Goal: Task Accomplishment & Management: Manage account settings

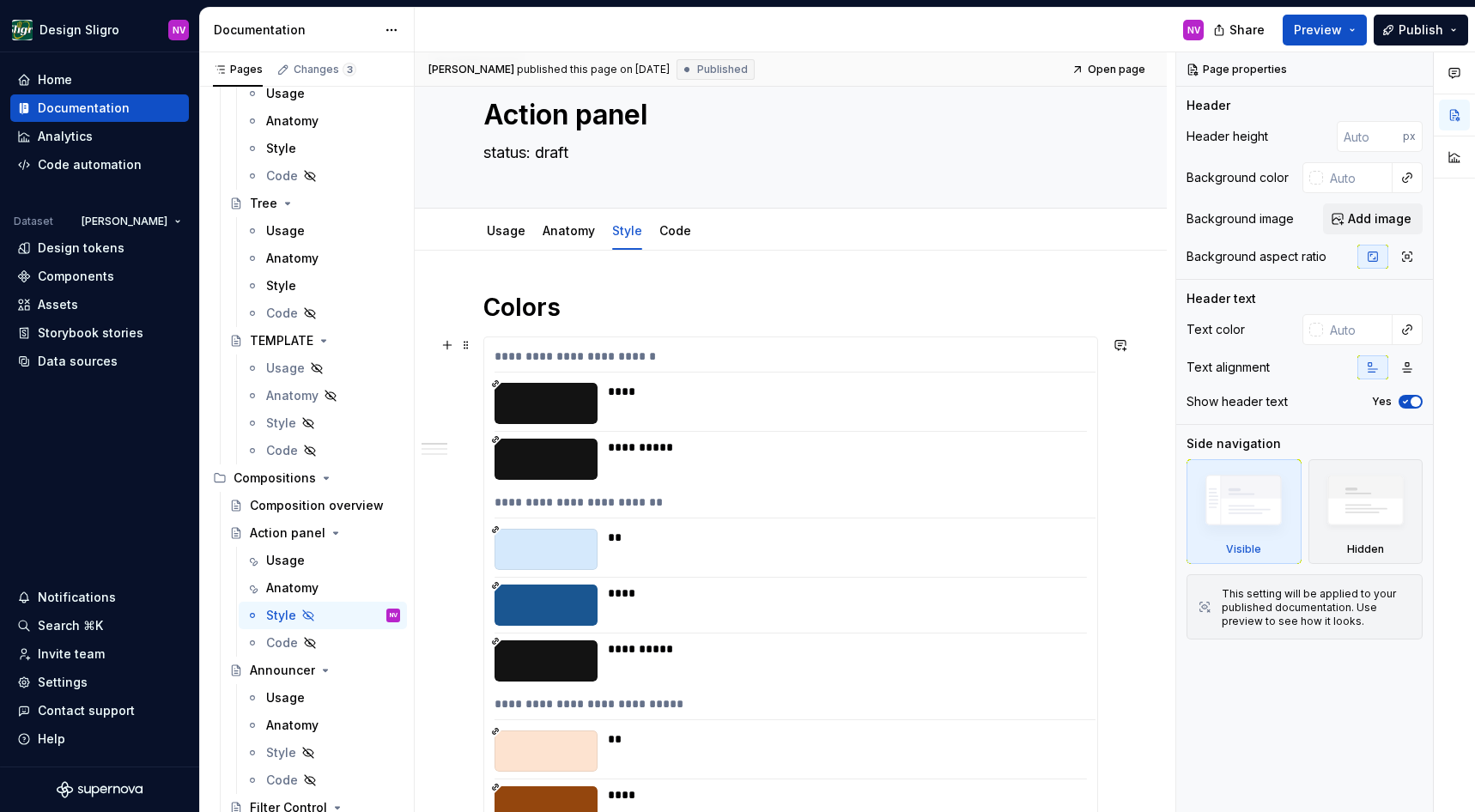
scroll to position [27, 0]
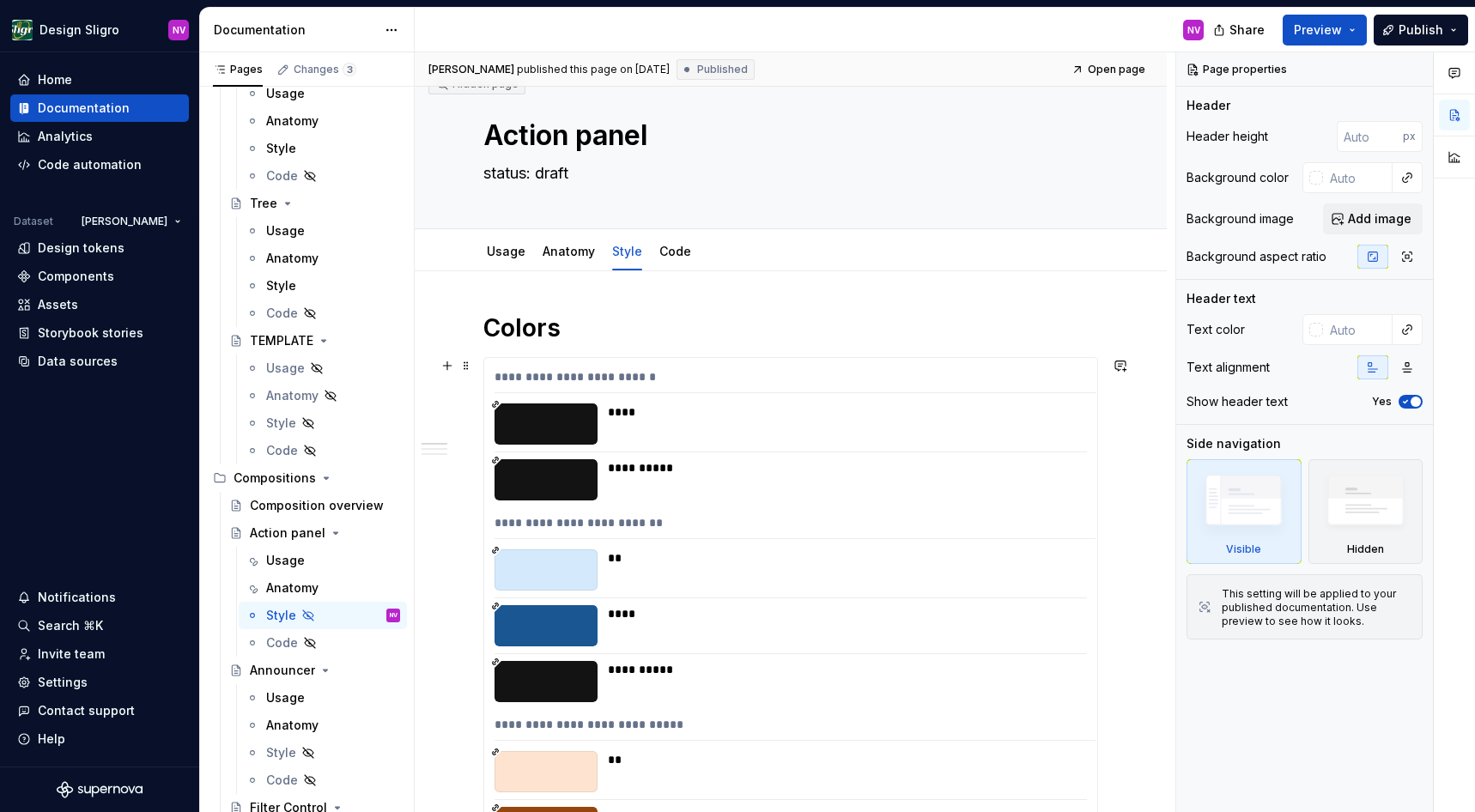
click at [546, 421] on div at bounding box center [546, 424] width 103 height 41
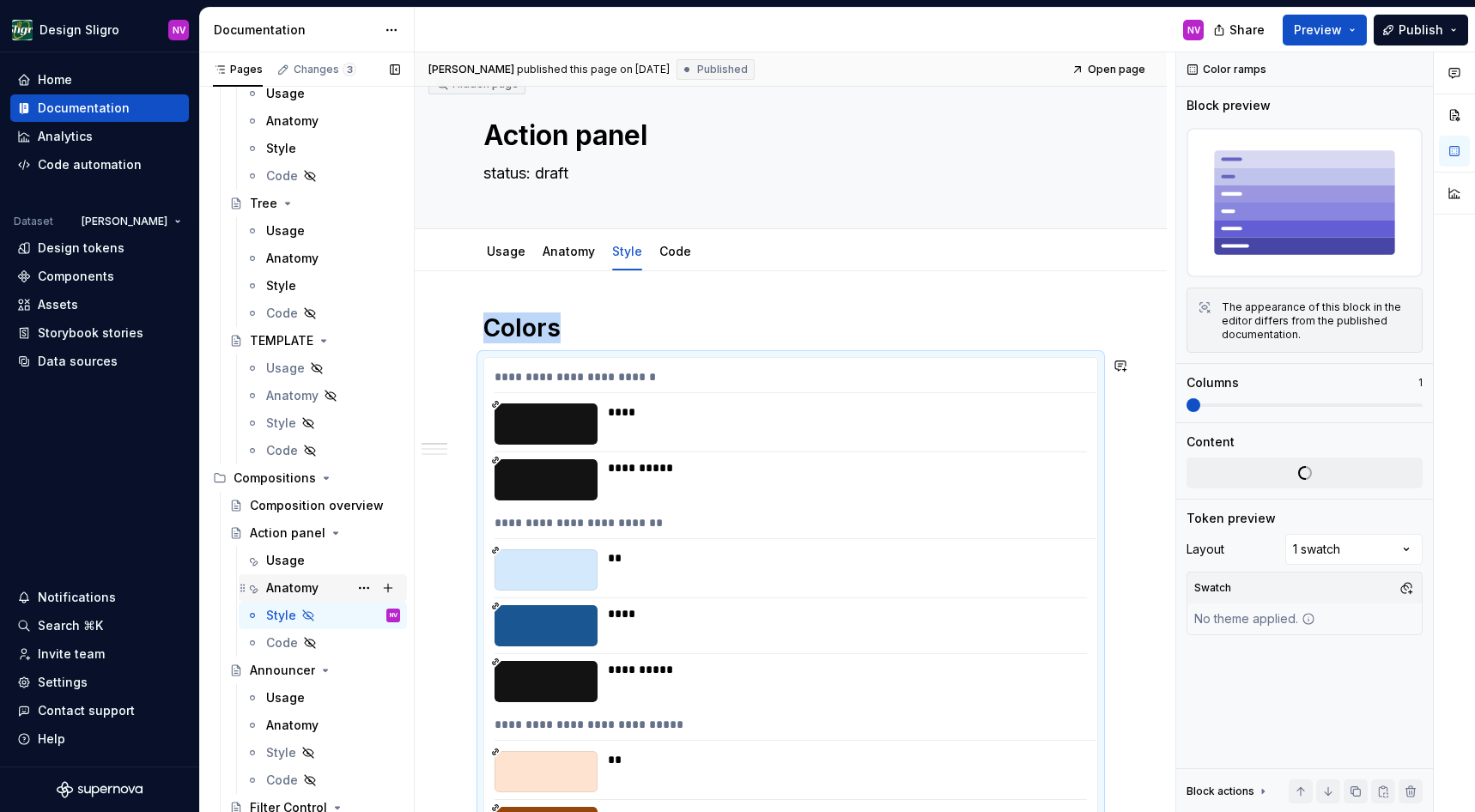
click at [325, 584] on div "Anatomy" at bounding box center [333, 587] width 134 height 24
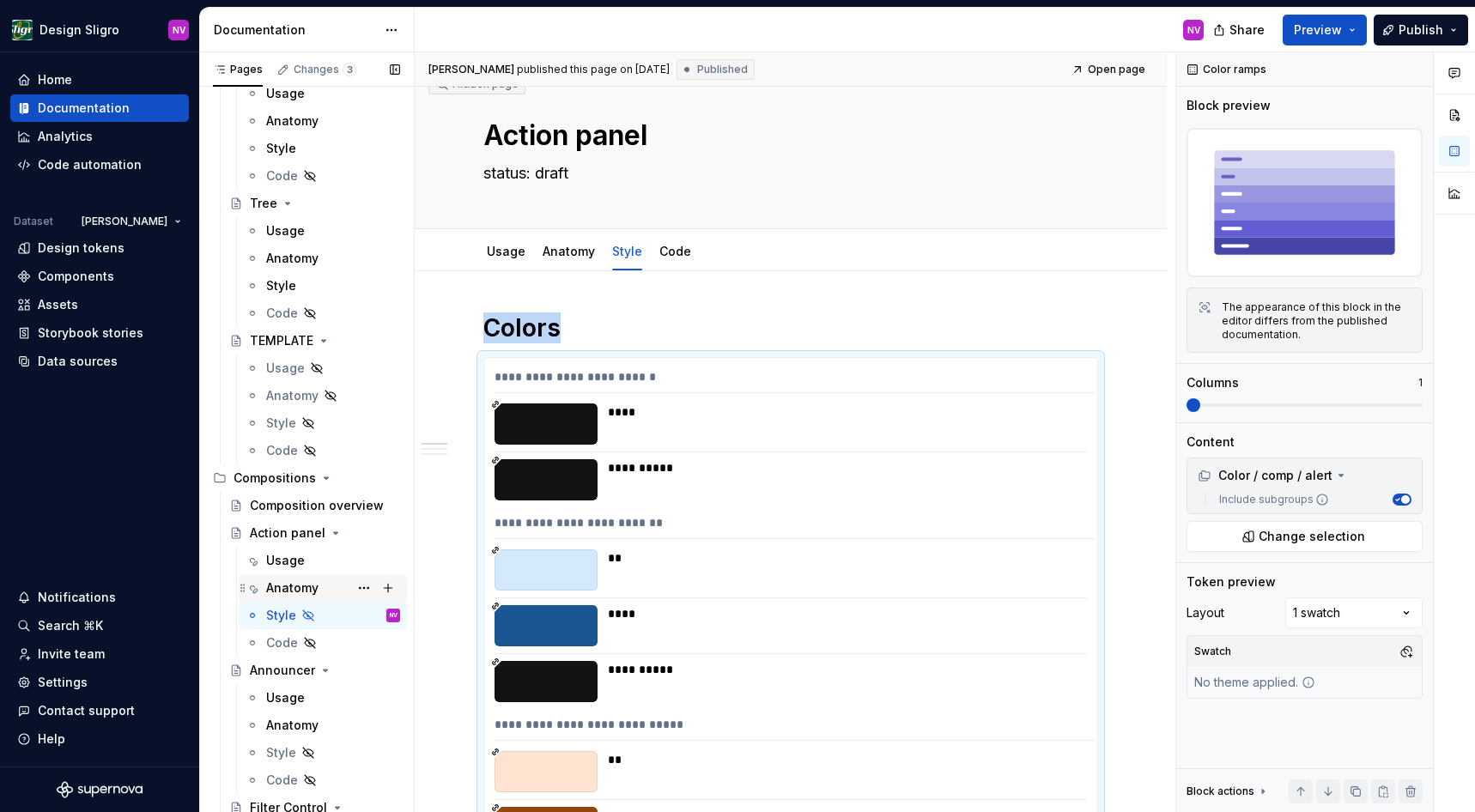
click at [289, 586] on div "Anatomy" at bounding box center [292, 588] width 53 height 17
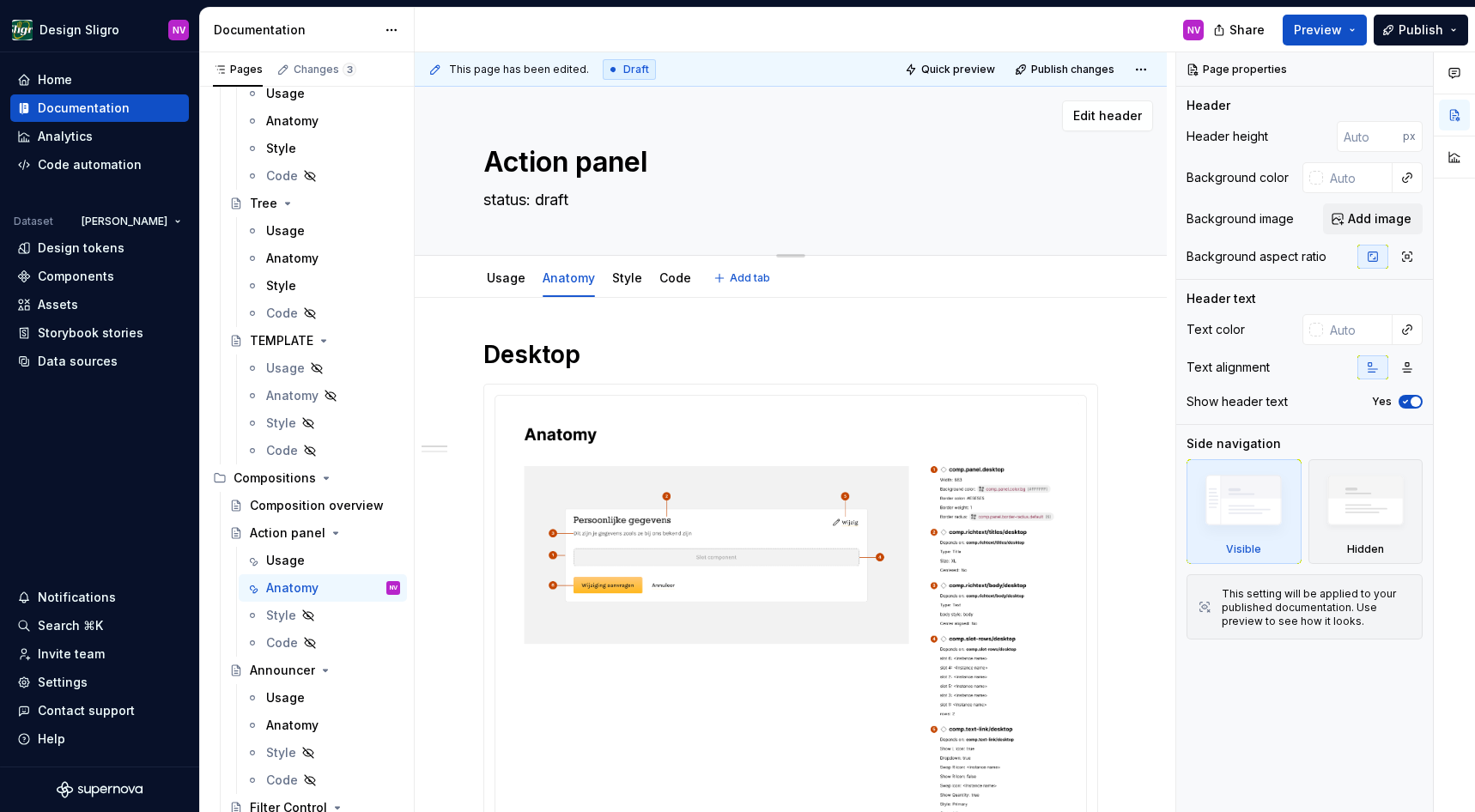
click at [573, 203] on textarea "status: draft" at bounding box center [787, 200] width 615 height 28
click at [604, 200] on textarea "status: draft" at bounding box center [787, 200] width 615 height 28
type textarea "*"
type textarea "status: draf"
type textarea "*"
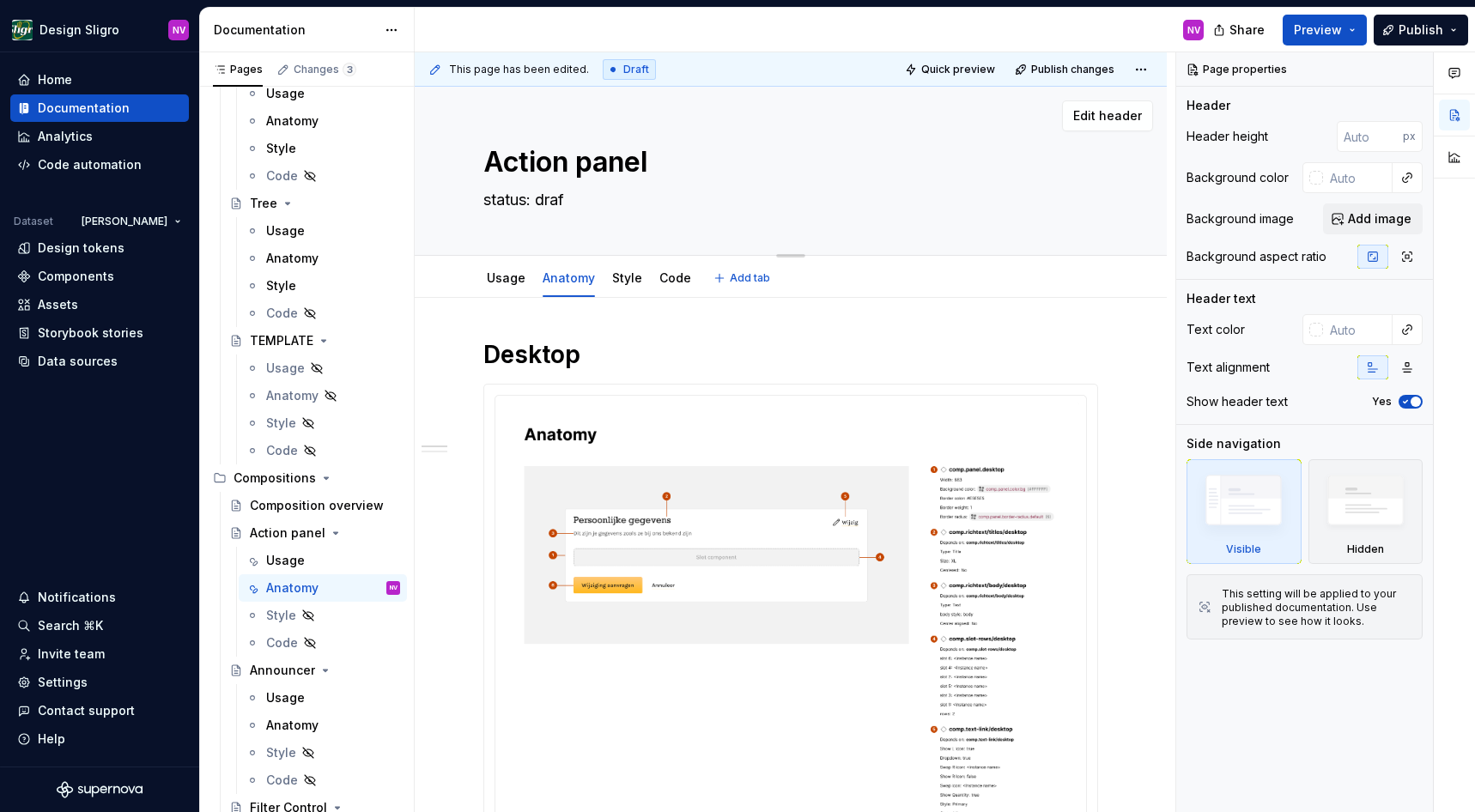
type textarea "status: dra"
type textarea "*"
type textarea "status: dr"
type textarea "*"
type textarea "status: d"
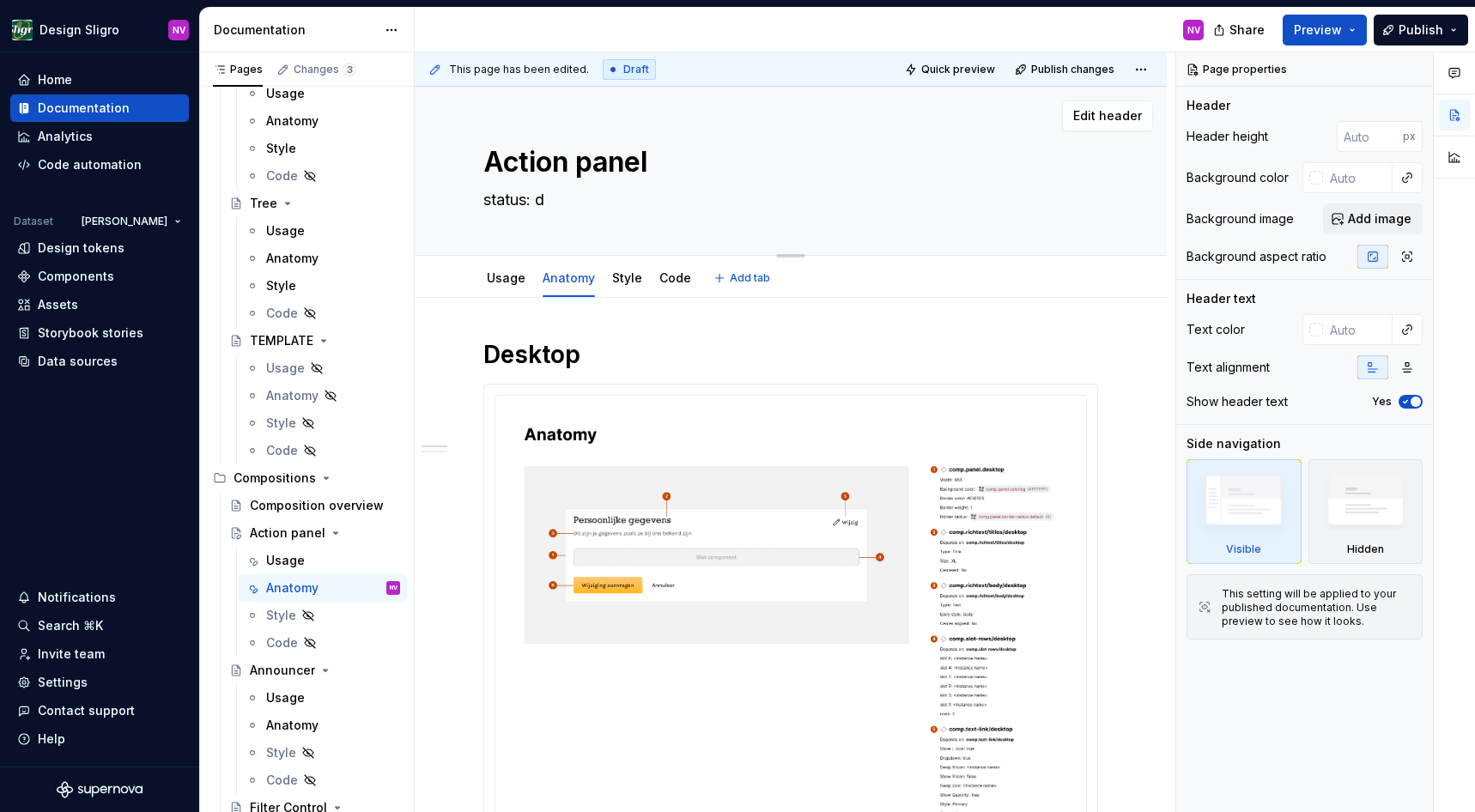
type textarea "*"
type textarea "status:"
type textarea "*"
type textarea "status: U"
type textarea "*"
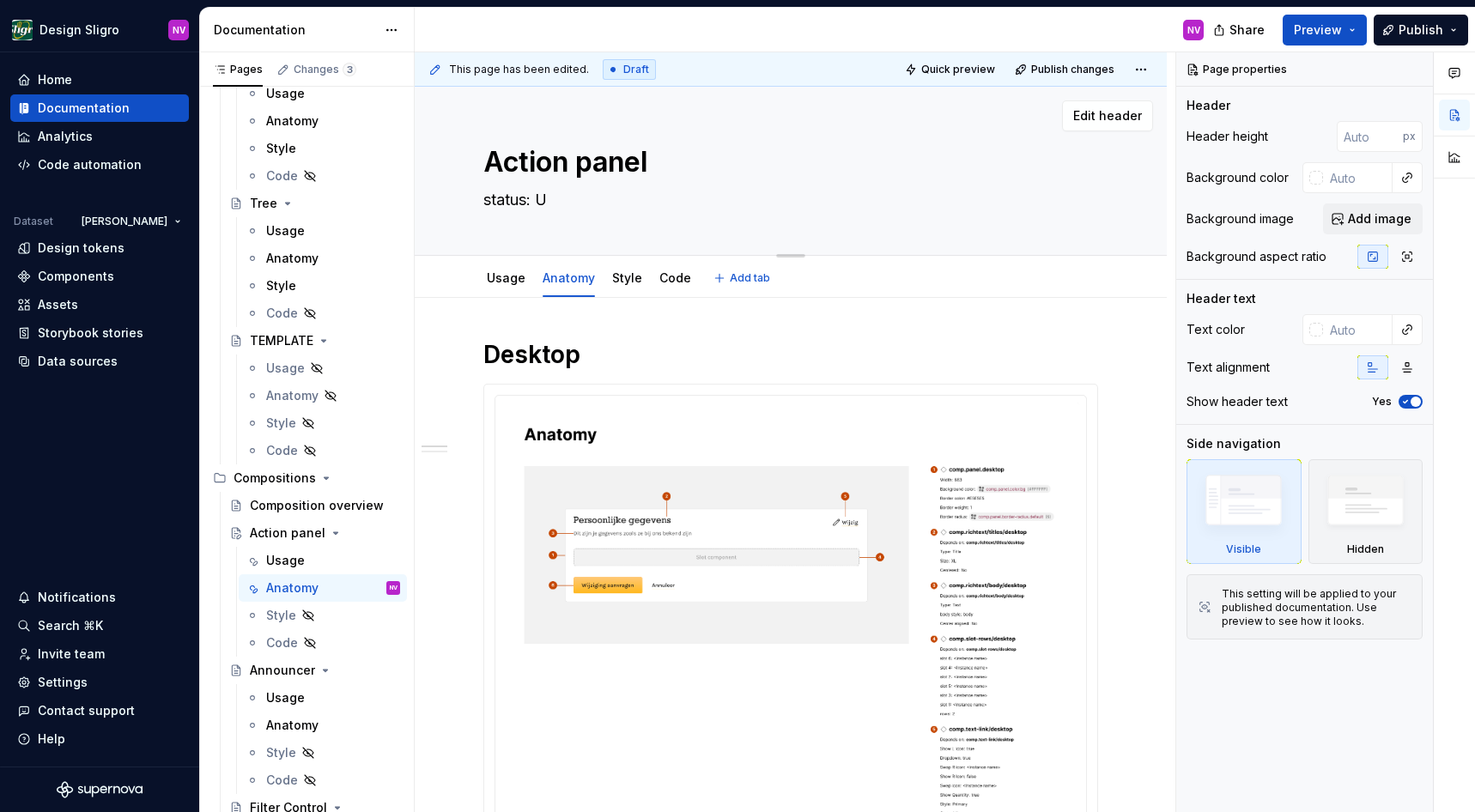
type textarea "status: Up"
type textarea "*"
type textarea "status: Up"
type textarea "*"
type textarea "status: Up d"
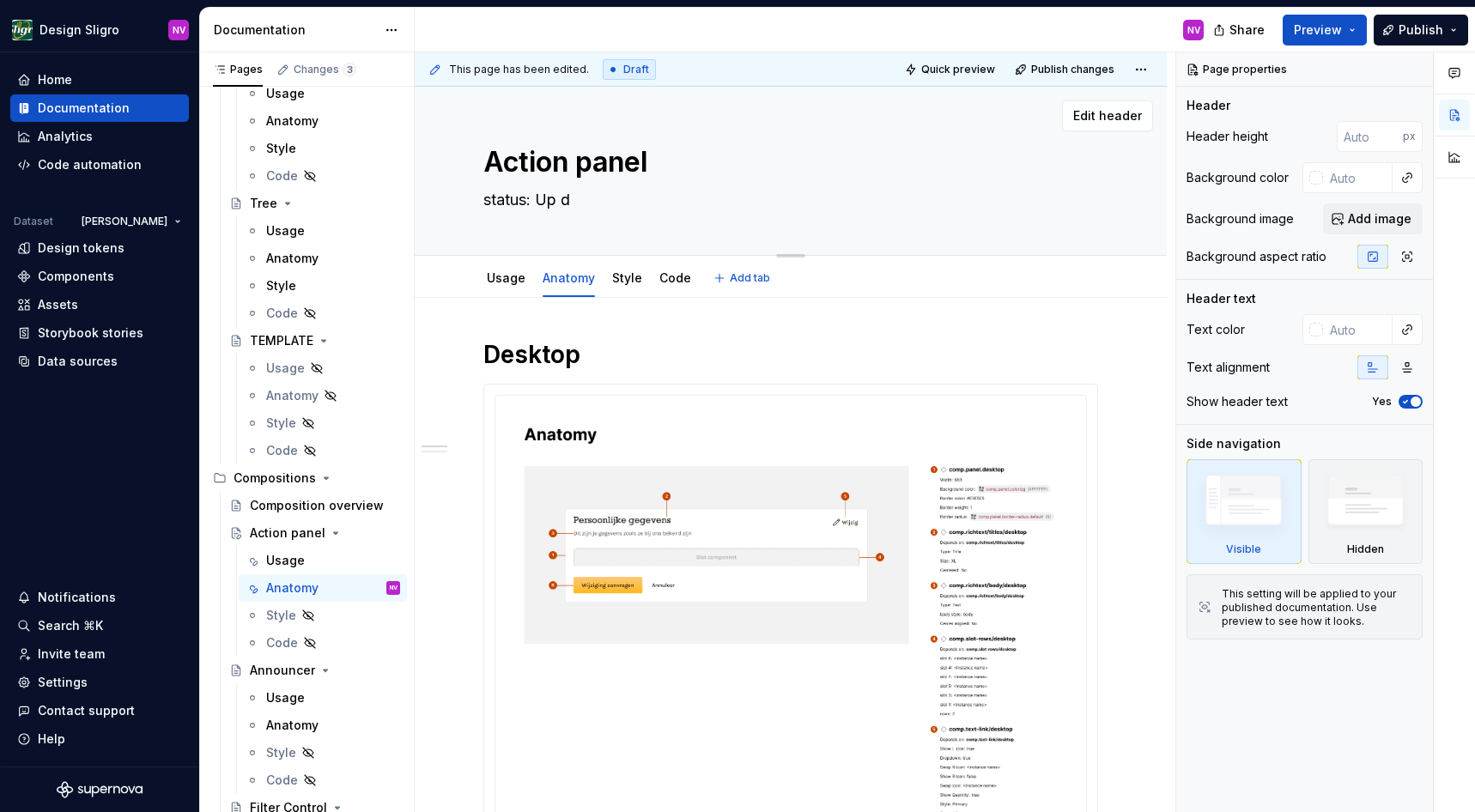
type textarea "*"
type textarea "status: Up"
type textarea "*"
type textarea "status: Up"
type textarea "*"
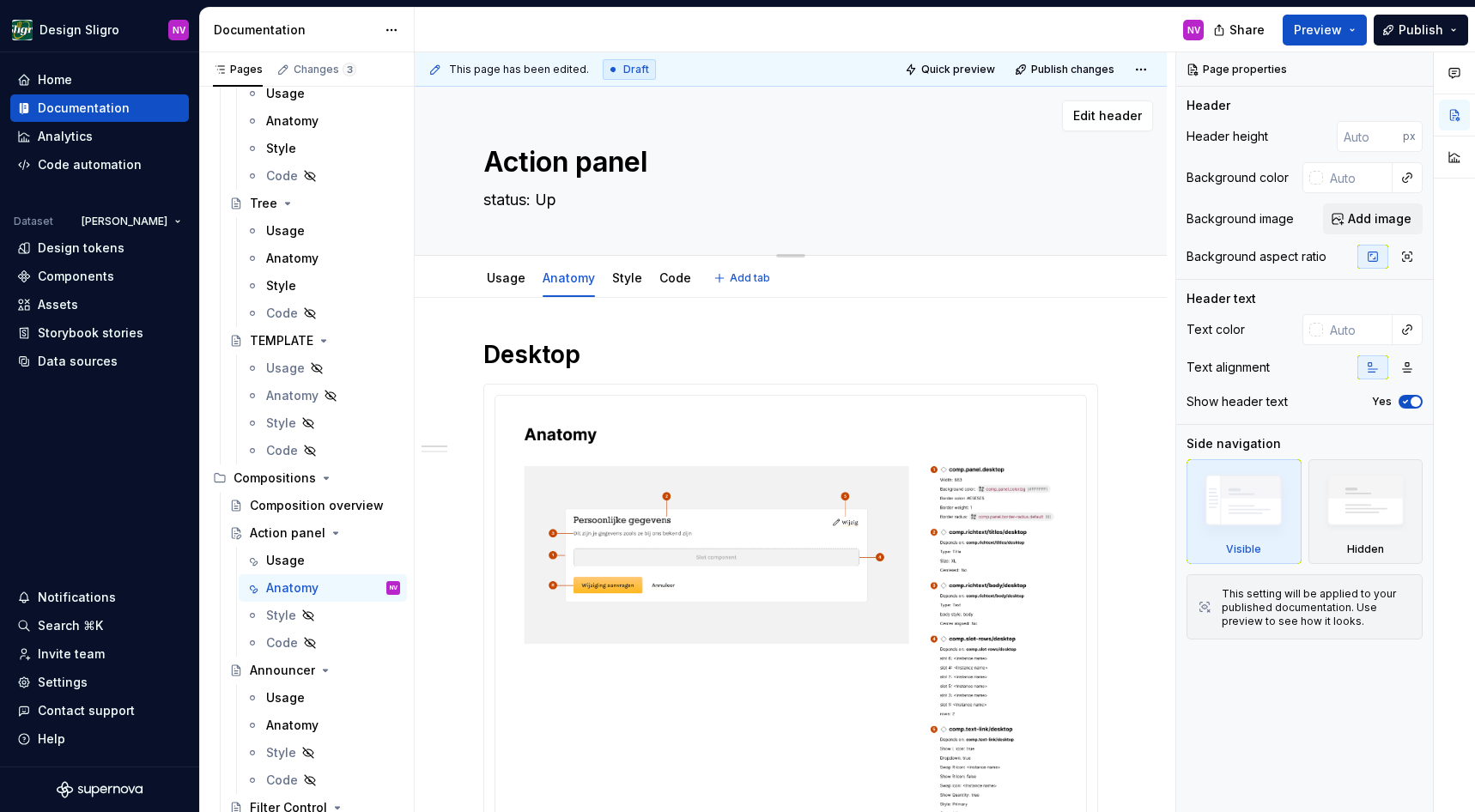
type textarea "status: U"
type textarea "*"
type textarea "status:"
type textarea "*"
type textarea "status: u"
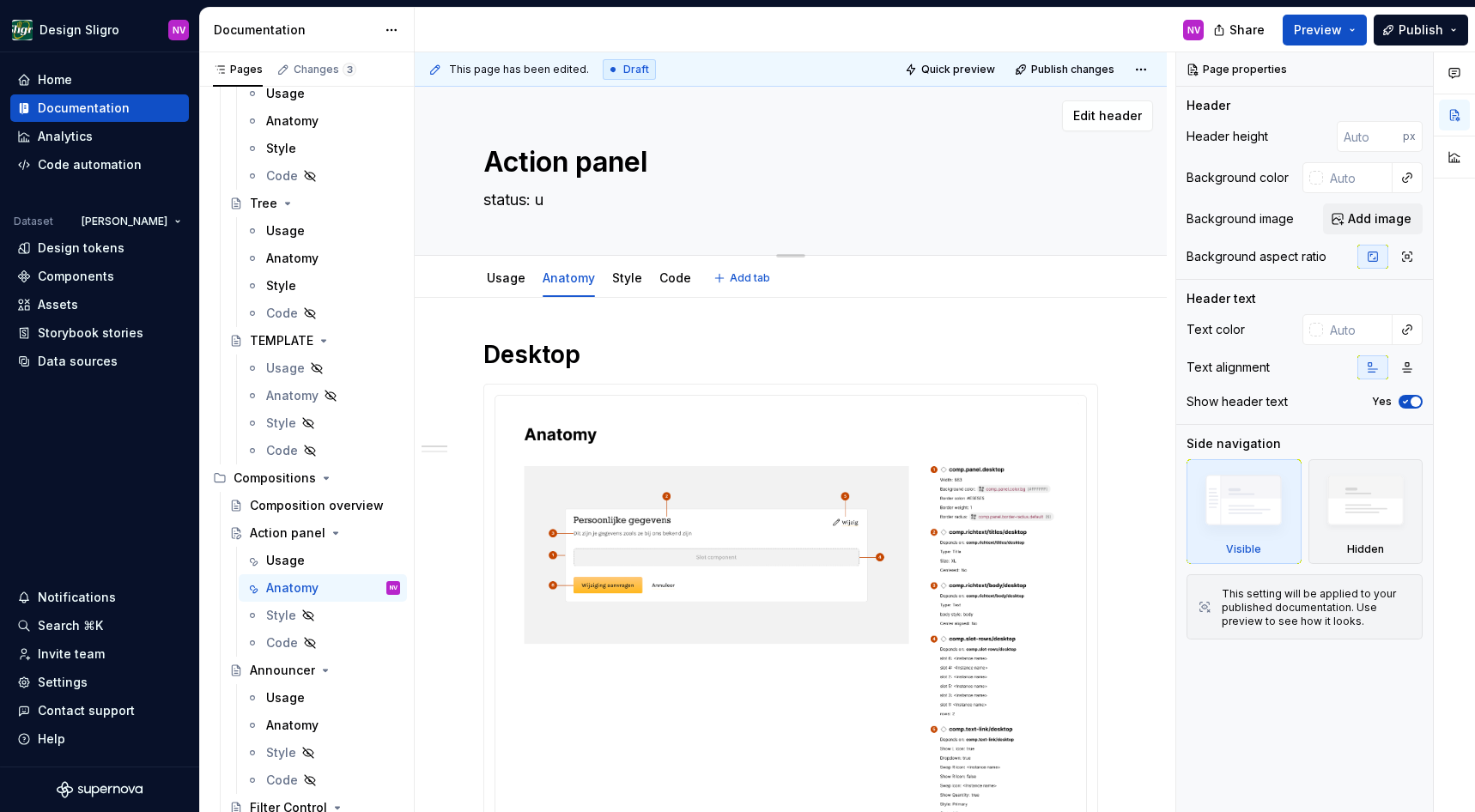
type textarea "*"
type textarea "status: up"
type textarea "*"
type textarea "status: up-"
type textarea "*"
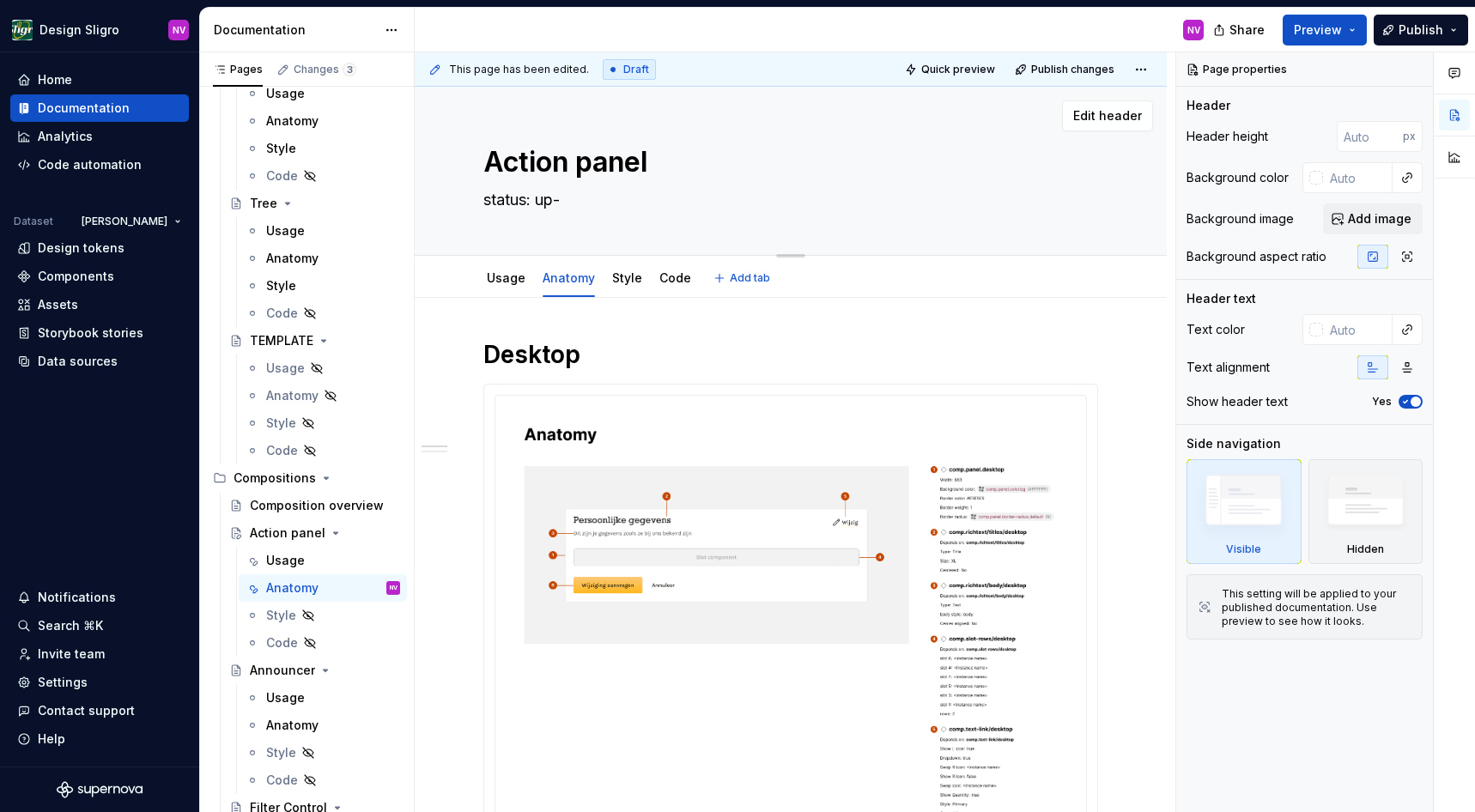
type textarea "status: up-t"
type textarea "*"
type textarea "status: up-to"
type textarea "*"
type textarea "status: up-to-"
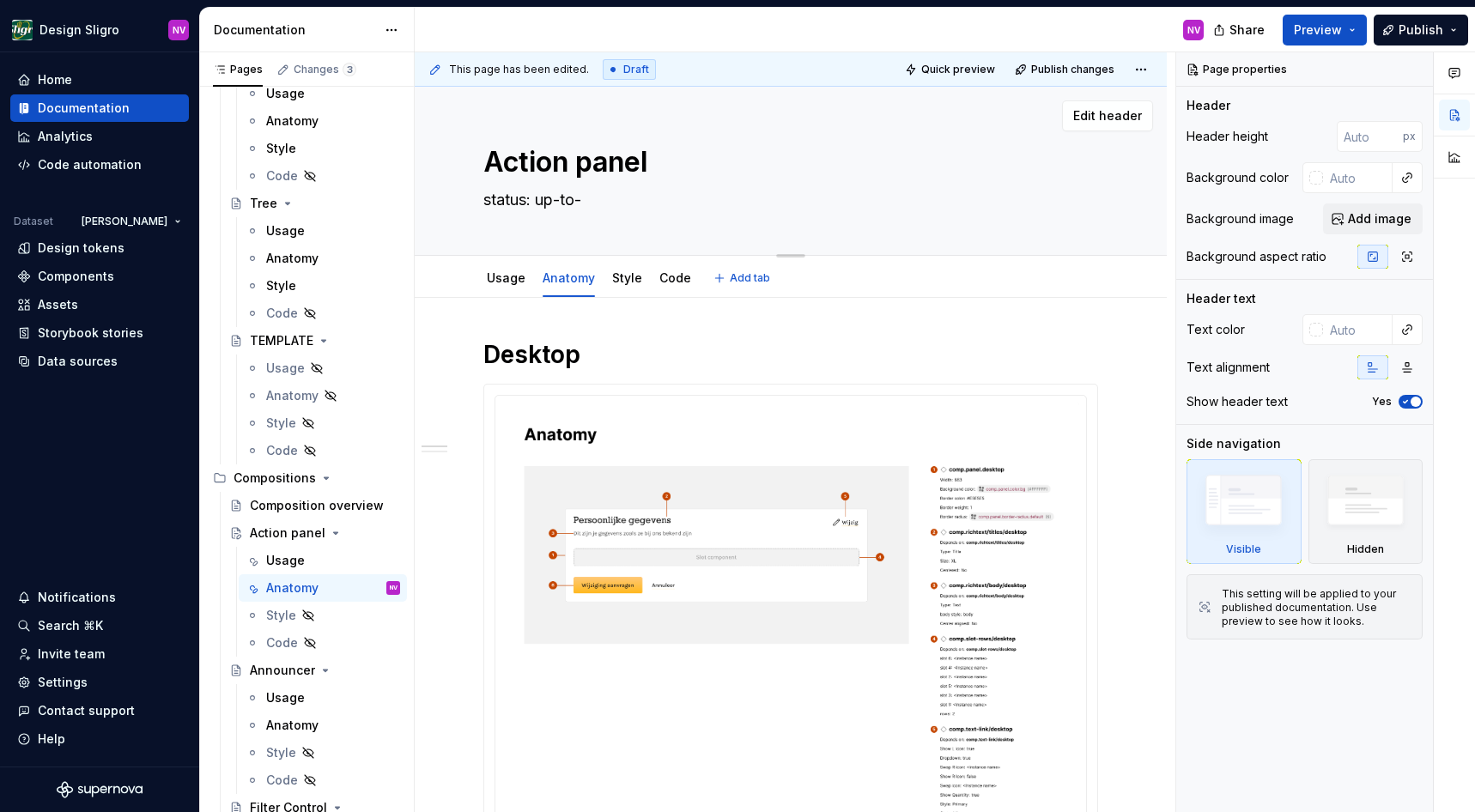
type textarea "*"
type textarea "status: up-to-d"
type textarea "*"
type textarea "status: up-to-date"
type textarea "*"
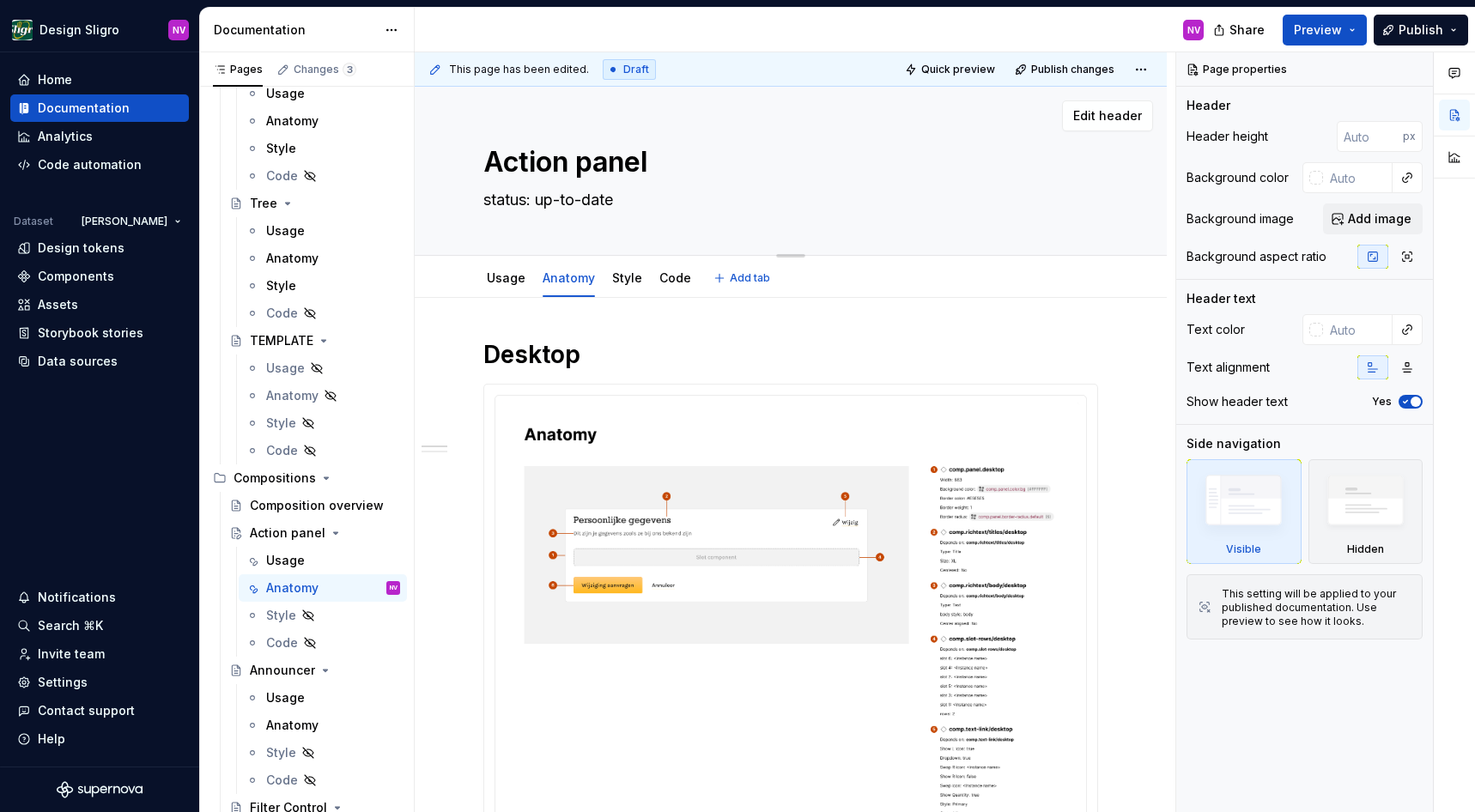
type textarea "status: up-to-dat"
type textarea "*"
type textarea "status: up-to-da"
type textarea "*"
type textarea "status: up-to-d"
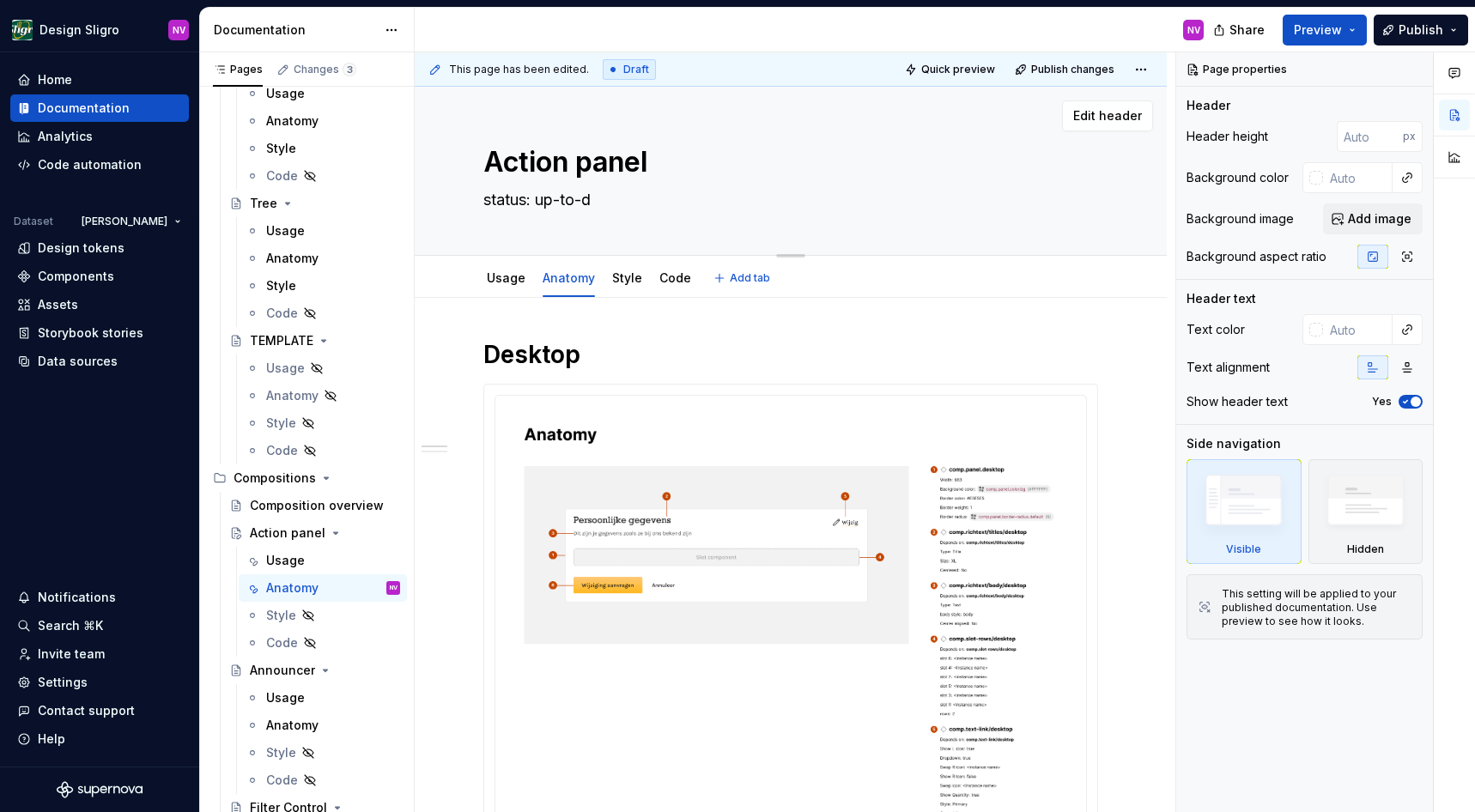
type textarea "*"
type textarea "status: up-to-"
type textarea "*"
type textarea "status: up-to"
type textarea "*"
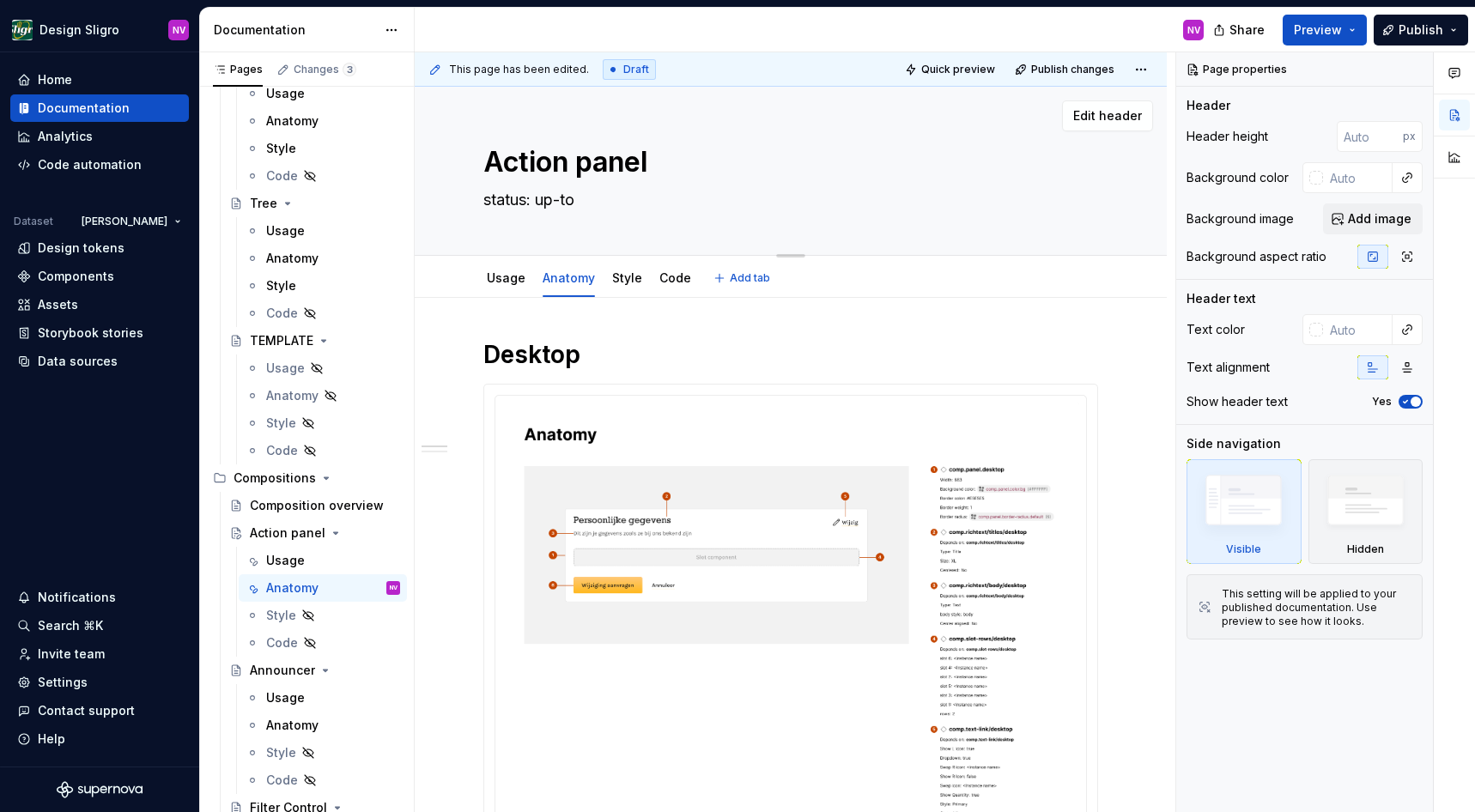
type textarea "status: up-t"
type textarea "*"
type textarea "status: up-"
type textarea "*"
type textarea "status: up"
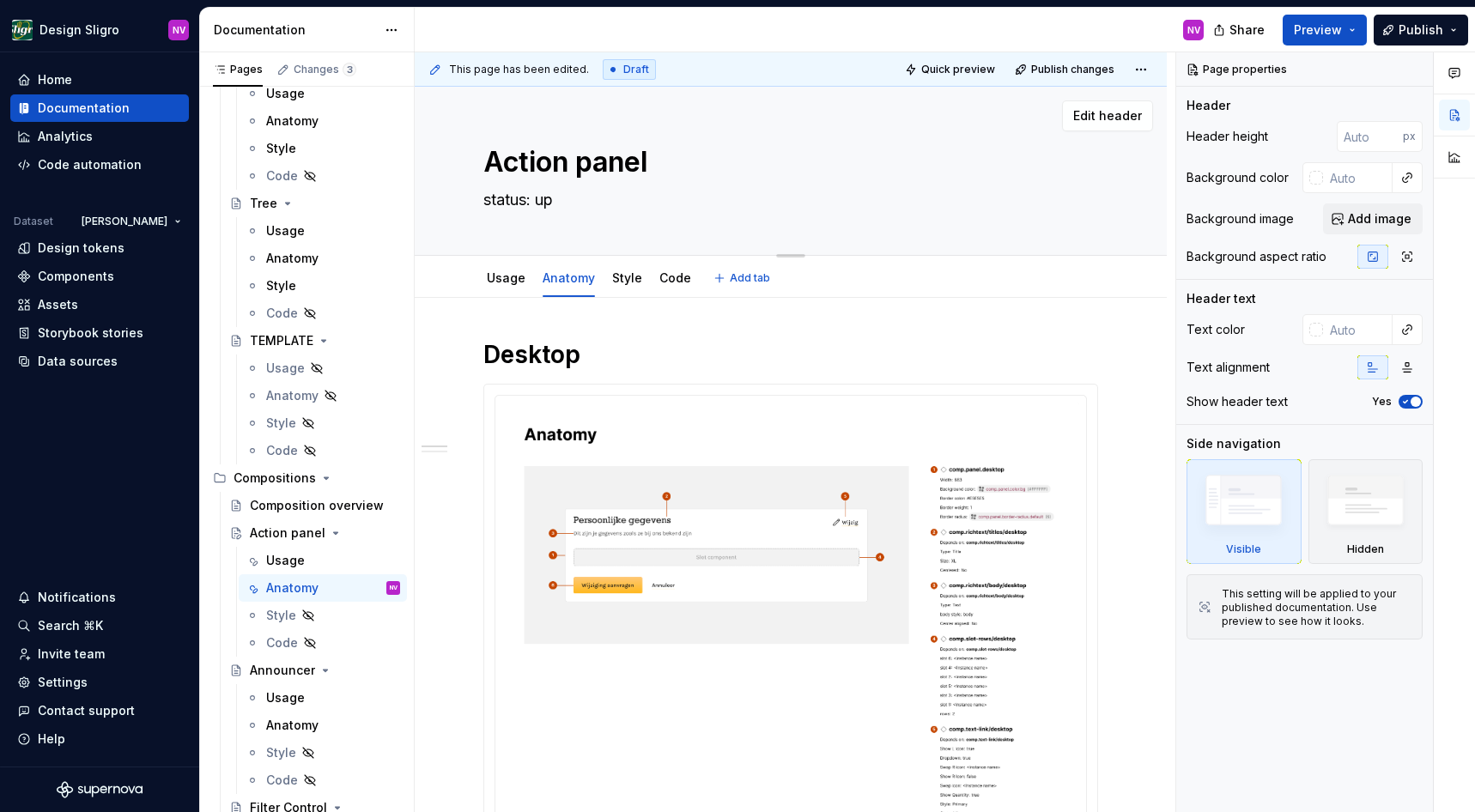
type textarea "*"
type textarea "status: u"
type textarea "*"
type textarea "status:"
type textarea "*"
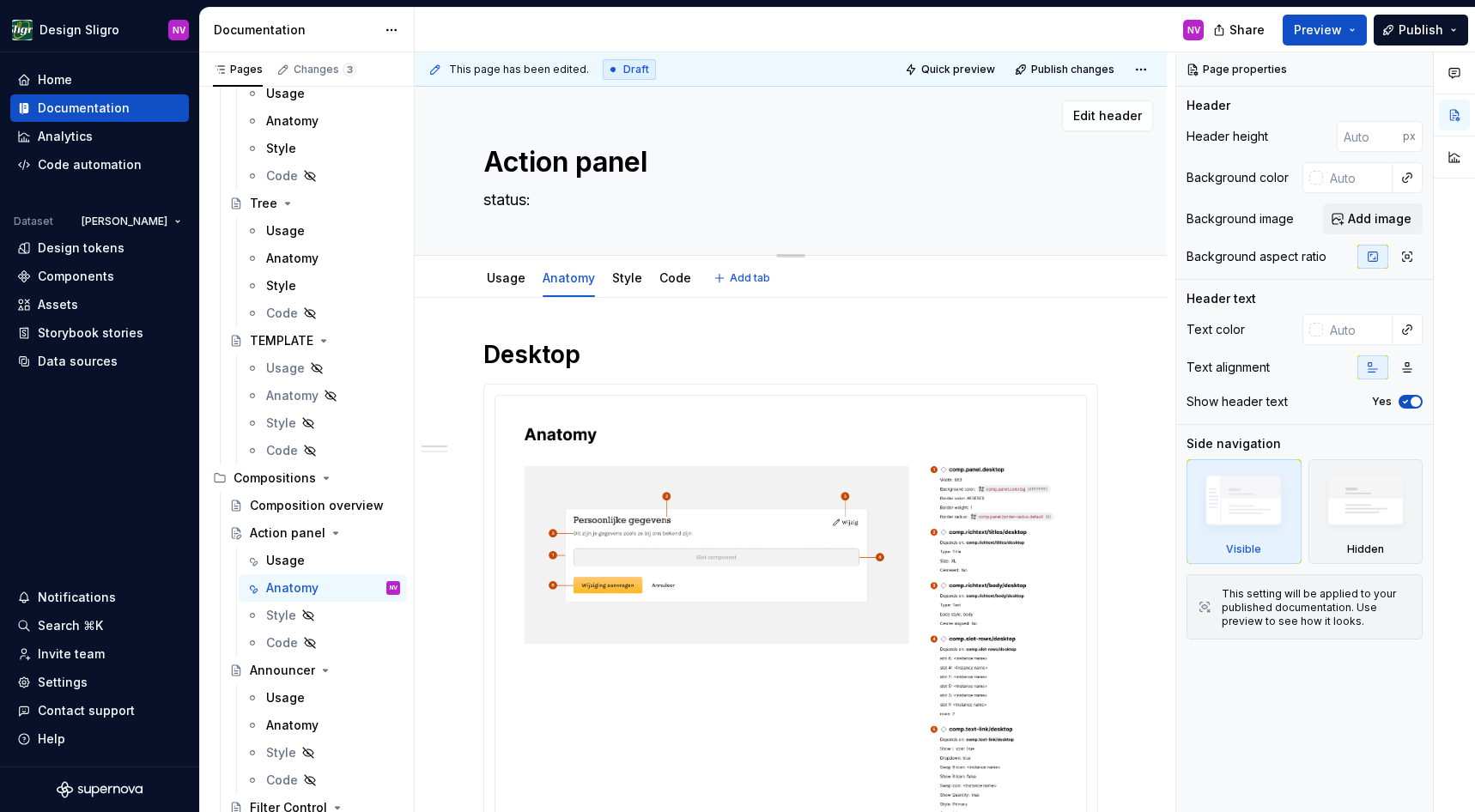
type textarea "status: h"
type textarea "*"
type textarea "status:"
type textarea "*"
type textarea "status:"
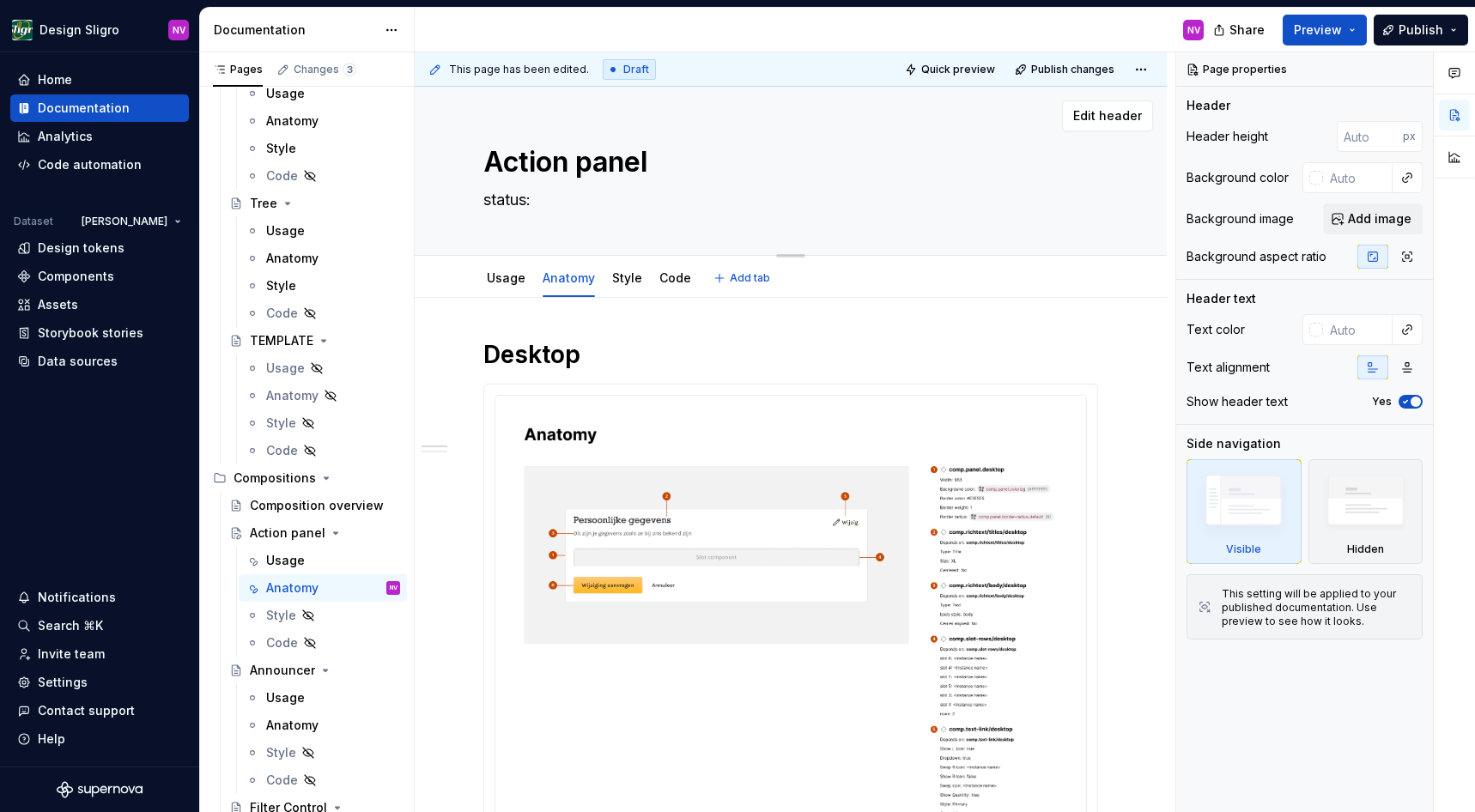
type textarea "*"
type textarea "status"
type textarea "*"
type textarea "statu"
type textarea "*"
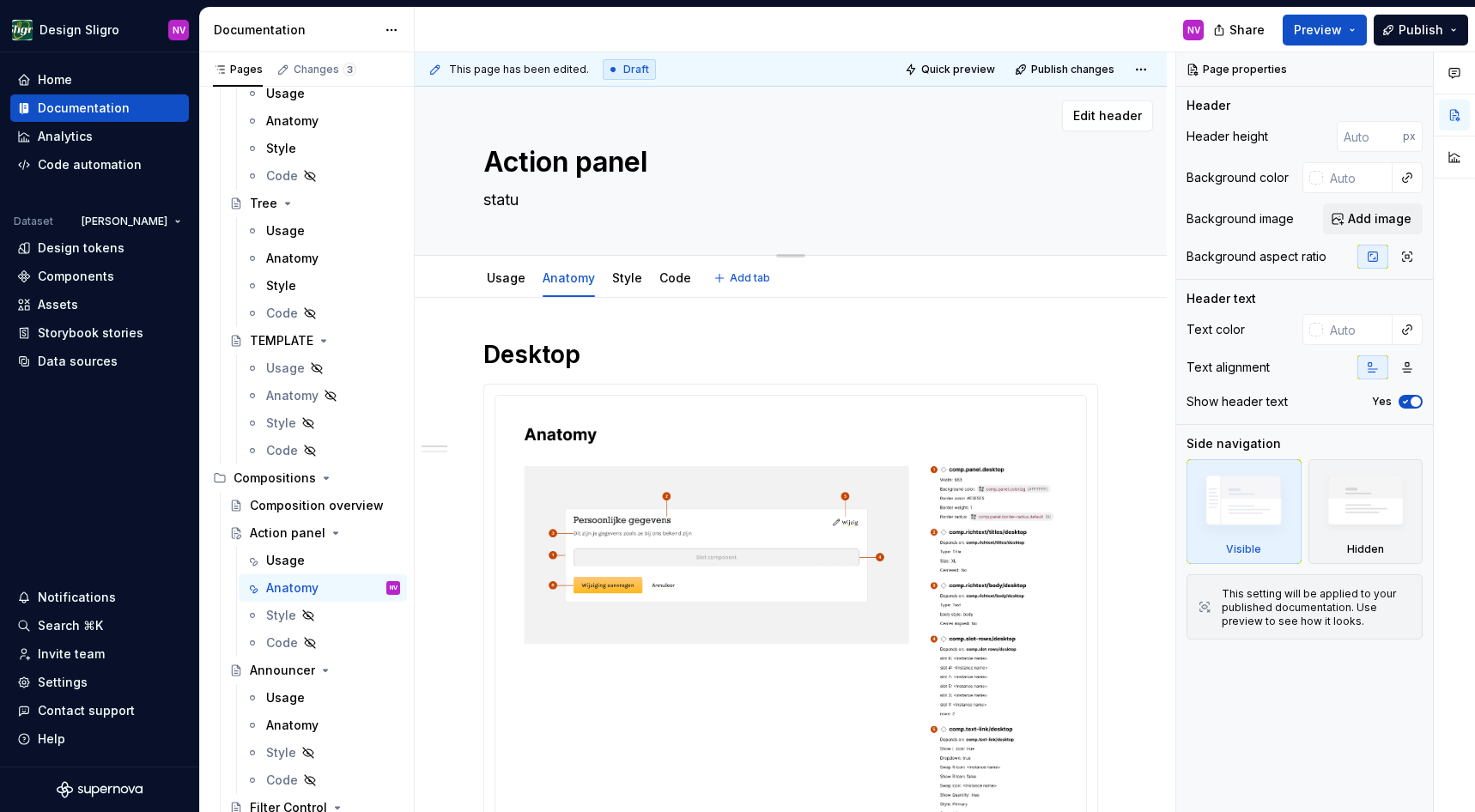
type textarea "stat"
type textarea "*"
type textarea "sta"
type textarea "*"
type textarea "st"
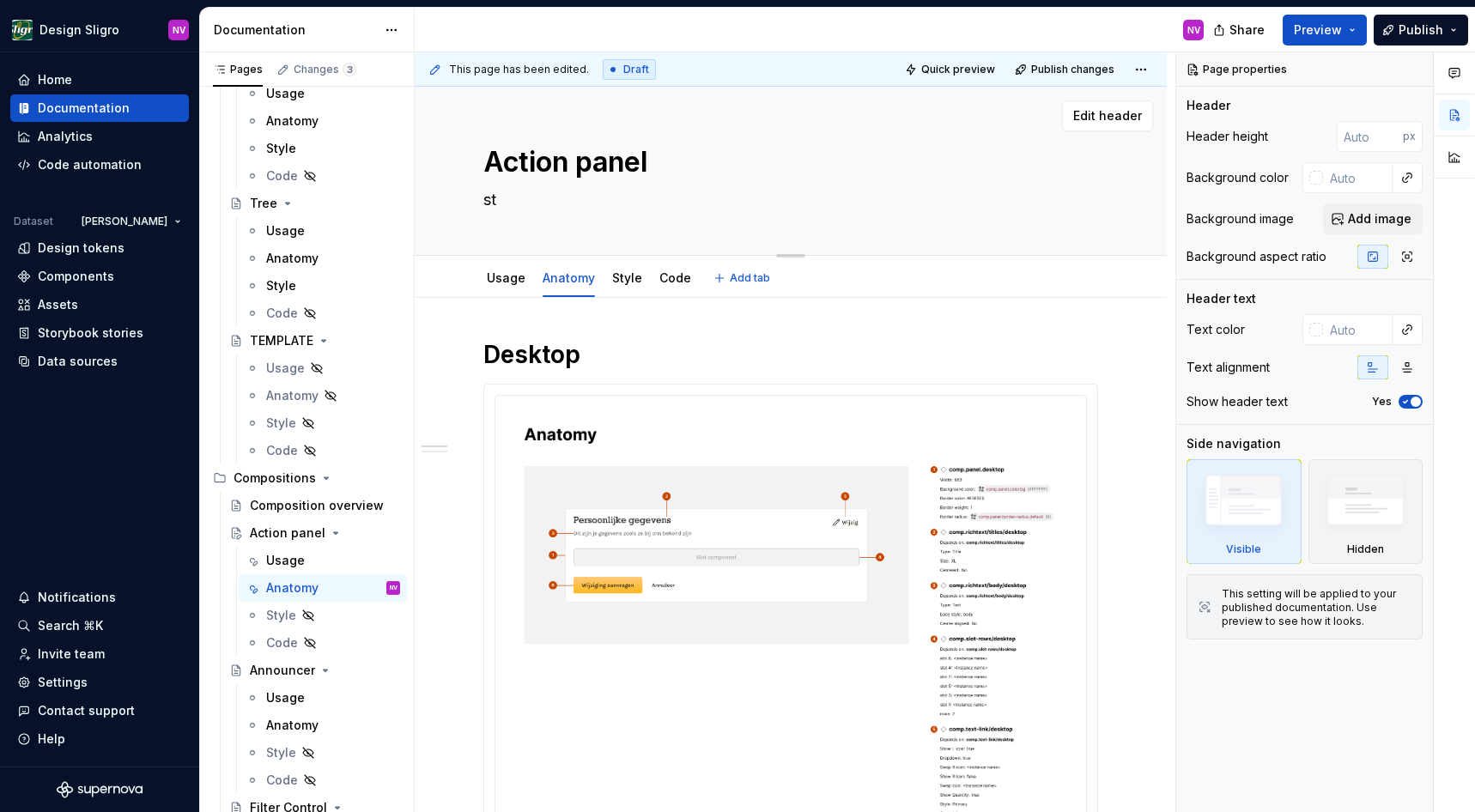
type textarea "*"
type textarea "s"
type textarea "*"
click at [513, 289] on div "Usage" at bounding box center [506, 278] width 53 height 28
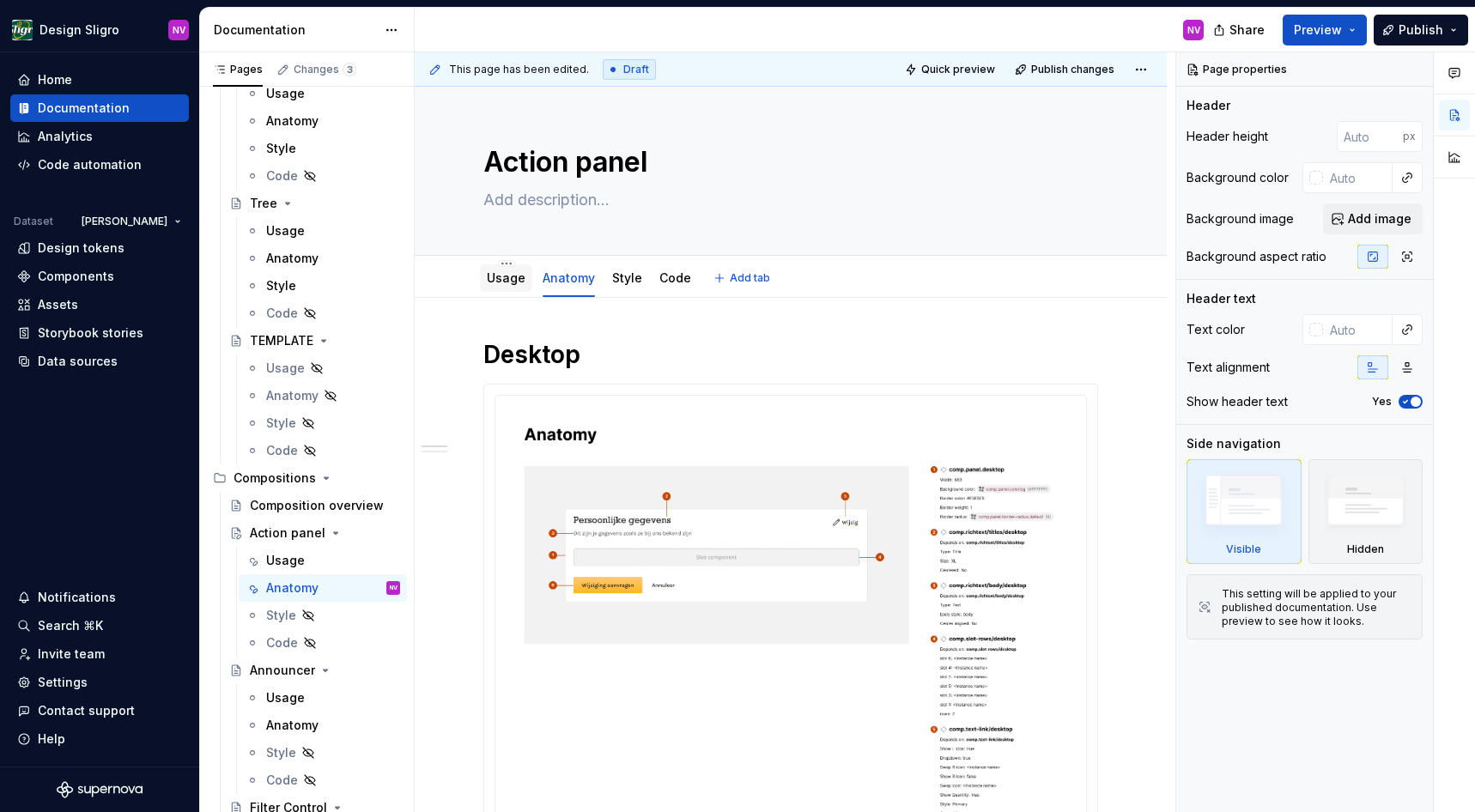
click at [495, 273] on link "Usage" at bounding box center [506, 277] width 38 height 14
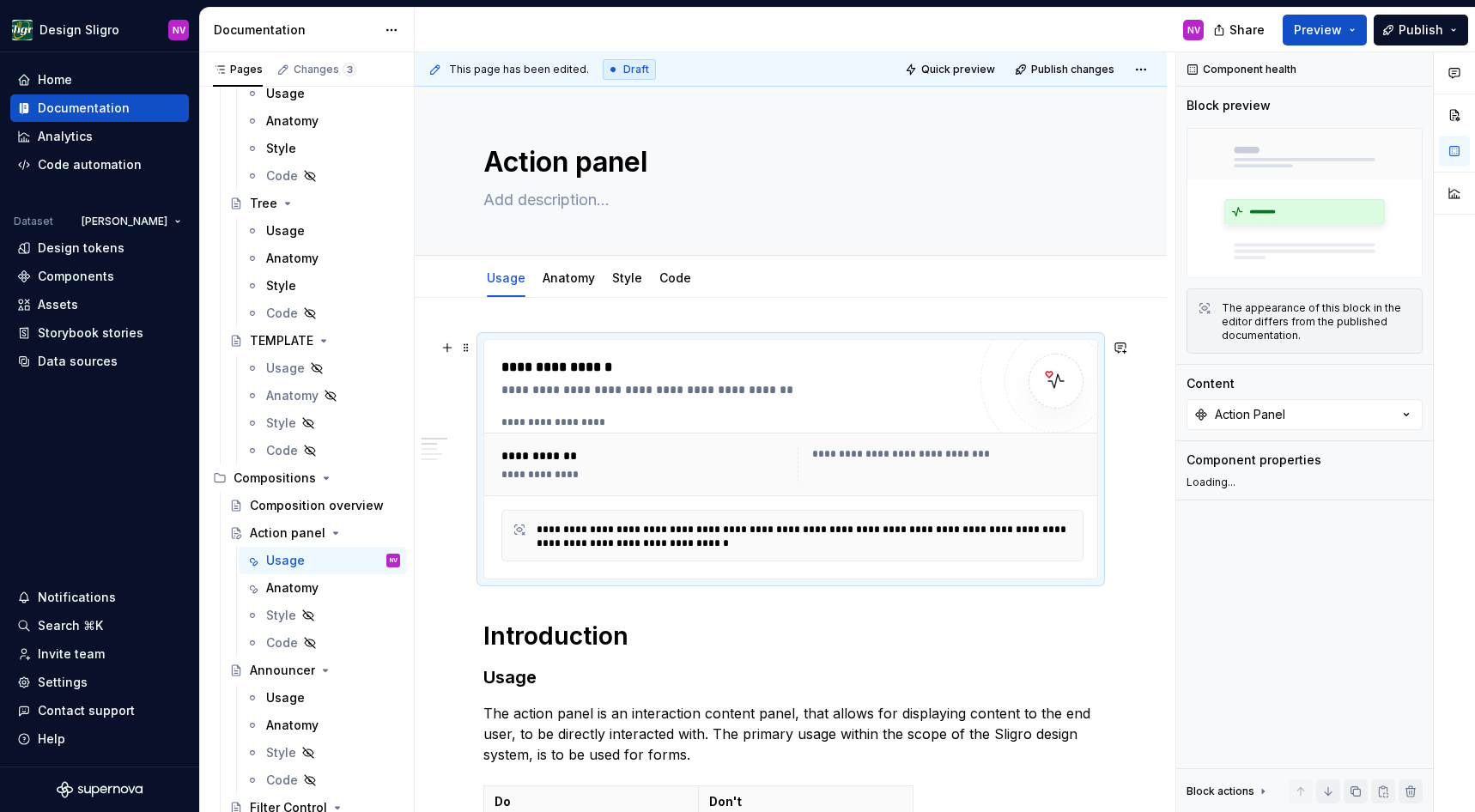
click at [915, 450] on div "**********" at bounding box center [950, 454] width 275 height 13
click at [1224, 479] on span "Status" at bounding box center [1226, 486] width 34 height 13
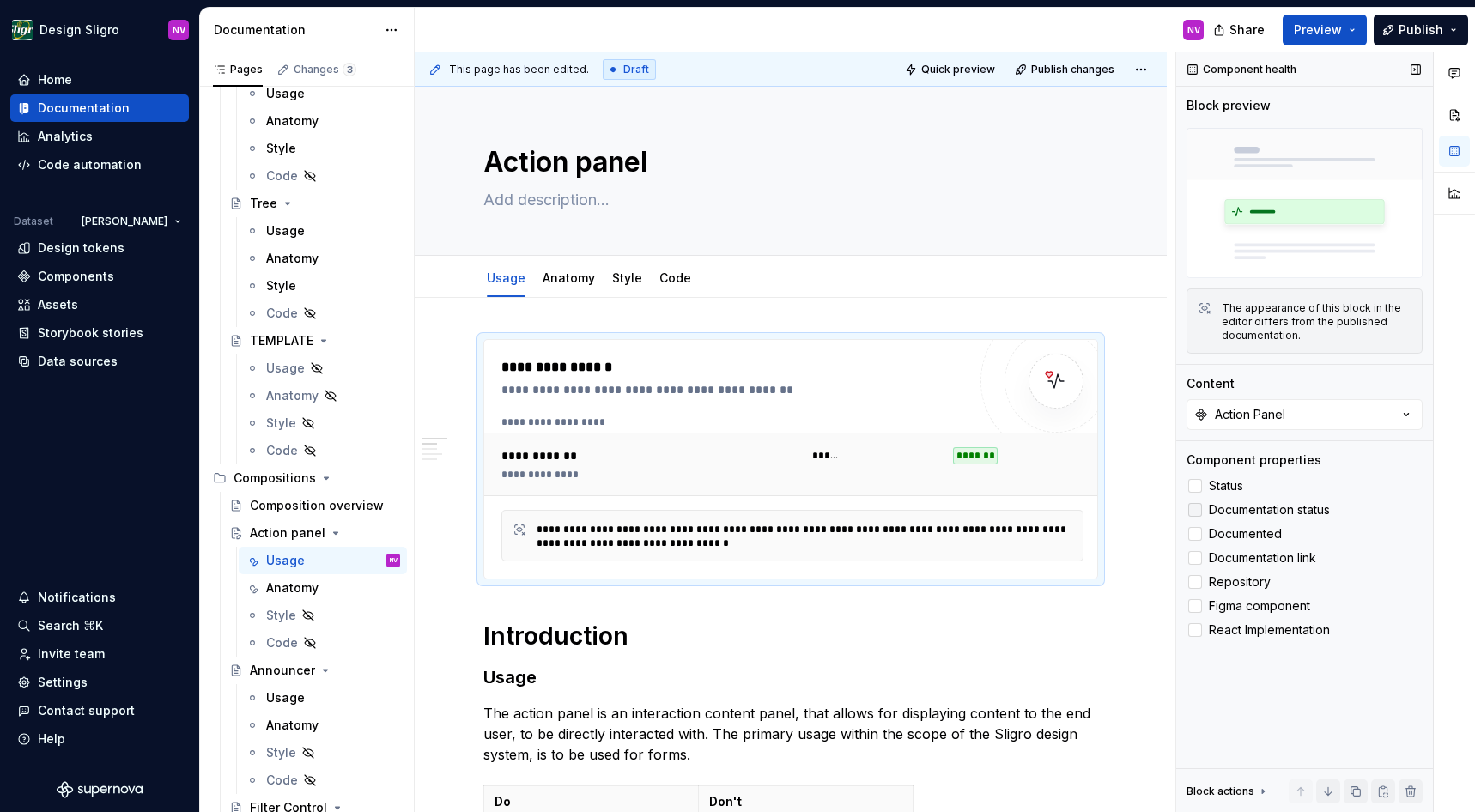
click at [1224, 516] on span "Documentation status" at bounding box center [1269, 510] width 121 height 13
click at [1222, 539] on span "Documented" at bounding box center [1245, 534] width 73 height 13
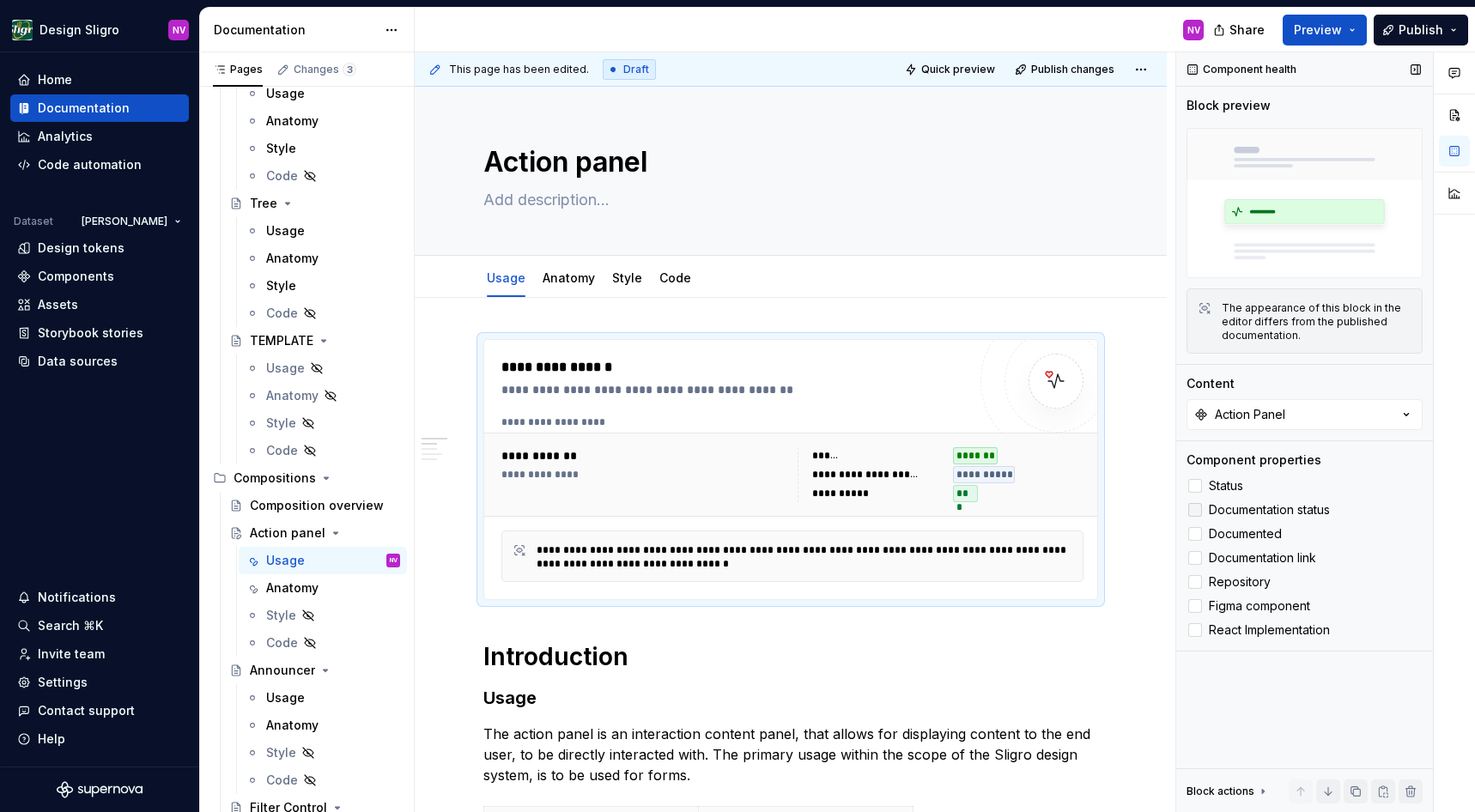
click at [1224, 516] on span "Documentation status" at bounding box center [1269, 510] width 121 height 13
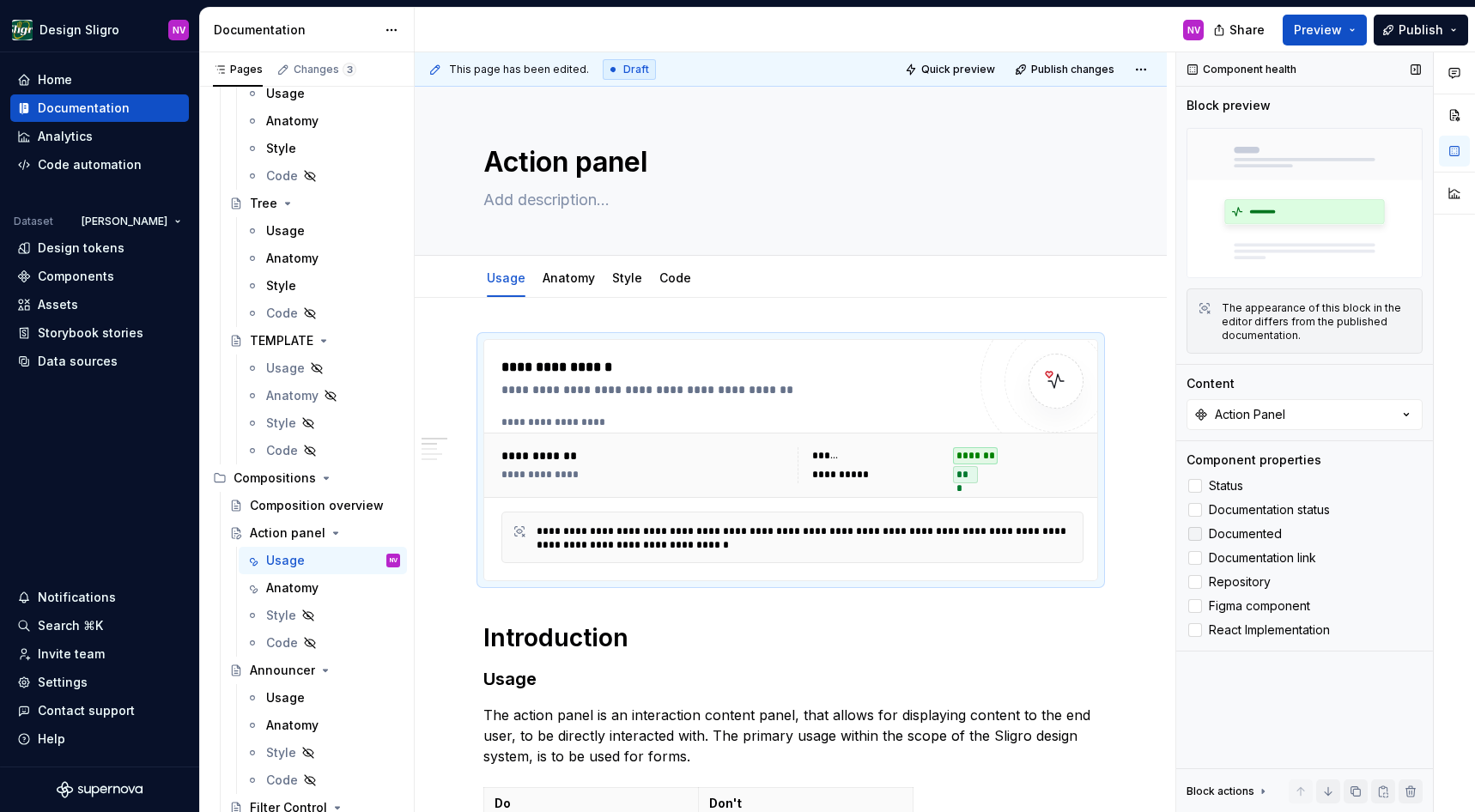
click at [1226, 527] on span "Documented" at bounding box center [1245, 534] width 73 height 13
click at [1226, 557] on span "Documentation link" at bounding box center [1263, 558] width 107 height 13
click at [1226, 576] on span "Repository" at bounding box center [1240, 582] width 62 height 13
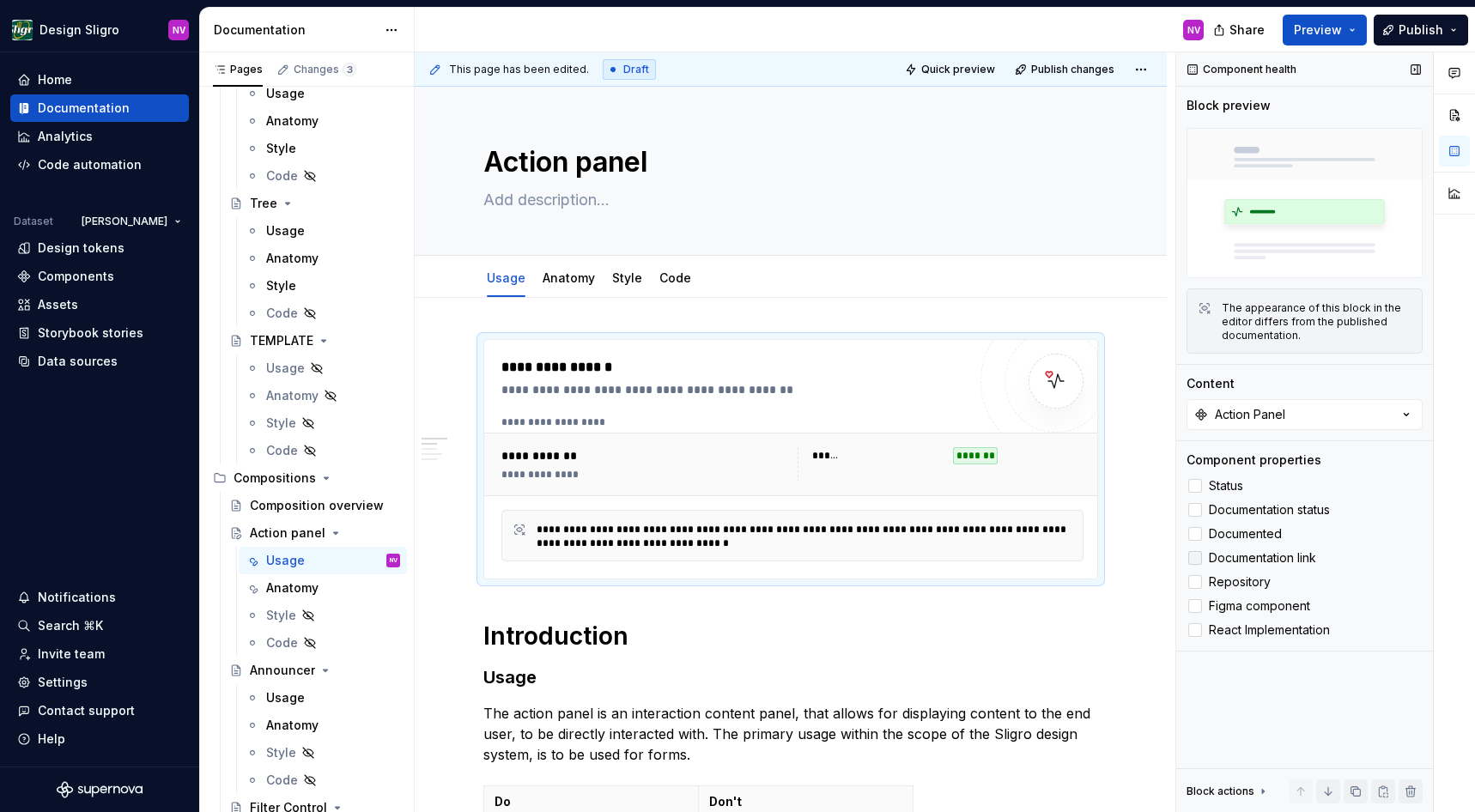
click at [1230, 552] on span "Documentation link" at bounding box center [1263, 558] width 107 height 13
click at [1227, 575] on label "Repository" at bounding box center [1305, 582] width 236 height 21
click at [1226, 601] on span "Figma component" at bounding box center [1260, 606] width 101 height 13
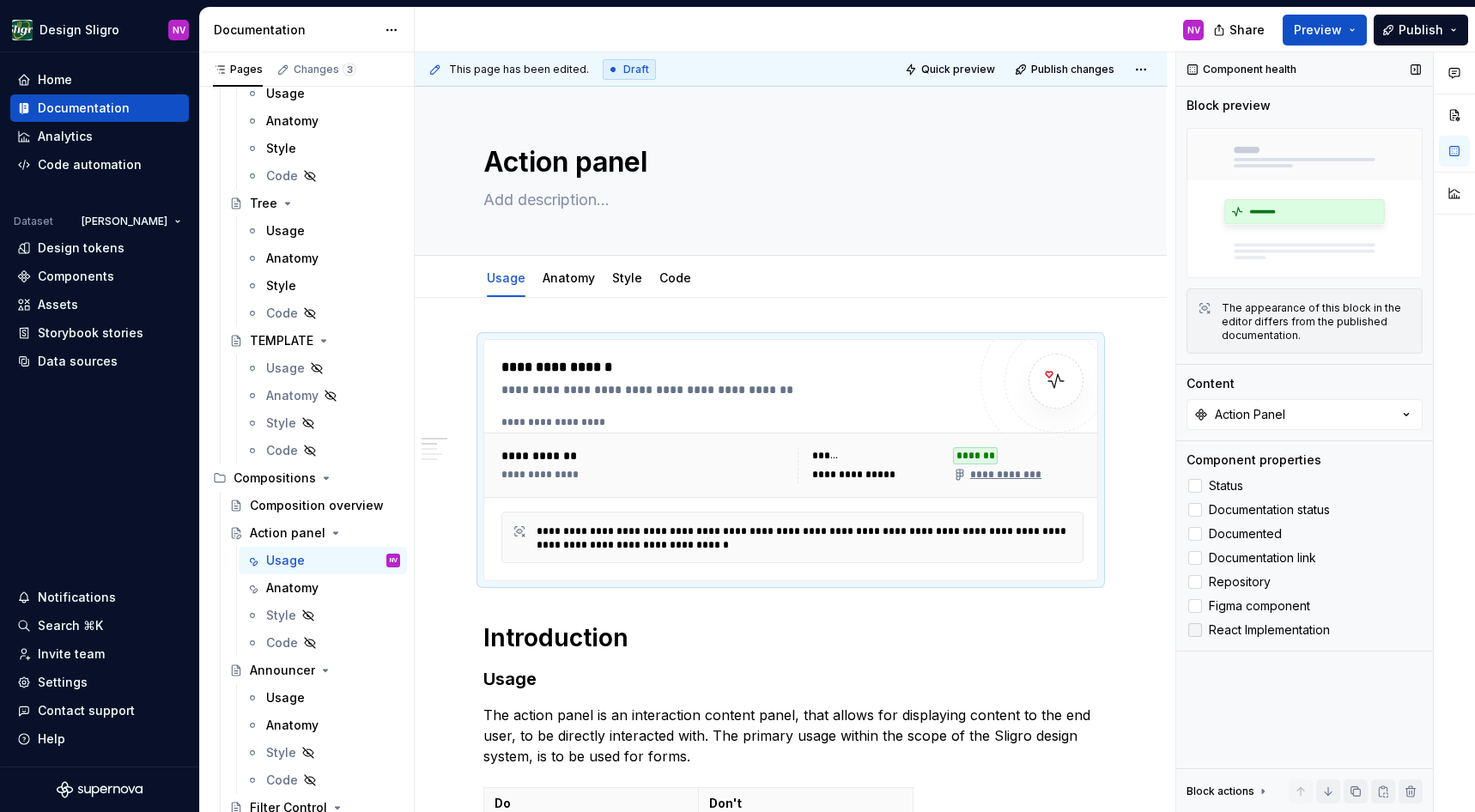
click at [1223, 627] on span "React Implementation" at bounding box center [1269, 630] width 121 height 13
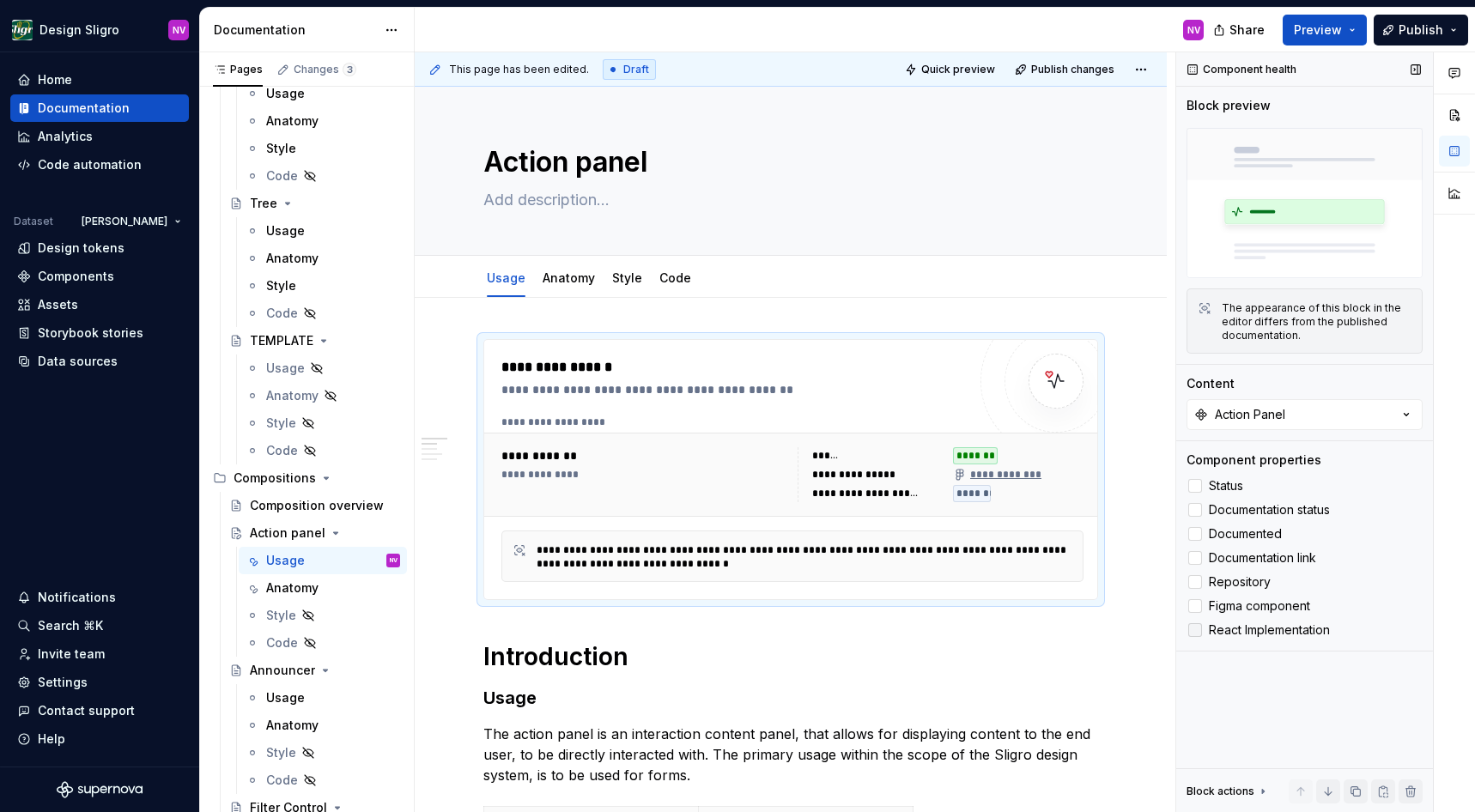
click at [1223, 627] on span "React Implementation" at bounding box center [1269, 630] width 121 height 13
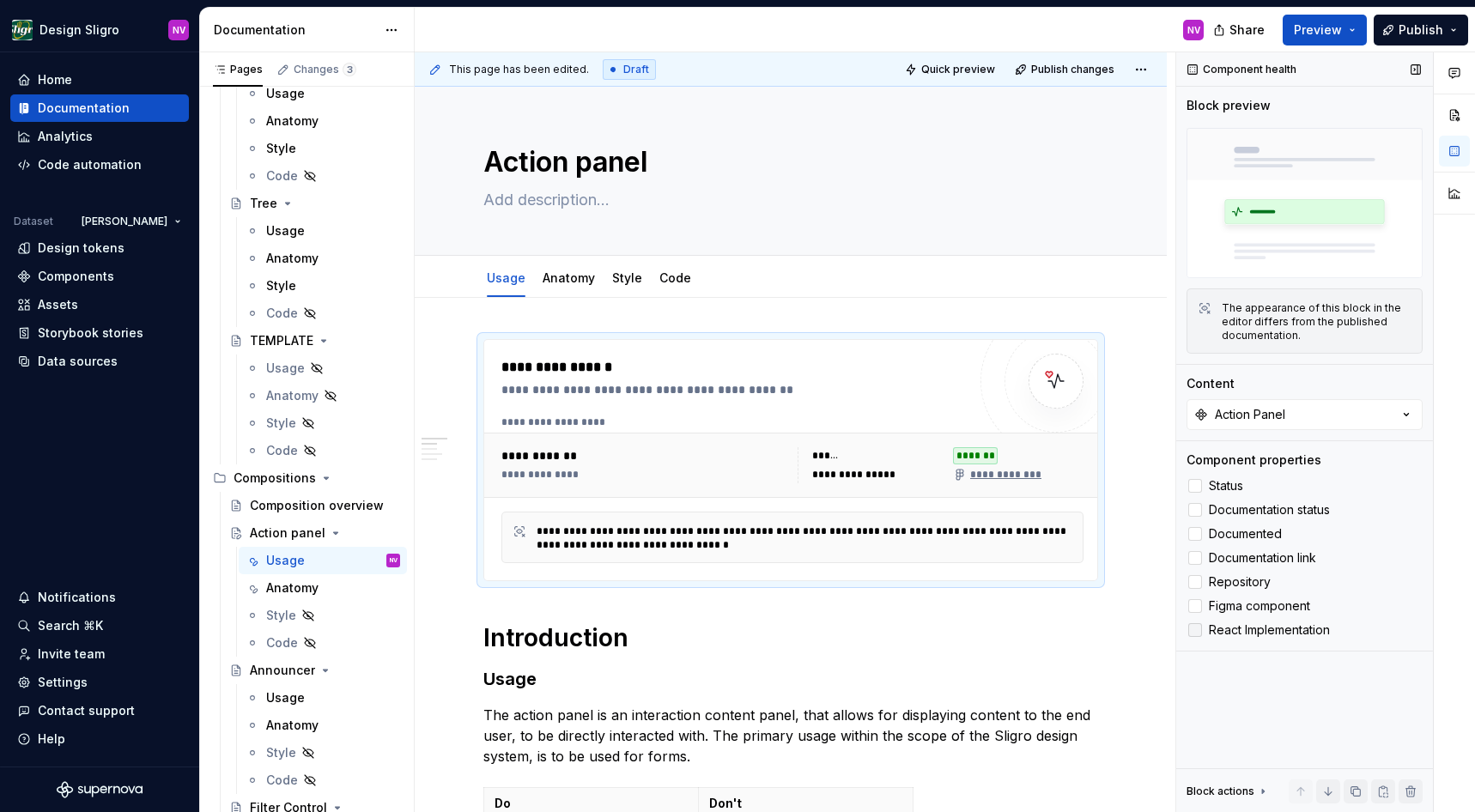
click at [1223, 627] on span "React Implementation" at bounding box center [1269, 630] width 121 height 13
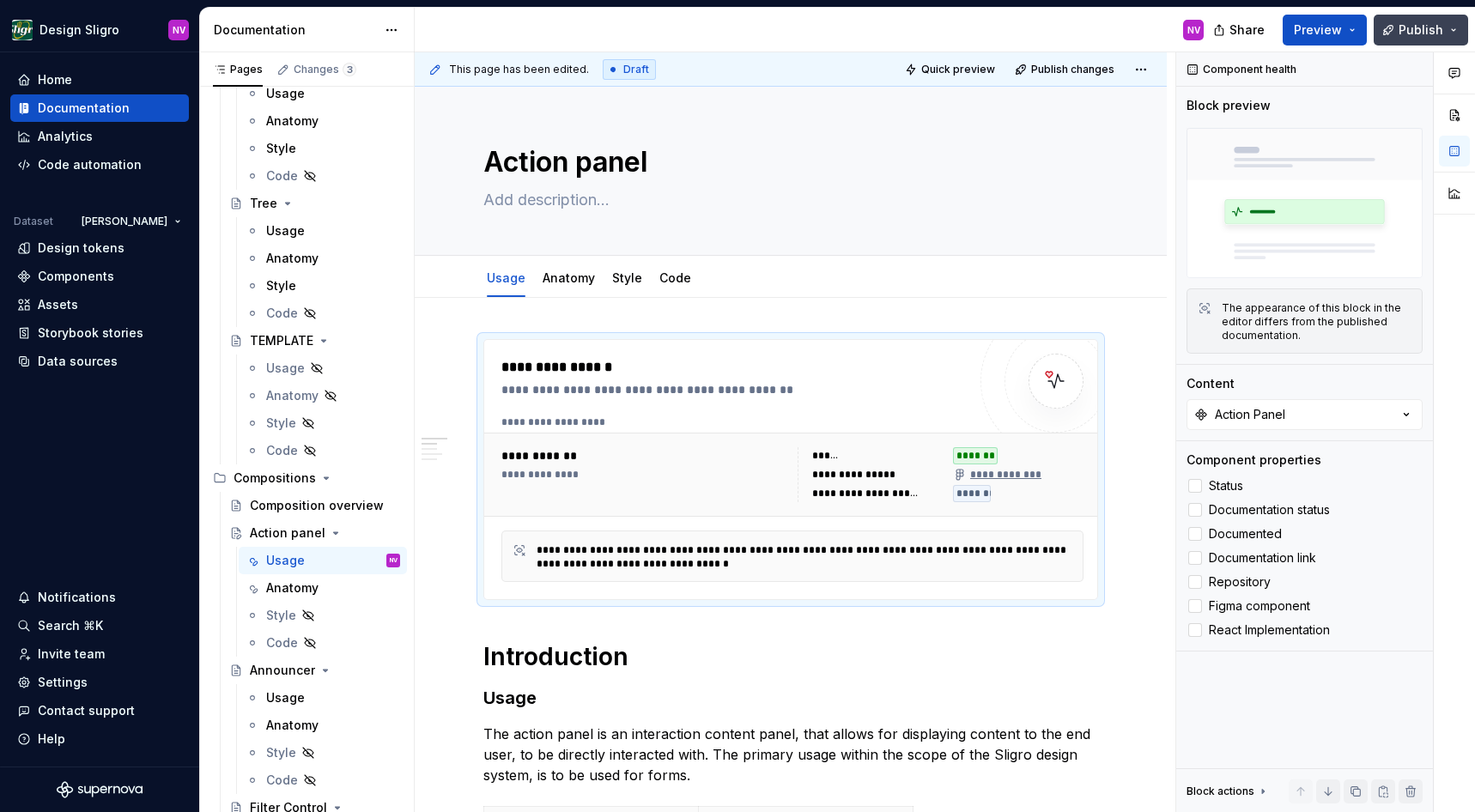
click at [1424, 29] on span "Publish" at bounding box center [1420, 30] width 45 height 17
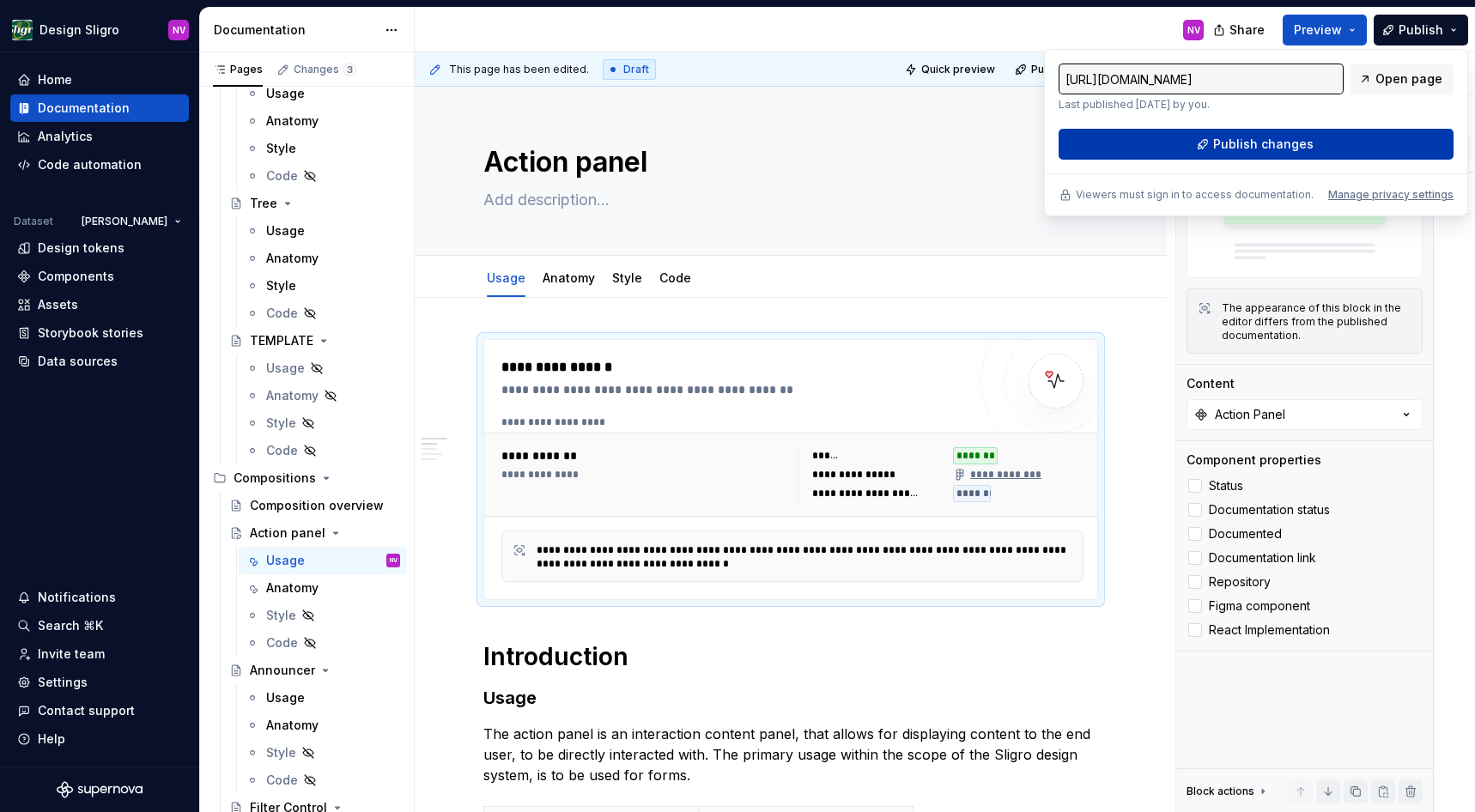
click at [1256, 155] on button "Publish changes" at bounding box center [1256, 144] width 395 height 31
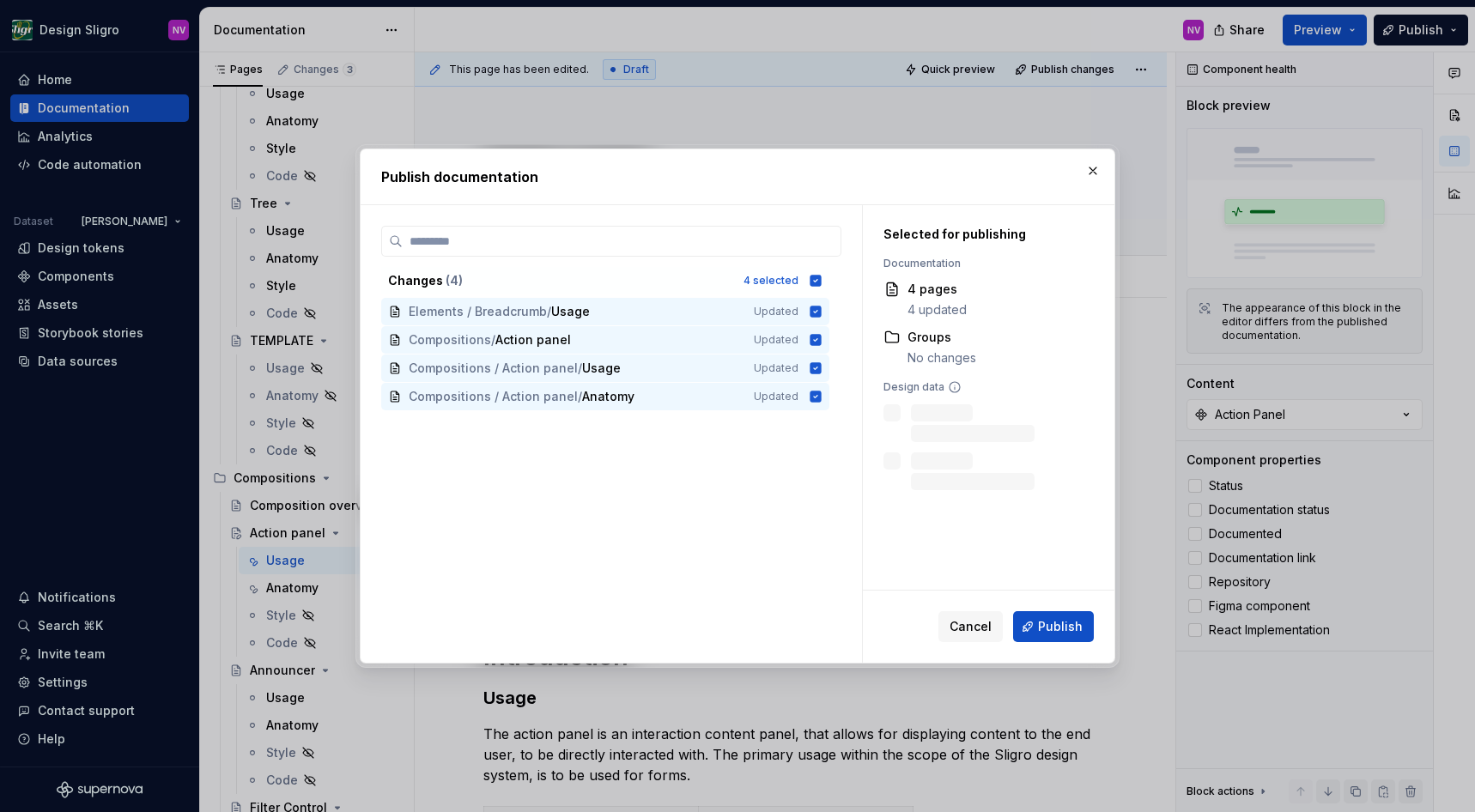
scroll to position [5101, 0]
click at [1041, 624] on button "Publish" at bounding box center [1053, 626] width 80 height 31
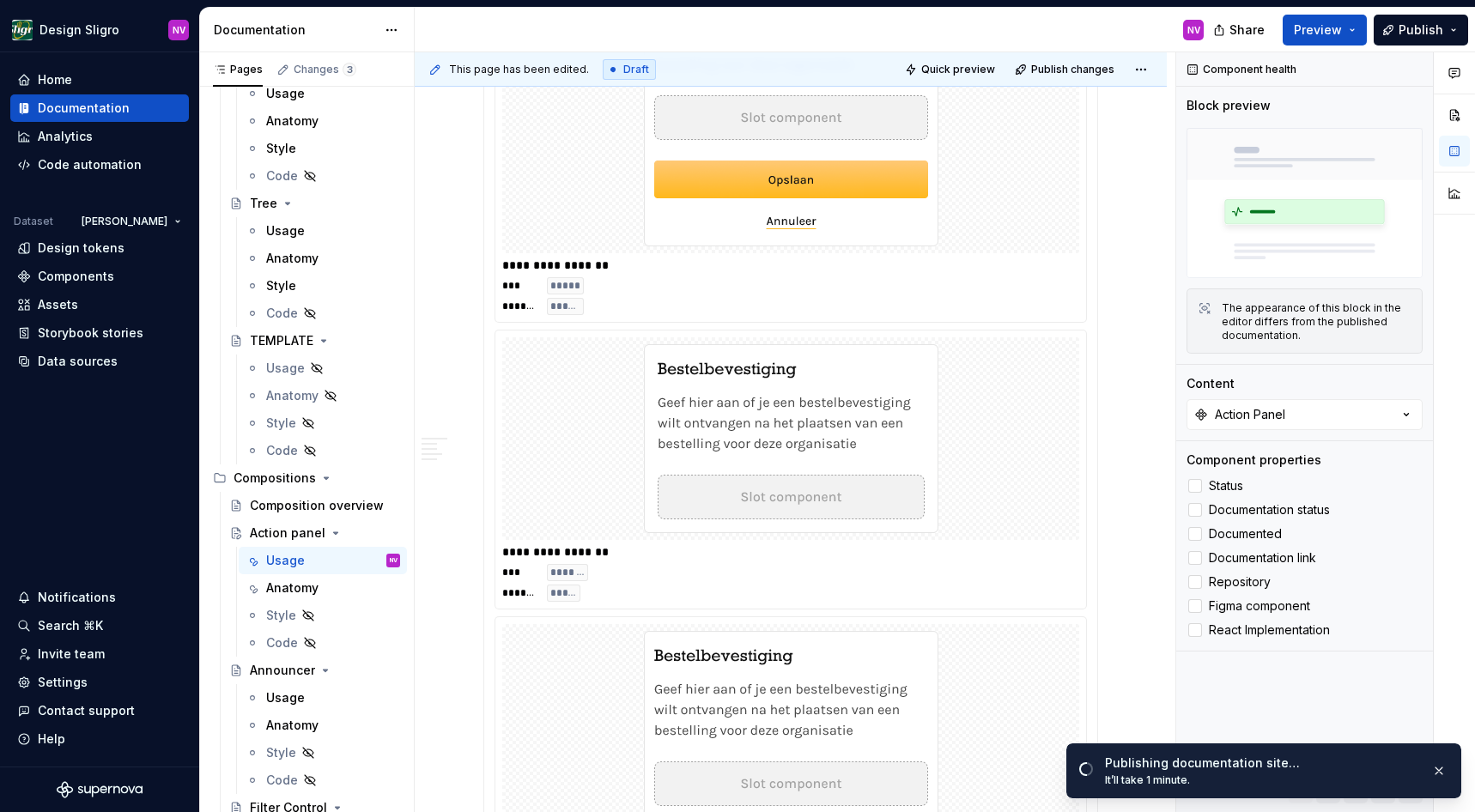
scroll to position [1237, 0]
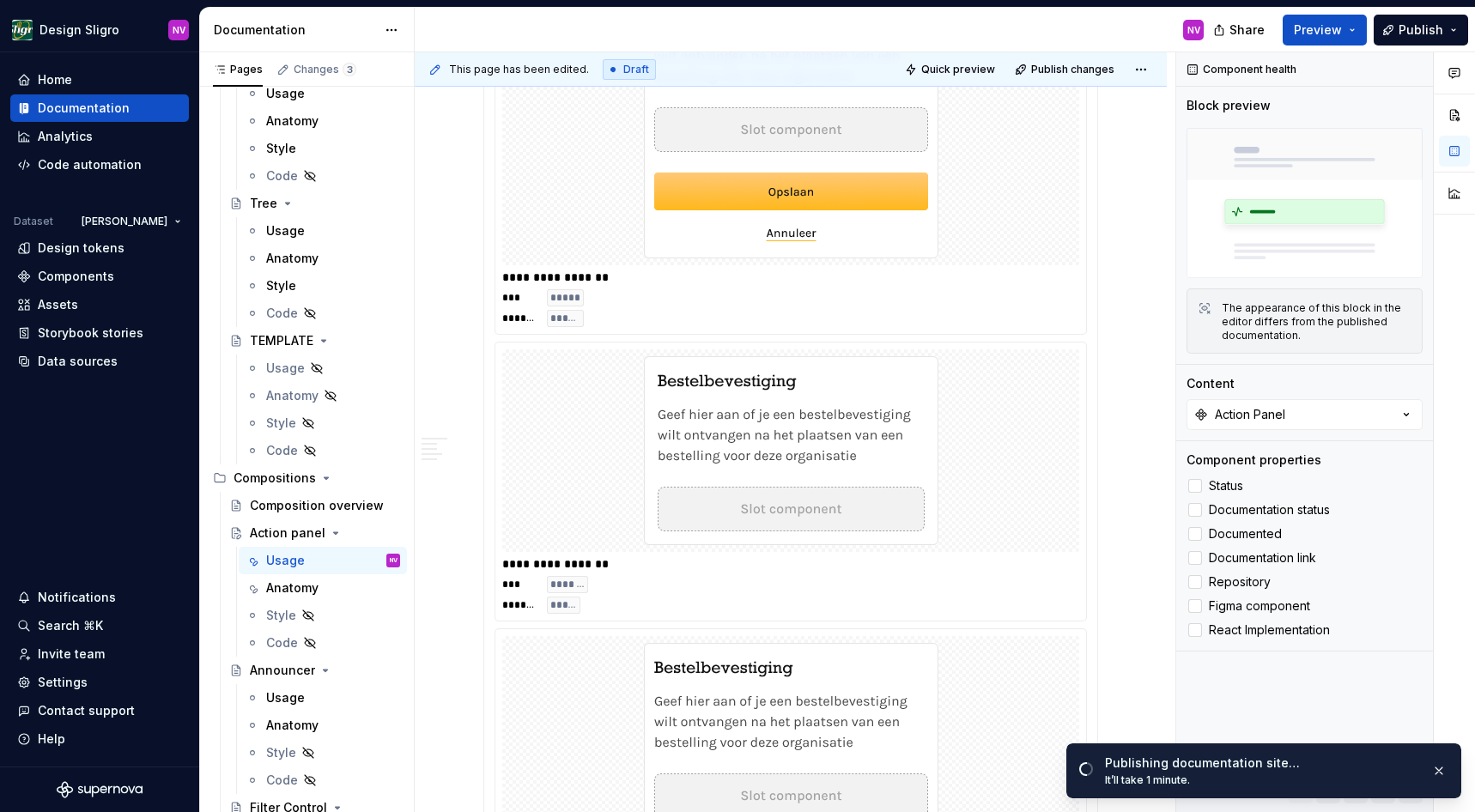
click at [734, 420] on img at bounding box center [791, 451] width 295 height 189
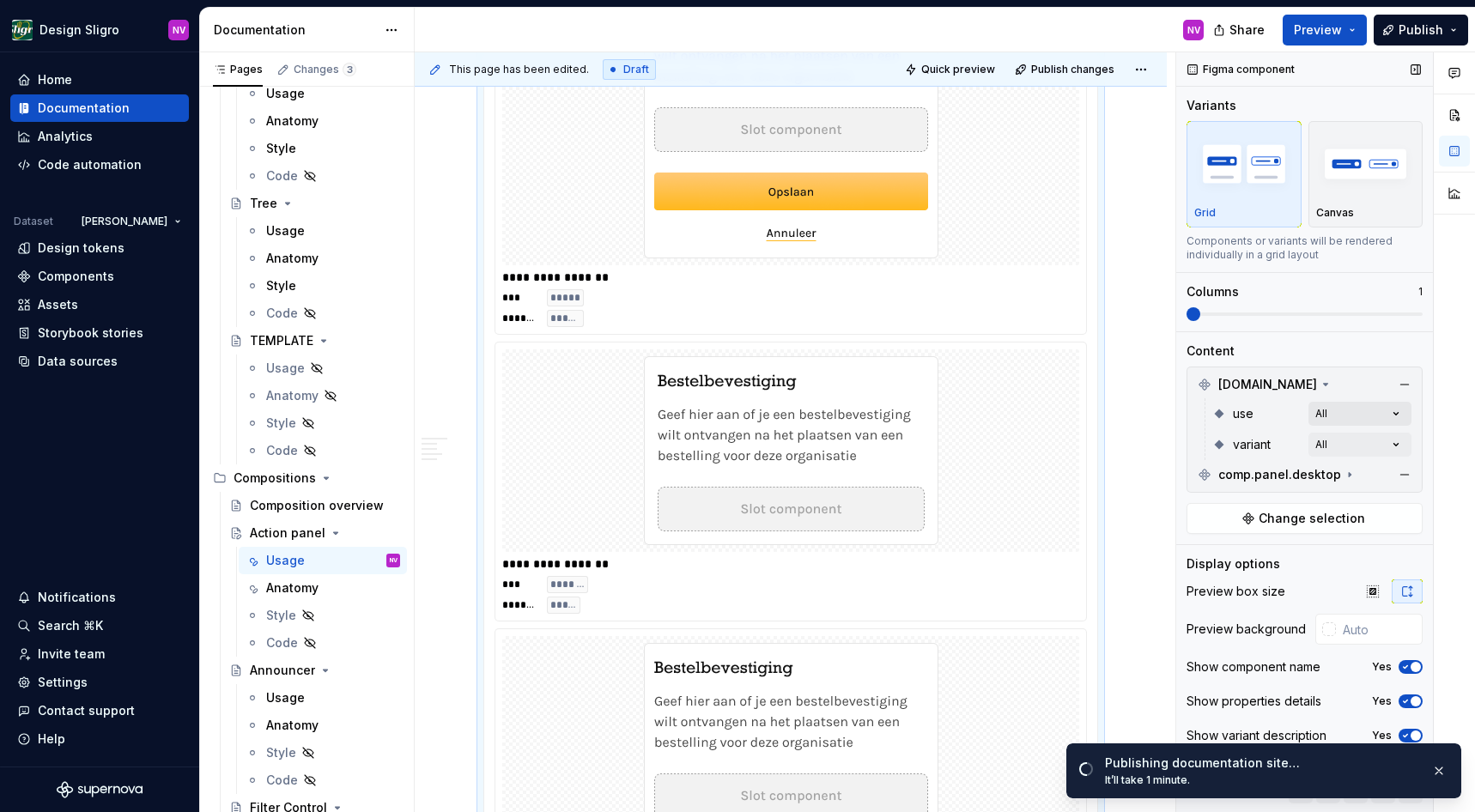
click at [1394, 416] on div "Comments Open comments No comments yet Select ‘Comment’ from the block context …" at bounding box center [1326, 432] width 298 height 760
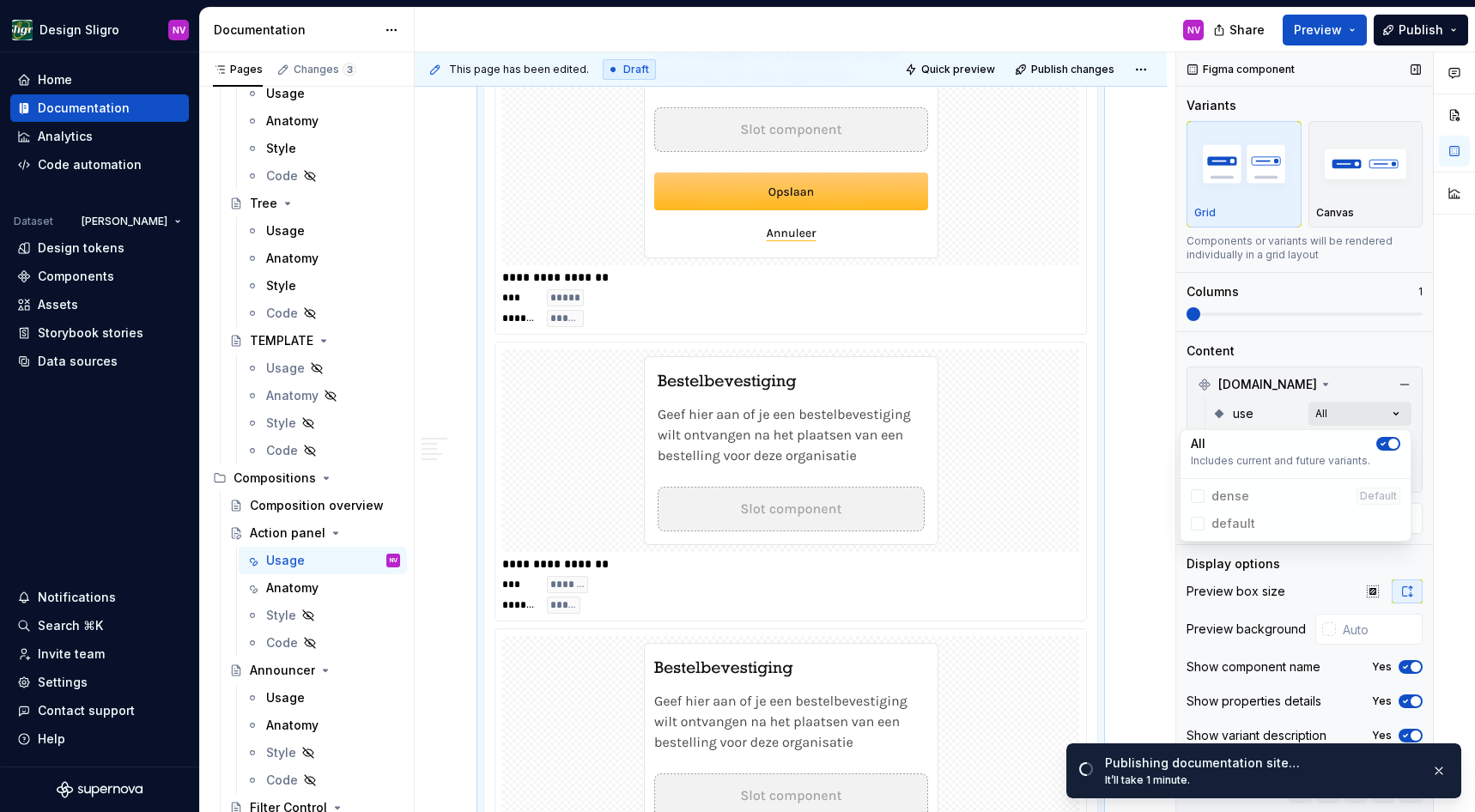
click at [1394, 416] on div "Comments Open comments No comments yet Select ‘Comment’ from the block context …" at bounding box center [1326, 432] width 298 height 760
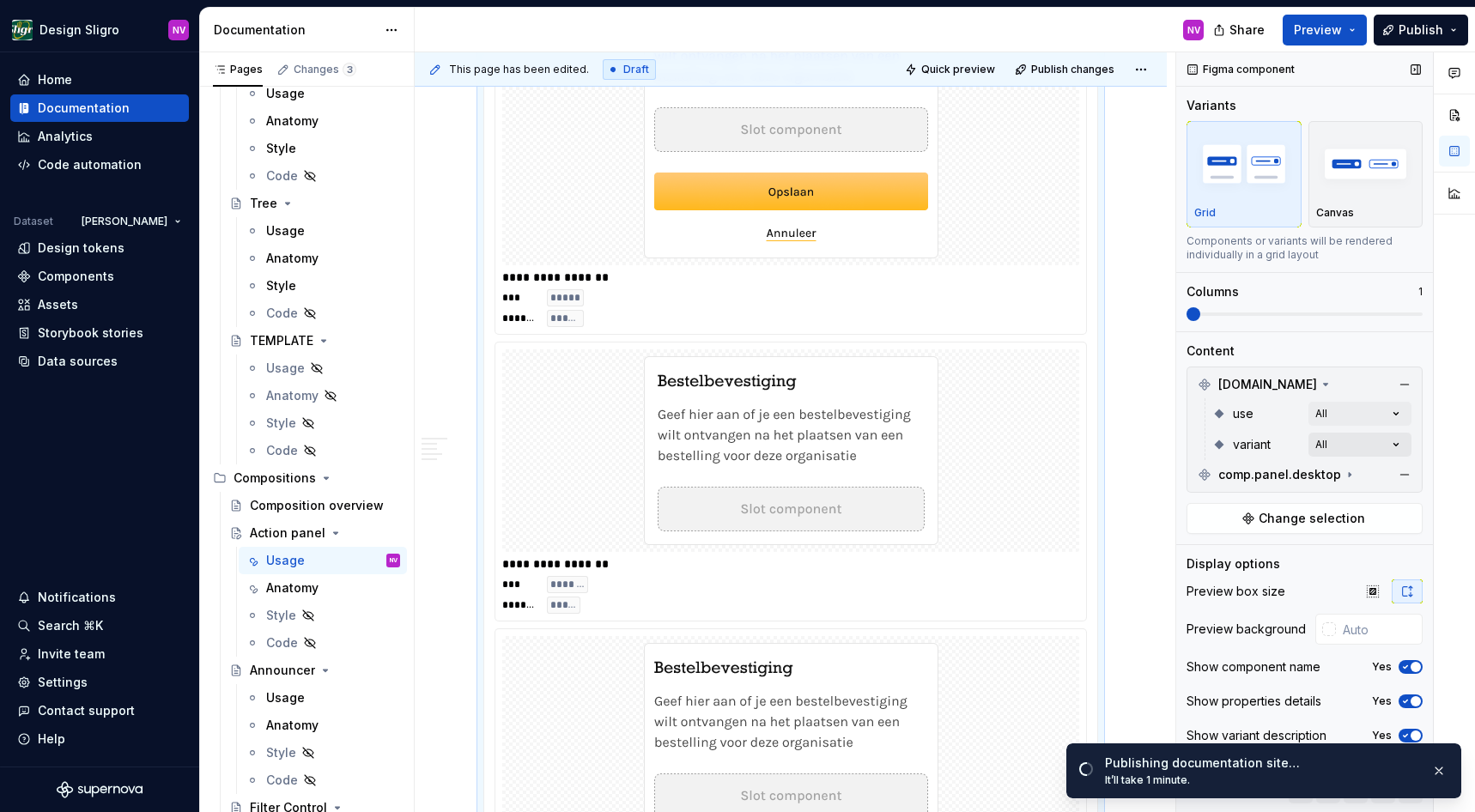
click at [1398, 446] on div "Comments Open comments No comments yet Select ‘Comment’ from the block context …" at bounding box center [1326, 432] width 298 height 760
click at [1397, 474] on span "button" at bounding box center [1394, 474] width 11 height 11
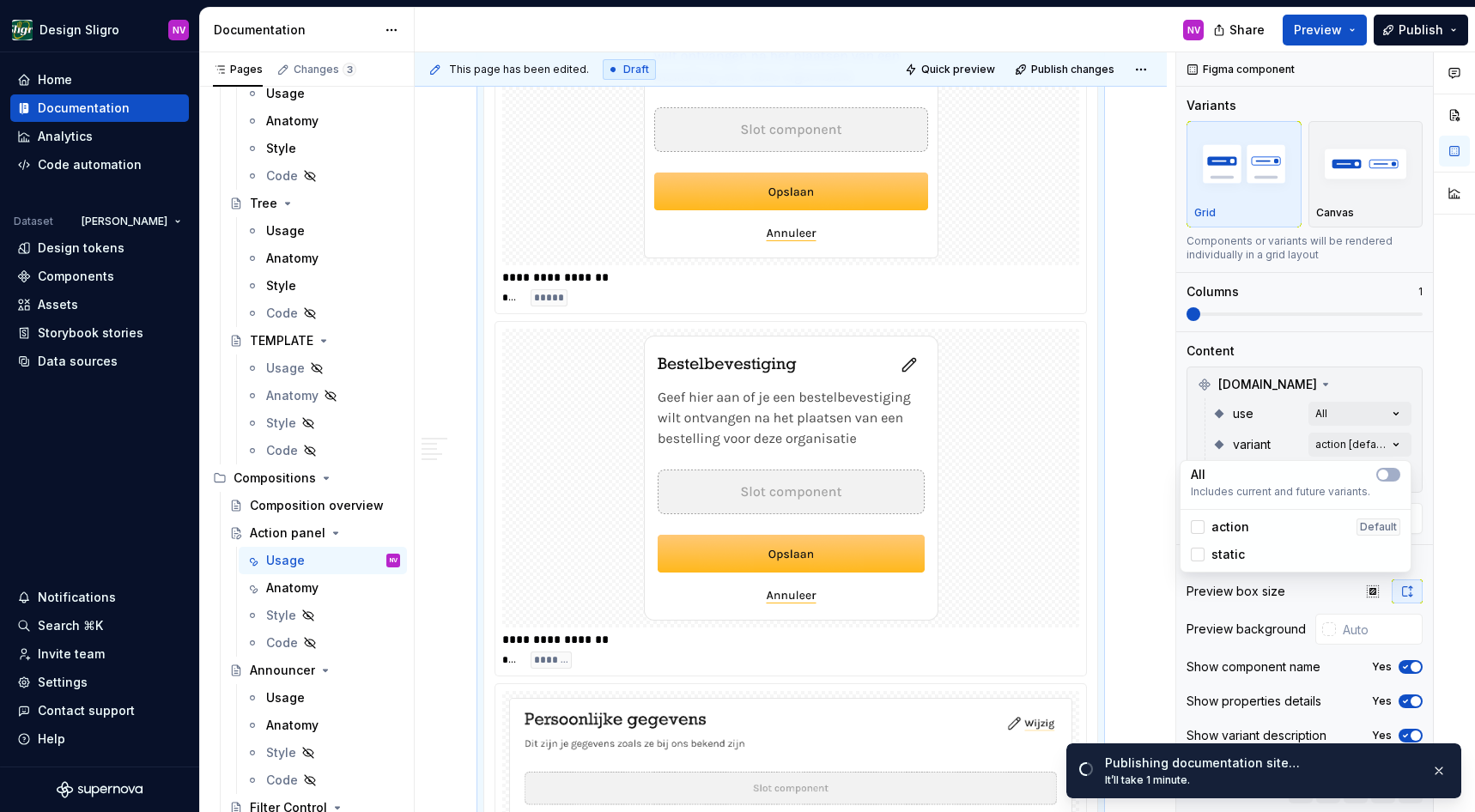
click at [1220, 529] on span "action" at bounding box center [1231, 527] width 38 height 17
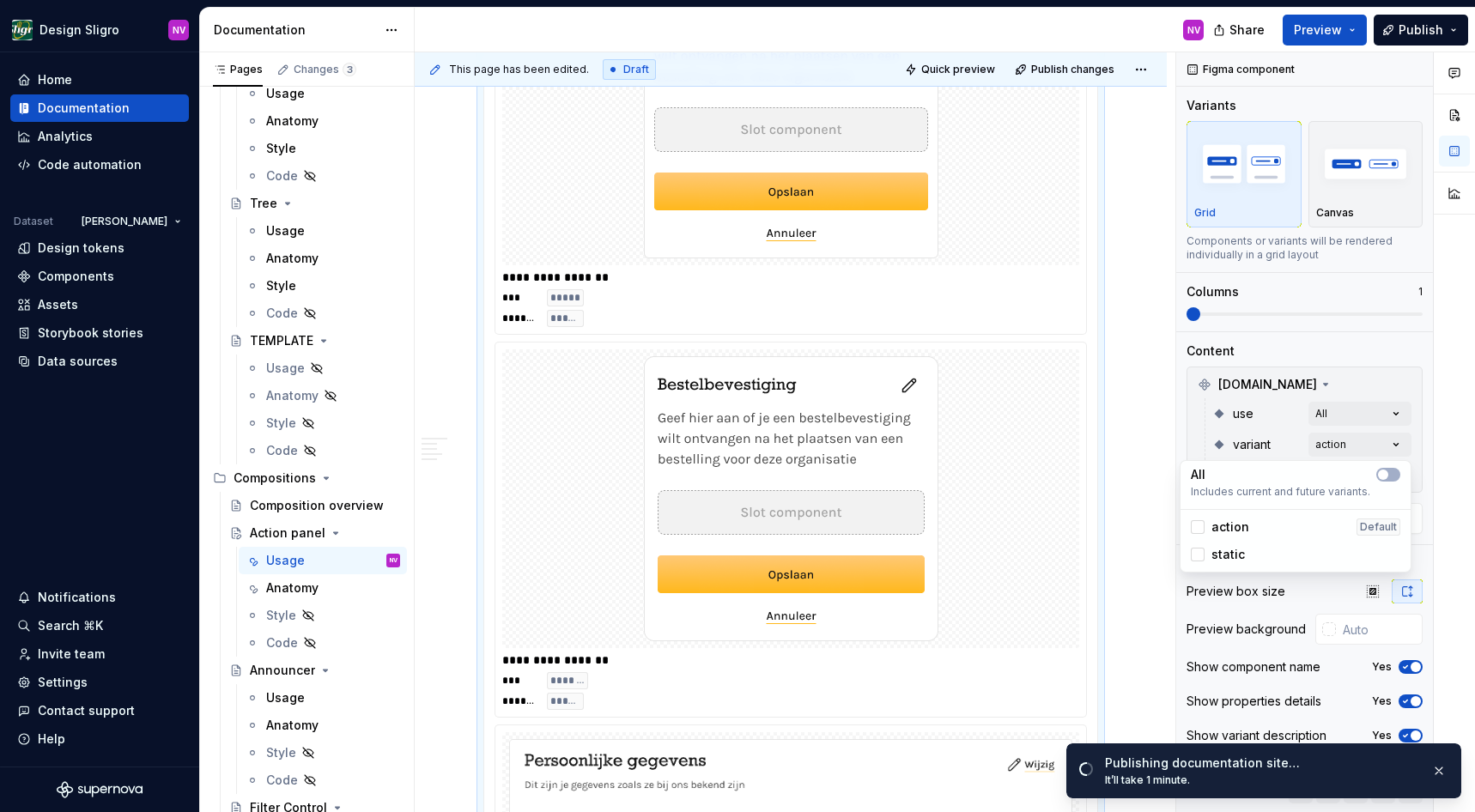
click at [1147, 396] on html "Design Sligro NV Home Documentation Analytics Code automation Dataset van Hoeck…" at bounding box center [738, 406] width 1475 height 812
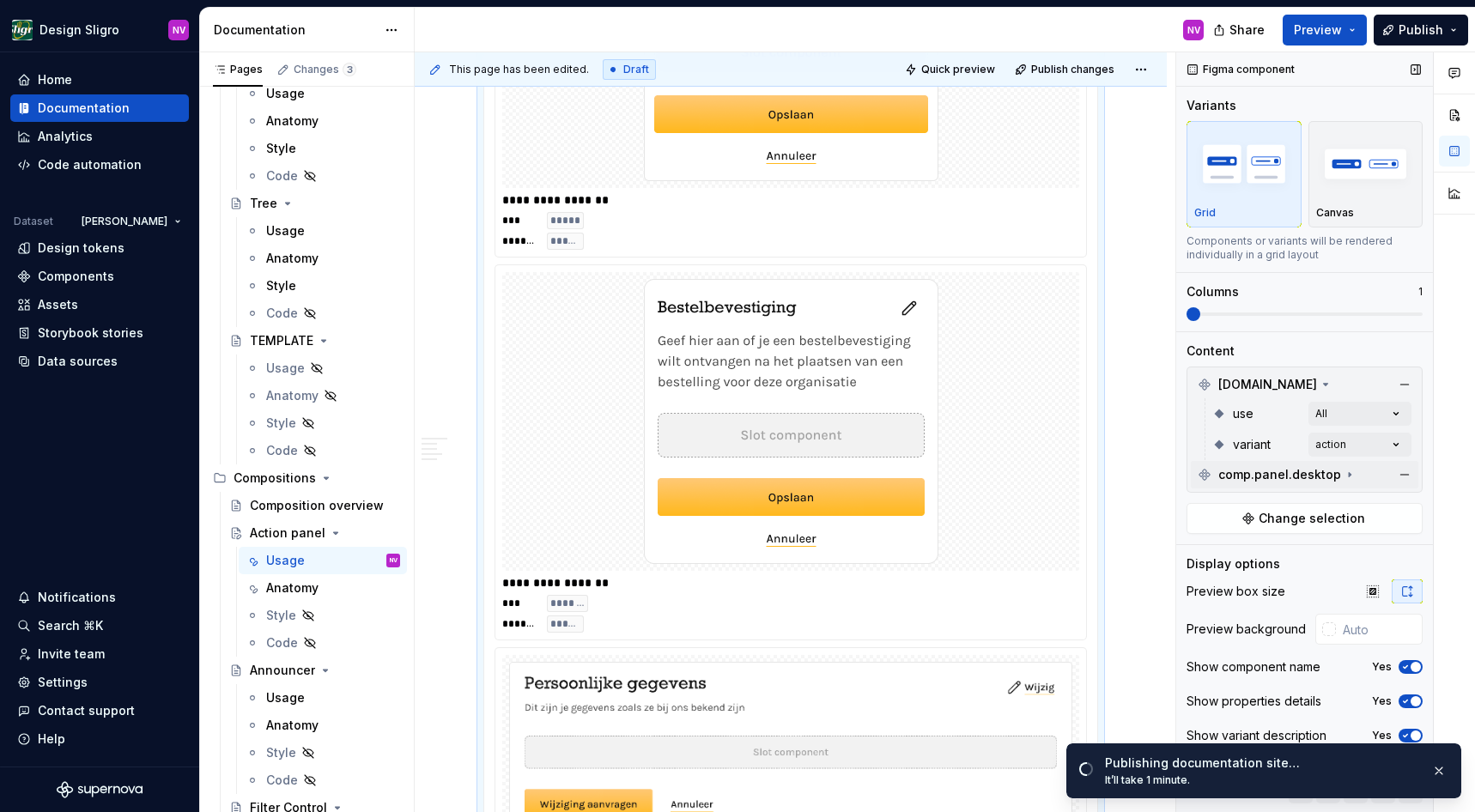
click at [1343, 476] on icon at bounding box center [1350, 474] width 13 height 13
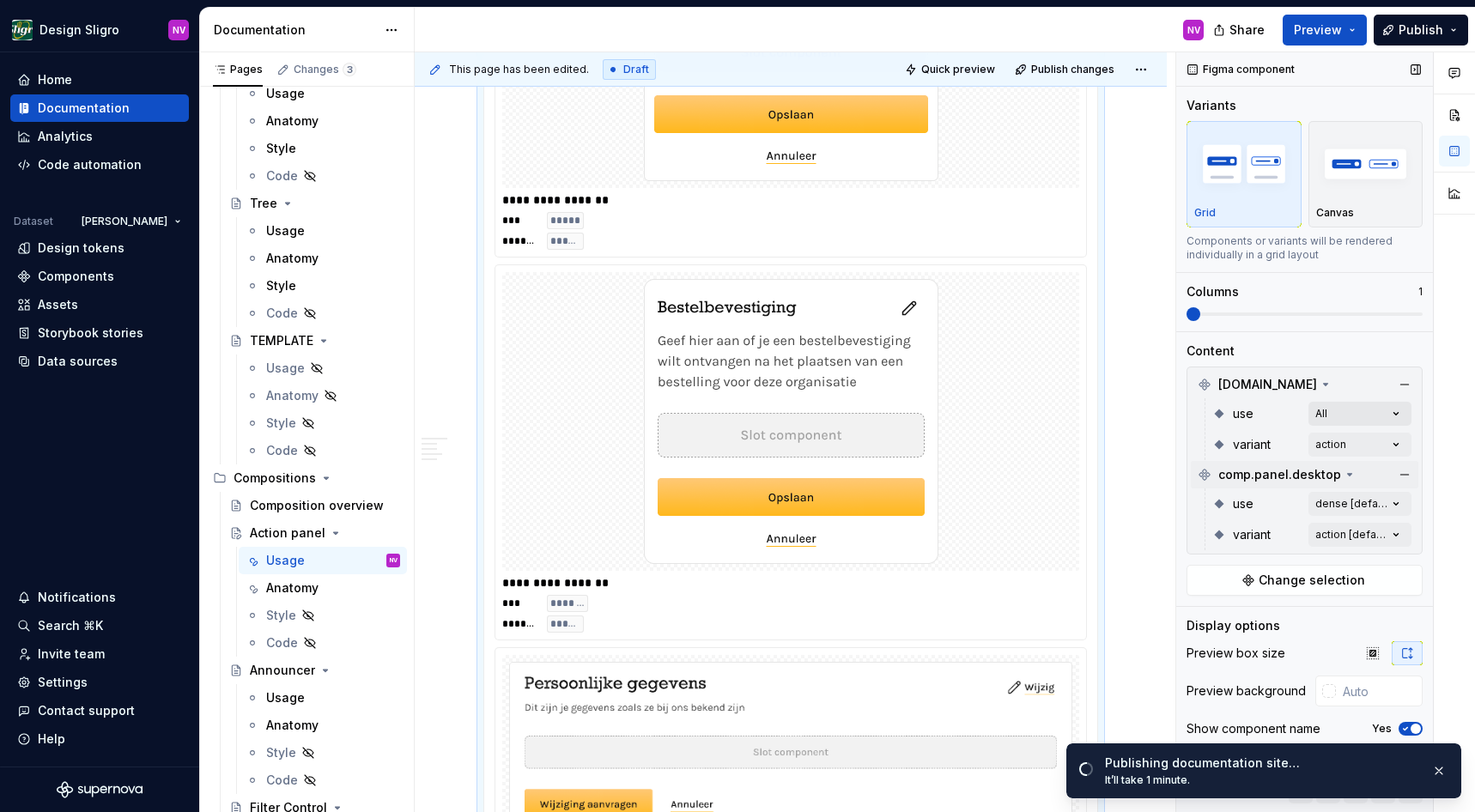
click at [1338, 414] on div "Comments Open comments No comments yet Select ‘Comment’ from the block context …" at bounding box center [1326, 432] width 298 height 760
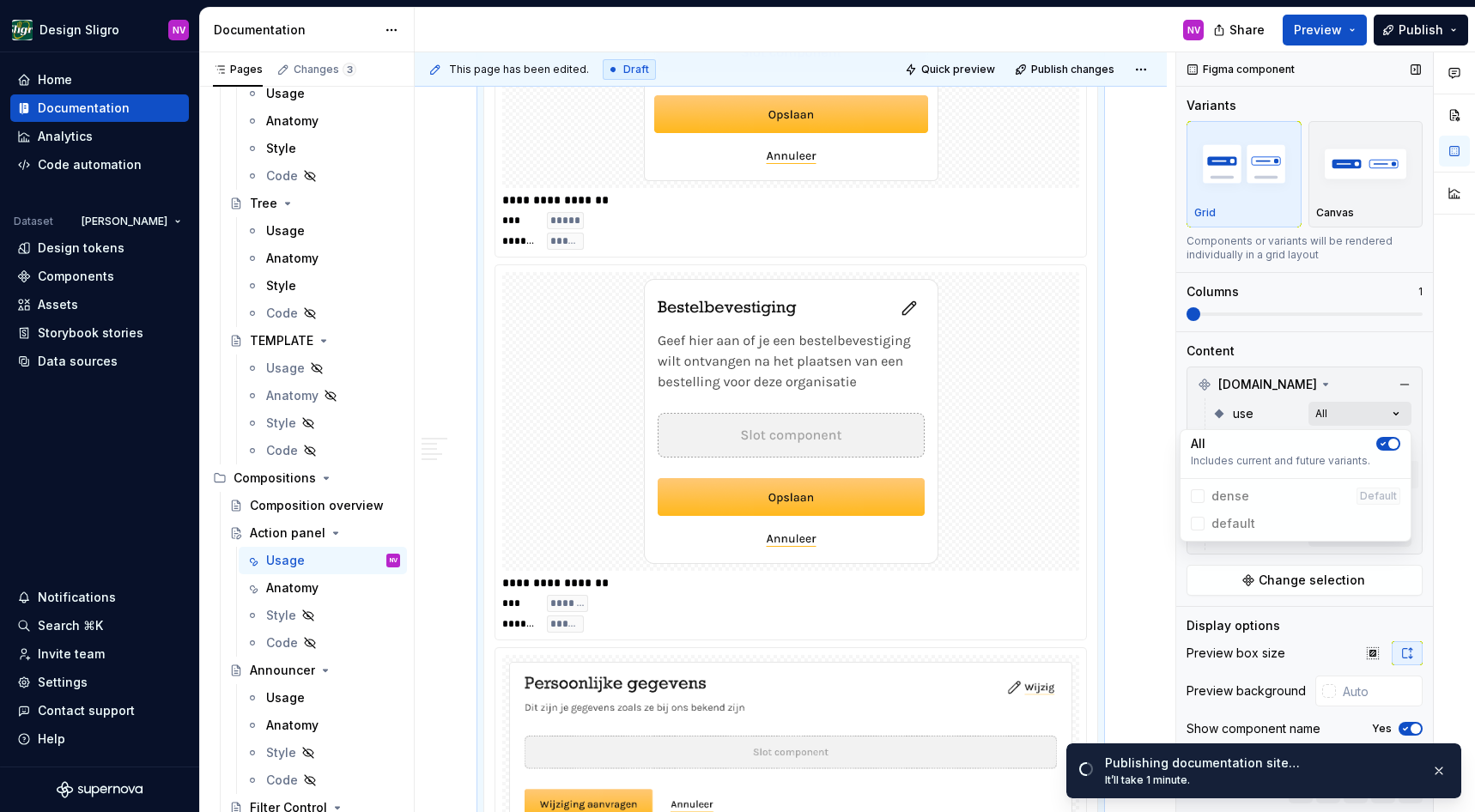
click at [1338, 414] on div "Comments Open comments No comments yet Select ‘Comment’ from the block context …" at bounding box center [1326, 432] width 298 height 760
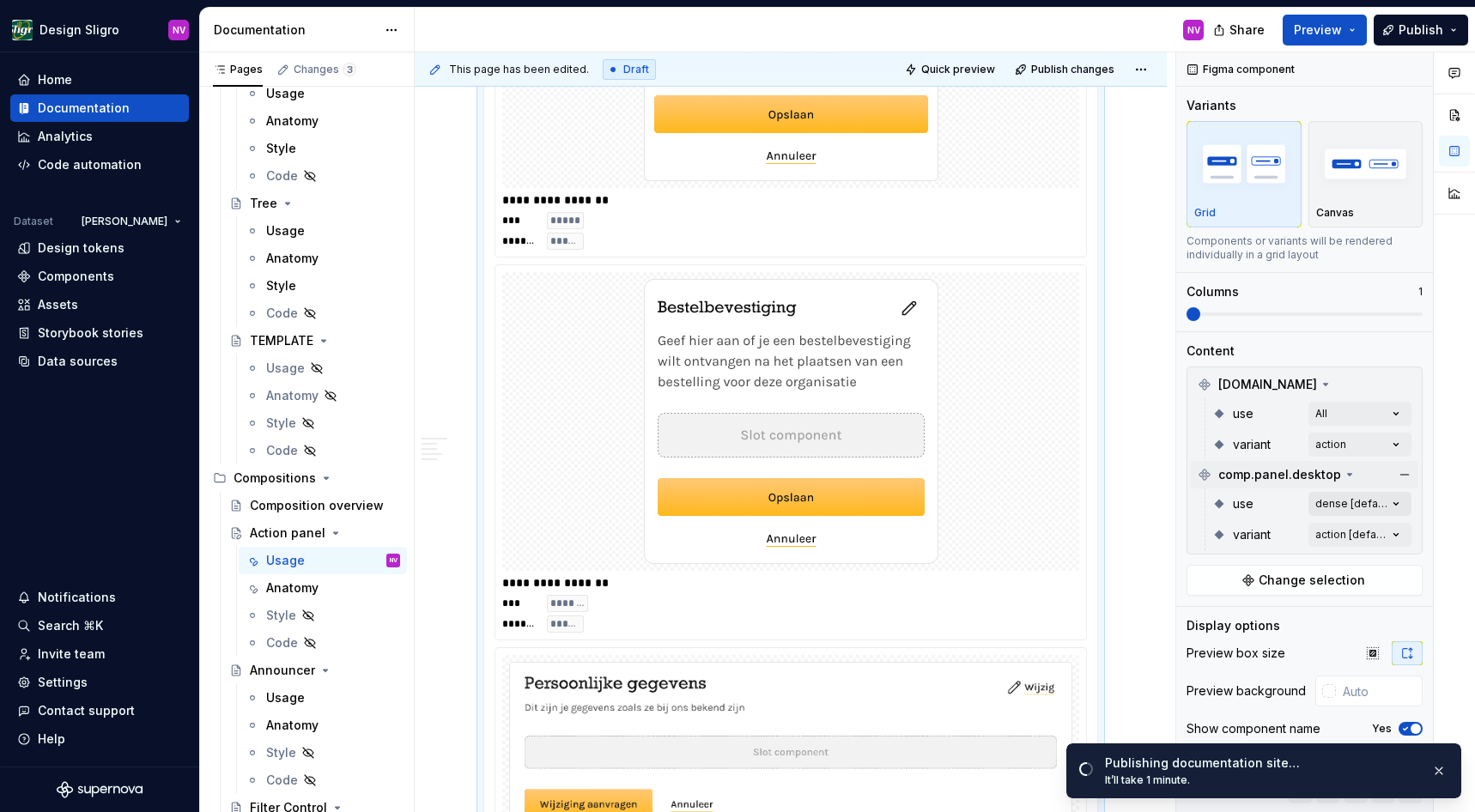
click at [1338, 495] on div "Comments Open comments No comments yet Select ‘Comment’ from the block context …" at bounding box center [1326, 432] width 298 height 760
click at [1386, 534] on span "button" at bounding box center [1383, 534] width 11 height 11
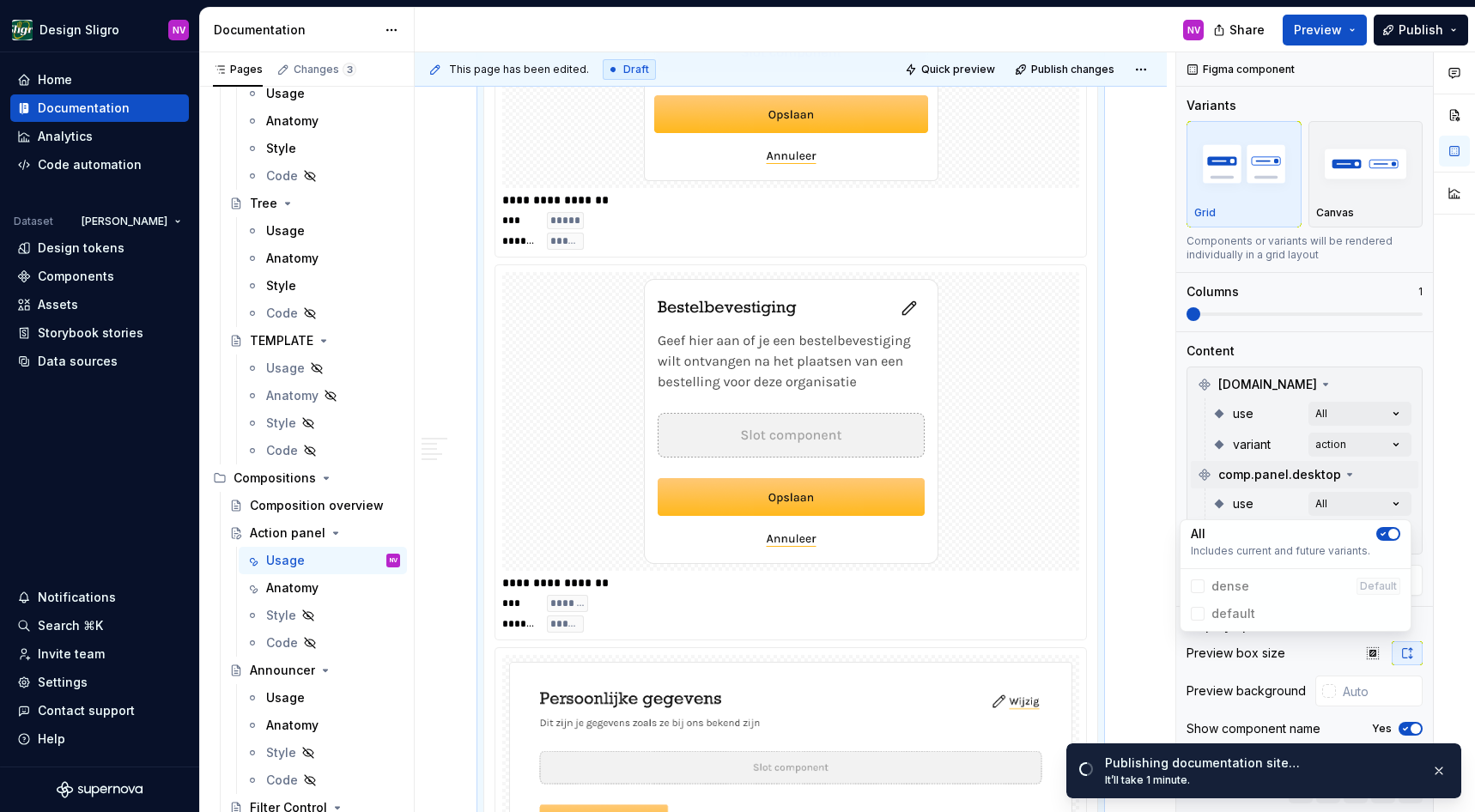
click at [1177, 476] on div "Comments Open comments No comments yet Select ‘Comment’ from the block context …" at bounding box center [1326, 432] width 298 height 760
click at [1336, 531] on div "Comments Open comments No comments yet Select ‘Comment’ from the block context …" at bounding box center [1326, 432] width 298 height 760
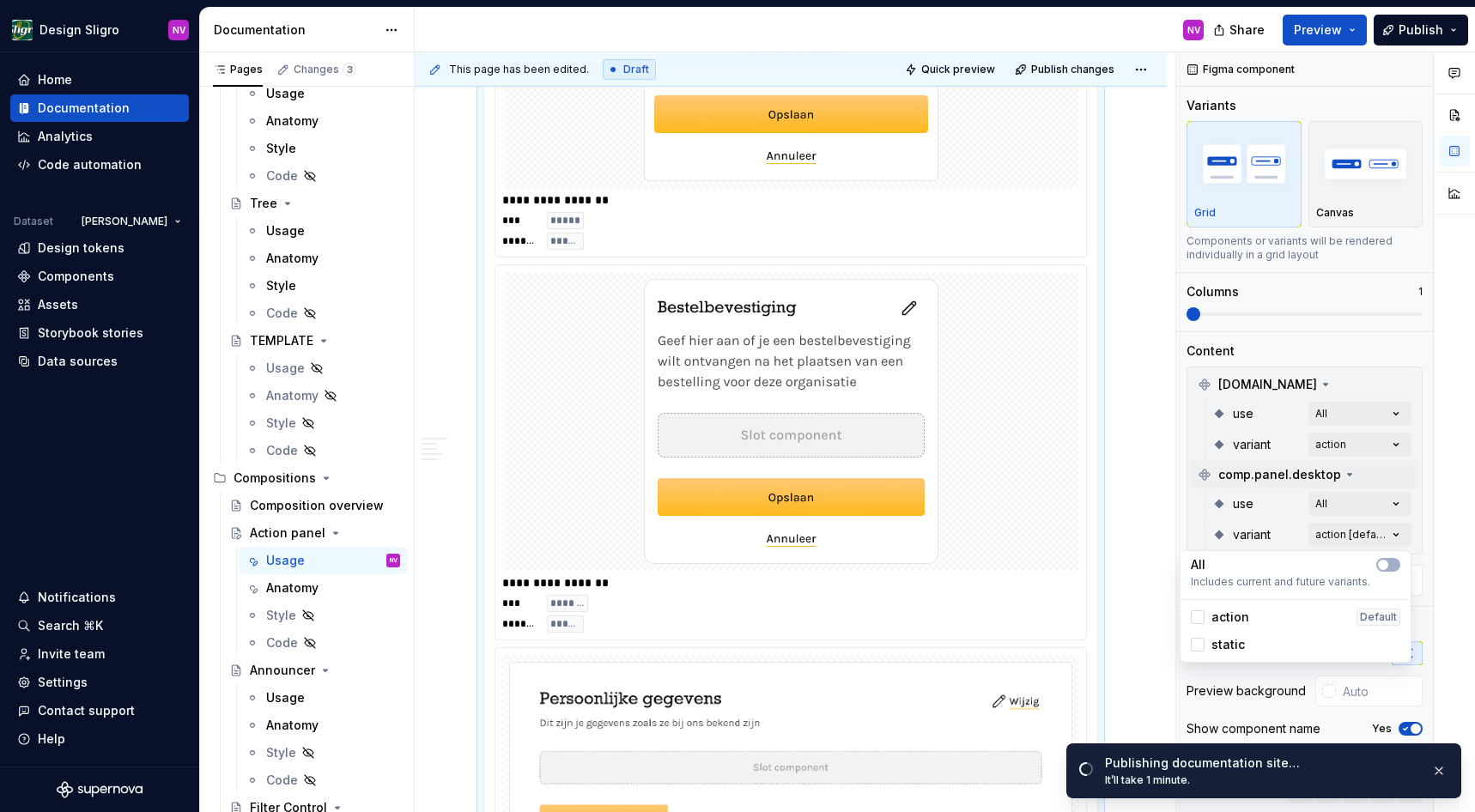
click at [1228, 615] on span "action" at bounding box center [1231, 618] width 38 height 17
click at [1169, 483] on html "Design Sligro NV Home Documentation Analytics Code automation Dataset van Hoeck…" at bounding box center [738, 406] width 1475 height 812
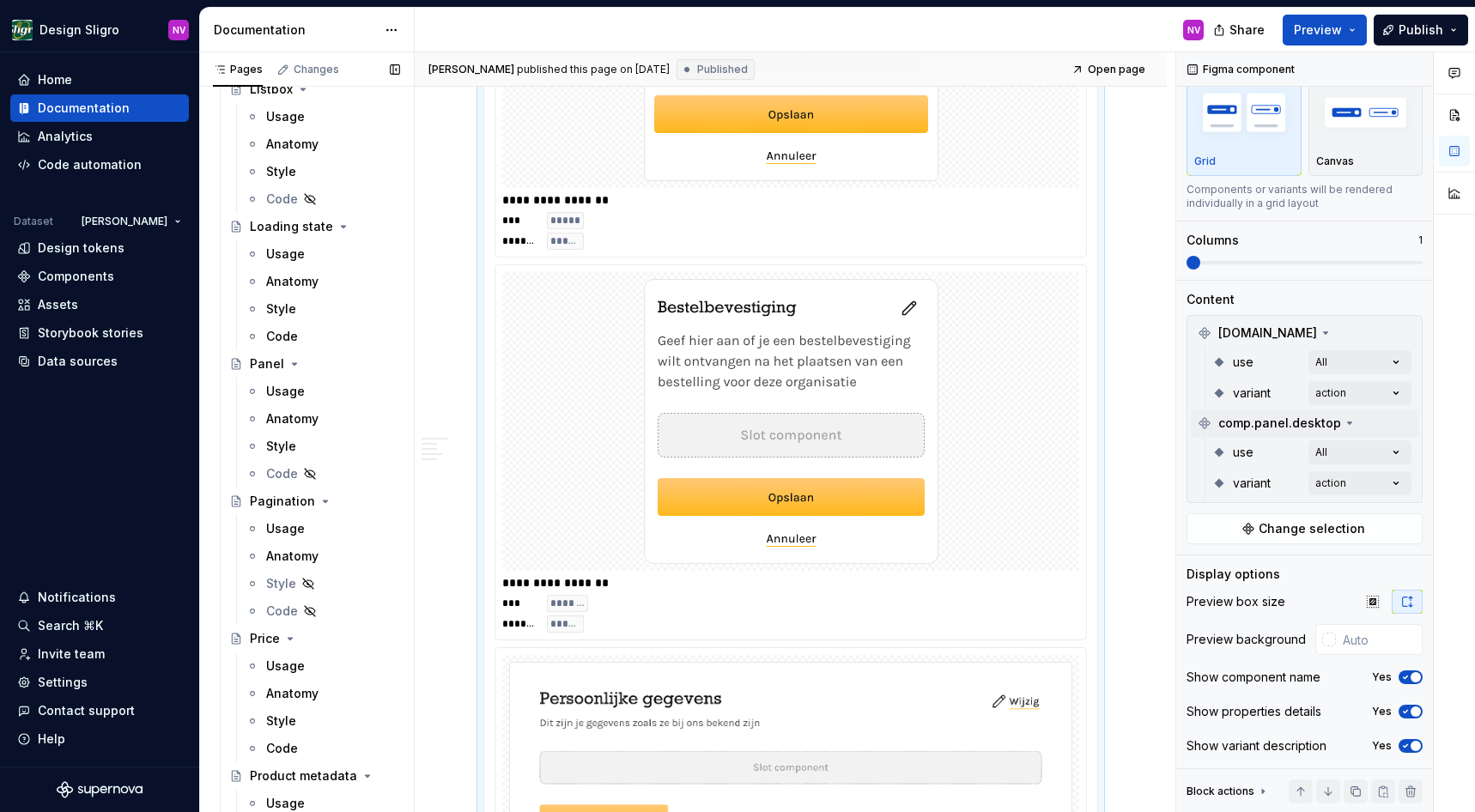
scroll to position [2705, 0]
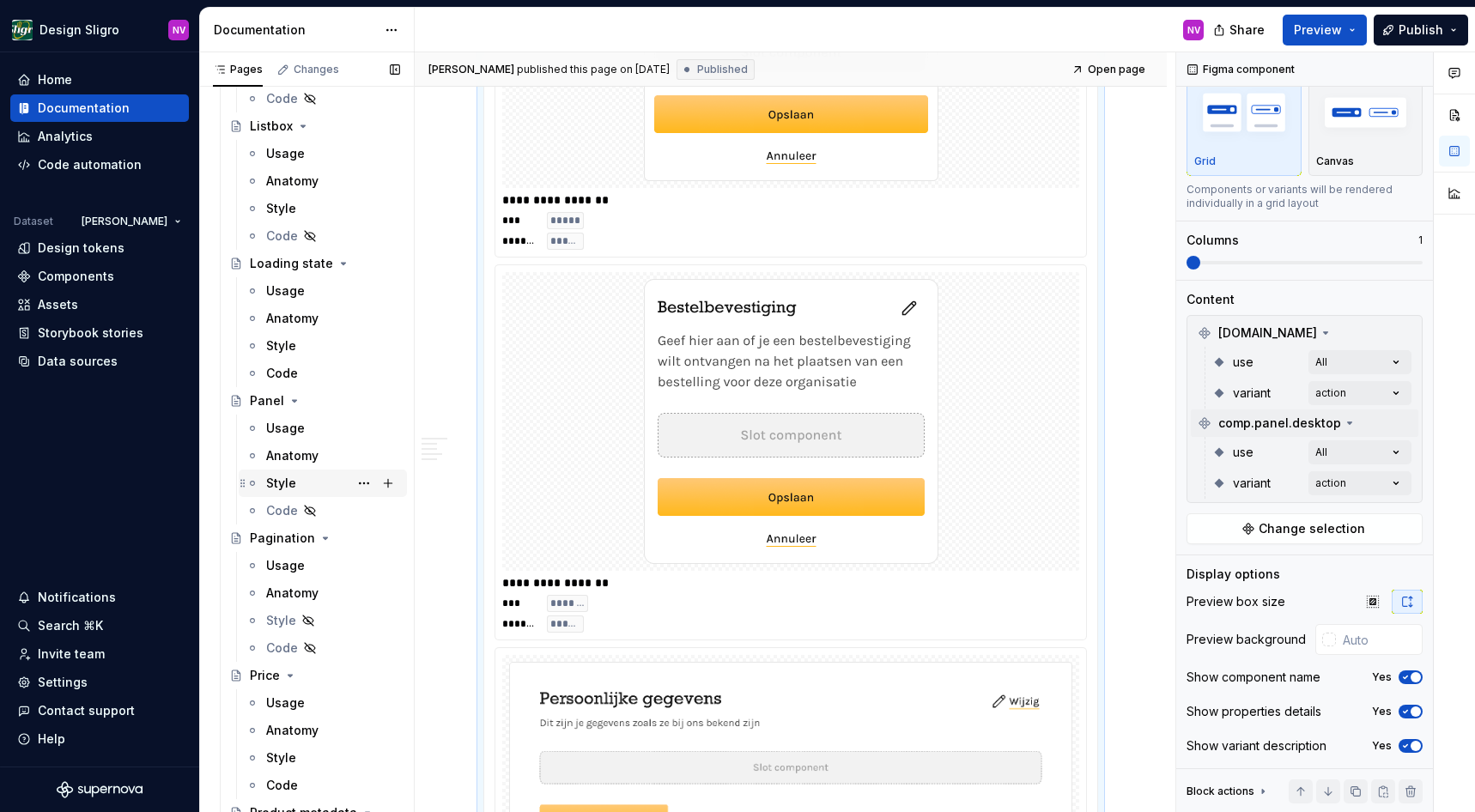
click at [276, 482] on div "Style" at bounding box center [280, 483] width 30 height 17
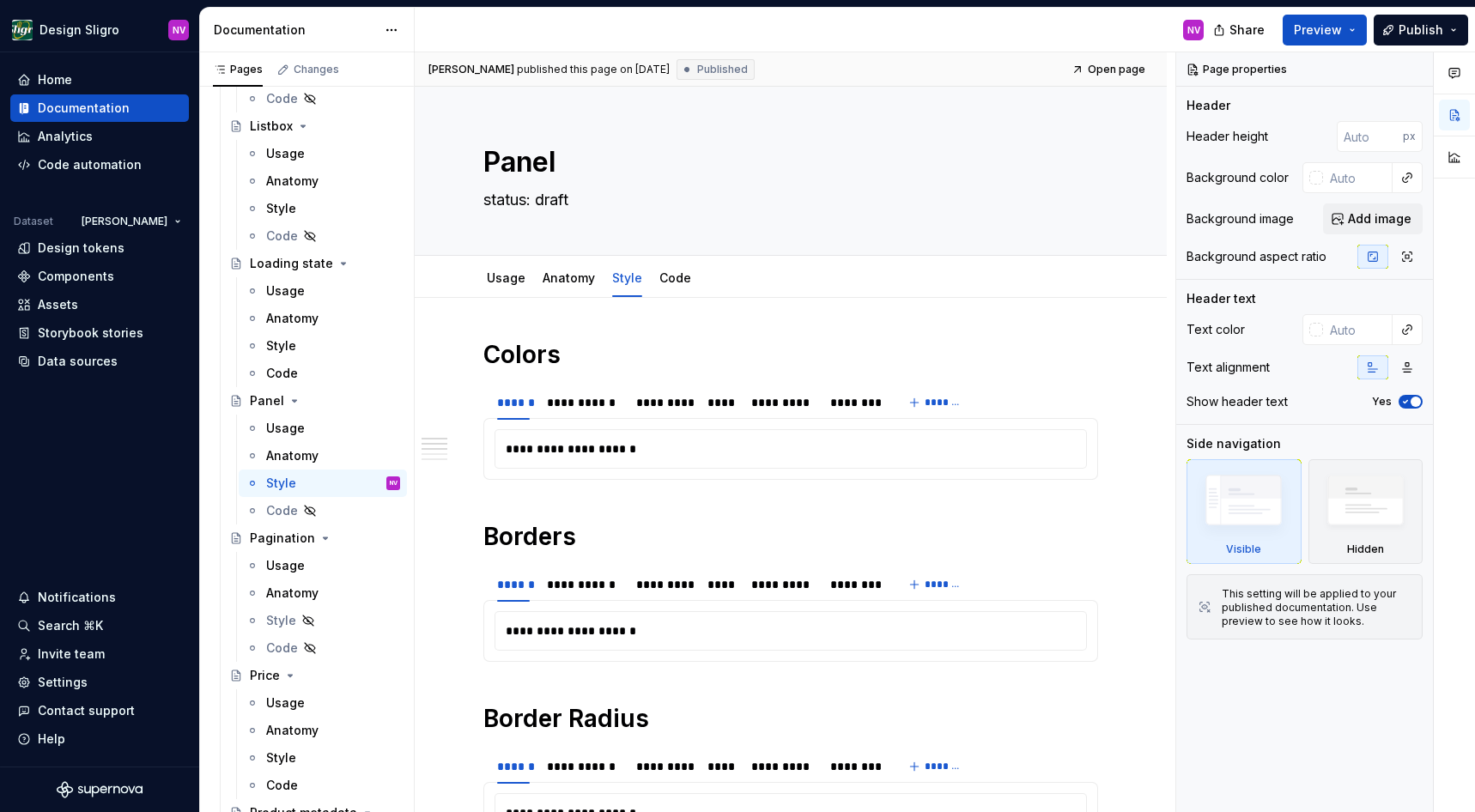
click at [149, 226] on html "Design Sligro NV Home Documentation Analytics Code automation Dataset van Hoeck…" at bounding box center [738, 406] width 1475 height 812
click at [175, 222] on html "Design Sligro NV Home Documentation Analytics Code automation Dataset van Hoeck…" at bounding box center [738, 406] width 1475 height 812
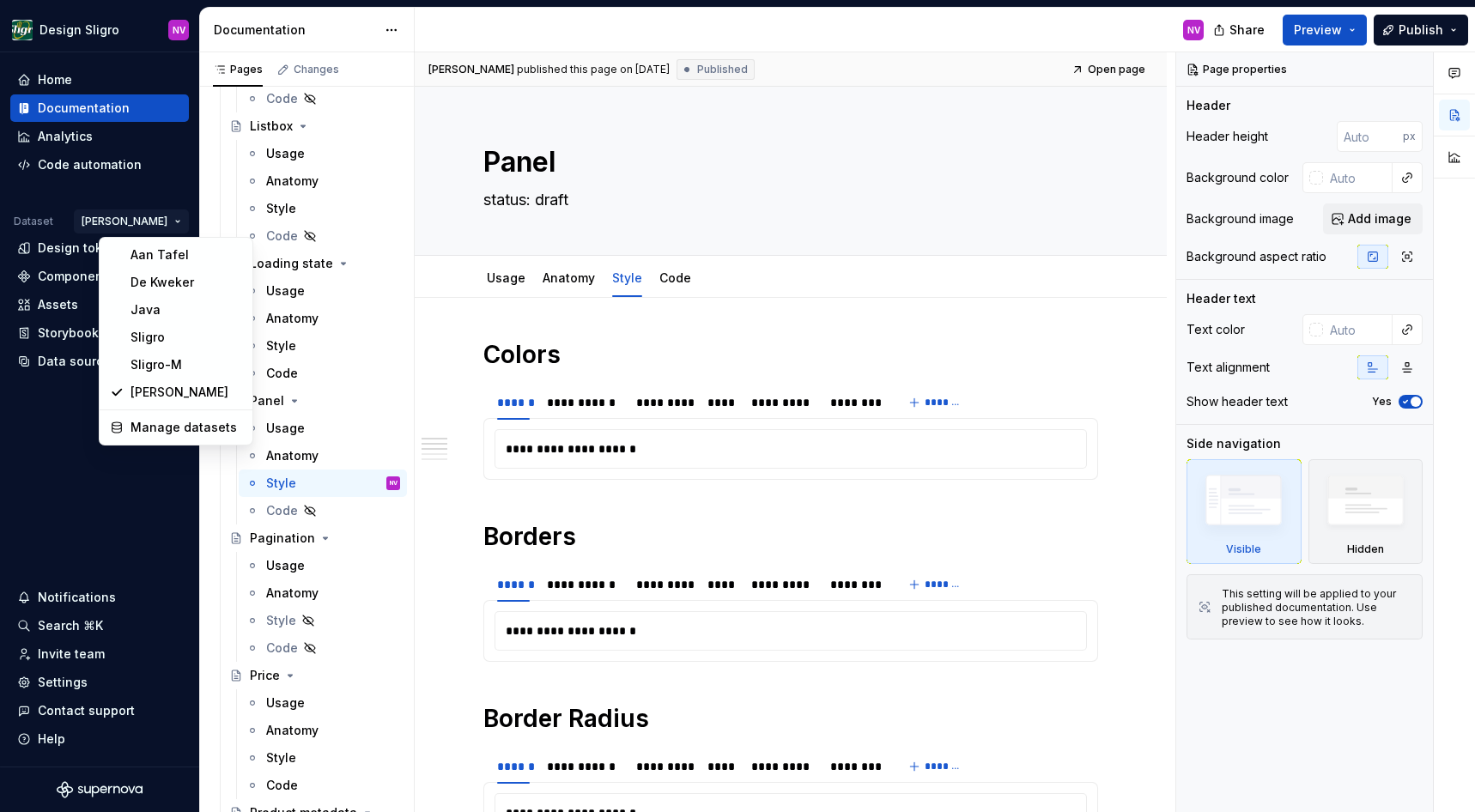
scroll to position [2705, 0]
click at [155, 334] on div "Sligro" at bounding box center [186, 338] width 112 height 17
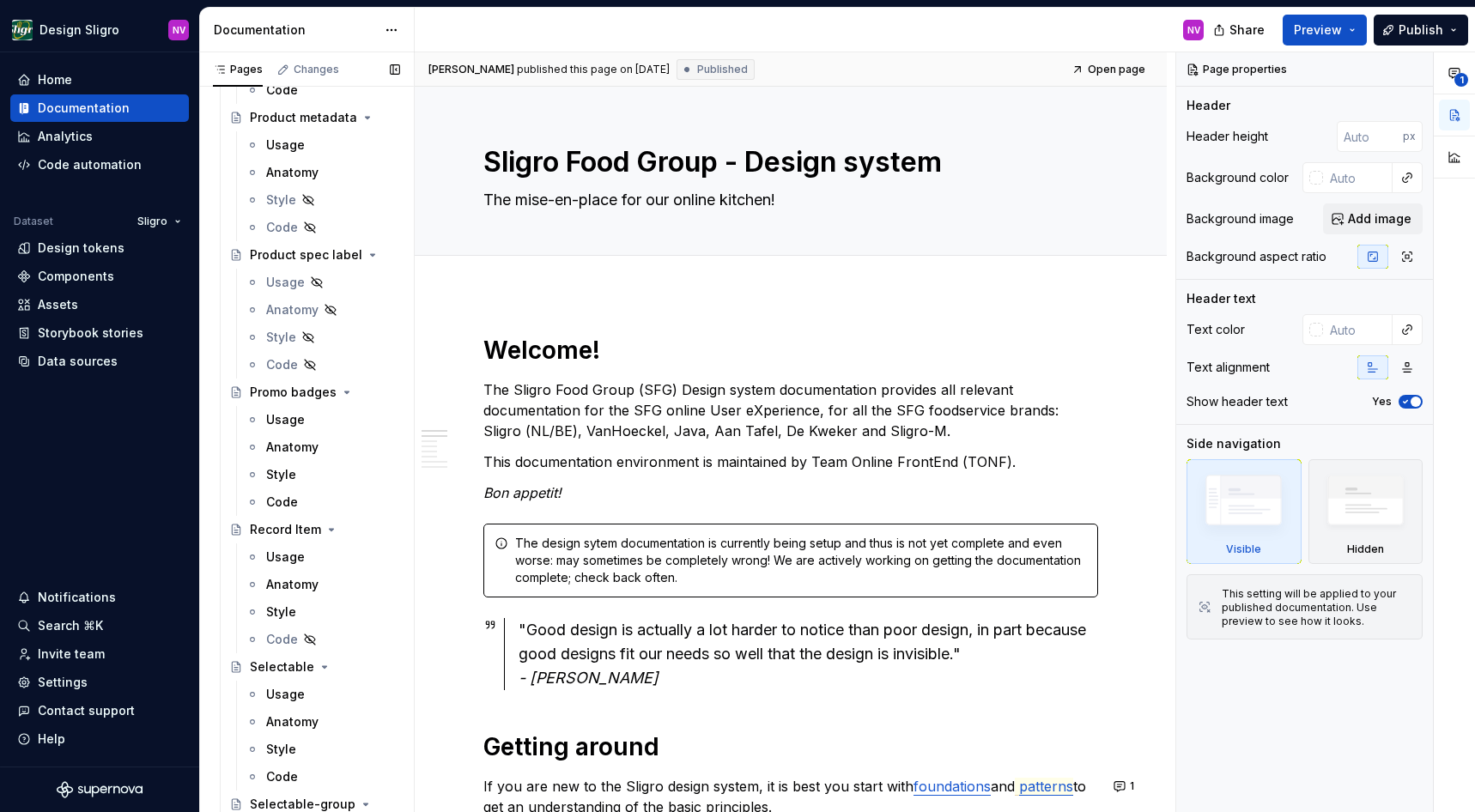
scroll to position [2936, 0]
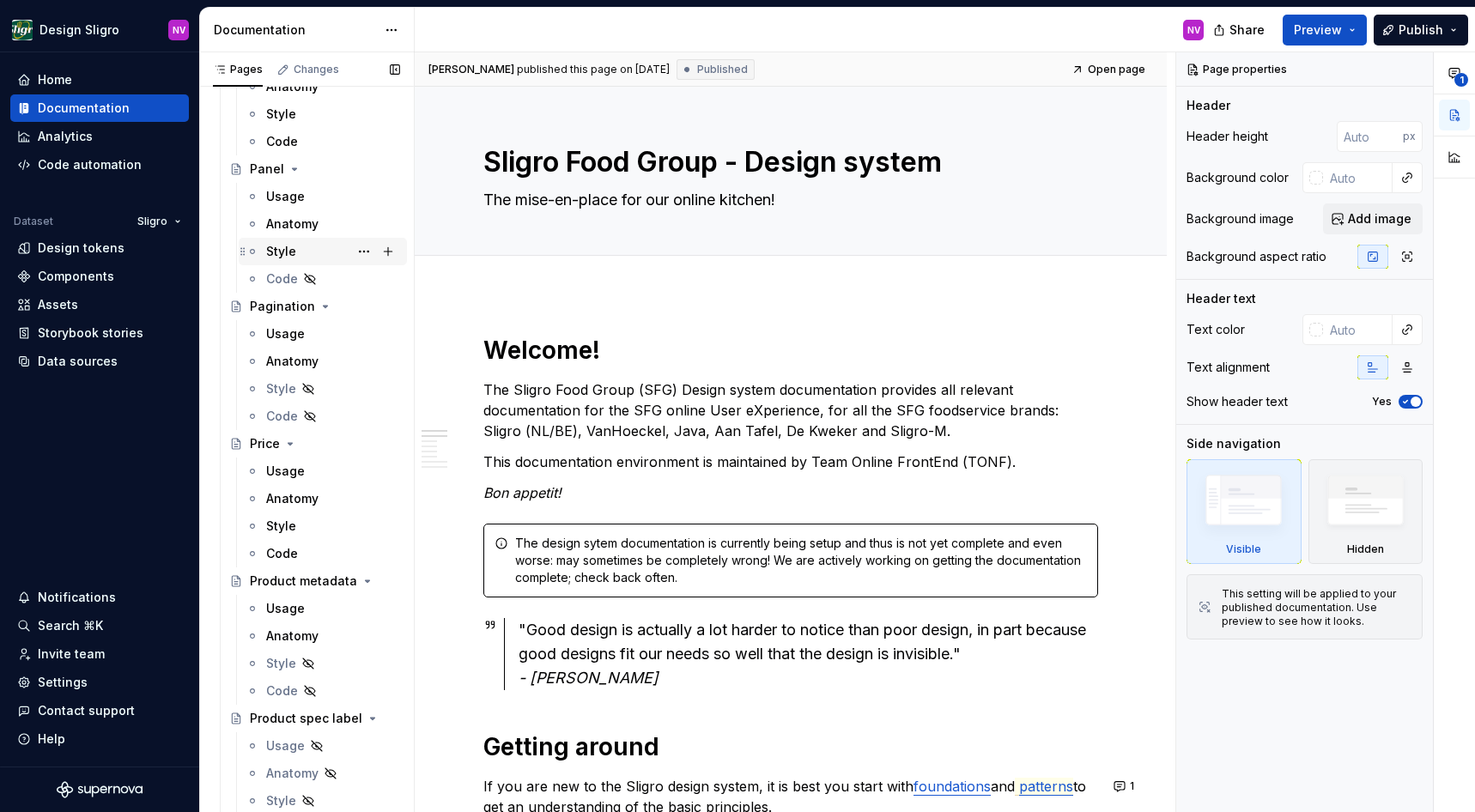
click at [335, 248] on div "Style" at bounding box center [333, 251] width 134 height 24
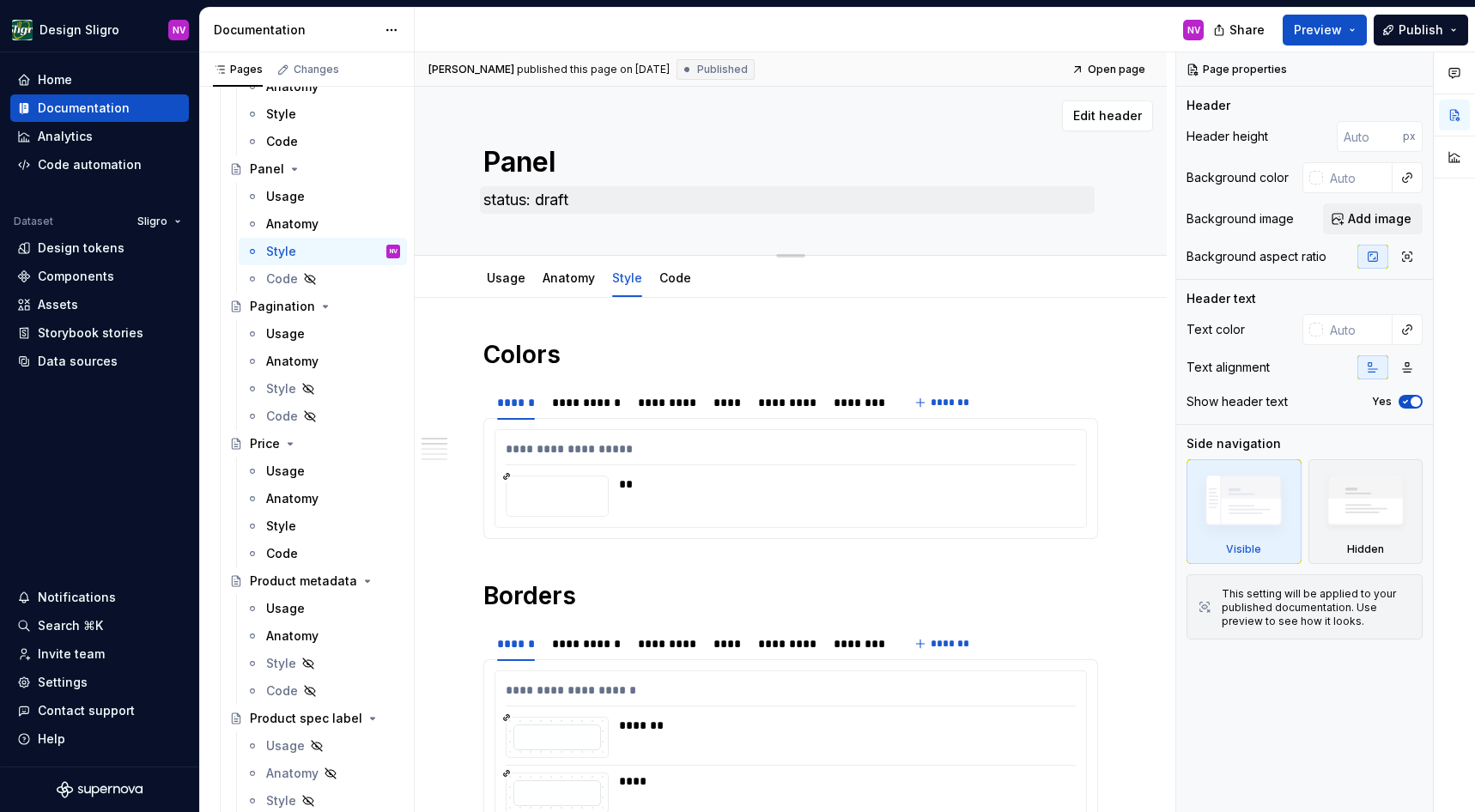
click at [561, 212] on textarea "status: draft" at bounding box center [787, 200] width 615 height 28
type textarea "*"
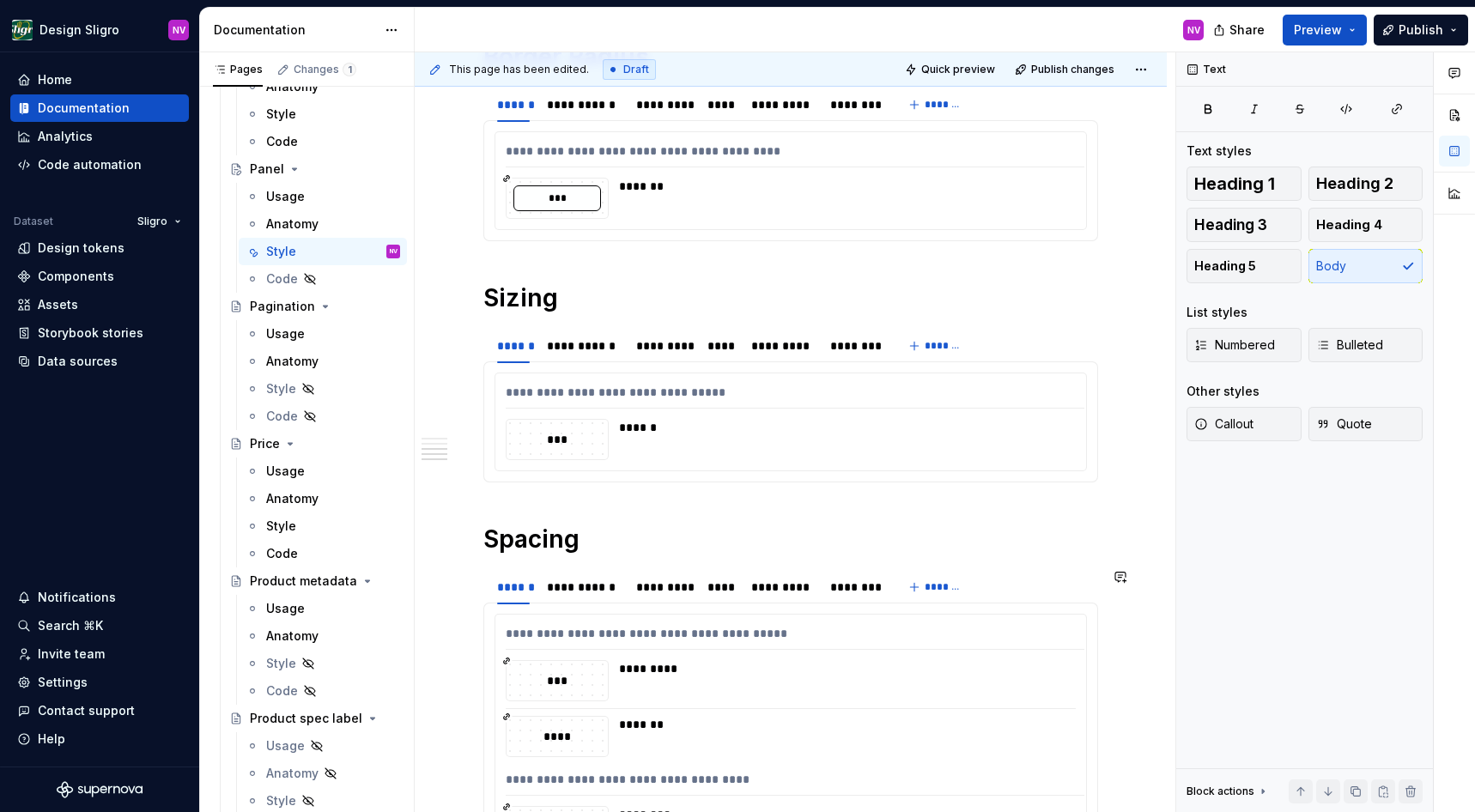
scroll to position [834, 0]
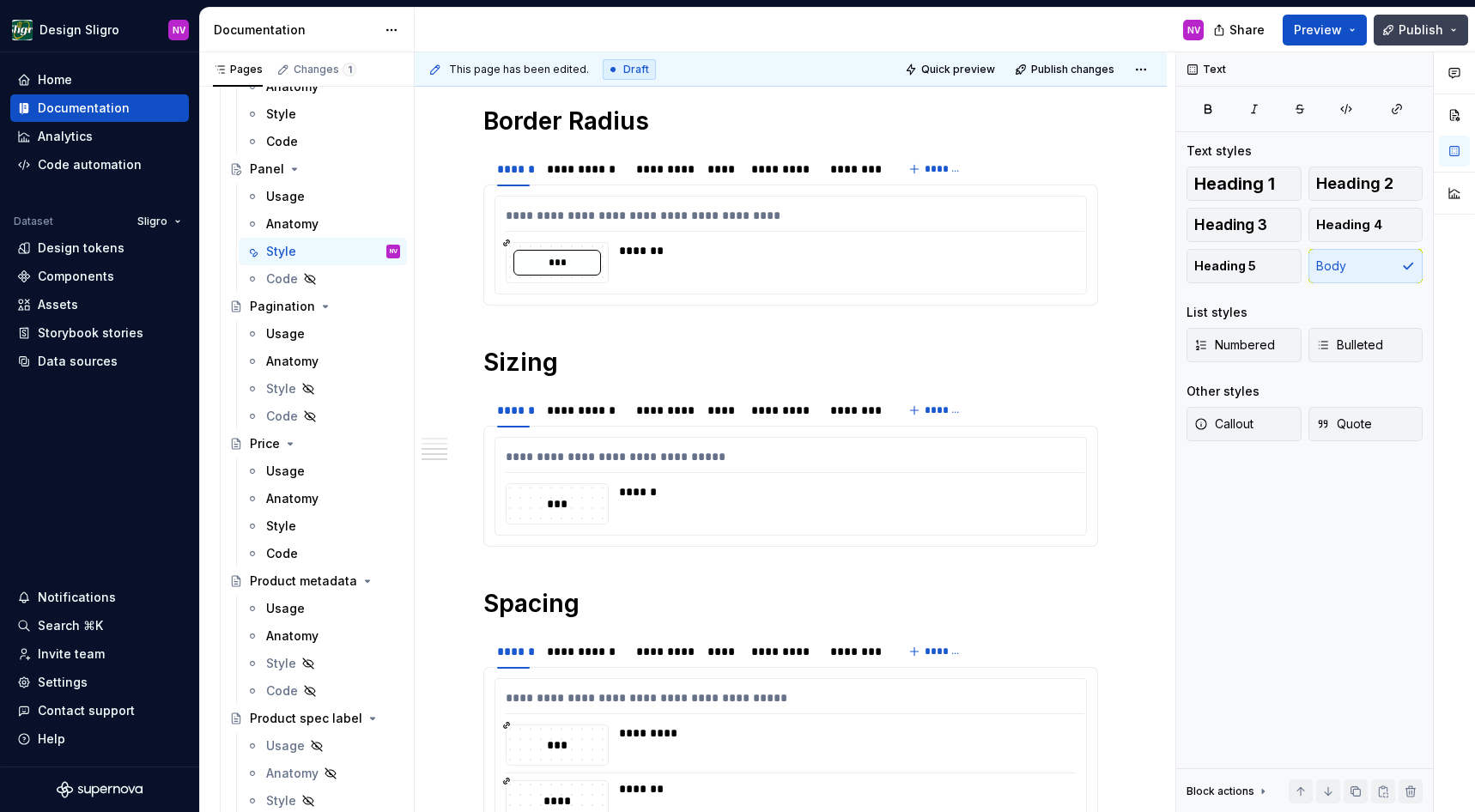
click at [1406, 37] on span "Publish" at bounding box center [1420, 30] width 45 height 17
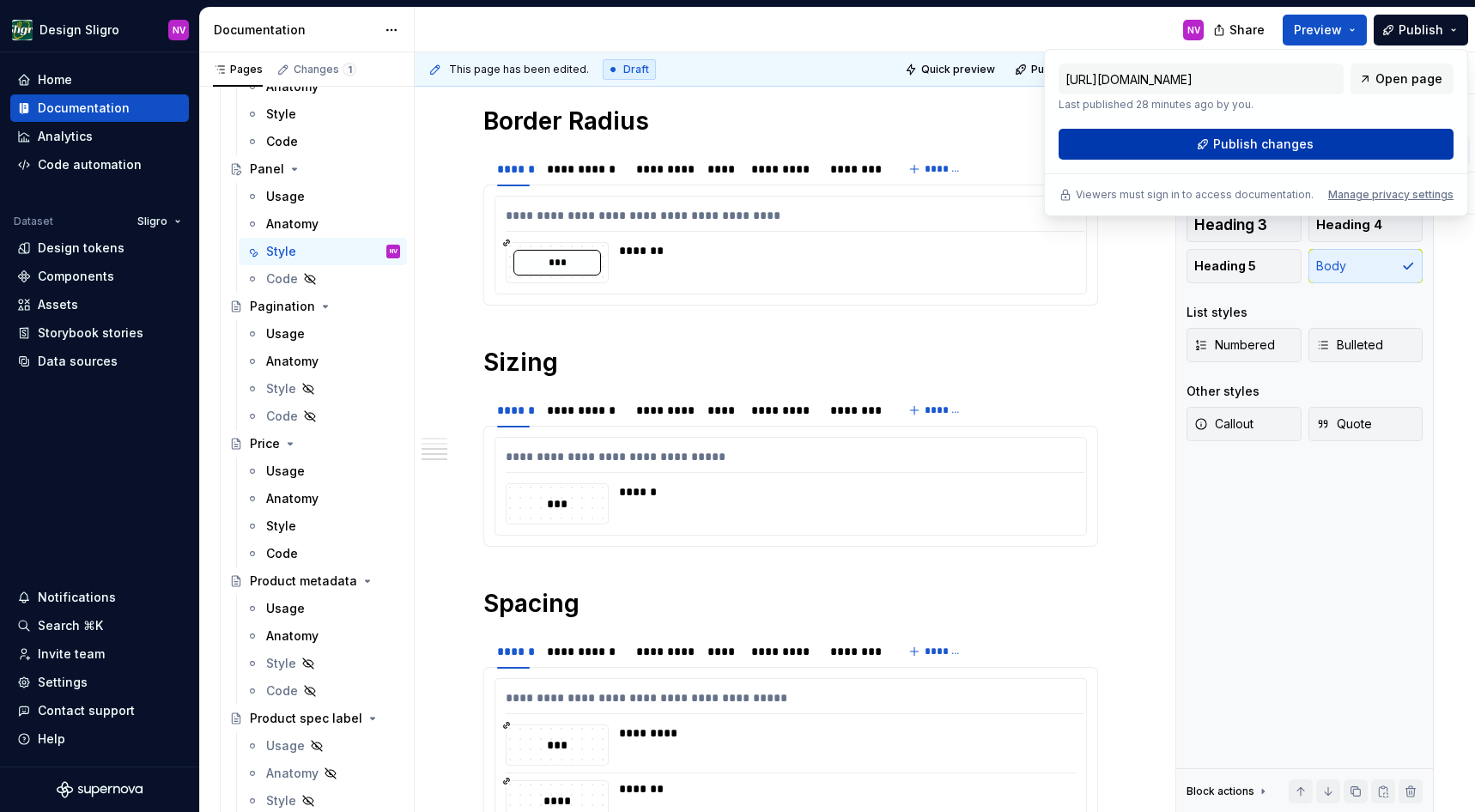
click at [1336, 139] on button "Publish changes" at bounding box center [1256, 144] width 395 height 31
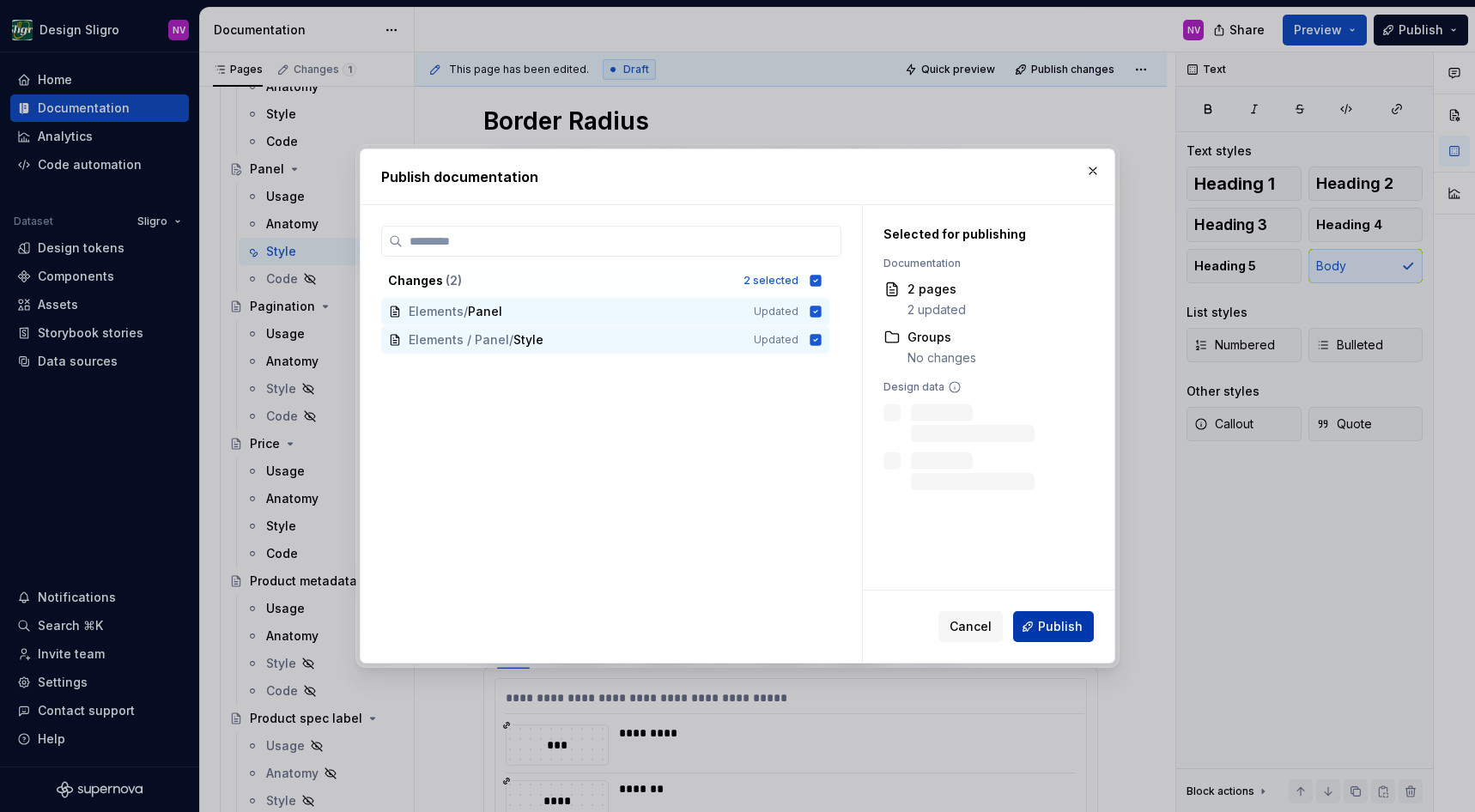
click at [1034, 618] on button "Publish" at bounding box center [1053, 626] width 80 height 31
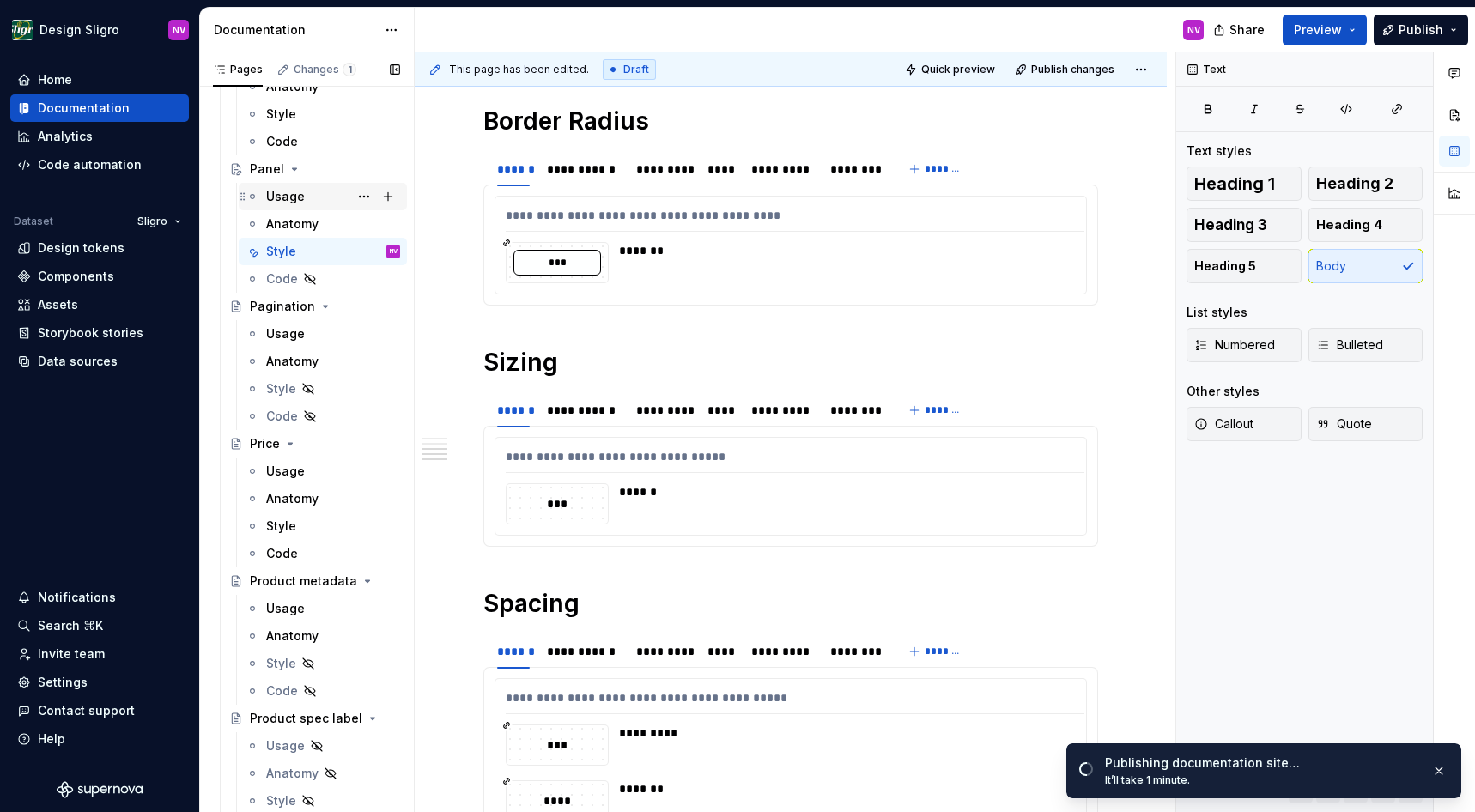
click at [288, 204] on div "Usage" at bounding box center [285, 197] width 38 height 17
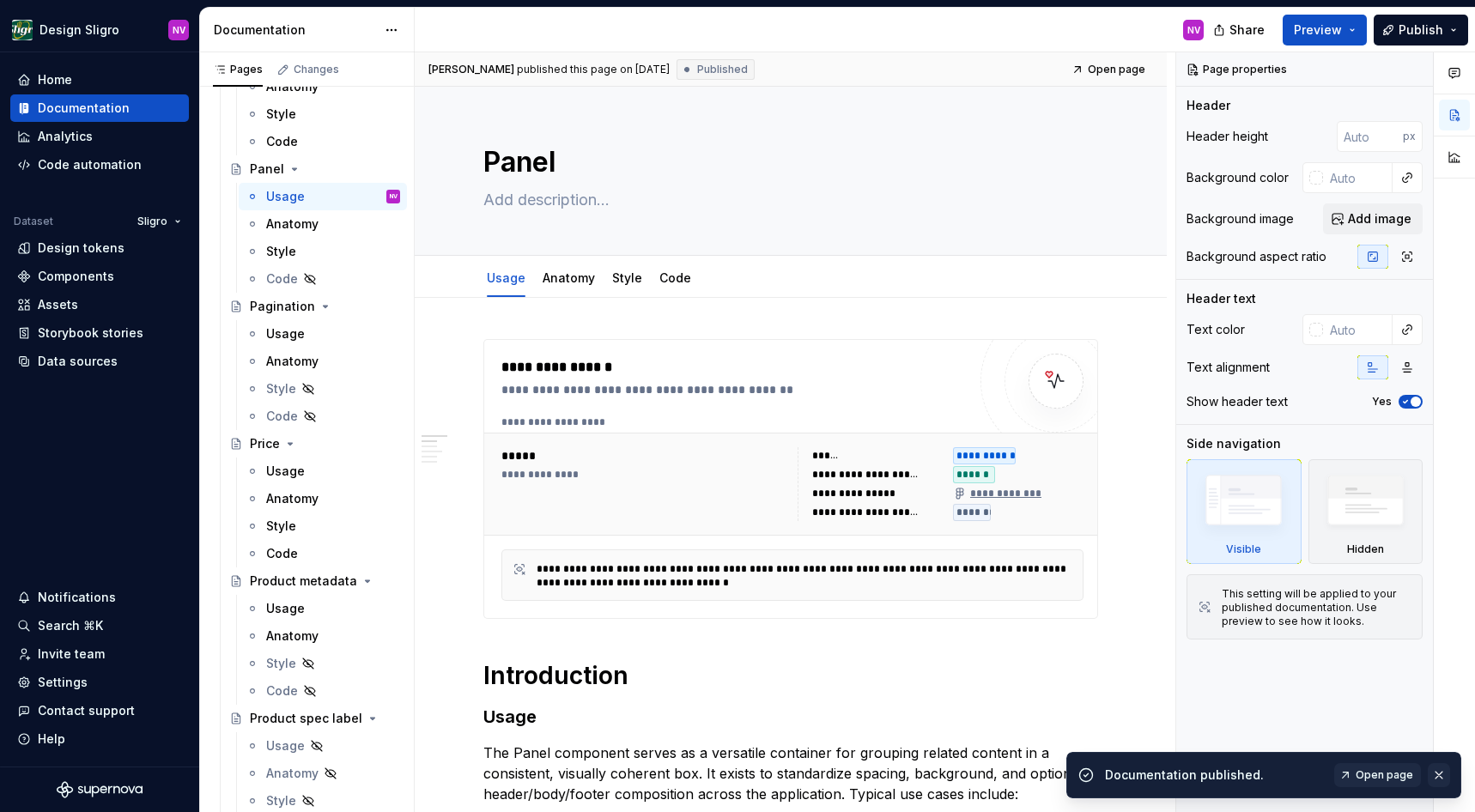
click at [1436, 772] on button "button" at bounding box center [1439, 775] width 22 height 24
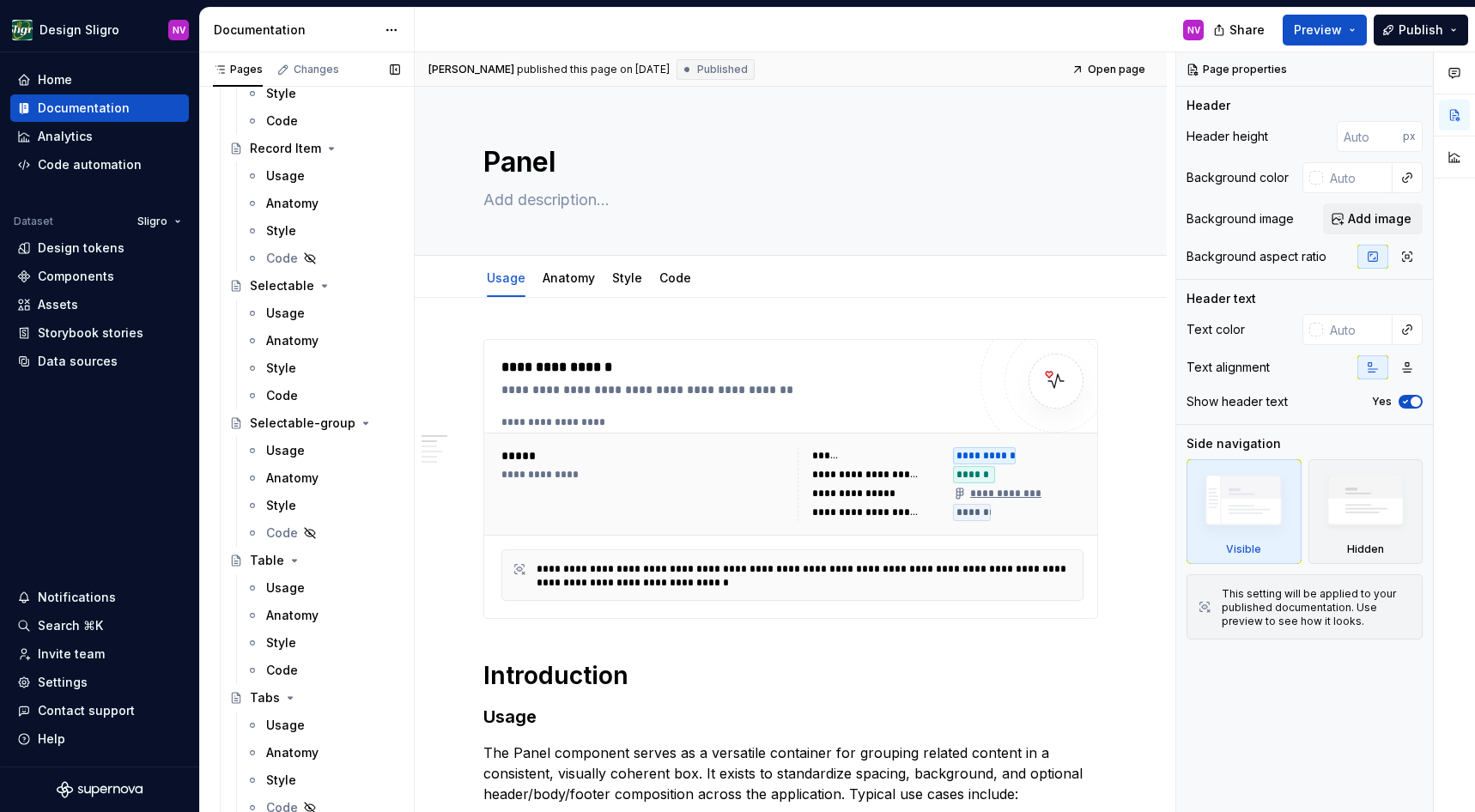
scroll to position [3786, 0]
click at [293, 313] on div "Usage" at bounding box center [285, 308] width 38 height 17
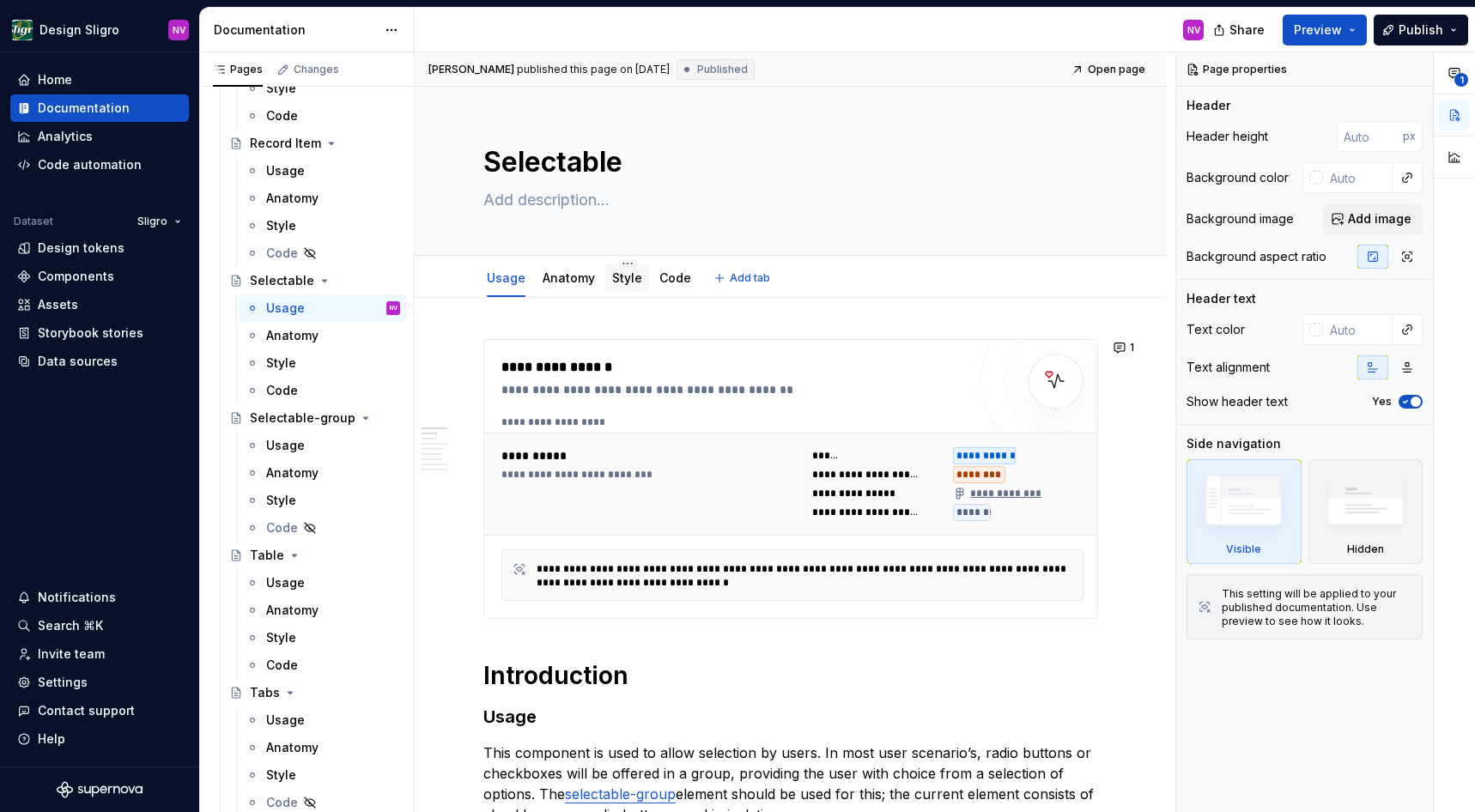
click at [634, 273] on link "Style" at bounding box center [627, 277] width 30 height 14
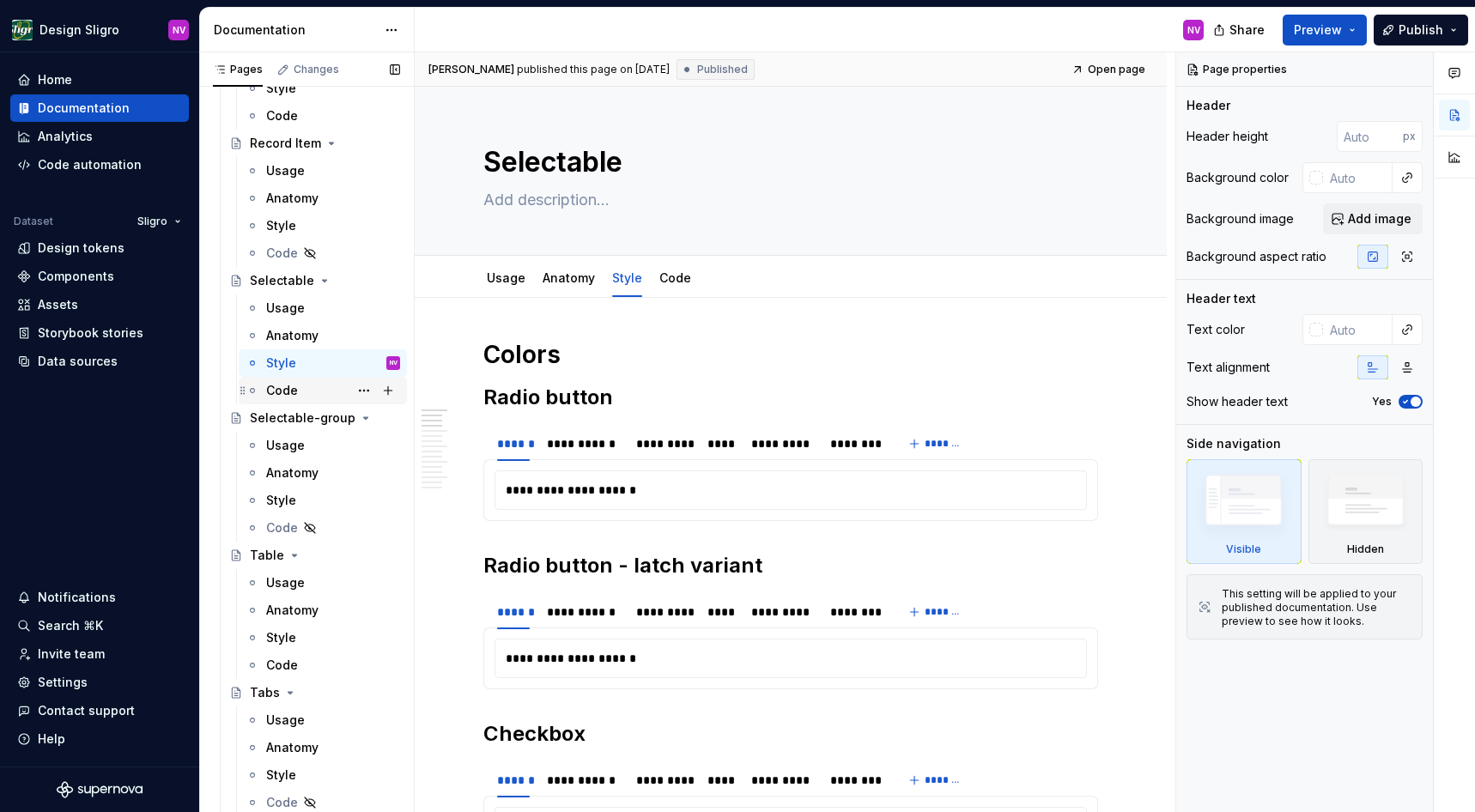
click at [317, 390] on div "Code" at bounding box center [333, 390] width 134 height 24
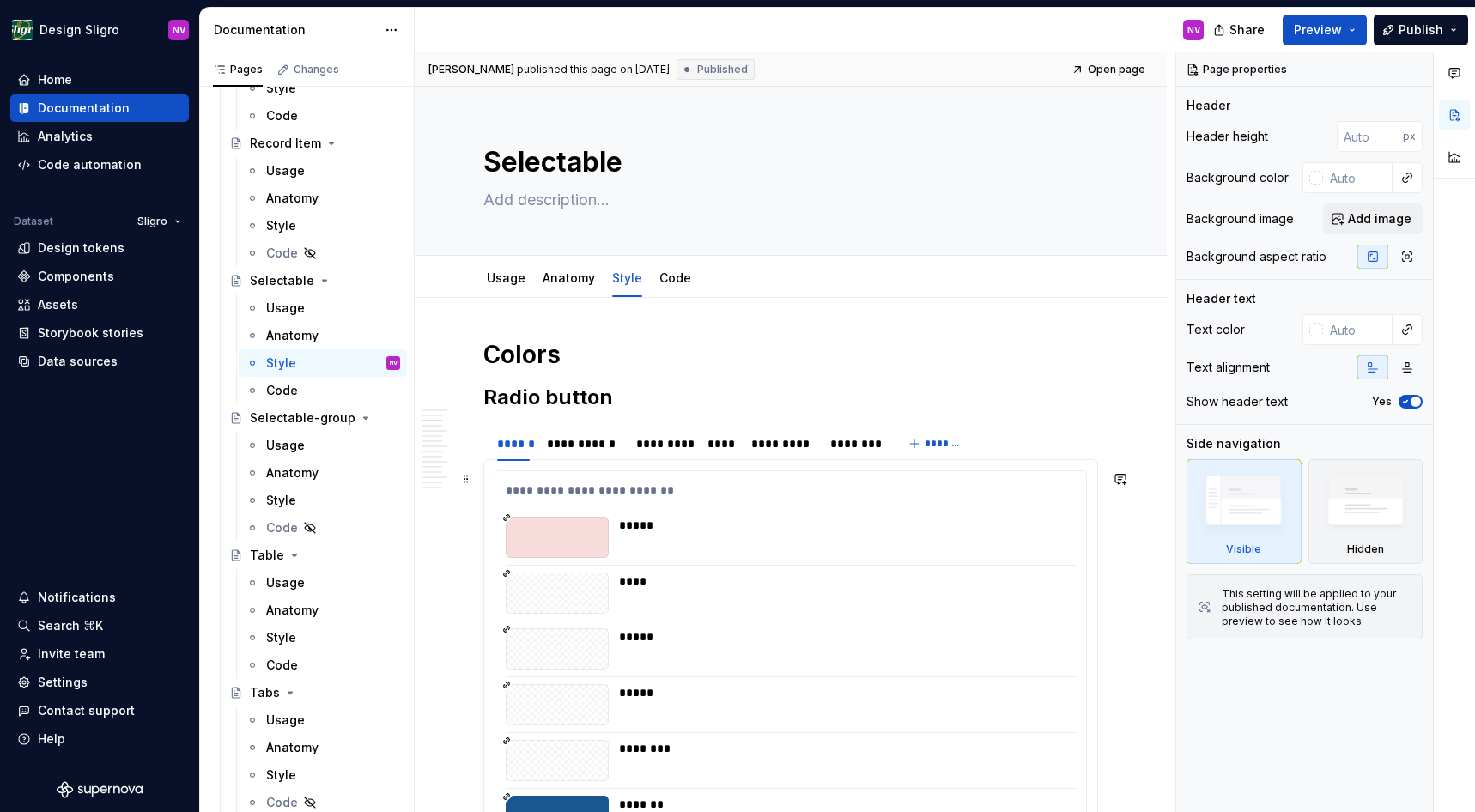
scroll to position [541, 0]
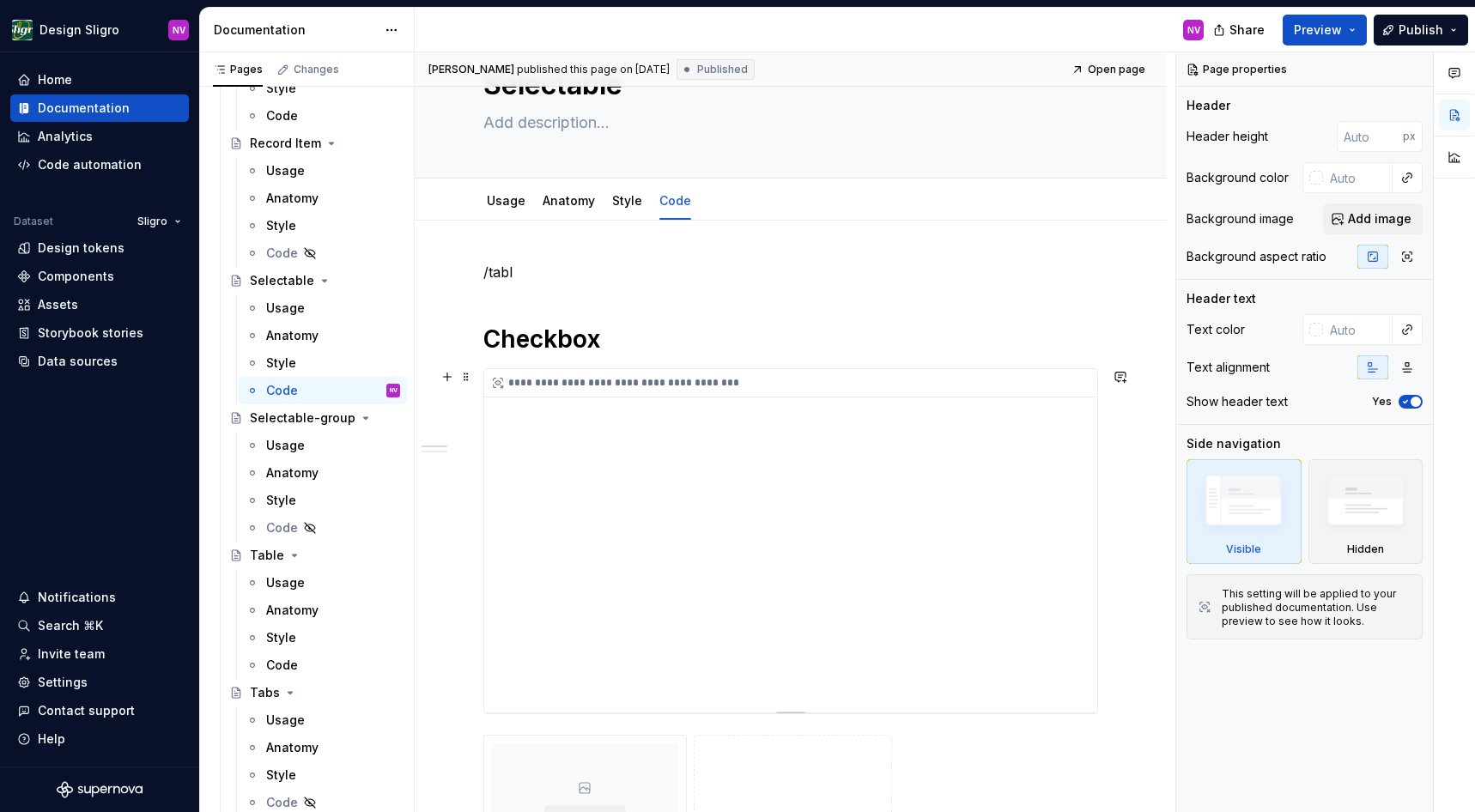
scroll to position [155, 0]
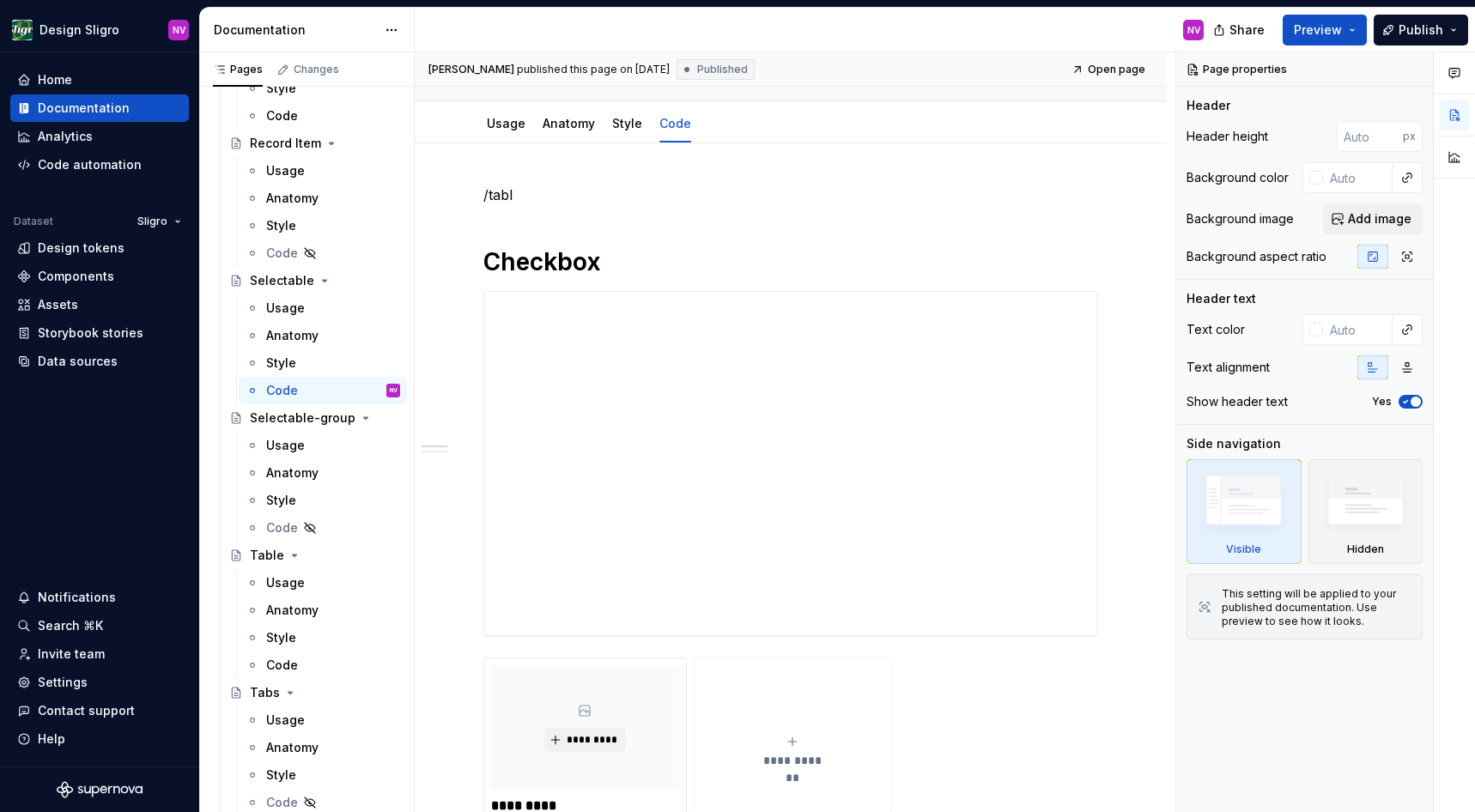
type textarea "*"
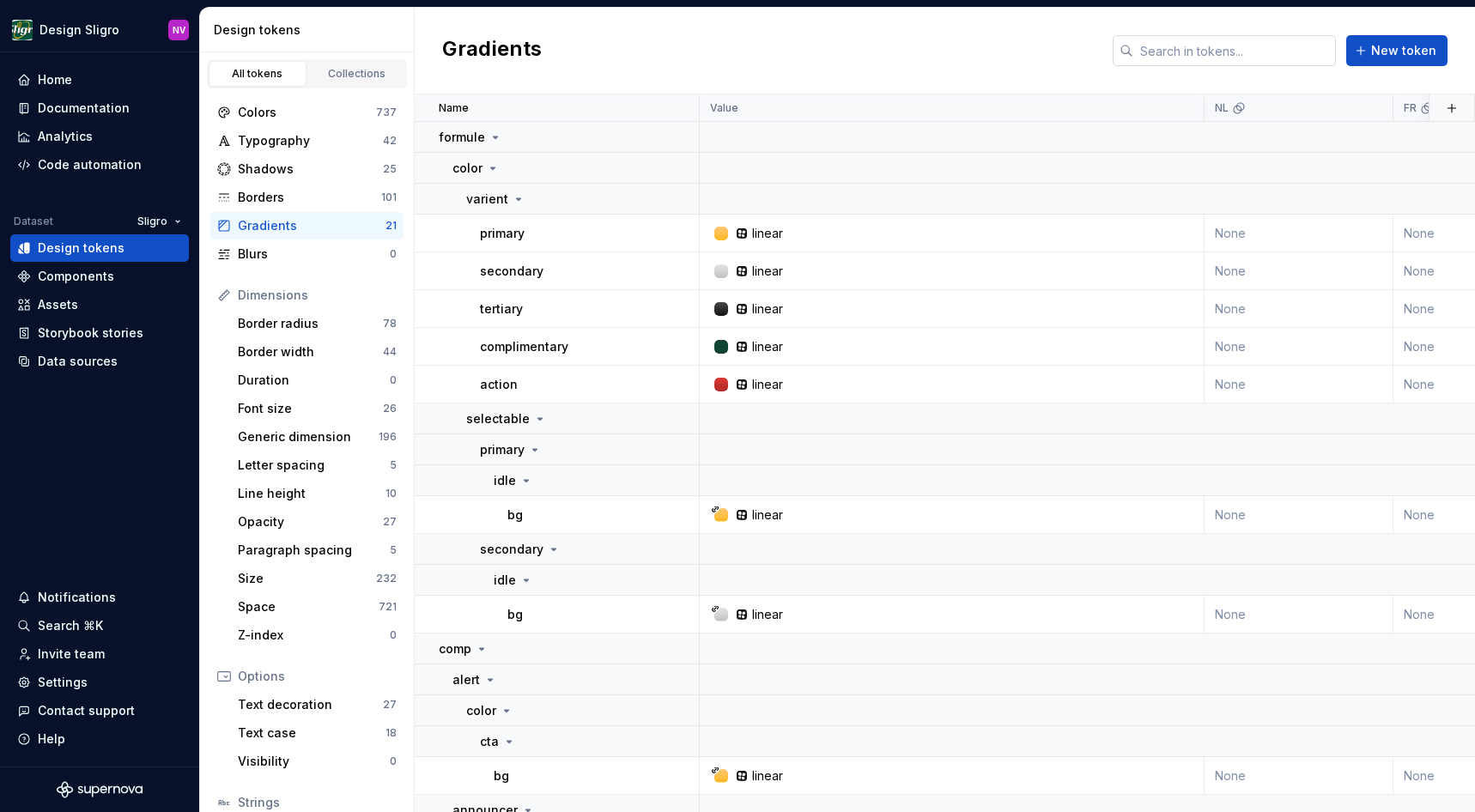
click at [1170, 47] on input "text" at bounding box center [1235, 51] width 203 height 31
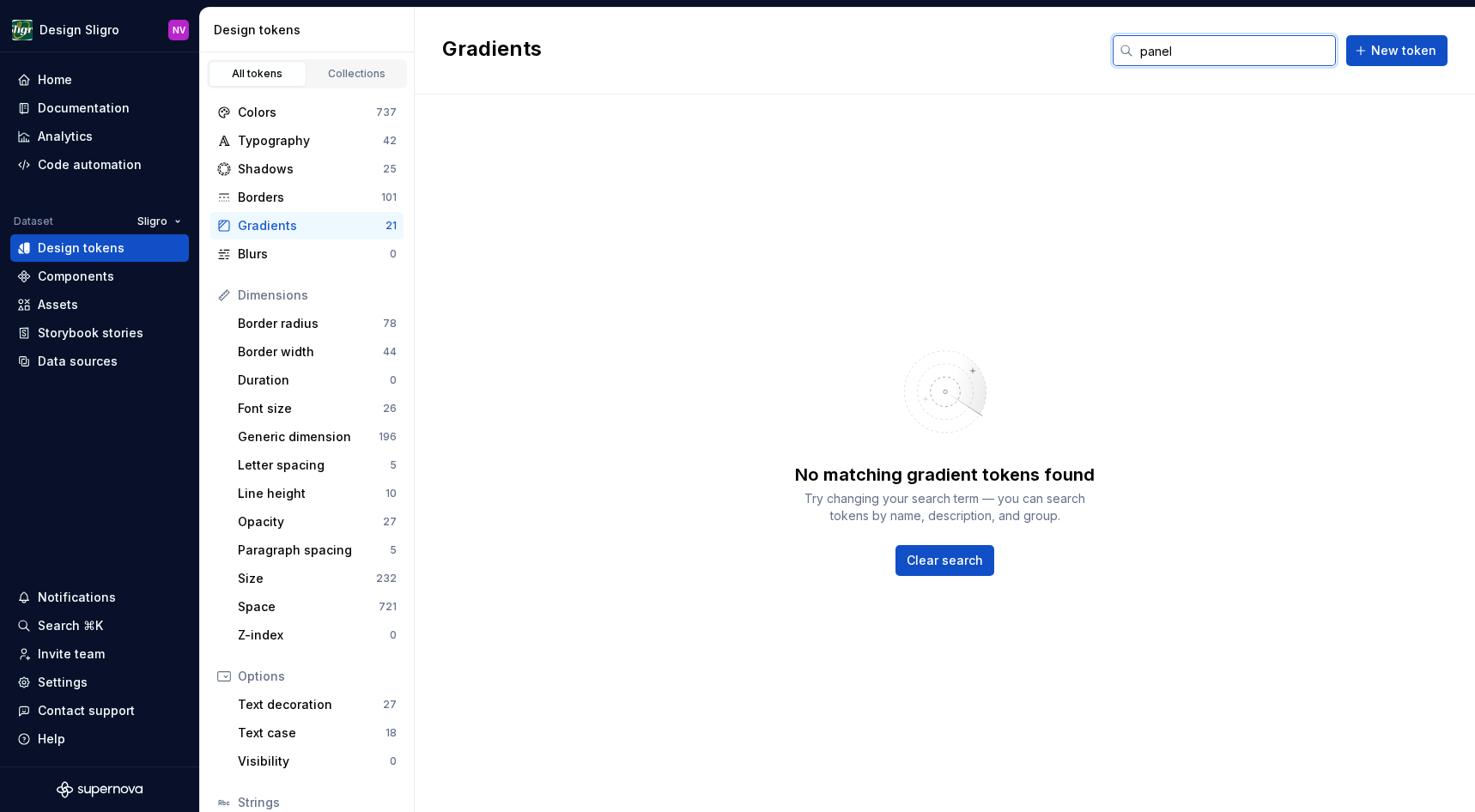
type input "panel"
click at [265, 76] on div "All tokens" at bounding box center [257, 74] width 86 height 13
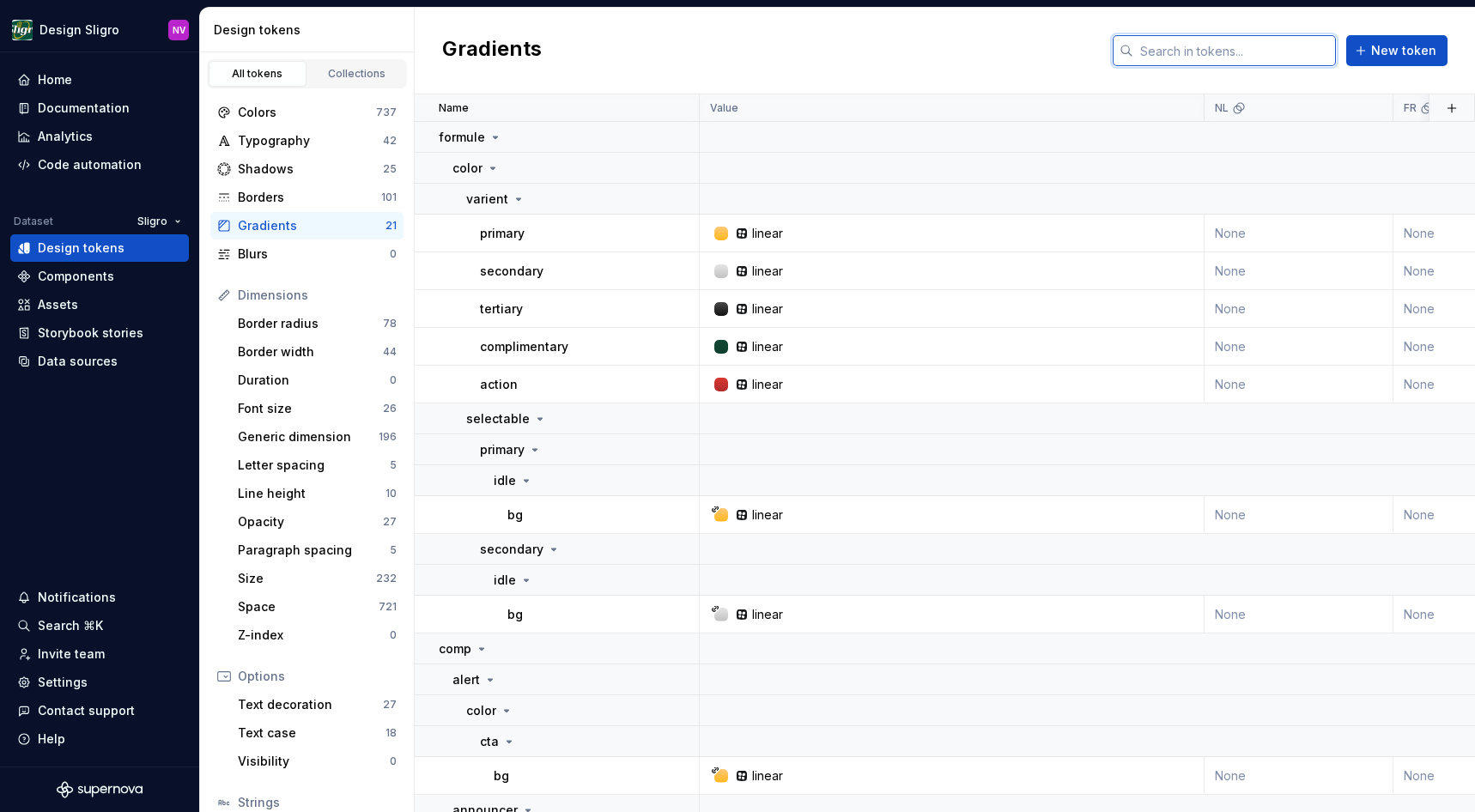
click at [1199, 56] on input "text" at bounding box center [1235, 51] width 203 height 31
click at [254, 601] on div "Space" at bounding box center [308, 607] width 141 height 17
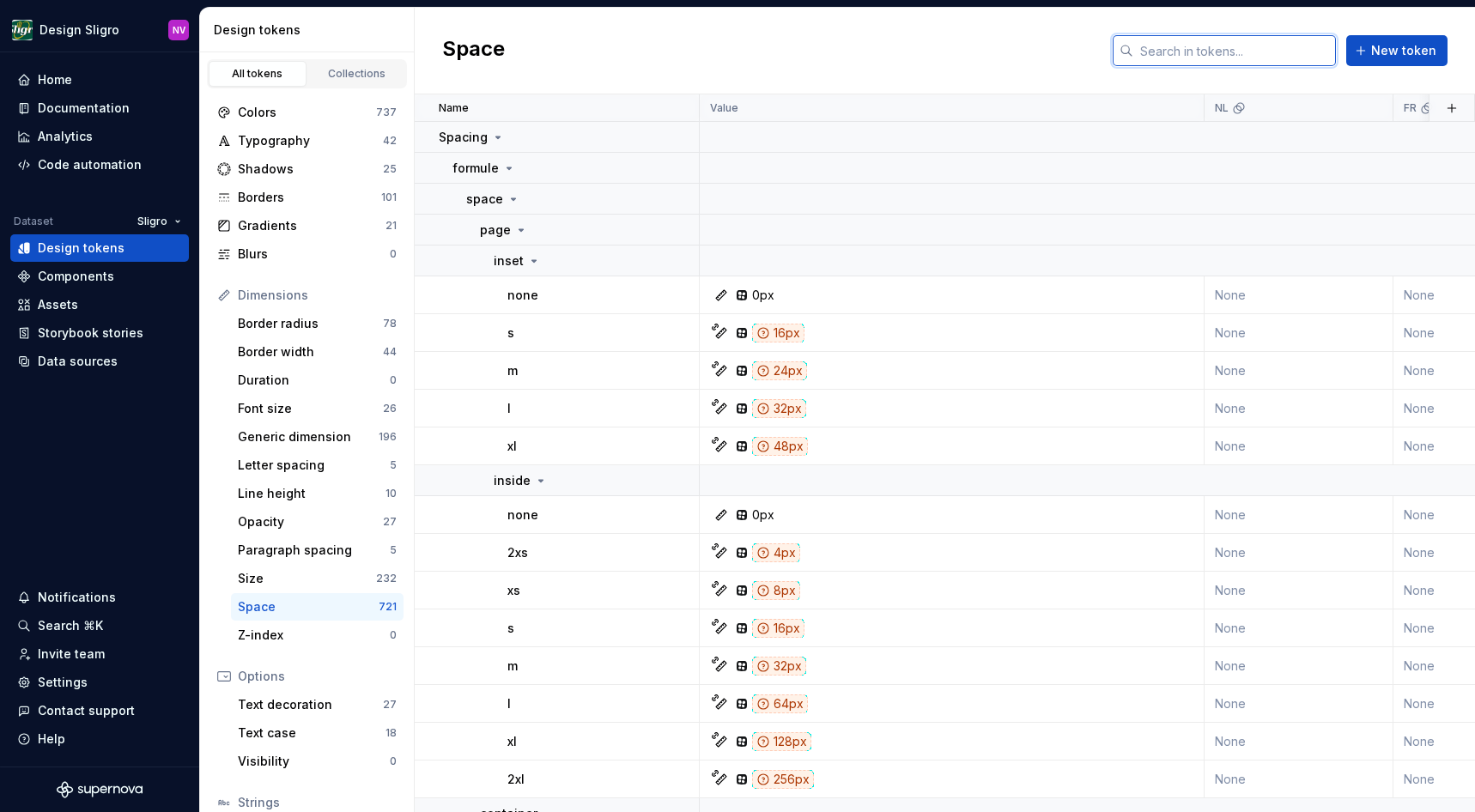
click at [1174, 54] on input "text" at bounding box center [1235, 51] width 203 height 31
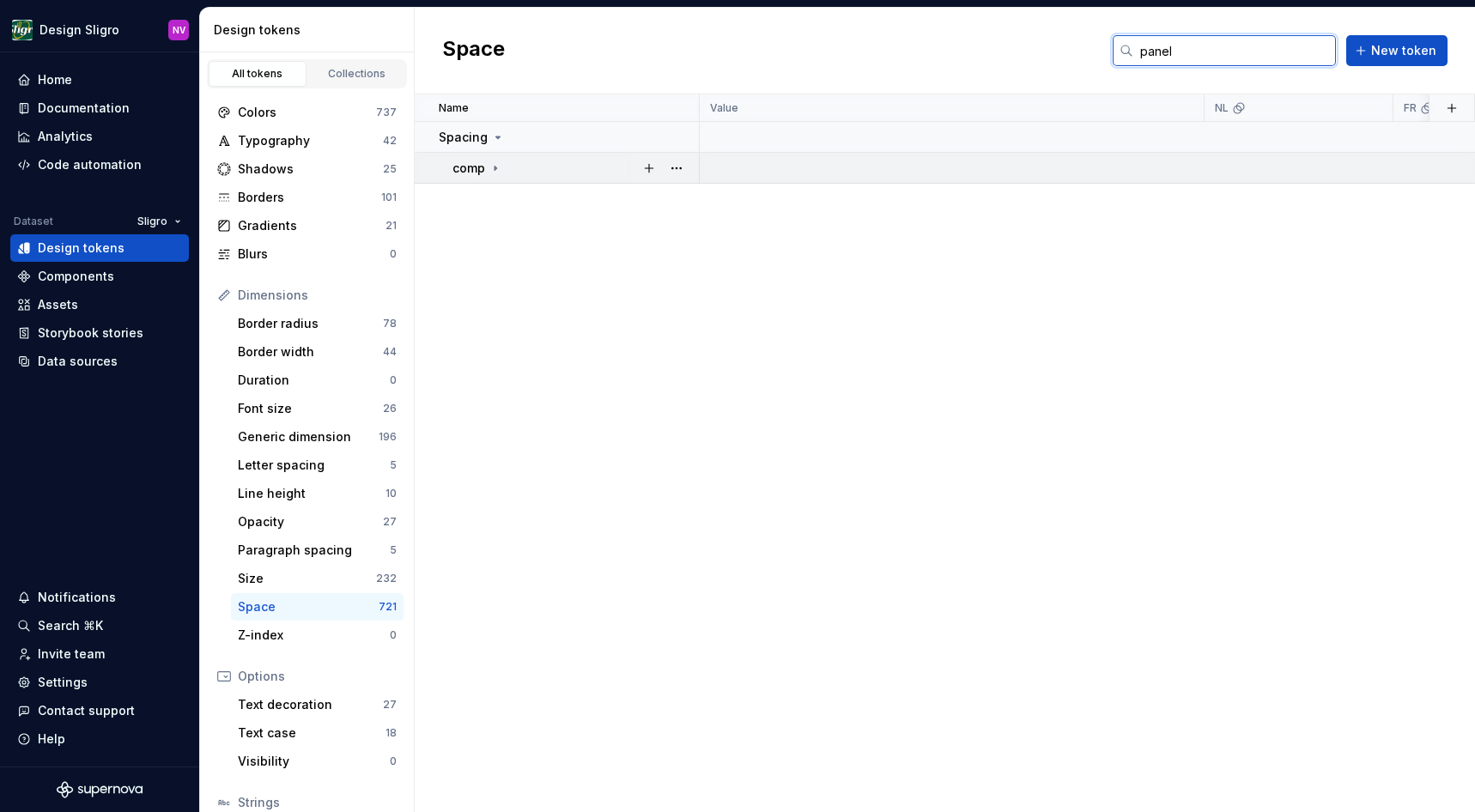
type input "panel"
click at [486, 180] on td "comp" at bounding box center [558, 168] width 285 height 31
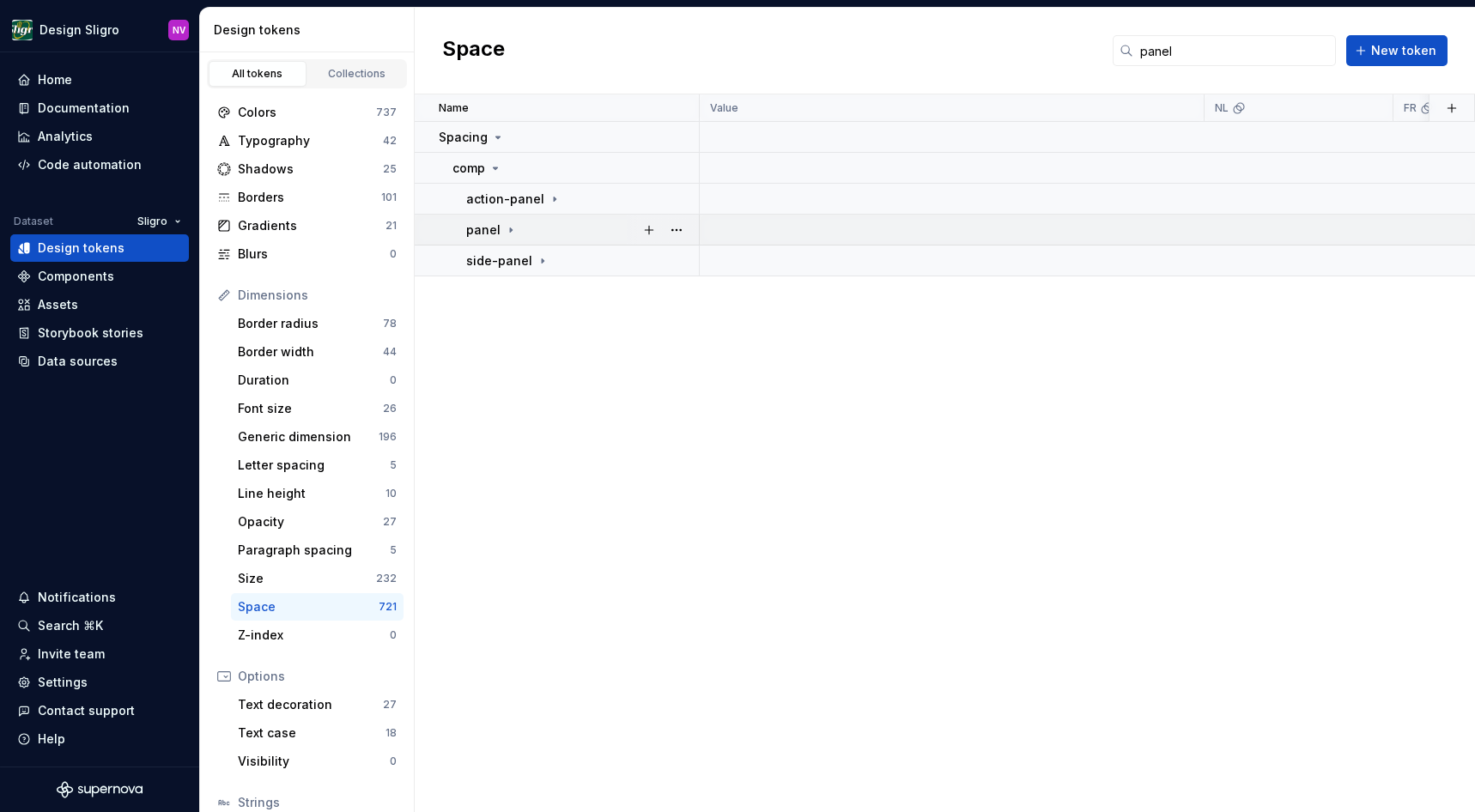
click at [520, 225] on div "panel" at bounding box center [582, 230] width 231 height 17
click at [526, 260] on icon at bounding box center [527, 260] width 2 height 4
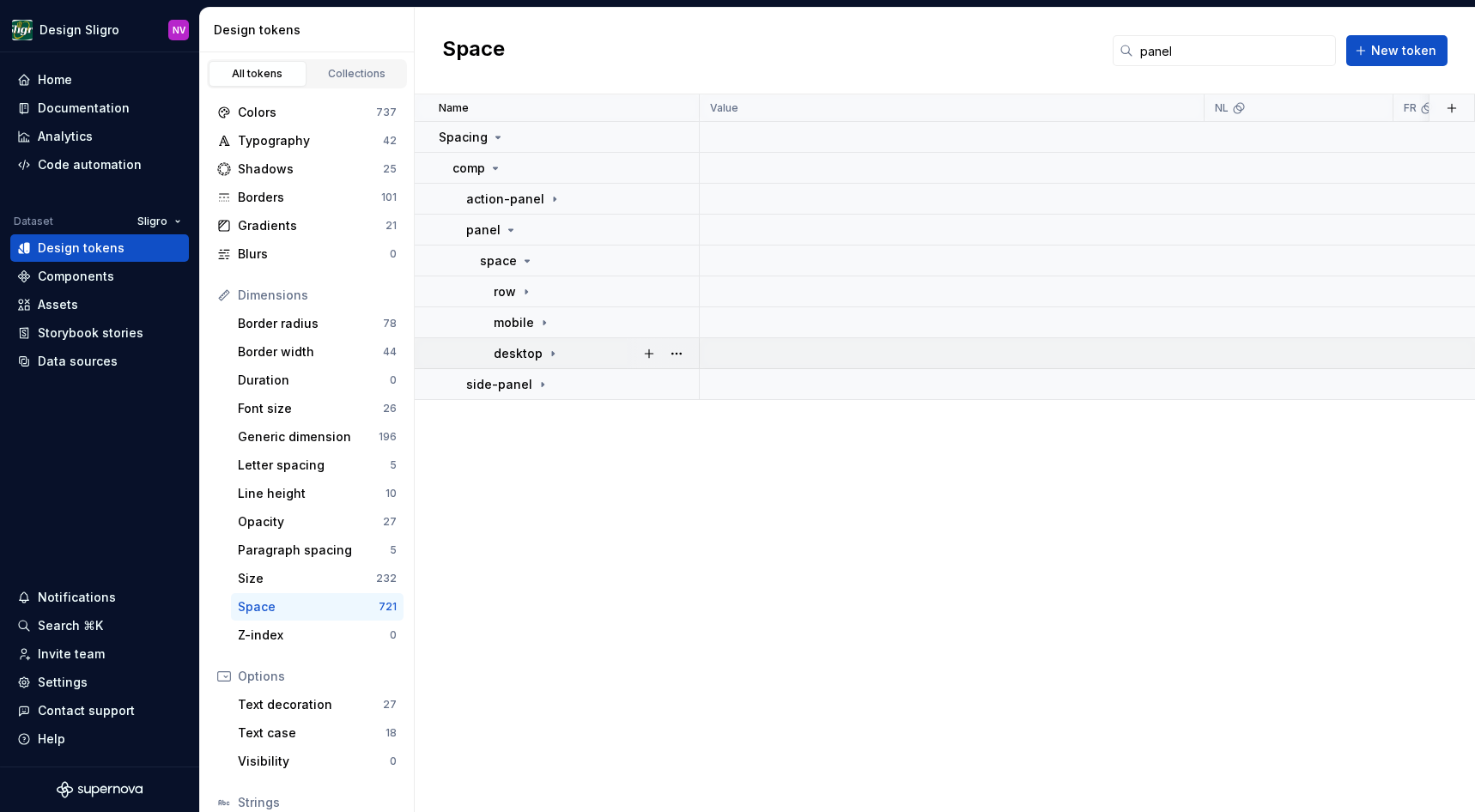
click at [550, 358] on icon at bounding box center [553, 354] width 13 height 13
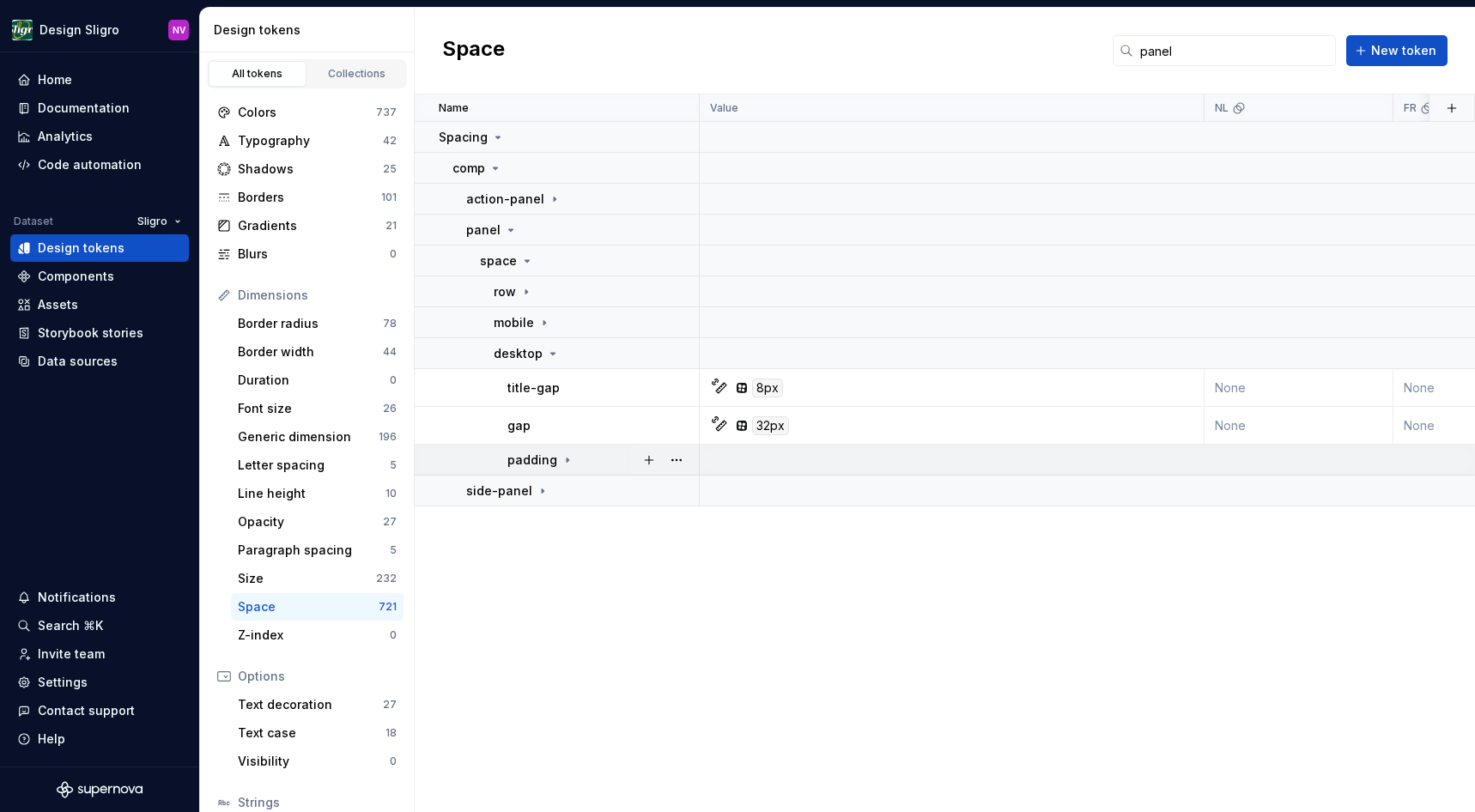
click at [561, 448] on td "padding" at bounding box center [558, 460] width 285 height 31
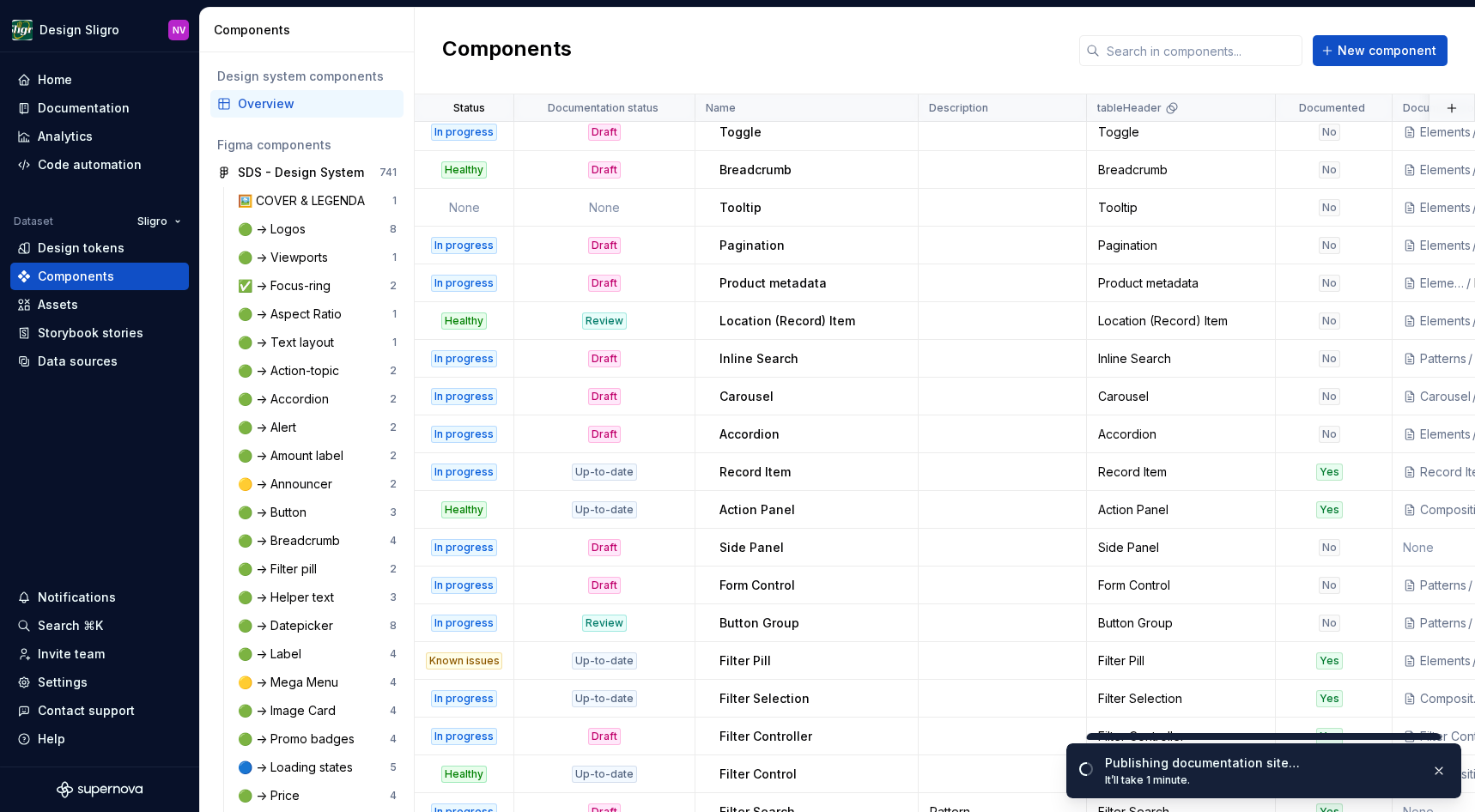
scroll to position [821, 0]
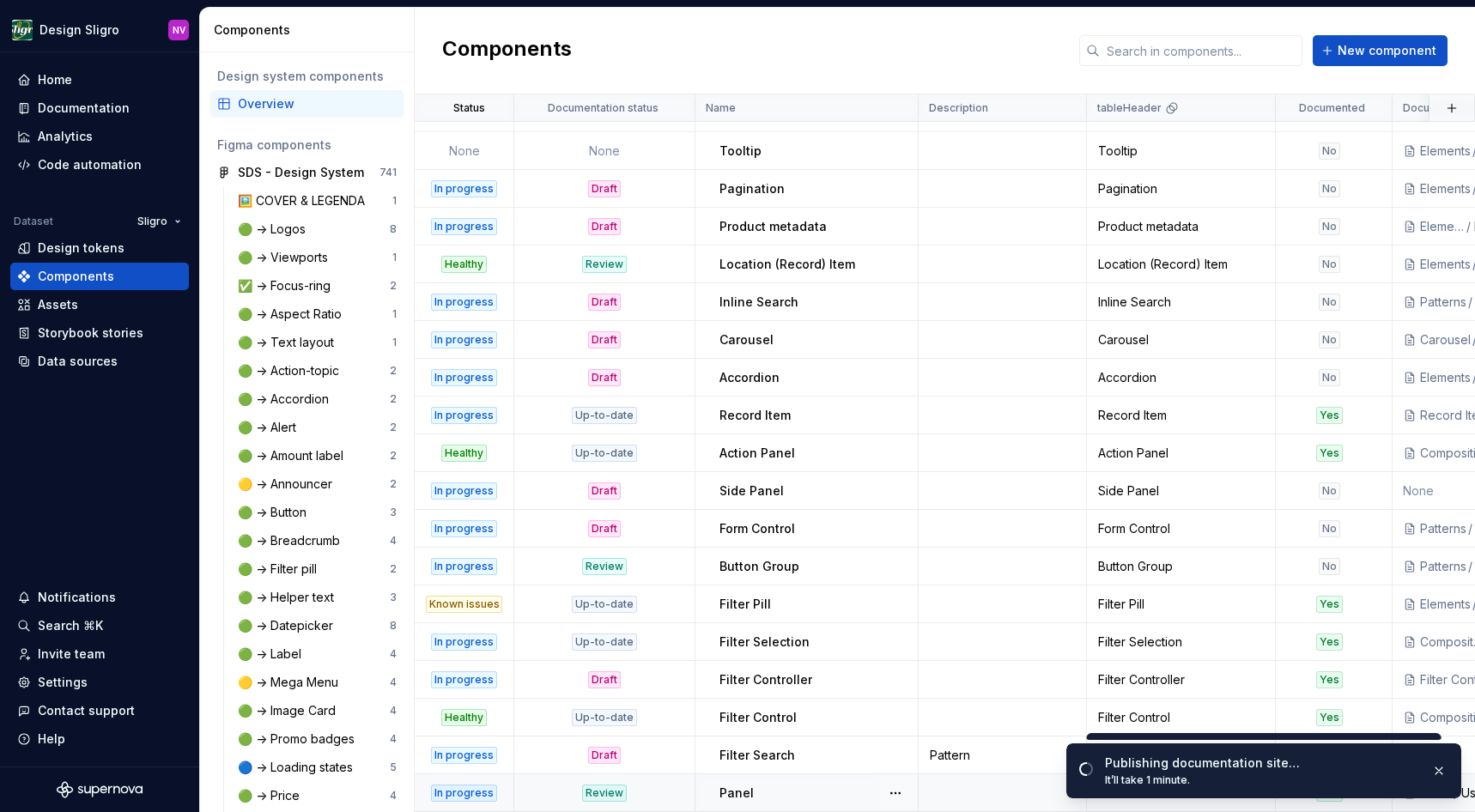
click at [747, 793] on p "Panel" at bounding box center [737, 794] width 34 height 17
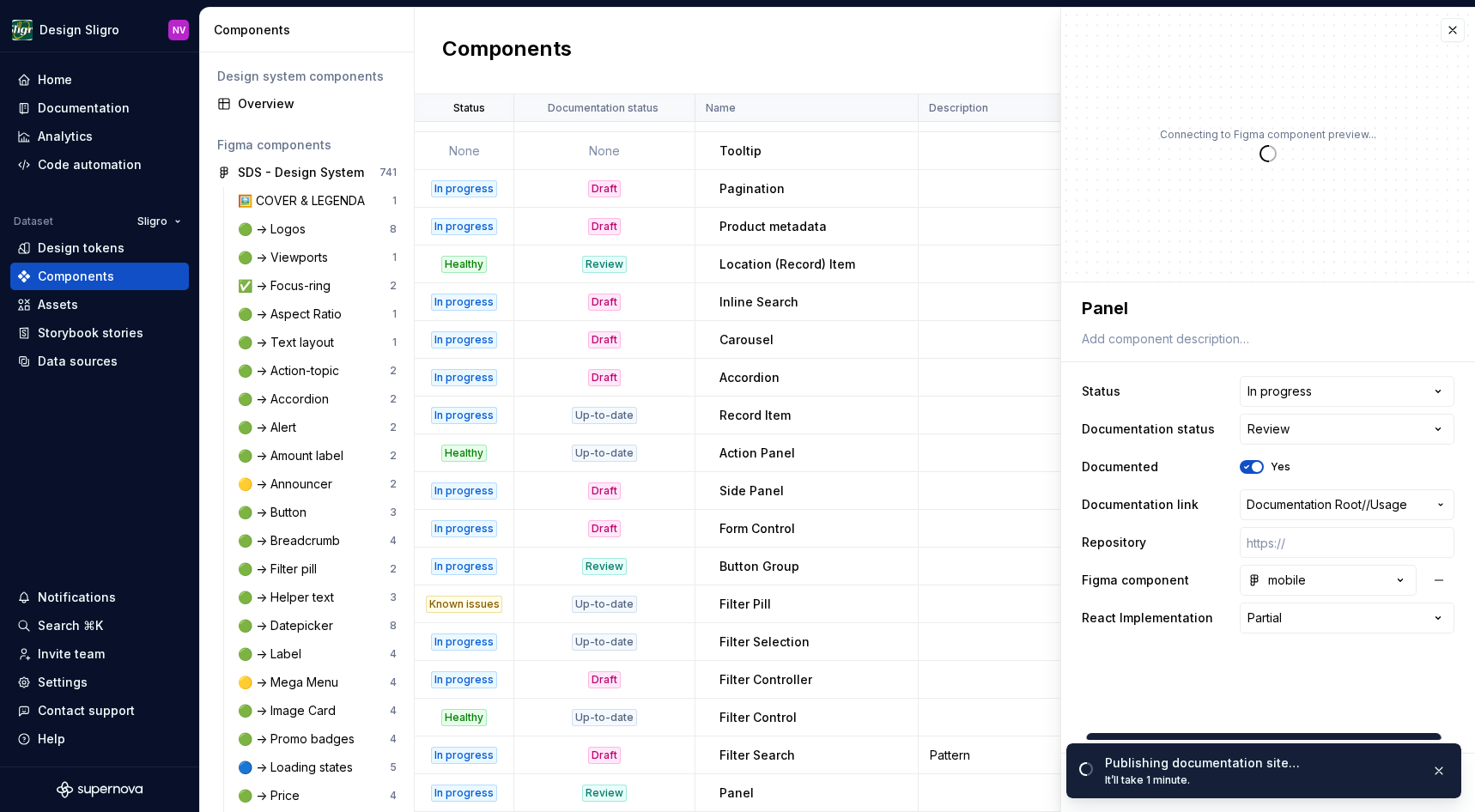
type textarea "*"
click at [1376, 387] on html "Design Sligro NV Home Documentation Analytics Code automation Dataset Sligro De…" at bounding box center [738, 406] width 1475 height 812
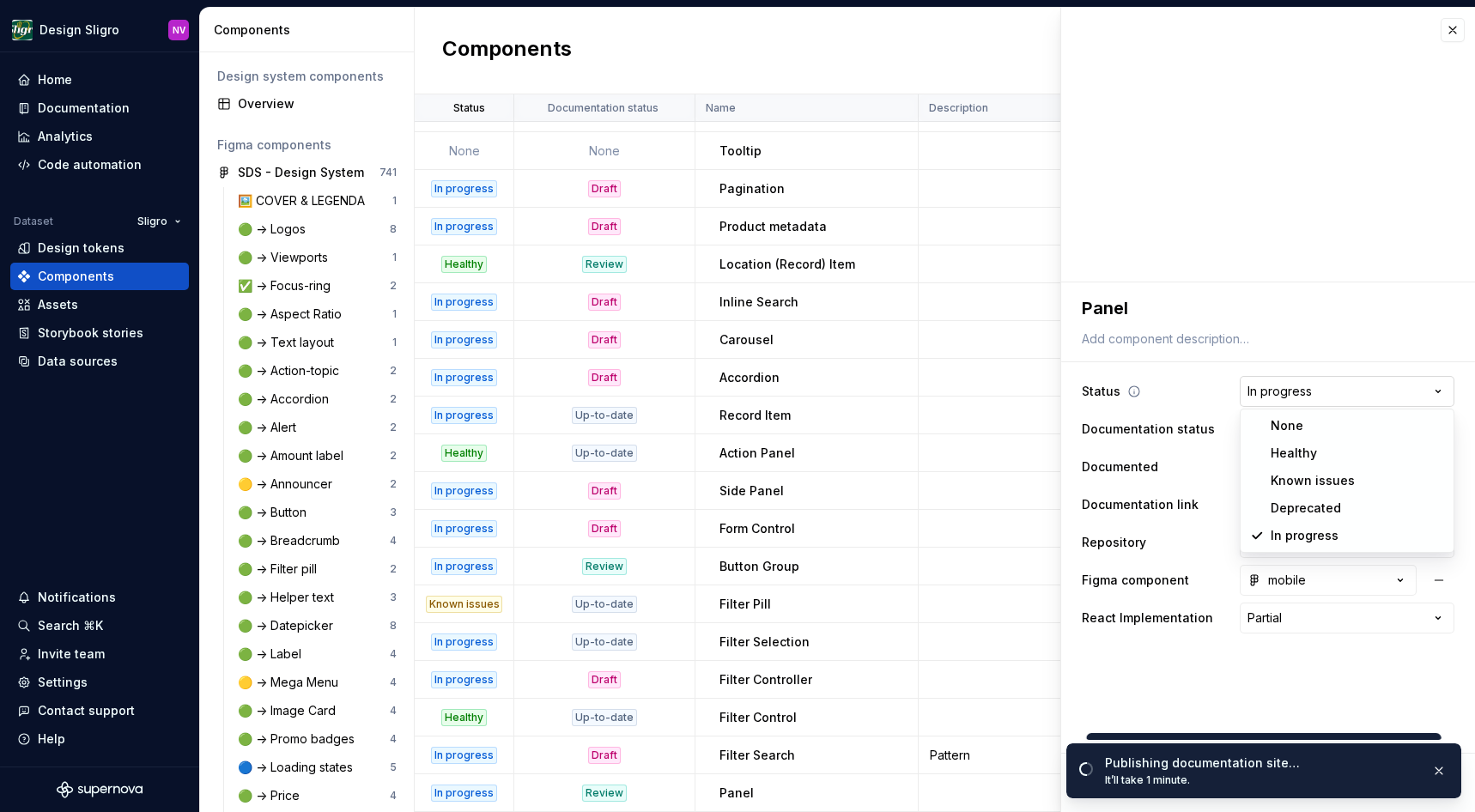
scroll to position [821, 0]
select select "**********"
click at [1449, 23] on button "button" at bounding box center [1452, 30] width 24 height 24
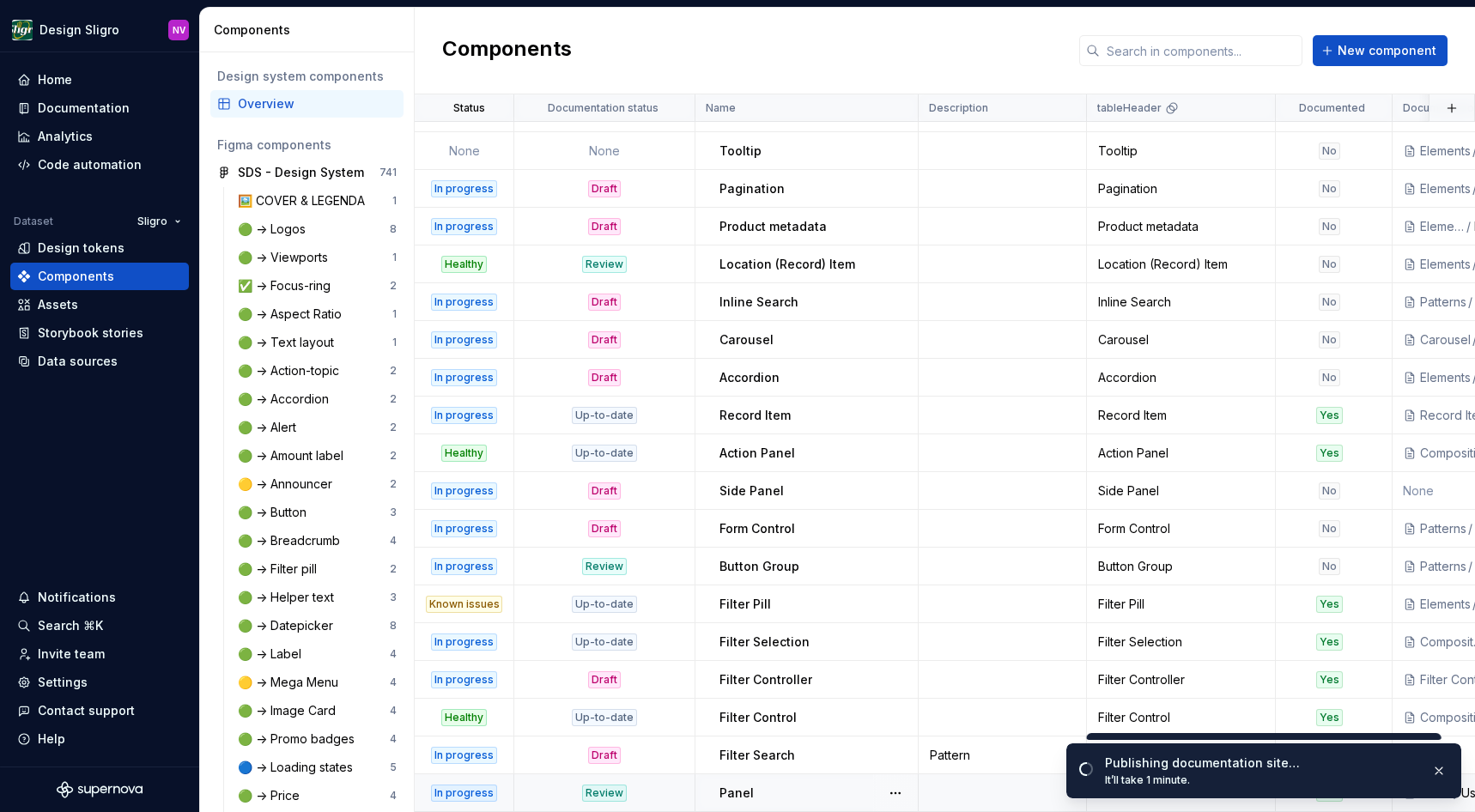
click at [800, 787] on div "Panel" at bounding box center [818, 794] width 197 height 17
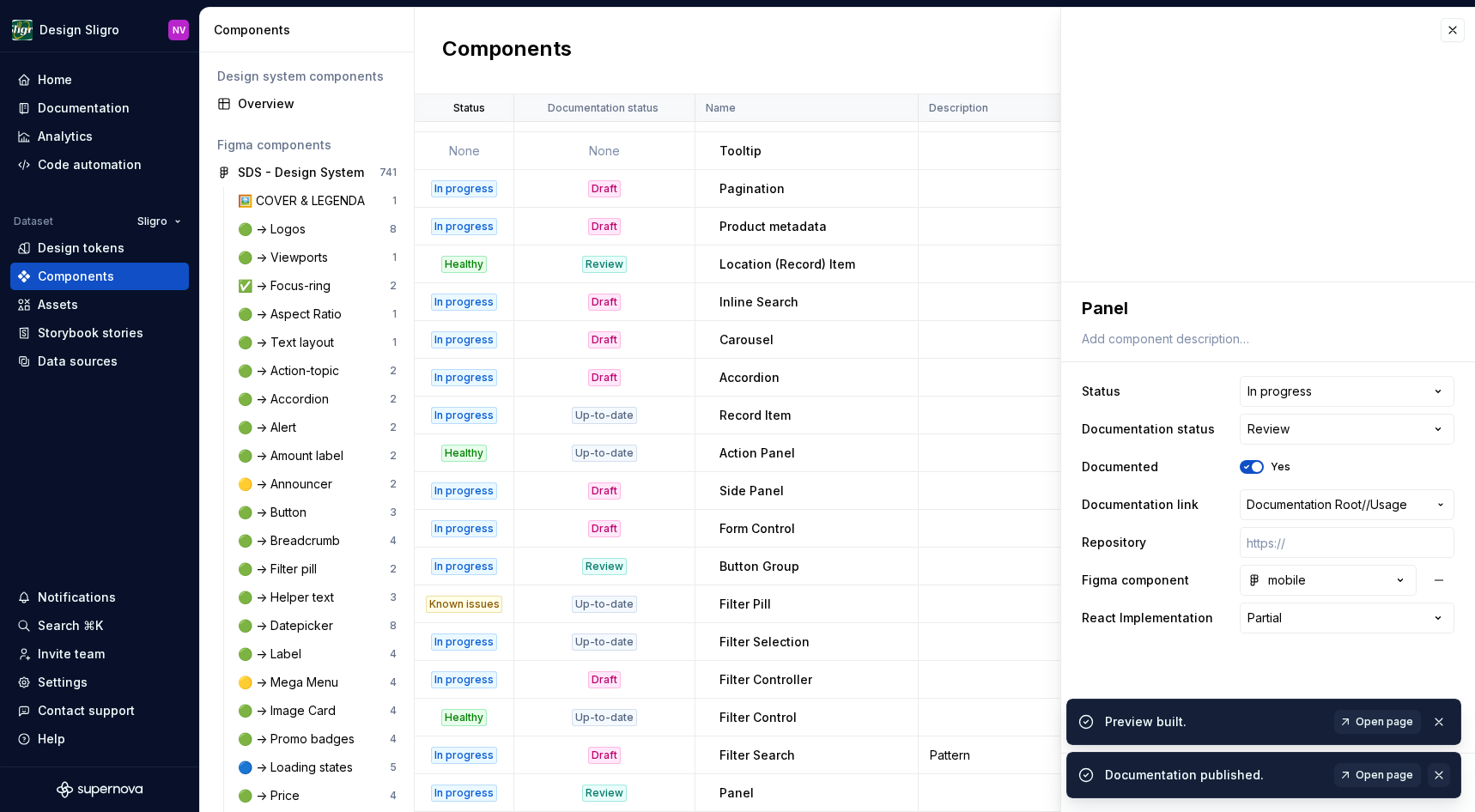
click at [1437, 778] on button "button" at bounding box center [1439, 775] width 22 height 24
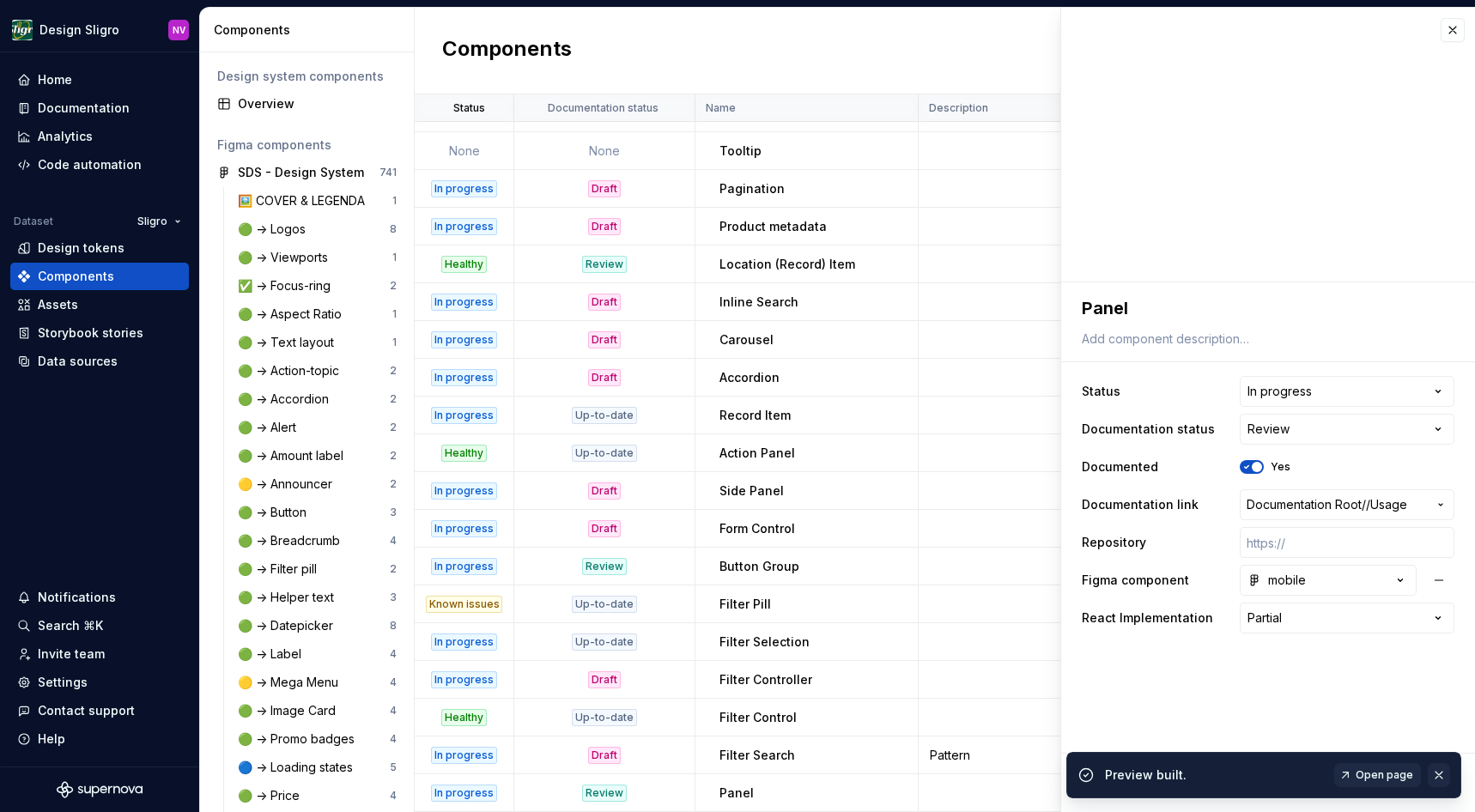
click at [1441, 771] on button "button" at bounding box center [1439, 775] width 22 height 24
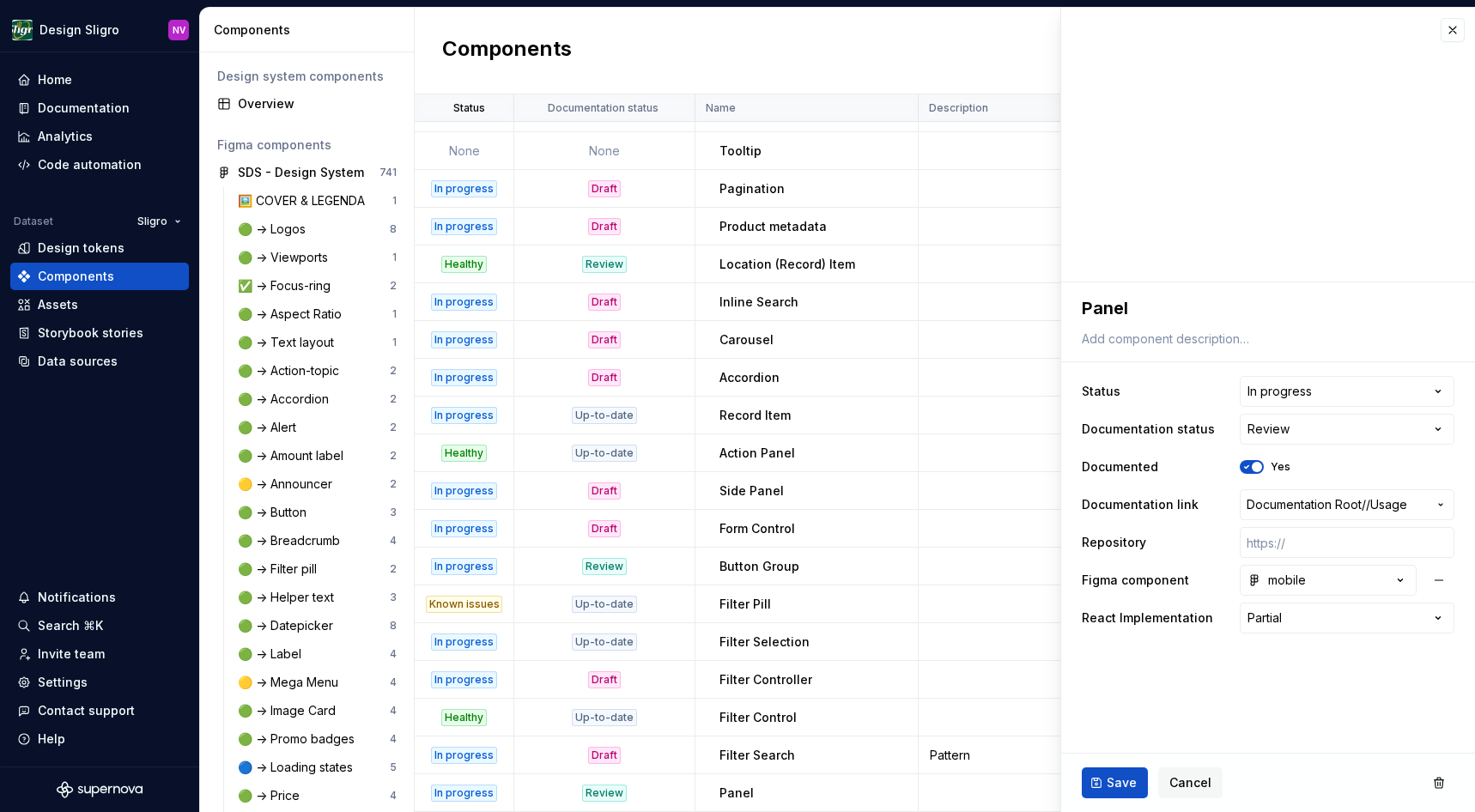
type textarea "*"
click at [1310, 393] on html "Design Sligro NV Home Documentation Analytics Code automation Dataset Sligro De…" at bounding box center [738, 406] width 1475 height 812
select select "**********"
click at [1120, 784] on span "Save" at bounding box center [1121, 783] width 30 height 17
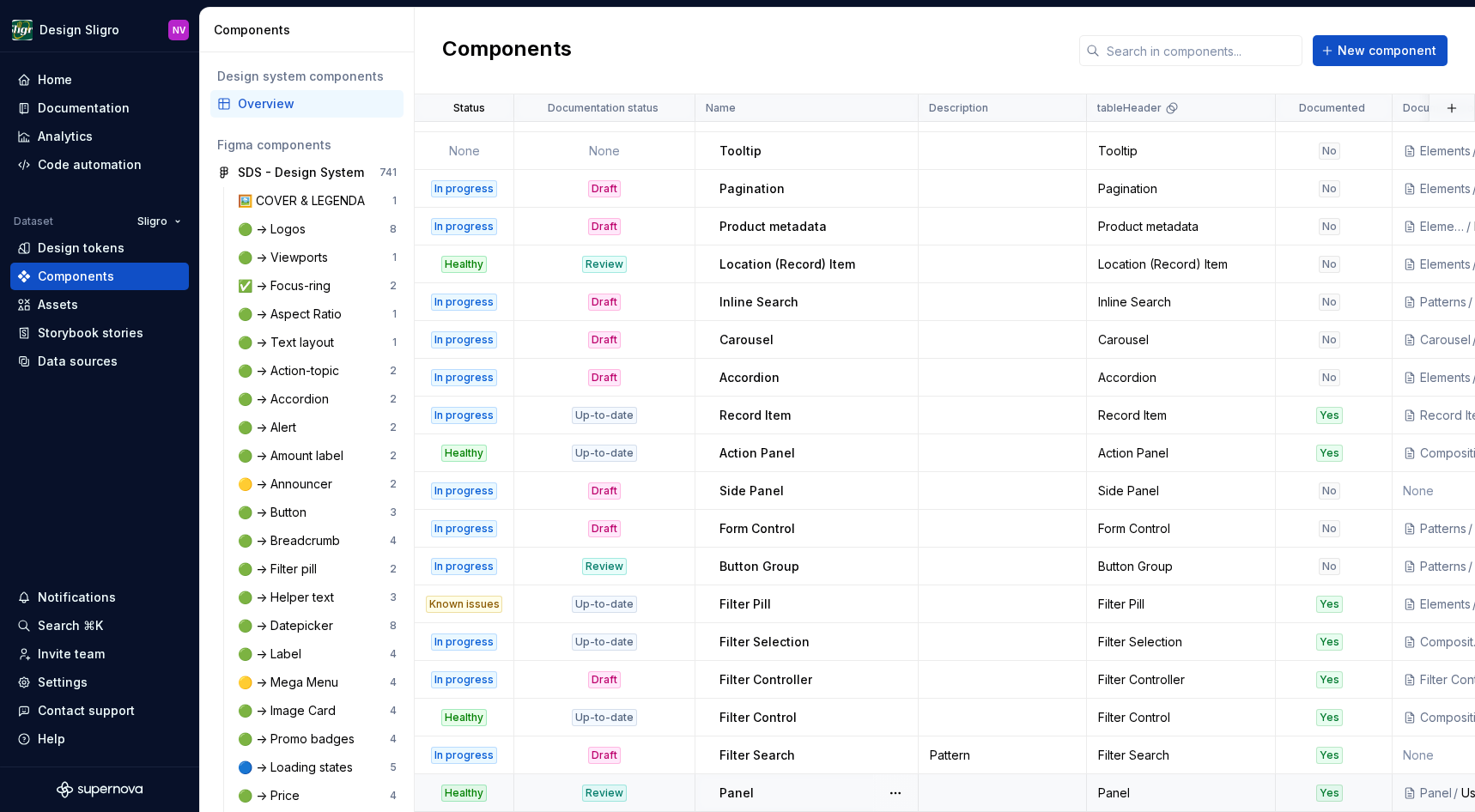
click at [727, 790] on p "Panel" at bounding box center [737, 794] width 34 height 17
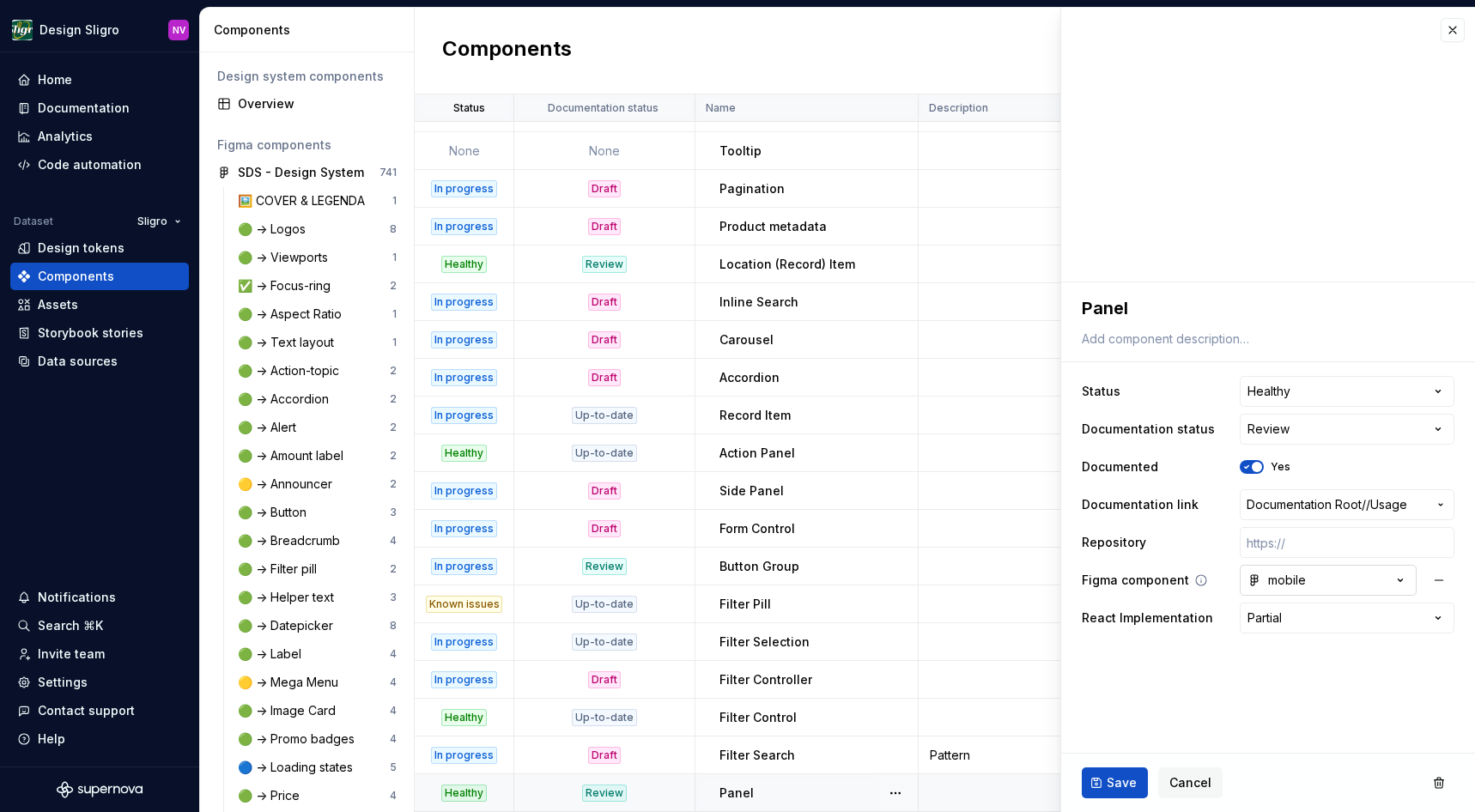
type textarea "*"
click at [1320, 427] on html "Design Sligro NV Home Documentation Analytics Code automation Dataset Sligro De…" at bounding box center [738, 406] width 1475 height 812
select select "**********"
click at [1275, 431] on html "Design Sligro NV Home Documentation Analytics Code automation Dataset Sligro De…" at bounding box center [738, 406] width 1475 height 812
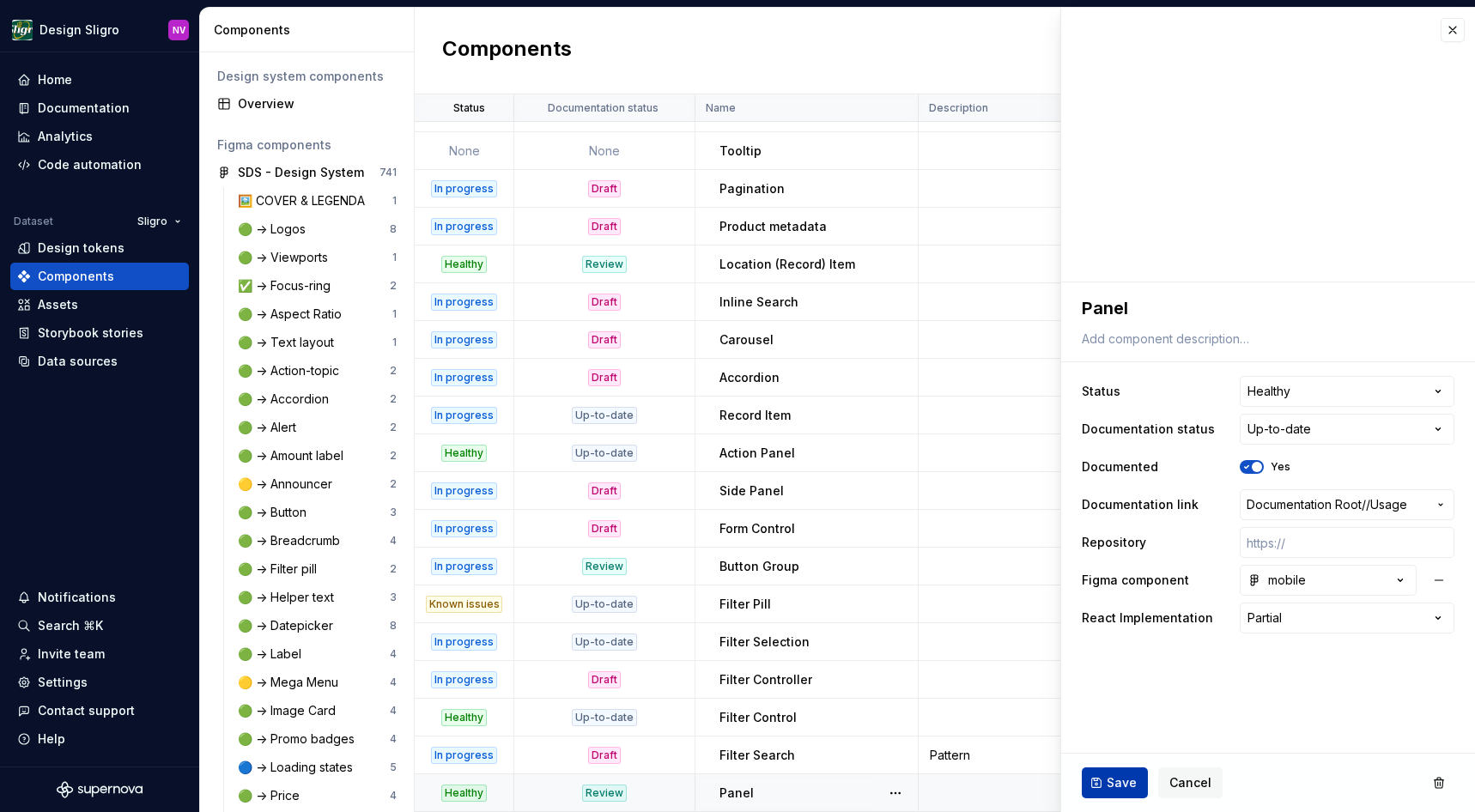
click at [1109, 774] on button "Save" at bounding box center [1114, 783] width 66 height 31
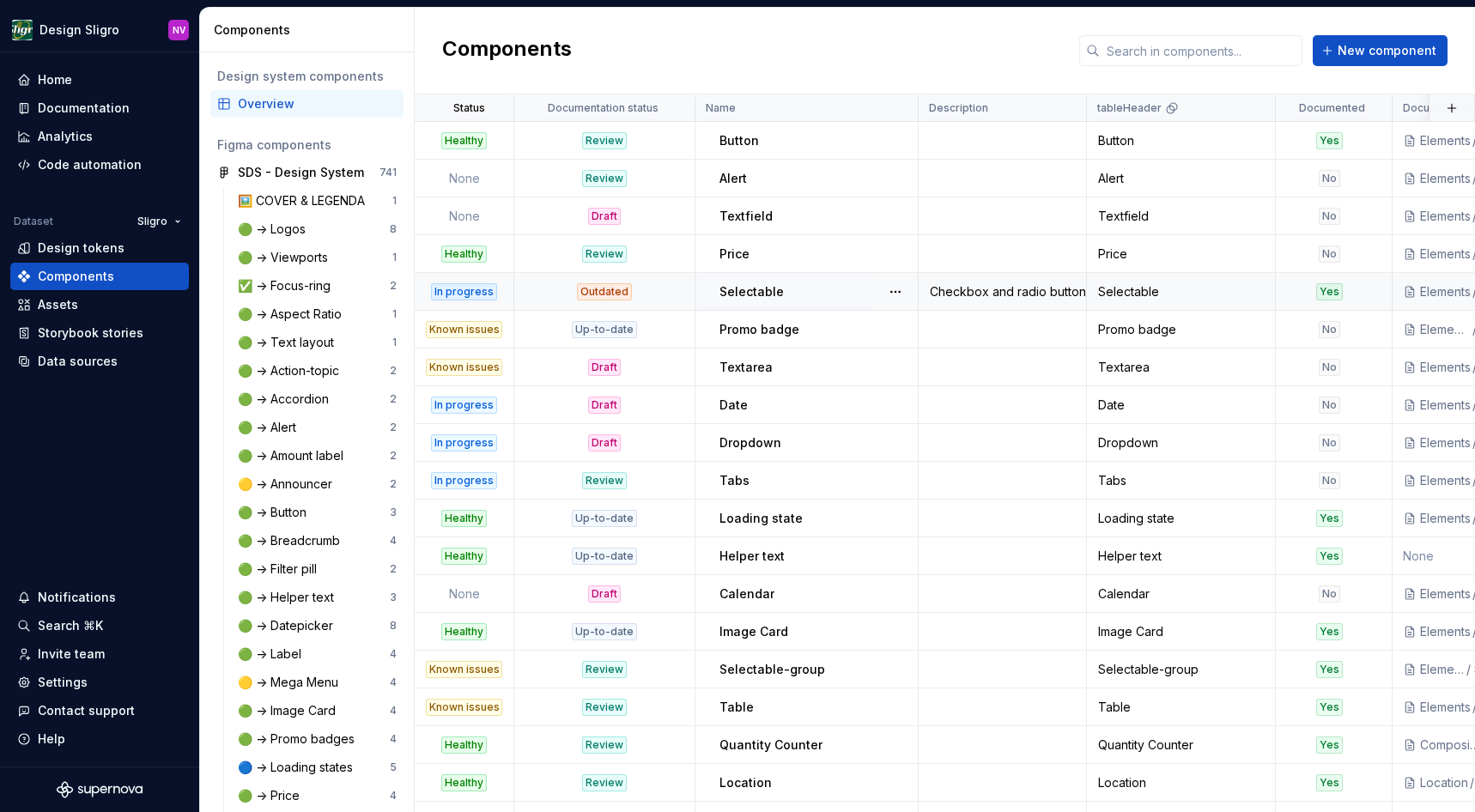
click at [749, 283] on p "Selectable" at bounding box center [751, 292] width 64 height 17
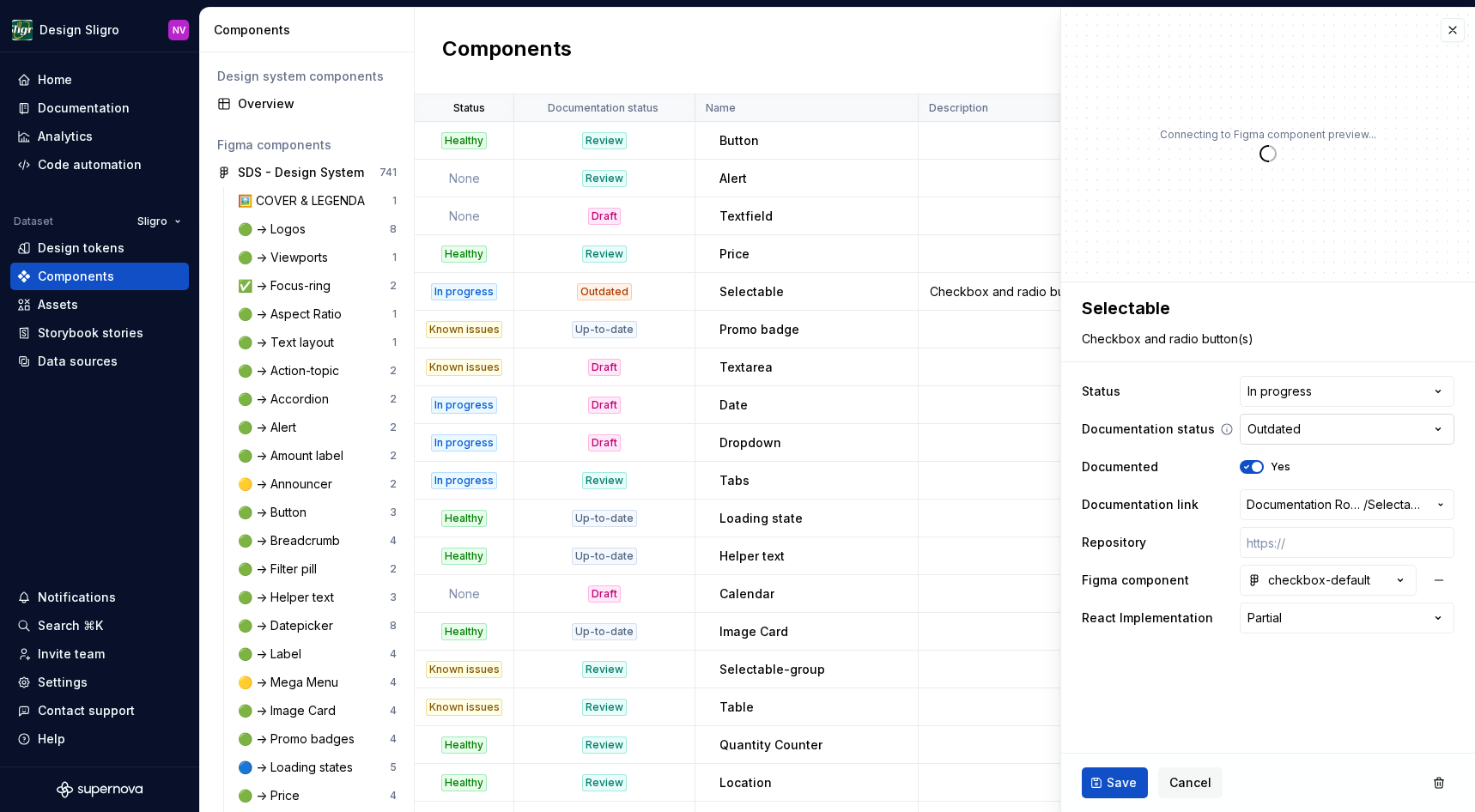
type textarea "*"
click at [1332, 431] on html "Design Sligro NV Home Documentation Analytics Code automation Dataset Sligro De…" at bounding box center [738, 406] width 1475 height 812
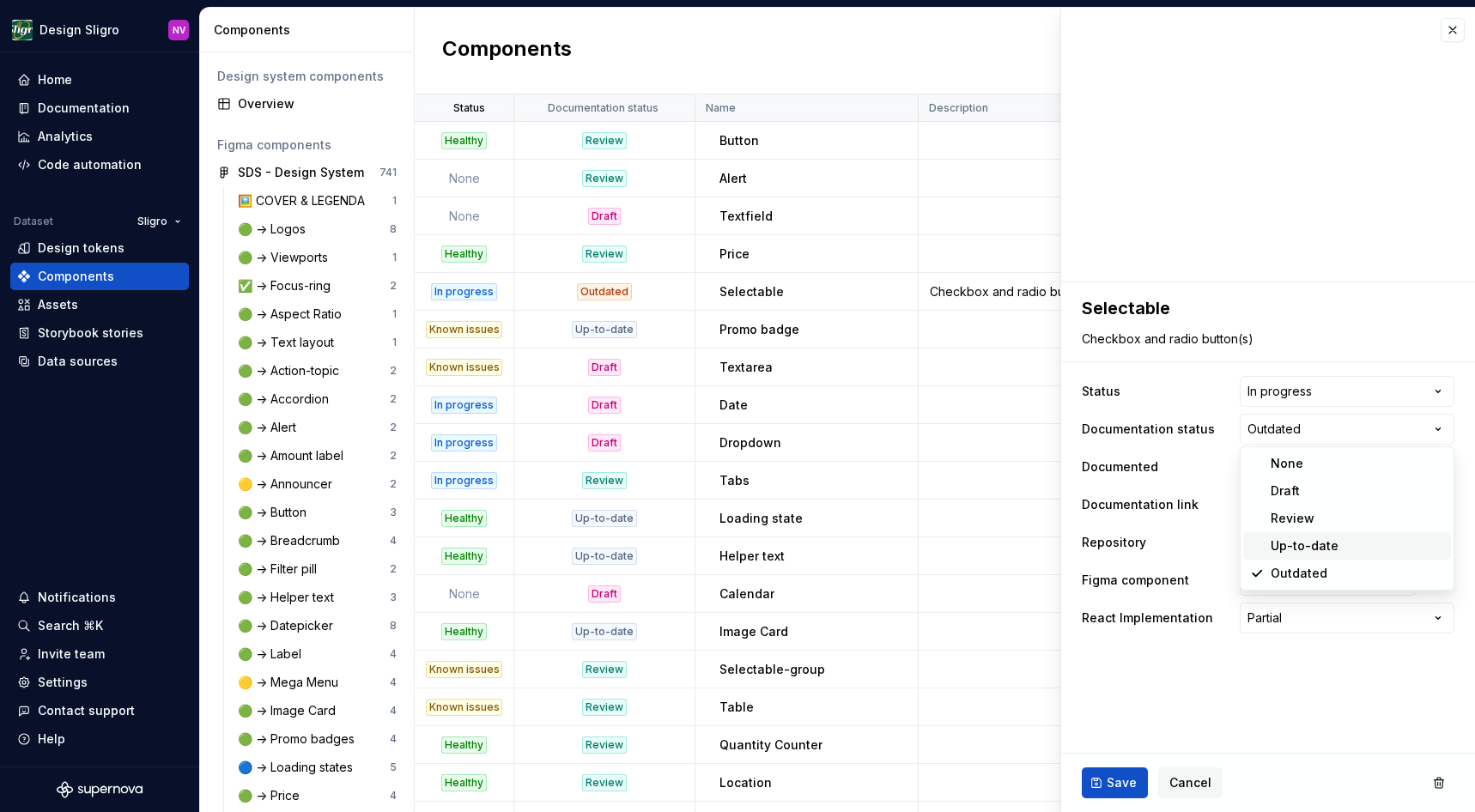
select select "**********"
type textarea "*"
click at [1303, 389] on html "Design Sligro NV Home Documentation Analytics Code automation Dataset Sligro De…" at bounding box center [738, 406] width 1475 height 812
select select "**********"
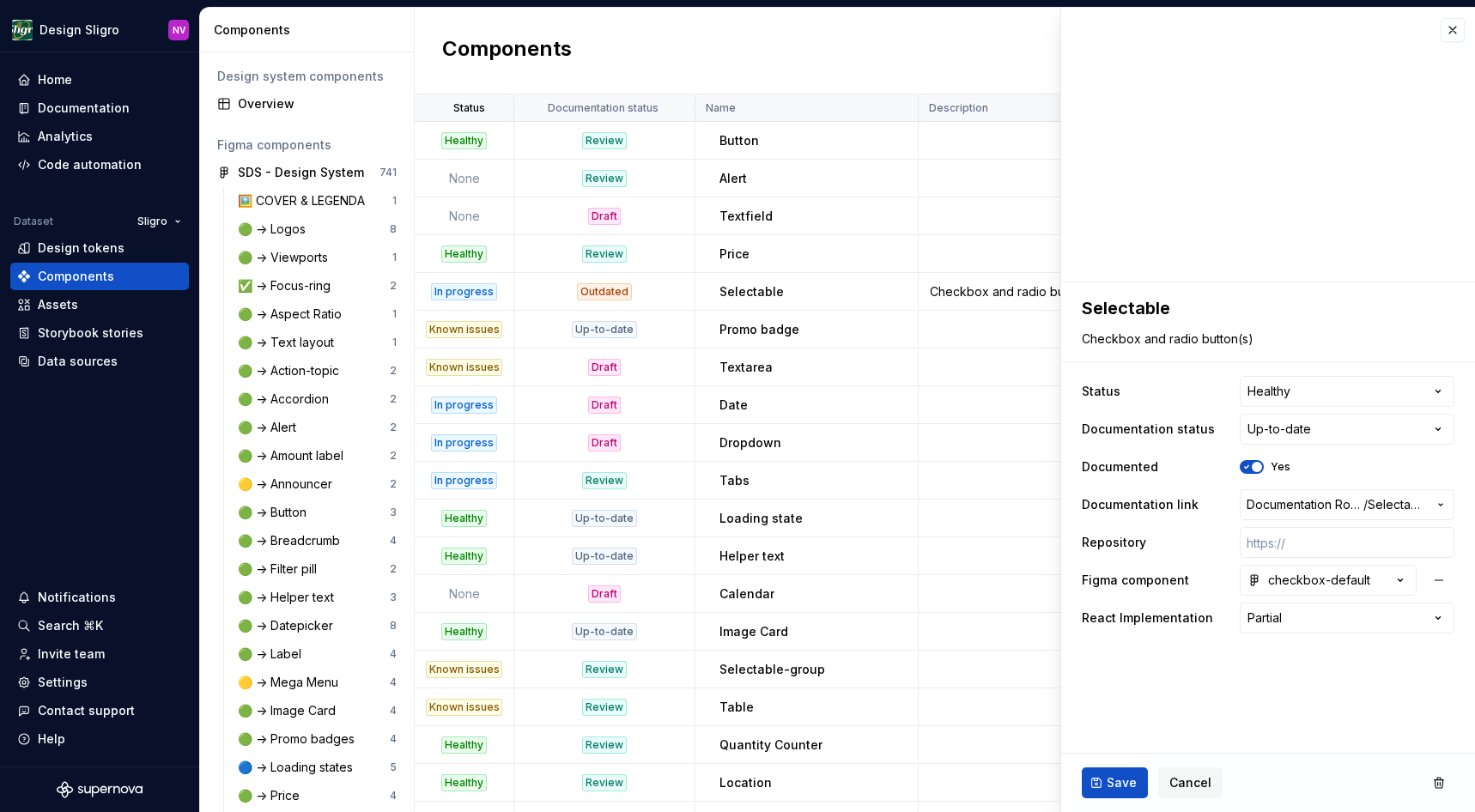
type textarea "*"
click at [1294, 615] on html "Design Sligro NV Home Documentation Analytics Code automation Dataset Sligro De…" at bounding box center [738, 406] width 1475 height 812
select select "**********"
click at [1121, 778] on span "Save" at bounding box center [1121, 783] width 30 height 17
type textarea "*"
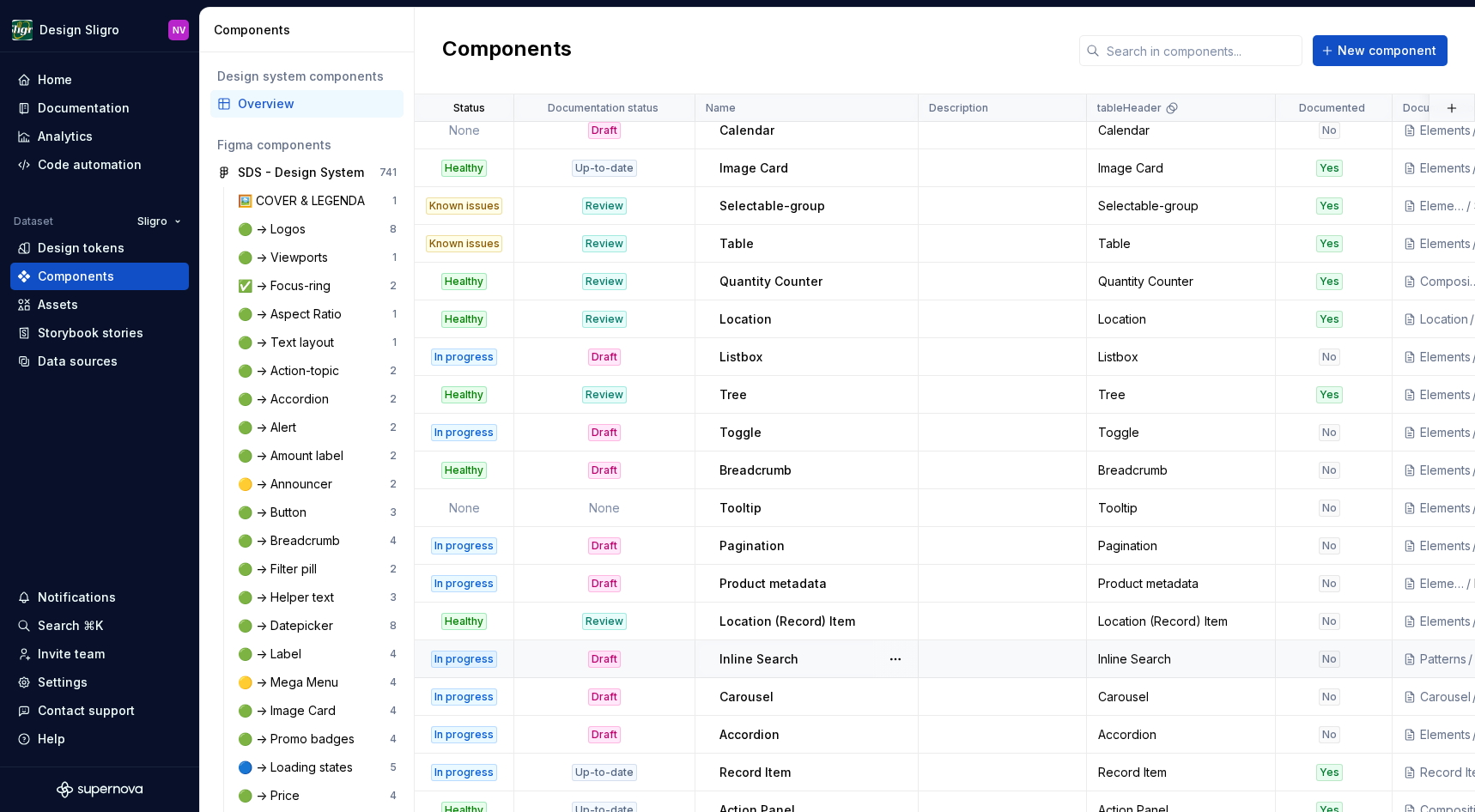
scroll to position [821, 0]
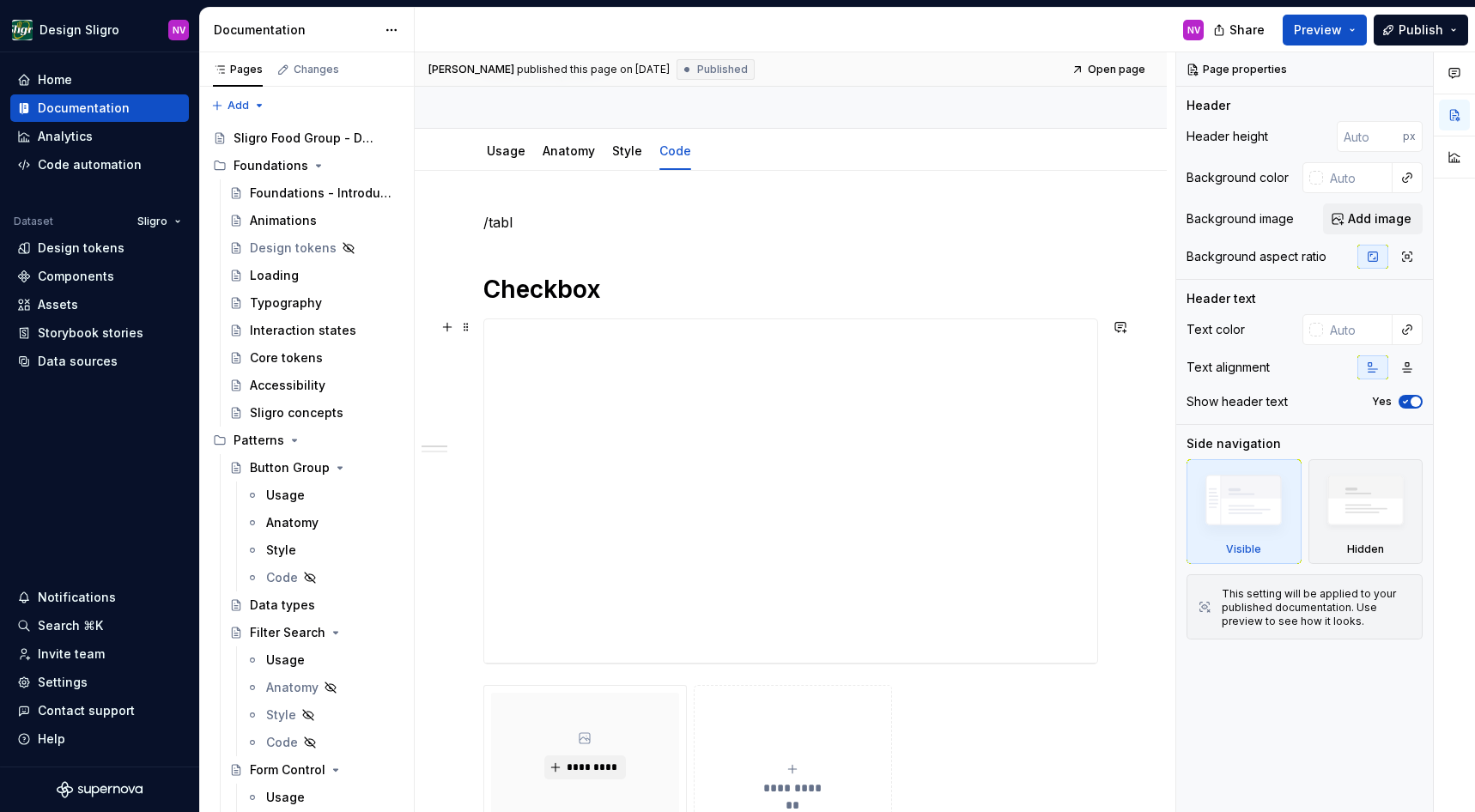
scroll to position [231, 0]
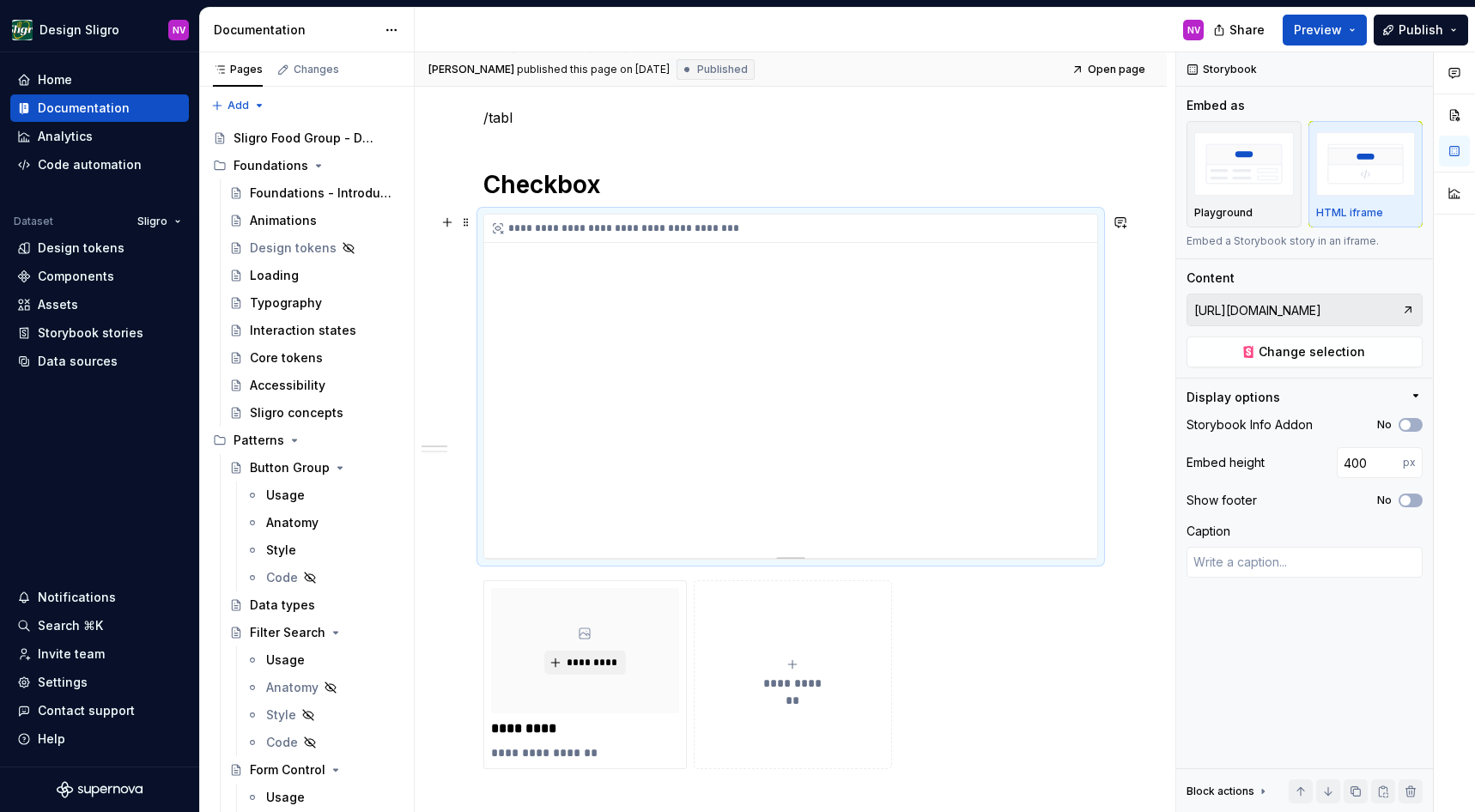
click at [827, 504] on div "**********" at bounding box center [790, 385] width 613 height 343
click at [801, 500] on div "**********" at bounding box center [790, 385] width 613 height 343
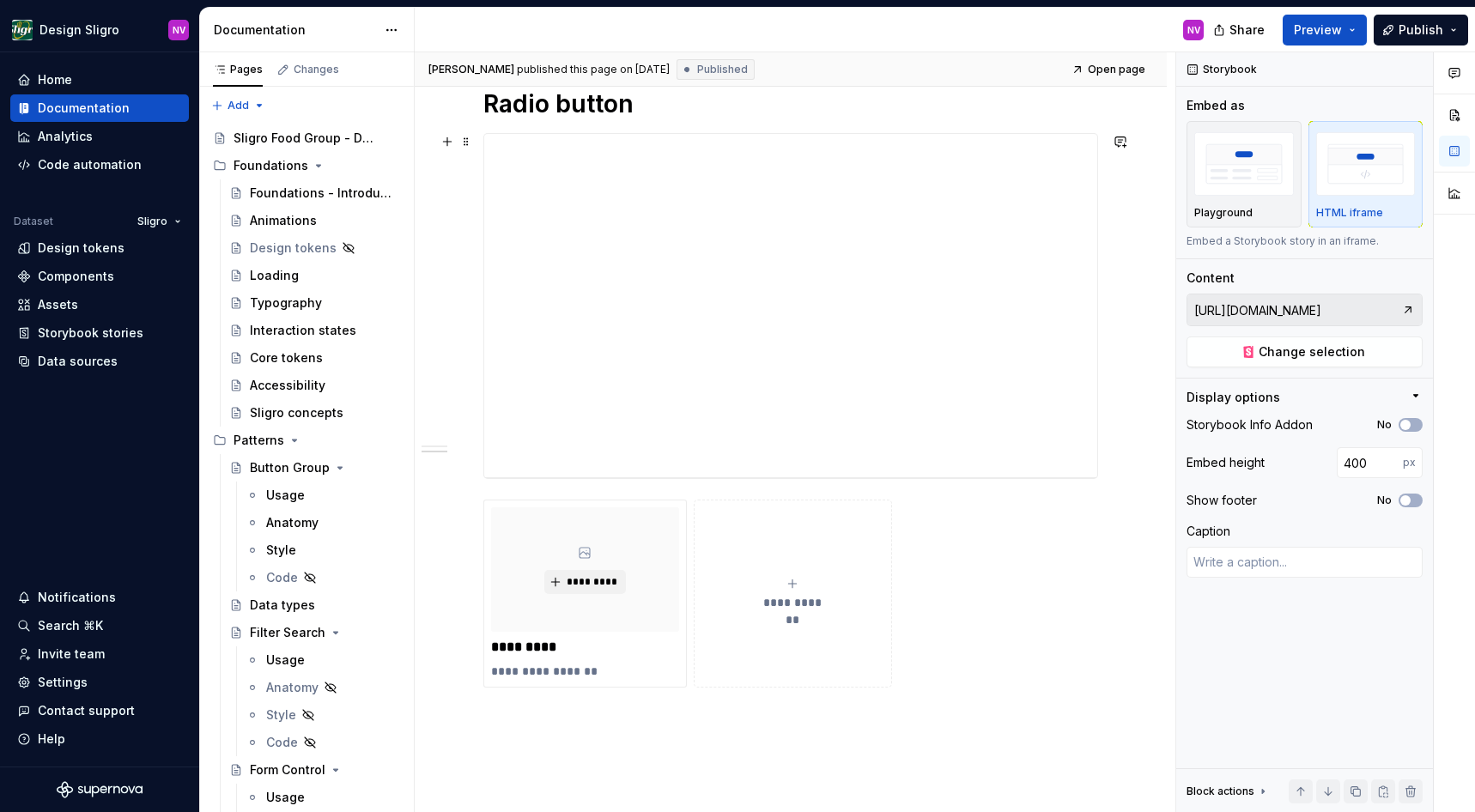
scroll to position [938, 0]
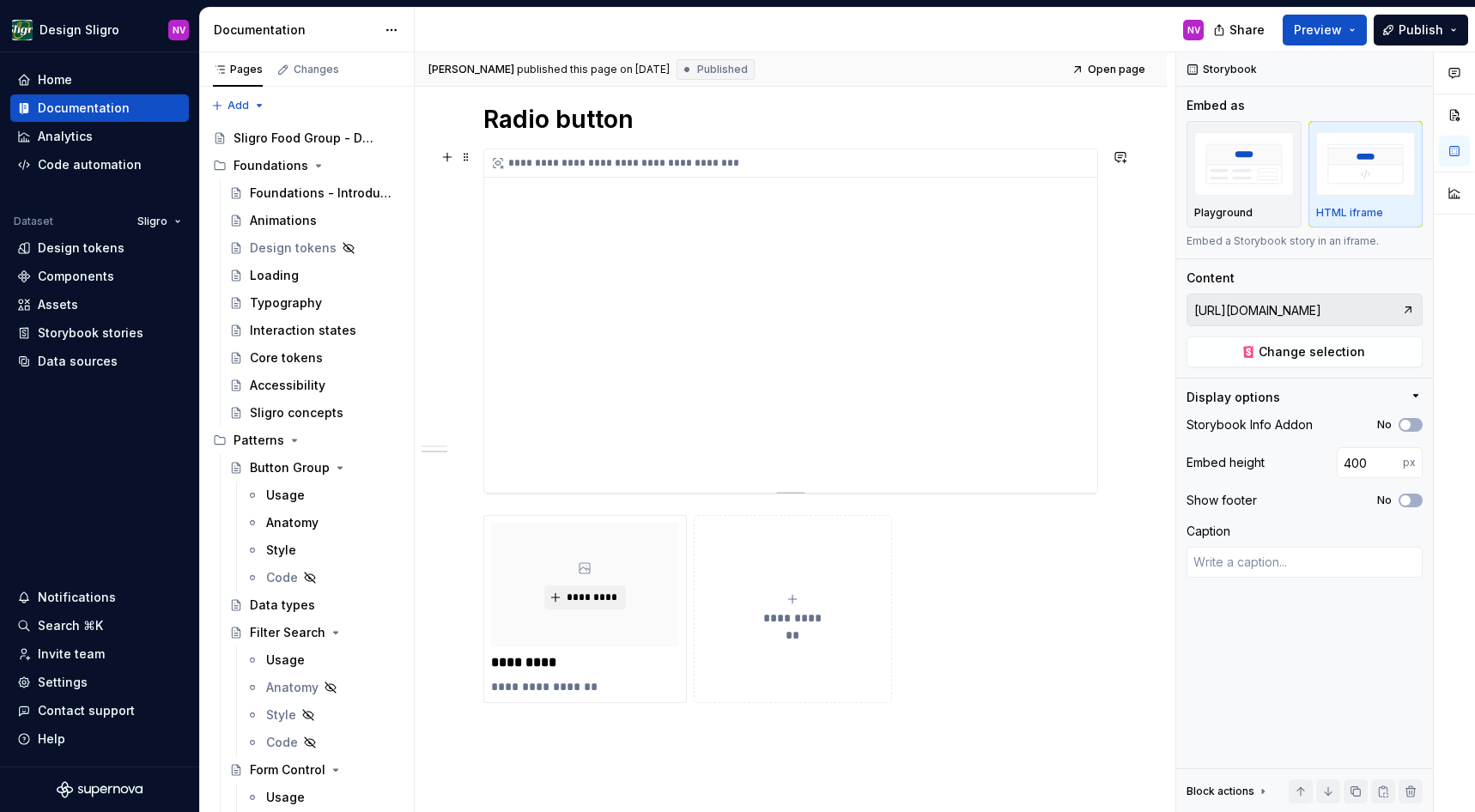
type textarea "*"
type input "[URL][DOMAIN_NAME]"
click at [564, 311] on div "**********" at bounding box center [790, 320] width 613 height 343
click at [542, 112] on h1 "Radio button" at bounding box center [790, 120] width 615 height 31
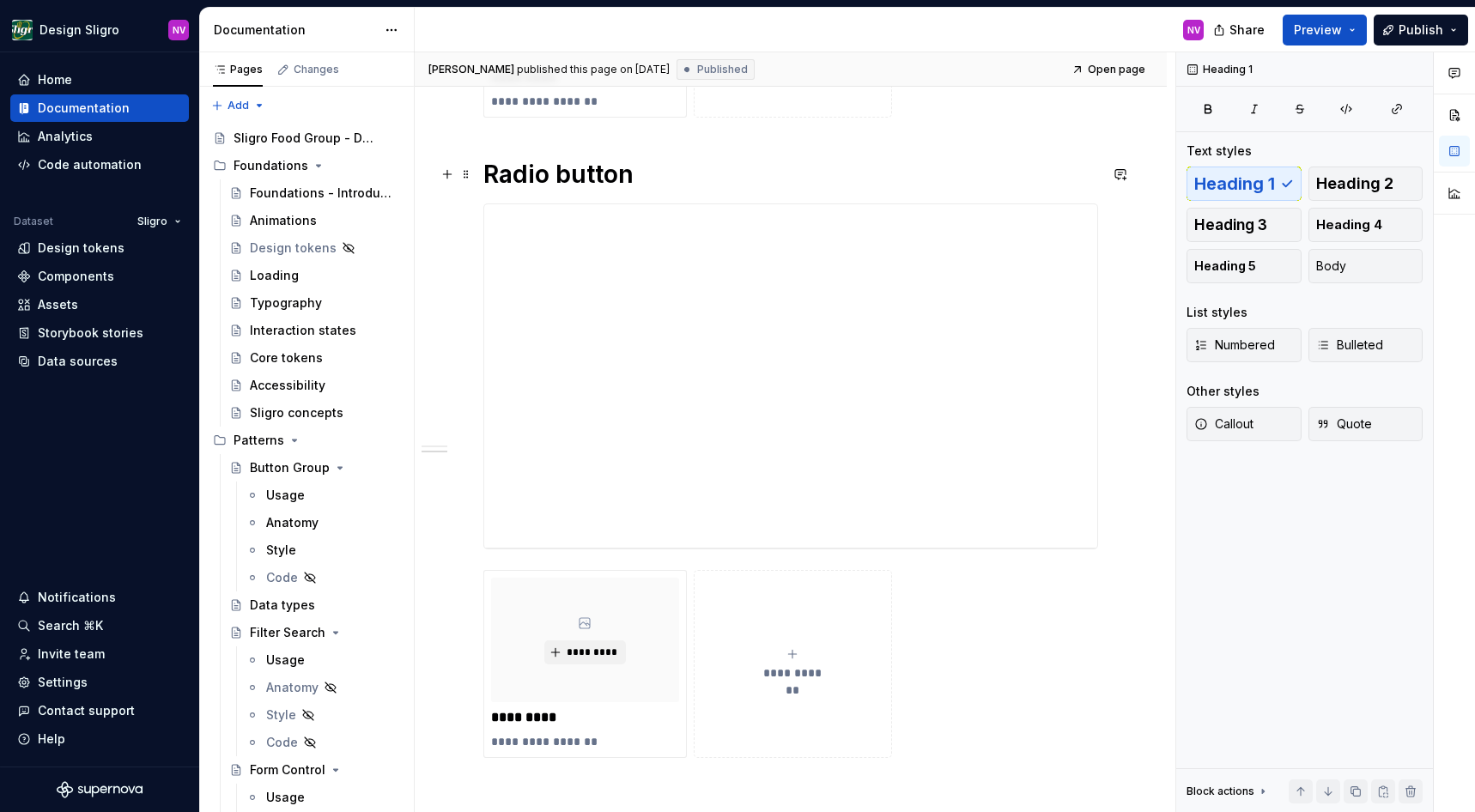
scroll to position [861, 0]
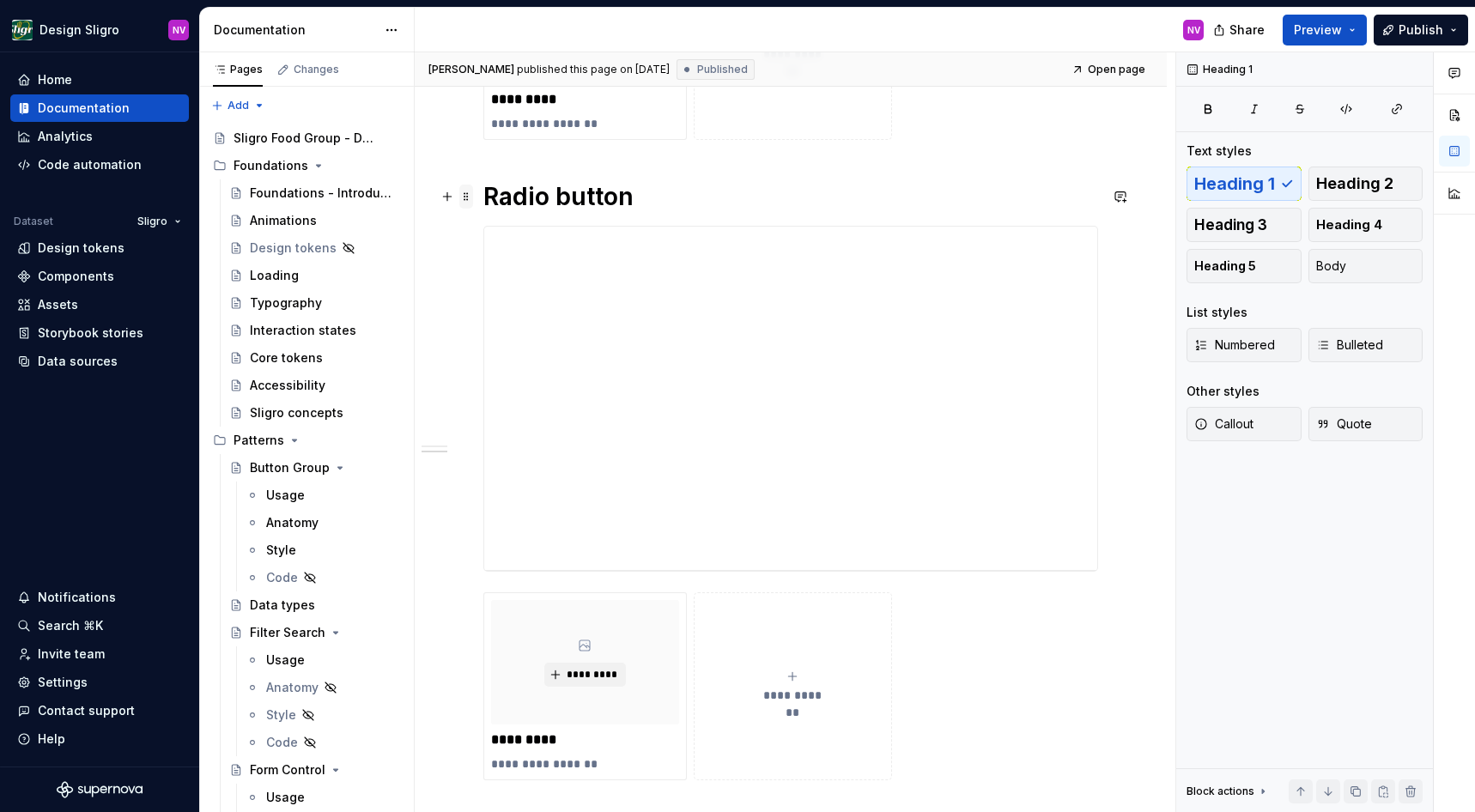
click at [465, 198] on span at bounding box center [466, 196] width 13 height 24
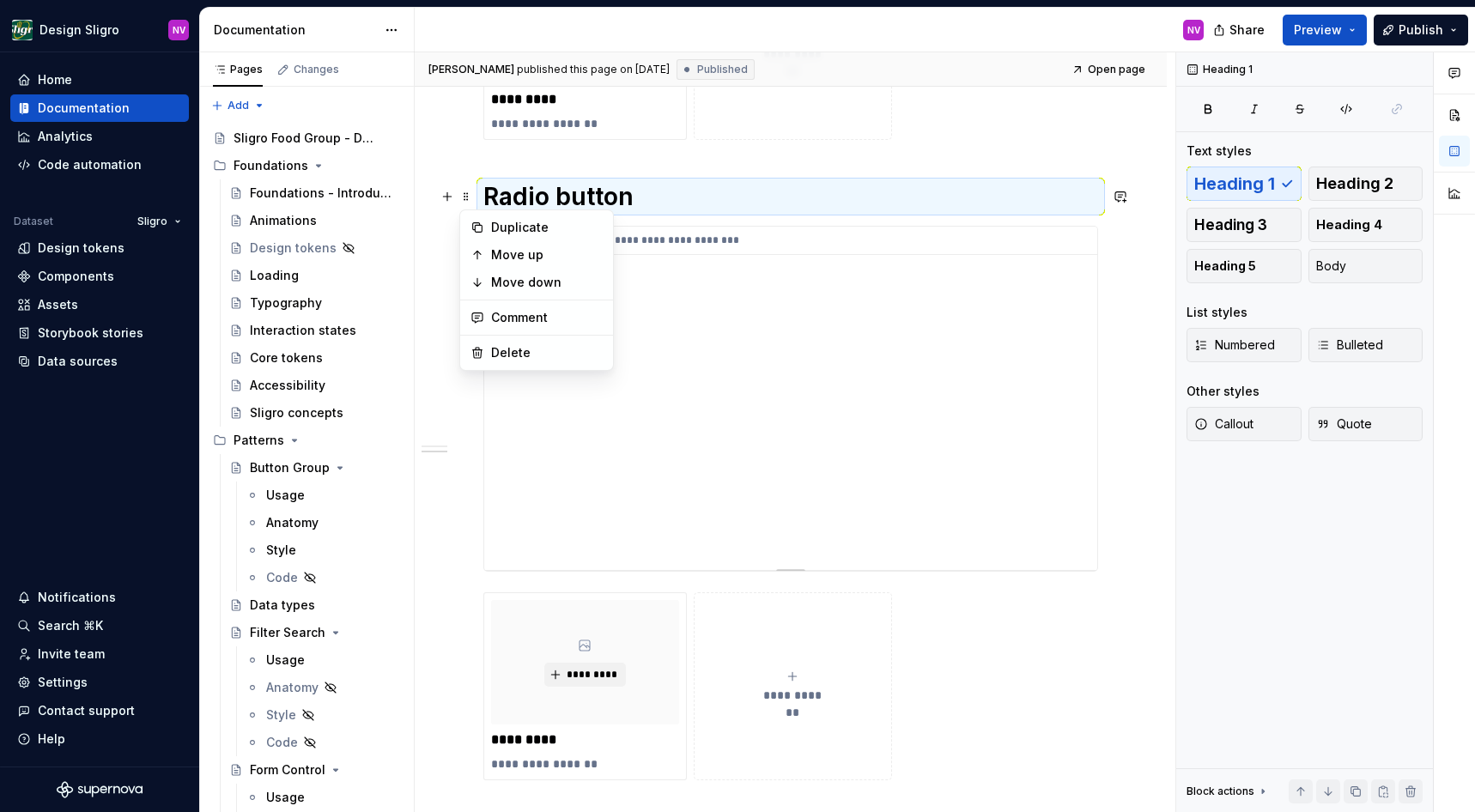
click at [684, 297] on div "**********" at bounding box center [790, 398] width 613 height 343
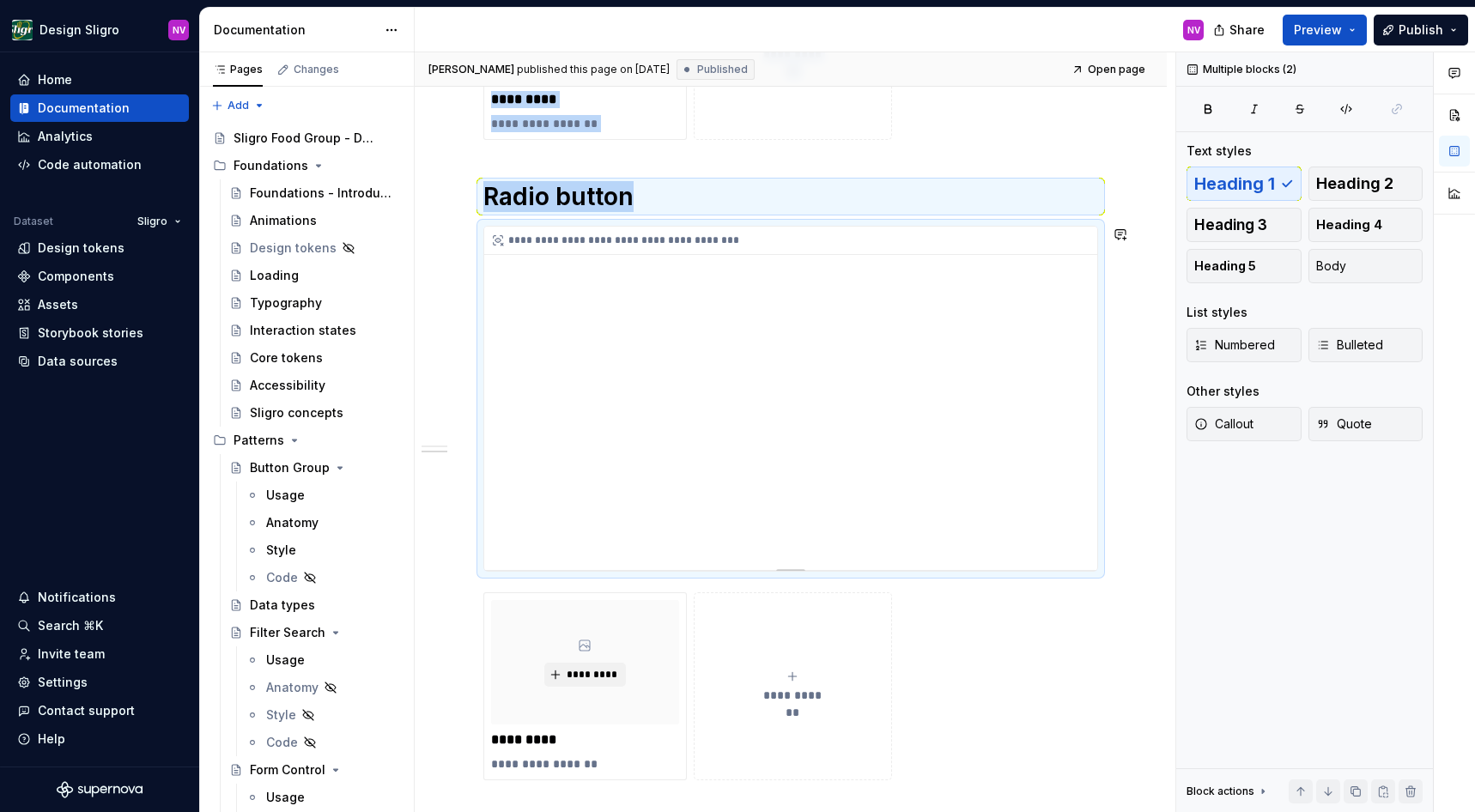
copy div "**********"
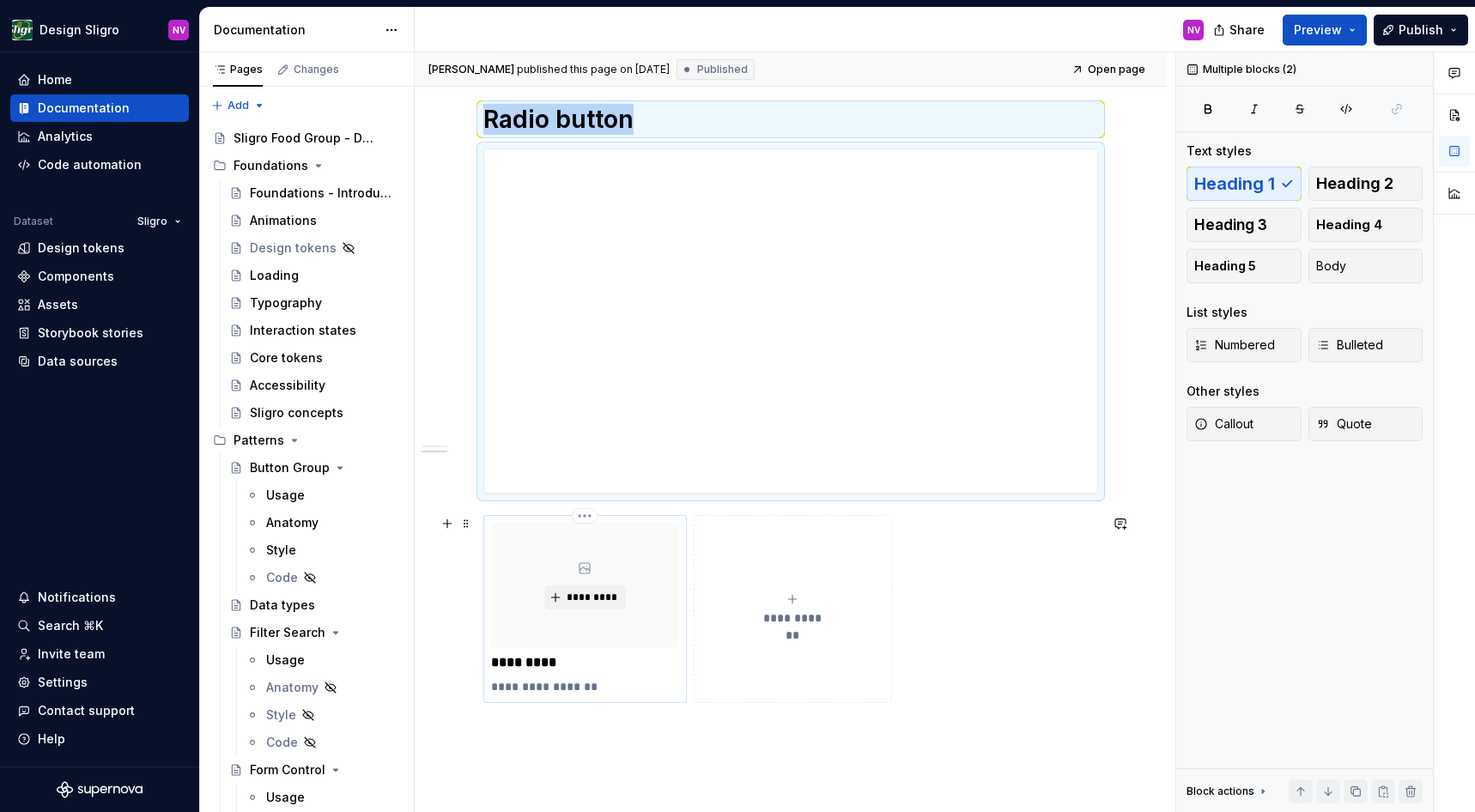
click at [649, 550] on div "*********" at bounding box center [585, 585] width 188 height 125
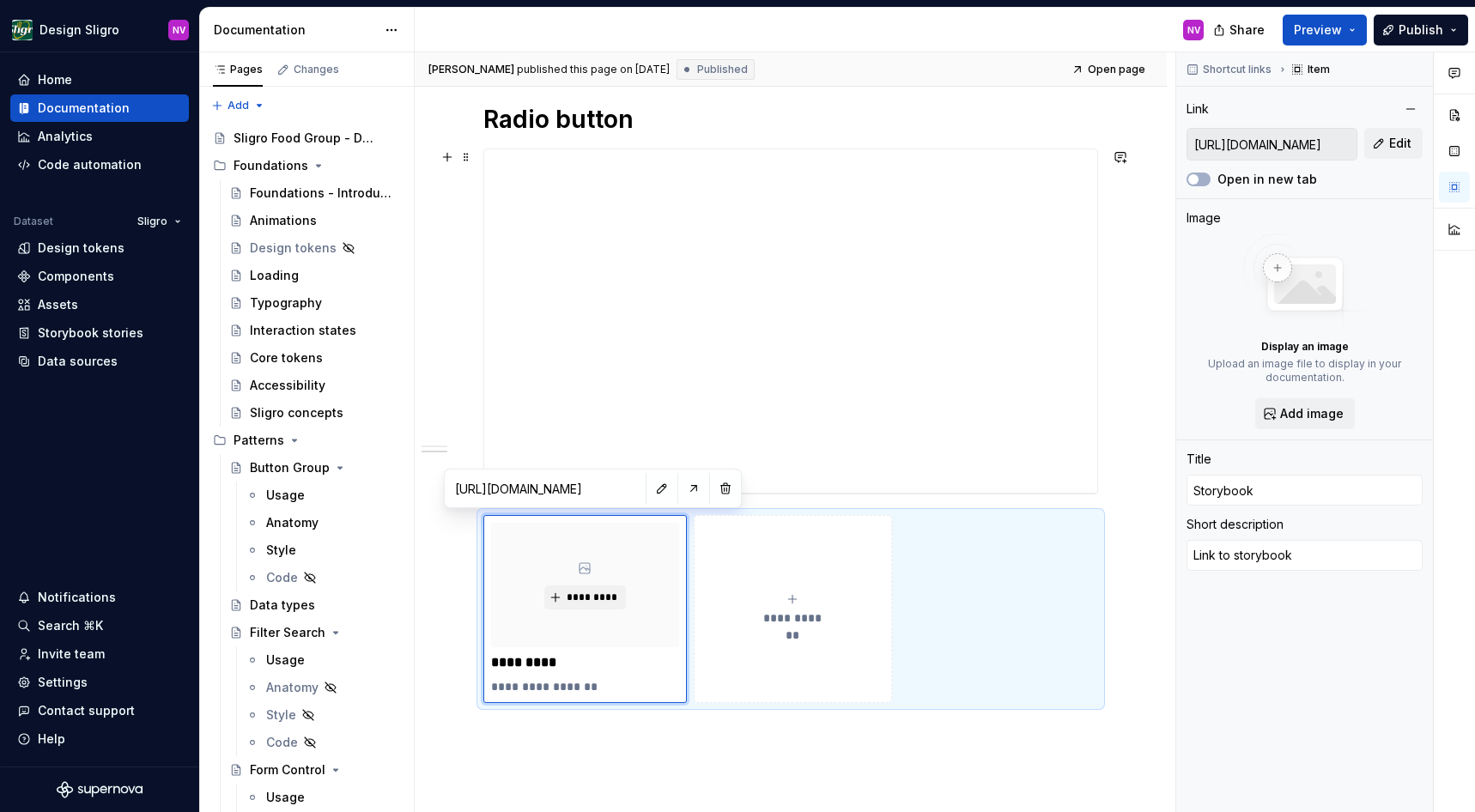
click at [1115, 475] on div "**********" at bounding box center [791, 164] width 752 height 1609
click at [1113, 443] on div "**********" at bounding box center [791, 164] width 752 height 1609
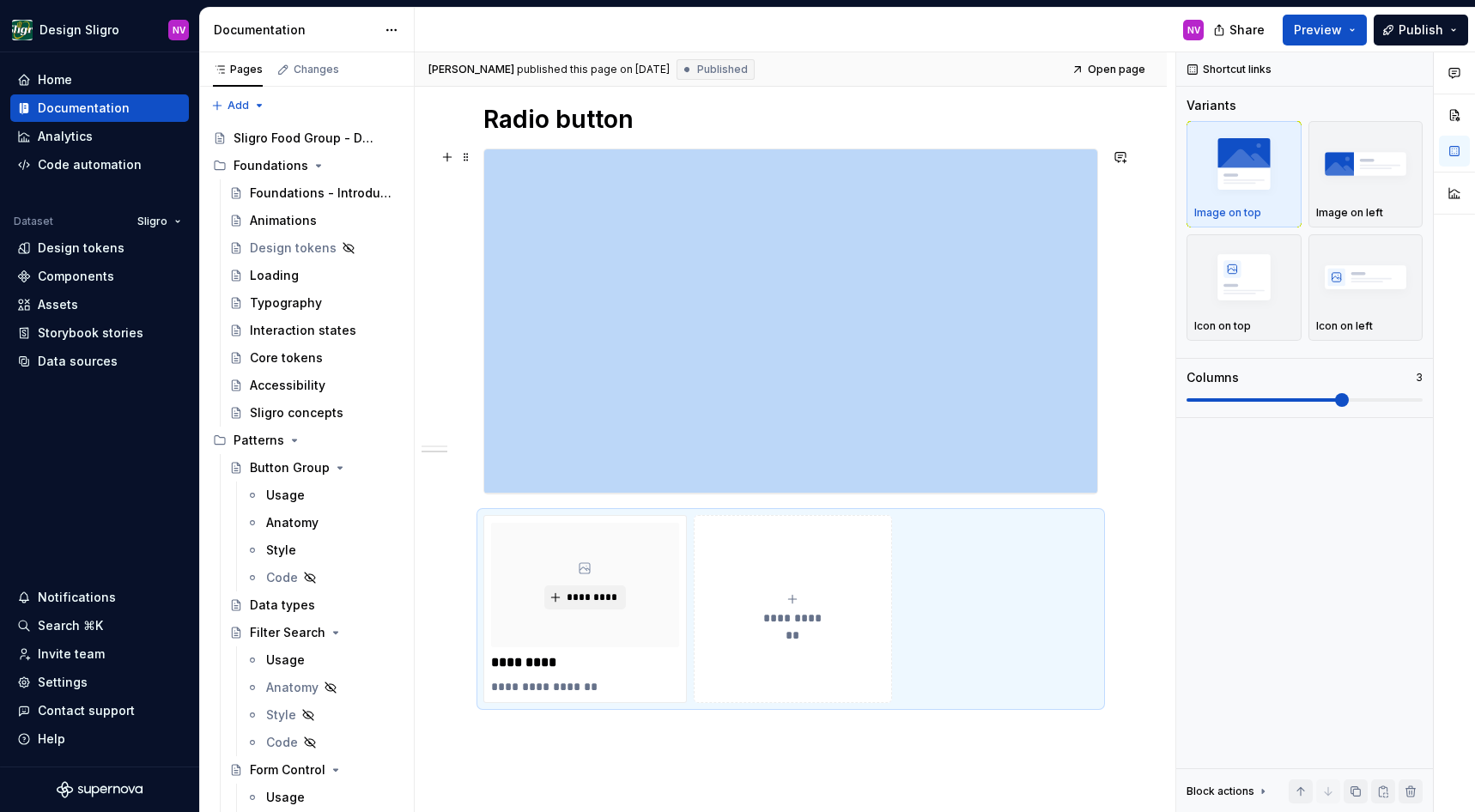
click at [1118, 473] on div "**********" at bounding box center [791, 164] width 752 height 1609
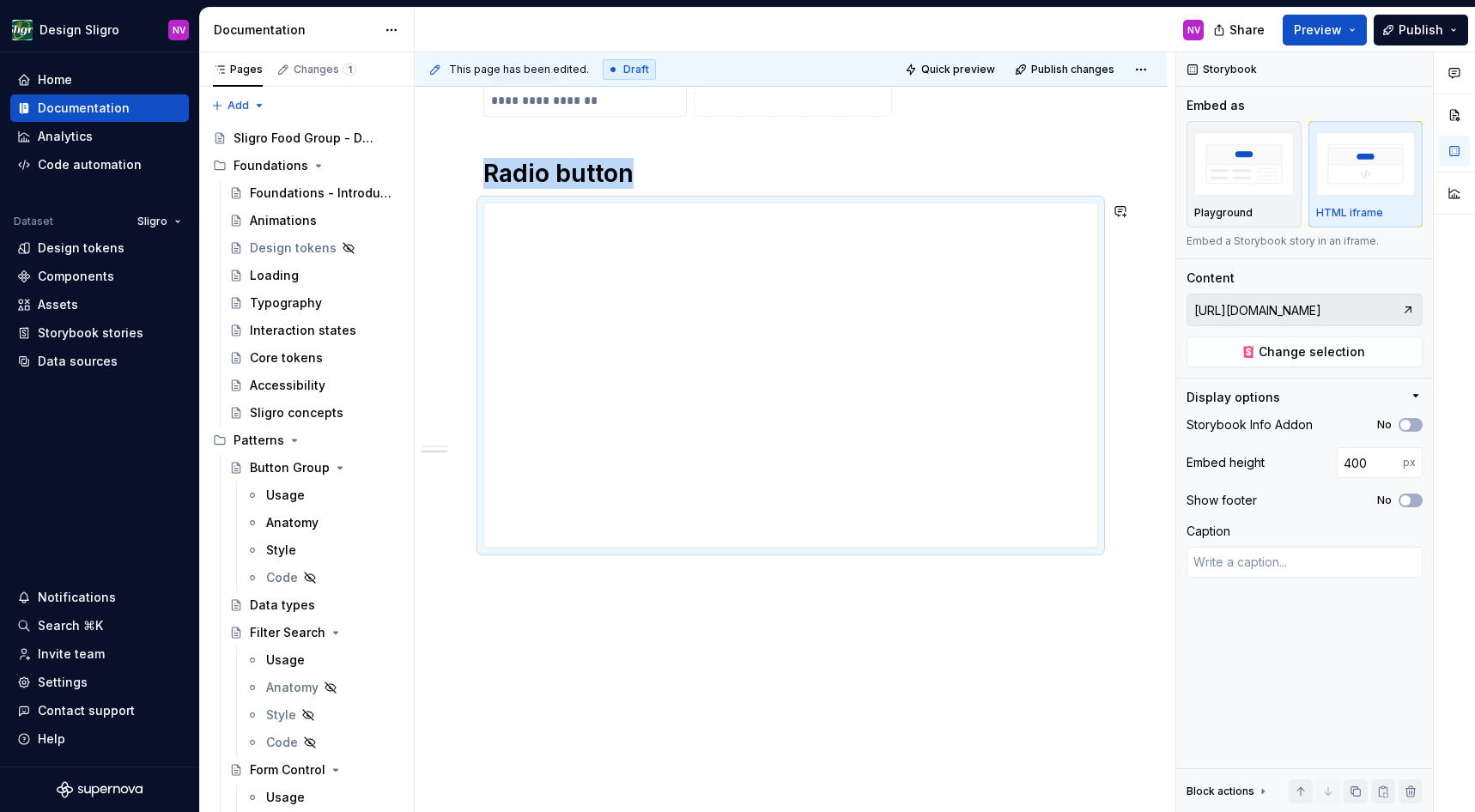
scroll to position [885, 0]
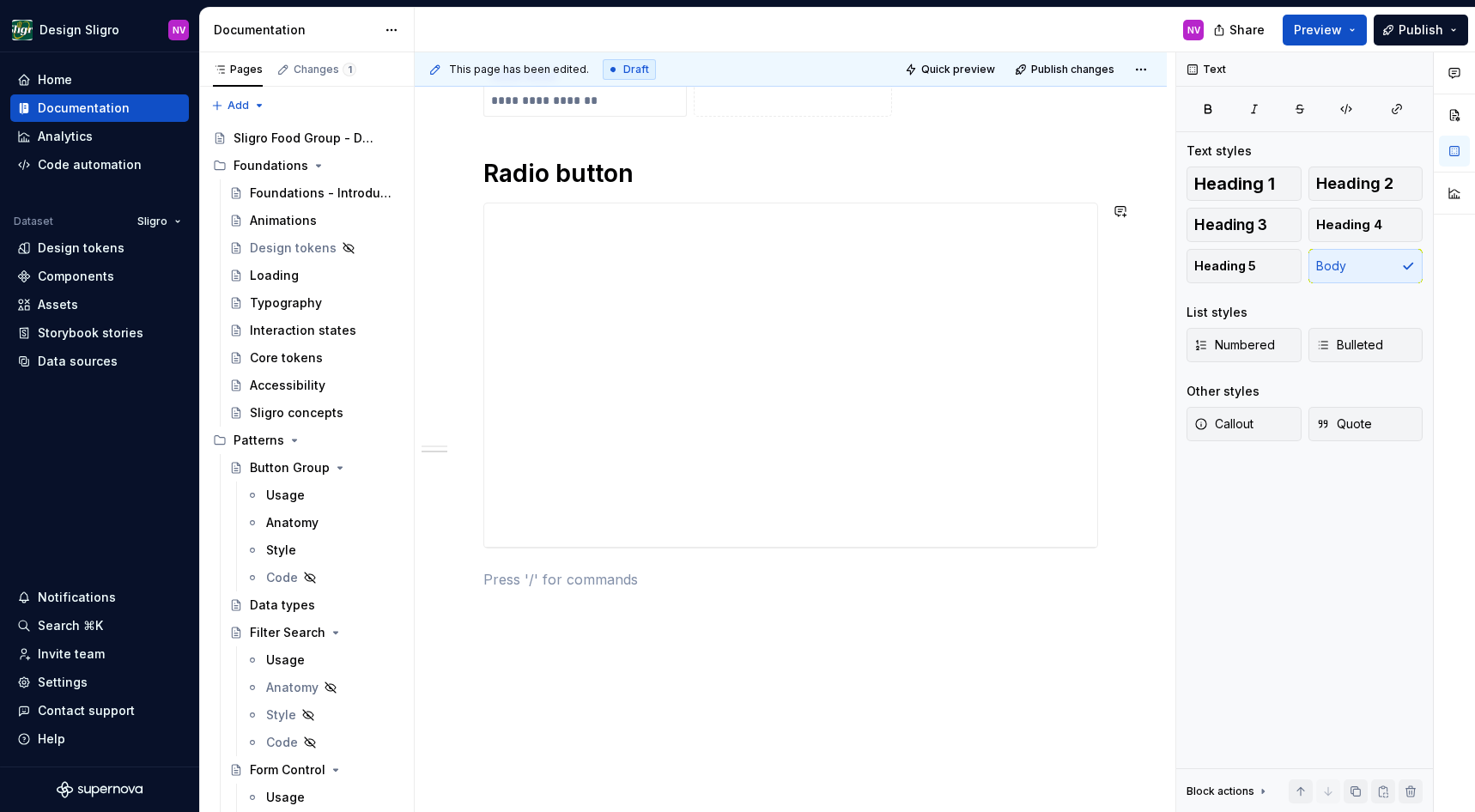
paste div
type textarea "*"
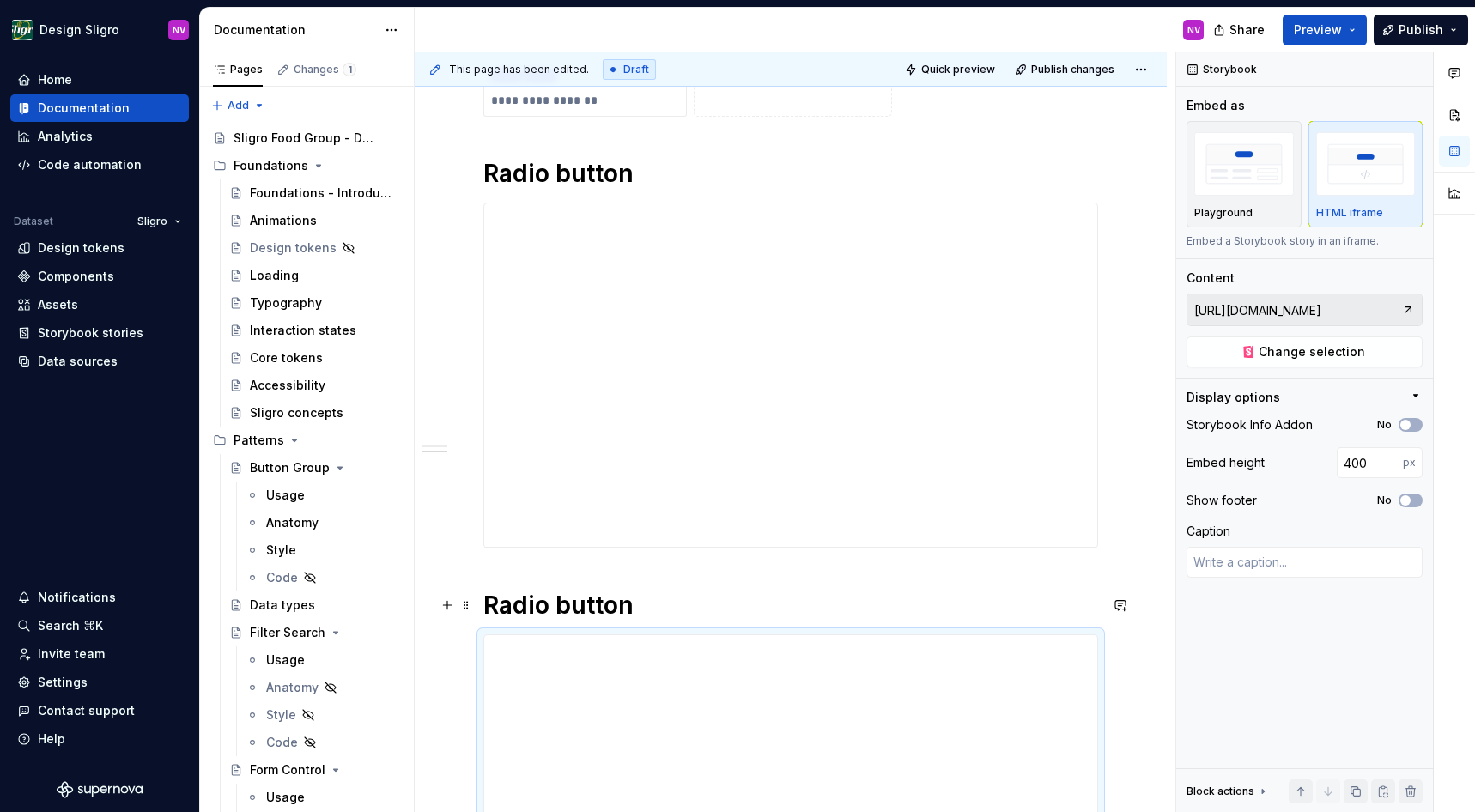
click at [655, 600] on h1 "Radio button" at bounding box center [790, 605] width 615 height 31
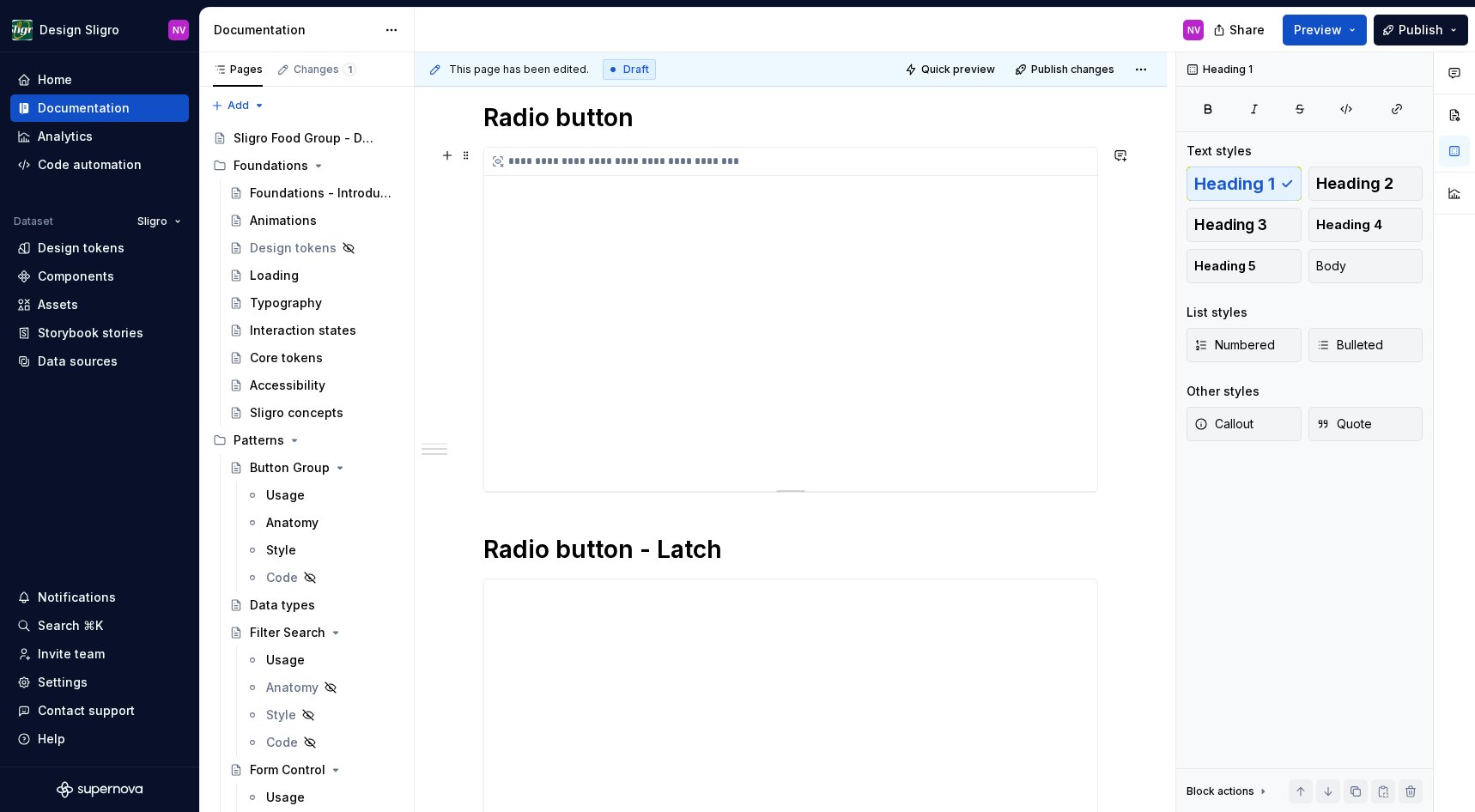
scroll to position [962, 0]
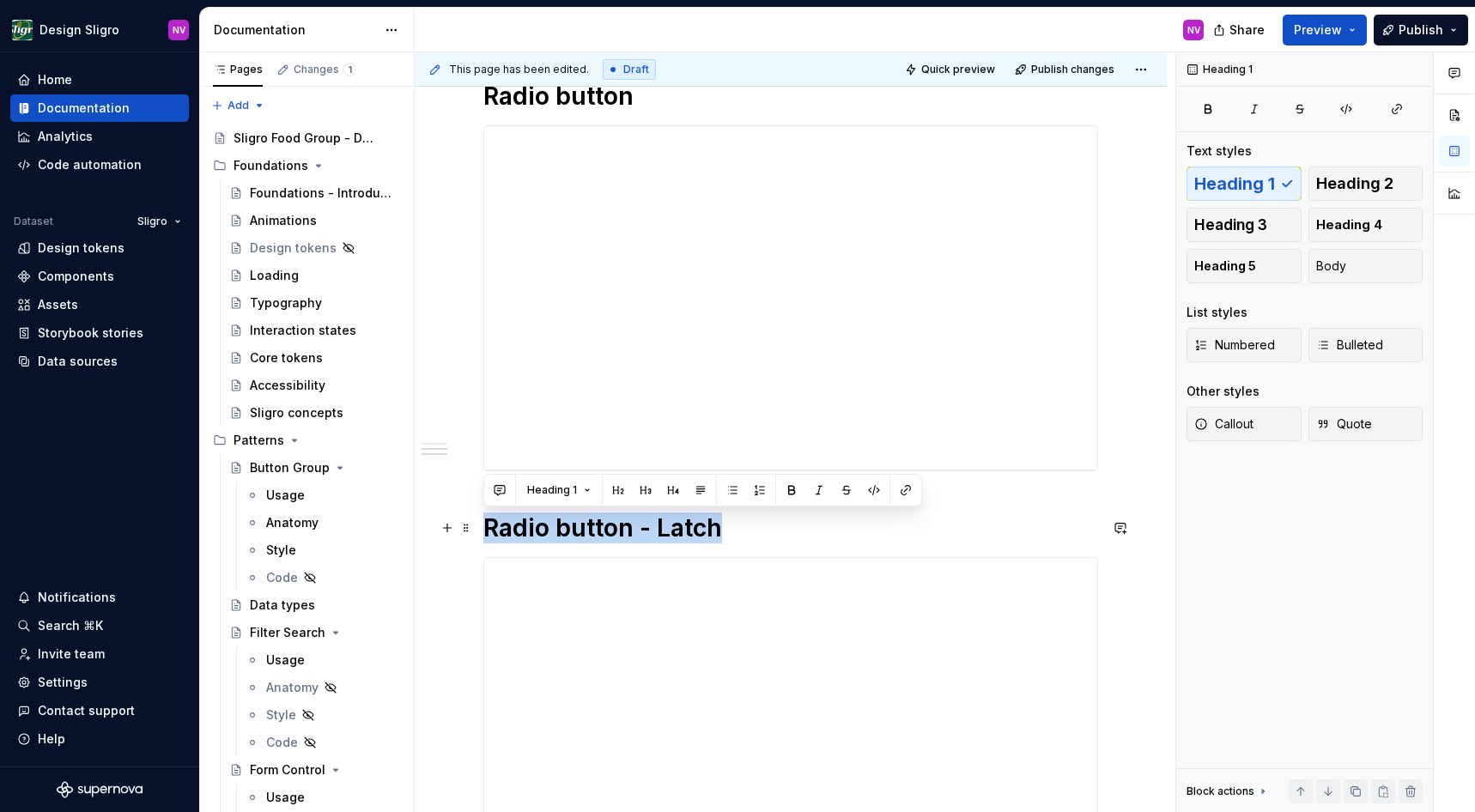
drag, startPoint x: 737, startPoint y: 536, endPoint x: 486, endPoint y: 537, distance: 251.0
click at [486, 537] on h1 "Radio button - Latch" at bounding box center [790, 528] width 615 height 31
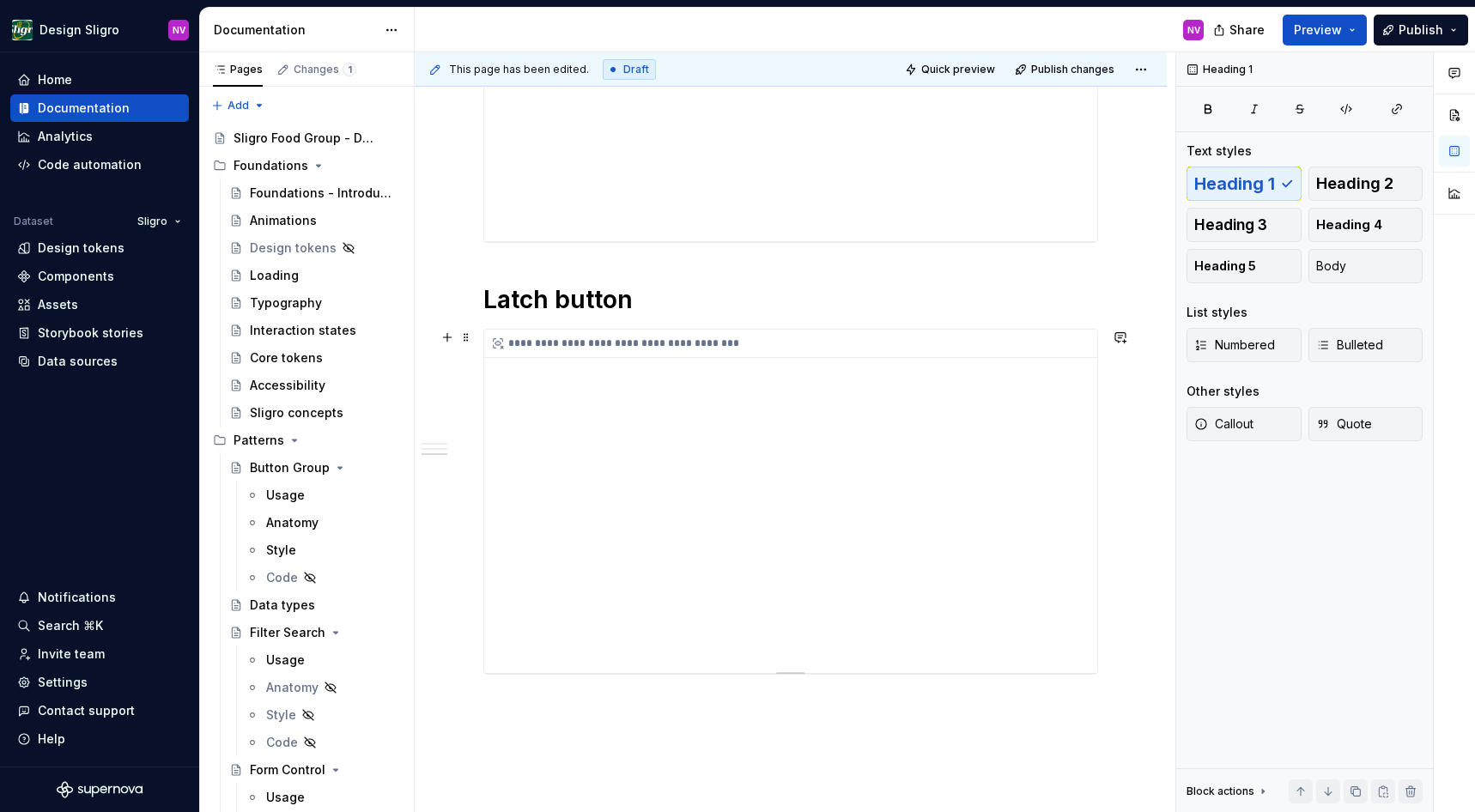
scroll to position [1194, 0]
click at [702, 594] on div "**********" at bounding box center [790, 497] width 613 height 343
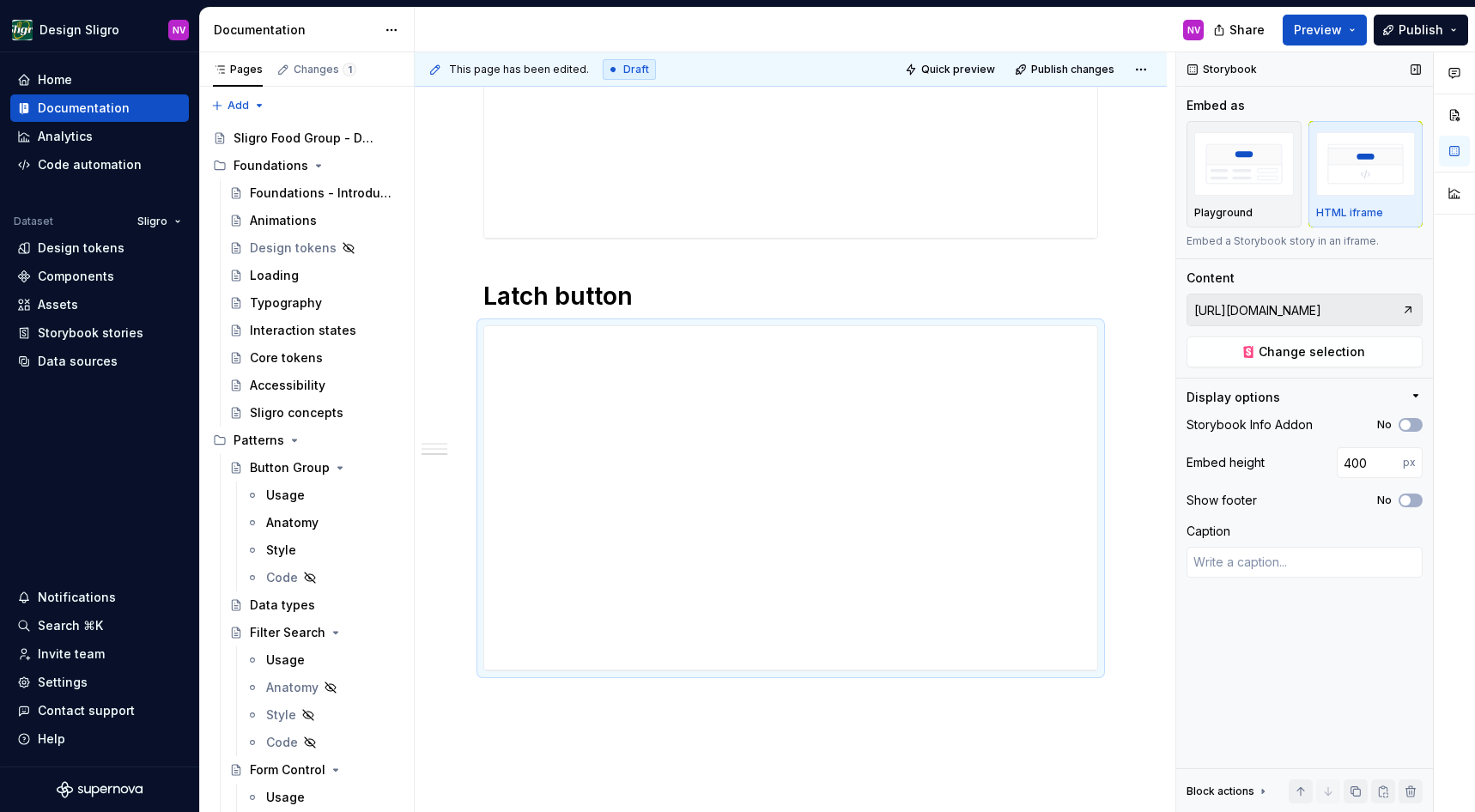
click at [1310, 316] on input "https://tooling-nlb-public.toolslgrtlrtxuv.net/storybook/?path=/docs/ui-form-ra…" at bounding box center [1295, 310] width 214 height 31
click at [1349, 357] on span "Change selection" at bounding box center [1311, 352] width 106 height 17
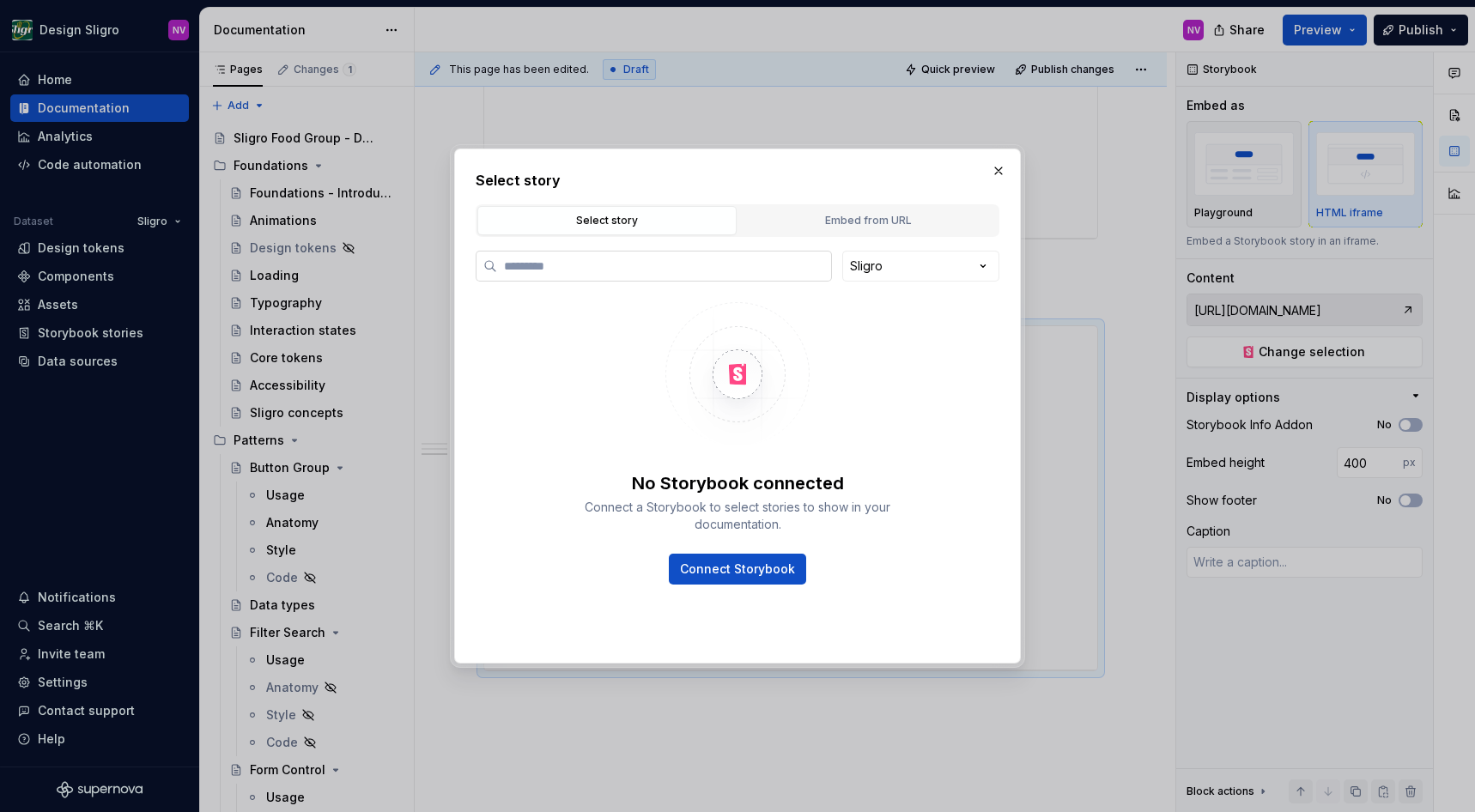
type textarea "*"
click at [696, 270] on input "search" at bounding box center [664, 266] width 334 height 17
type input "*****"
click at [849, 226] on div "Embed from URL" at bounding box center [868, 221] width 248 height 17
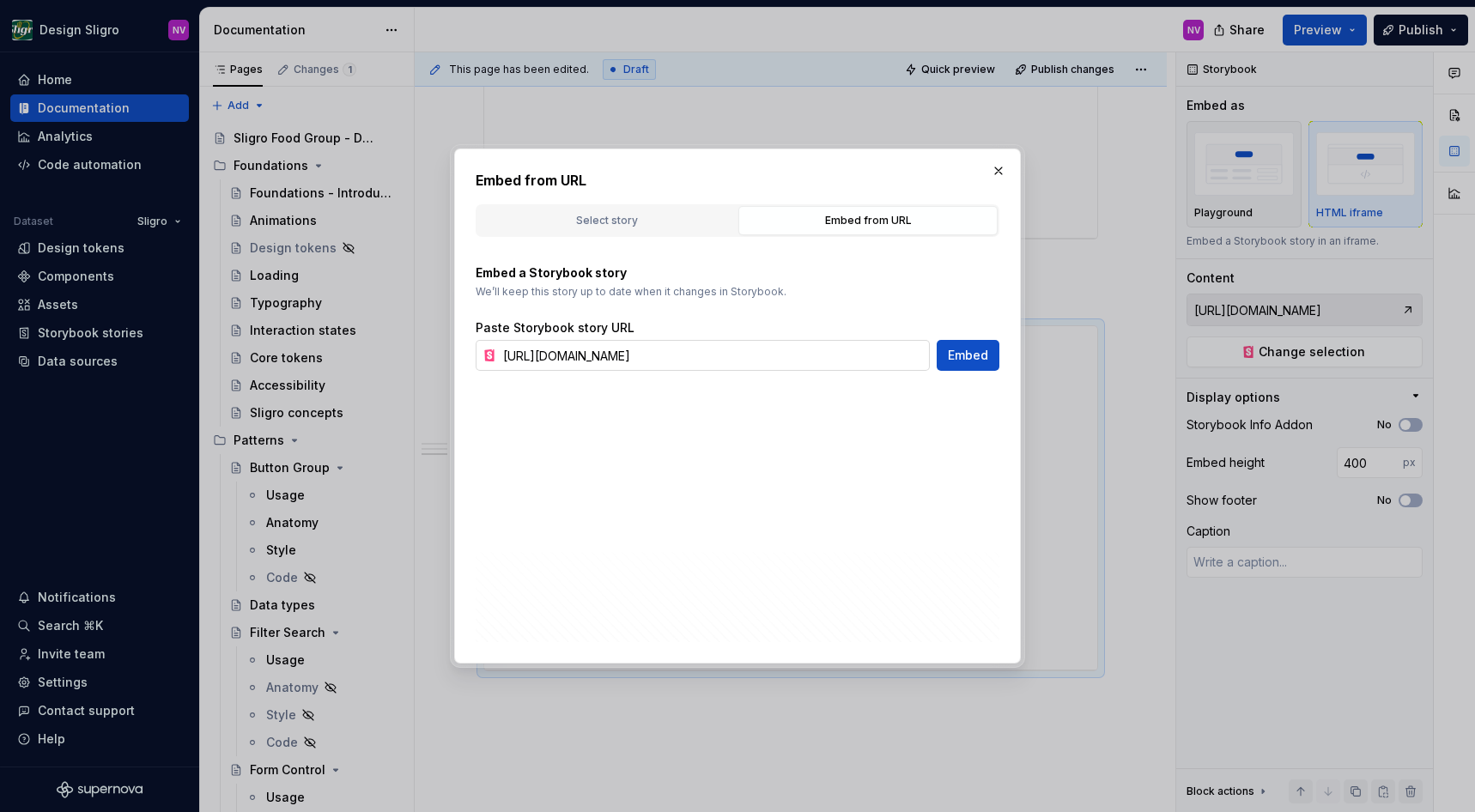
scroll to position [0, 130]
drag, startPoint x: 824, startPoint y: 357, endPoint x: 1079, endPoint y: 338, distance: 255.7
click at [930, 340] on input "https://tooling-nlb-public.toolslgrtlrtxuv.net/storybook/?path=/docs/ui-form-ra…" at bounding box center [713, 356] width 433 height 31
click at [842, 356] on input "https://tooling-nlb-public.toolslgrtlrtxuv.net/storybook/?path=/docs/ui-form-ra…" at bounding box center [713, 356] width 433 height 31
type textarea "*"
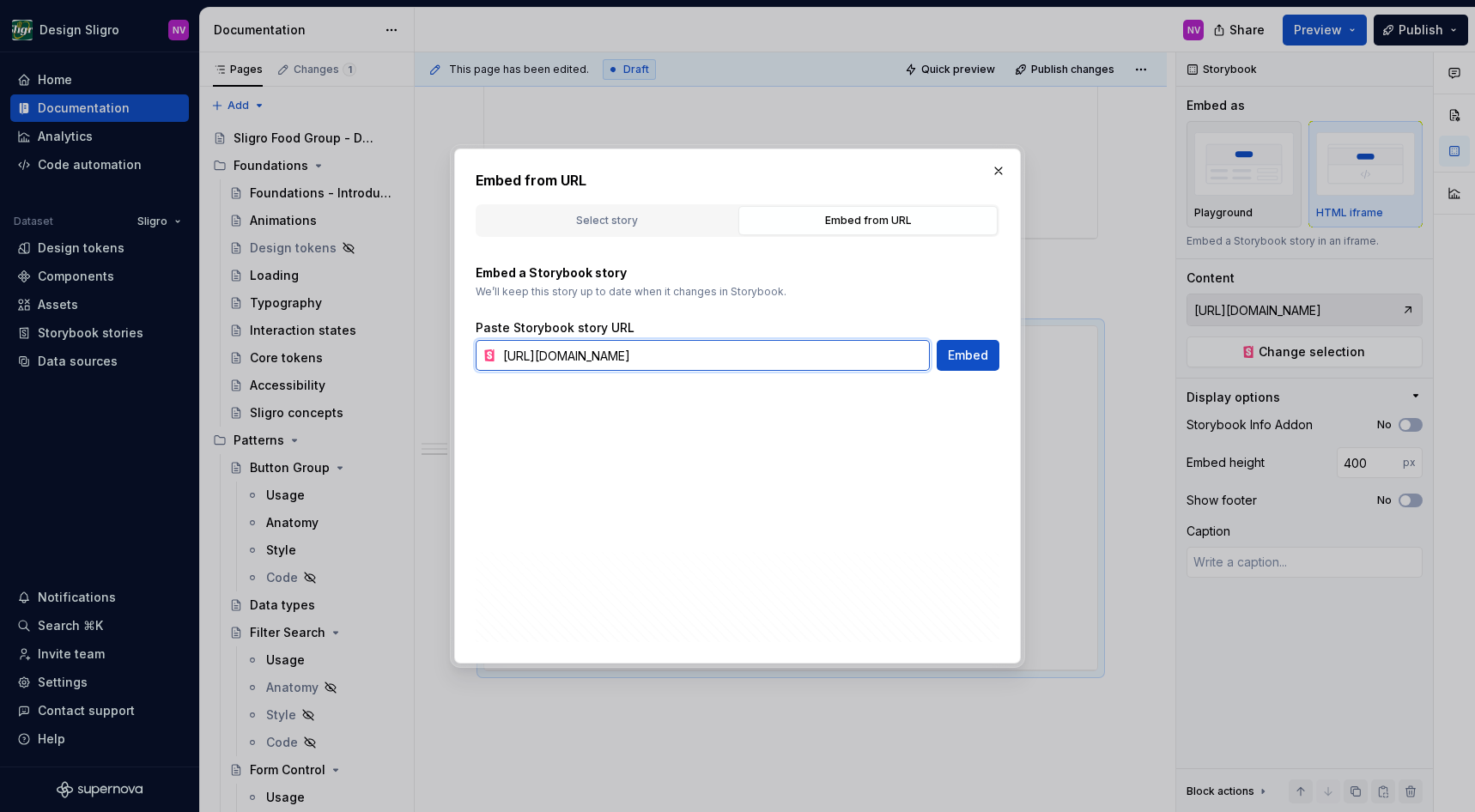
click at [660, 351] on input "https://tooling-nlb-public.toolslgrtlrtxuv.net/storybook/?path=/docs/ui-form-ra…" at bounding box center [713, 356] width 433 height 31
paste input "latch"
type input "https://tooling-nlb-public.toolslgrtlrtxuv.net/storybook/?path=/docs/ui-form-la…"
click at [964, 362] on span "Embed" at bounding box center [968, 356] width 40 height 17
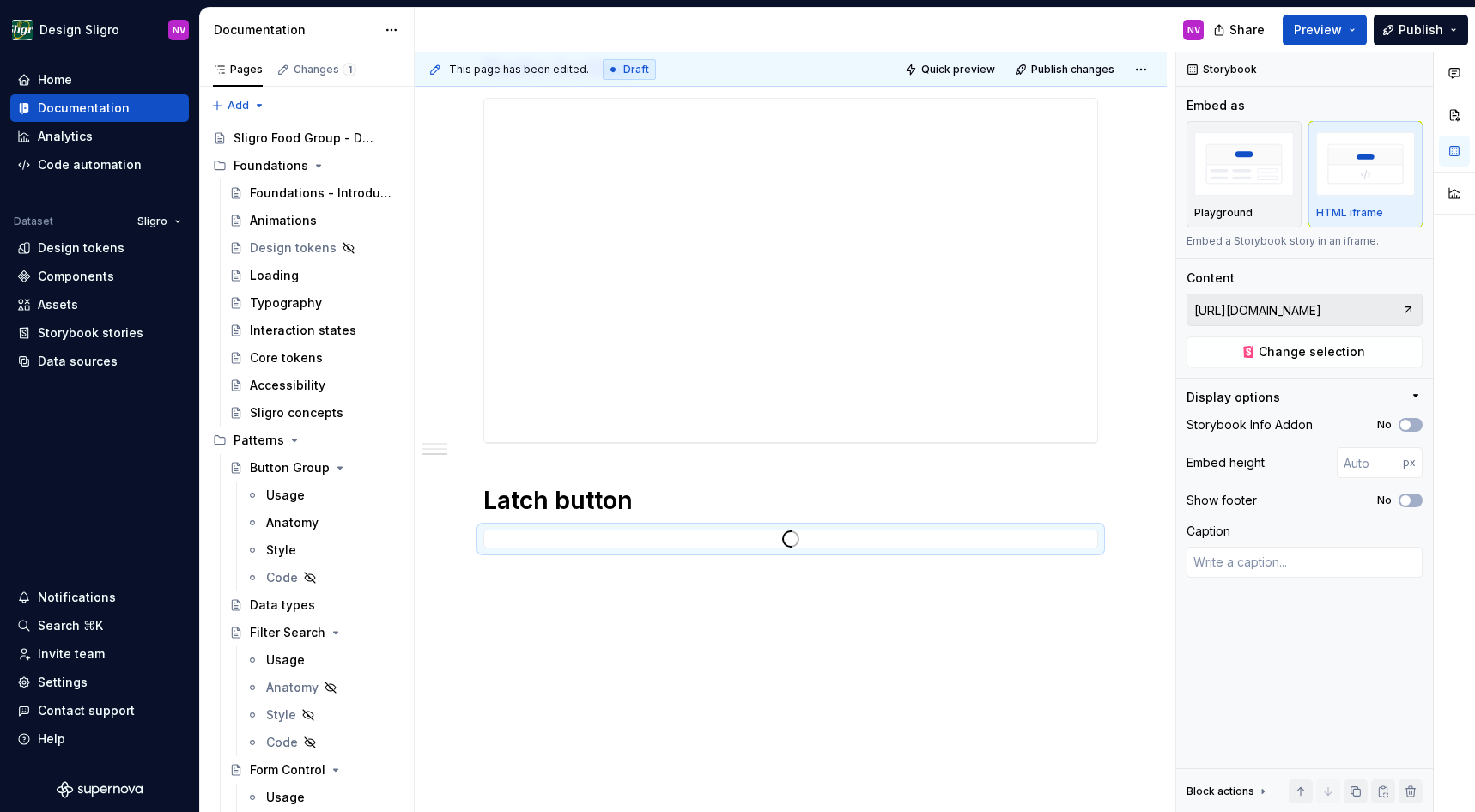
type textarea "*"
type input "https://tooling-nlb-public.toolslgrtlrtxuv.net/storybook/?path=/docs/ui-form-la…"
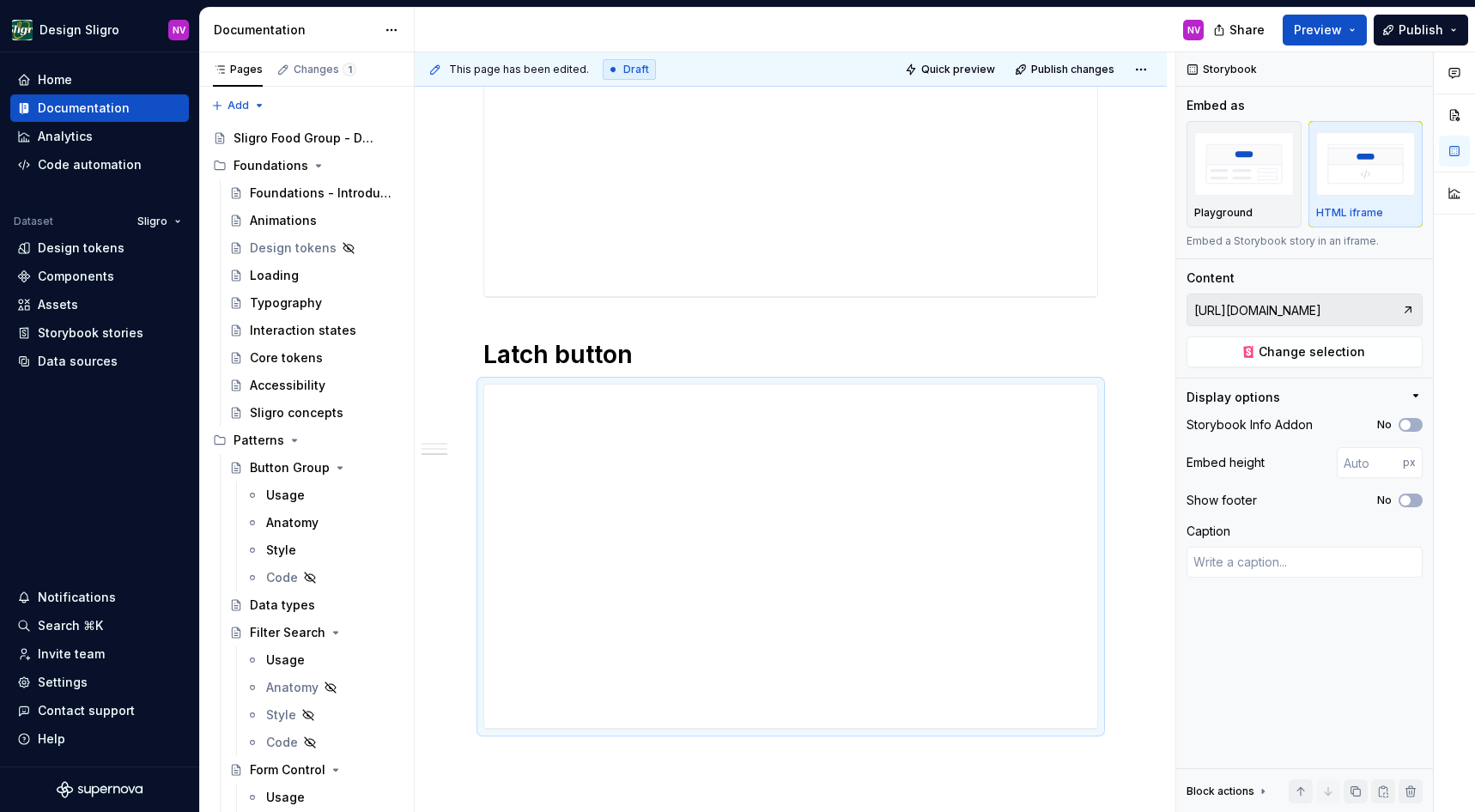
scroll to position [1144, 0]
click at [1269, 348] on span "Change selection" at bounding box center [1311, 352] width 106 height 17
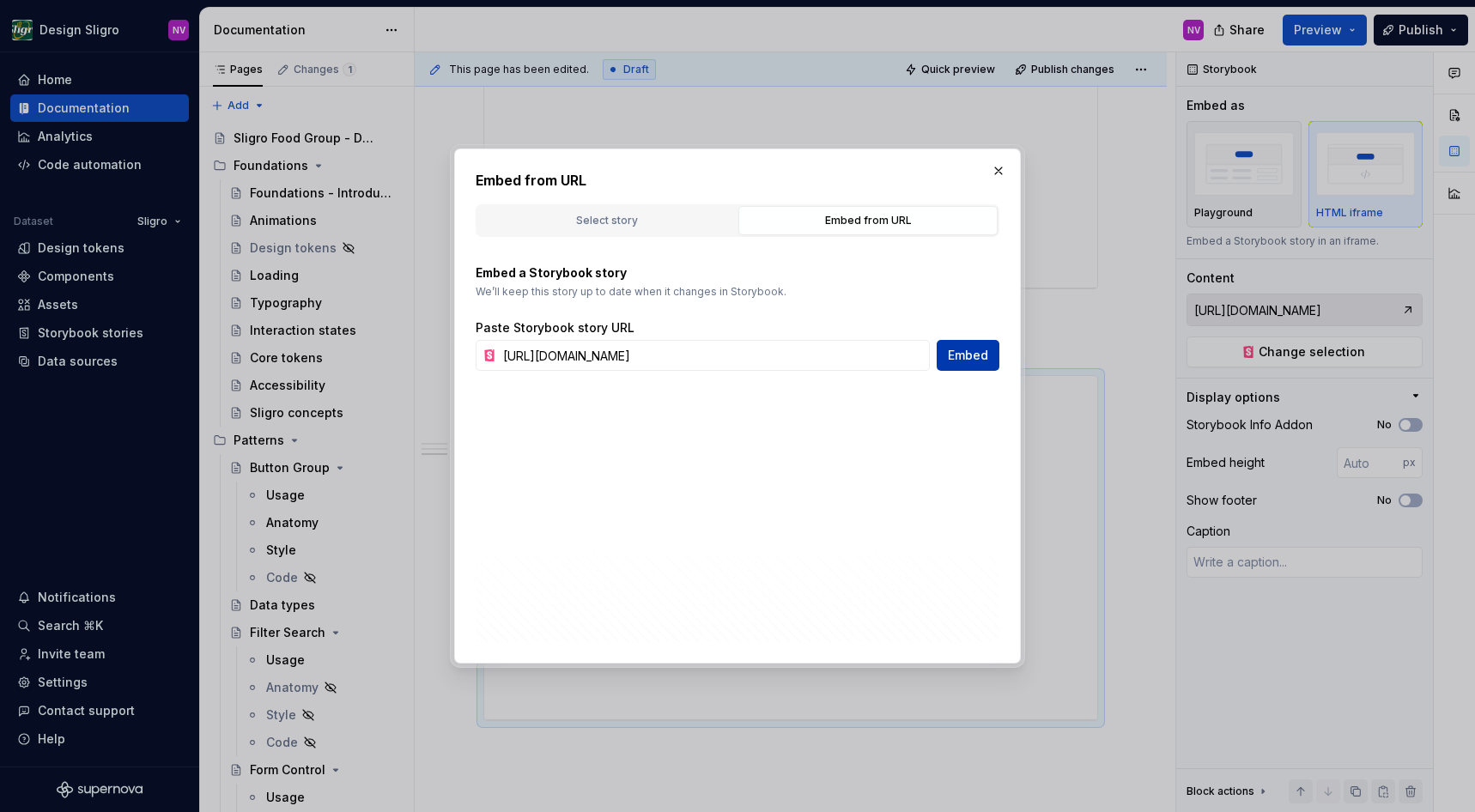
click at [954, 352] on span "Embed" at bounding box center [968, 356] width 40 height 17
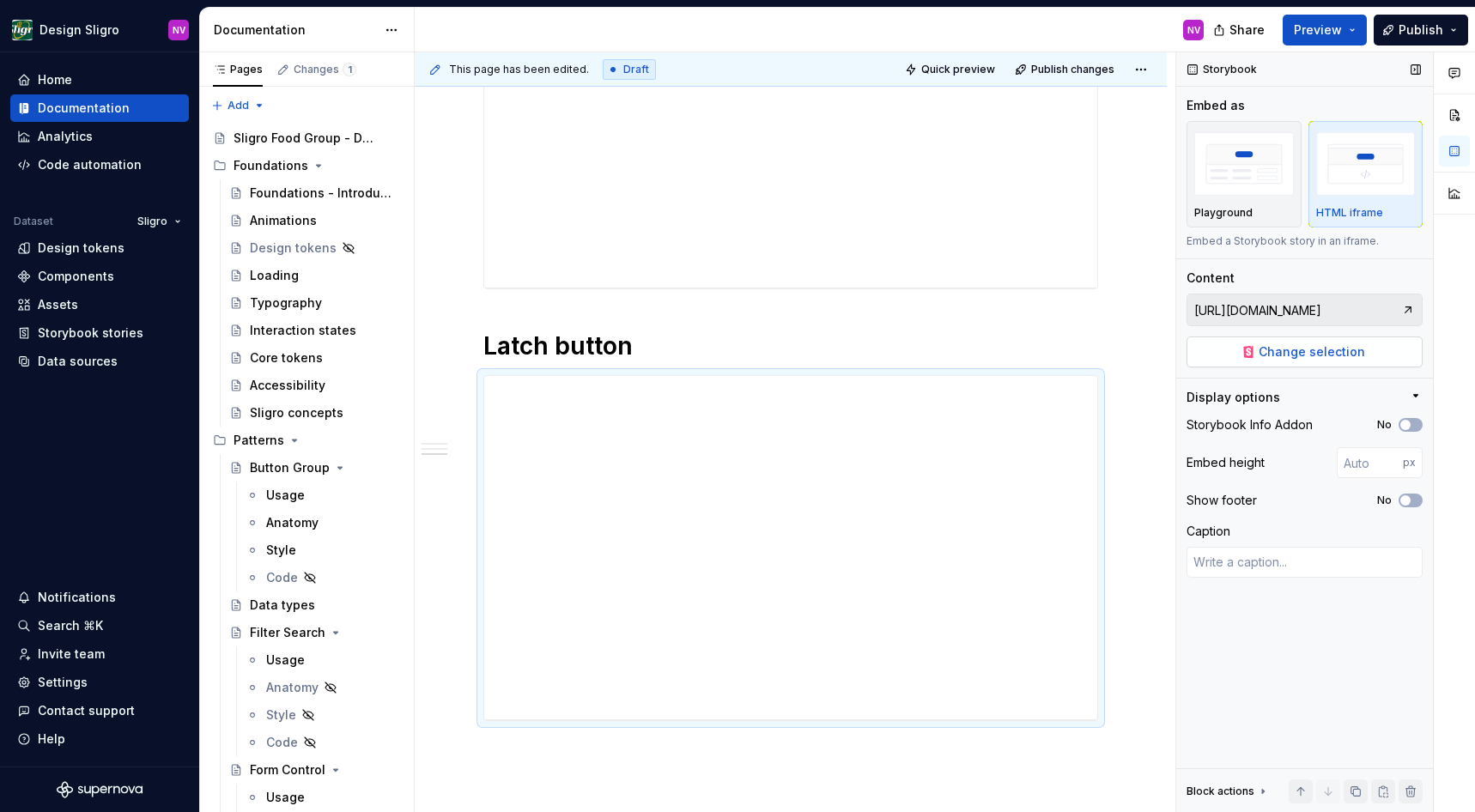
click at [1256, 352] on button "Change selection" at bounding box center [1305, 352] width 236 height 31
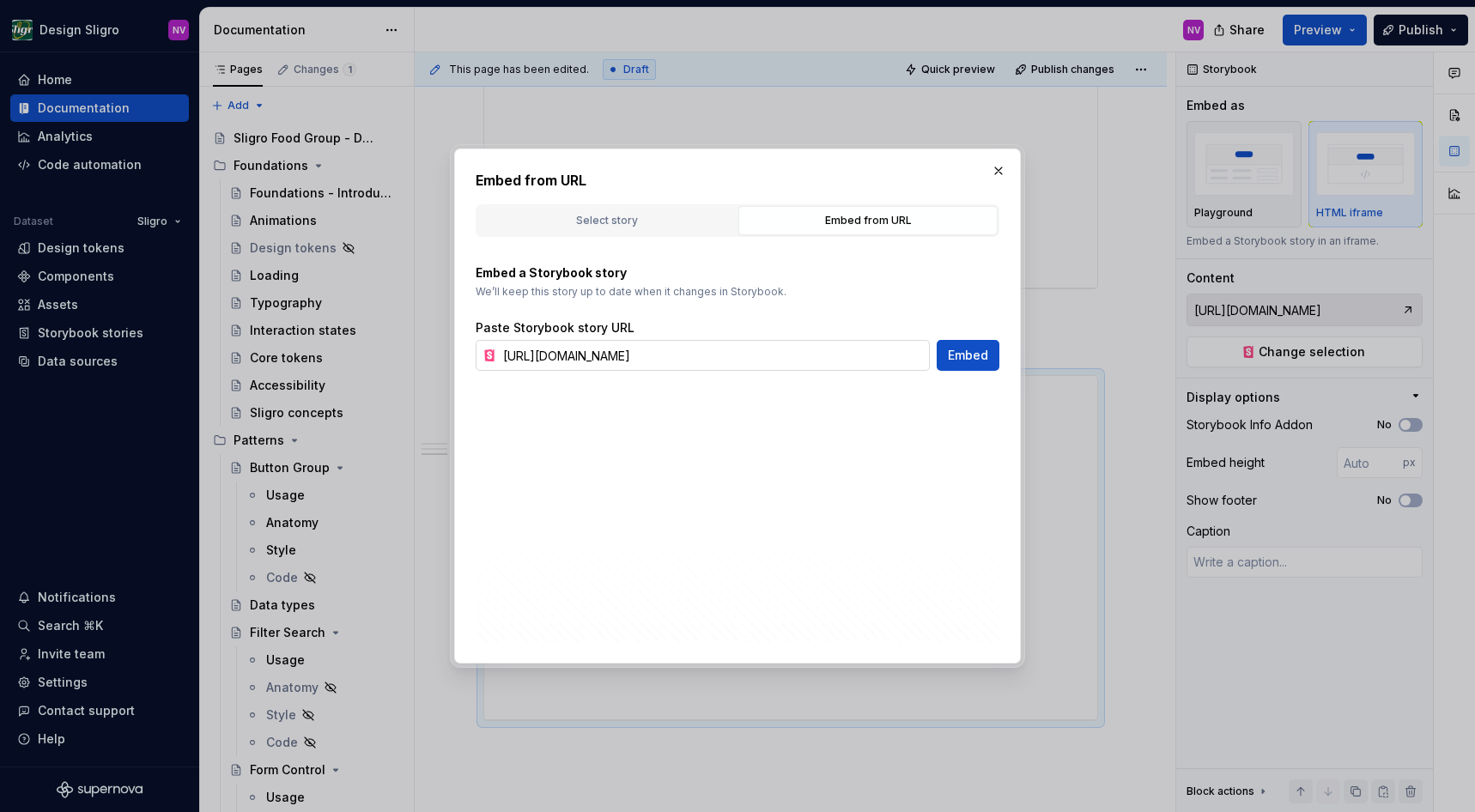
click at [840, 360] on input "https://tooling-nlb-public.toolslgrtlrtxuv.net/storybook/?path=/docs/ui-form-la…" at bounding box center [713, 356] width 433 height 31
type textarea "*"
click at [744, 359] on input "https://tooling-nlb-public.toolslgrtlrtxuv.net/storybook/?path=/docs/ui-form-la…" at bounding box center [713, 356] width 433 height 31
paste input "story/ui-form-latchgroup--default"
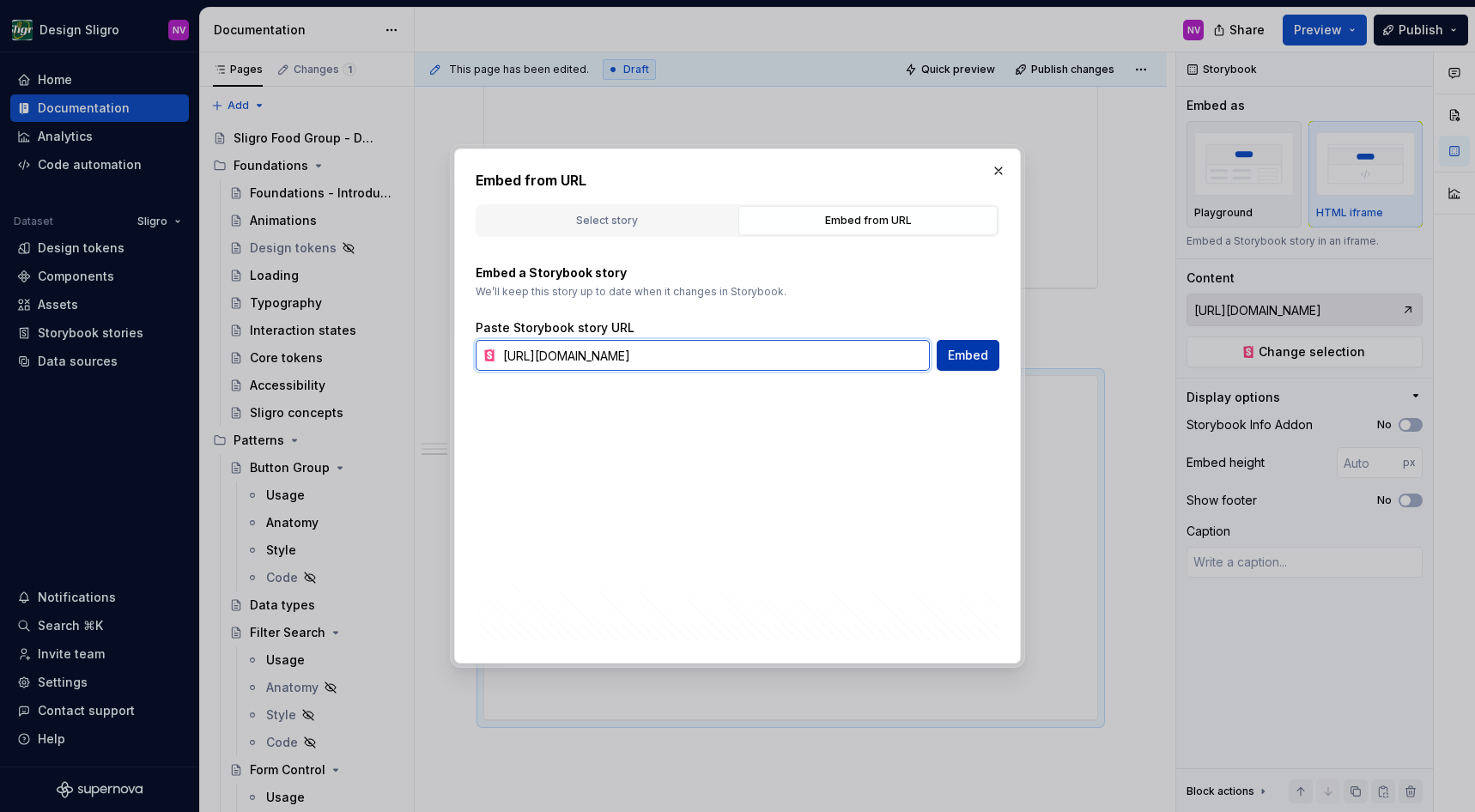
type input "https://tooling-nlb-public.toolslgrtlrtxuv.net/storybook/?path=/story/ui-form-l…"
click at [981, 359] on span "Embed" at bounding box center [968, 356] width 40 height 17
type textarea "*"
type input "https://tooling-nlb-public.toolslgrtlrtxuv.net/storybook/?path=/story/ui-form-l…"
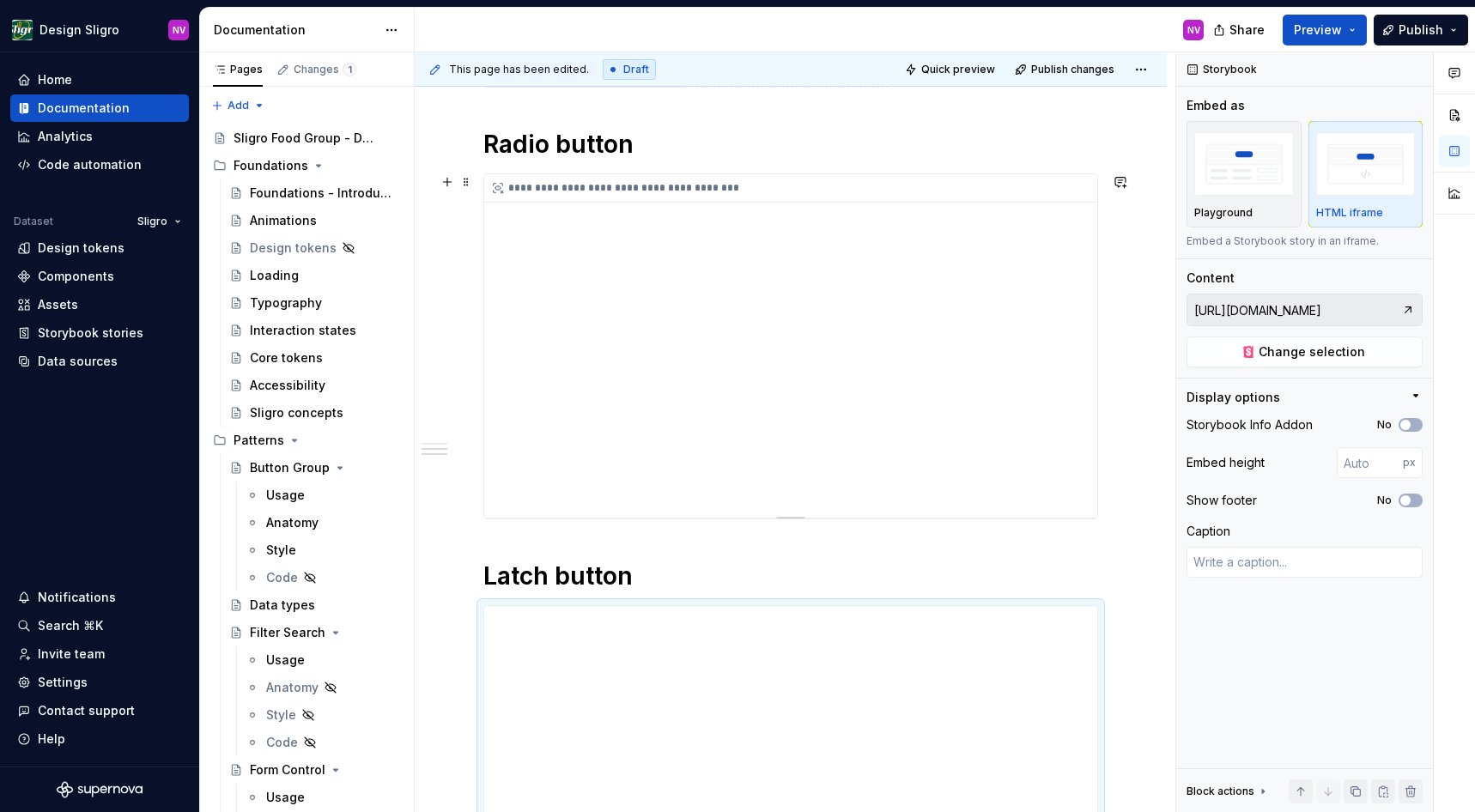
scroll to position [911, 0]
click at [735, 438] on div "**********" at bounding box center [790, 347] width 613 height 343
type textarea "*"
type input "https://tooling-nlb-public.toolslgrtlrtxuv.net/storybook/?path=/docs/ui-form-ra…"
type input "400"
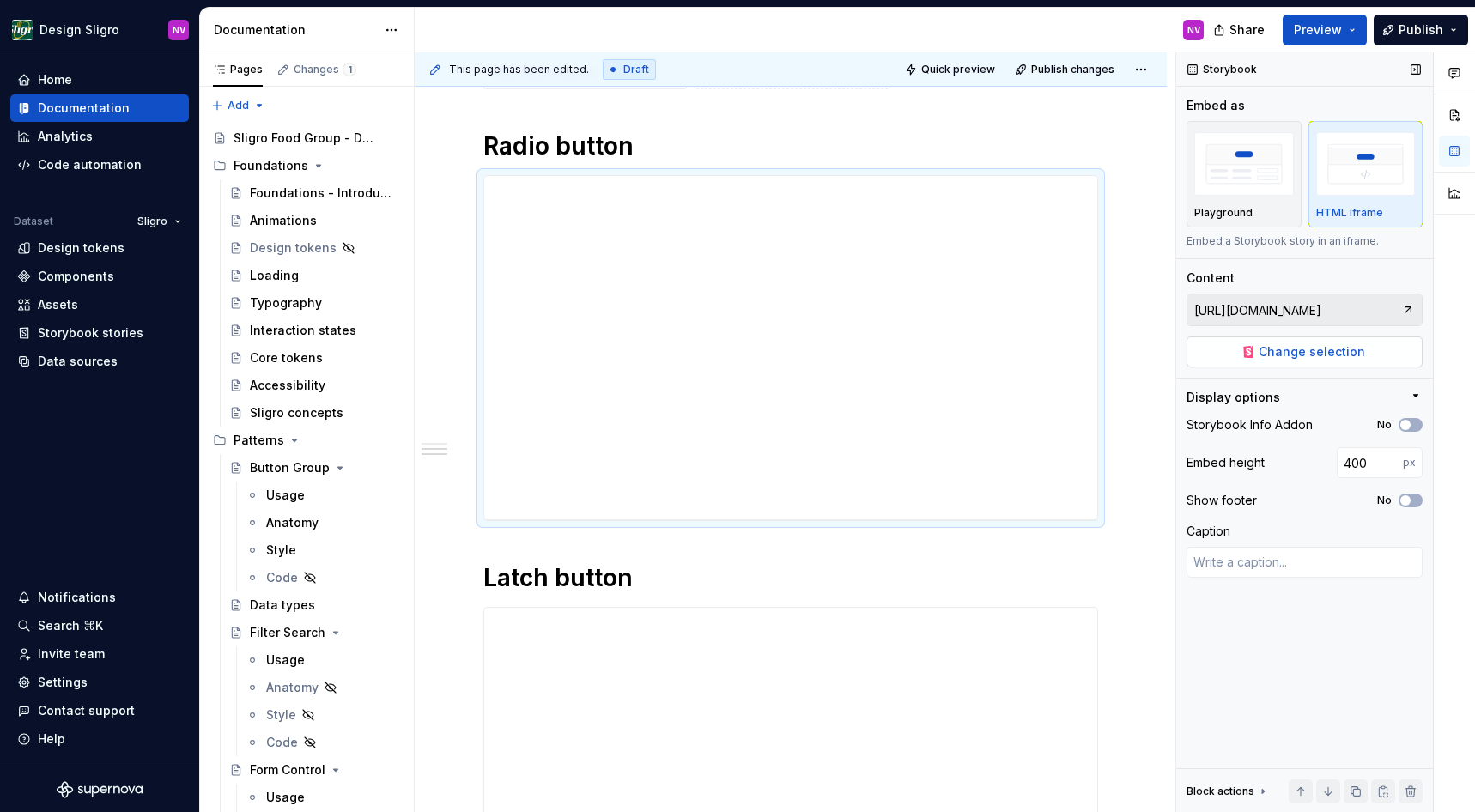
click at [1307, 348] on span "Change selection" at bounding box center [1311, 352] width 106 height 17
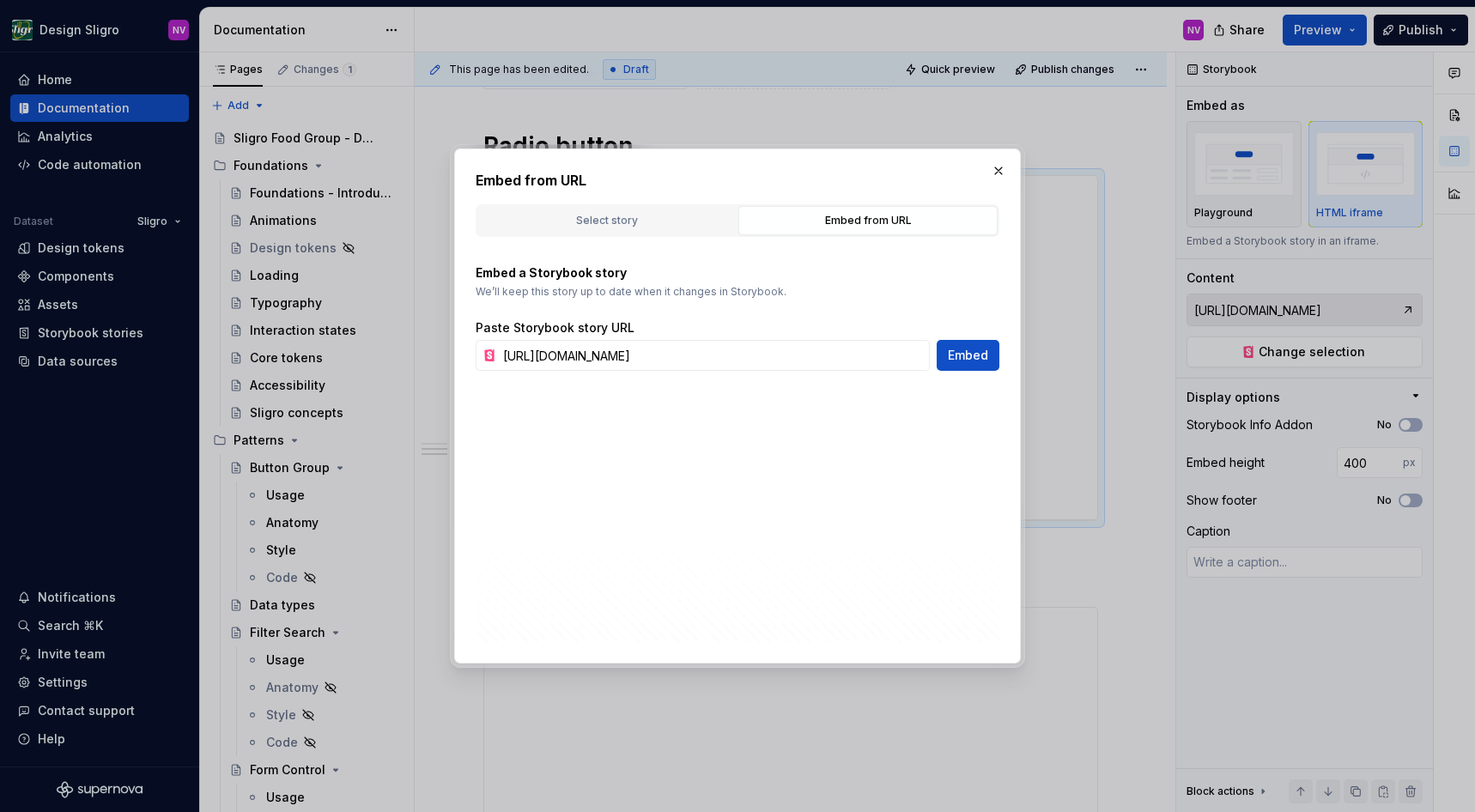
type textarea "*"
click at [810, 354] on input "https://tooling-nlb-public.toolslgrtlrtxuv.net/storybook/?path=/docs/ui-form-ra…" at bounding box center [713, 356] width 433 height 31
type input "https://tooling-nlb-public.toolslgrtlrtxuv.net/storybook/?path=/story/ui-form-r…"
click at [976, 353] on span "Embed" at bounding box center [968, 356] width 40 height 17
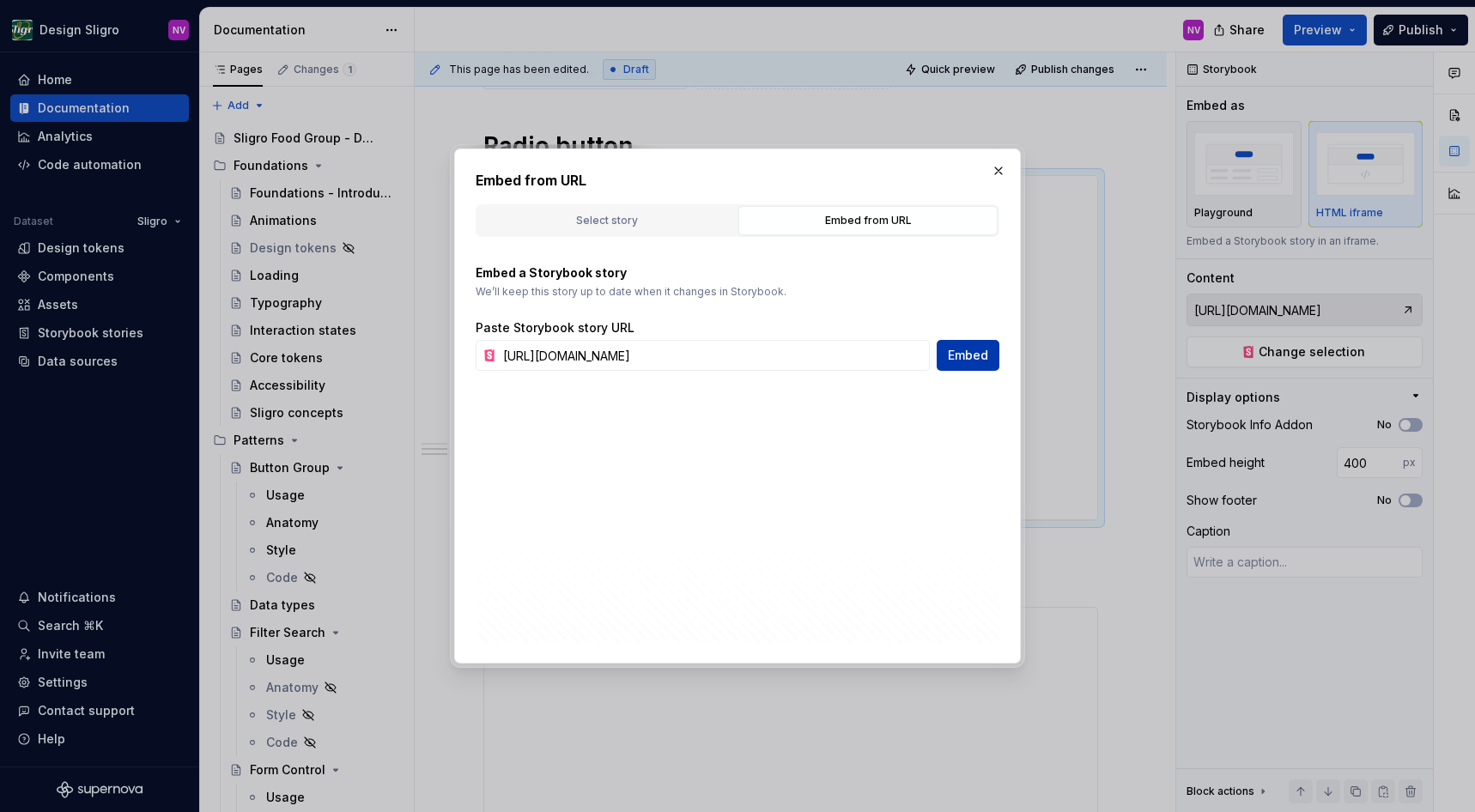
type textarea "*"
type input "https://tooling-nlb-public.toolslgrtlrtxuv.net/storybook/?path=/story/ui-form-r…"
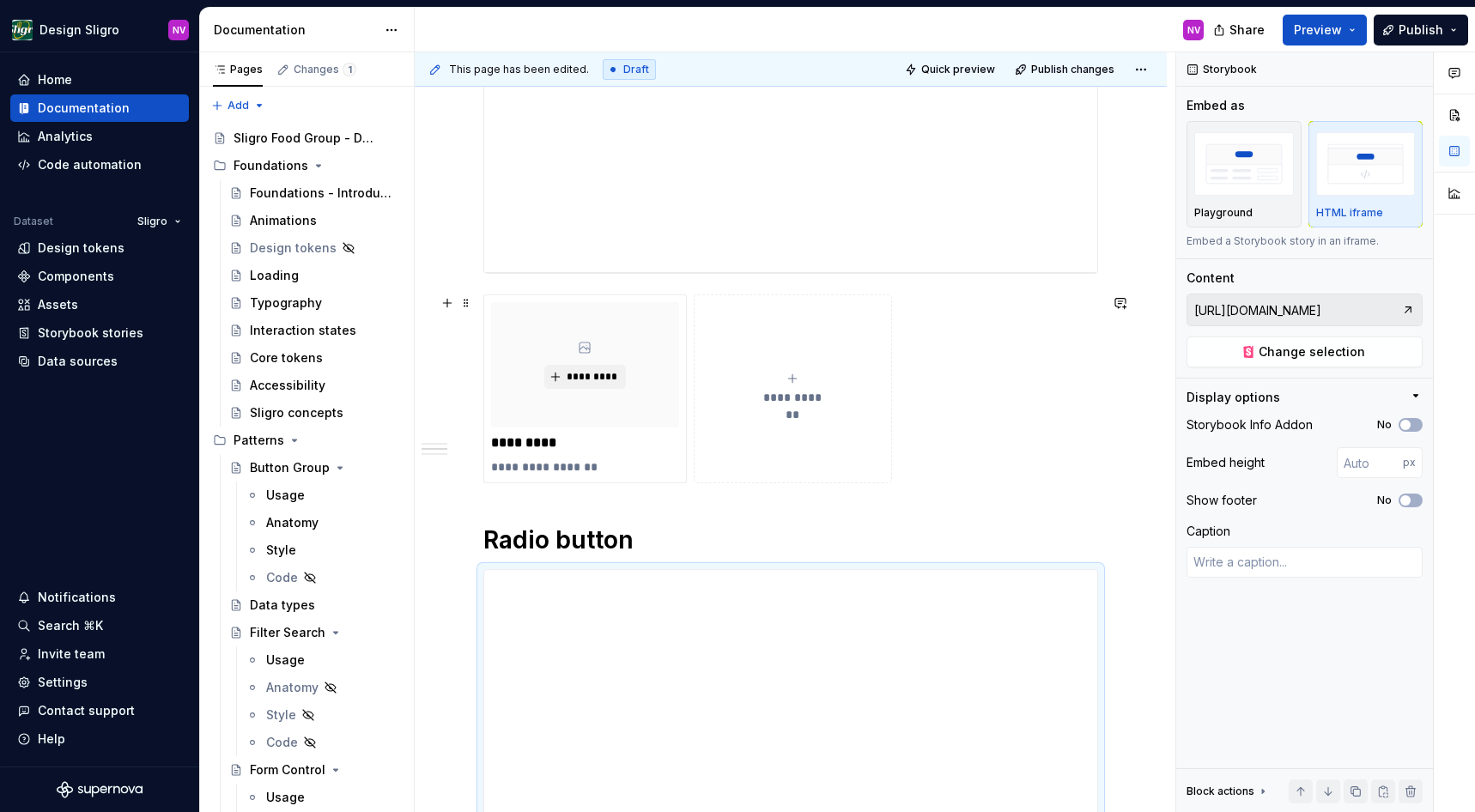
scroll to position [449, 0]
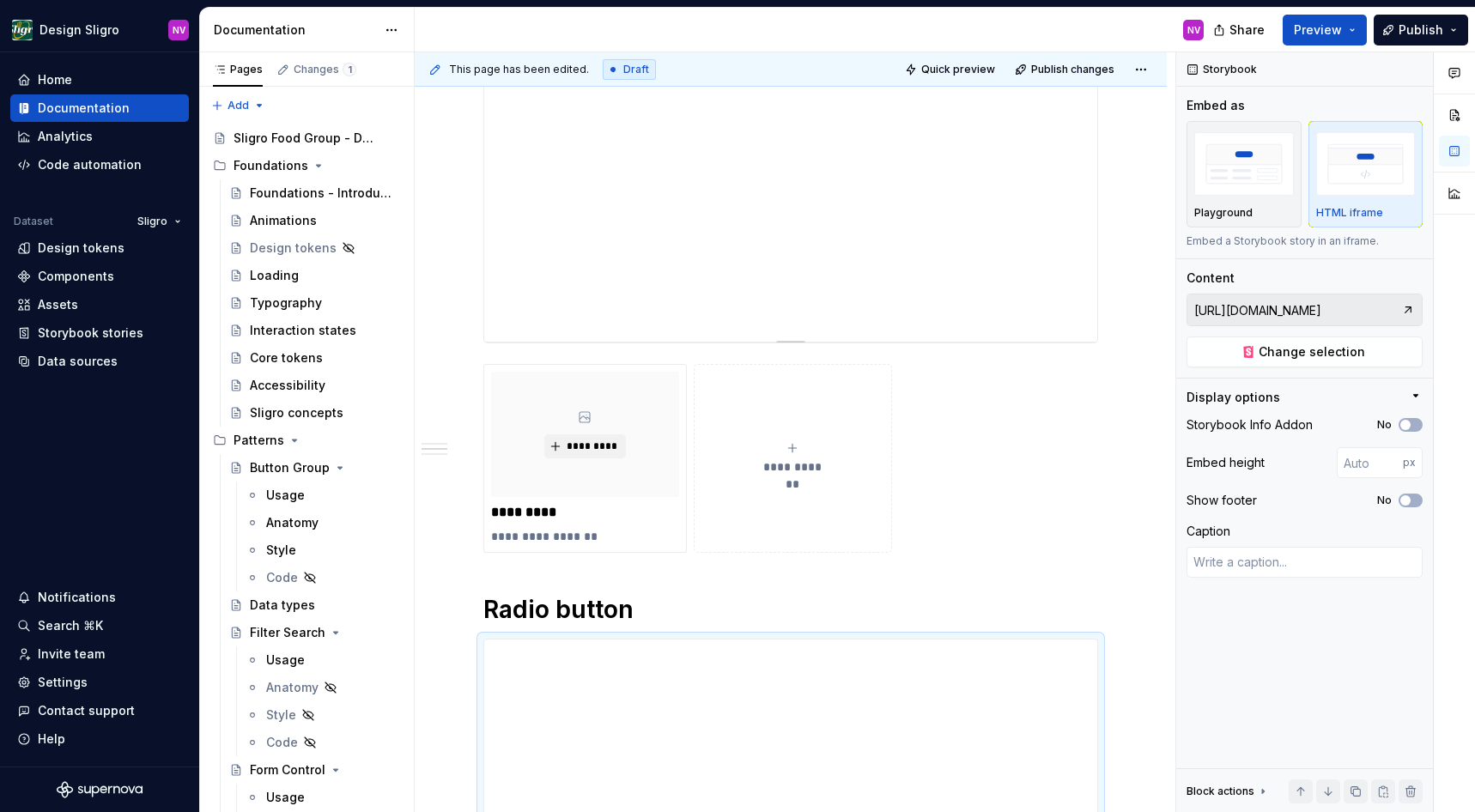
type textarea "*"
type input "https://tooling-nlb-public.toolslgrtlrtxuv.net/storybook/?path=/docs/ui-form-ch…"
type input "400"
click at [673, 267] on div "**********" at bounding box center [790, 169] width 613 height 343
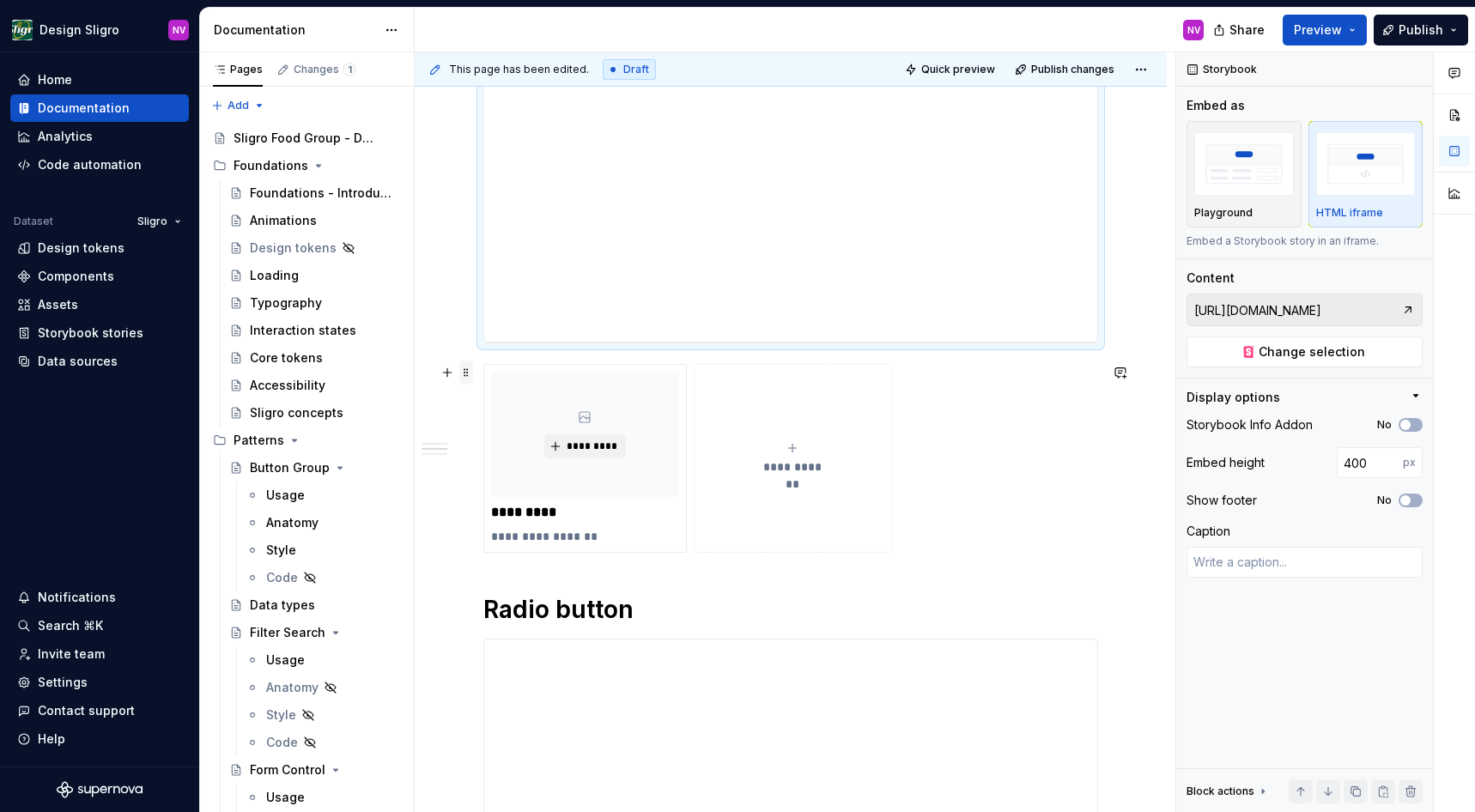
click at [464, 374] on span at bounding box center [466, 372] width 13 height 24
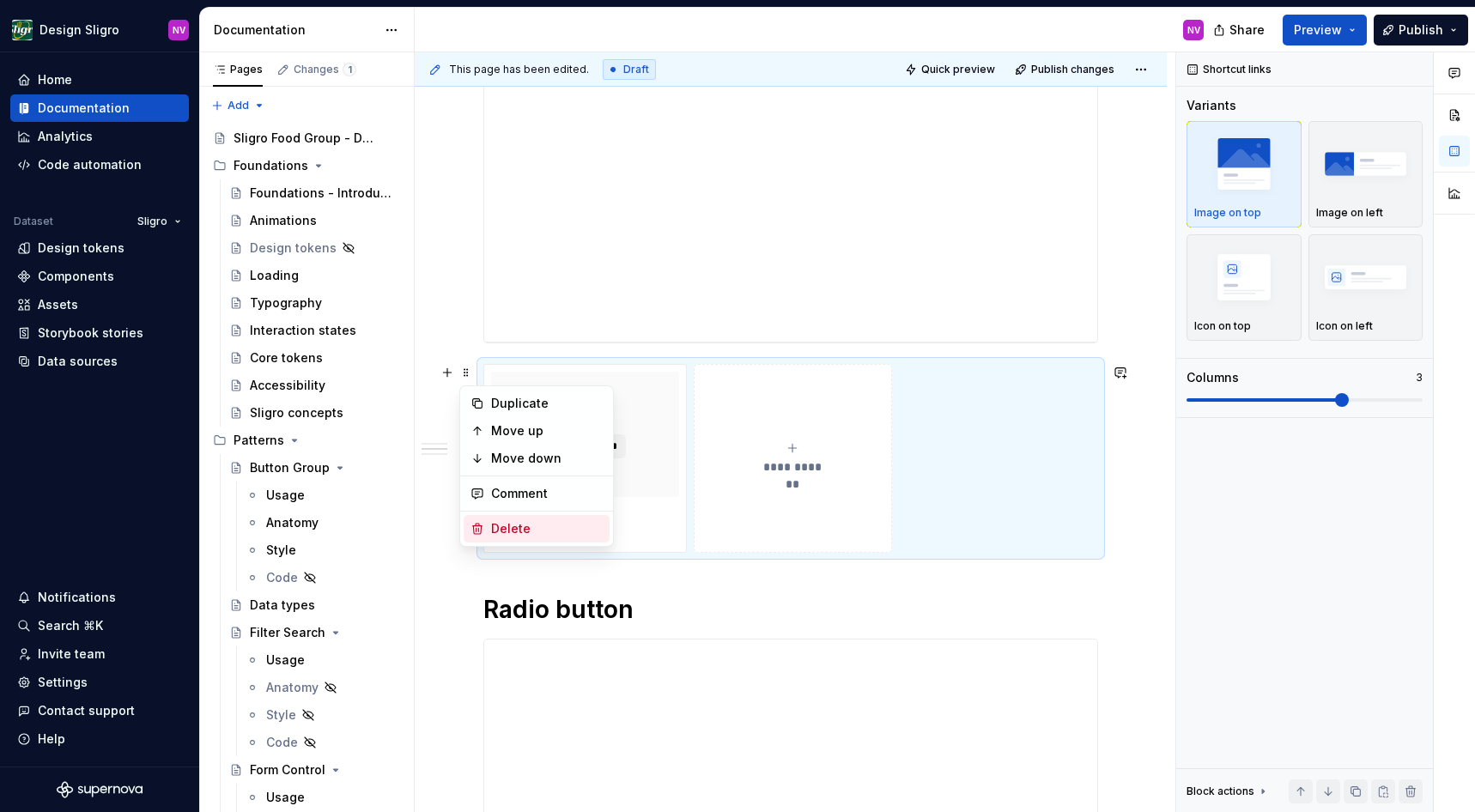
click at [561, 529] on div "Delete" at bounding box center [547, 529] width 112 height 17
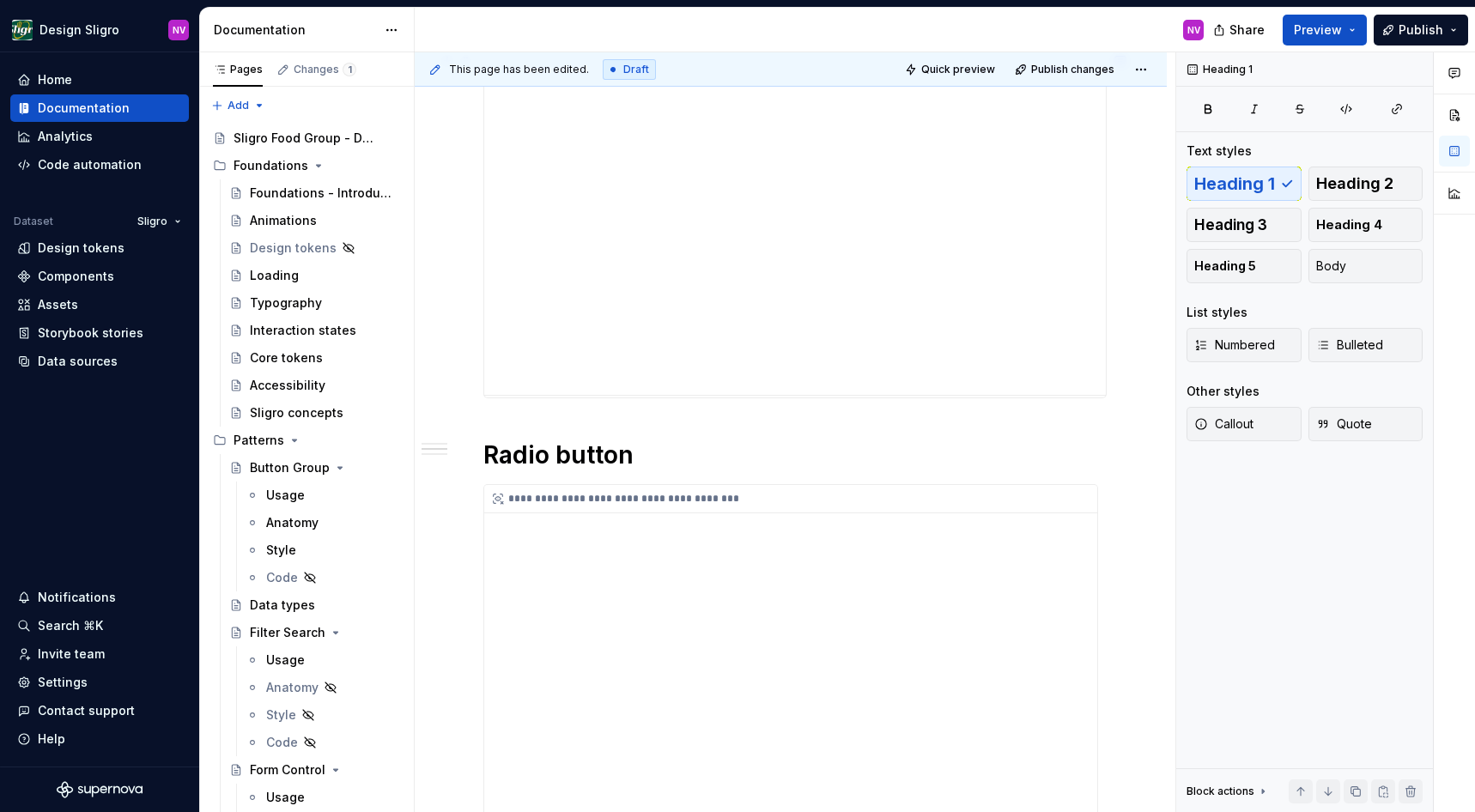
scroll to position [239, 0]
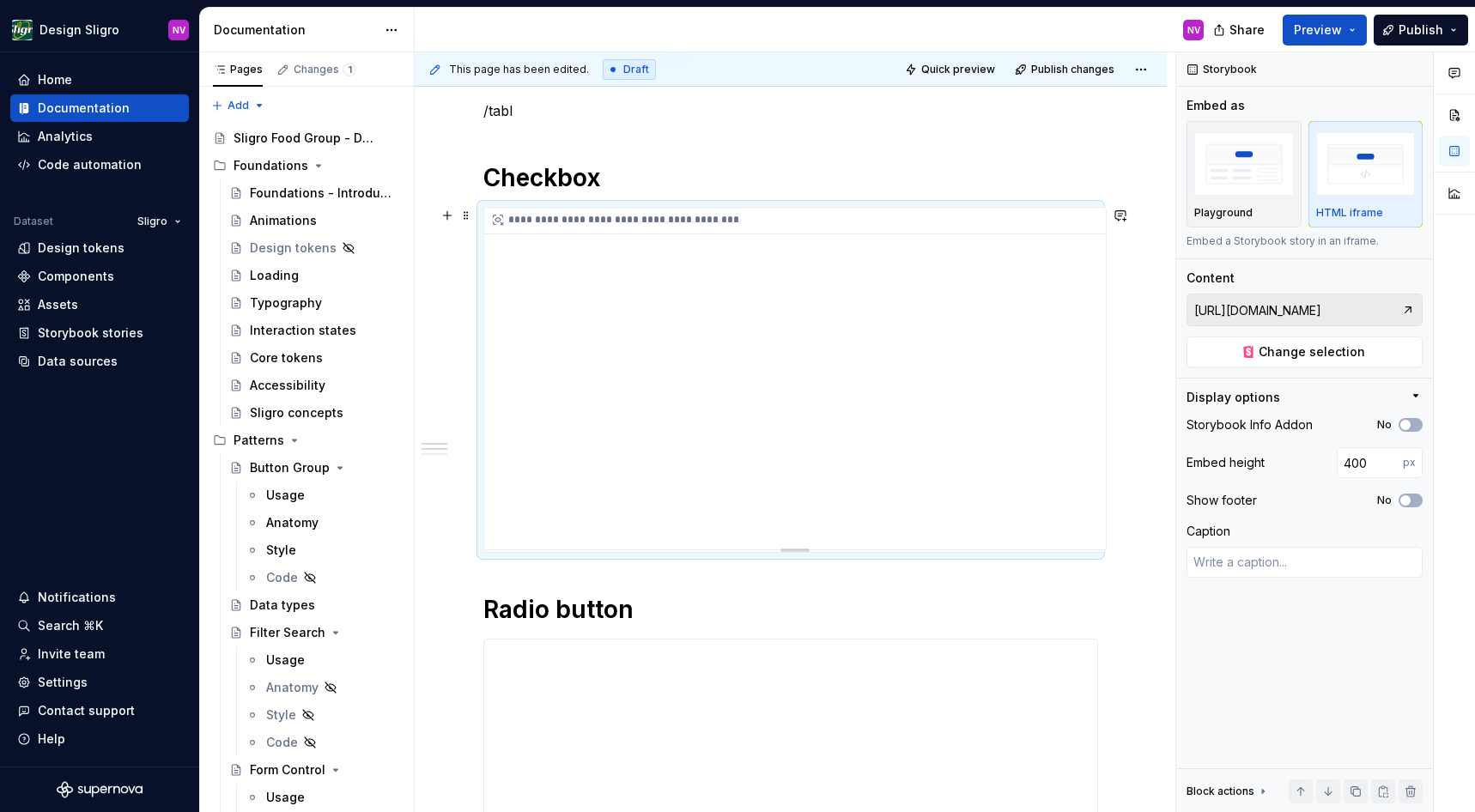
click at [811, 285] on div "**********" at bounding box center [795, 377] width 622 height 343
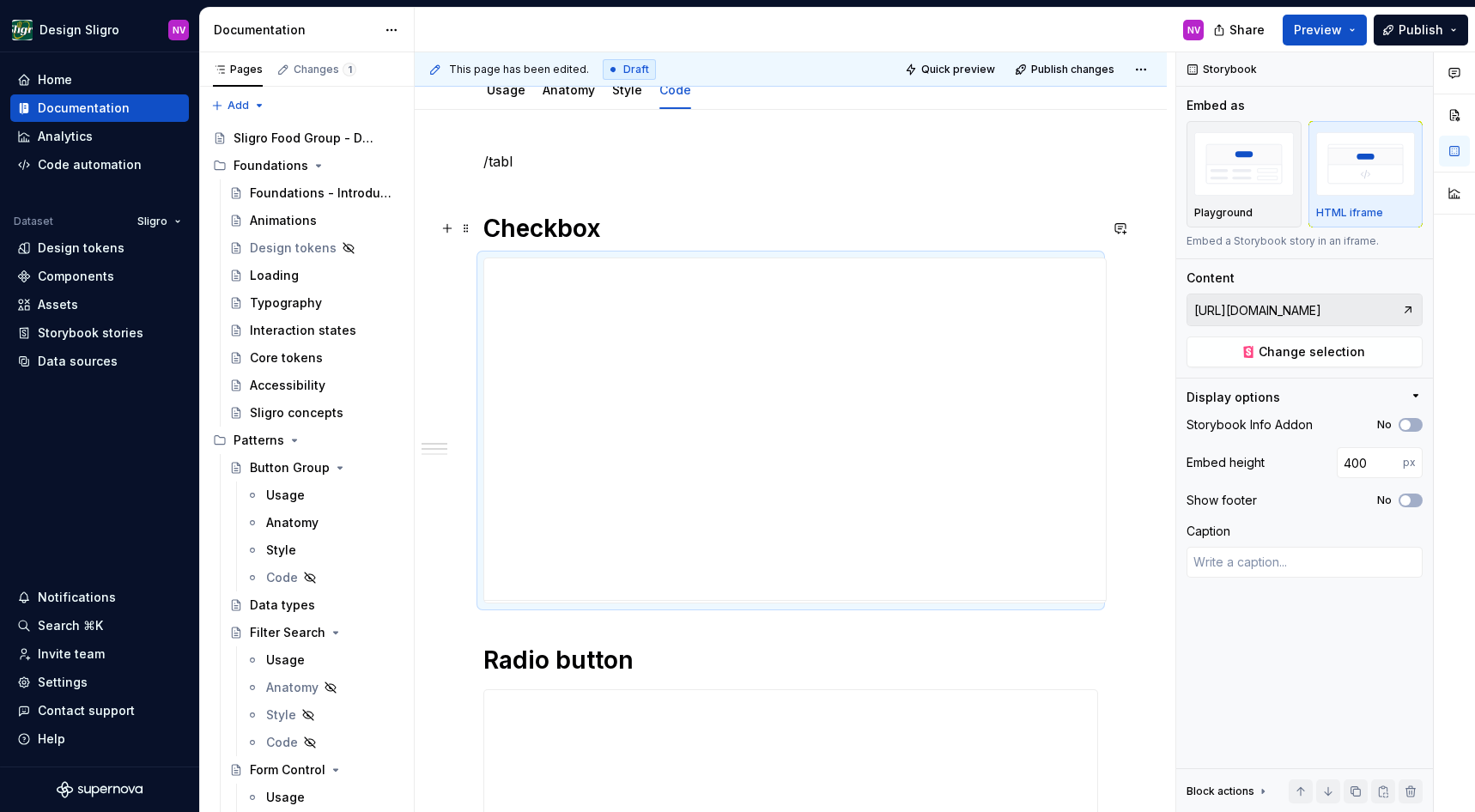
scroll to position [162, 0]
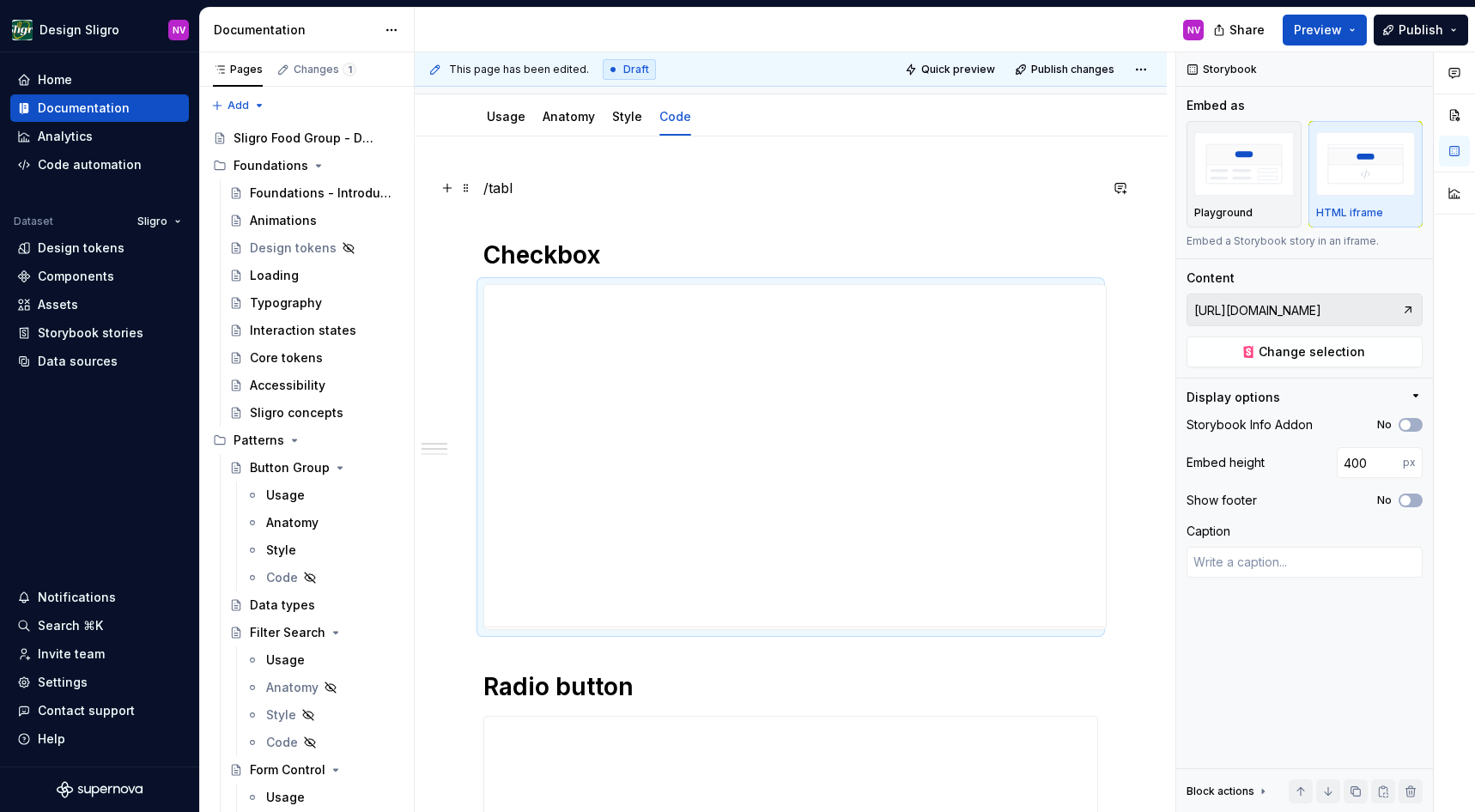
click at [549, 189] on p "/tabl" at bounding box center [790, 188] width 615 height 21
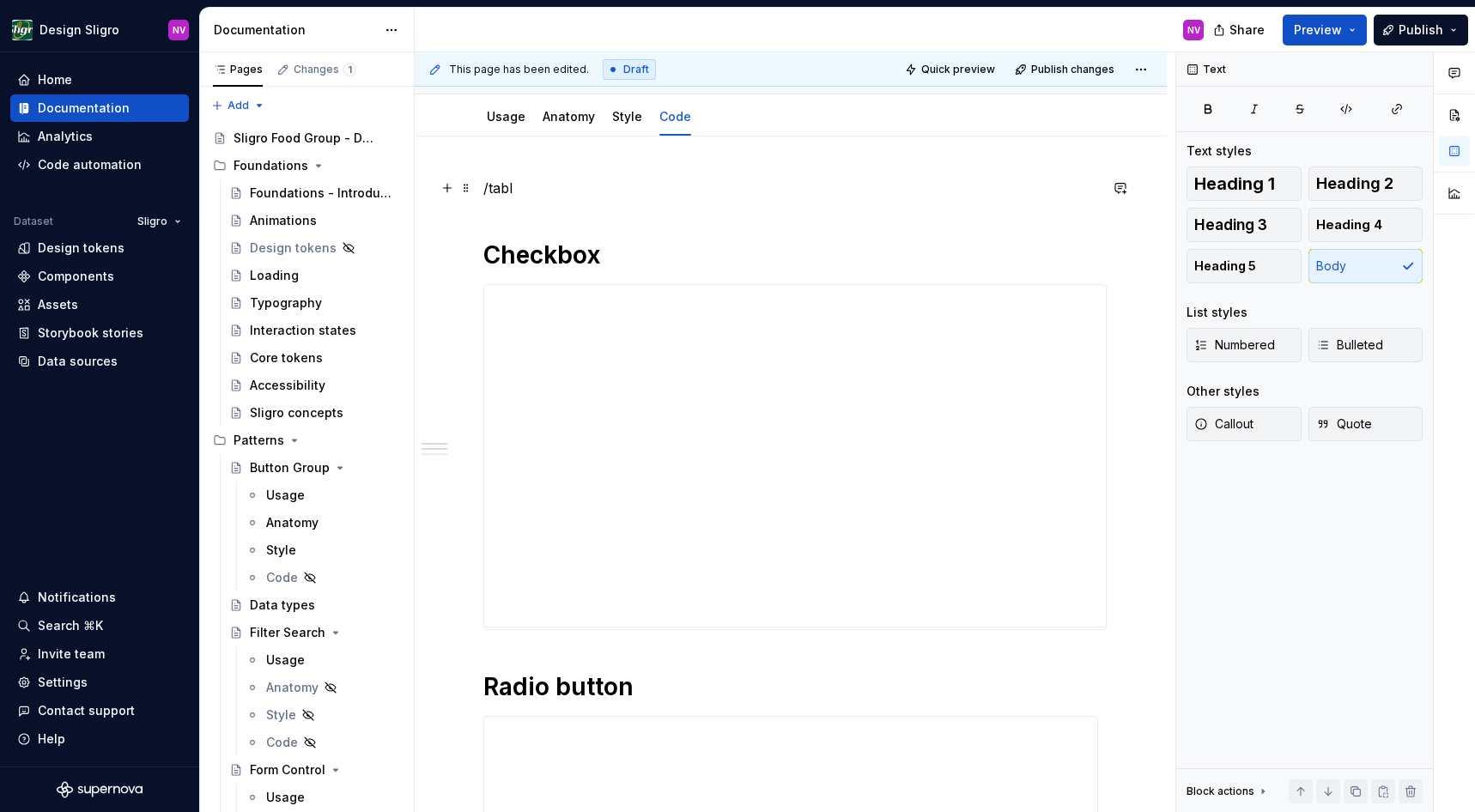
scroll to position [2, 0]
click at [651, 367] on div "**********" at bounding box center [795, 454] width 622 height 343
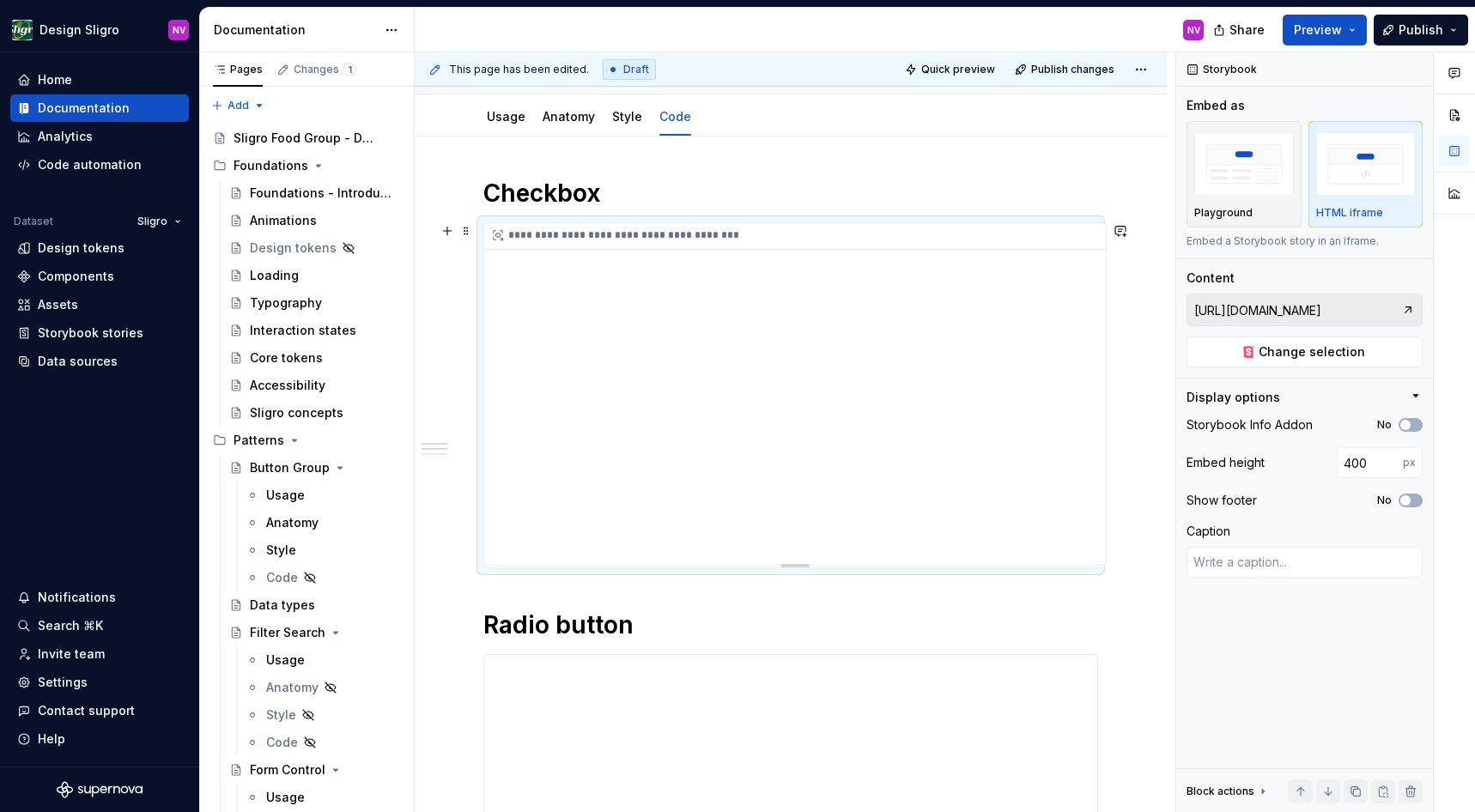
click at [699, 282] on div "**********" at bounding box center [795, 393] width 622 height 343
click at [1320, 348] on span "Change selection" at bounding box center [1311, 352] width 106 height 17
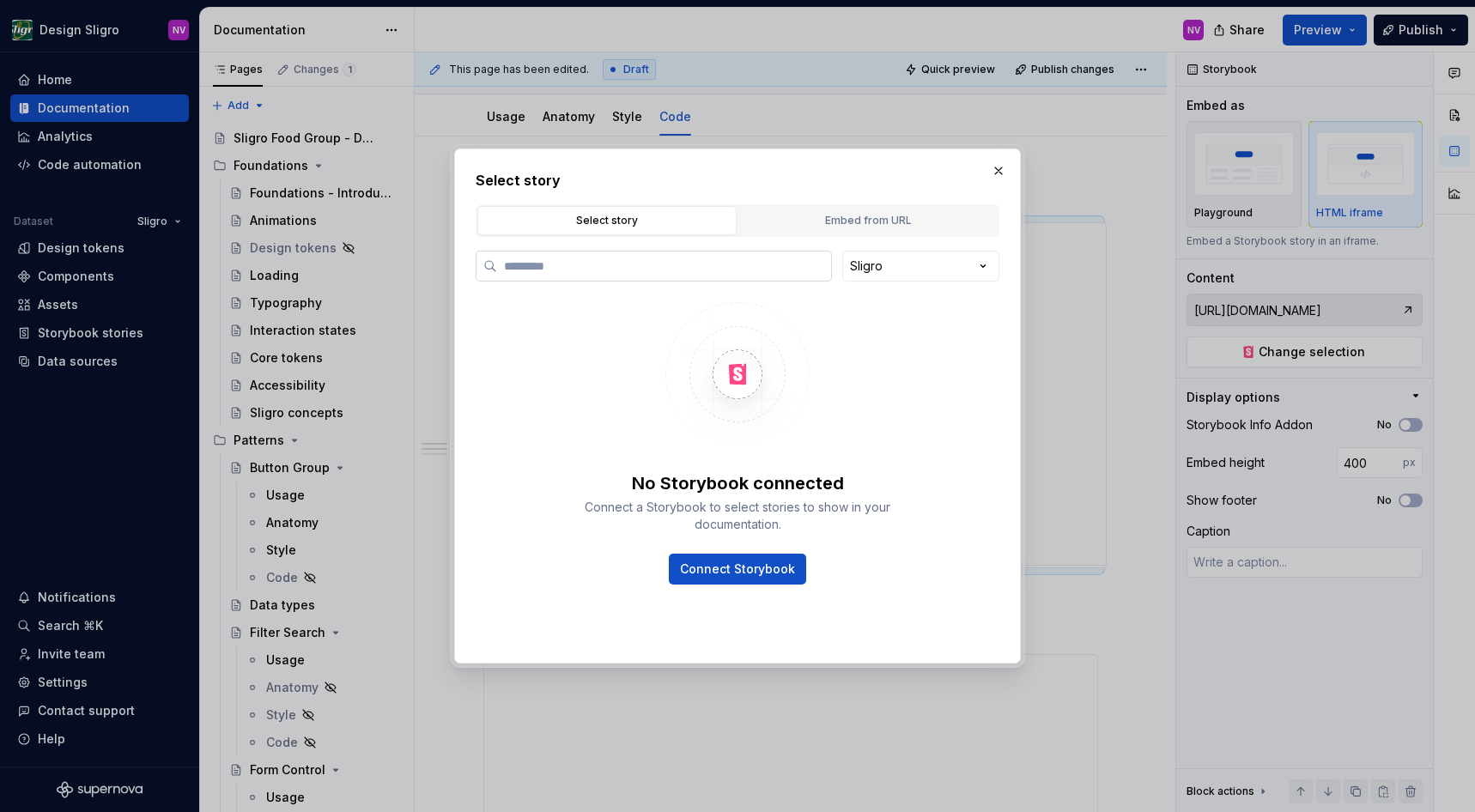
scroll to position [162, 0]
click at [861, 227] on div "Embed from URL" at bounding box center [868, 221] width 248 height 17
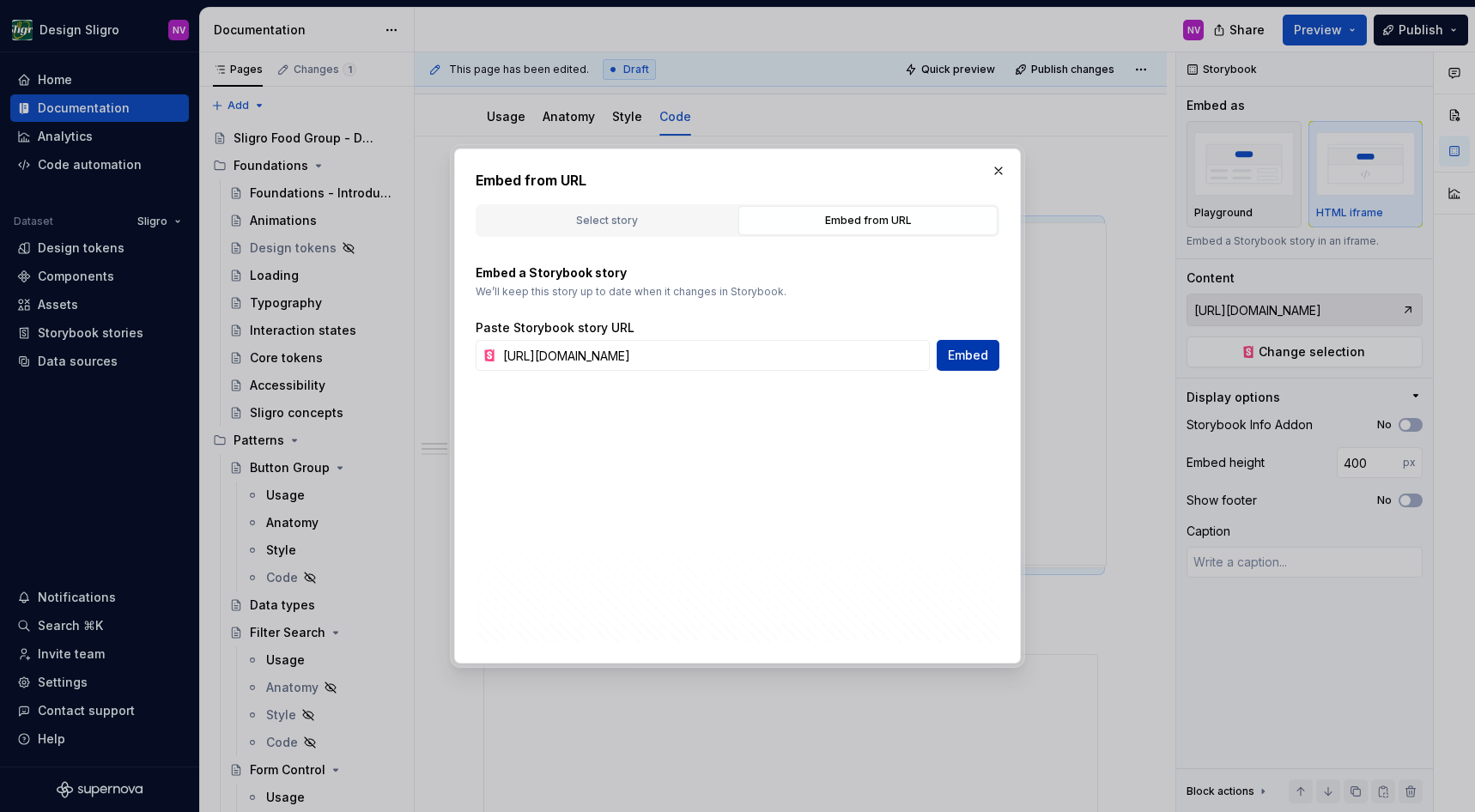
type textarea "*"
click at [886, 354] on input "https://tooling-nlb-public.toolslgrtlrtxuv.net/storybook/?path=/docs/ui-form-ch…" at bounding box center [713, 356] width 433 height 31
paste input "story/ui-form-checkbox--default"
type input "https://tooling-nlb-public.toolslgrtlrtxuv.net/storybook/?path=/story/ui-form-c…"
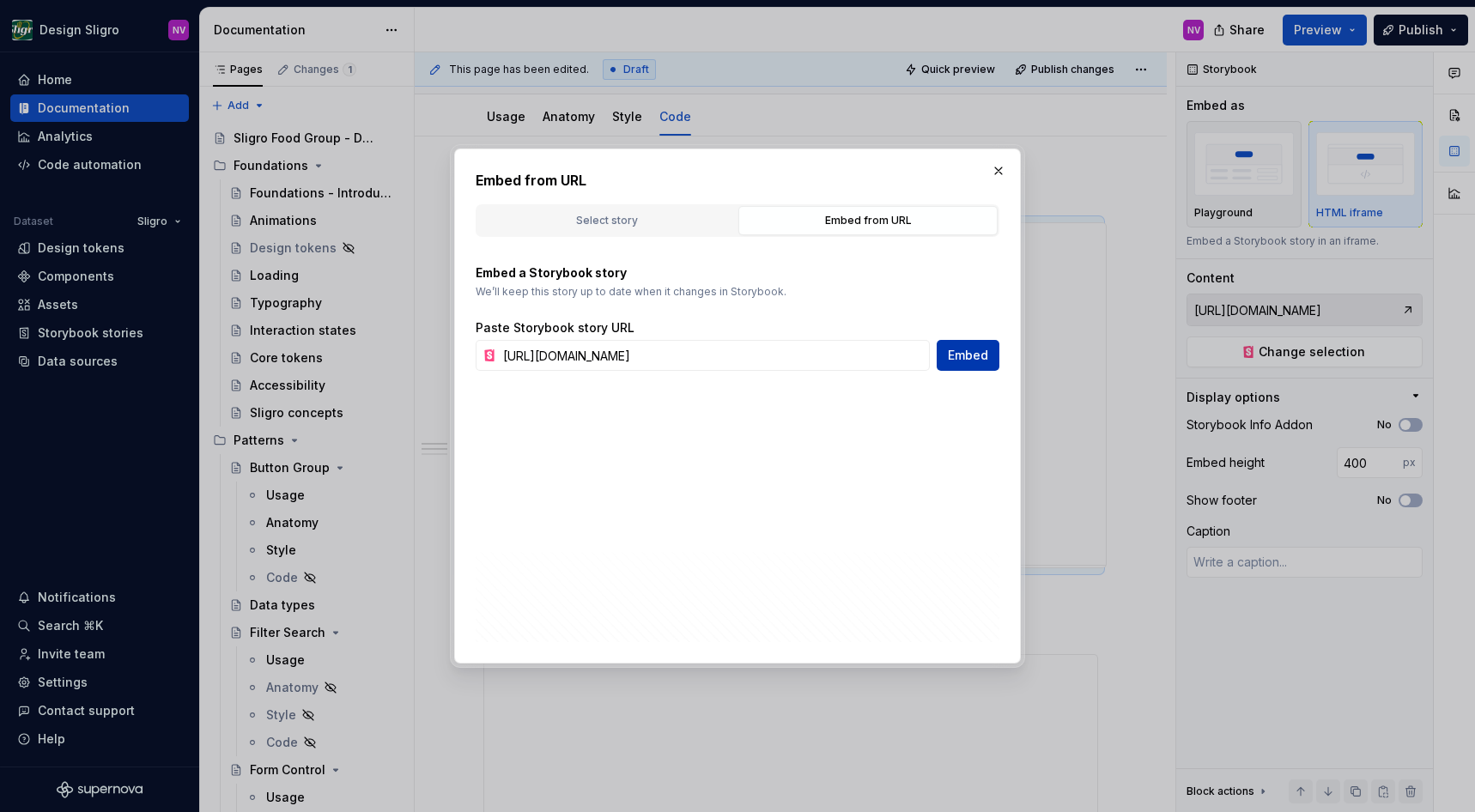
click at [956, 362] on span "Embed" at bounding box center [968, 356] width 40 height 17
type textarea "*"
type input "https://tooling-nlb-public.toolslgrtlrtxuv.net/storybook/?path=/story/ui-form-c…"
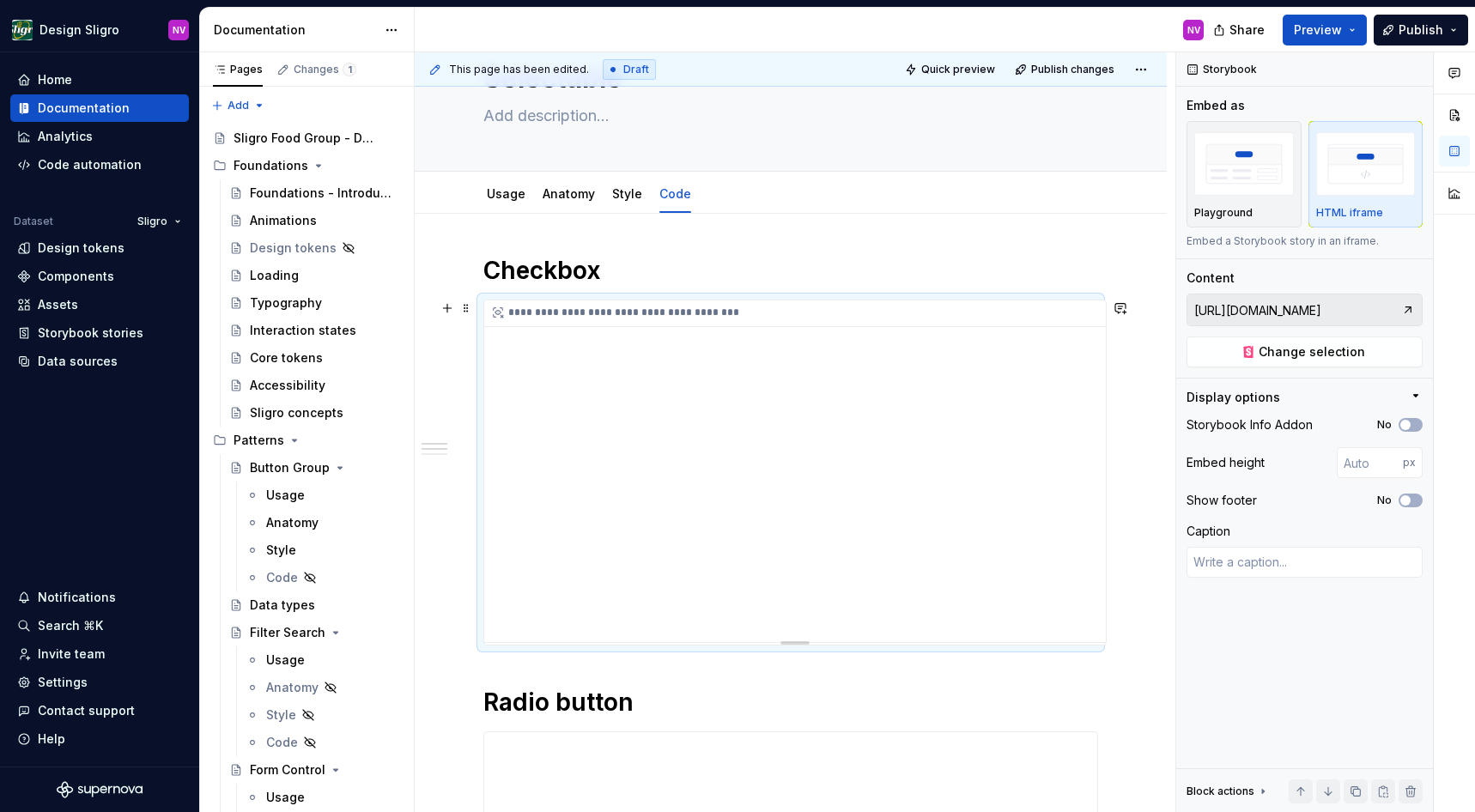
scroll to position [0, 0]
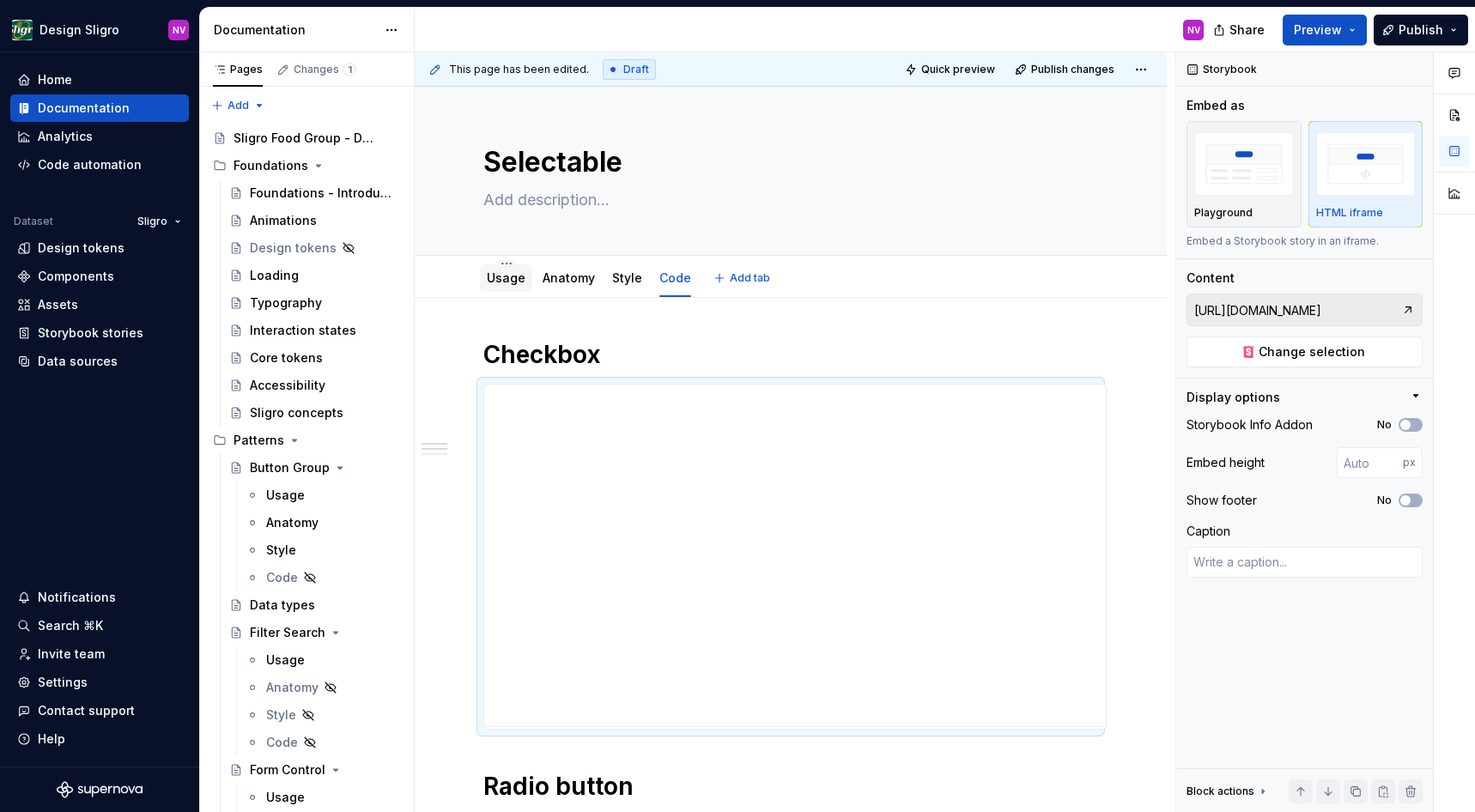
click at [507, 272] on link "Usage" at bounding box center [506, 277] width 38 height 14
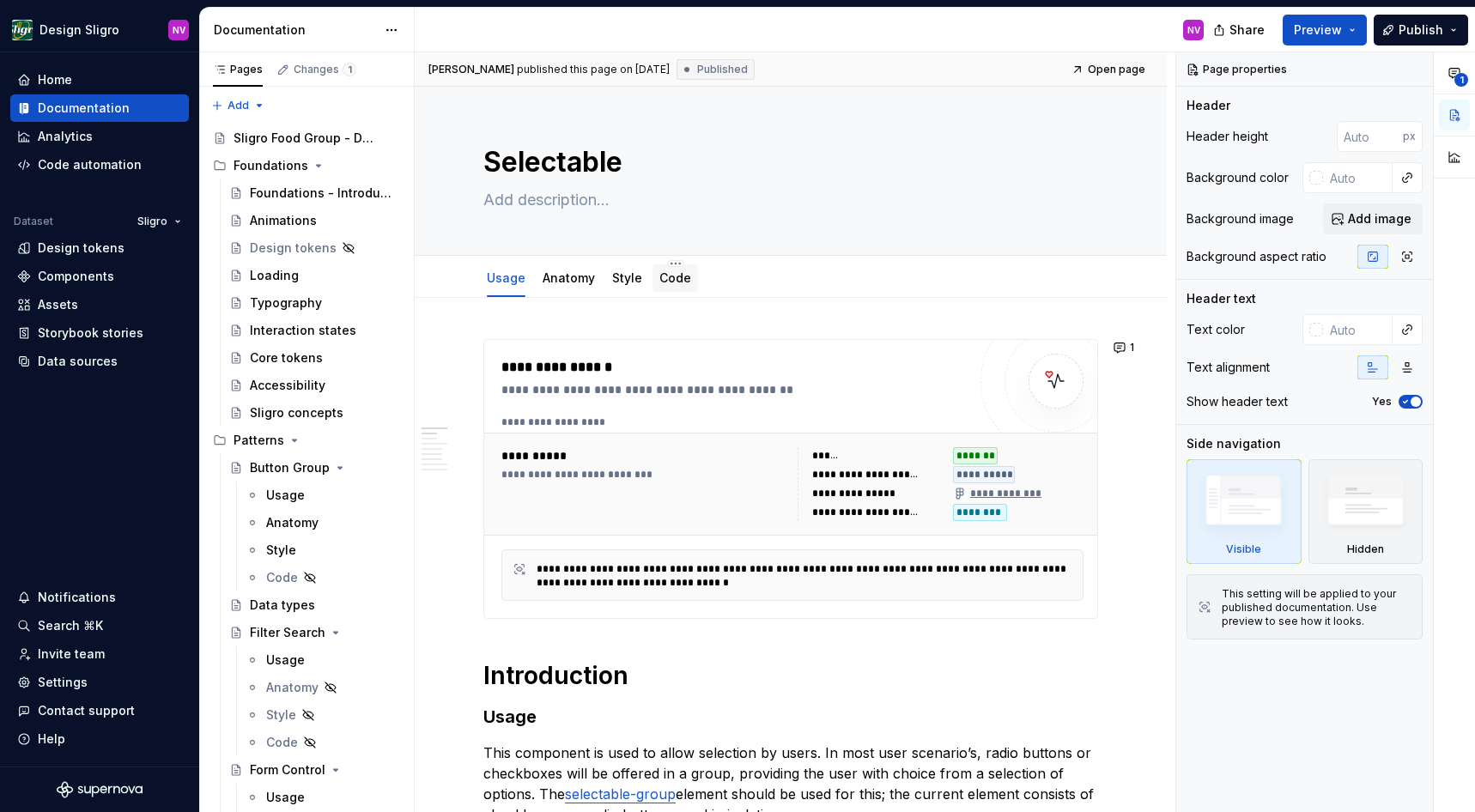
click at [671, 273] on link "Code" at bounding box center [675, 277] width 32 height 14
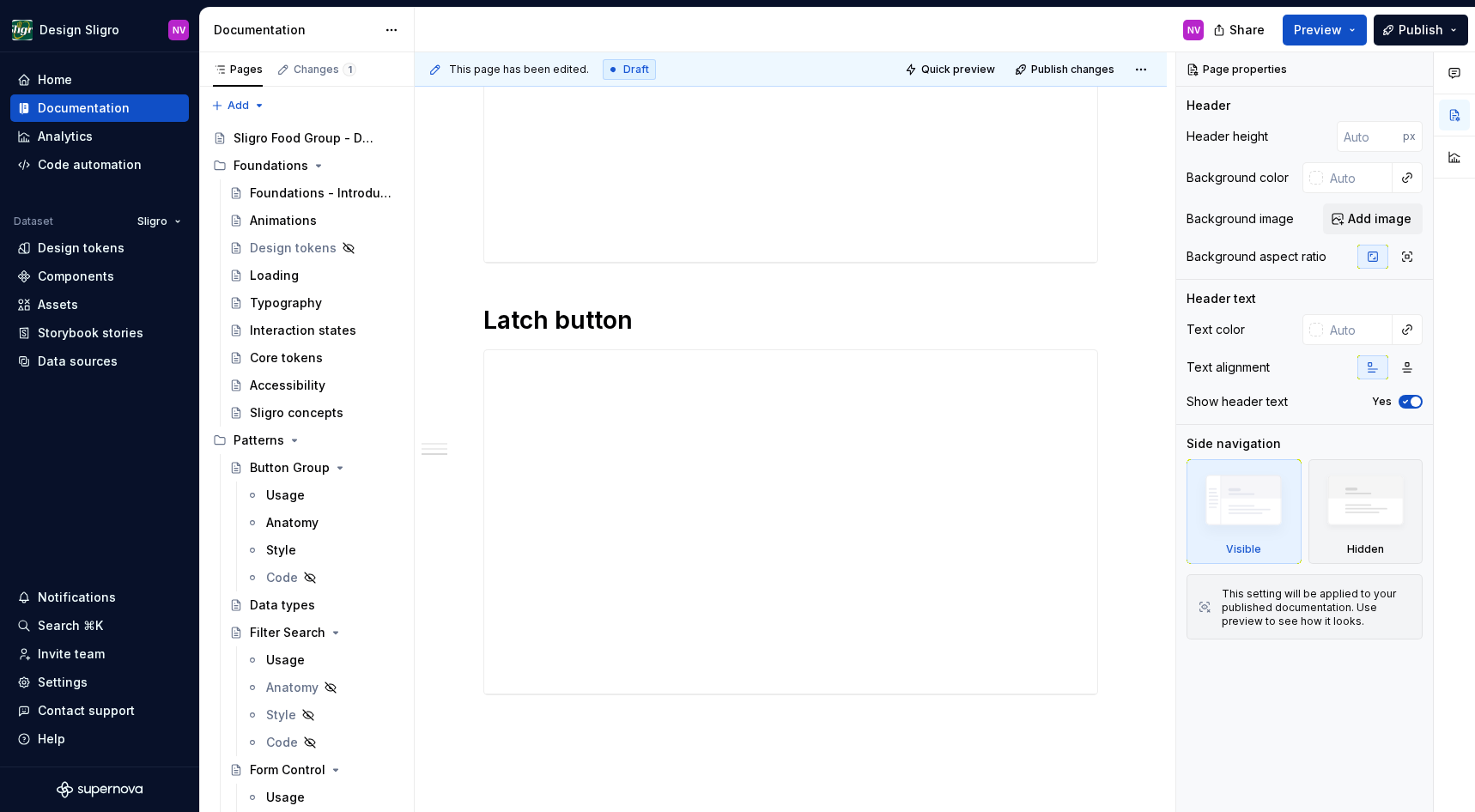
scroll to position [1004, 0]
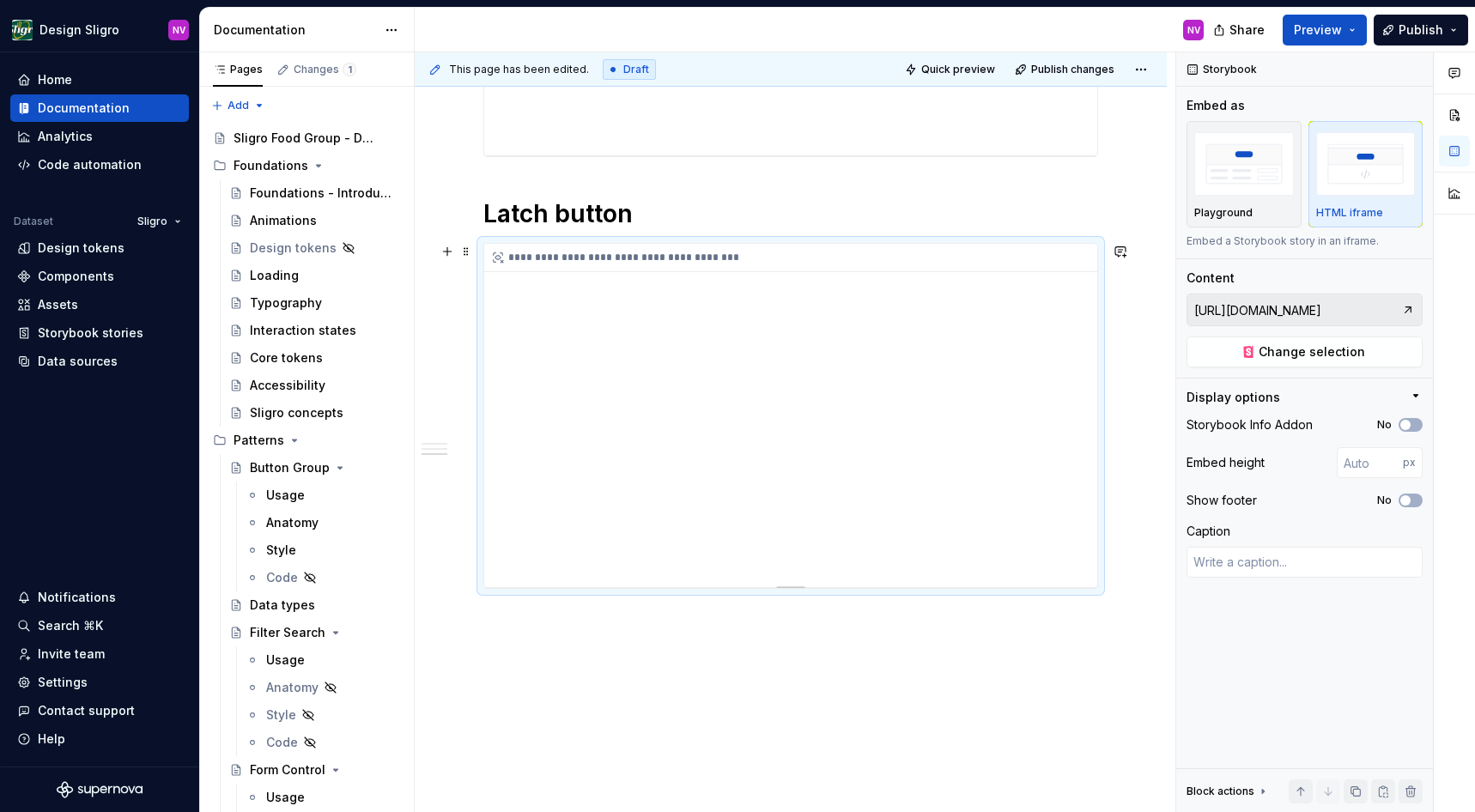
click at [578, 340] on div "**********" at bounding box center [790, 415] width 613 height 343
click at [1134, 552] on div "**********" at bounding box center [791, 73] width 752 height 1560
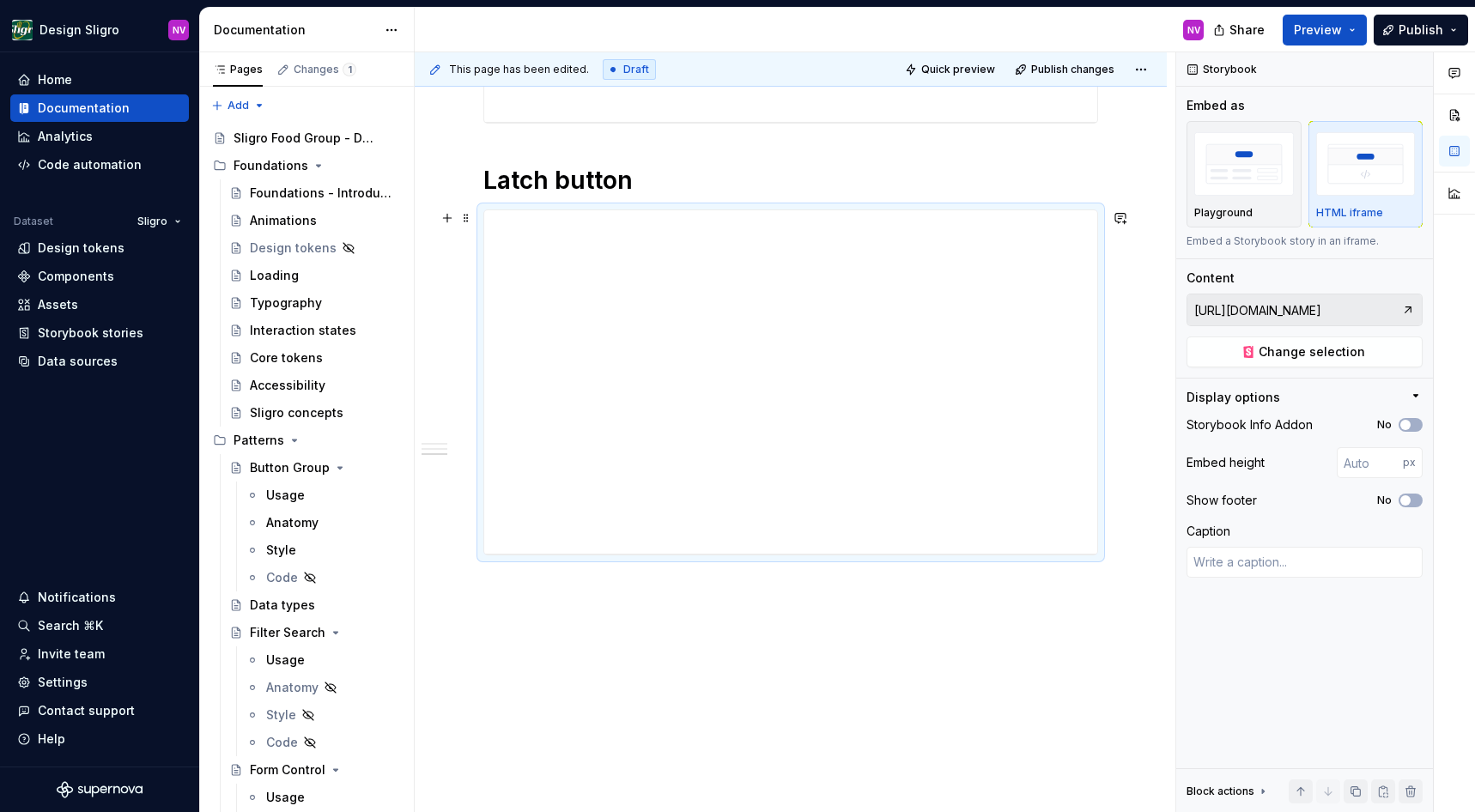
scroll to position [1043, 0]
click at [1025, 592] on div "**********" at bounding box center [791, 34] width 752 height 1560
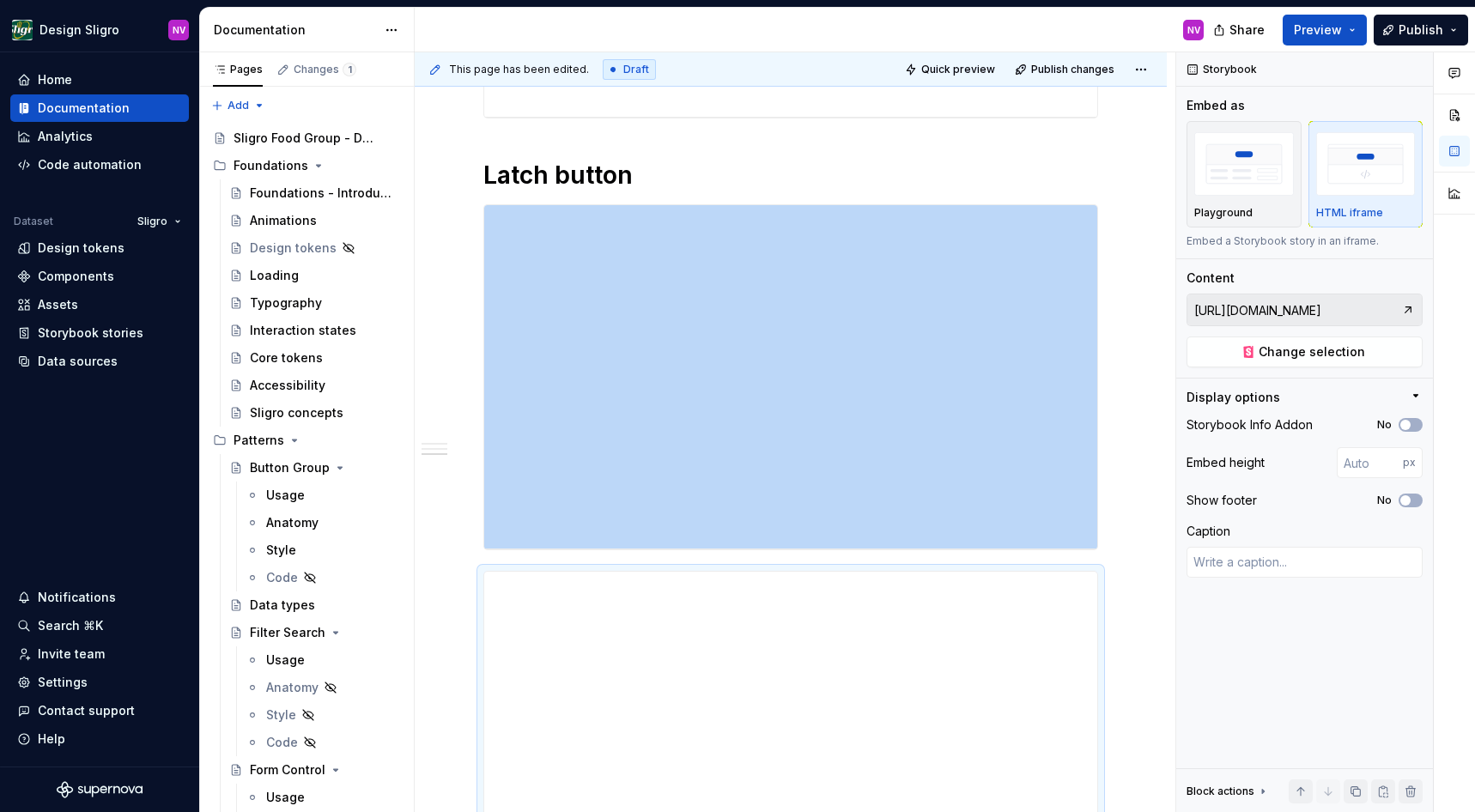
type textarea "*"
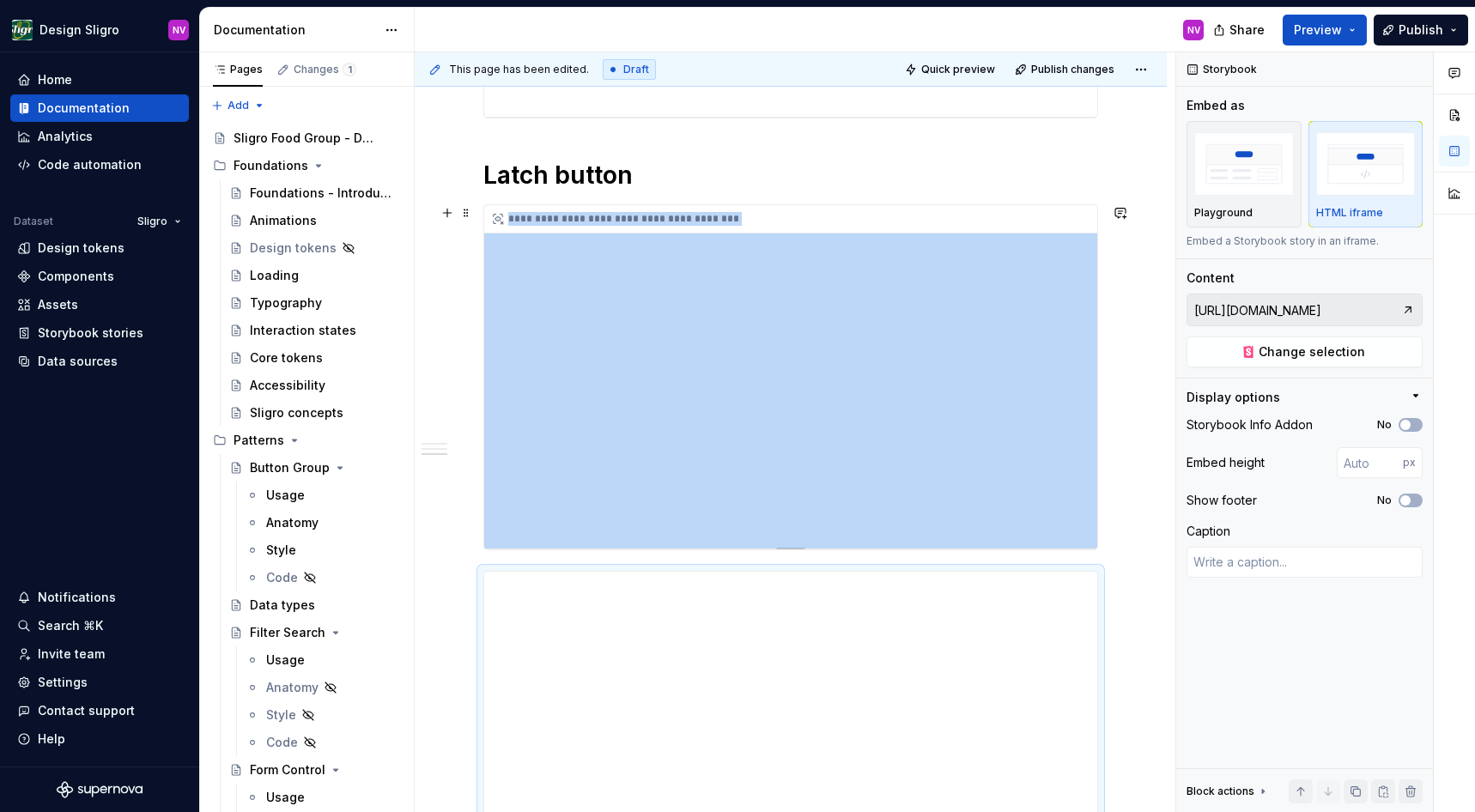
scroll to position [1121, 0]
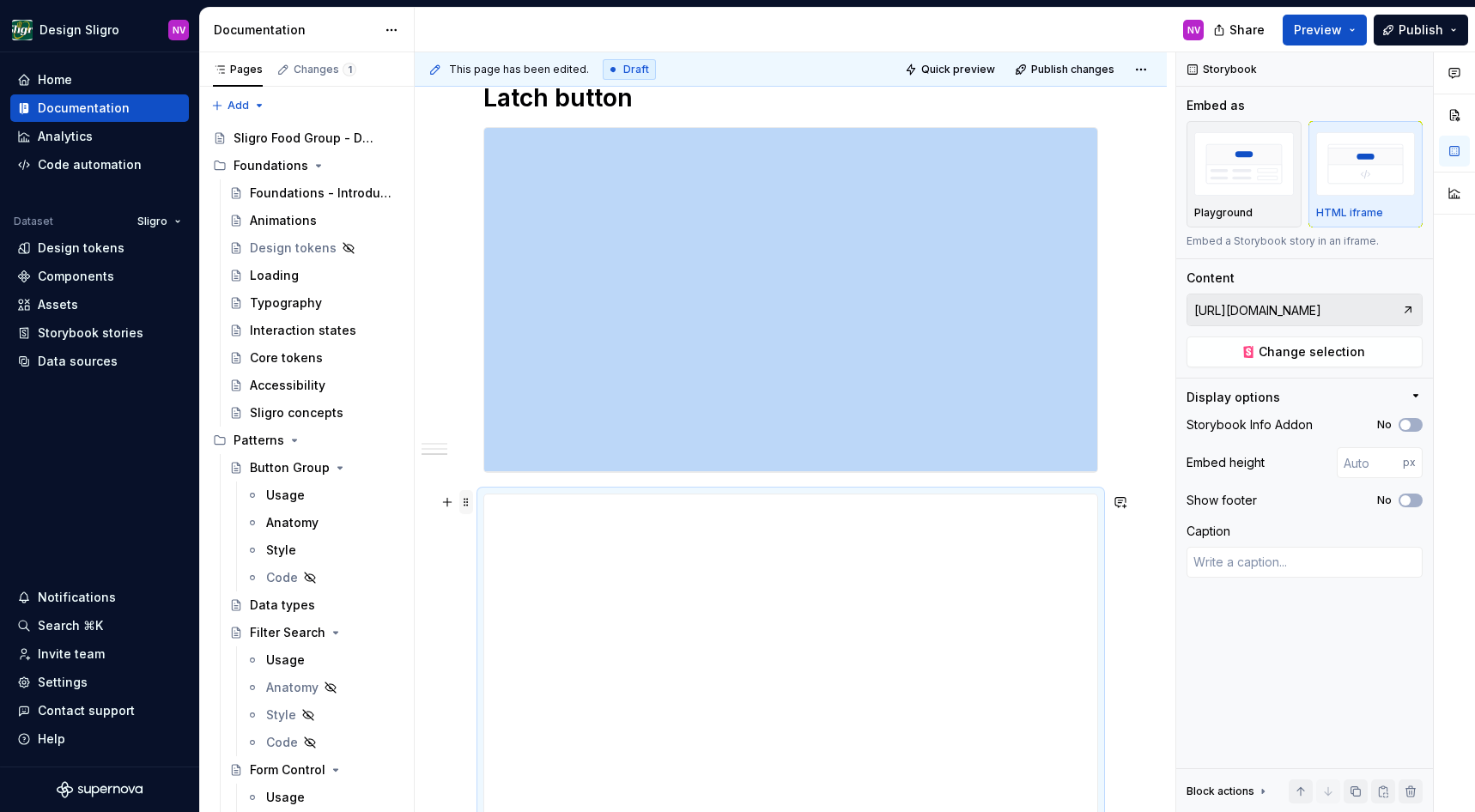
click at [467, 504] on span at bounding box center [466, 502] width 13 height 24
click at [520, 583] on div "Move down" at bounding box center [547, 588] width 112 height 17
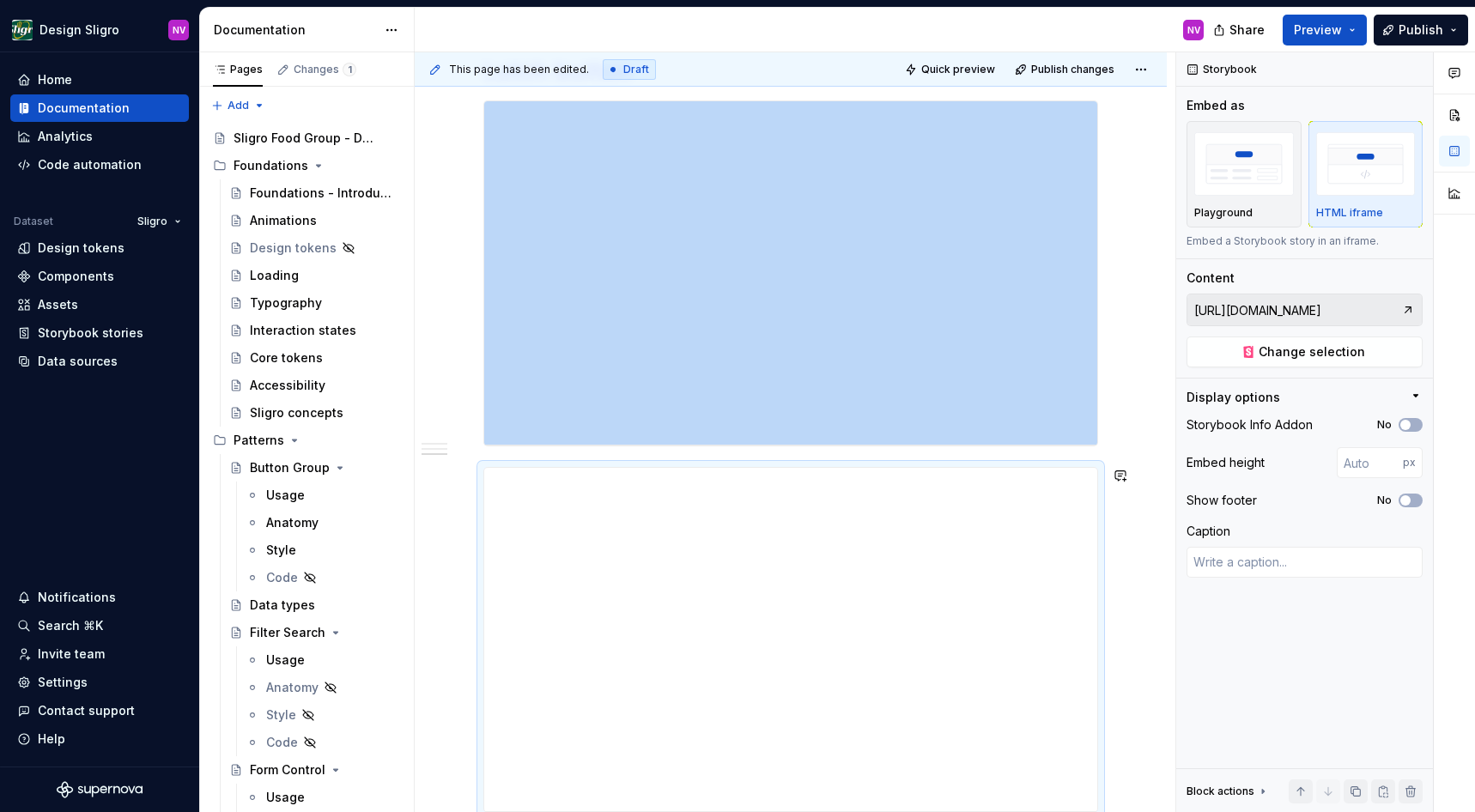
scroll to position [838, 0]
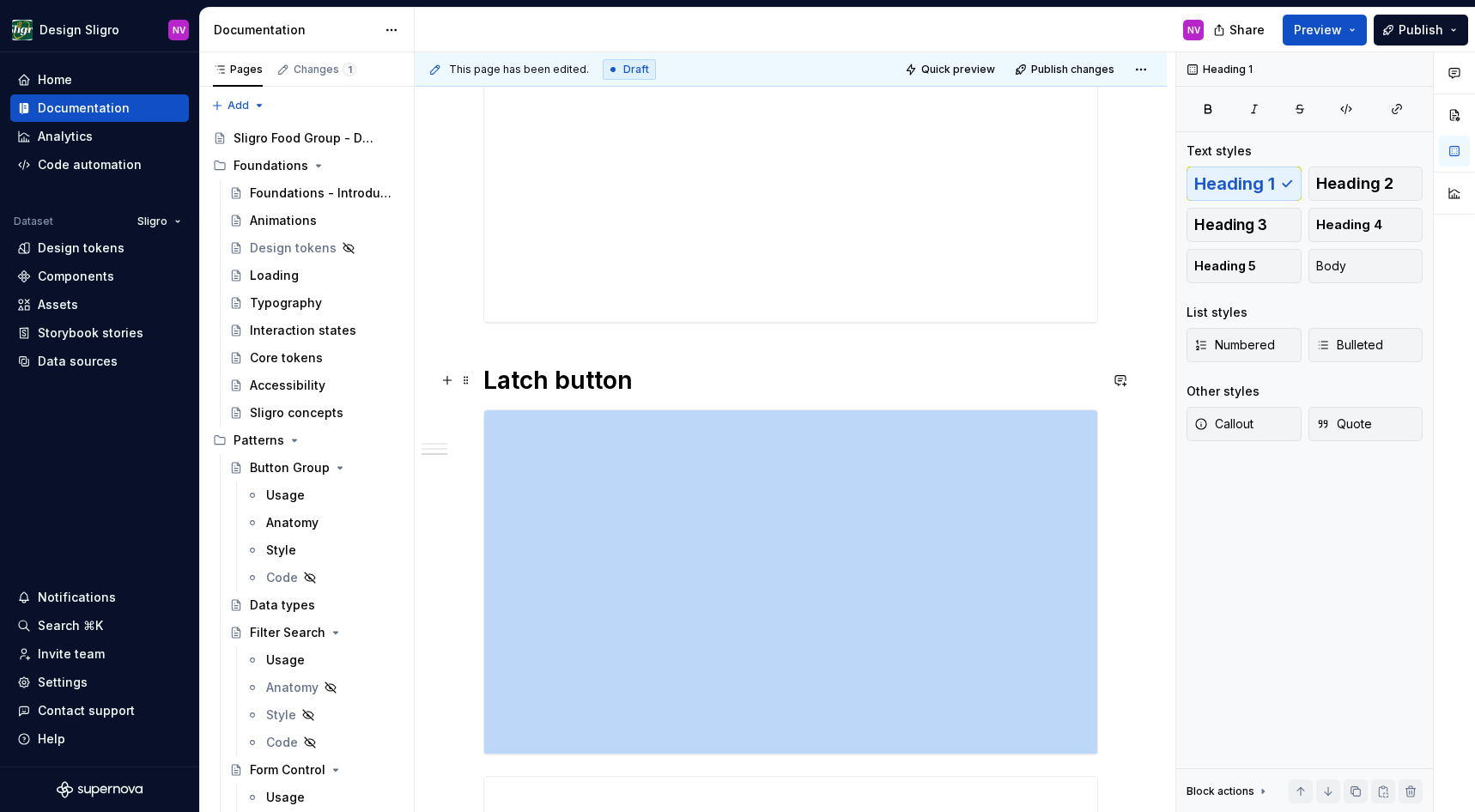
click at [578, 391] on h1 "Latch button" at bounding box center [790, 381] width 615 height 31
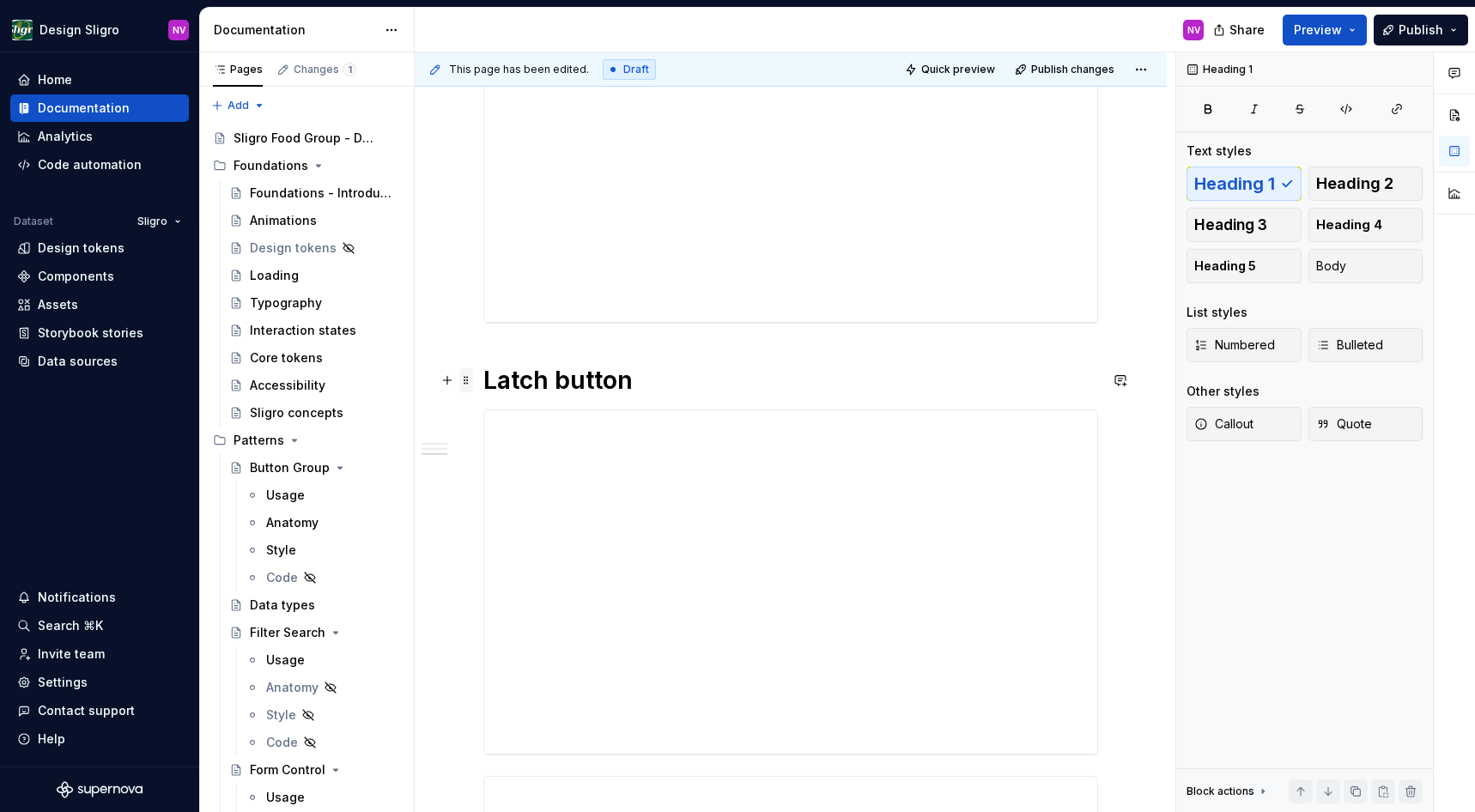
click at [465, 382] on span at bounding box center [466, 380] width 13 height 24
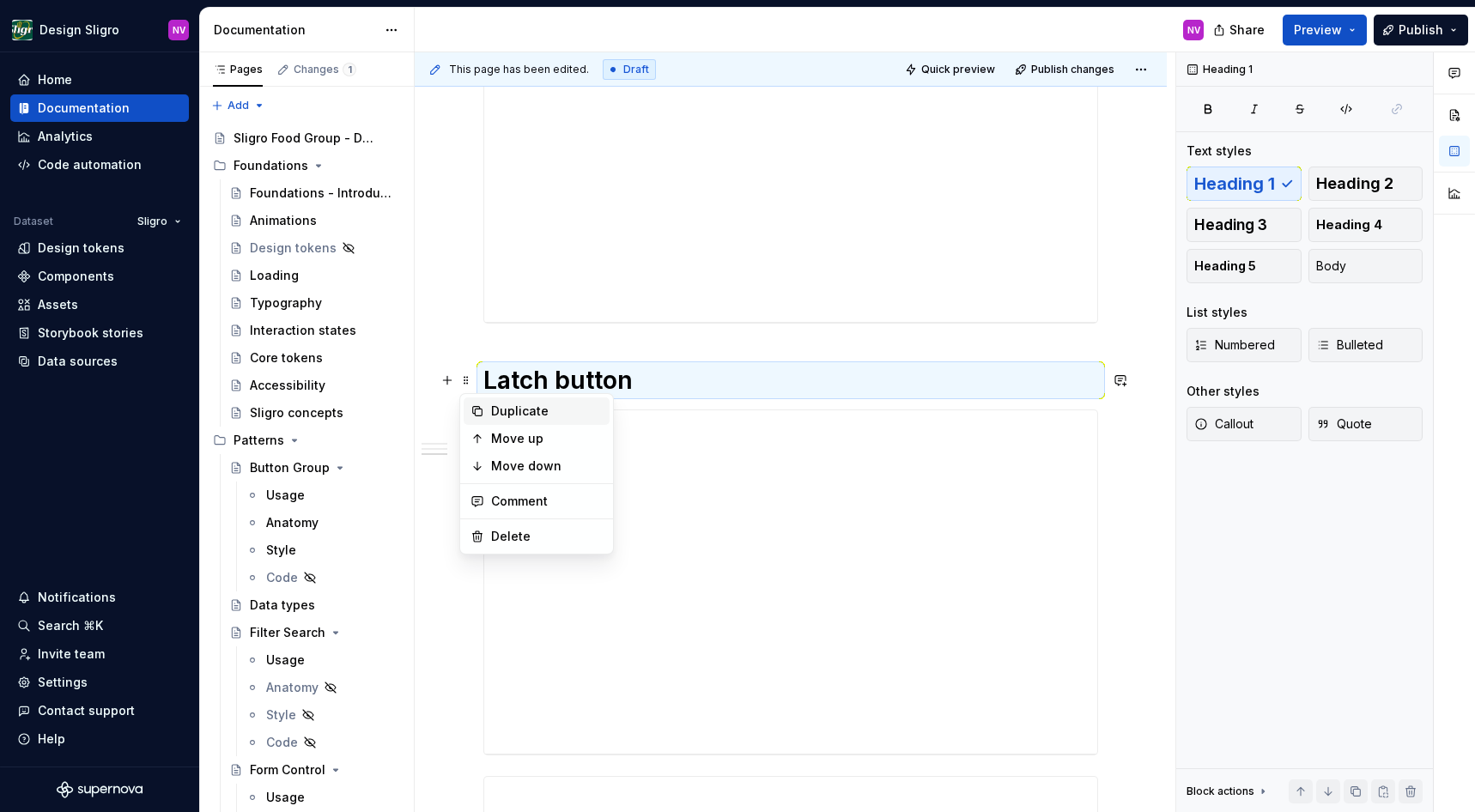
click at [515, 416] on div "Duplicate" at bounding box center [547, 411] width 112 height 17
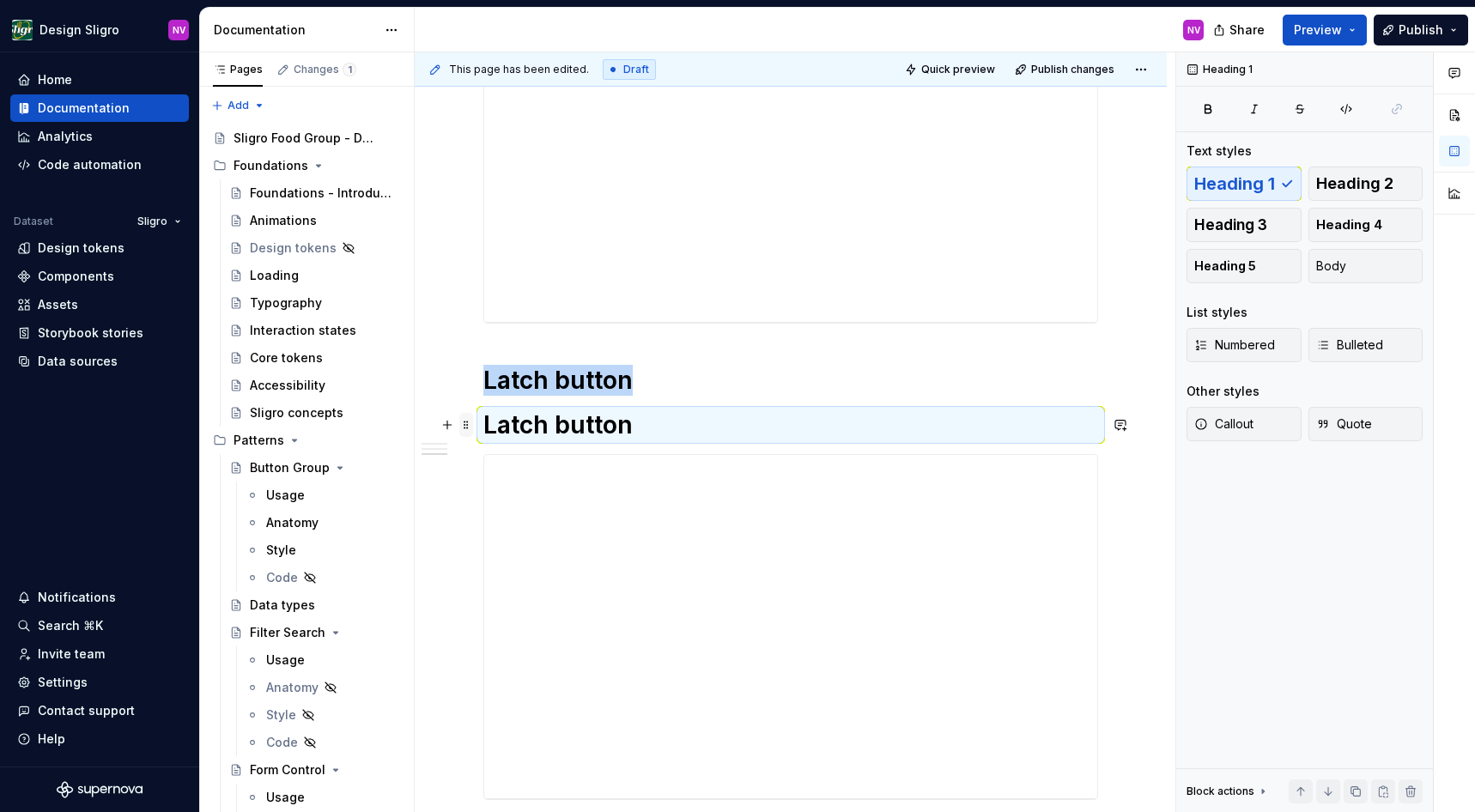
click at [467, 428] on span at bounding box center [466, 425] width 13 height 24
click at [505, 506] on div "Move down" at bounding box center [547, 511] width 112 height 17
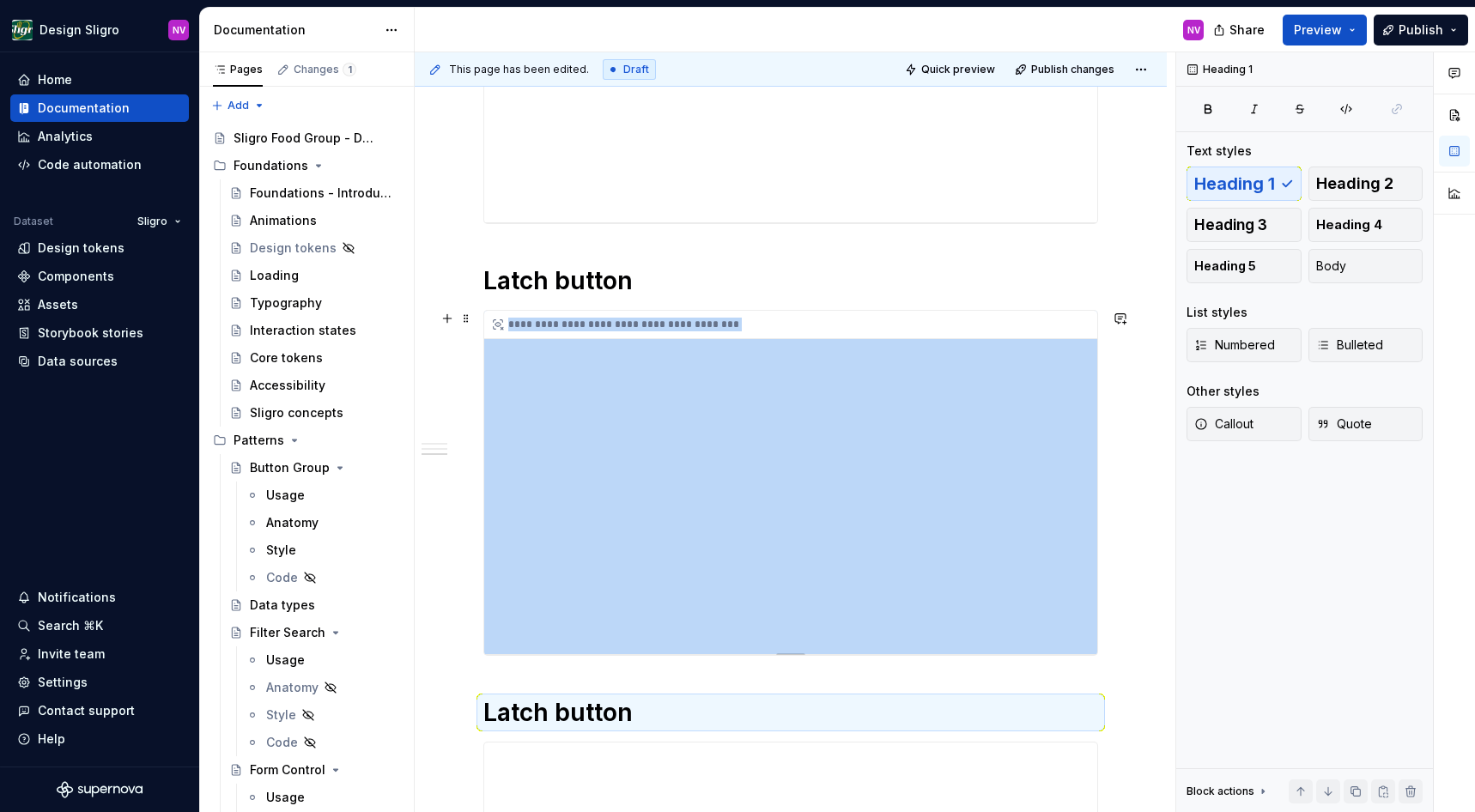
scroll to position [1007, 0]
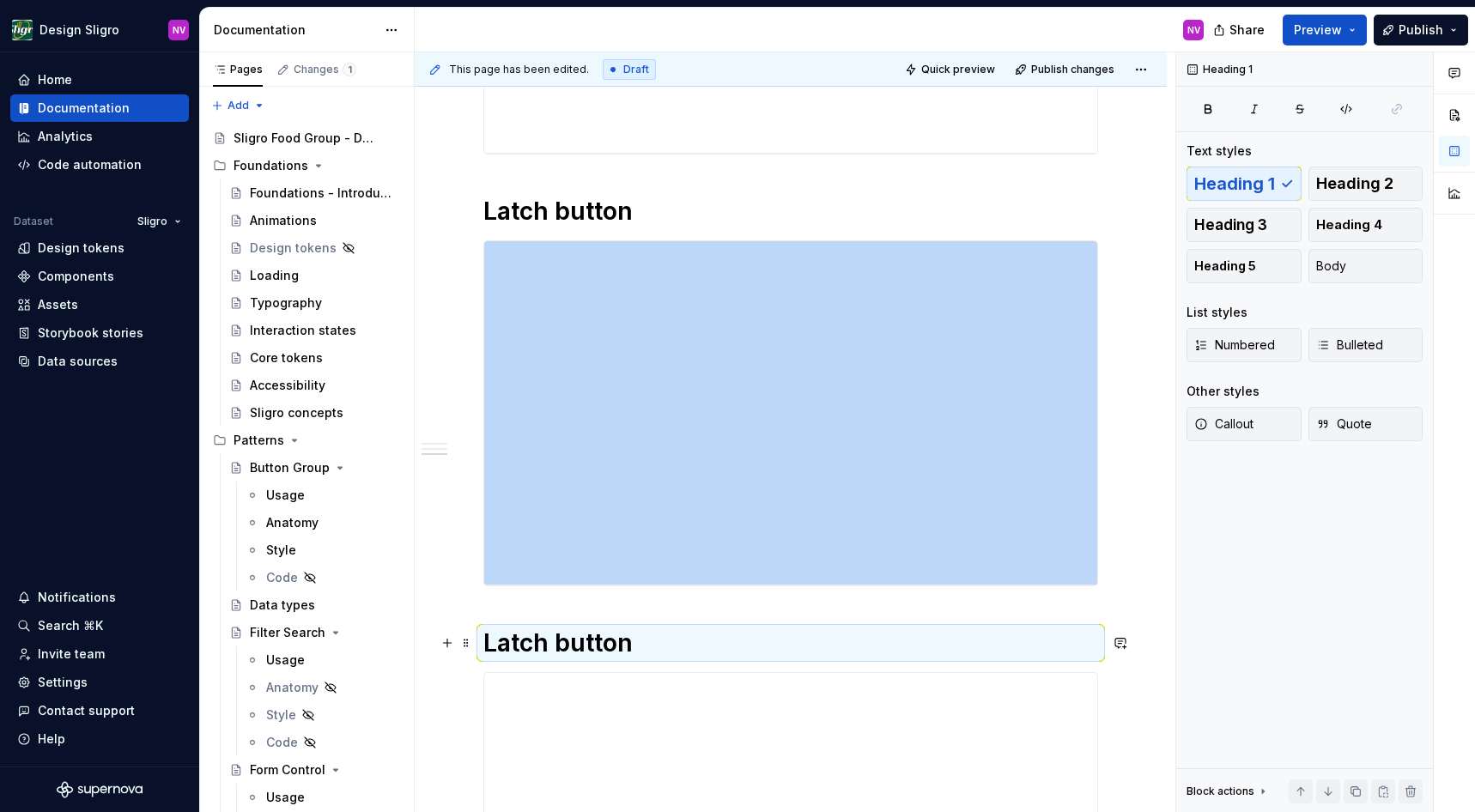
click at [576, 645] on h1 "Latch button" at bounding box center [790, 643] width 615 height 31
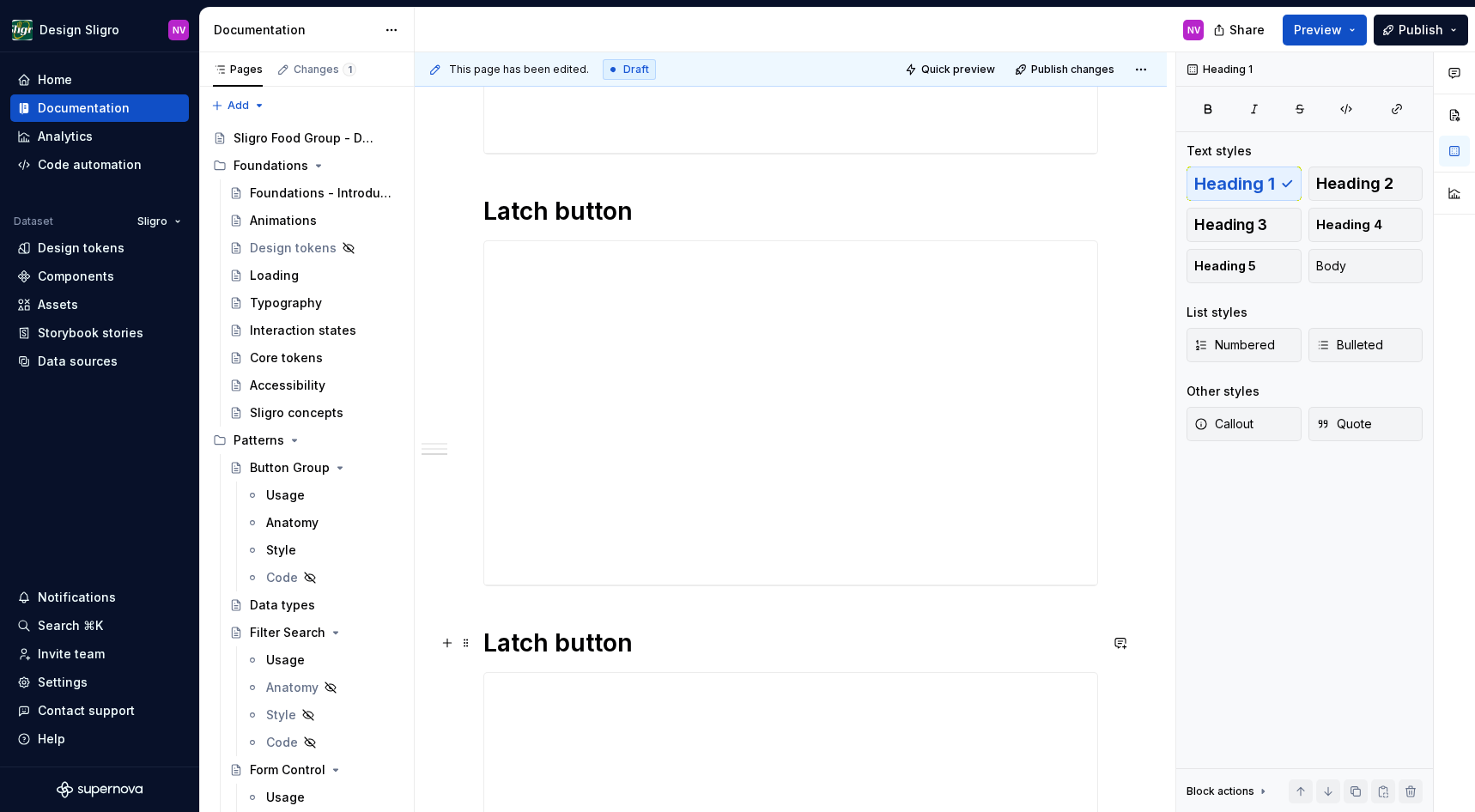
click at [636, 644] on h1 "Latch button" at bounding box center [790, 643] width 615 height 31
click at [472, 559] on div "**********" at bounding box center [791, 286] width 752 height 1992
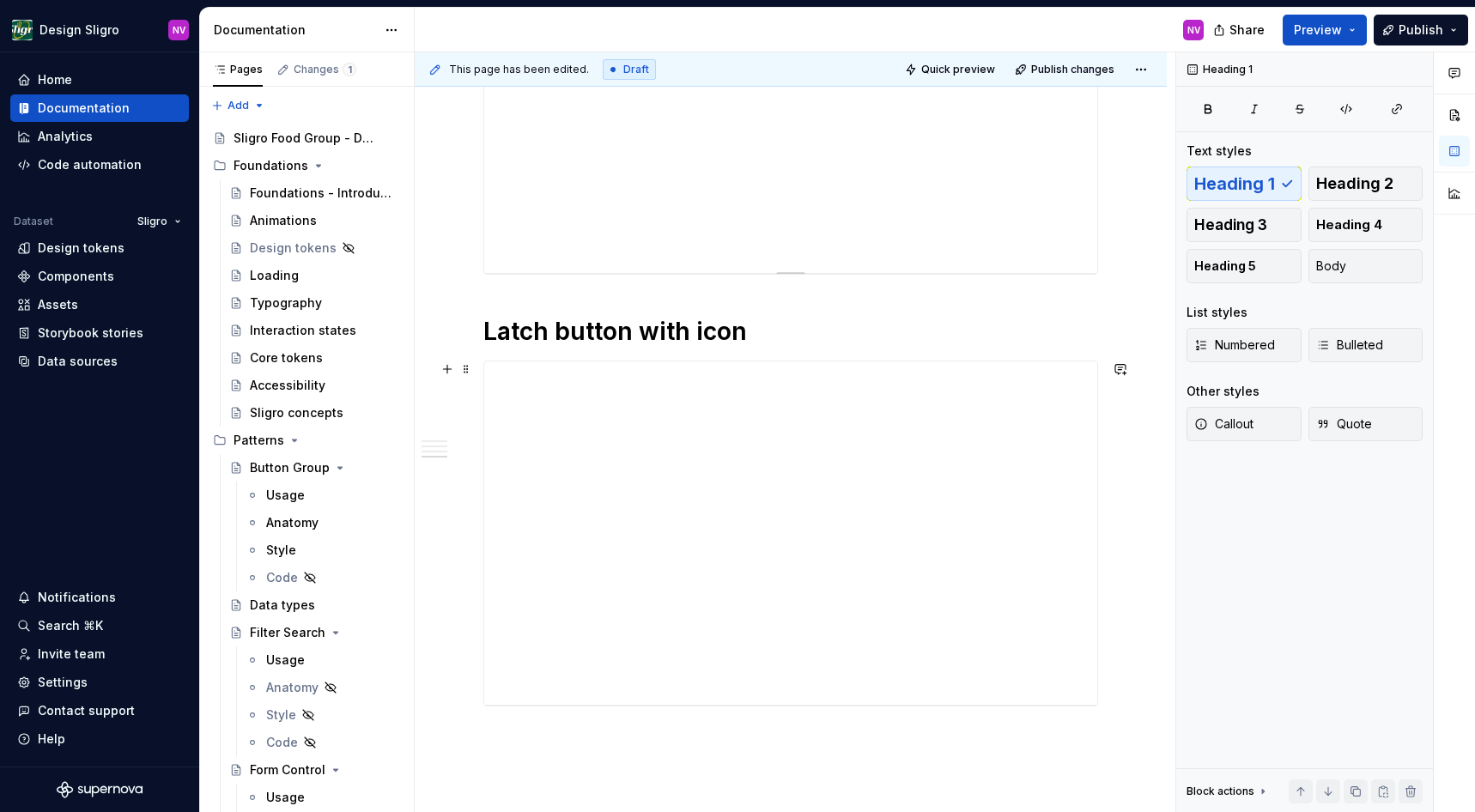
scroll to position [1316, 0]
click at [859, 425] on div "**********" at bounding box center [790, 536] width 613 height 343
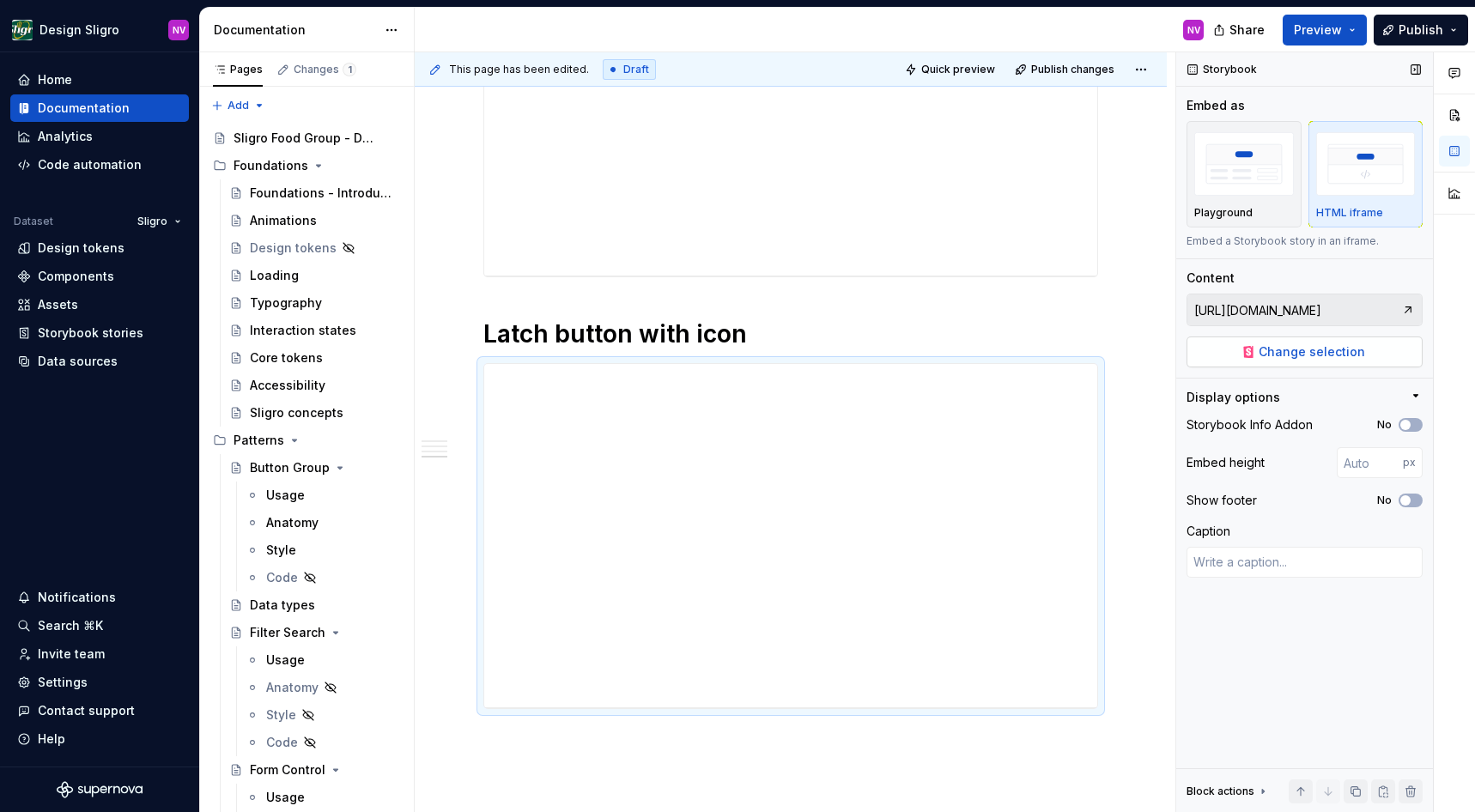
click at [1272, 347] on span "Change selection" at bounding box center [1311, 352] width 106 height 17
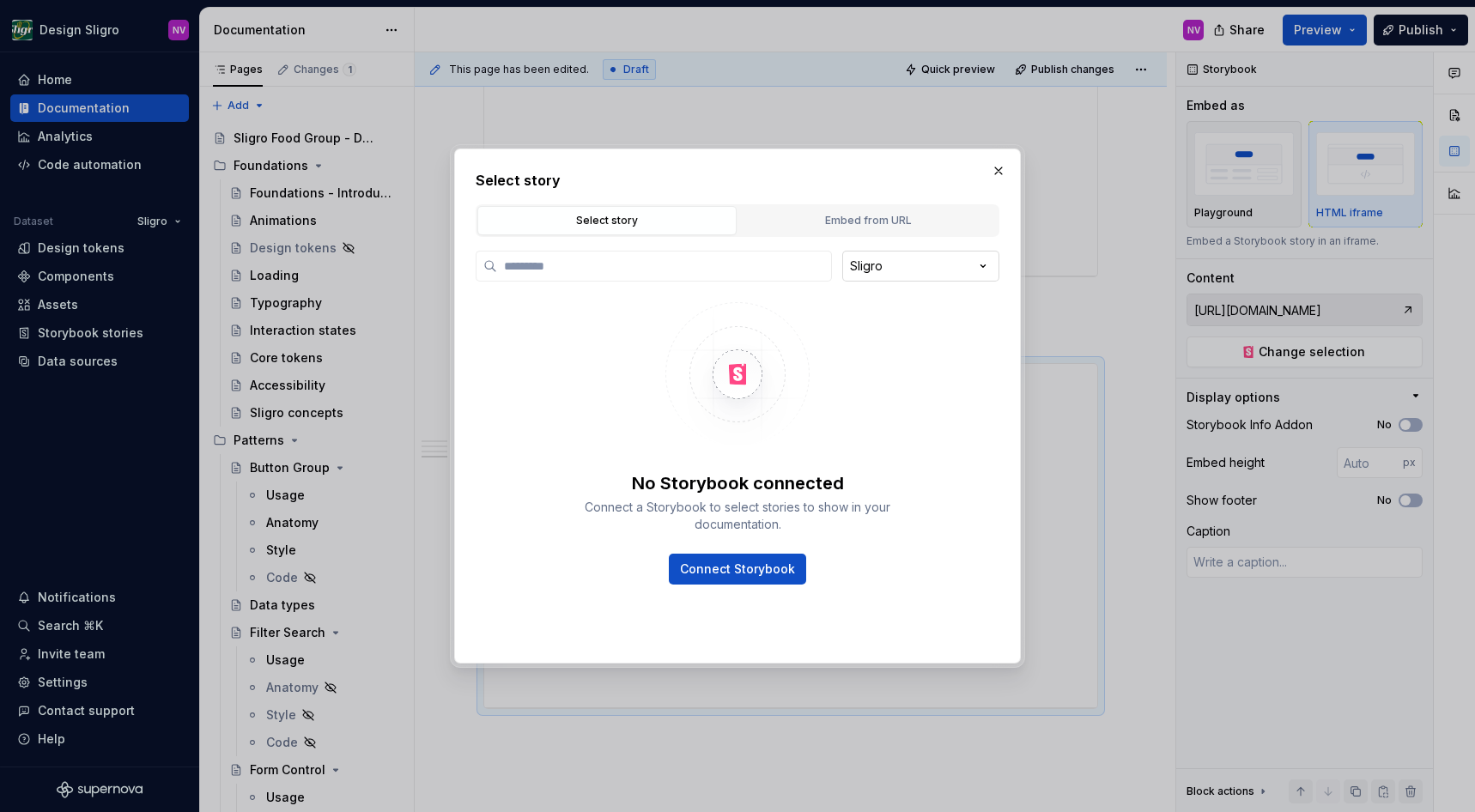
type textarea "*"
click at [874, 233] on button "Embed from URL" at bounding box center [868, 220] width 259 height 30
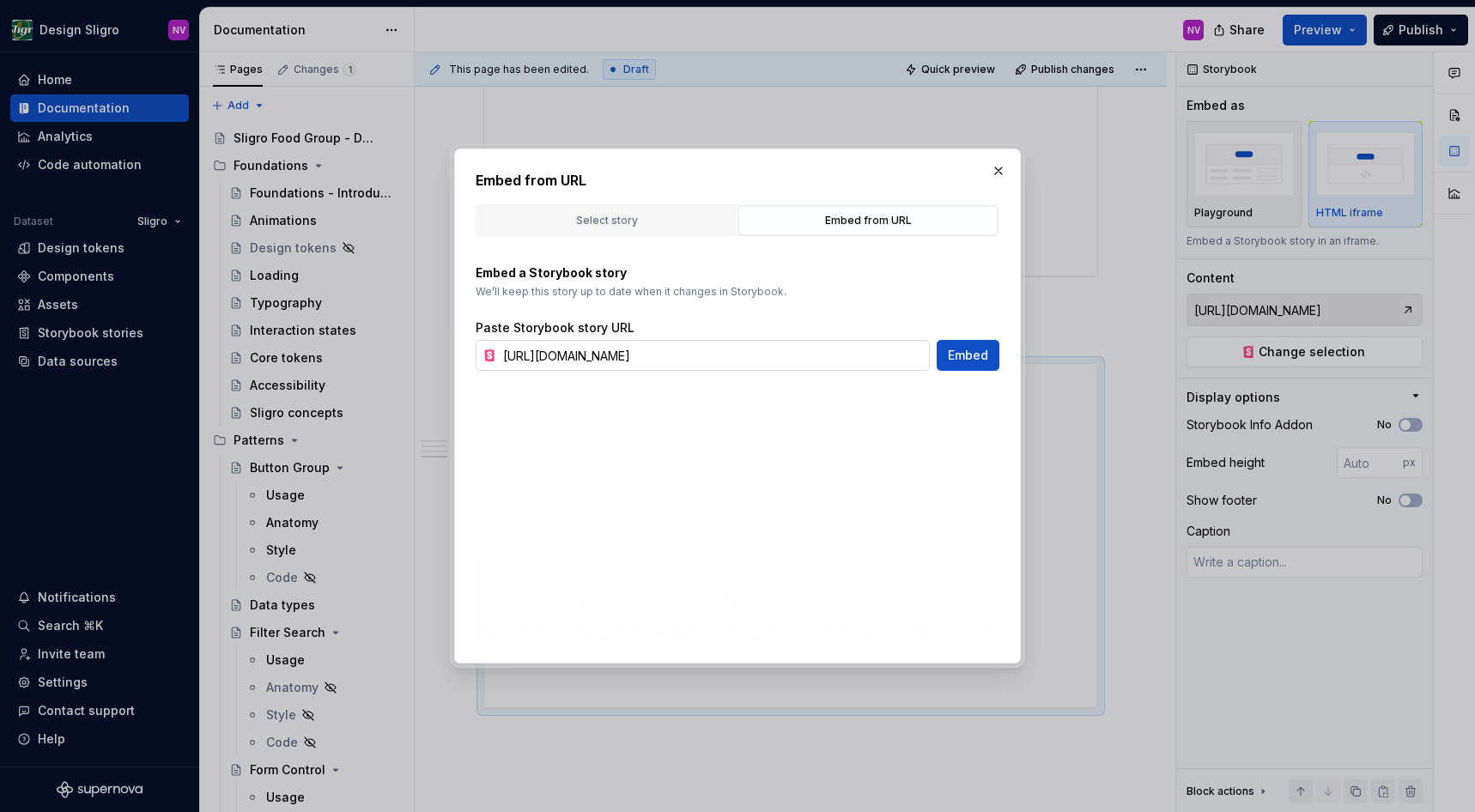
click at [903, 354] on input "https://tooling-nlb-public.toolslgrtlrtxuv.net/storybook/?path=/story/ui-form-l…" at bounding box center [713, 356] width 433 height 31
click at [992, 169] on button "button" at bounding box center [999, 170] width 24 height 24
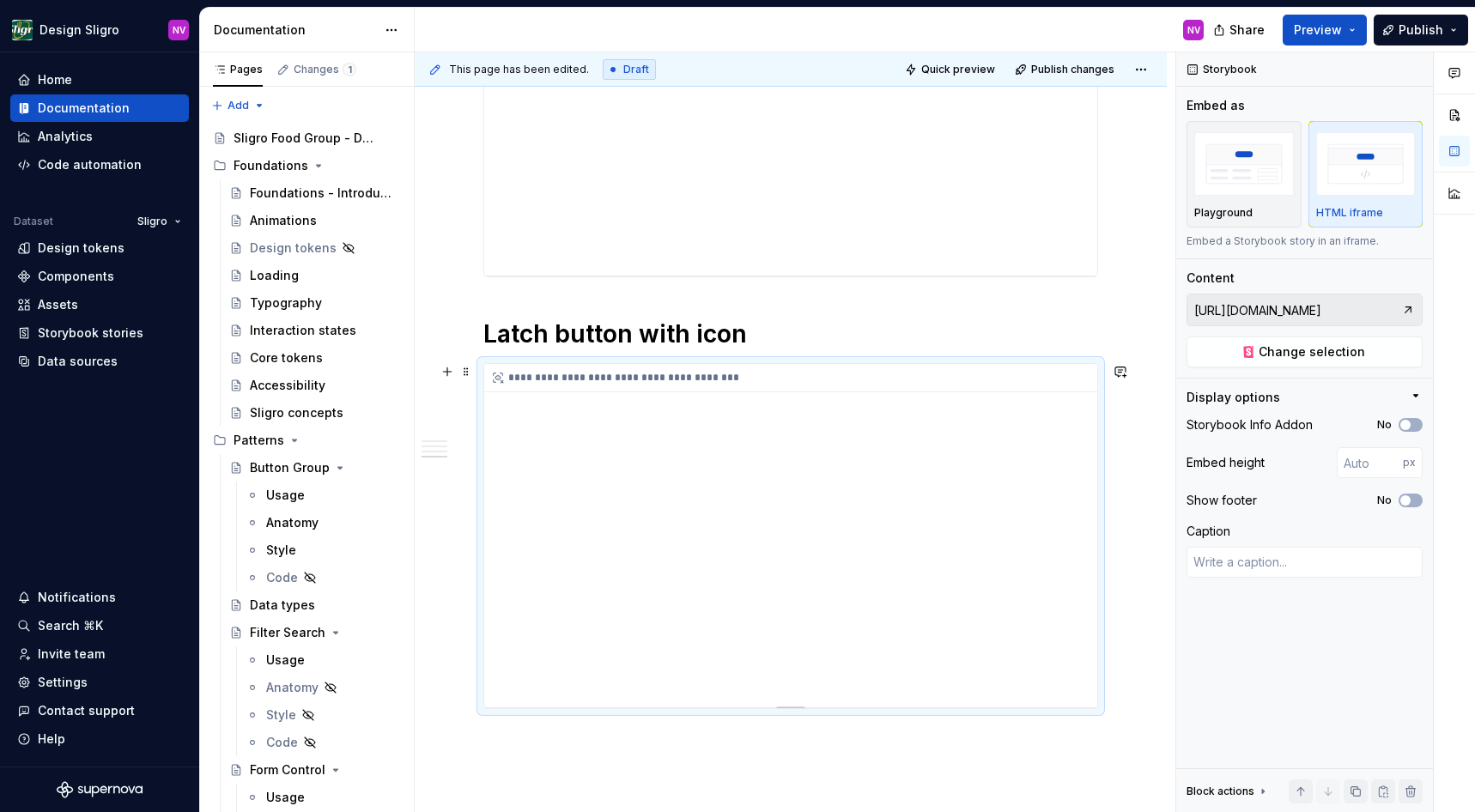
click at [972, 502] on div "**********" at bounding box center [790, 536] width 613 height 343
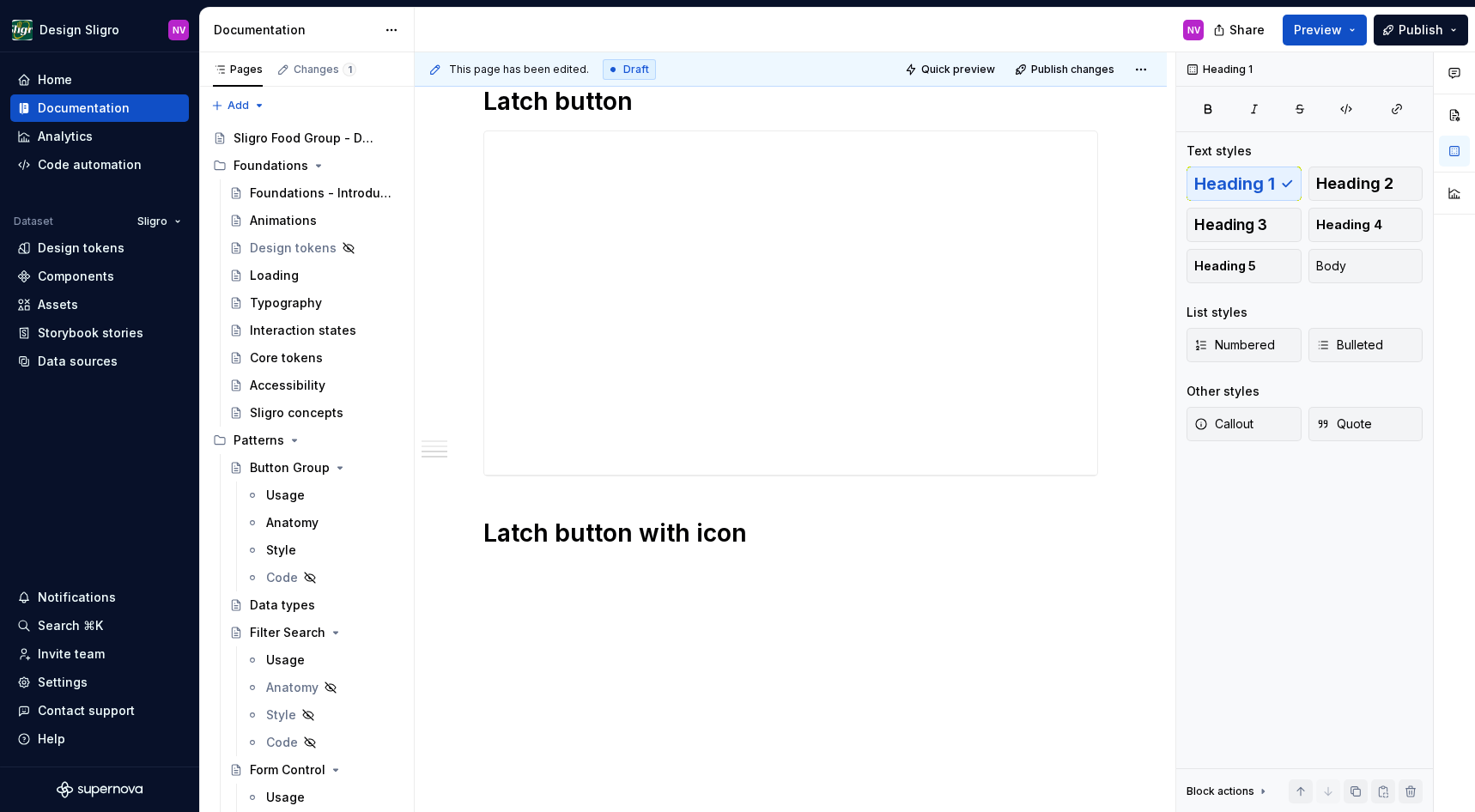
scroll to position [1117, 0]
click at [483, 582] on p "Not yet available" at bounding box center [790, 573] width 615 height 21
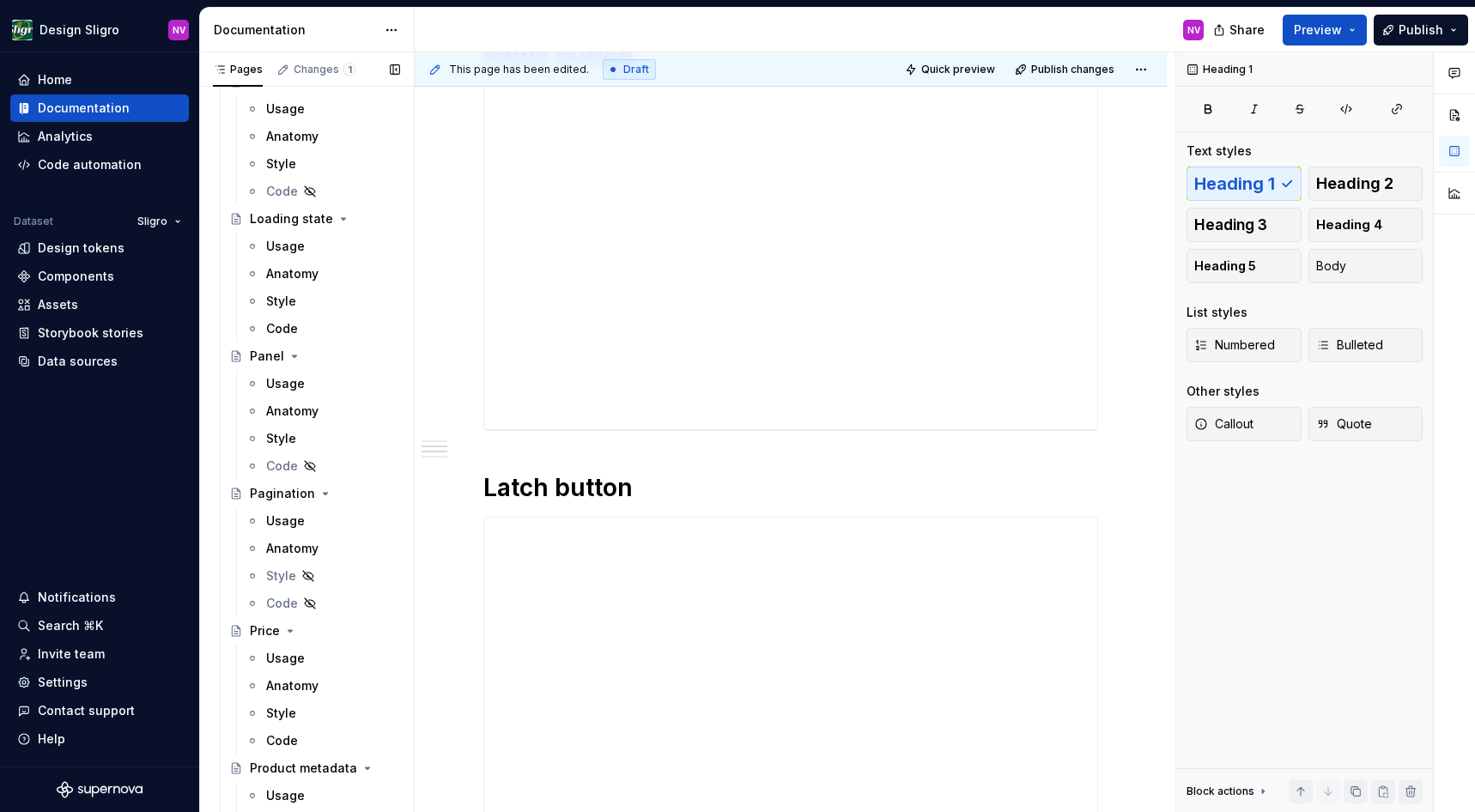
scroll to position [2785, 0]
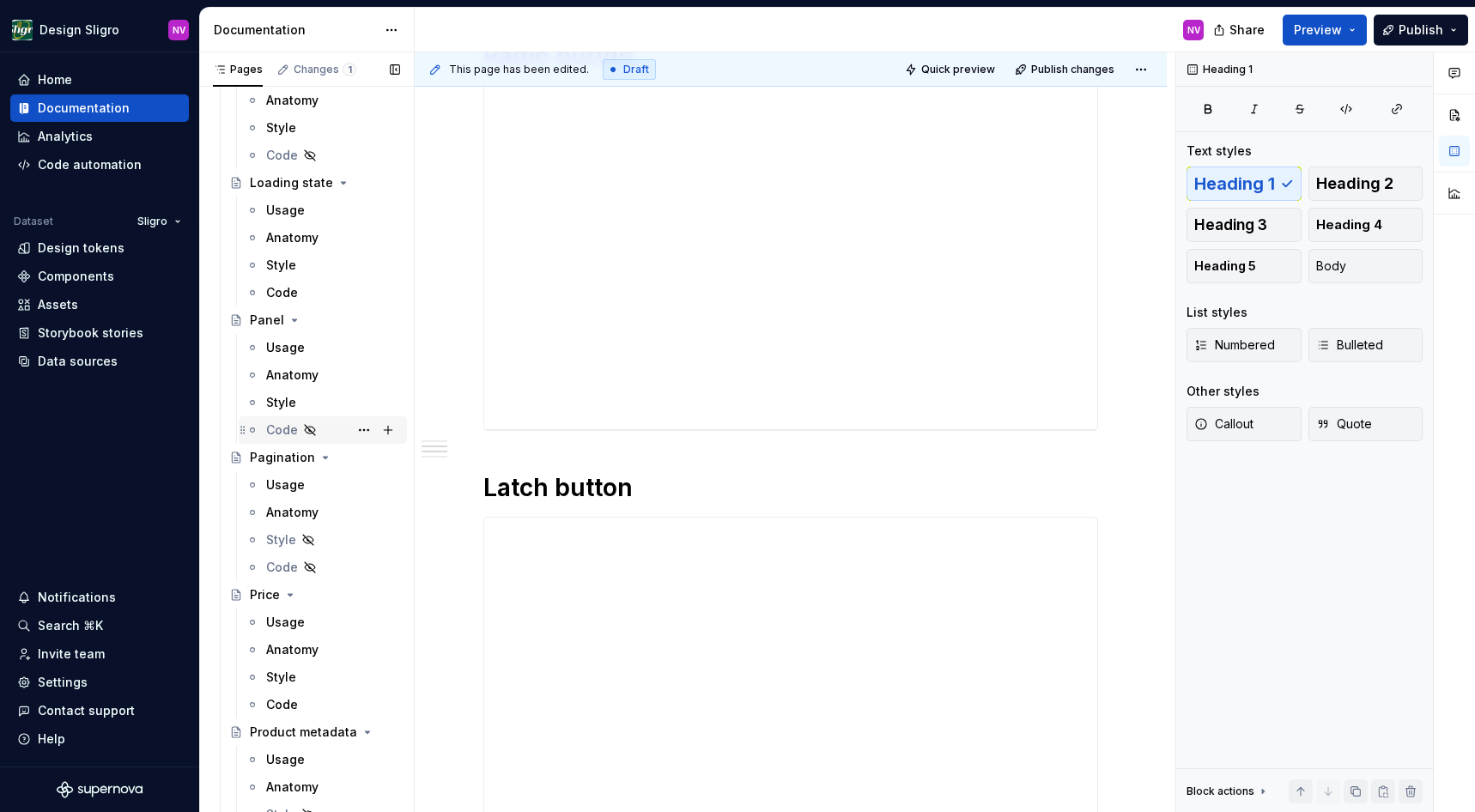
click at [282, 432] on div "Code" at bounding box center [281, 430] width 32 height 17
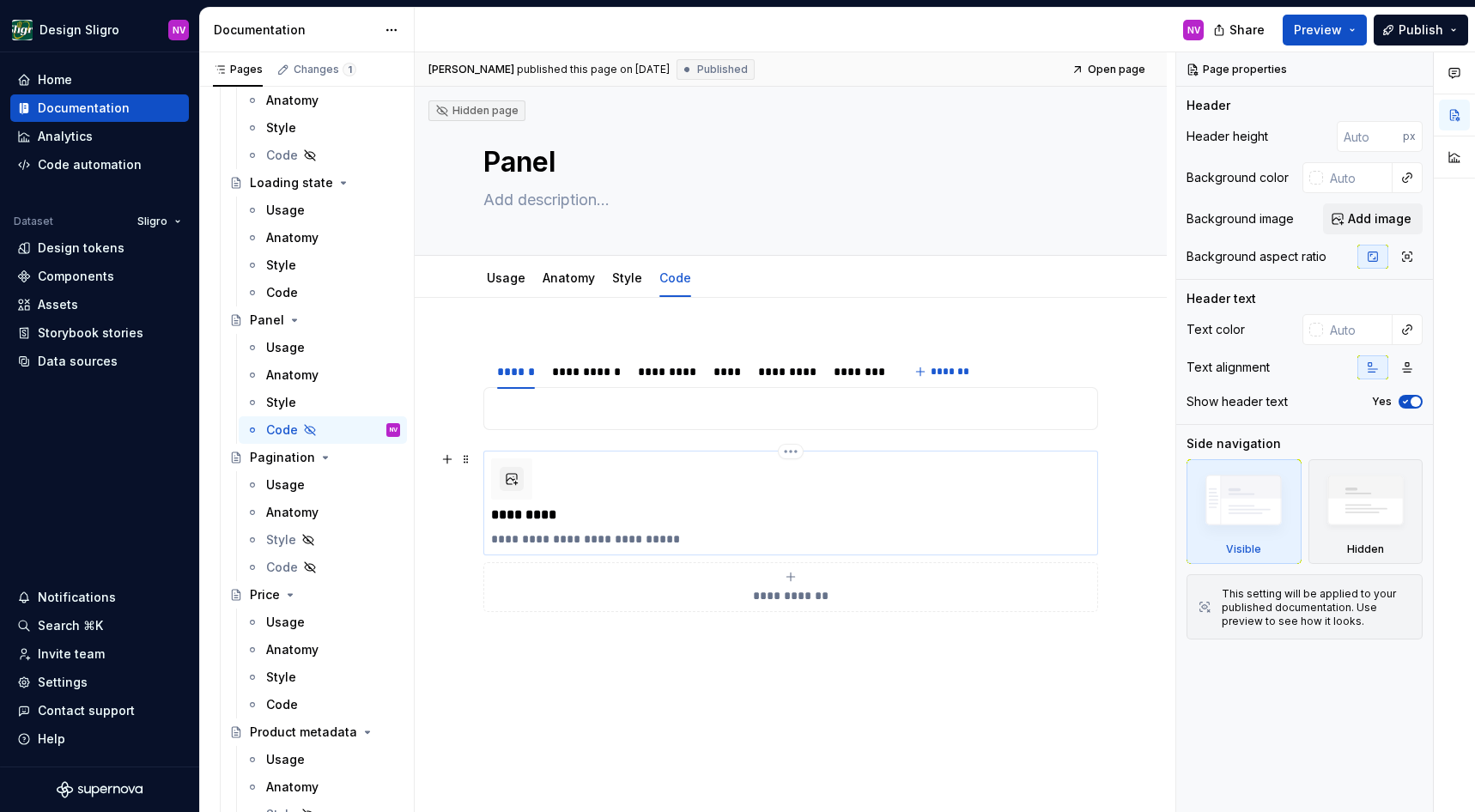
click at [590, 523] on p "*********" at bounding box center [791, 516] width 600 height 17
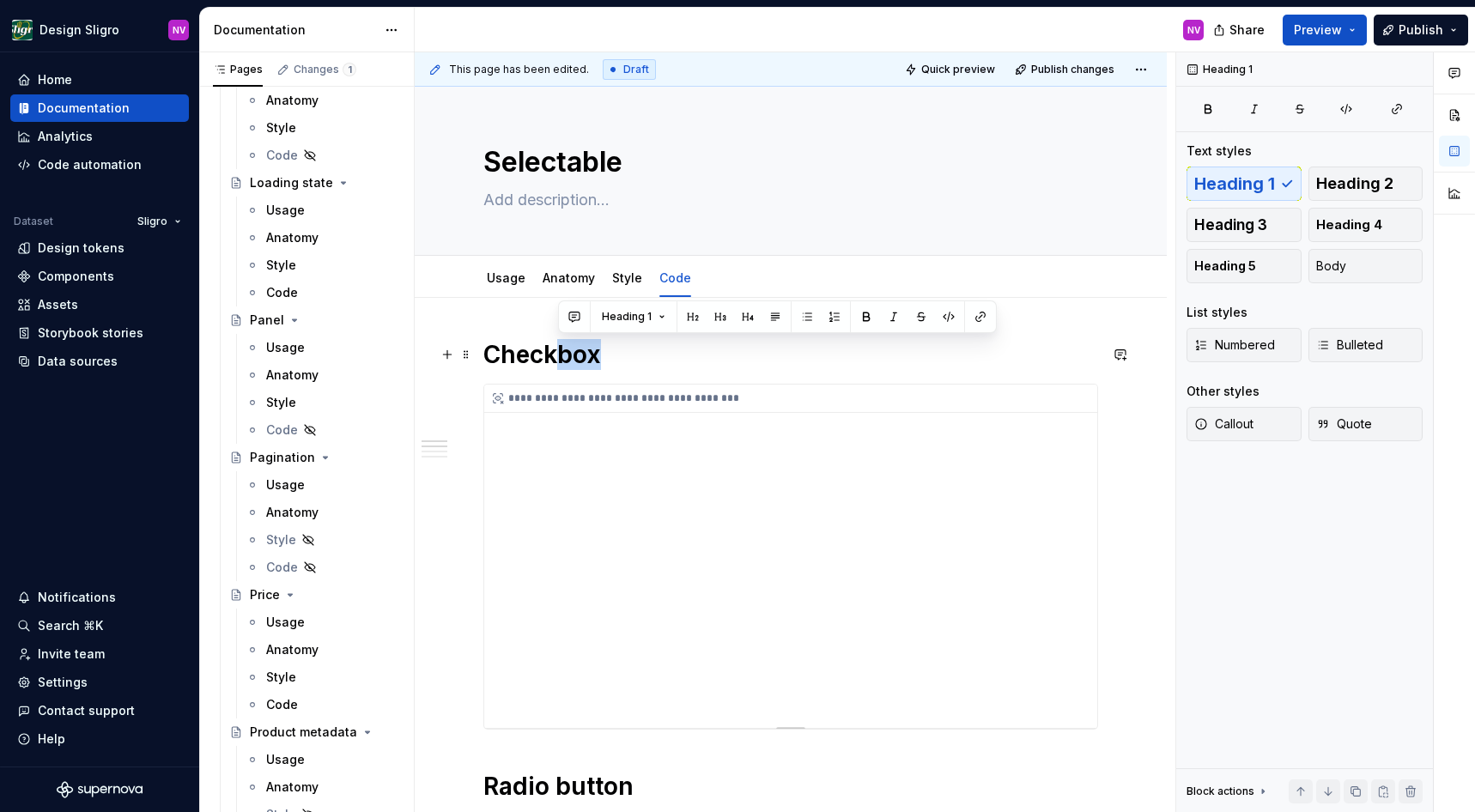
drag, startPoint x: 609, startPoint y: 432, endPoint x: 554, endPoint y: 345, distance: 102.9
click at [554, 384] on div "**********" at bounding box center [790, 556] width 613 height 343
drag, startPoint x: 502, startPoint y: 350, endPoint x: 574, endPoint y: 432, distance: 109.1
click at [469, 349] on span at bounding box center [466, 354] width 13 height 24
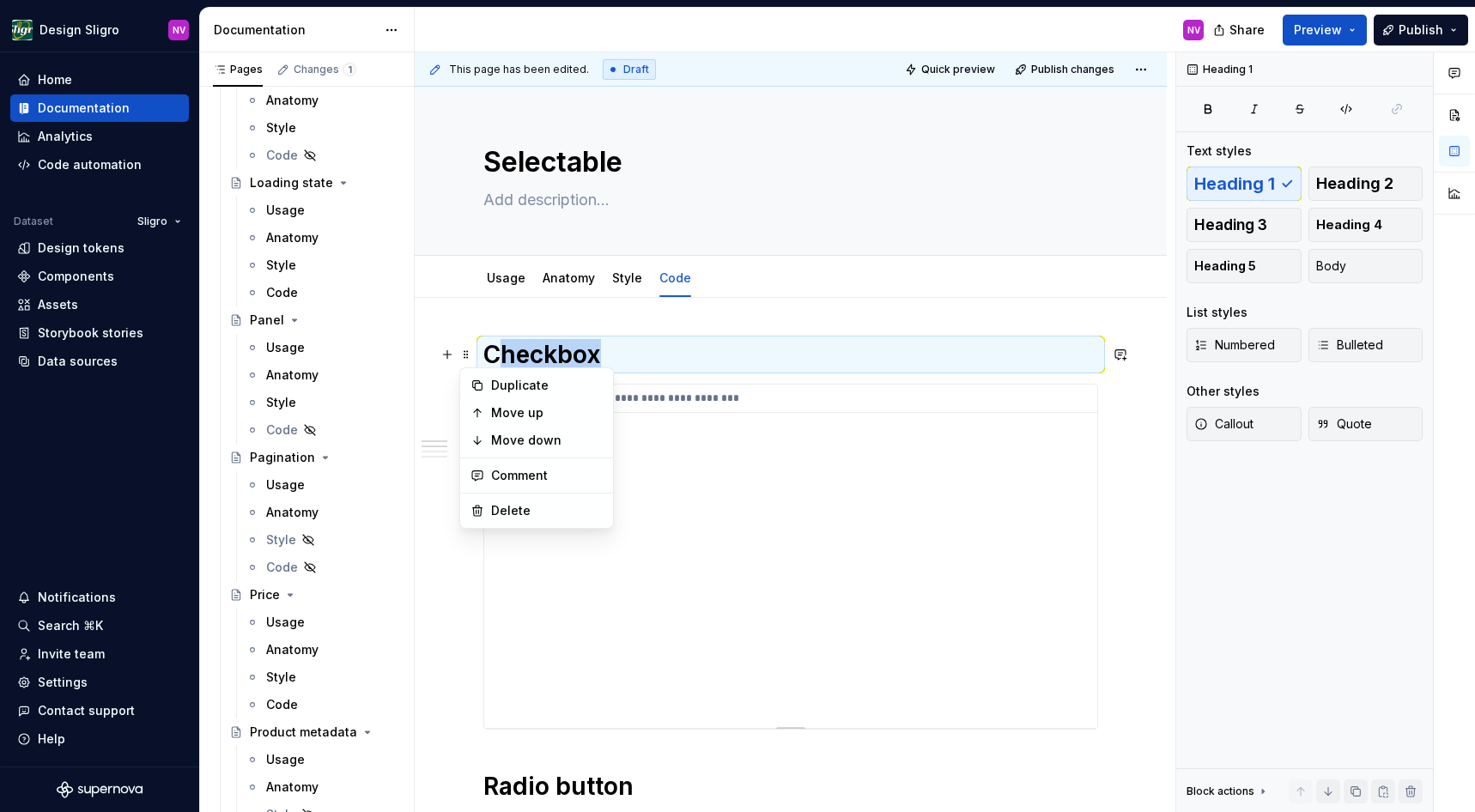
click at [668, 461] on div "**********" at bounding box center [790, 556] width 613 height 343
copy h1 "Checkbox"
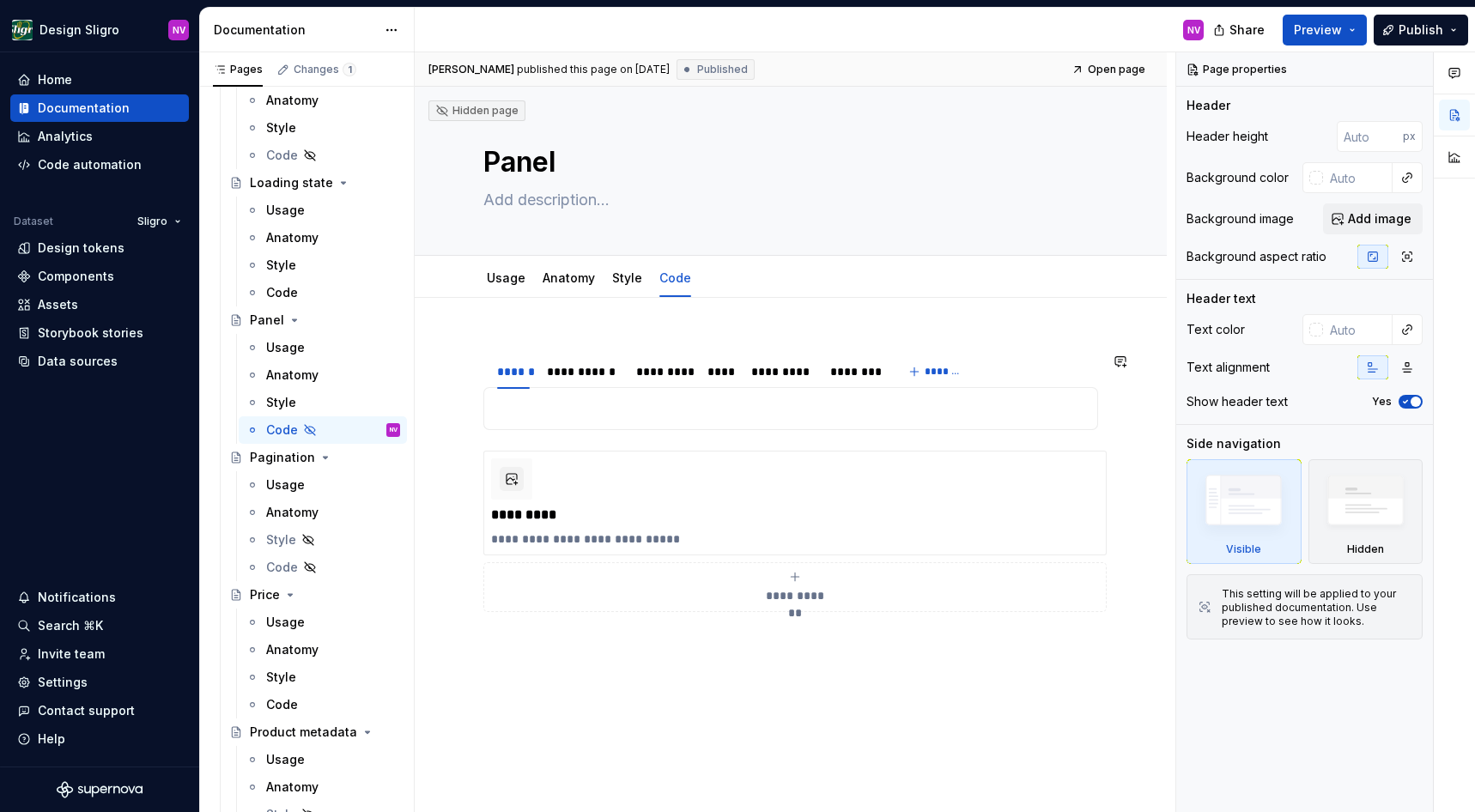
click at [550, 323] on div "**********" at bounding box center [791, 587] width 752 height 579
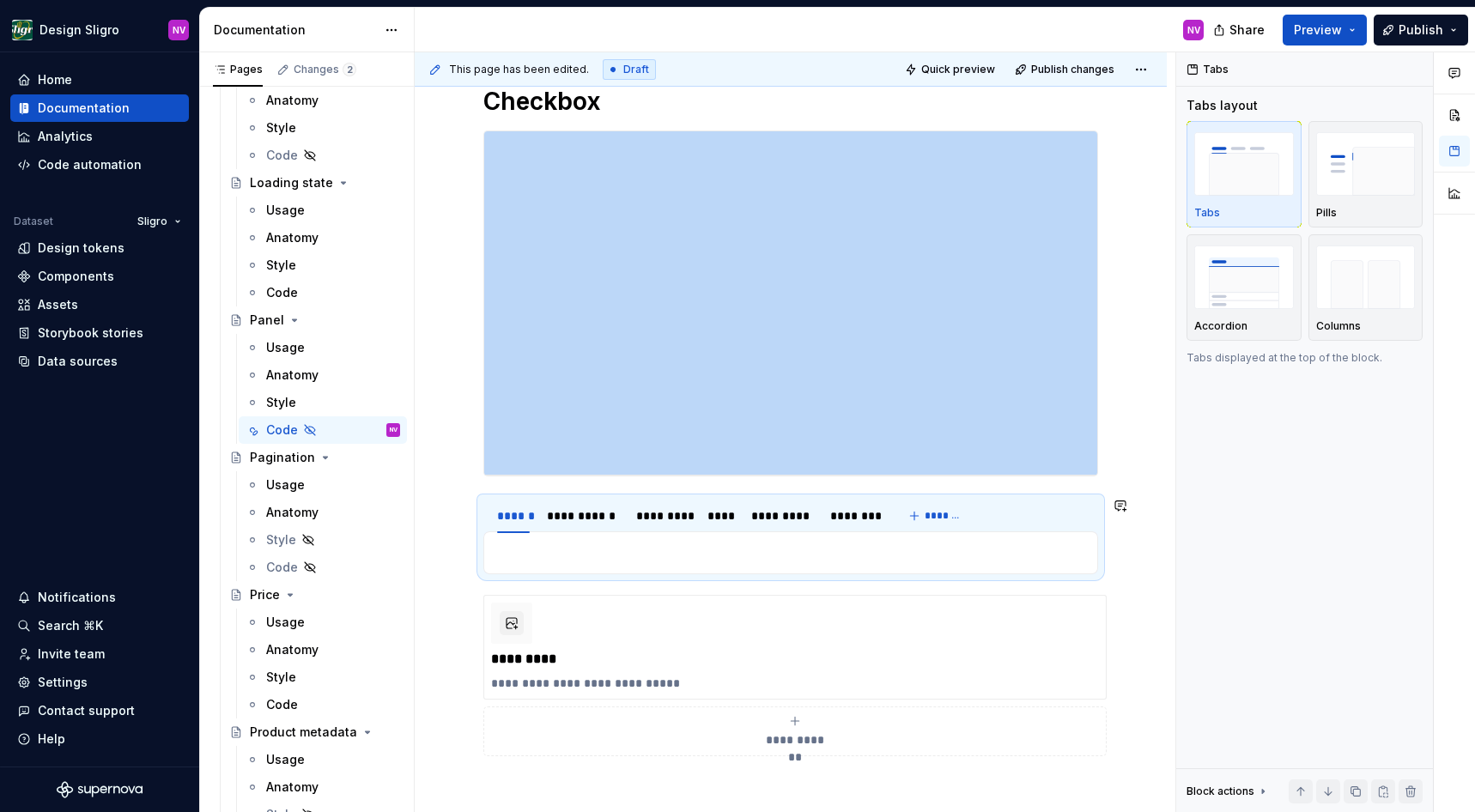
scroll to position [231, 0]
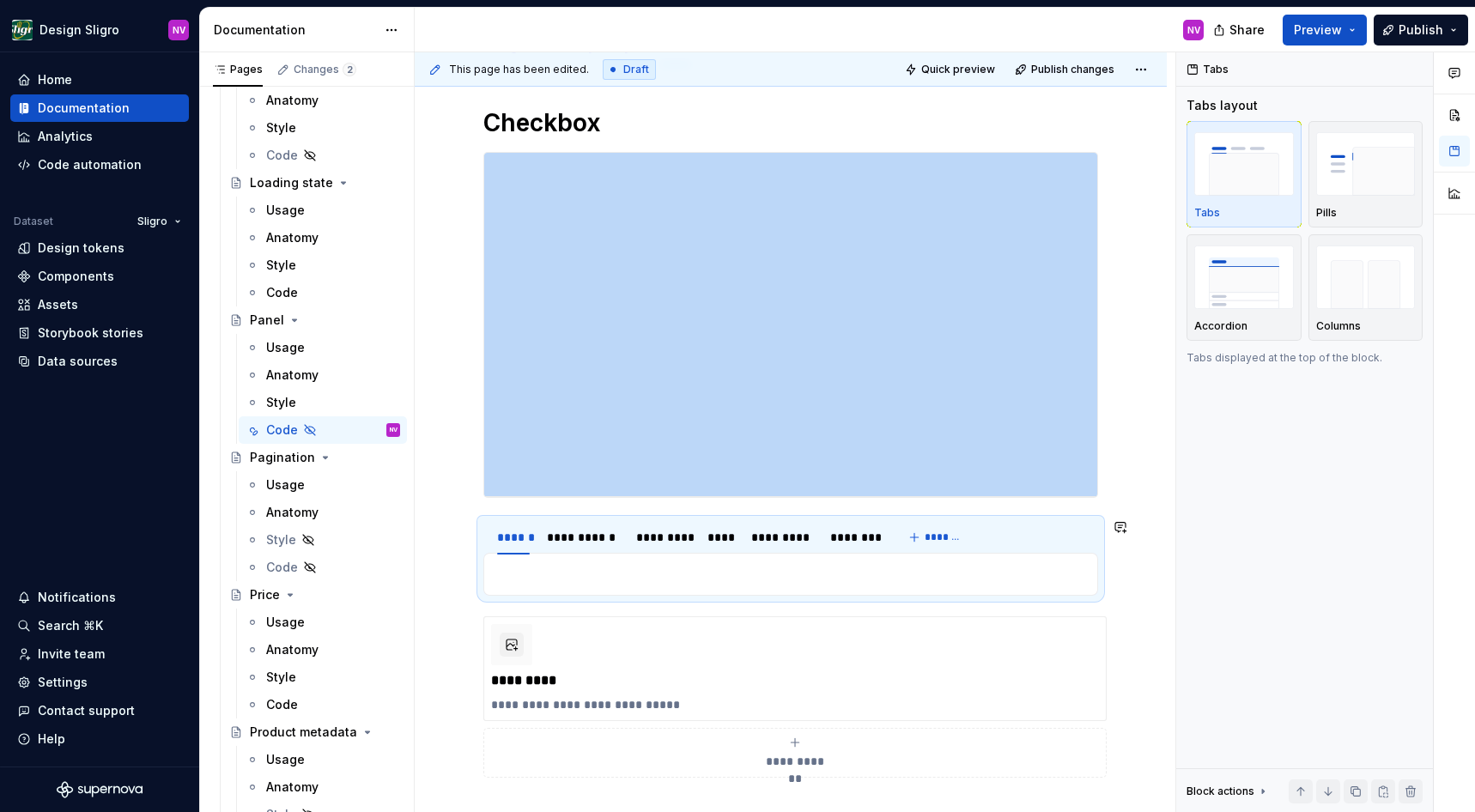
click at [596, 582] on p at bounding box center [790, 575] width 592 height 21
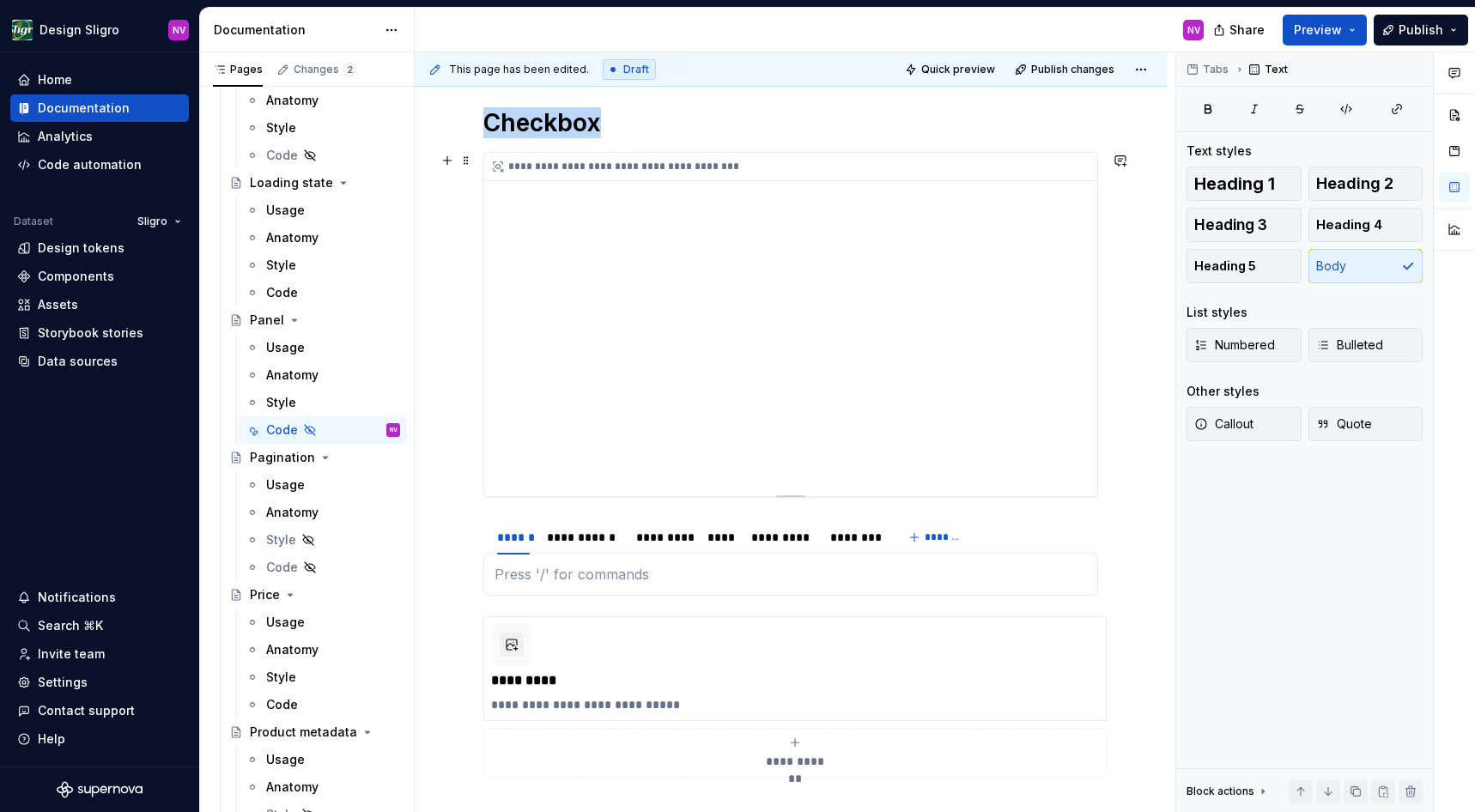
click at [602, 349] on div "**********" at bounding box center [790, 324] width 613 height 343
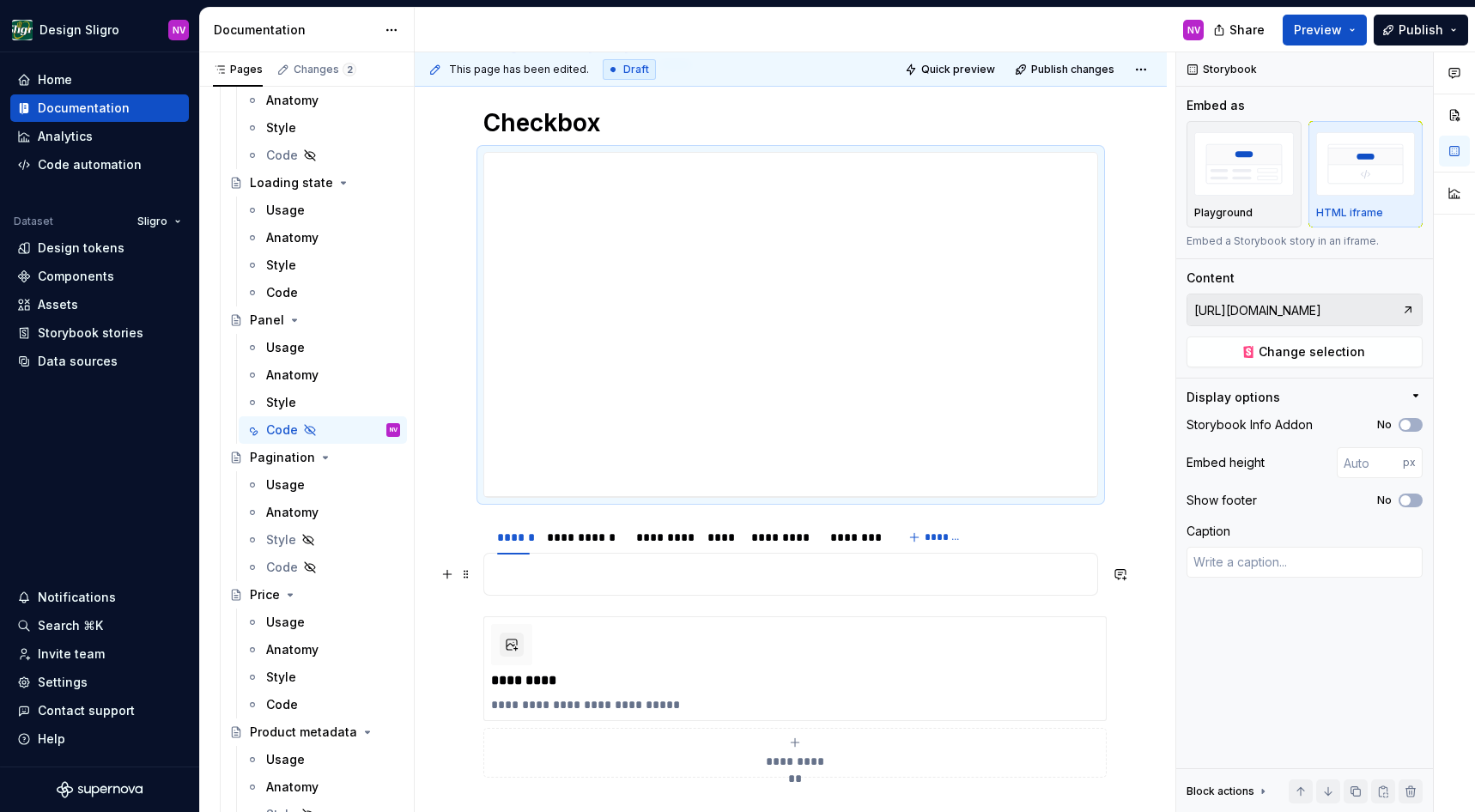
click at [558, 574] on p at bounding box center [790, 575] width 592 height 21
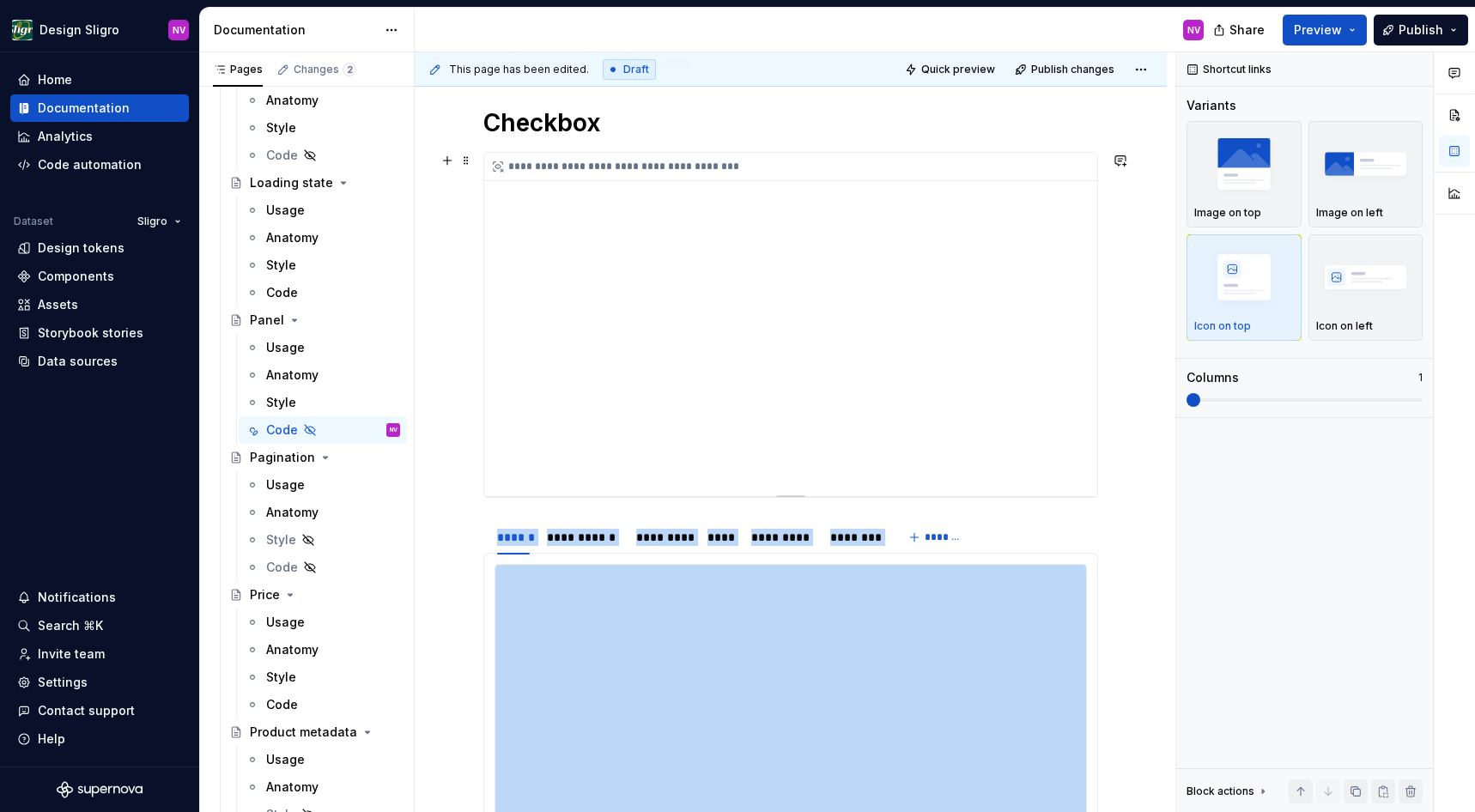
click at [741, 269] on div "**********" at bounding box center [790, 324] width 613 height 343
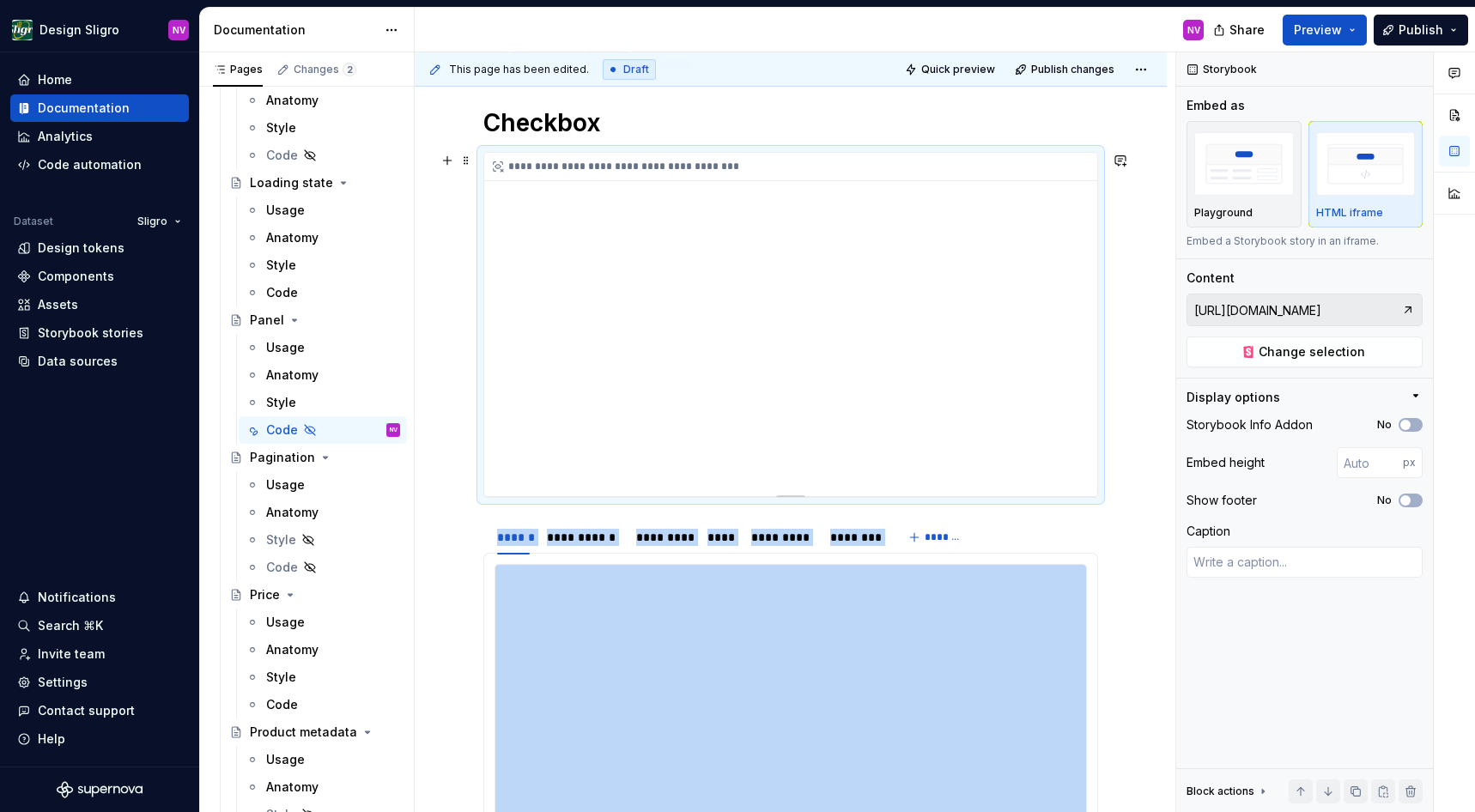
type textarea "*"
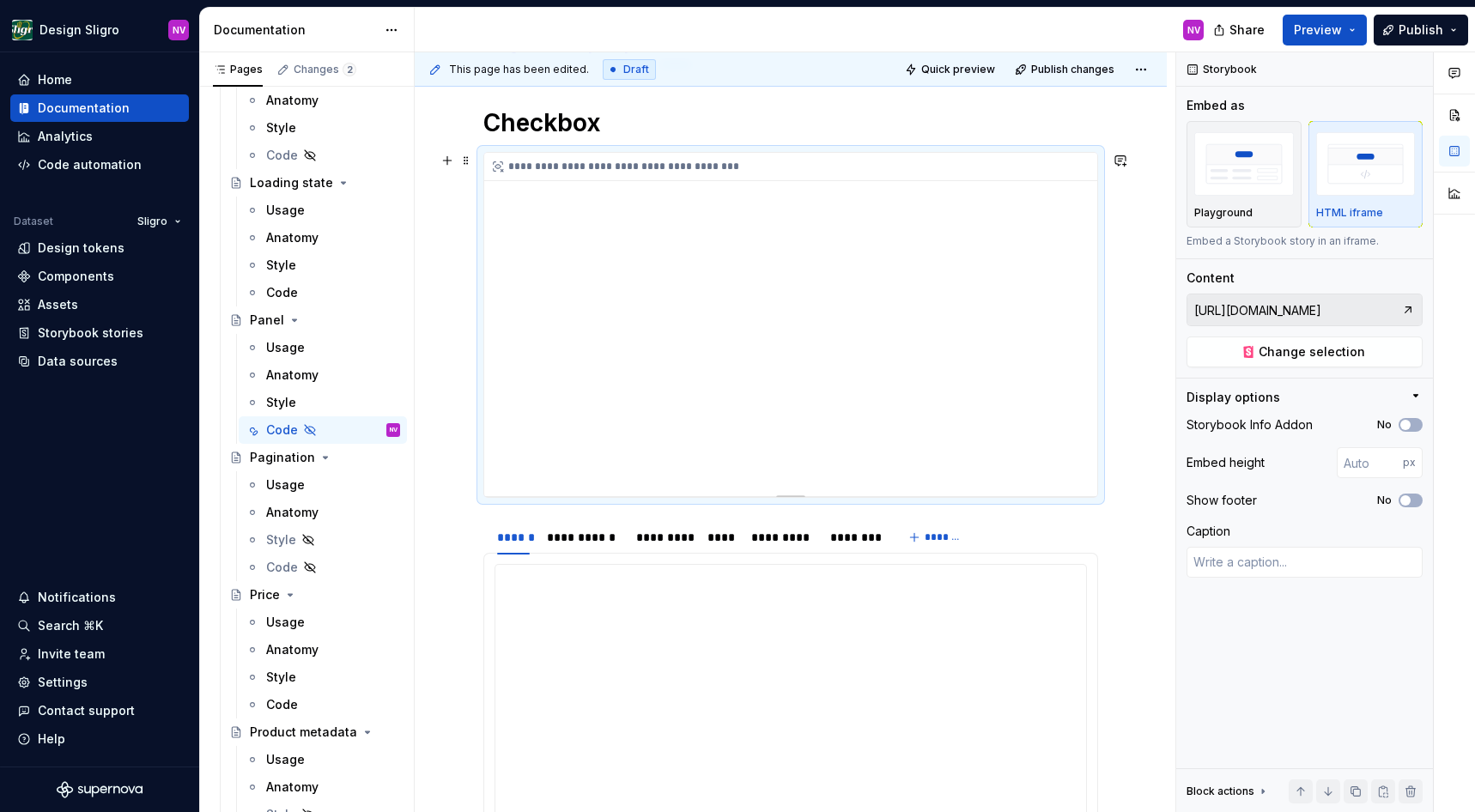
scroll to position [93, 0]
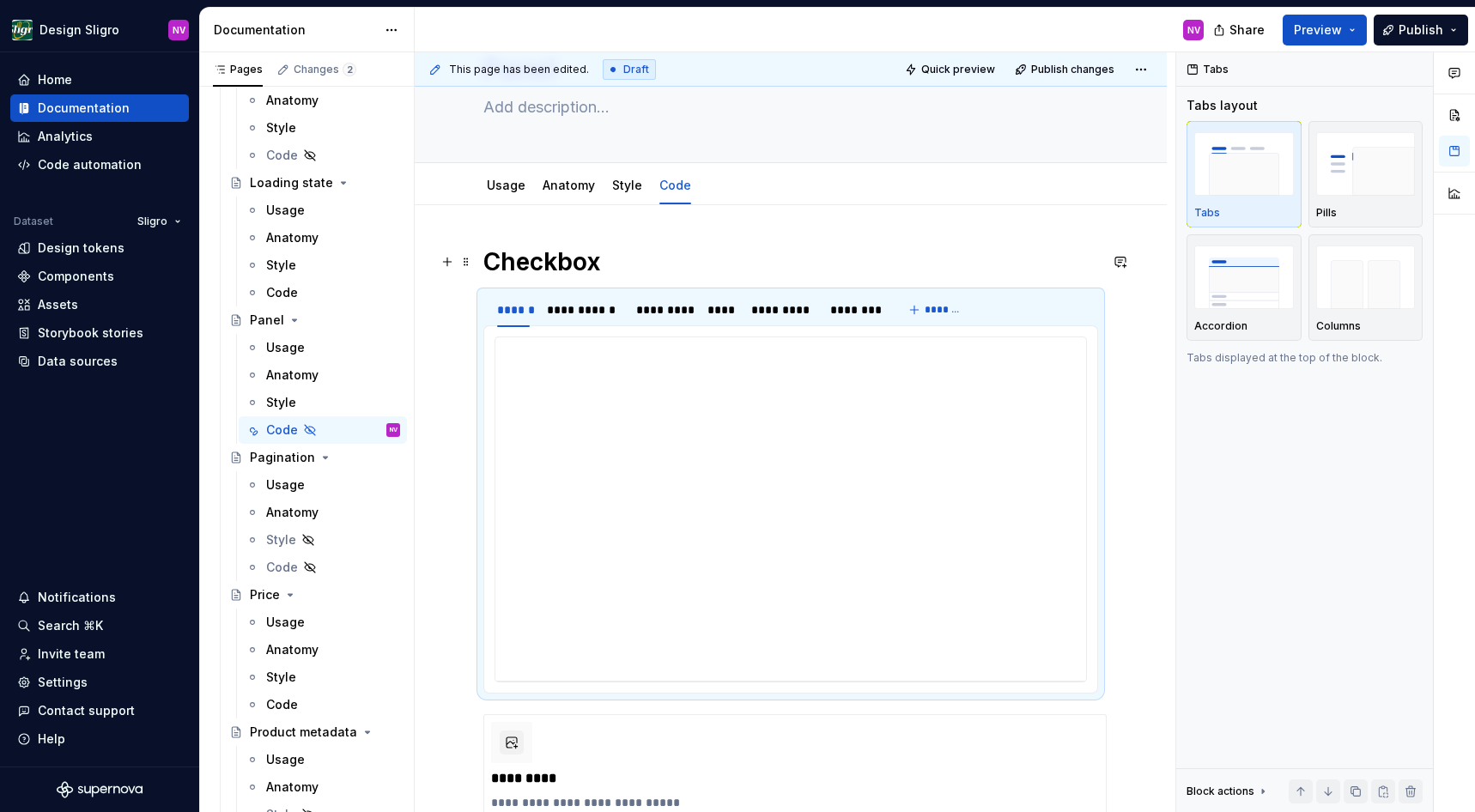
click at [544, 262] on h1 "Checkbox" at bounding box center [790, 262] width 615 height 31
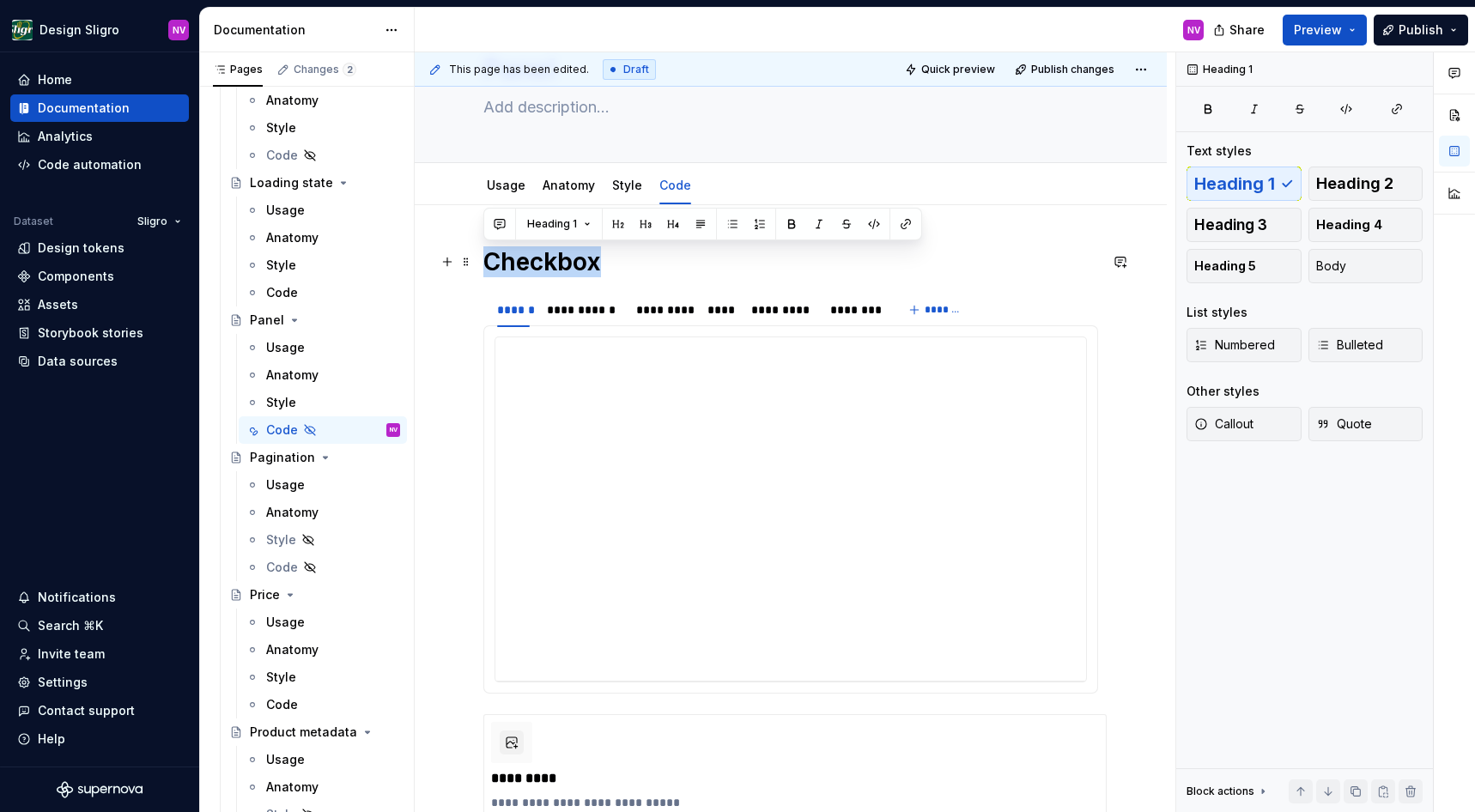
drag, startPoint x: 600, startPoint y: 270, endPoint x: 490, endPoint y: 265, distance: 110.1
click at [490, 265] on h1 "Checkbox" at bounding box center [790, 262] width 615 height 31
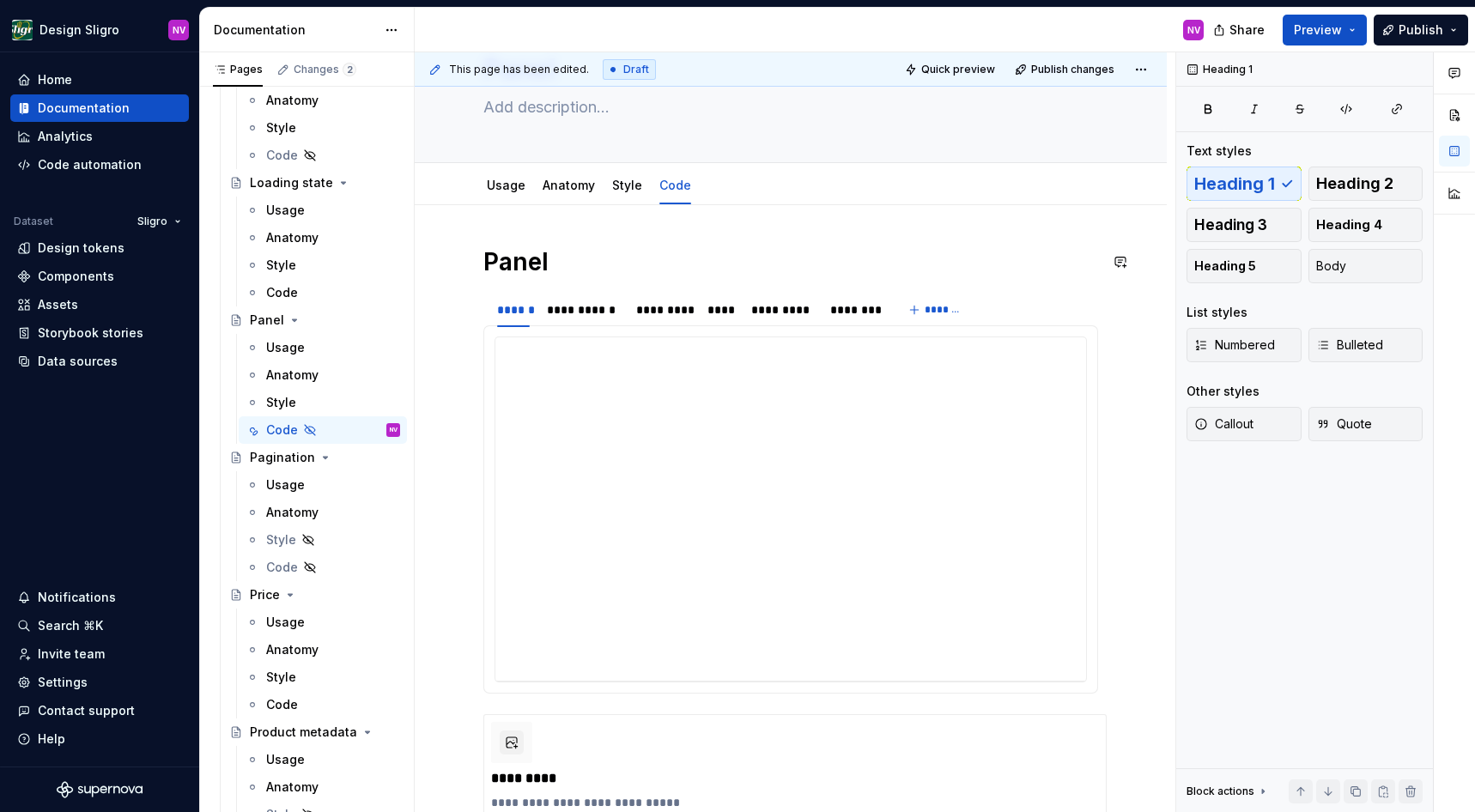
scroll to position [0, 0]
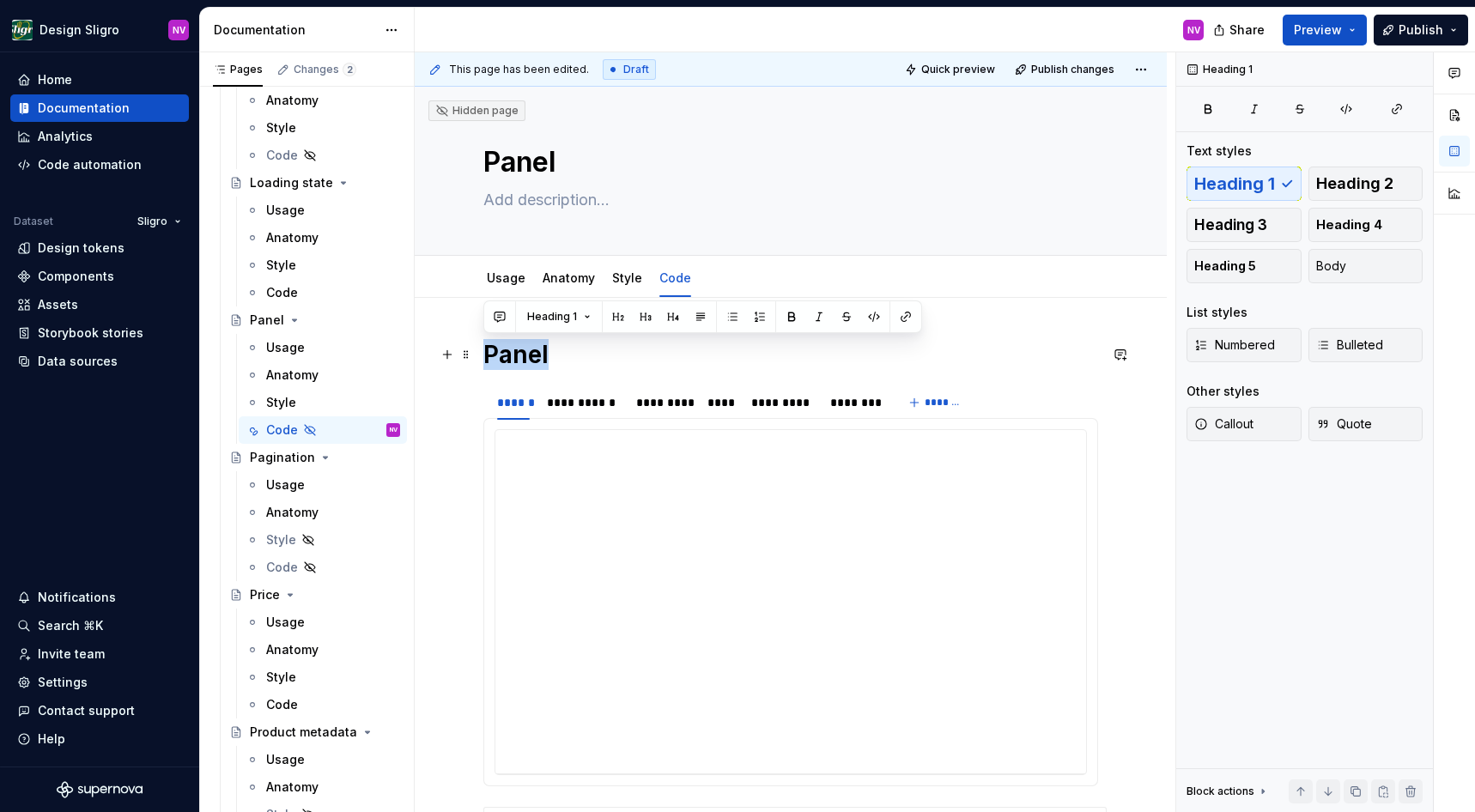
drag, startPoint x: 550, startPoint y: 353, endPoint x: 489, endPoint y: 357, distance: 61.1
click at [489, 357] on h1 "Panel" at bounding box center [790, 355] width 615 height 31
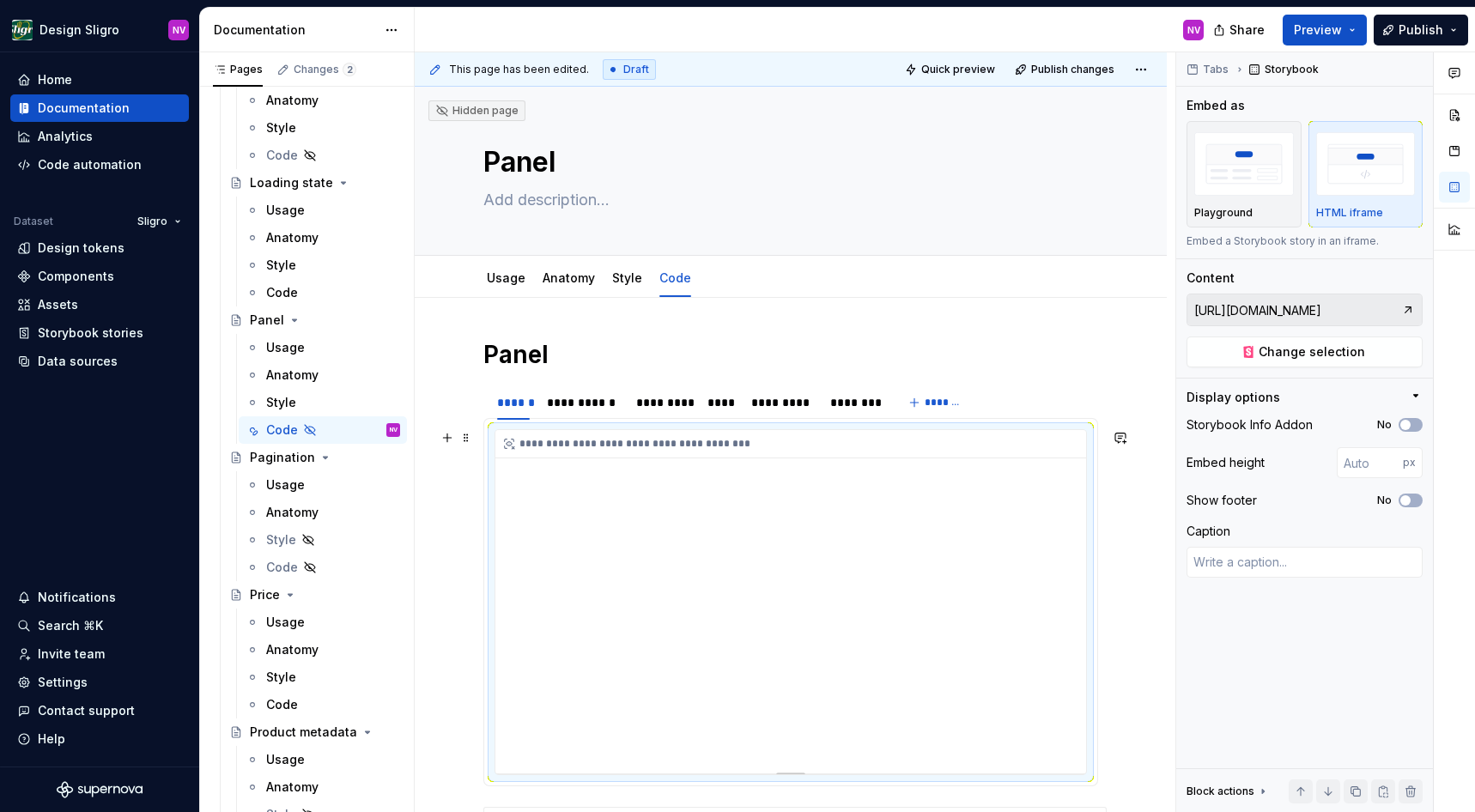
click at [612, 484] on div "**********" at bounding box center [791, 602] width 591 height 343
click at [679, 532] on div "**********" at bounding box center [791, 602] width 591 height 343
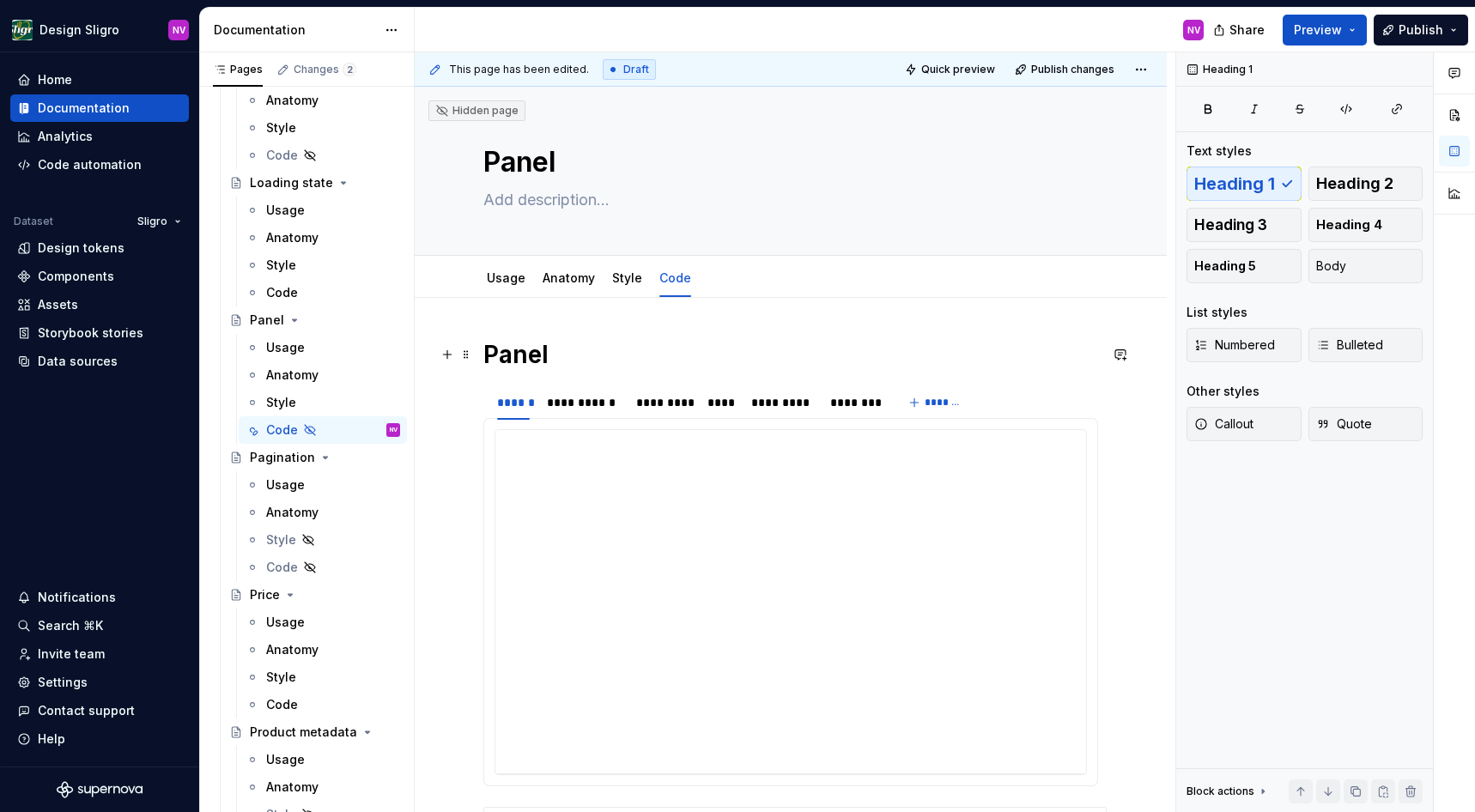
click at [643, 352] on h1 "Panel" at bounding box center [790, 355] width 615 height 31
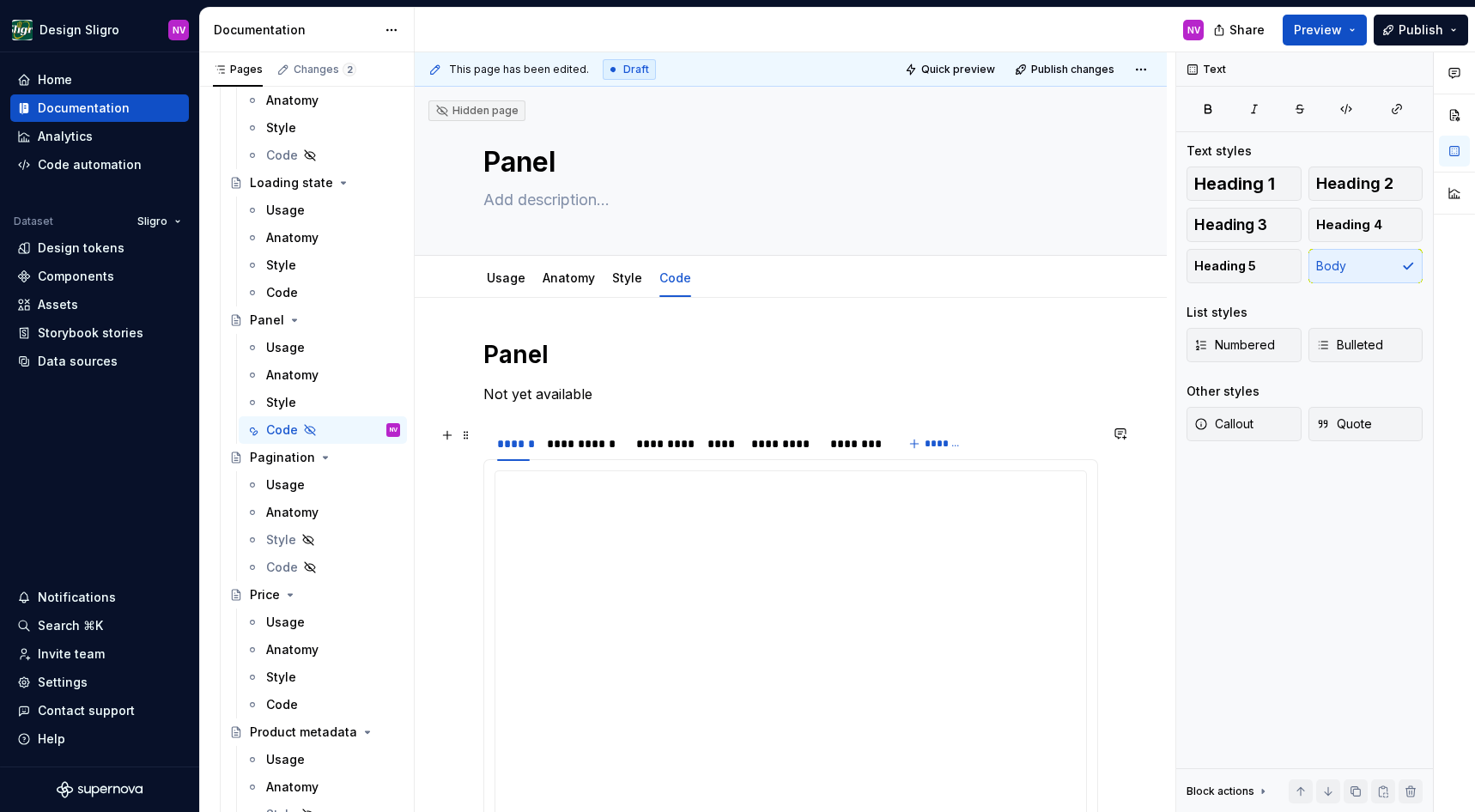
click at [451, 428] on button "button" at bounding box center [447, 435] width 24 height 24
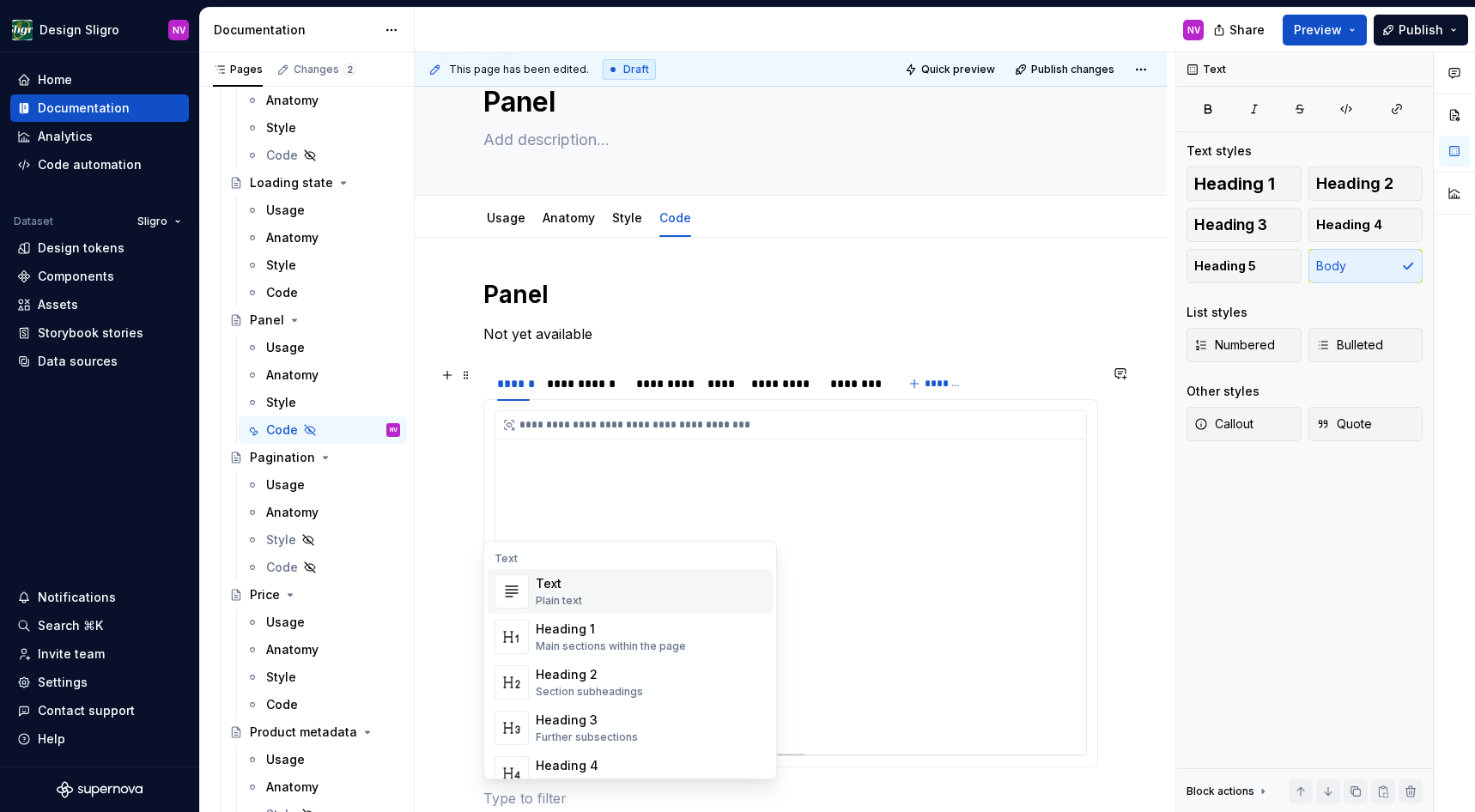
click at [981, 484] on div "**********" at bounding box center [791, 582] width 591 height 343
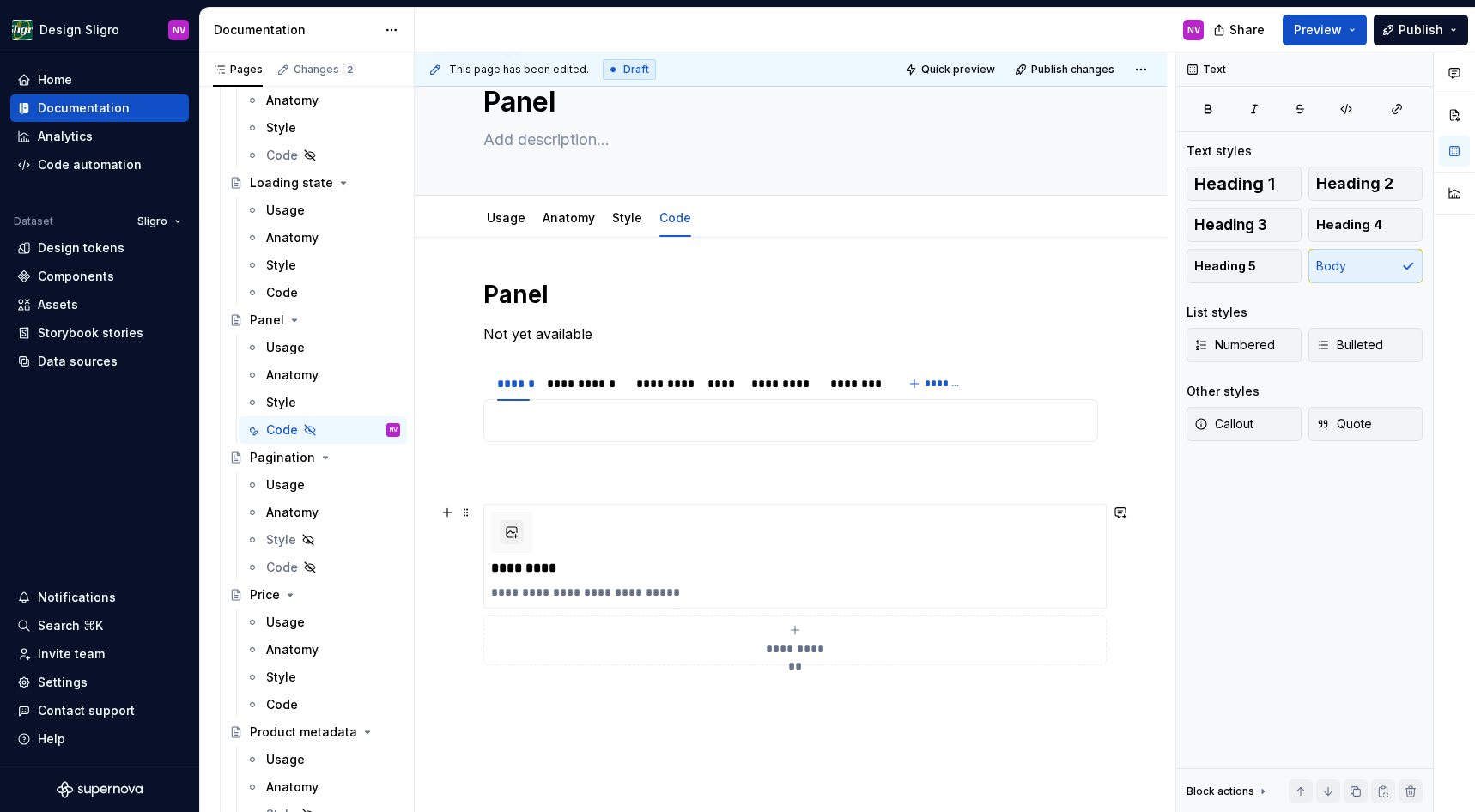
click at [474, 513] on div "**********" at bounding box center [791, 584] width 752 height 692
click at [471, 512] on span at bounding box center [466, 512] width 13 height 24
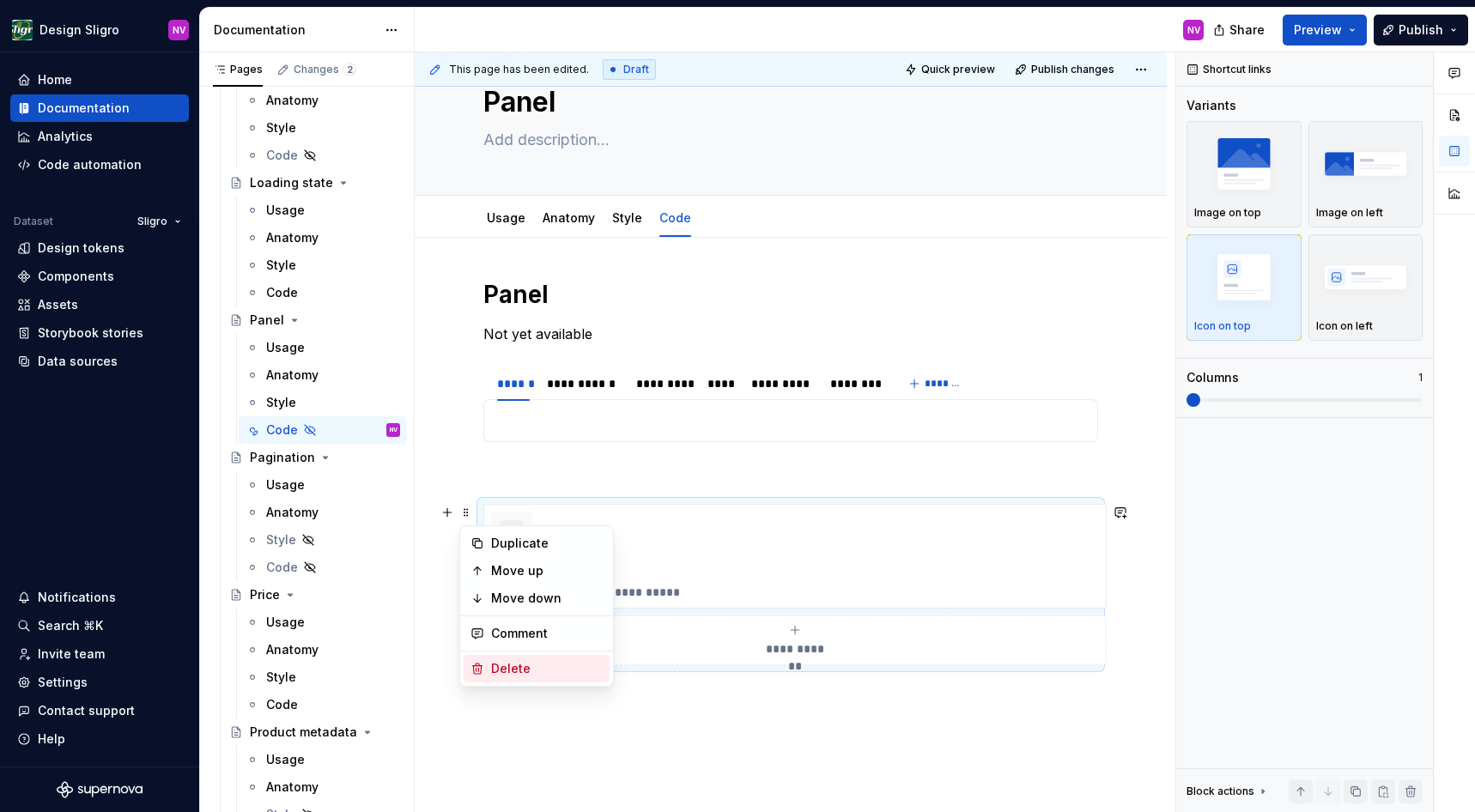
click at [501, 668] on div "Delete" at bounding box center [547, 669] width 112 height 17
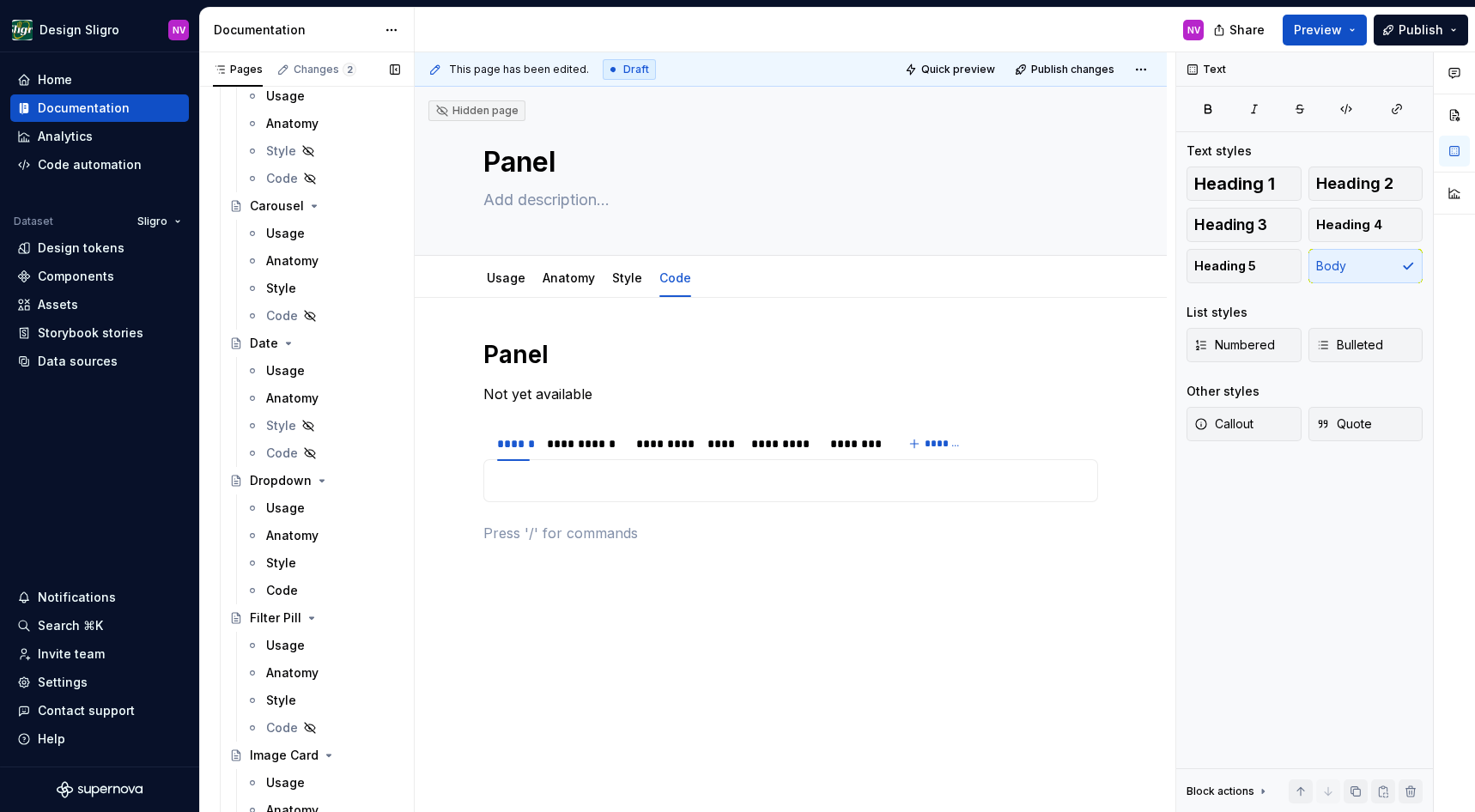
scroll to position [1781, 0]
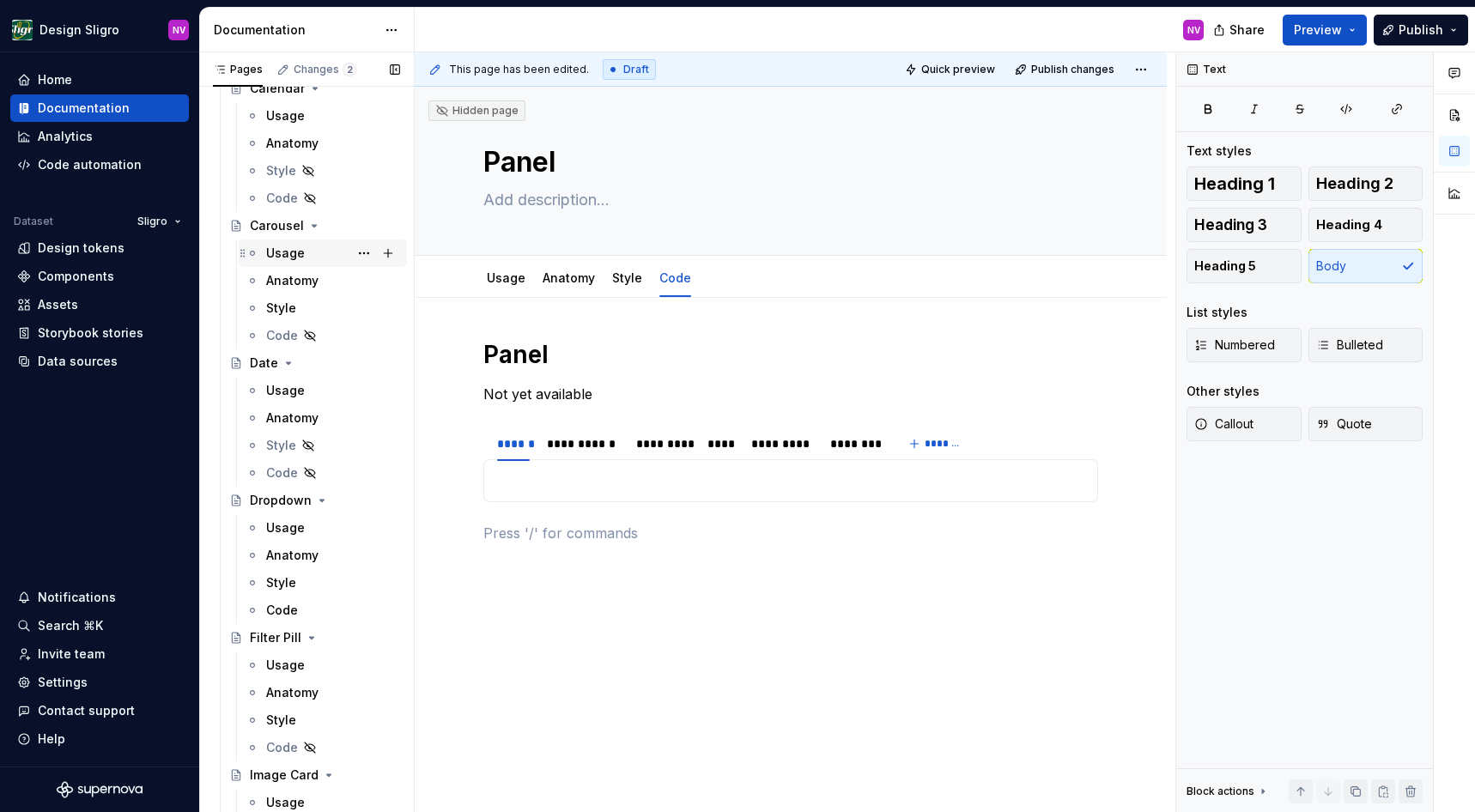
click at [296, 252] on div "Usage" at bounding box center [285, 253] width 38 height 17
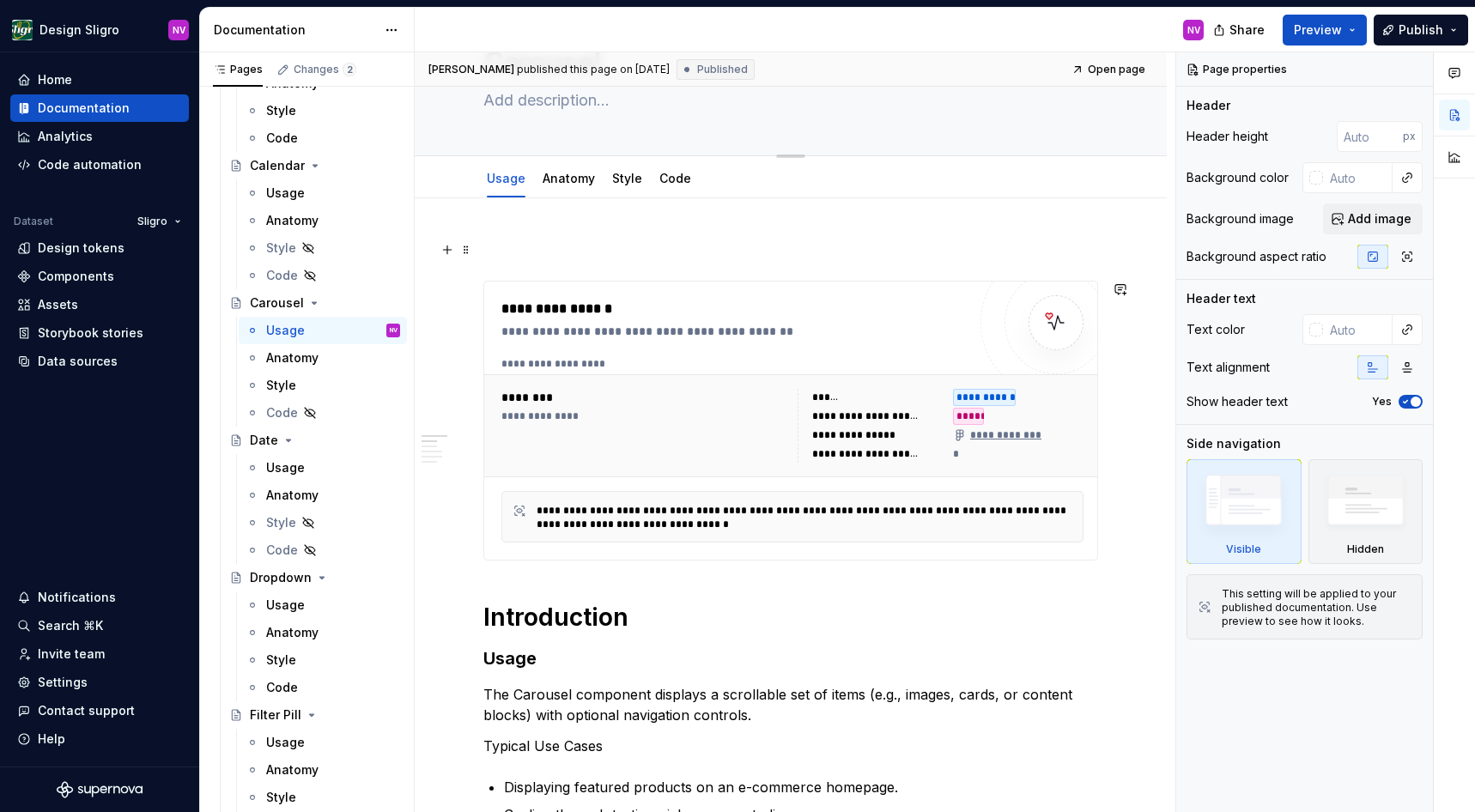
scroll to position [63, 0]
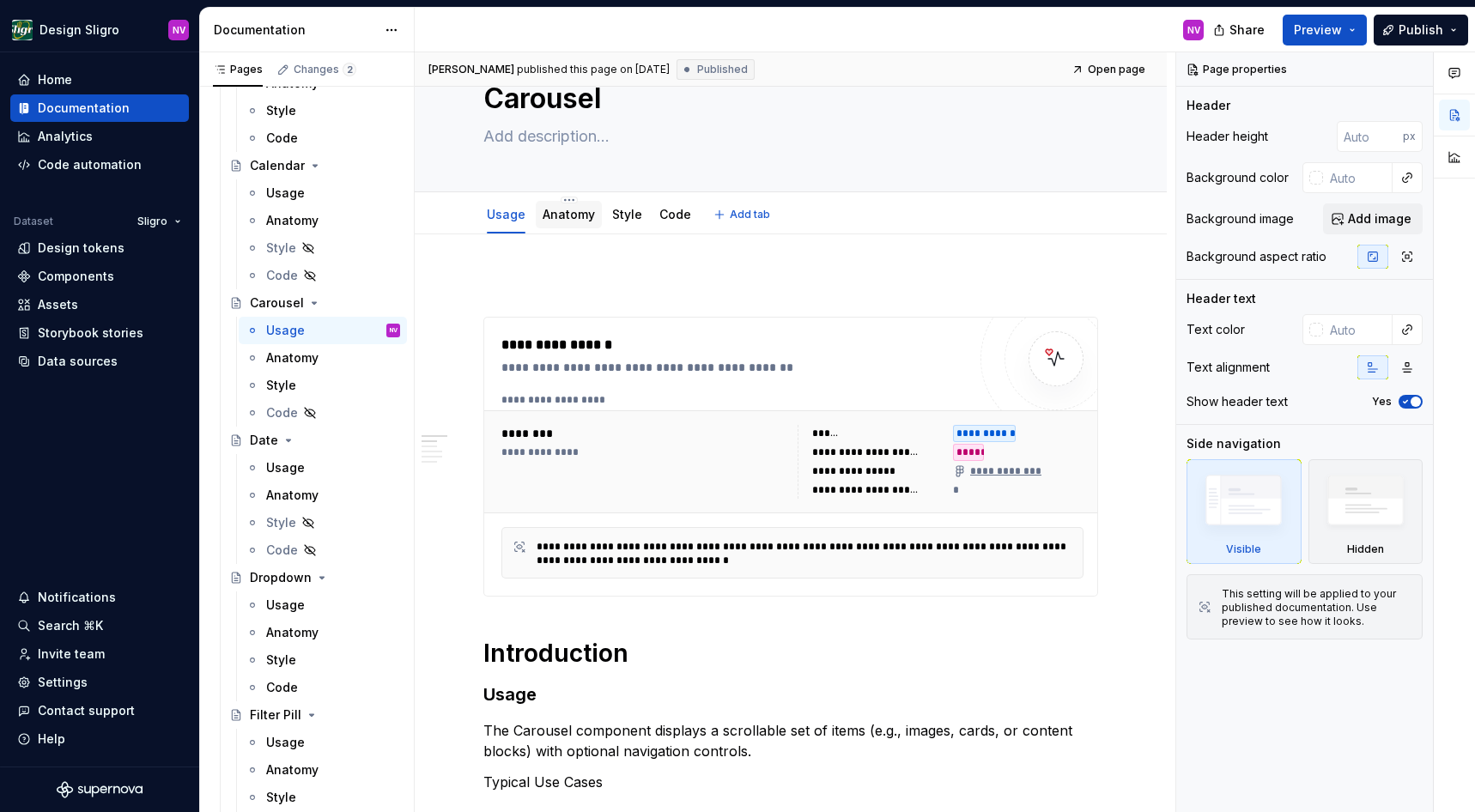
click at [556, 208] on link "Anatomy" at bounding box center [568, 213] width 53 height 14
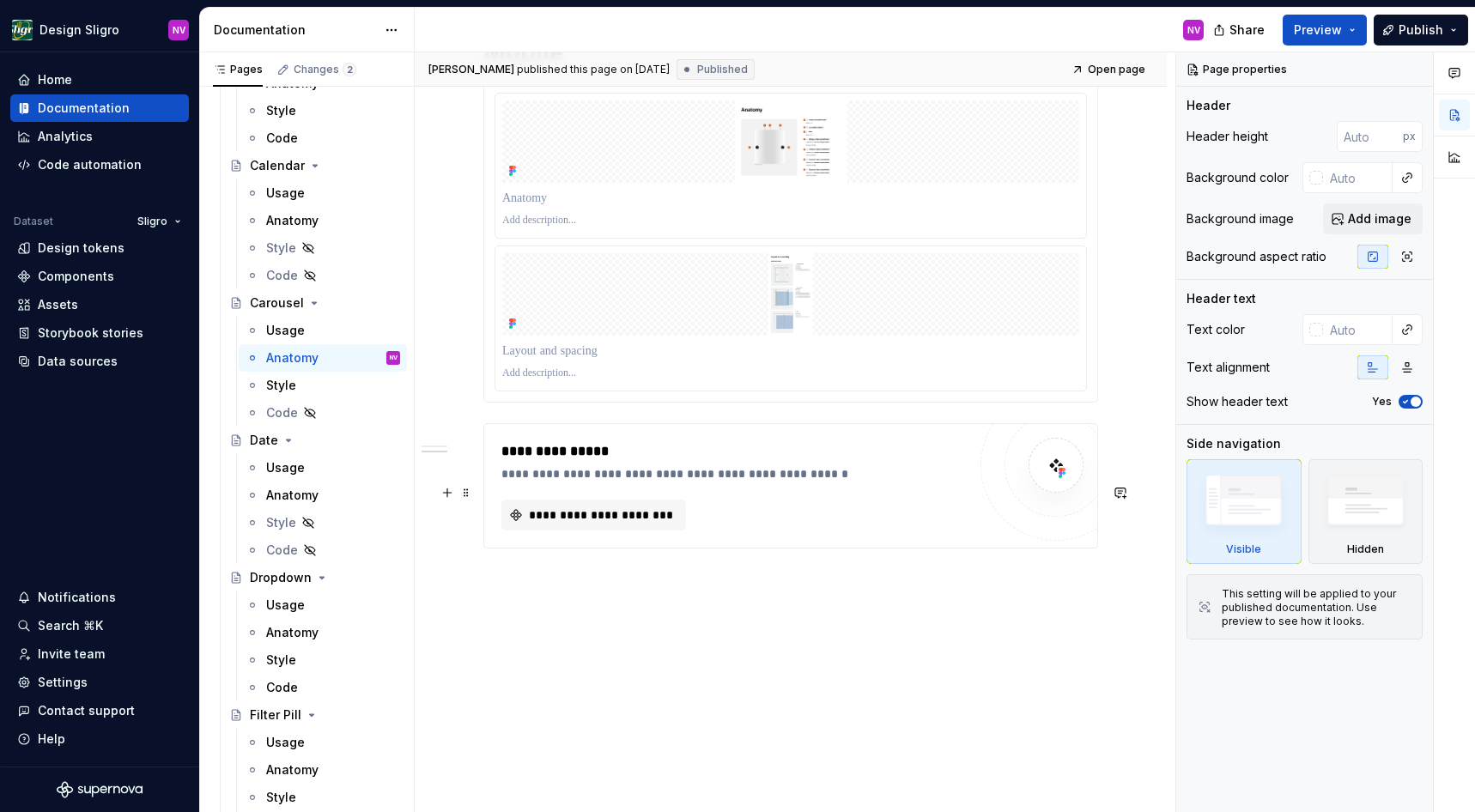
scroll to position [4509, 0]
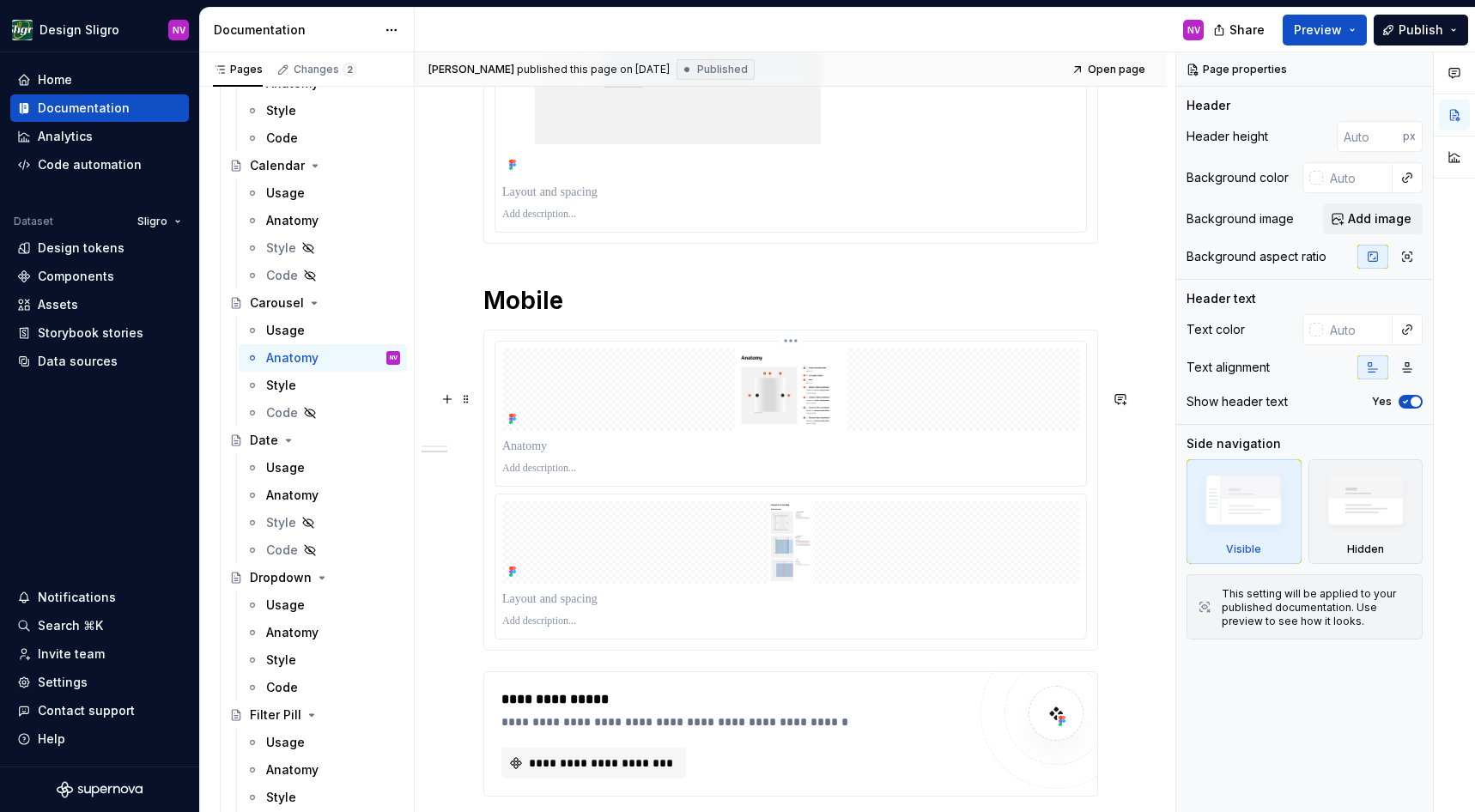
click at [620, 431] on img at bounding box center [790, 390] width 577 height 82
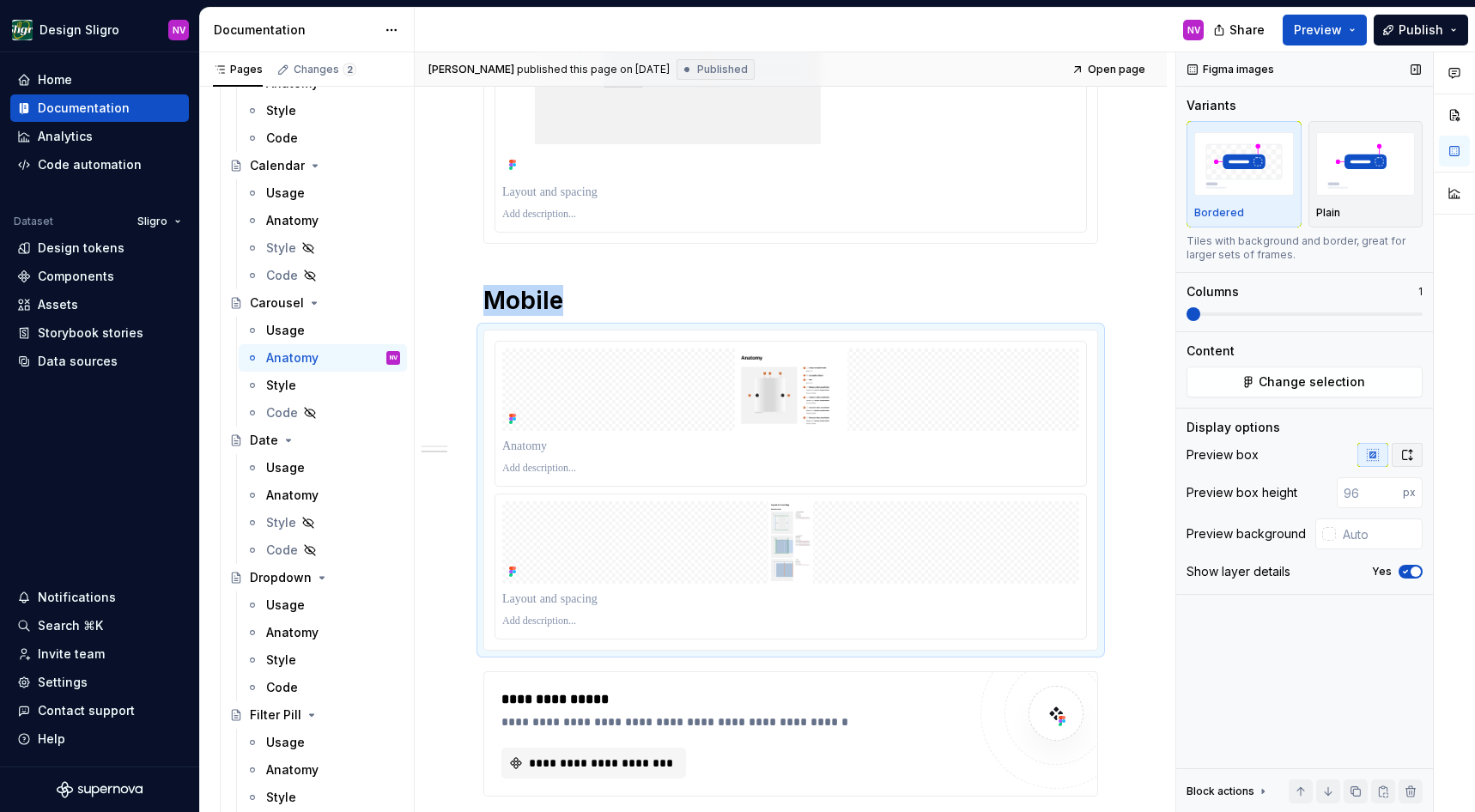
click at [1403, 458] on icon "button" at bounding box center [1408, 454] width 10 height 11
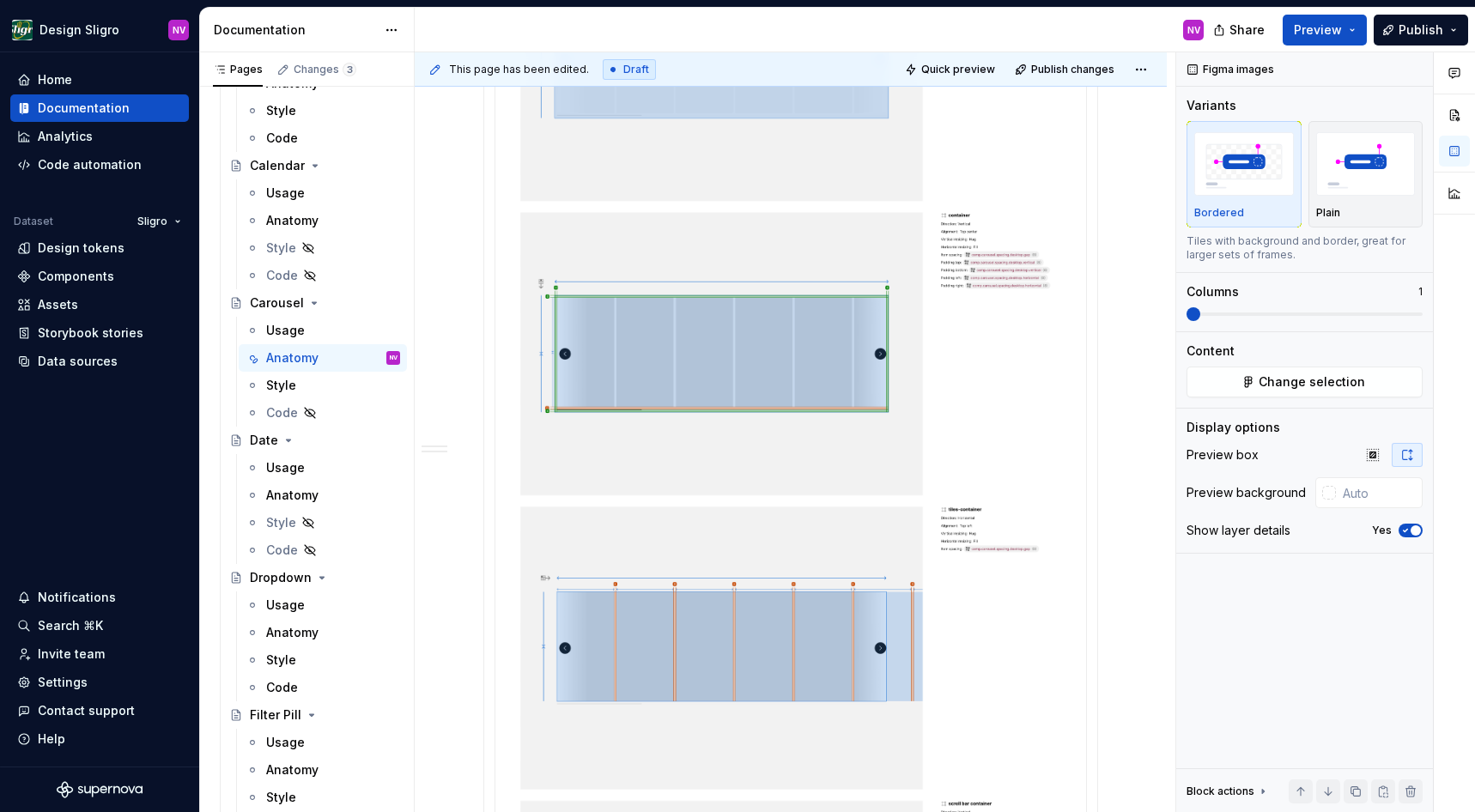
scroll to position [1804, 0]
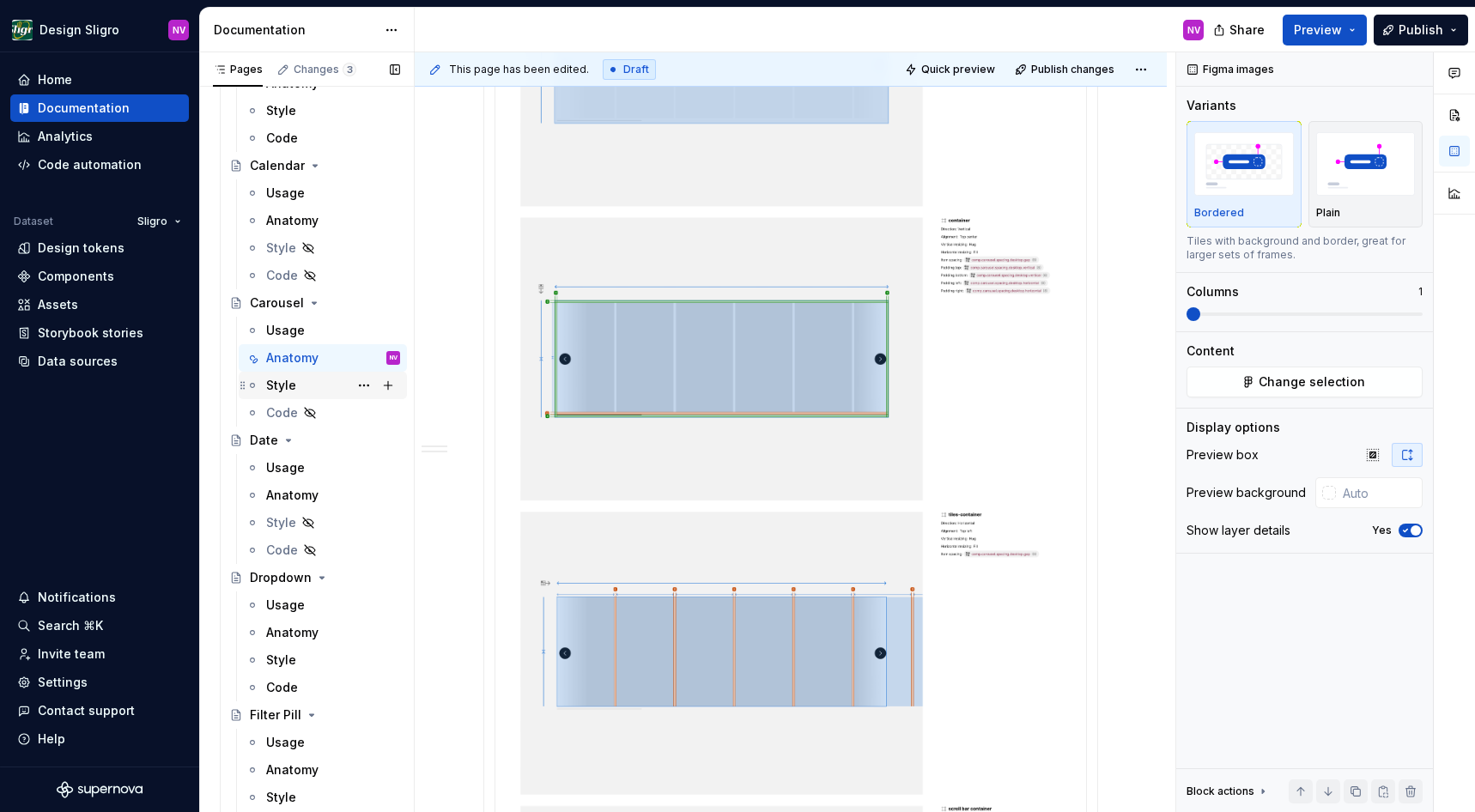
click at [297, 384] on div "Style" at bounding box center [333, 385] width 134 height 24
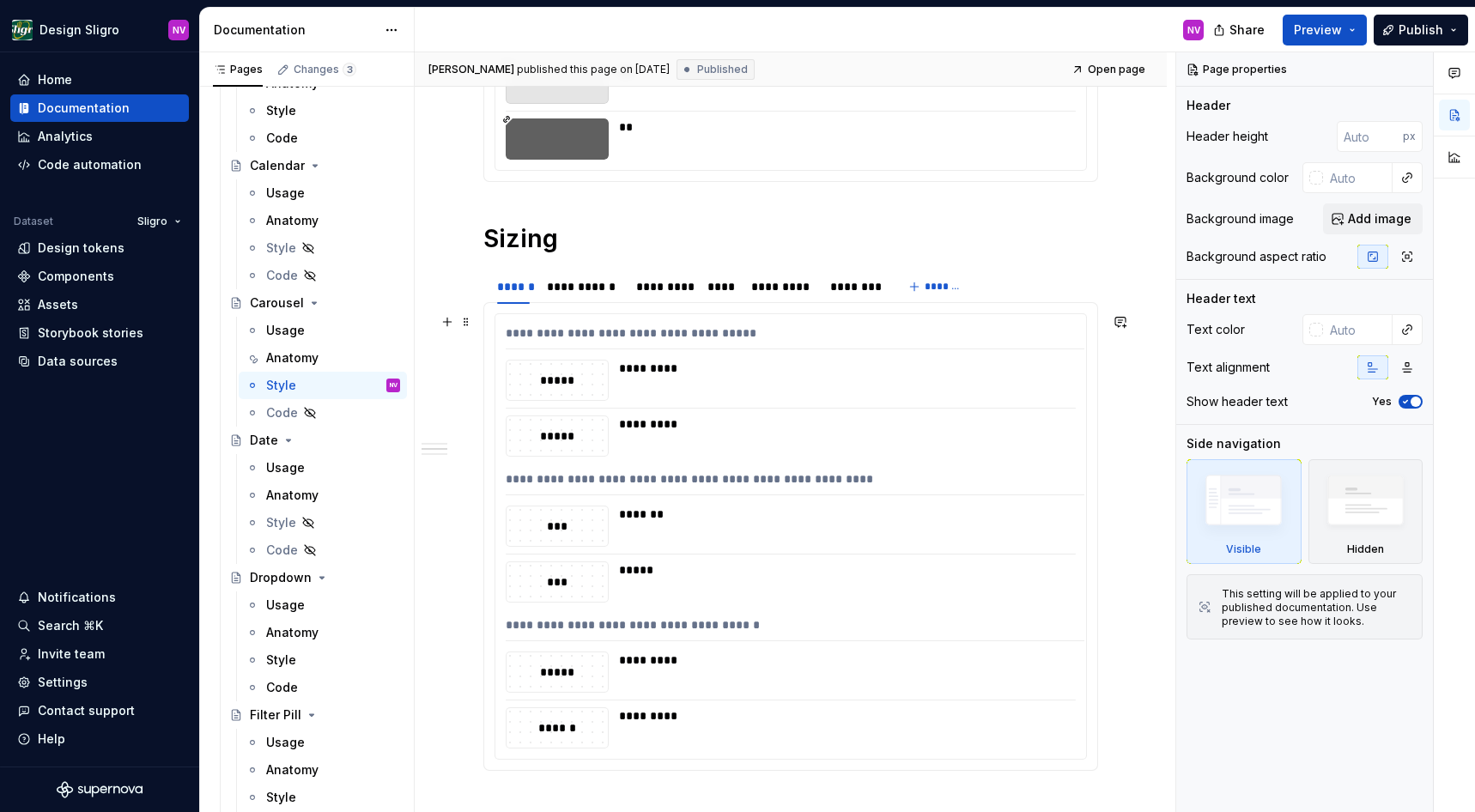
scroll to position [464, 0]
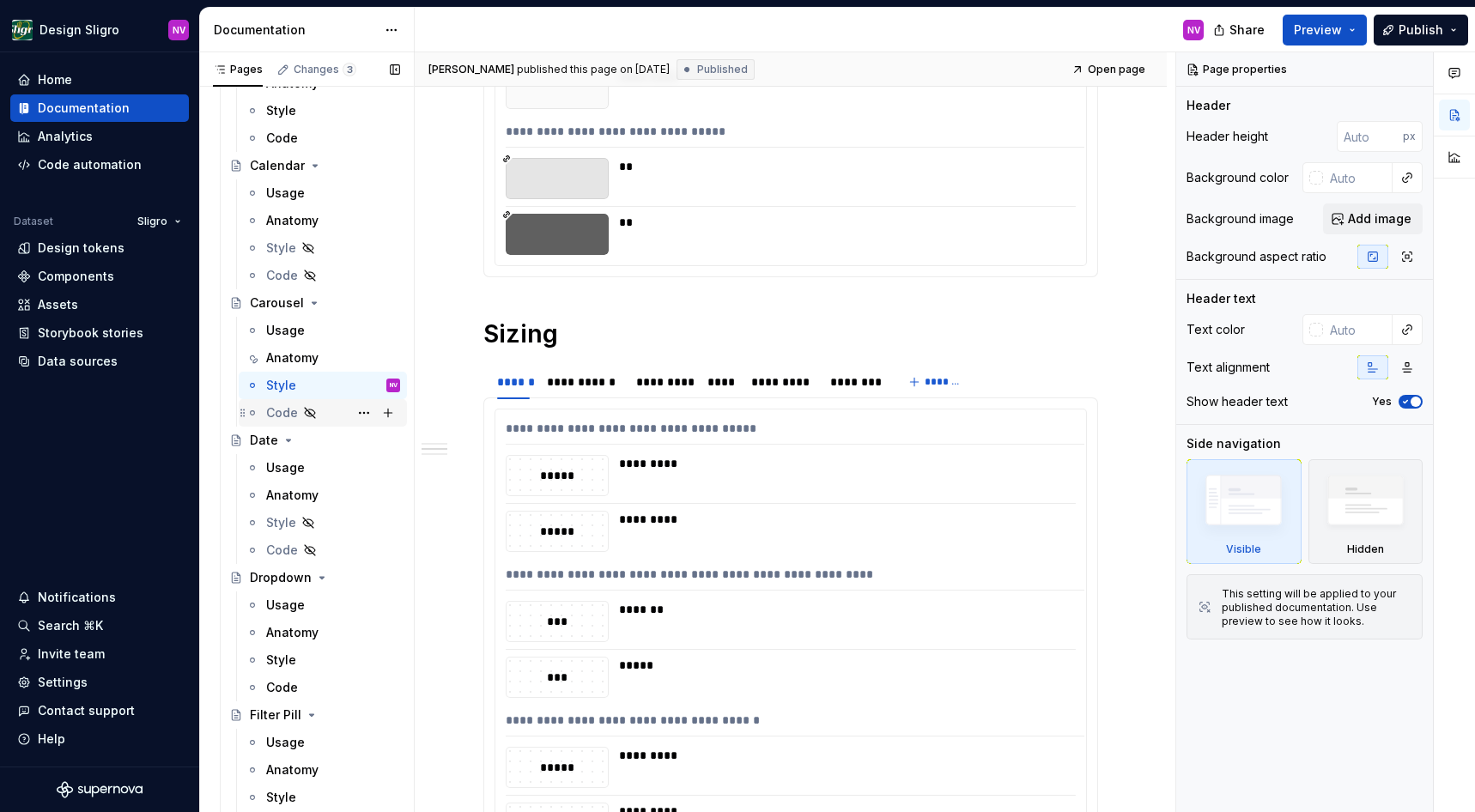
click at [280, 420] on div "Code" at bounding box center [281, 413] width 32 height 17
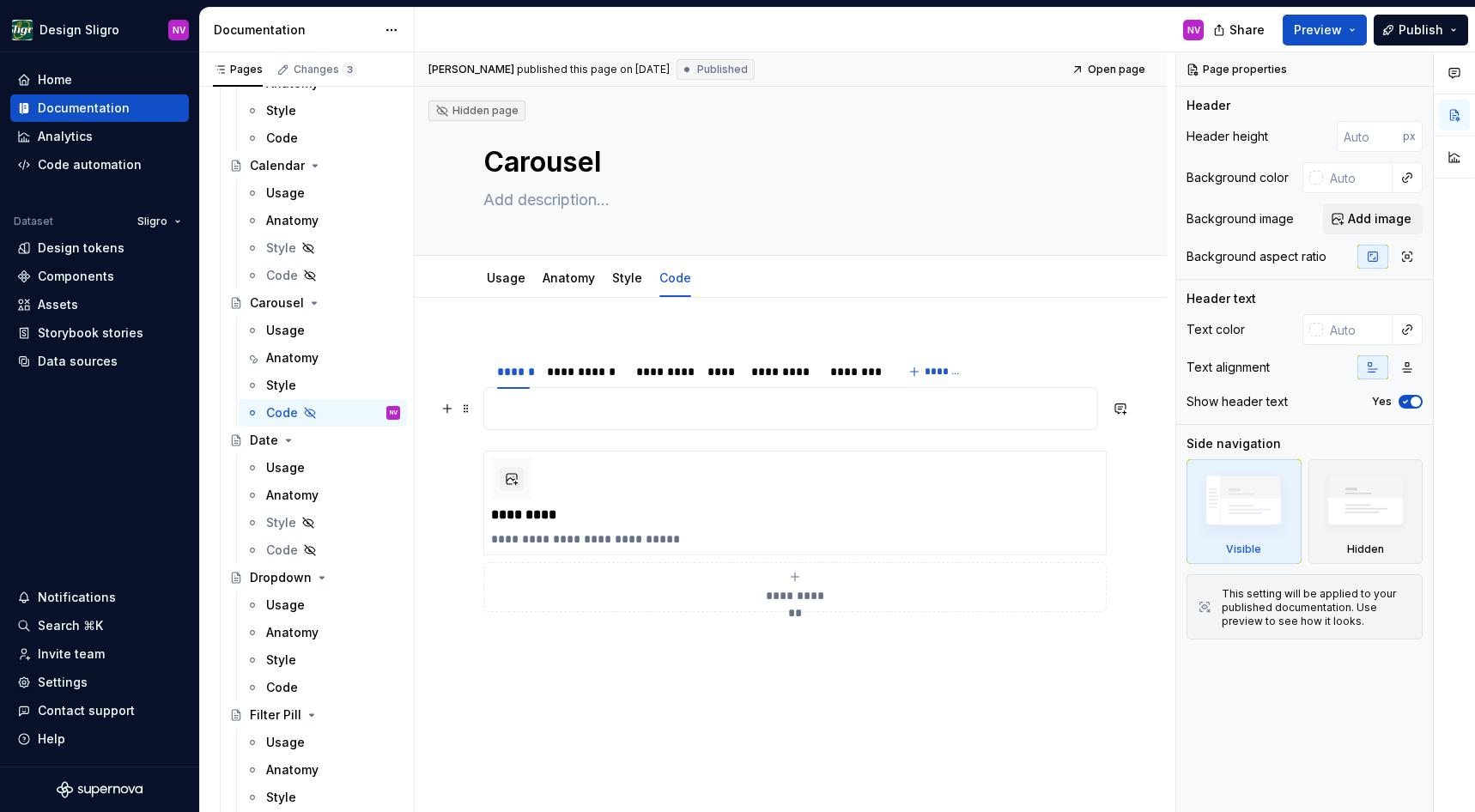
click at [586, 414] on p at bounding box center [790, 409] width 592 height 21
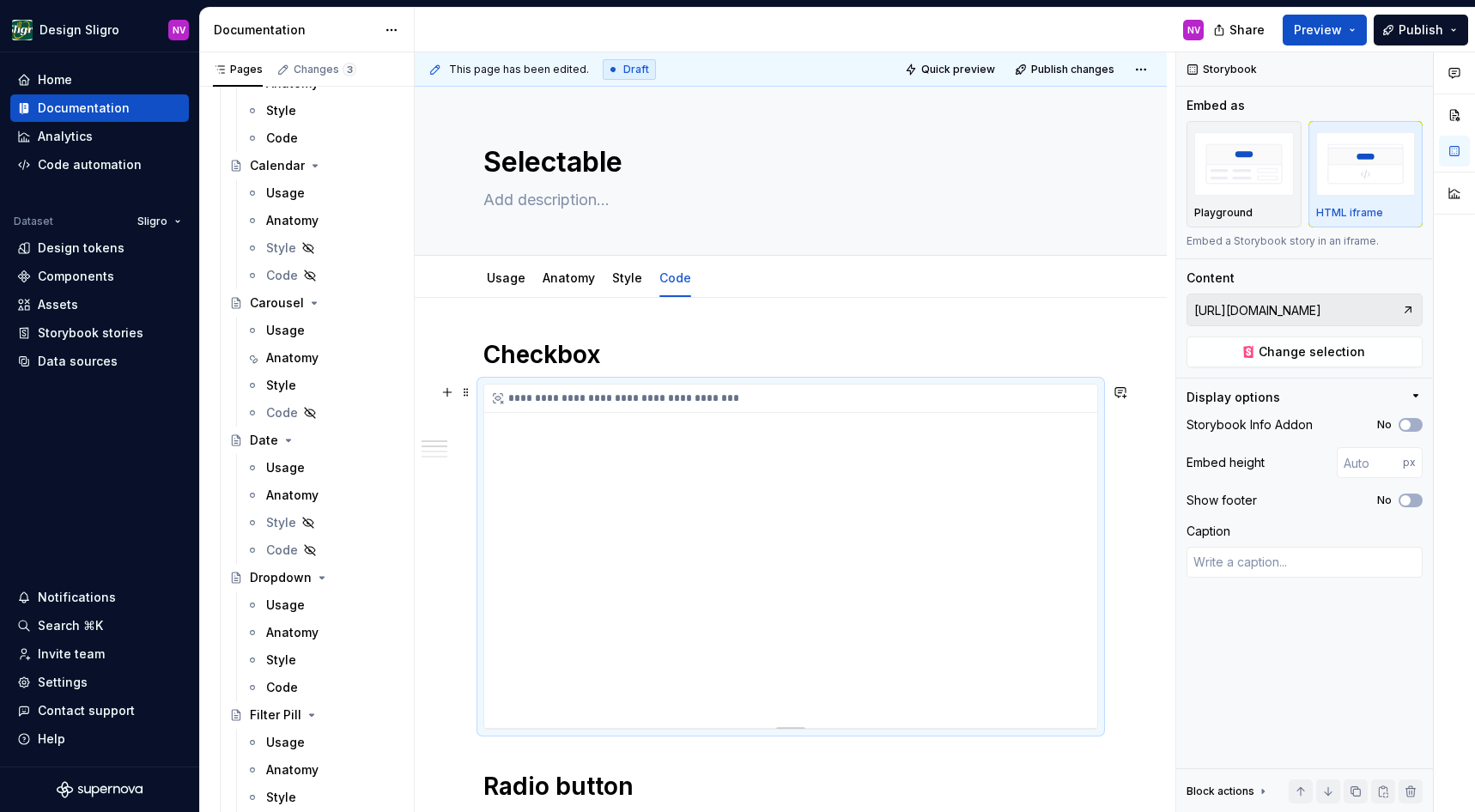
click at [712, 501] on div "**********" at bounding box center [790, 556] width 613 height 343
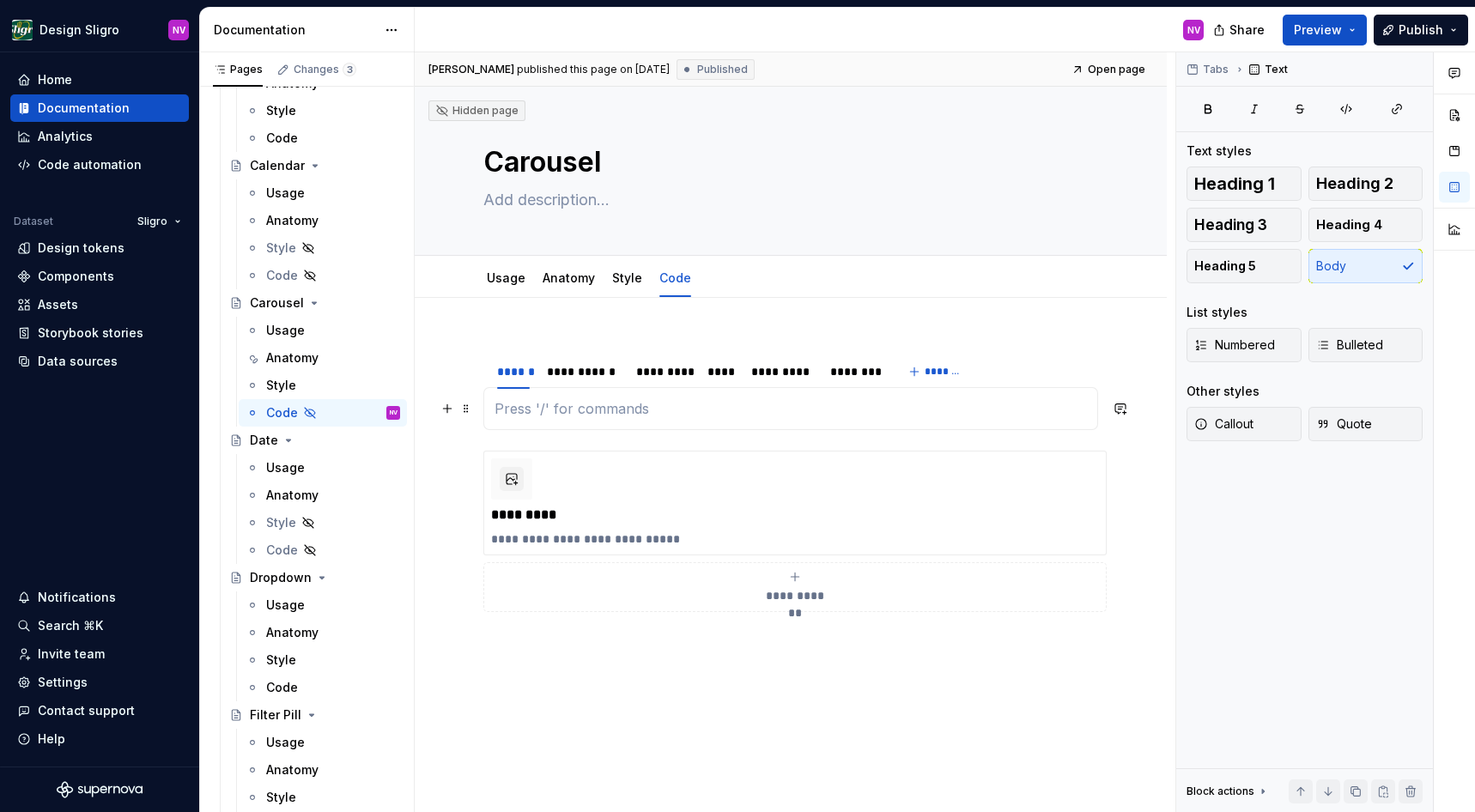
click at [572, 416] on p at bounding box center [790, 409] width 592 height 21
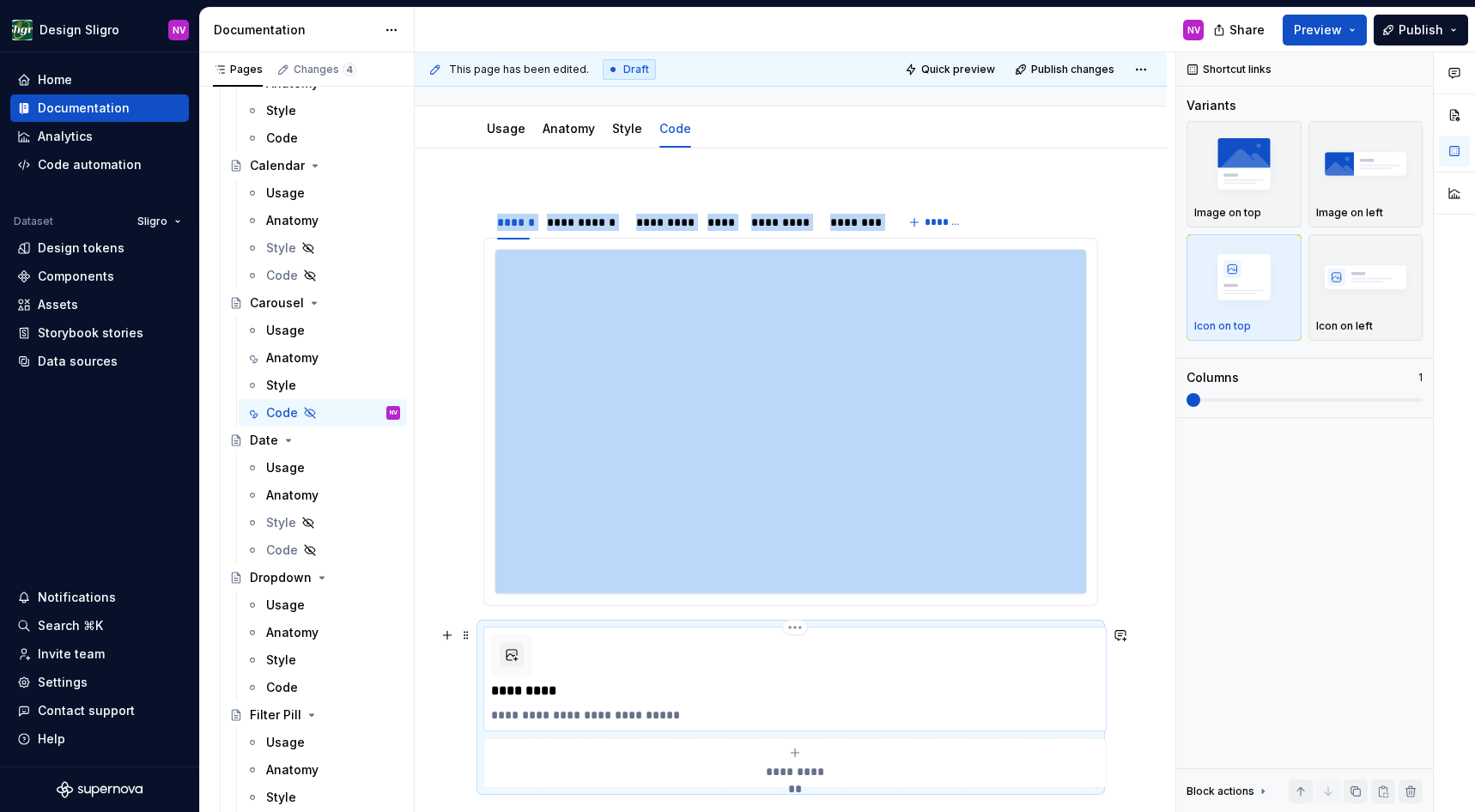
scroll to position [155, 0]
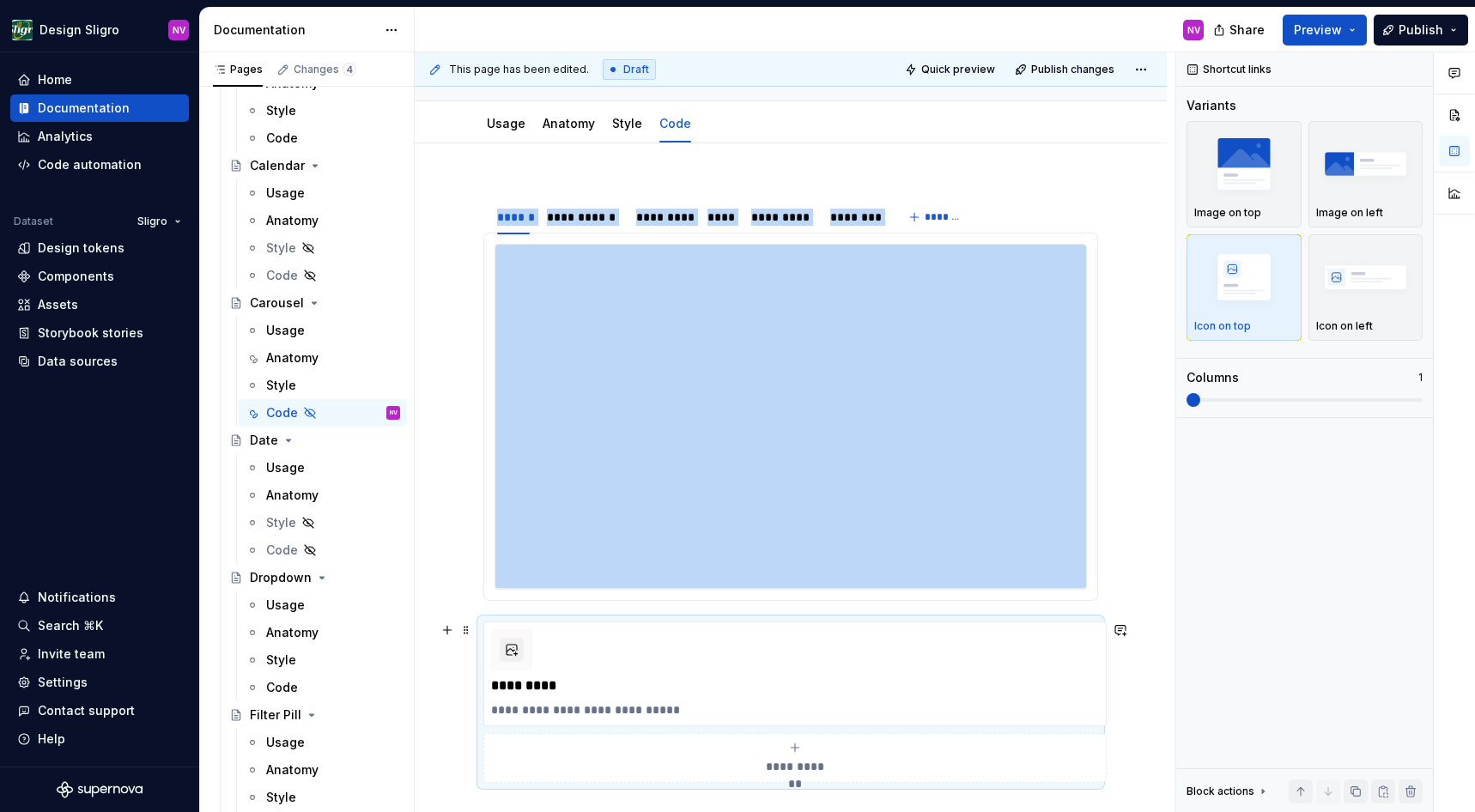
type textarea "*"
click at [468, 635] on span at bounding box center [466, 629] width 13 height 24
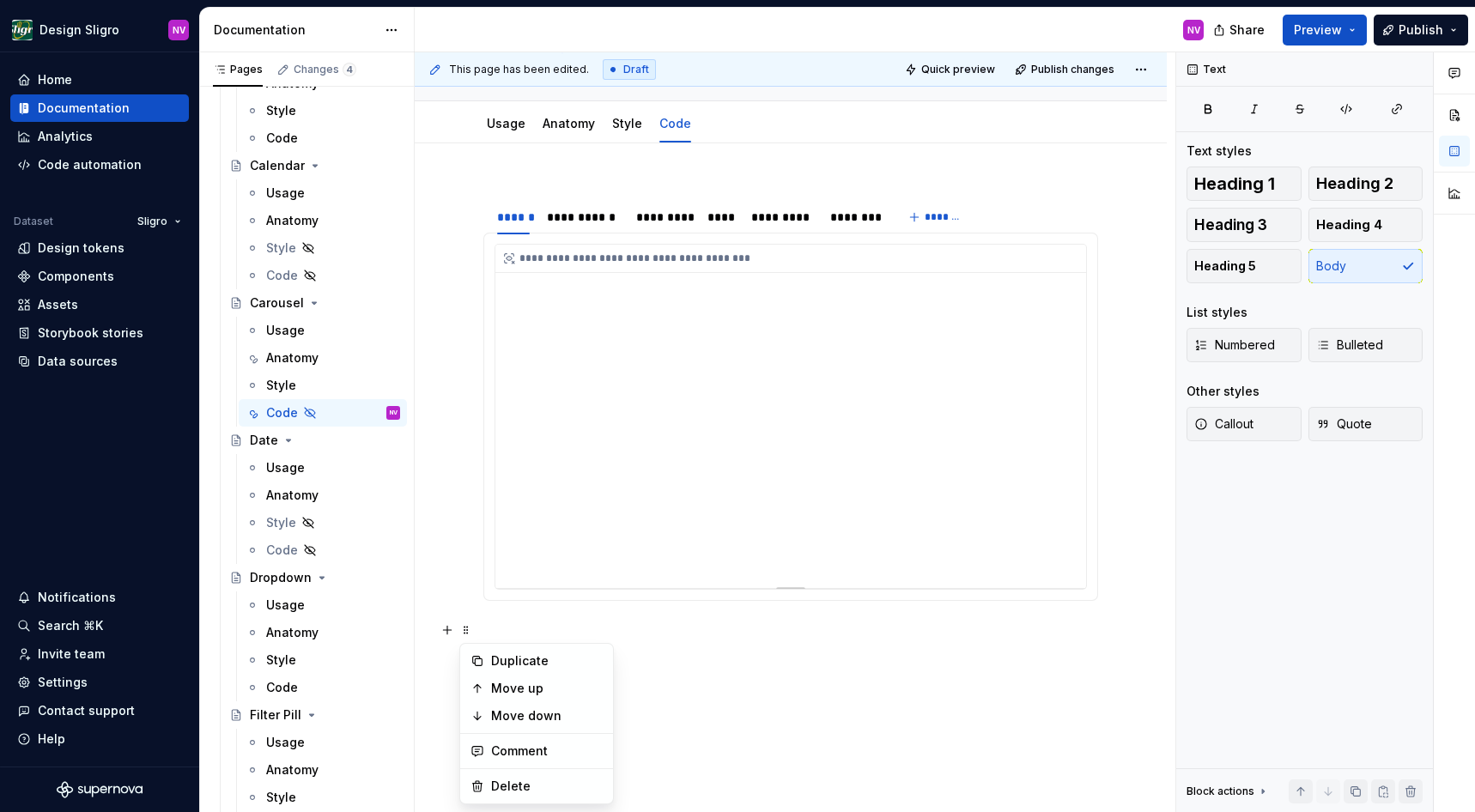
click at [724, 320] on div "**********" at bounding box center [791, 416] width 591 height 343
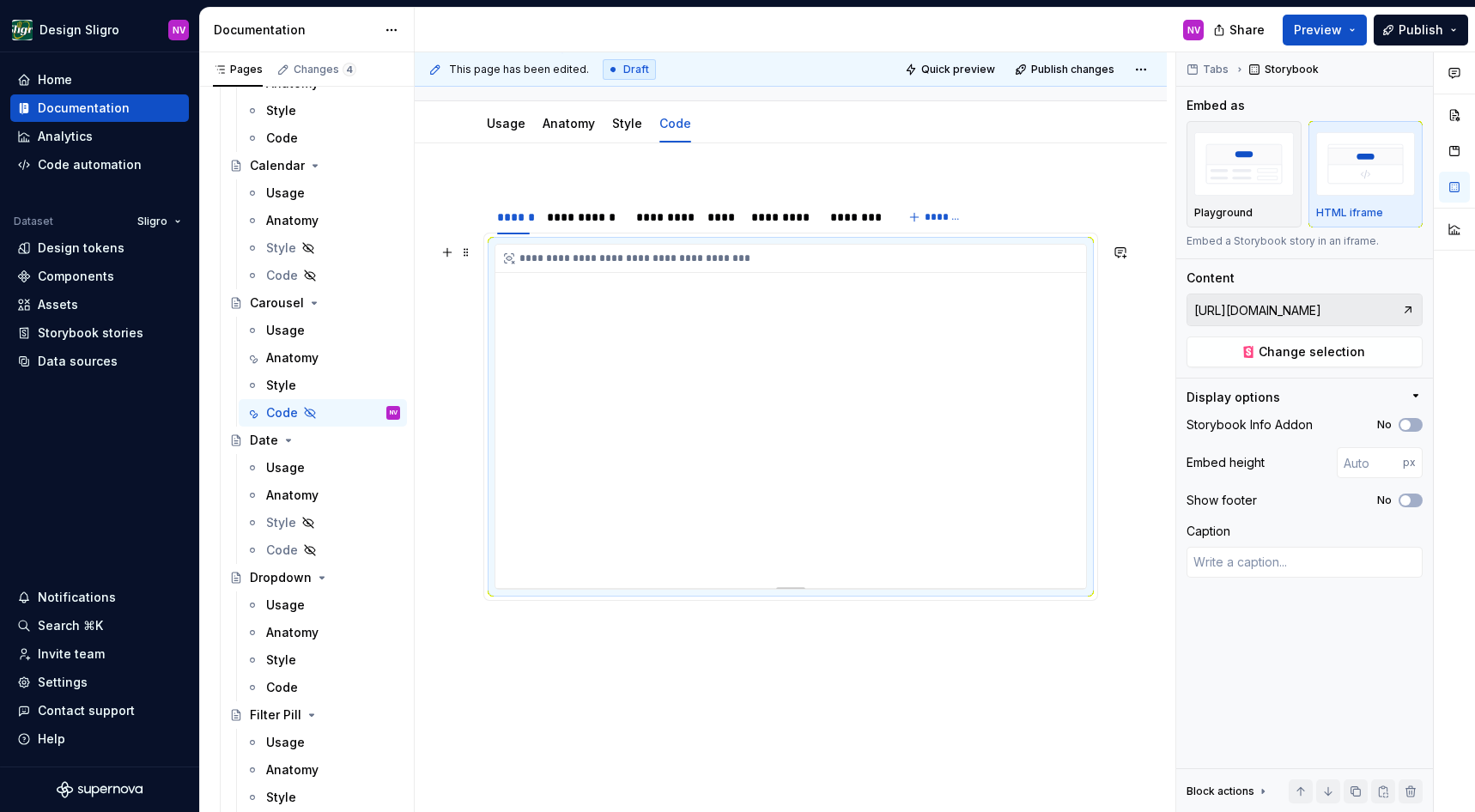
click at [743, 371] on div "**********" at bounding box center [791, 416] width 591 height 343
click at [1268, 351] on span "Change selection" at bounding box center [1311, 352] width 106 height 17
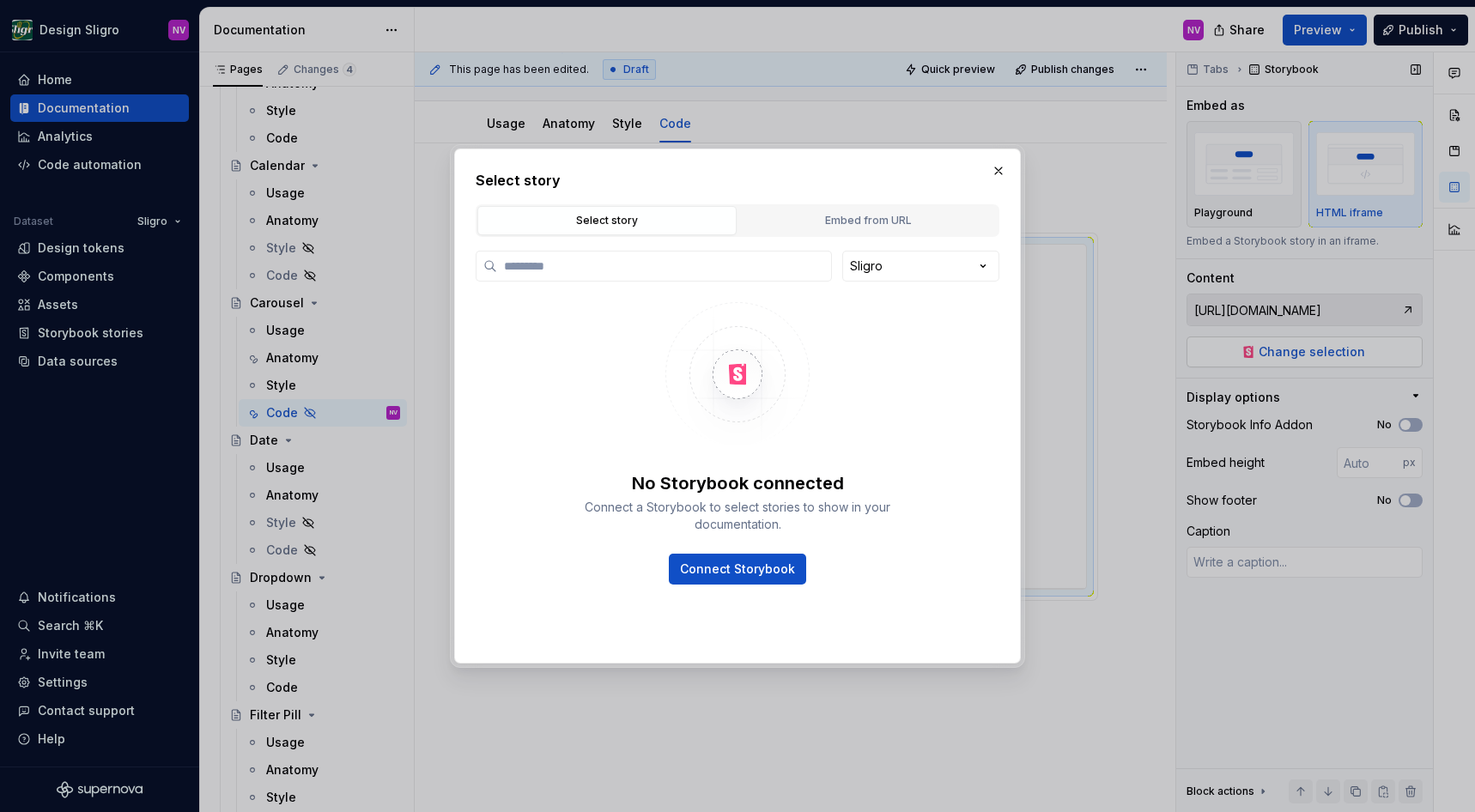
type textarea "*"
click at [852, 223] on div "Embed from URL" at bounding box center [868, 221] width 248 height 17
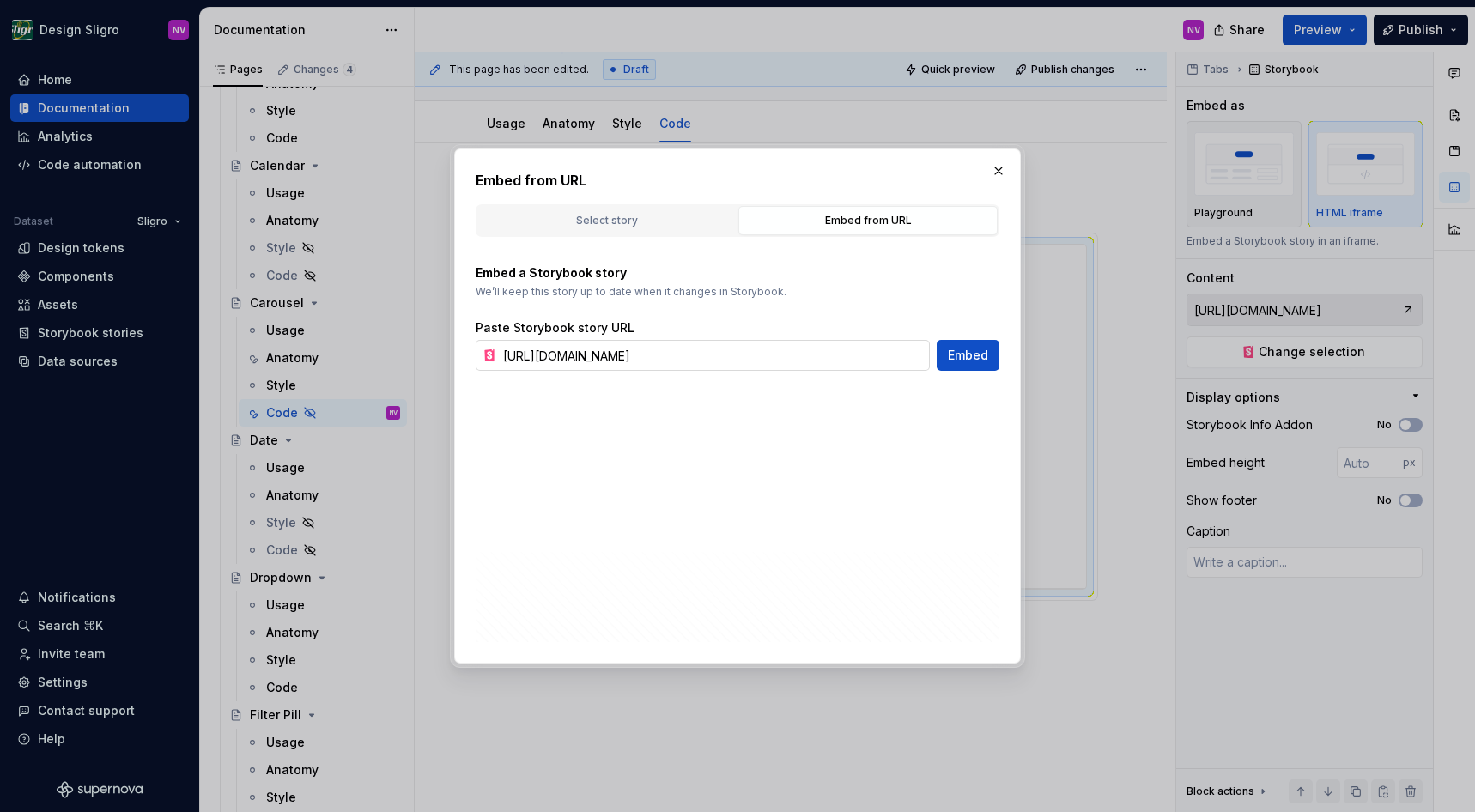
click at [795, 363] on input "https://tooling-nlb-public.toolslgrtlrtxuv.net/storybook/?path=/story/ui-form-c…" at bounding box center [713, 356] width 433 height 31
paste input "carousel"
type input "https://tooling-nlb-public.toolslgrtlrtxuv.net/storybook/?path=/story/ui-carous…"
click at [979, 362] on span "Embed" at bounding box center [968, 356] width 40 height 17
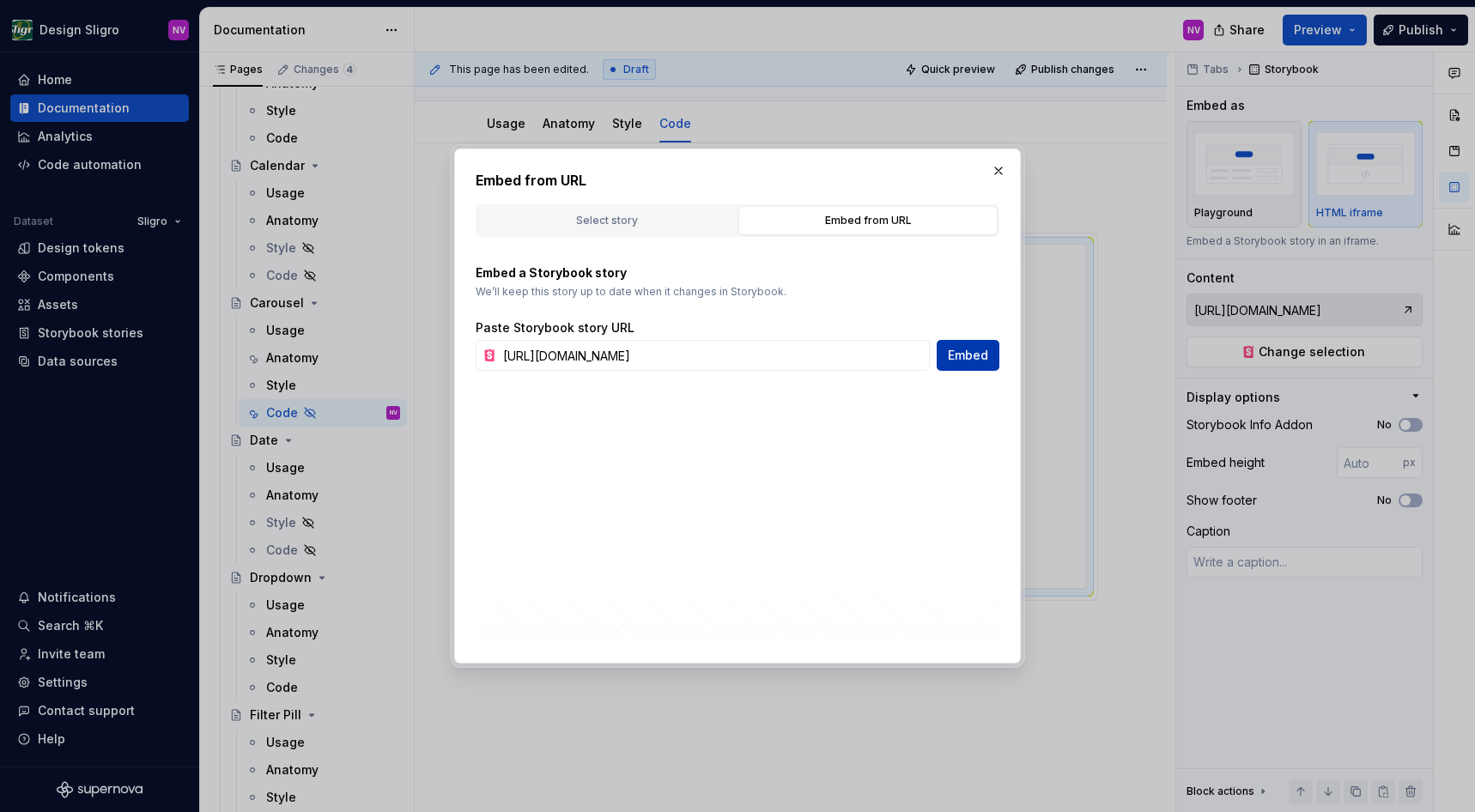
type textarea "*"
type input "https://tooling-nlb-public.toolslgrtlrtxuv.net/storybook/?path=/story/ui-carous…"
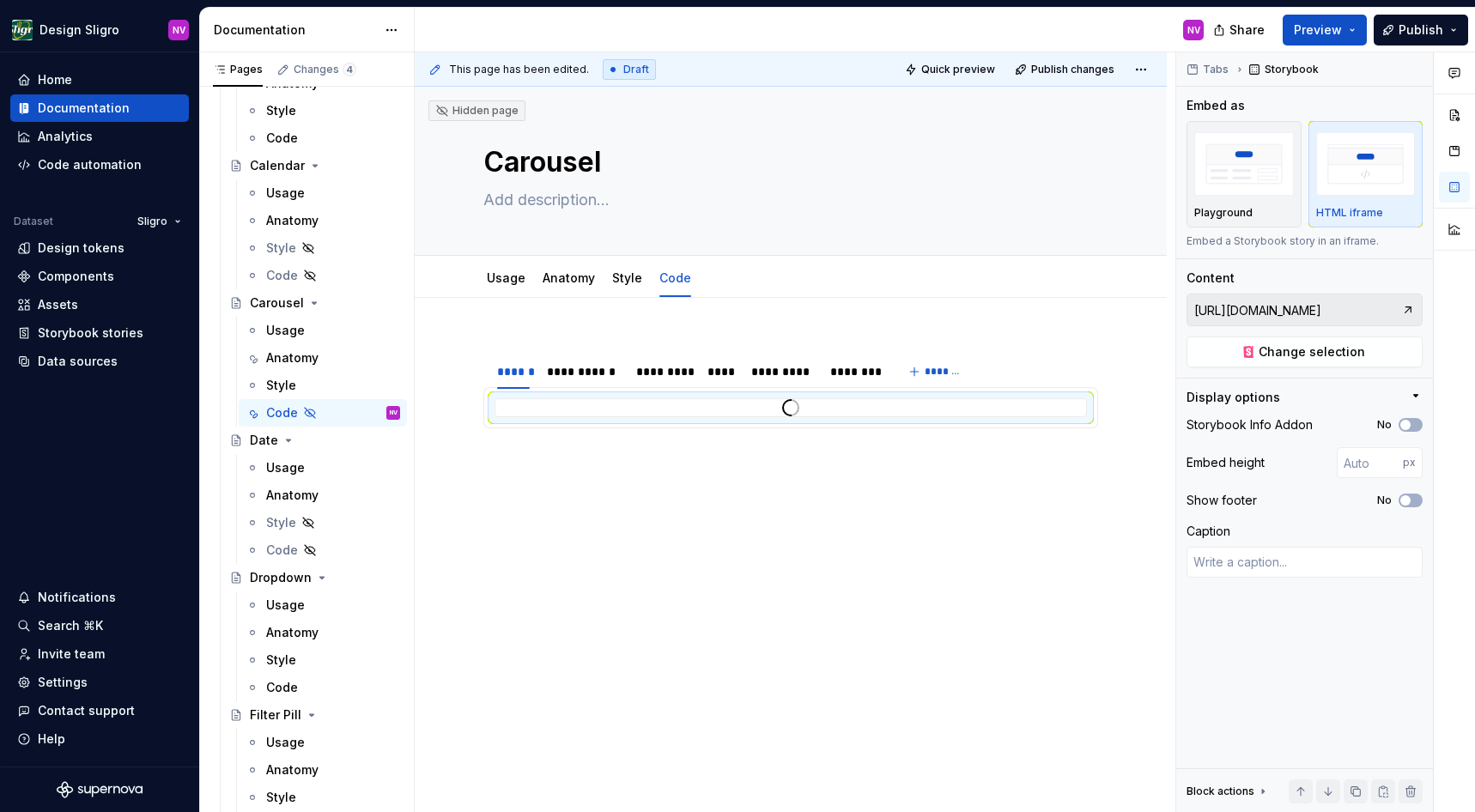
scroll to position [1703, 0]
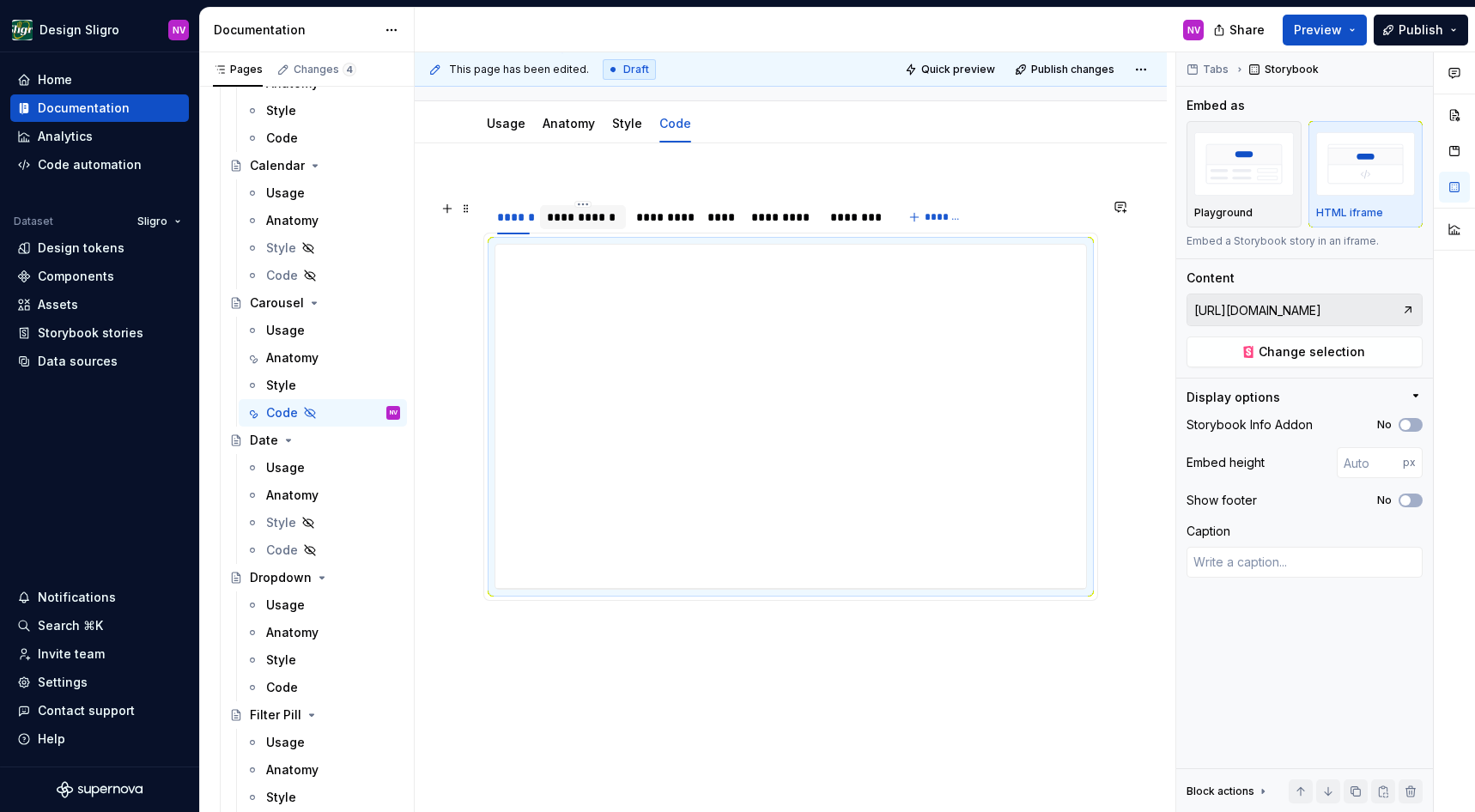
click at [594, 226] on div "**********" at bounding box center [583, 217] width 72 height 17
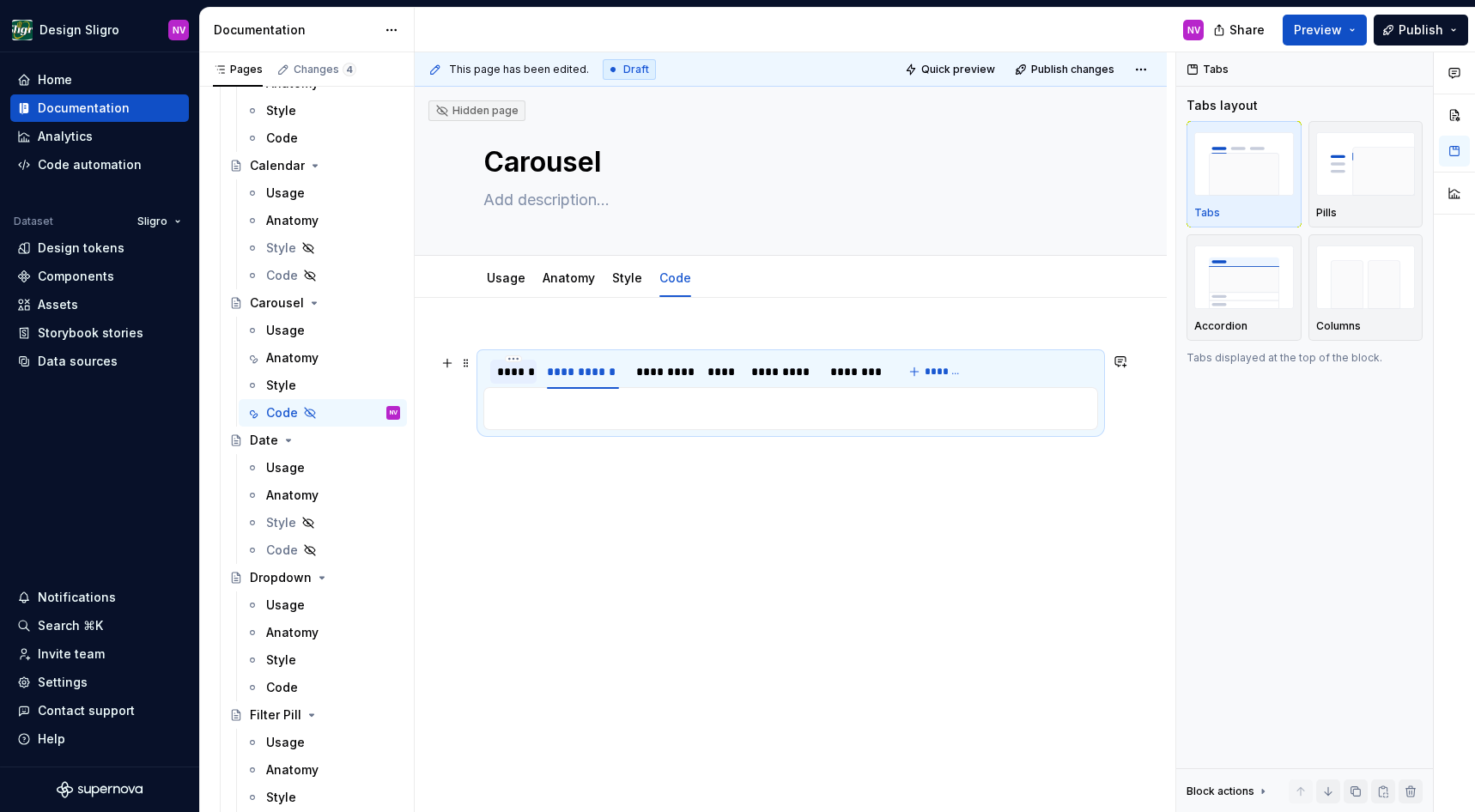
click at [514, 371] on div "******" at bounding box center [514, 372] width 33 height 17
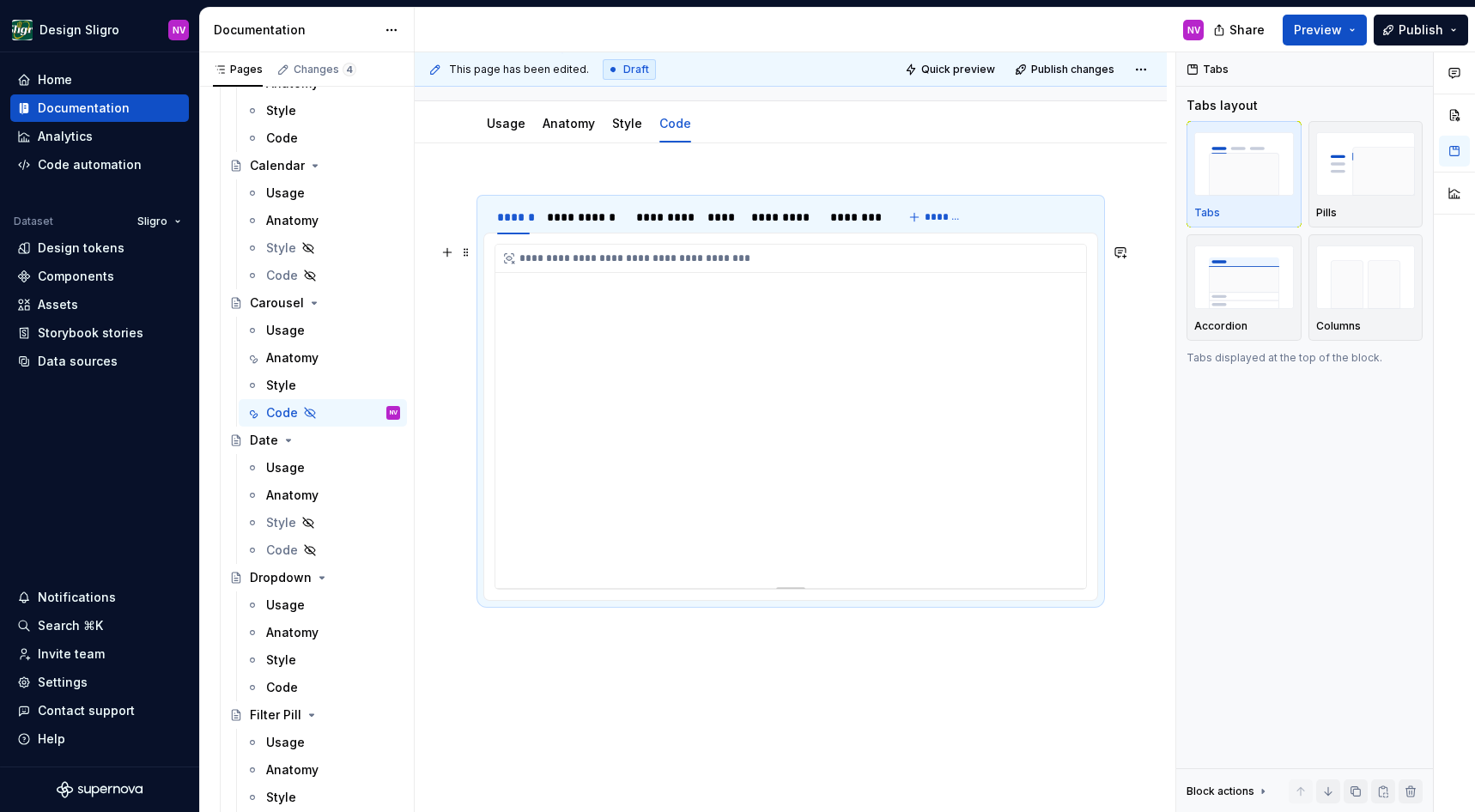
click at [550, 483] on div "**********" at bounding box center [791, 416] width 591 height 343
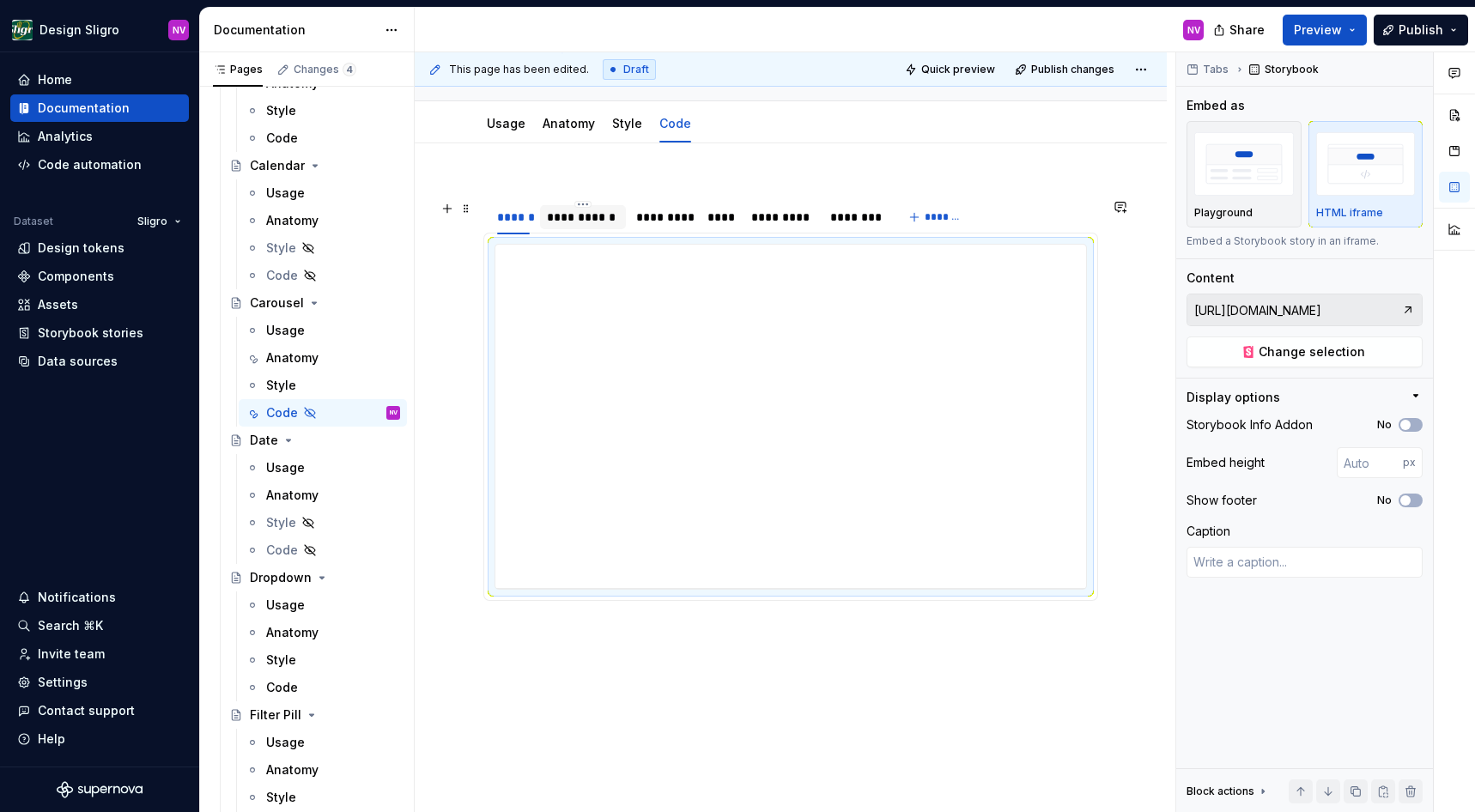
click at [560, 230] on div "**********" at bounding box center [583, 217] width 86 height 24
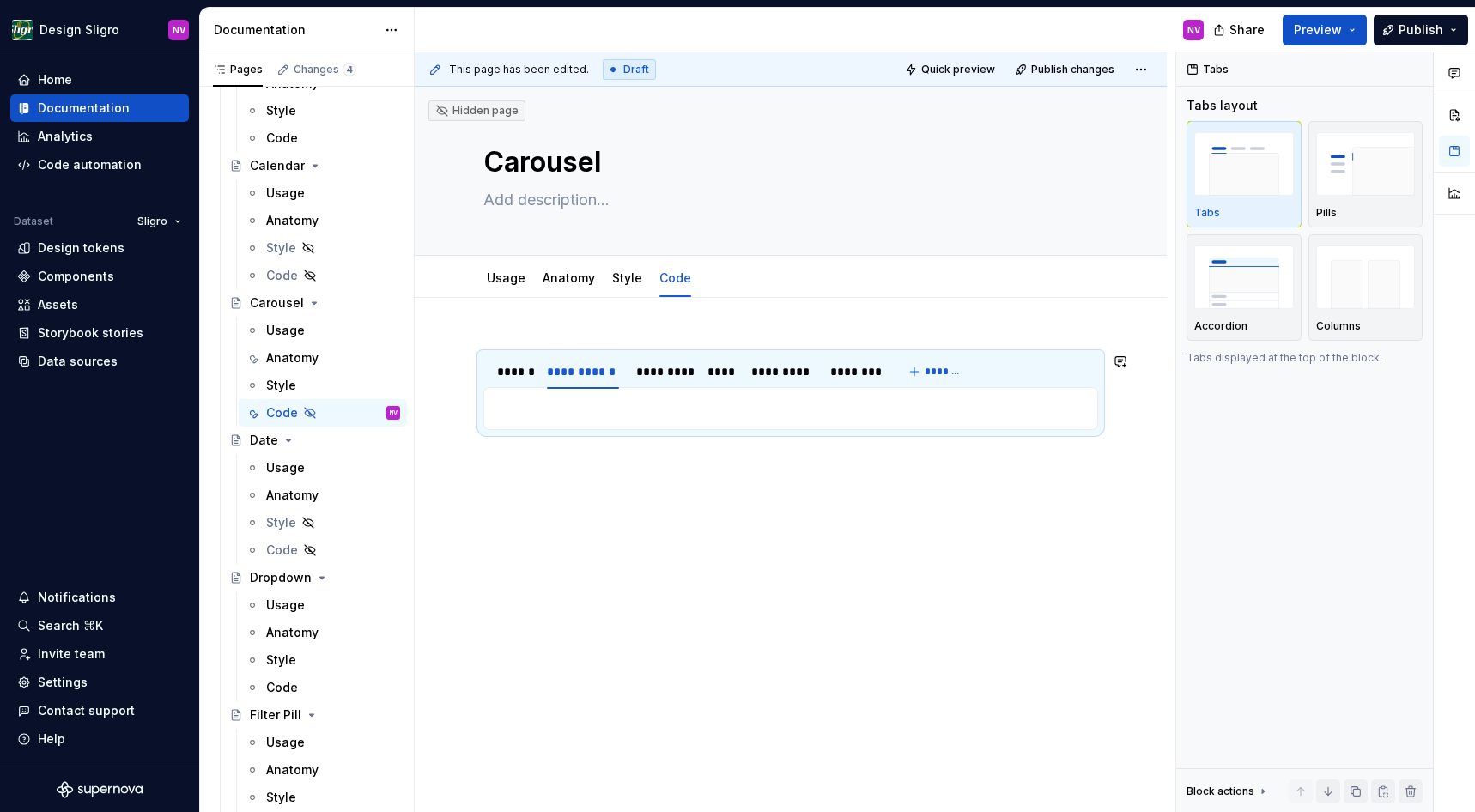
click at [585, 419] on div "**********" at bounding box center [790, 408] width 615 height 43
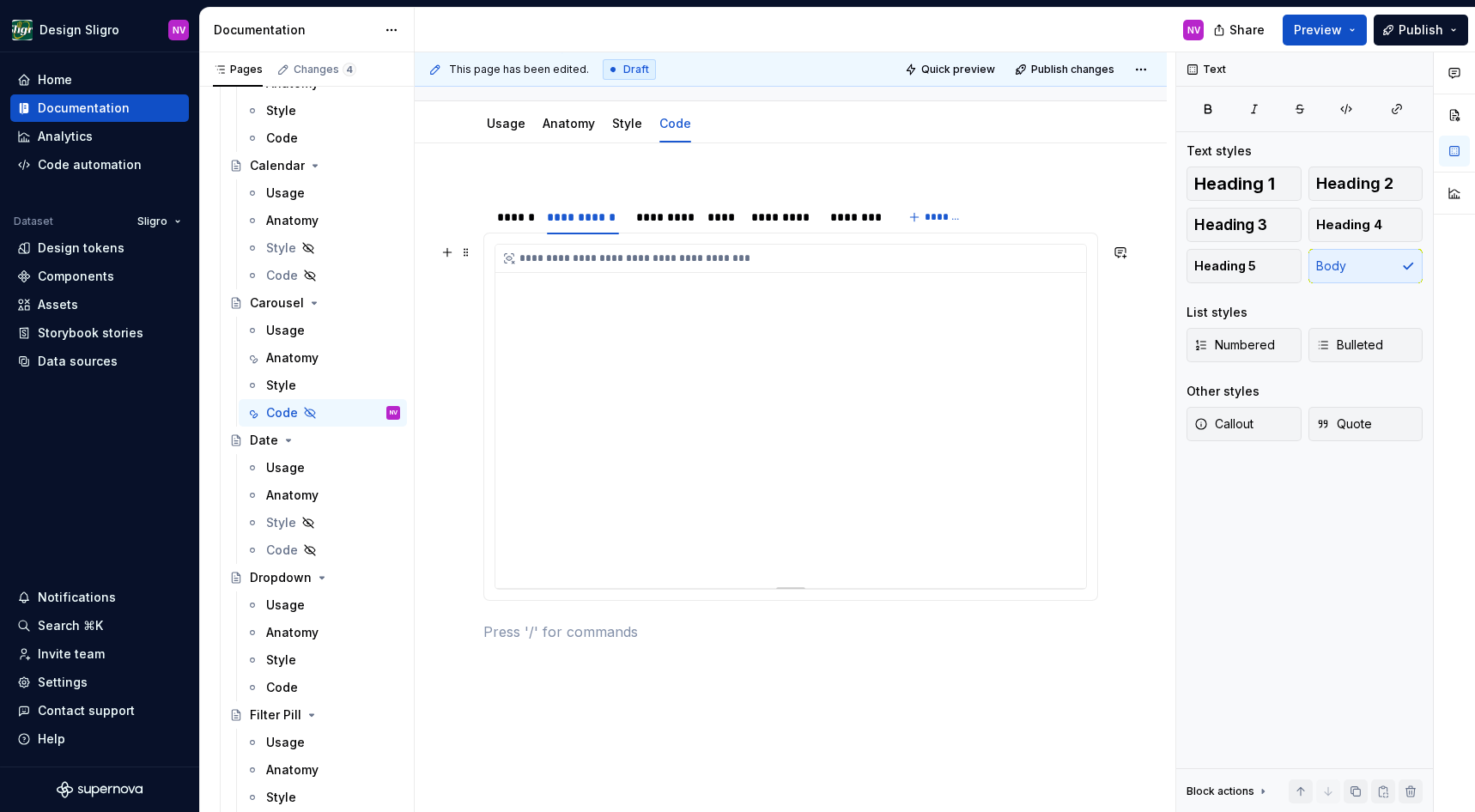
click at [679, 470] on div "**********" at bounding box center [791, 416] width 591 height 343
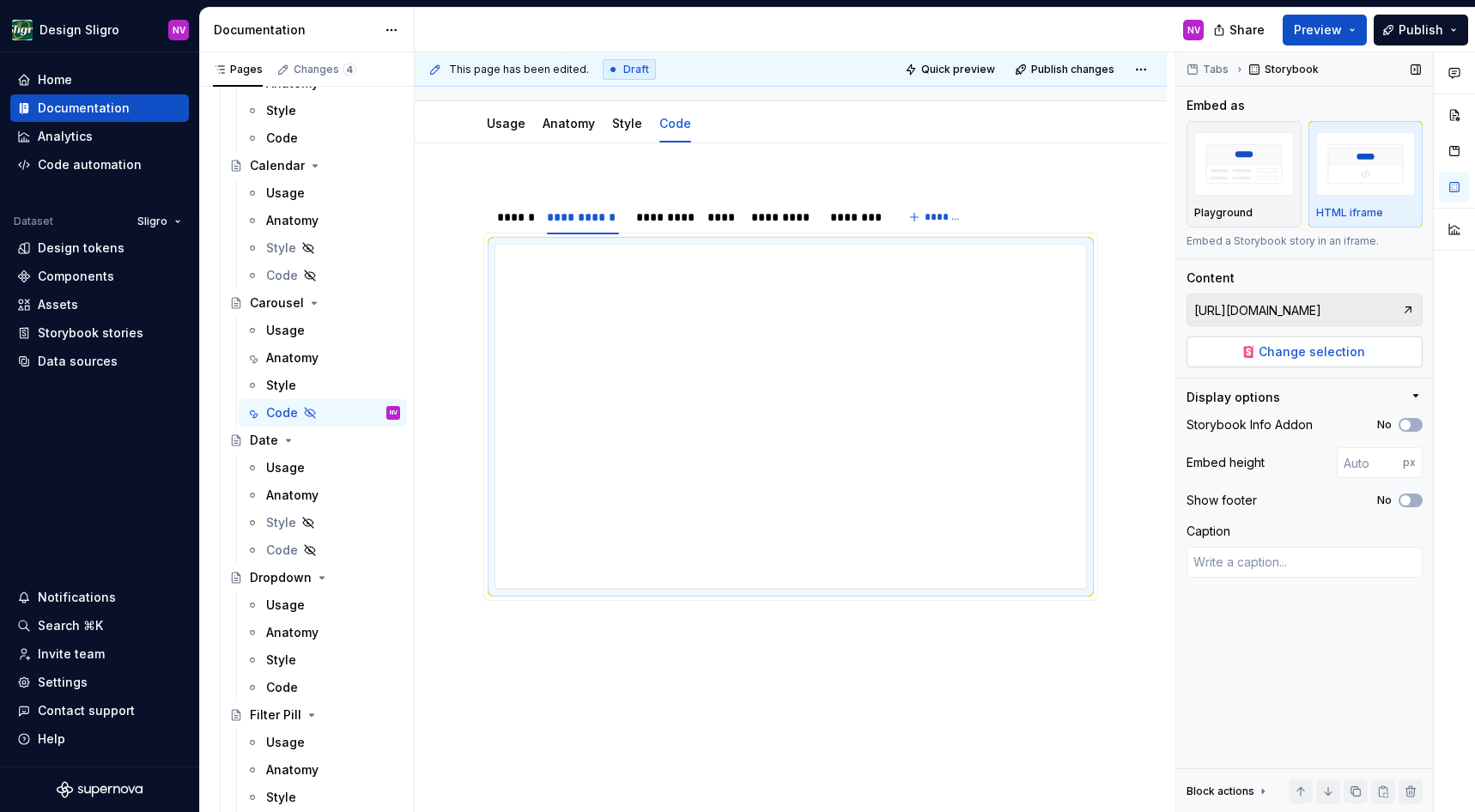
click at [1289, 365] on button "Change selection" at bounding box center [1305, 352] width 236 height 31
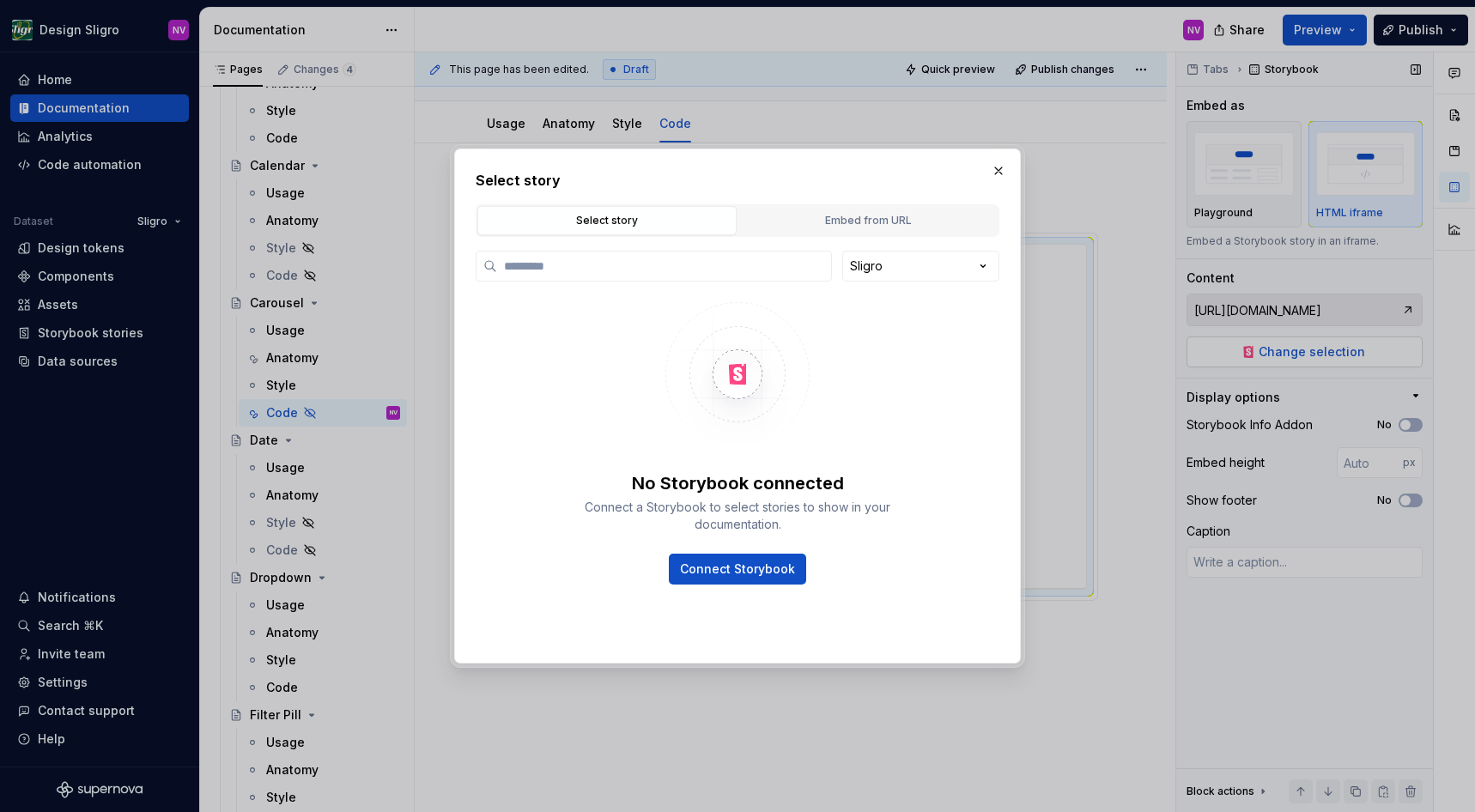
type textarea "*"
click at [829, 224] on div "Embed from URL" at bounding box center [868, 221] width 248 height 17
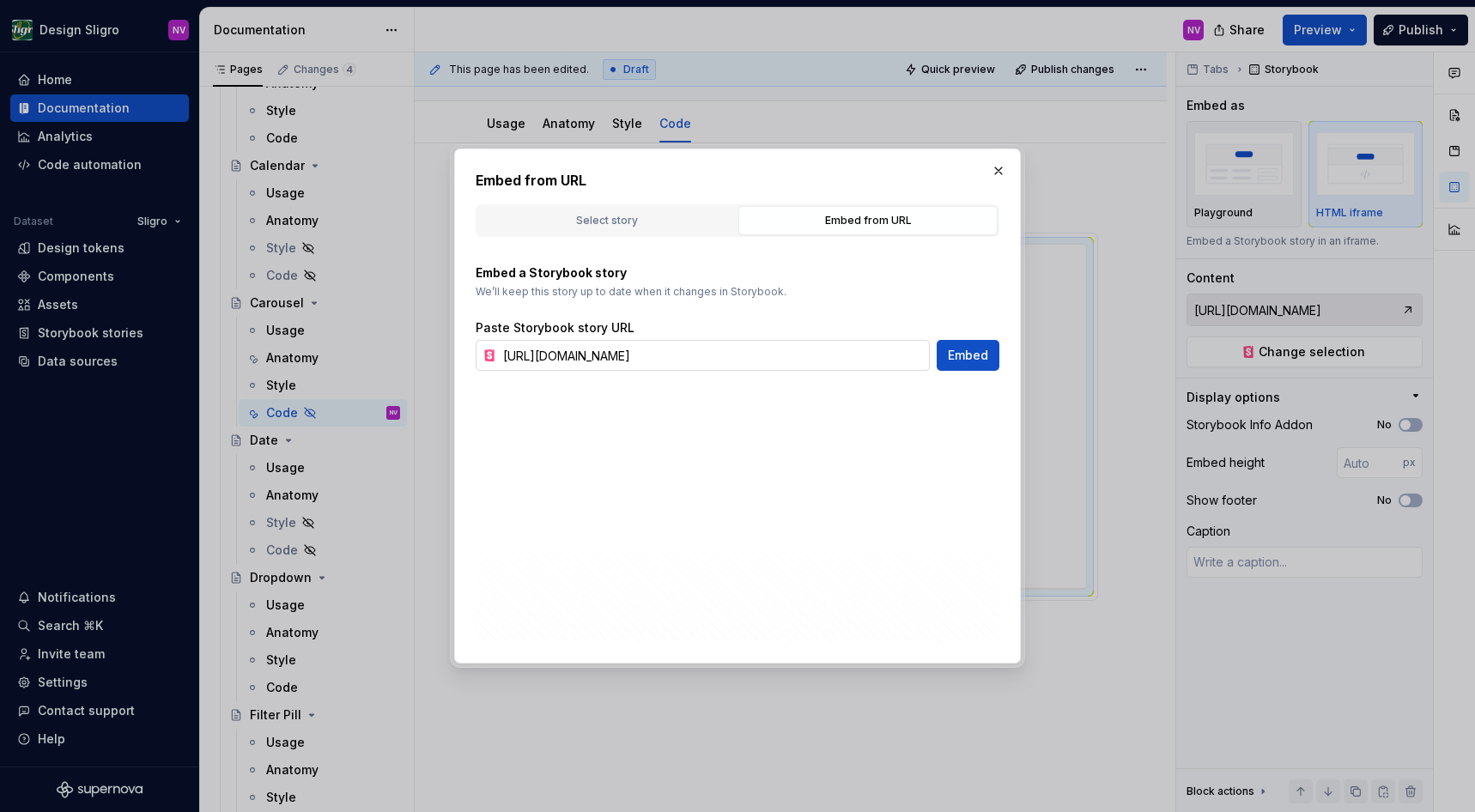
click at [867, 359] on input "https://tooling-nlb-public.toolslgrtlrtxuv.net/storybook/?path=/story/ui-carous…" at bounding box center [713, 356] width 433 height 31
paste input "&globals=formula:vanhoeckel"
type input "https://tooling-nlb-public.toolslgrtlrtxuv.net/storybook/?path=/story/ui-carous…"
click at [982, 364] on button "Embed" at bounding box center [968, 356] width 63 height 31
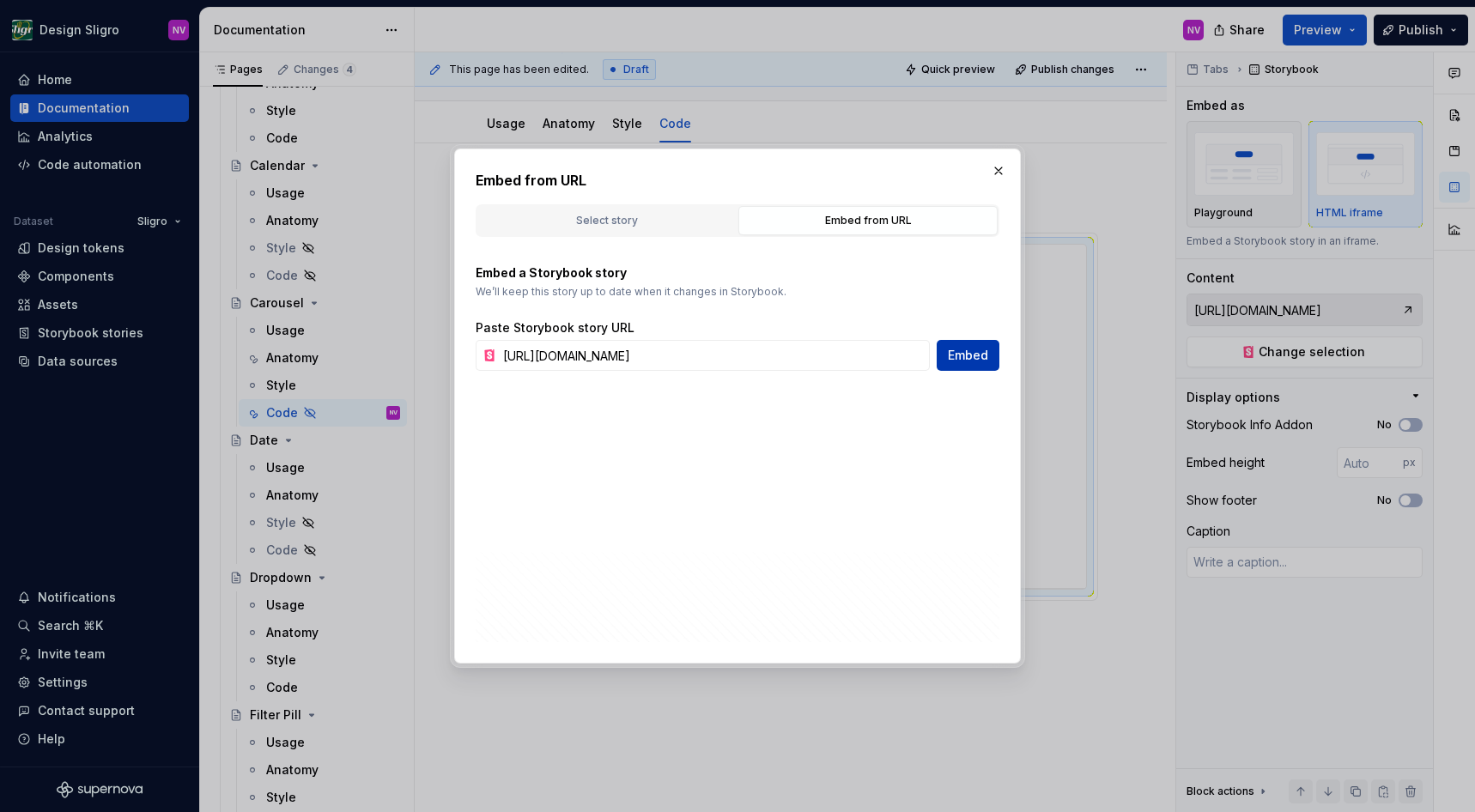
type textarea "*"
type input "https://tooling-nlb-public.toolslgrtlrtxuv.net/storybook/?path=/story/ui-carous…"
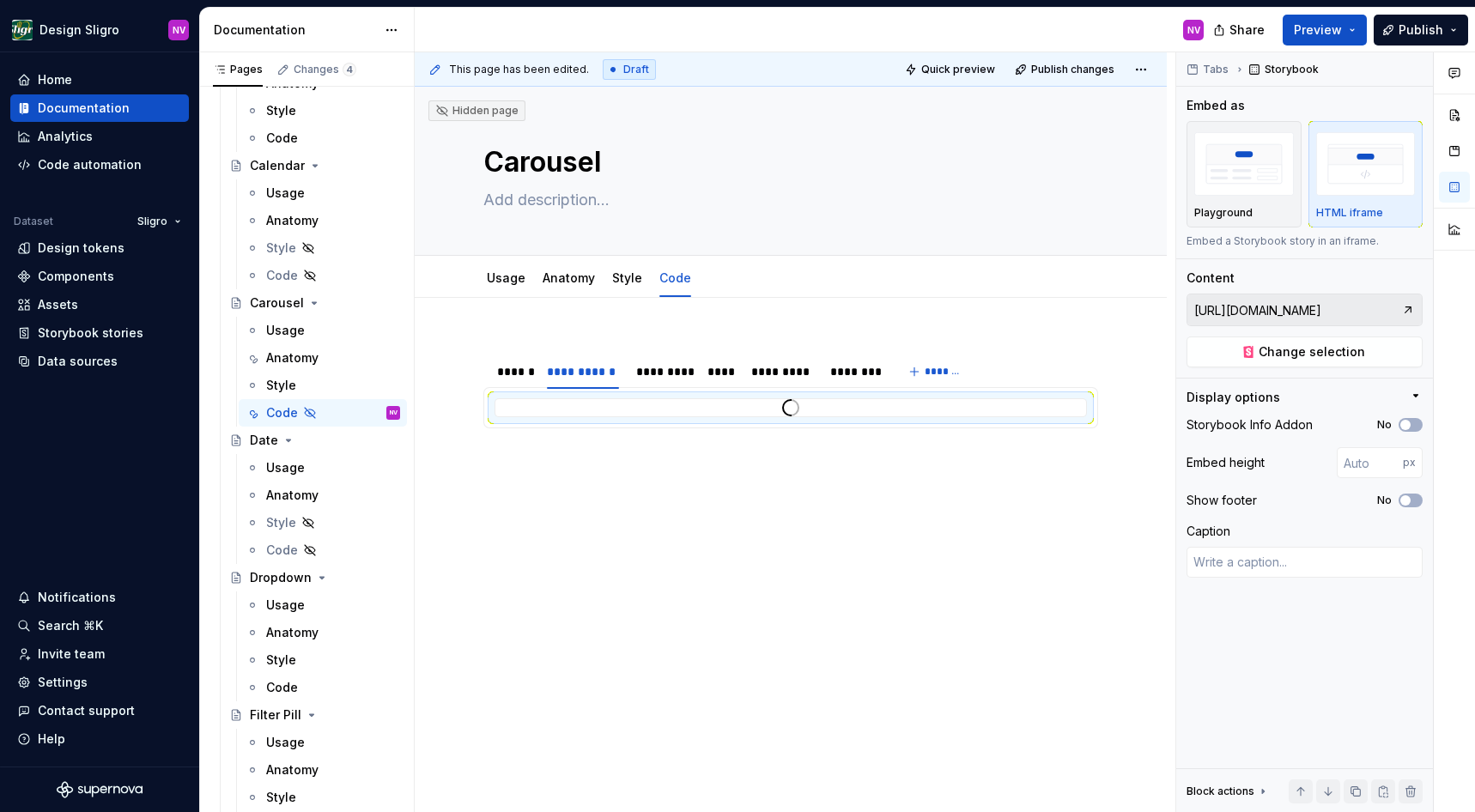
scroll to position [1703, 0]
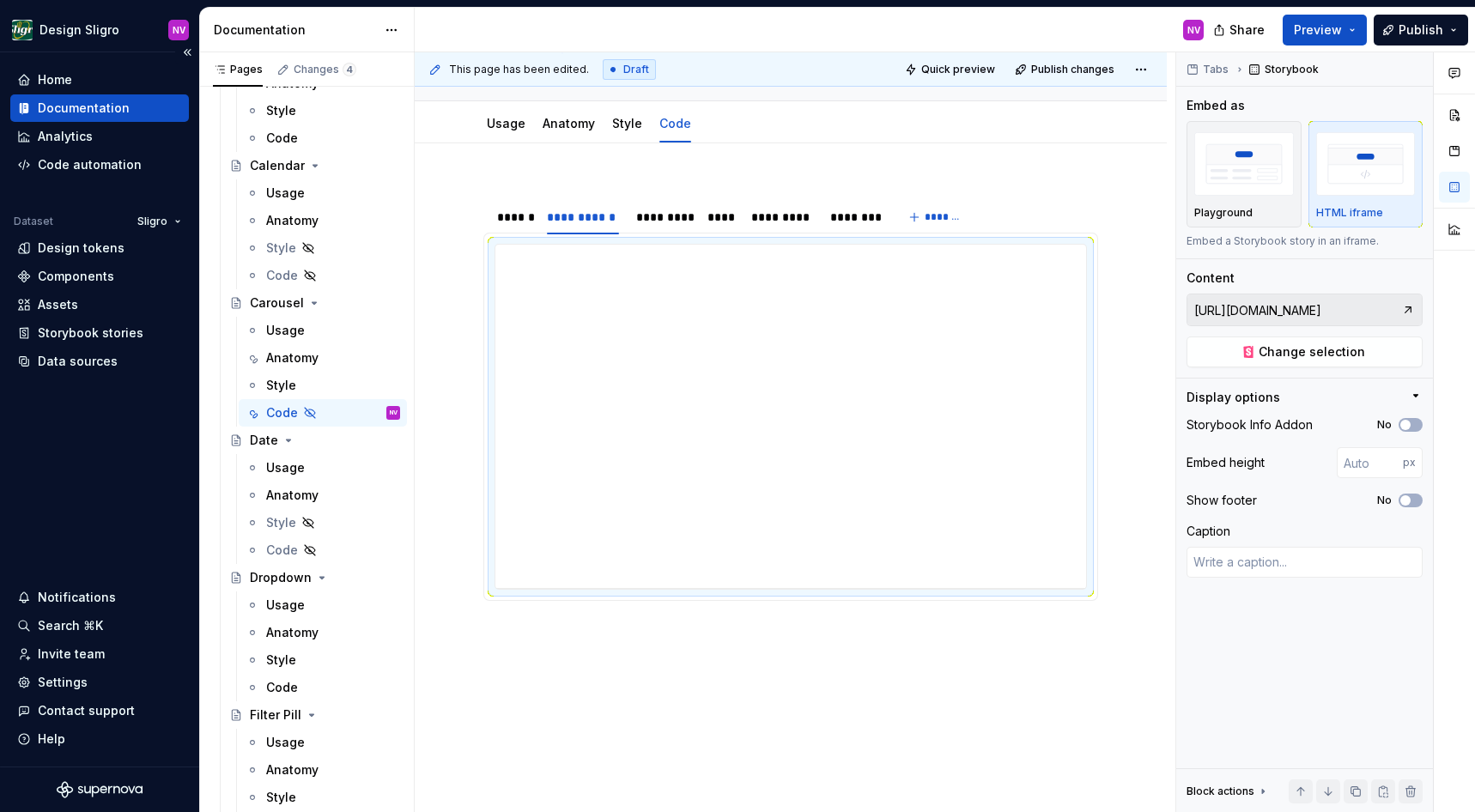
click at [83, 456] on div "Home Documentation Analytics Code automation Dataset Sligro Design tokens Compo…" at bounding box center [99, 409] width 199 height 714
click at [607, 516] on div "**********" at bounding box center [791, 416] width 591 height 343
click at [497, 391] on div "**********" at bounding box center [790, 417] width 592 height 346
click at [616, 538] on div "**********" at bounding box center [791, 416] width 591 height 343
click at [760, 339] on div "**********" at bounding box center [791, 525] width 752 height 763
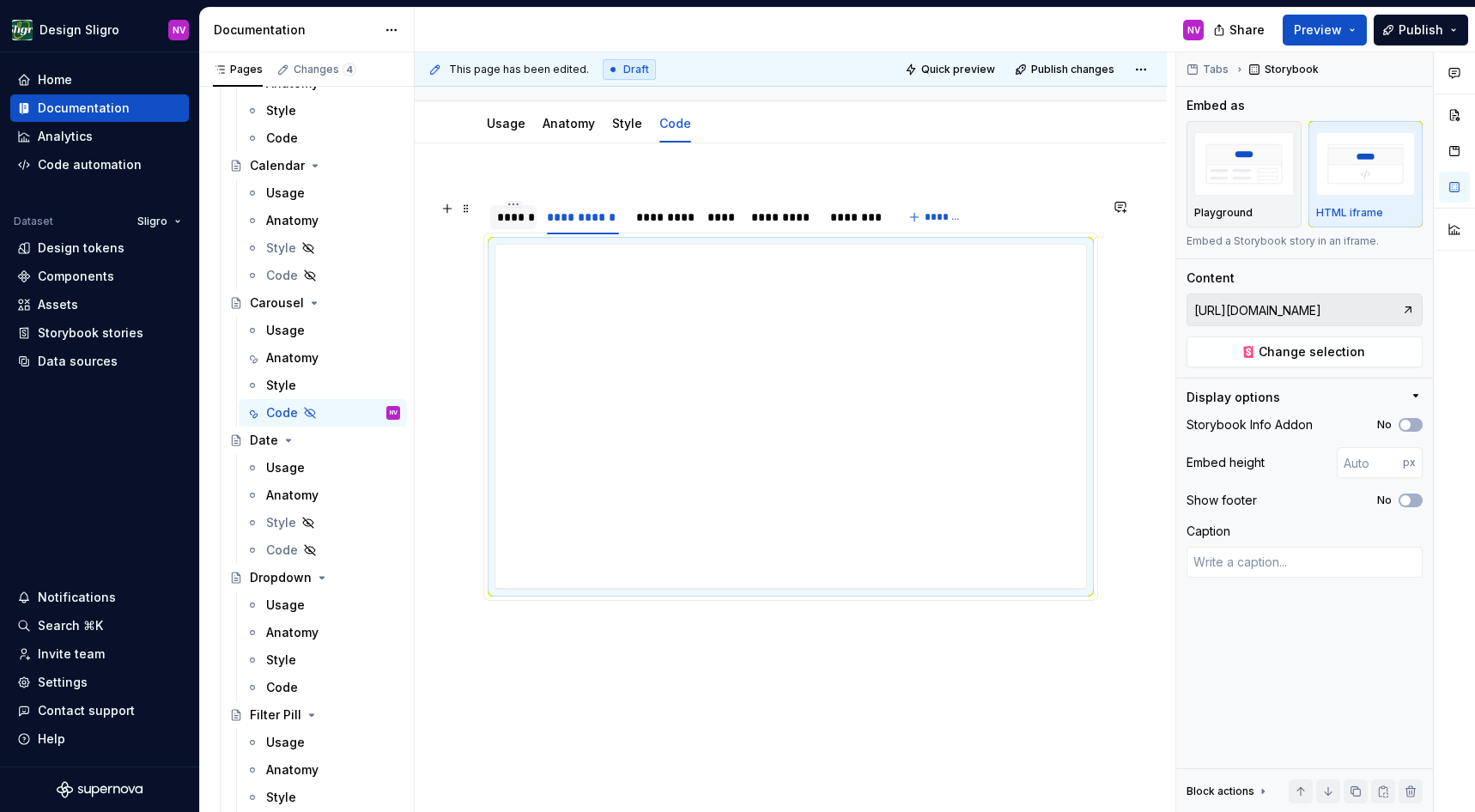
click at [506, 226] on div "******" at bounding box center [514, 217] width 33 height 17
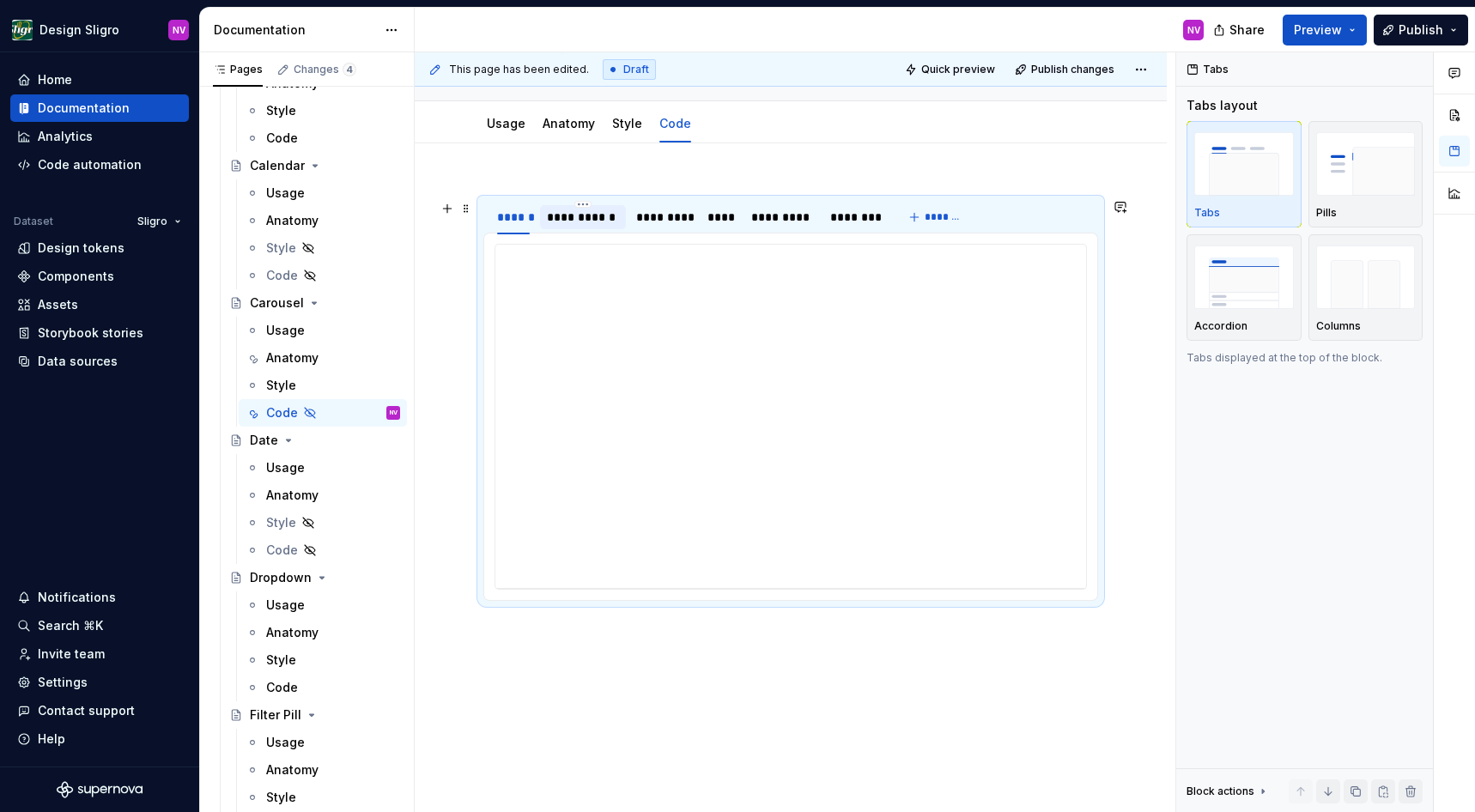
click at [582, 226] on div "**********" at bounding box center [583, 217] width 72 height 17
click at [601, 542] on div "**********" at bounding box center [791, 416] width 591 height 343
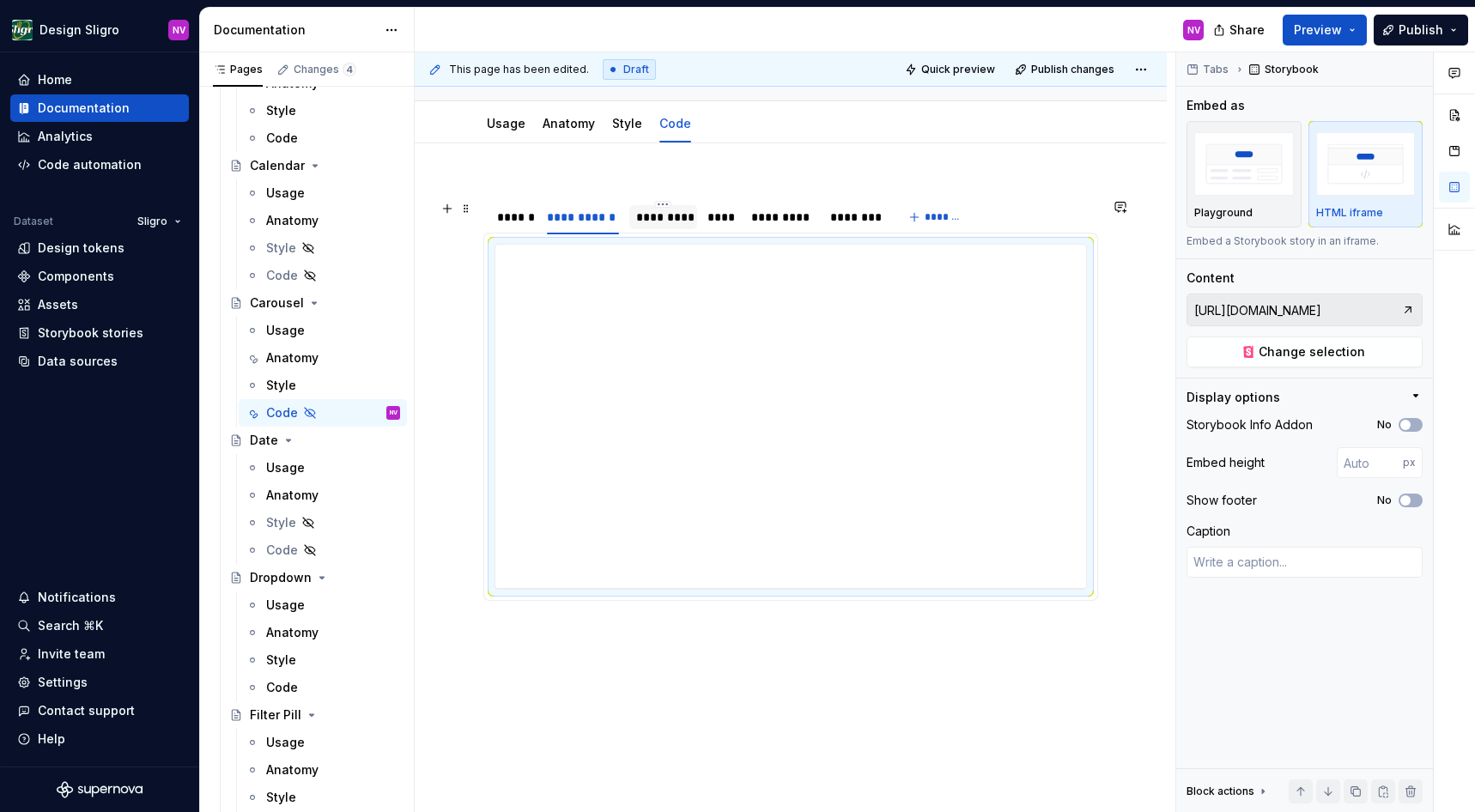
click at [660, 226] on div "*********" at bounding box center [663, 217] width 55 height 17
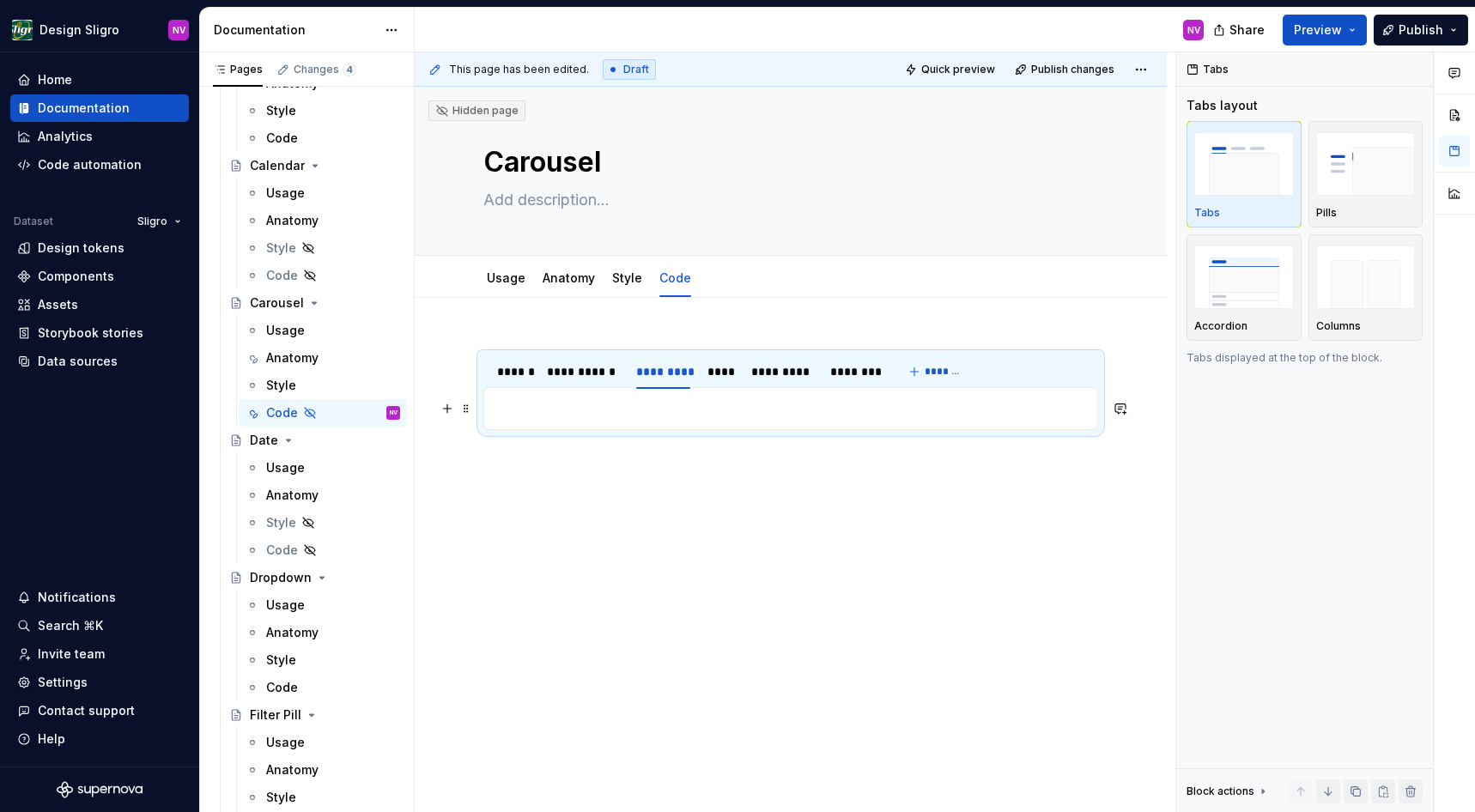
click at [701, 416] on p at bounding box center [790, 409] width 592 height 21
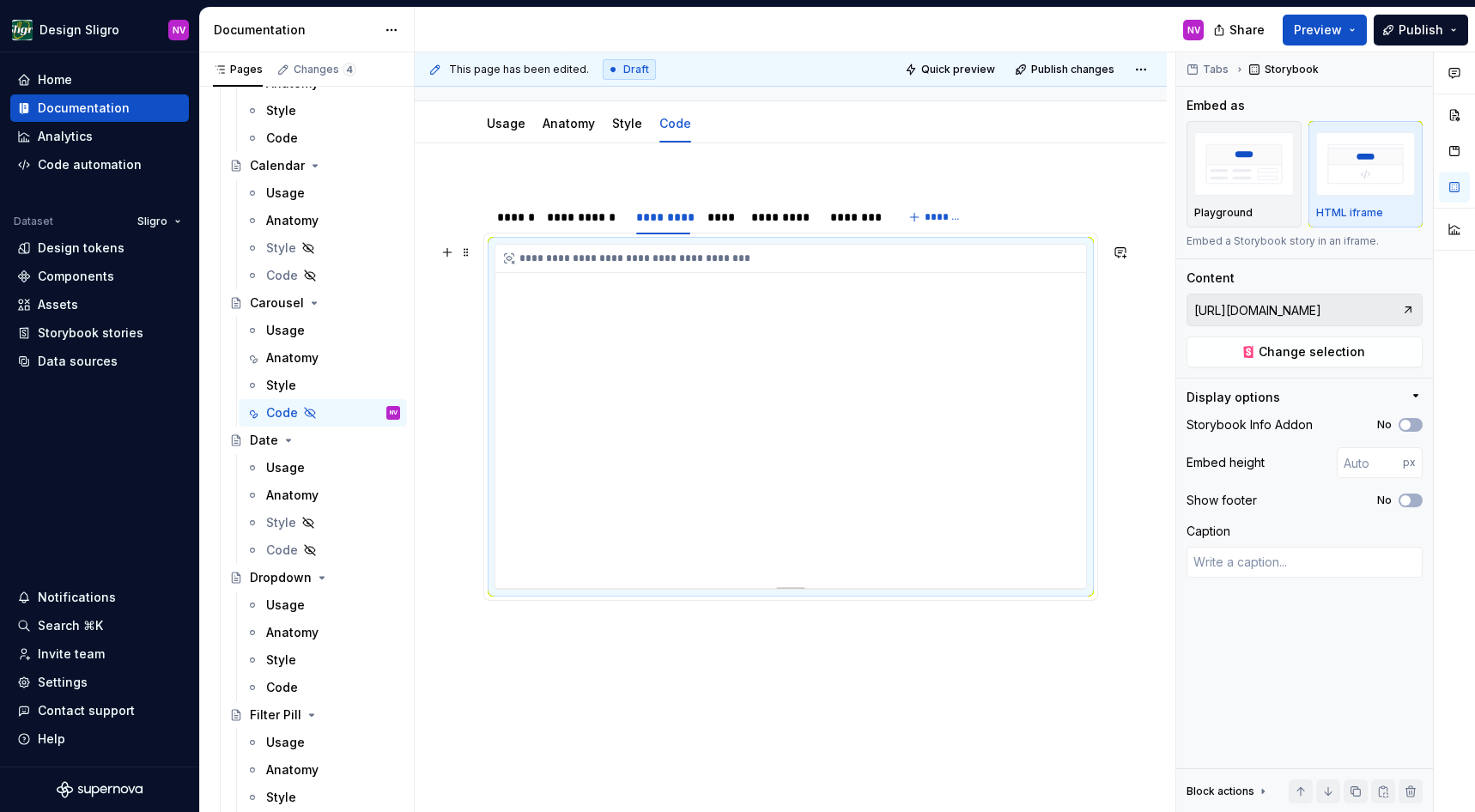
click at [640, 429] on div "**********" at bounding box center [791, 416] width 591 height 343
click at [677, 436] on div "**********" at bounding box center [791, 416] width 591 height 343
click at [1279, 350] on span "Change selection" at bounding box center [1311, 352] width 106 height 17
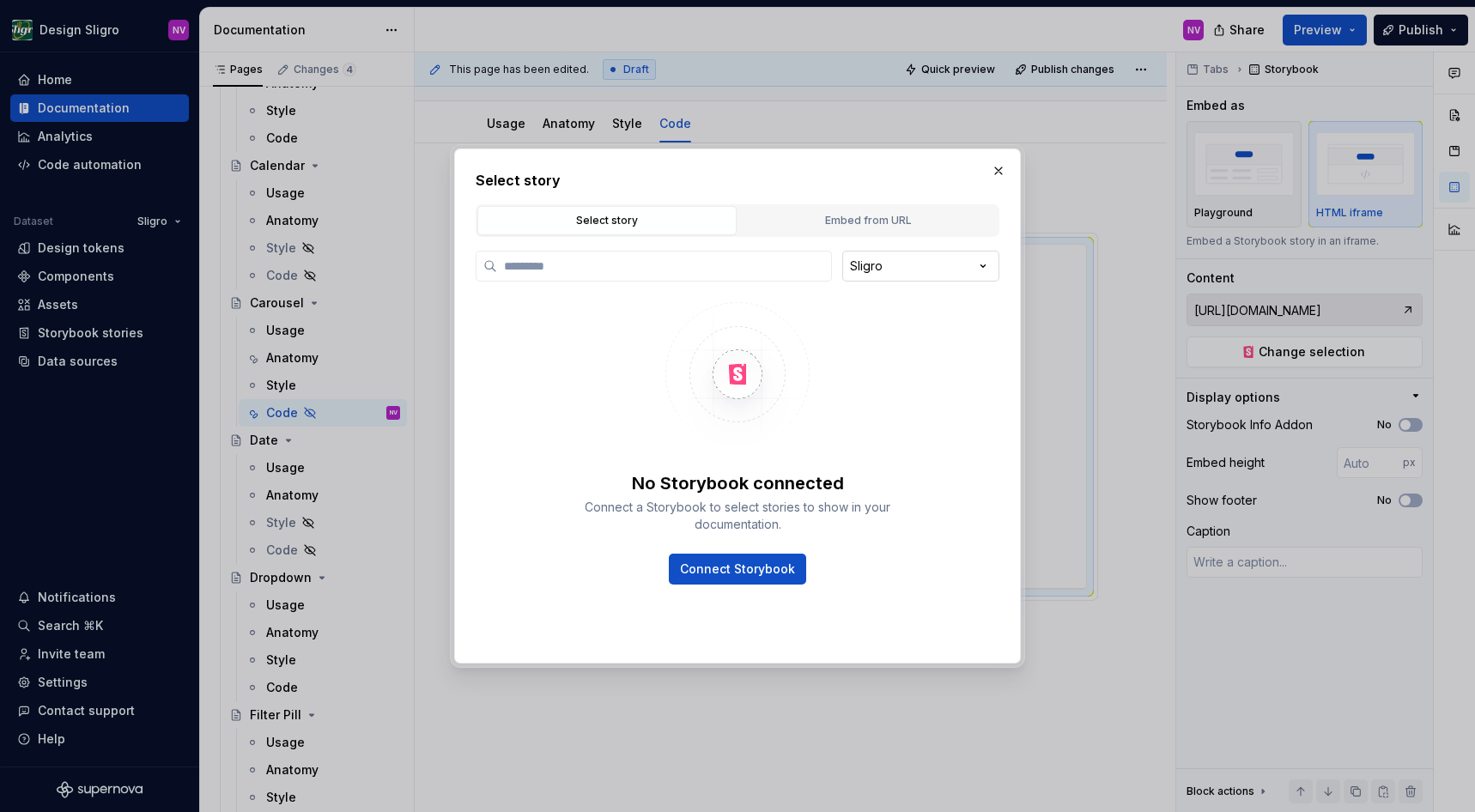
type textarea "*"
click at [832, 227] on div "Embed from URL" at bounding box center [868, 221] width 248 height 17
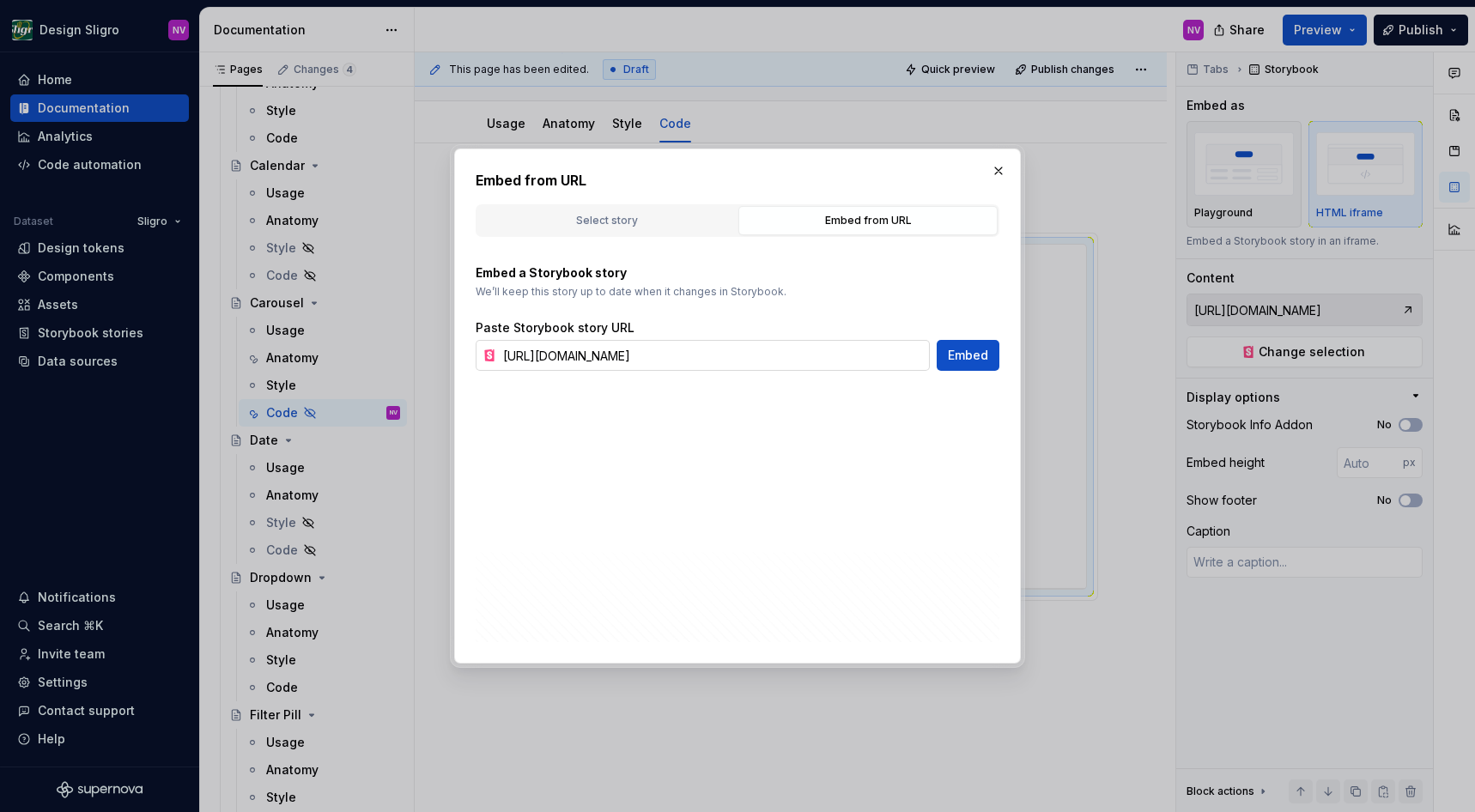
click at [735, 350] on input "https://tooling-nlb-public.toolslgrtlrtxuv.net/storybook/?path=/story/ui-carous…" at bounding box center [713, 356] width 433 height 31
paste input "aantaf"
type input "https://tooling-nlb-public.toolslgrtlrtxuv.net/storybook/?path=/story/ui-carous…"
click at [968, 363] on span "Embed" at bounding box center [968, 356] width 40 height 17
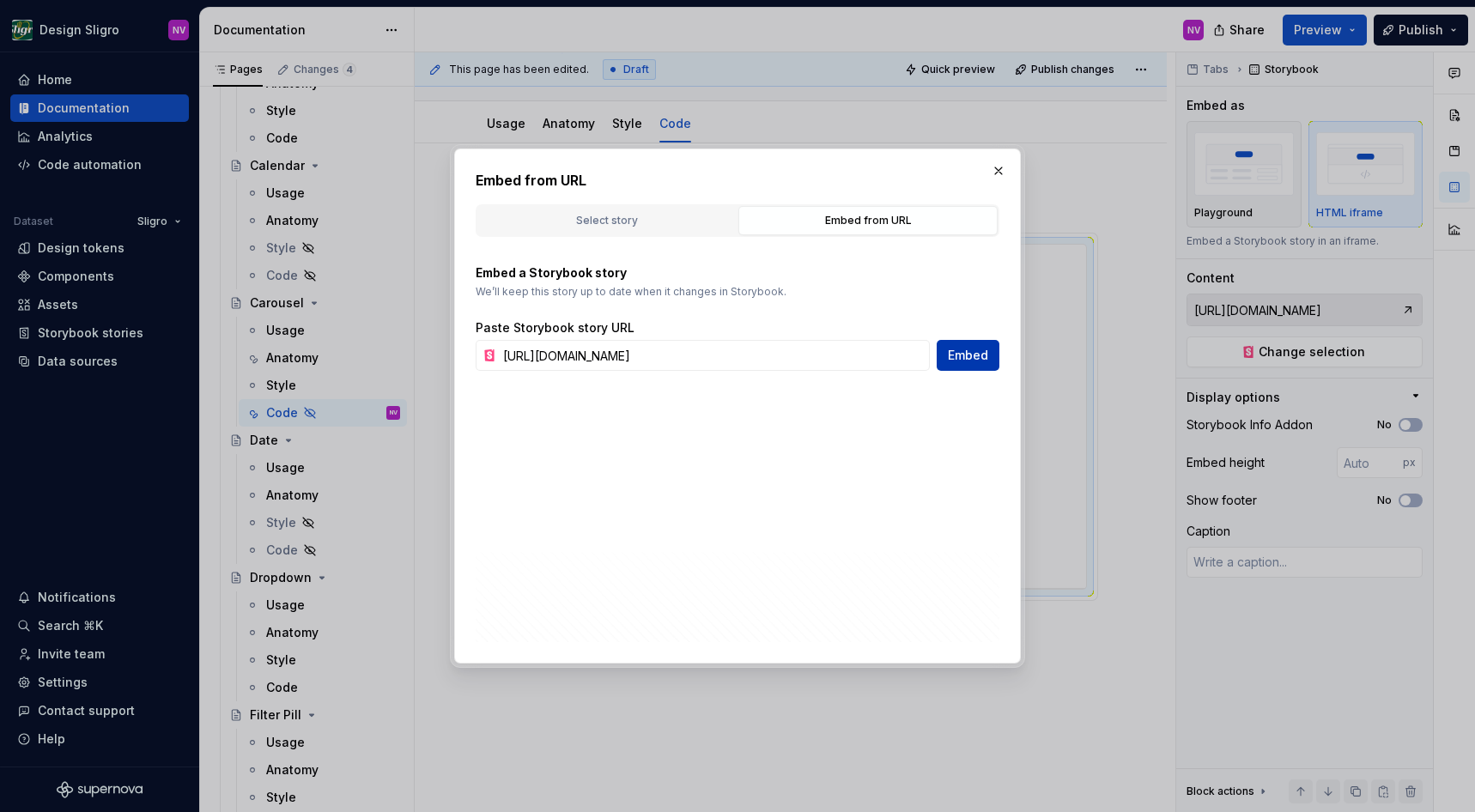
type textarea "*"
type input "https://tooling-nlb-public.toolslgrtlrtxuv.net/storybook/?path=/story/ui-carous…"
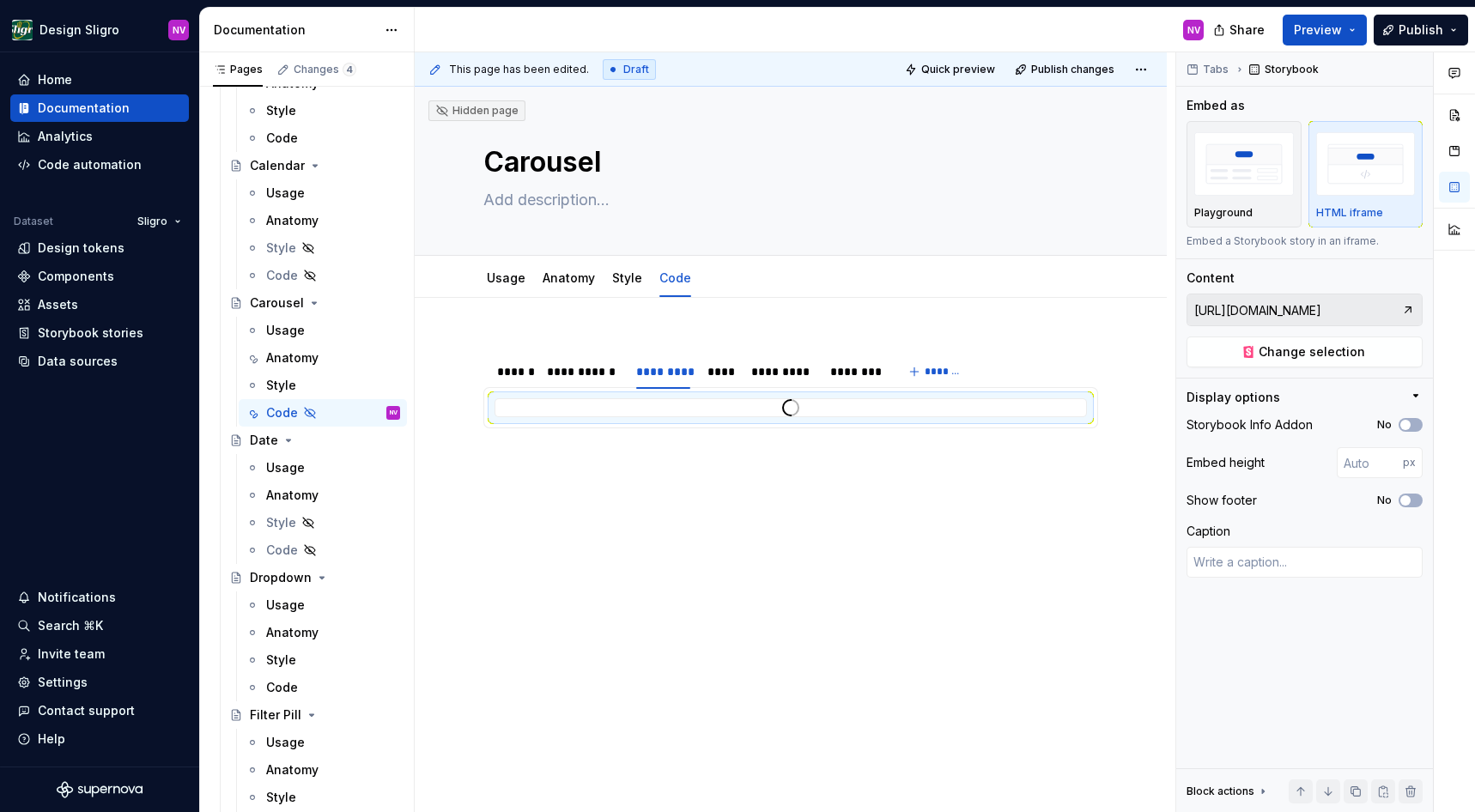
scroll to position [1703, 0]
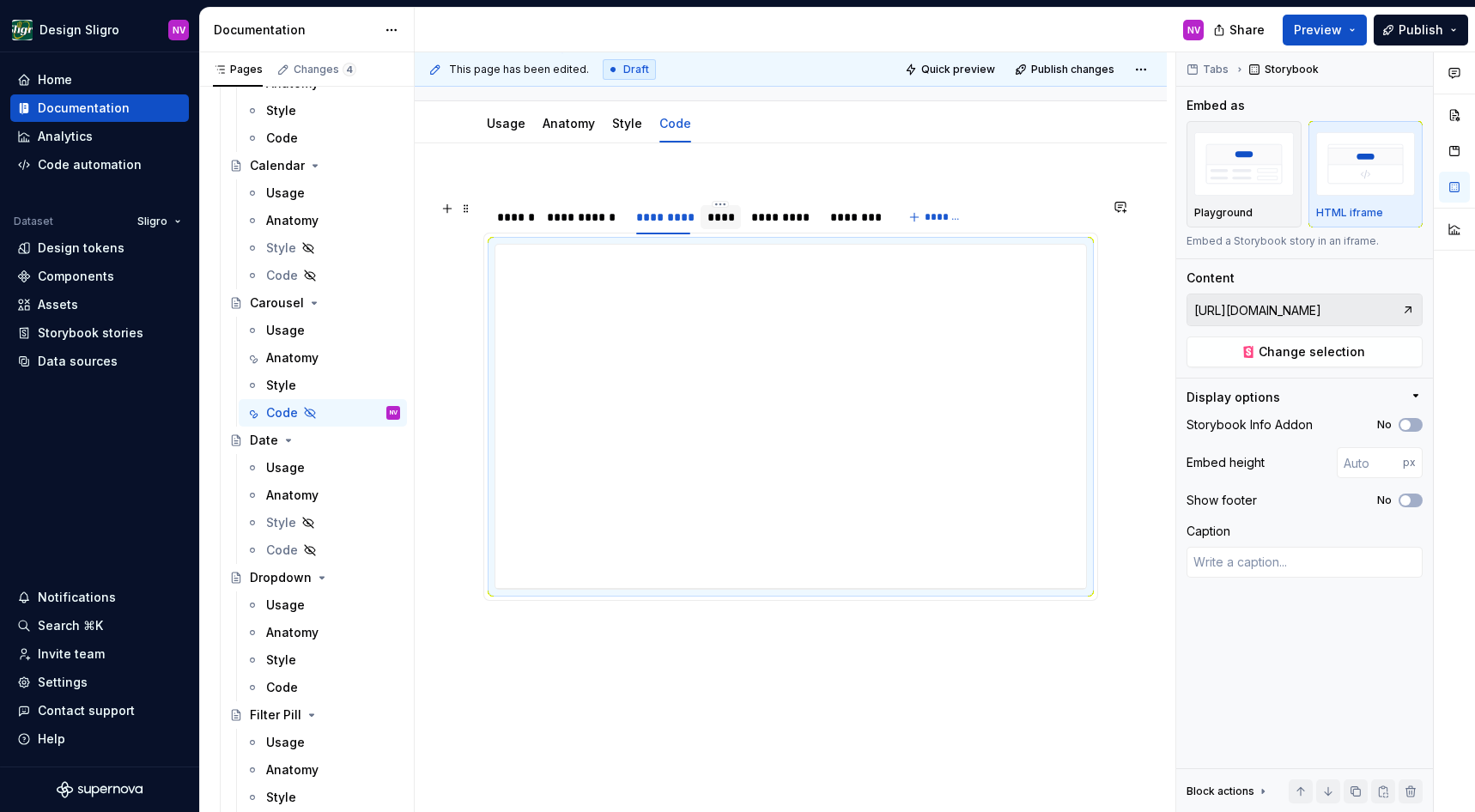
click at [708, 226] on div "****" at bounding box center [721, 217] width 28 height 17
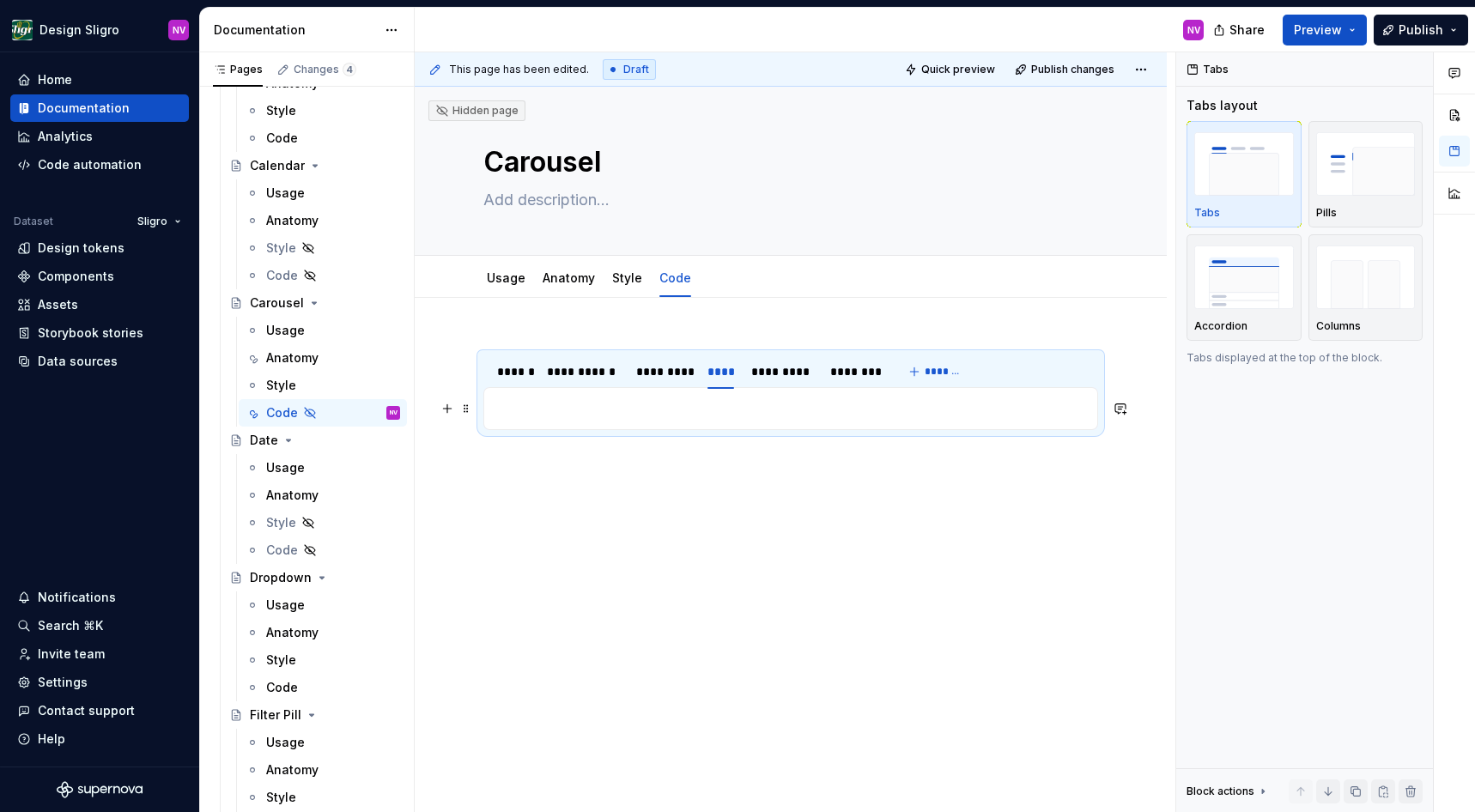
click at [542, 408] on p at bounding box center [790, 409] width 592 height 21
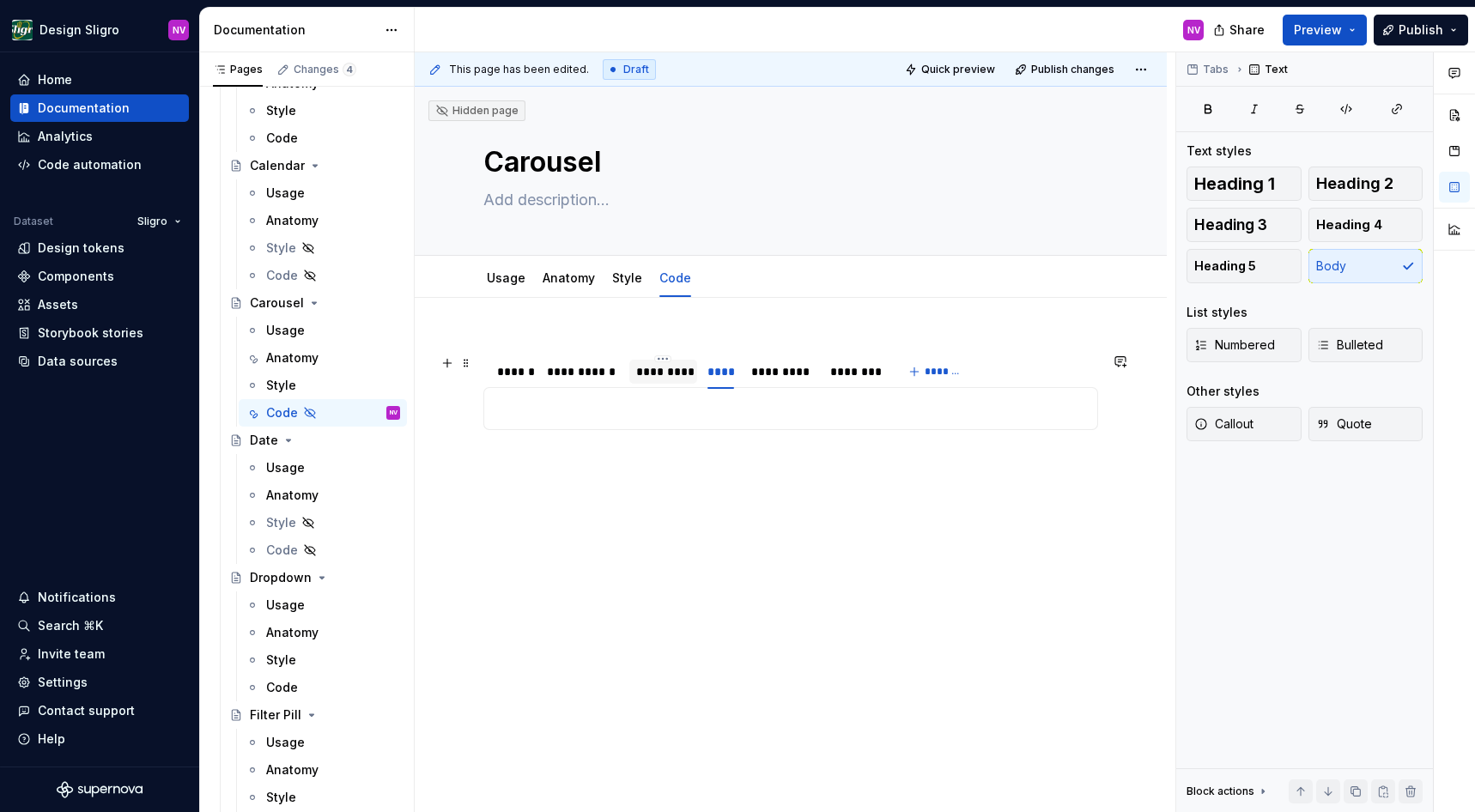
click at [641, 363] on div "*********" at bounding box center [663, 372] width 55 height 17
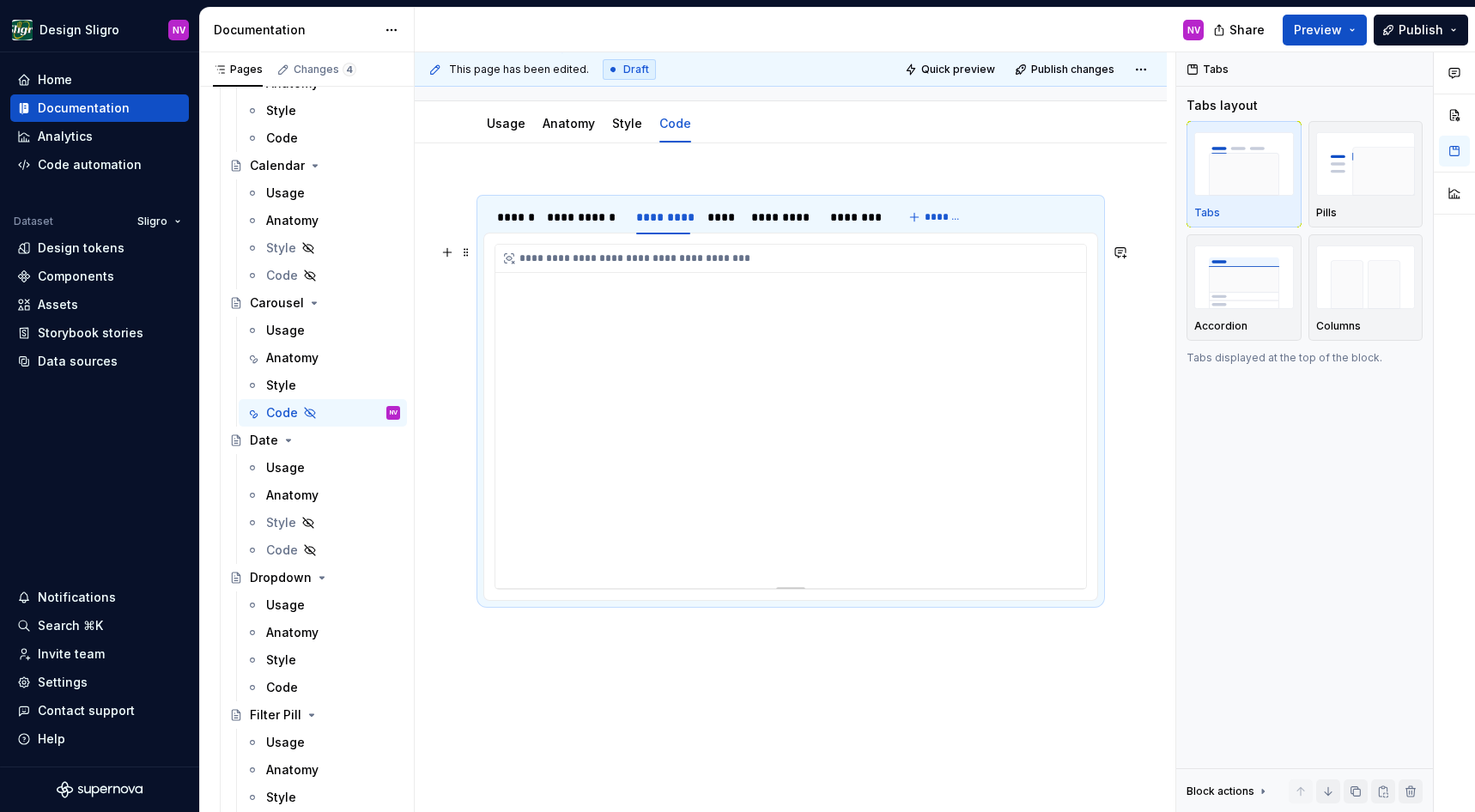
click at [650, 492] on div "**********" at bounding box center [791, 416] width 591 height 343
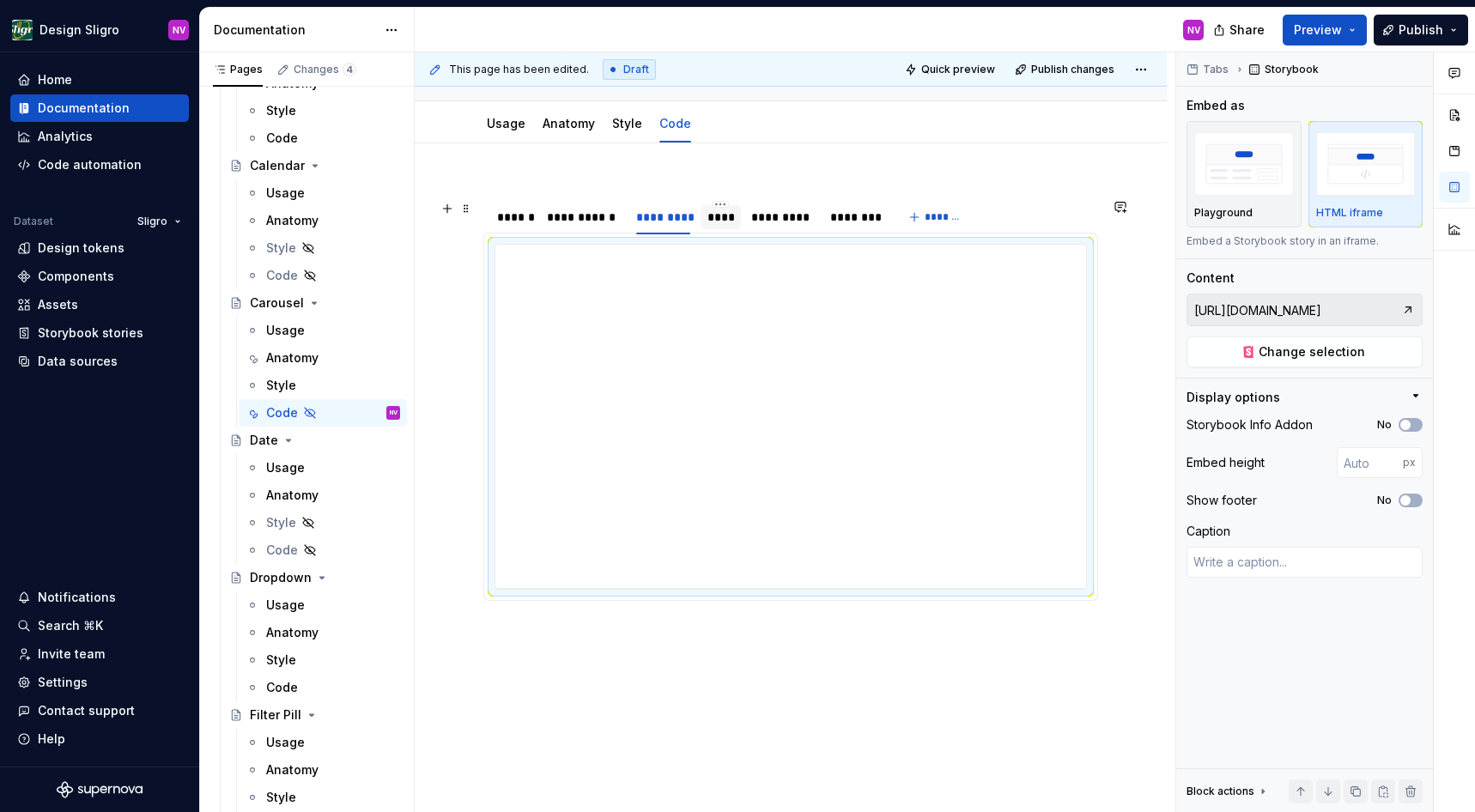
click at [722, 226] on div "****" at bounding box center [721, 217] width 28 height 17
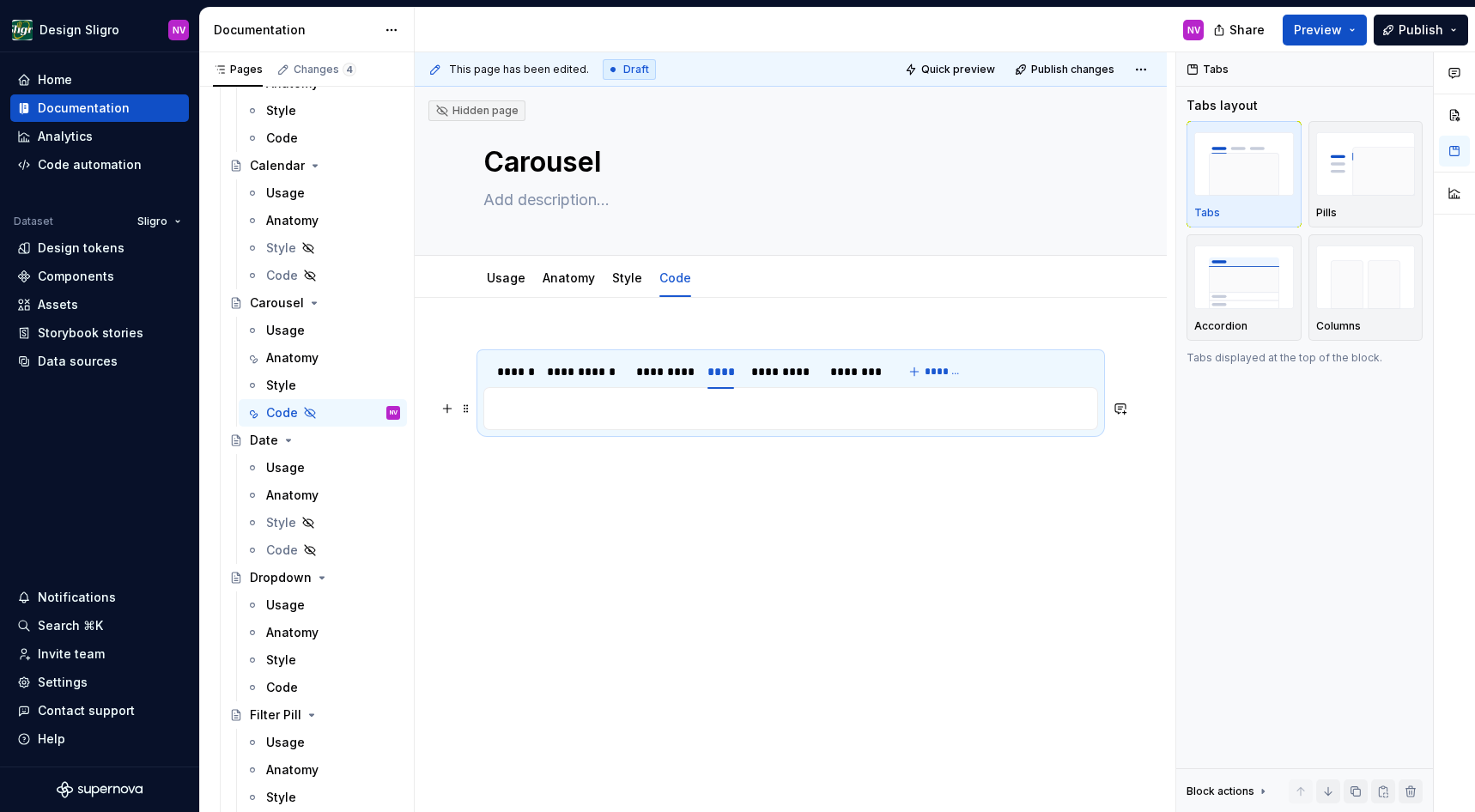
click at [700, 417] on p at bounding box center [790, 409] width 592 height 21
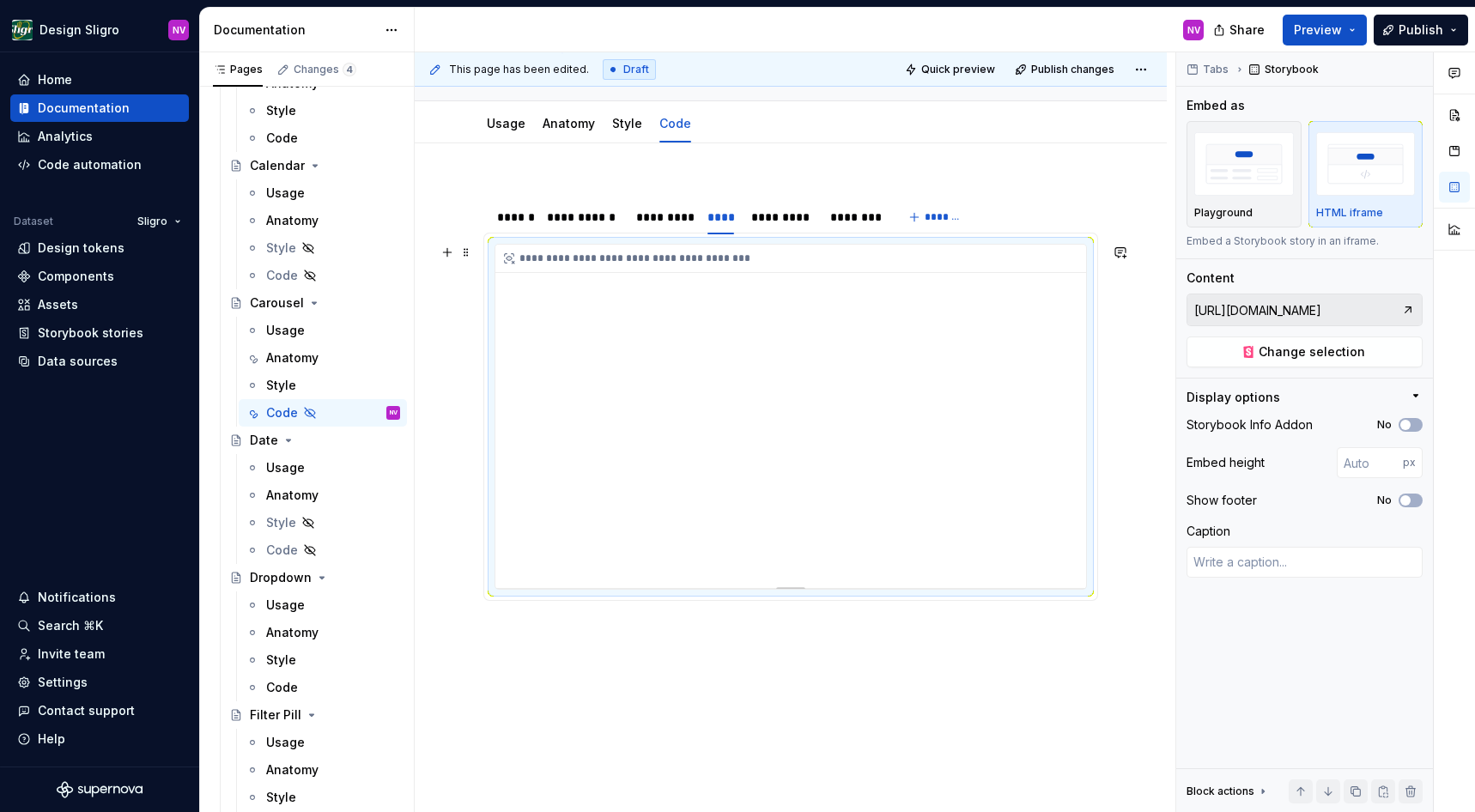
click at [661, 494] on div "**********" at bounding box center [791, 416] width 591 height 343
click at [1248, 348] on button "Change selection" at bounding box center [1305, 352] width 236 height 31
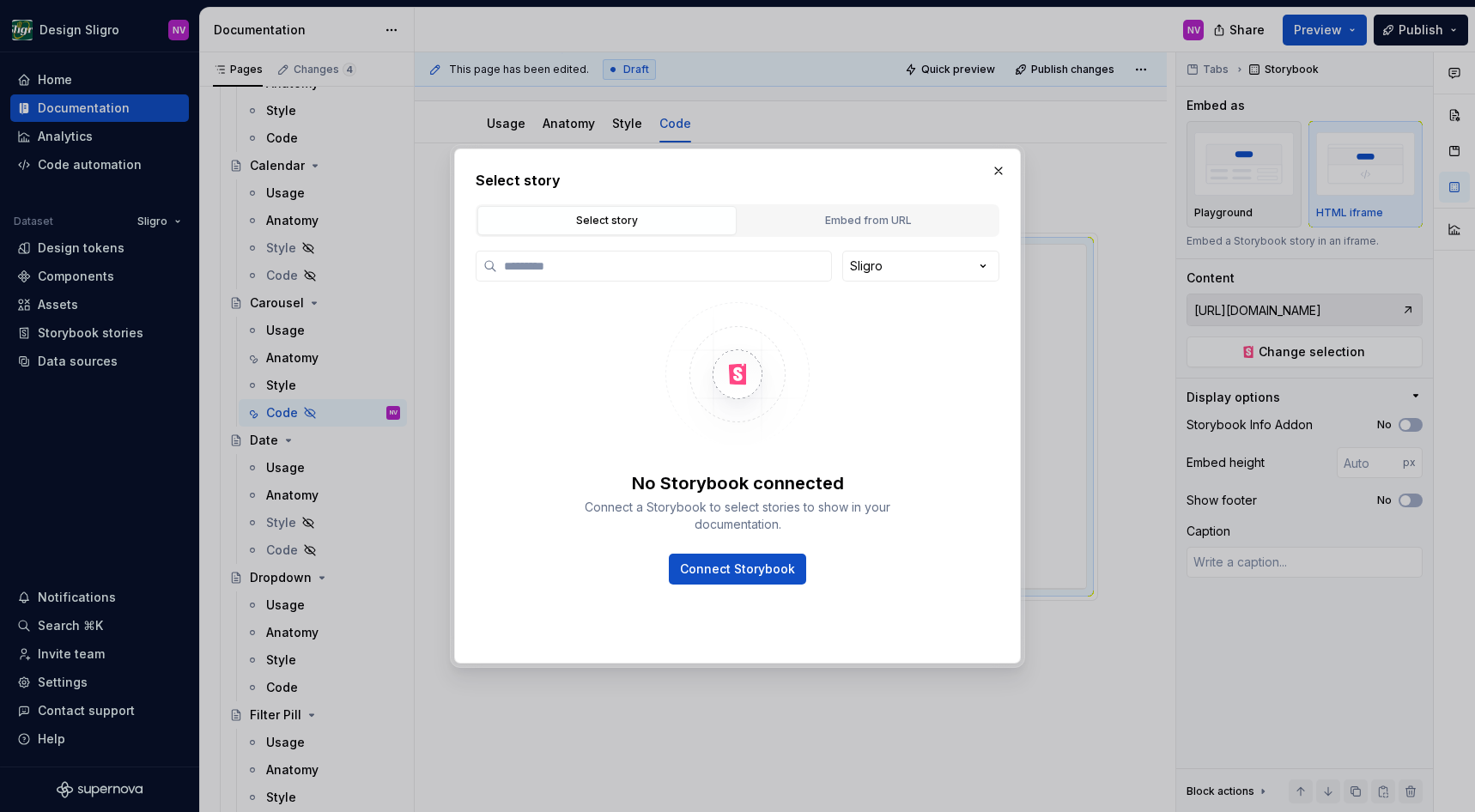
type textarea "*"
click at [833, 224] on div "Embed from URL" at bounding box center [868, 221] width 248 height 17
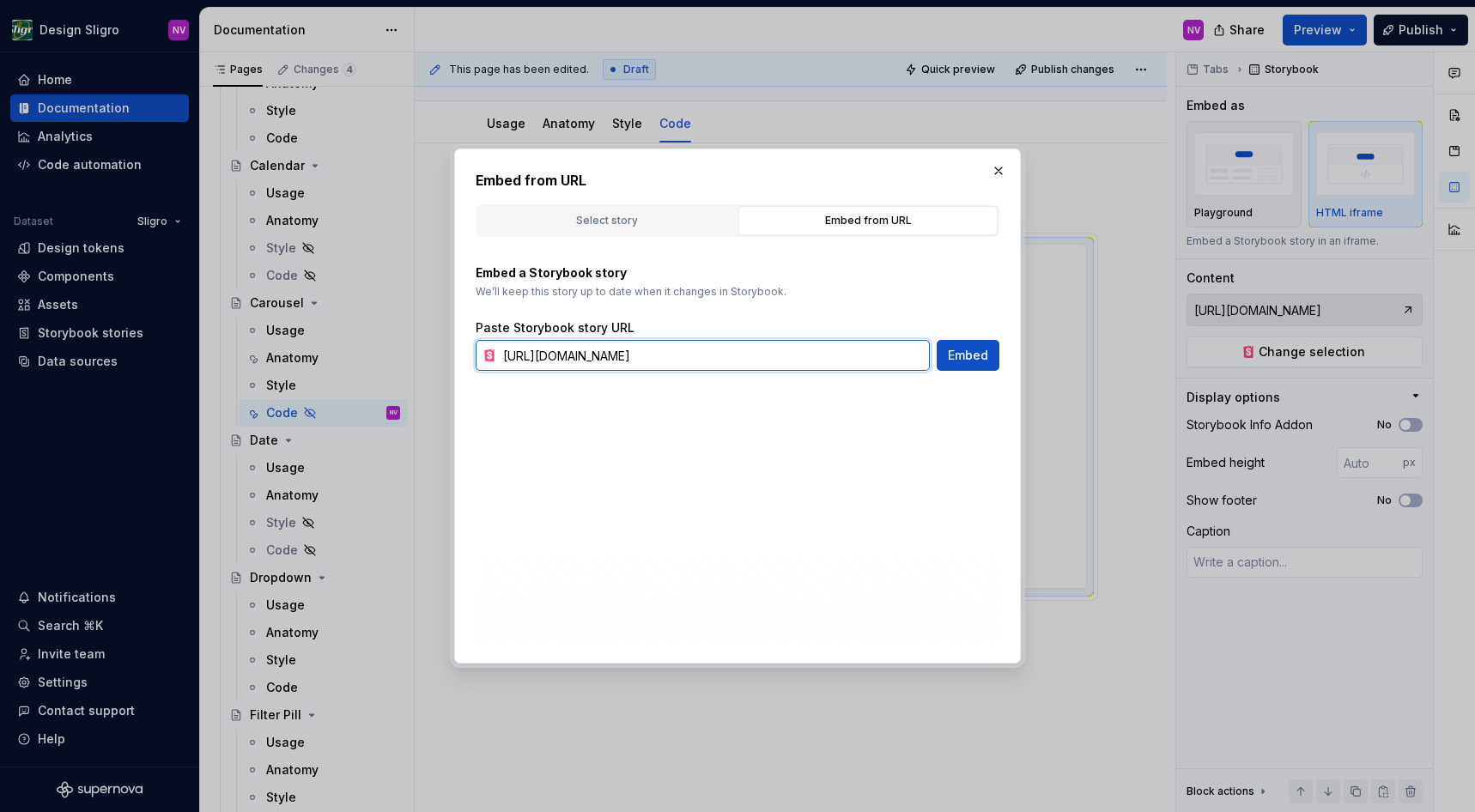
click at [737, 351] on input "https://tooling-nlb-public.toolslgrtlrtxuv.net/storybook/?path=/story/ui-carous…" at bounding box center [713, 356] width 433 height 31
paste input "java"
type input "https://tooling-nlb-public.toolslgrtlrtxuv.net/storybook/?path=/story/ui-carous…"
click at [962, 359] on span "Embed" at bounding box center [968, 356] width 40 height 17
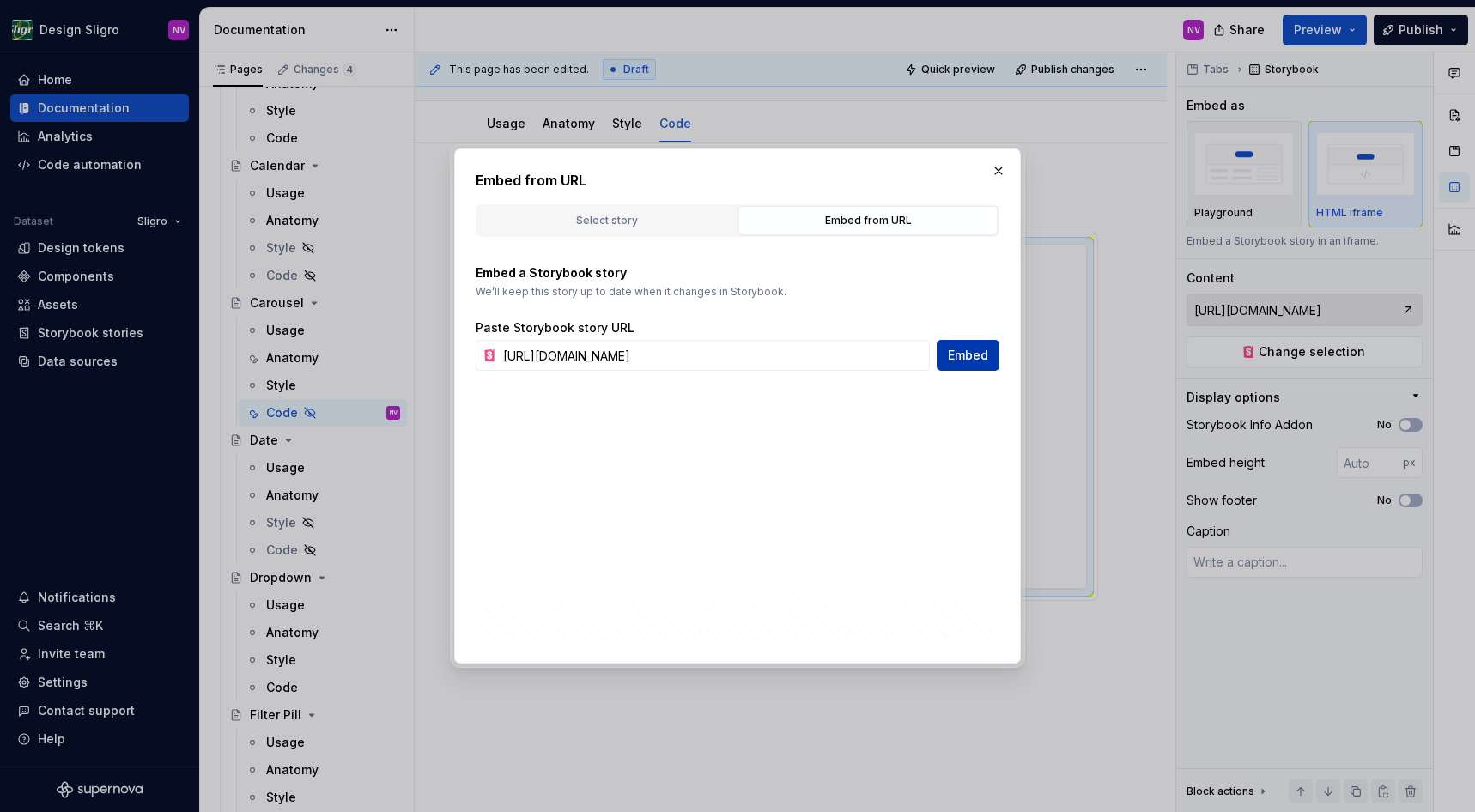
type textarea "*"
type input "https://tooling-nlb-public.toolslgrtlrtxuv.net/storybook/?path=/story/ui-carous…"
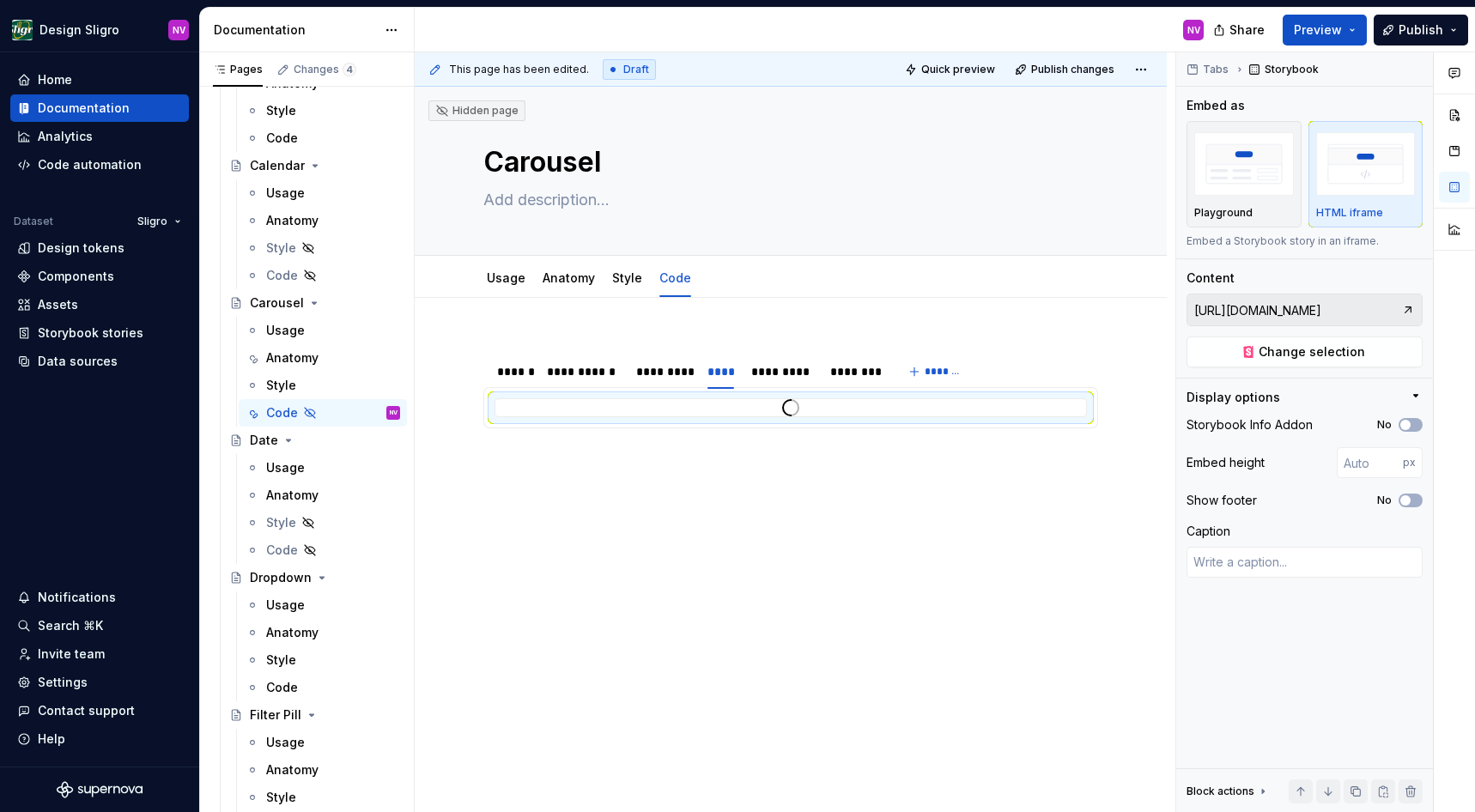
scroll to position [1703, 0]
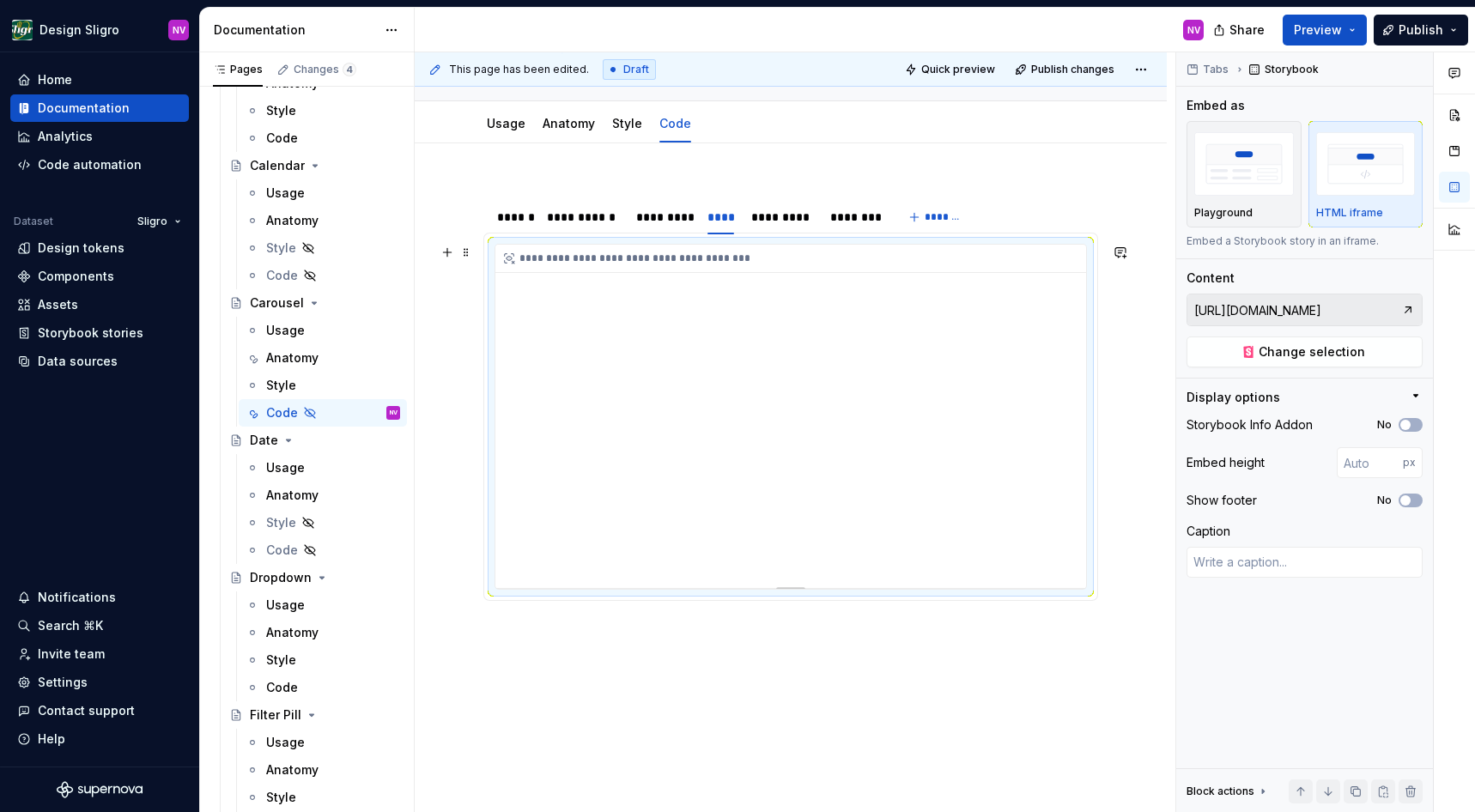
click at [720, 548] on div "**********" at bounding box center [791, 416] width 591 height 343
click at [761, 226] on div "*********" at bounding box center [782, 217] width 62 height 17
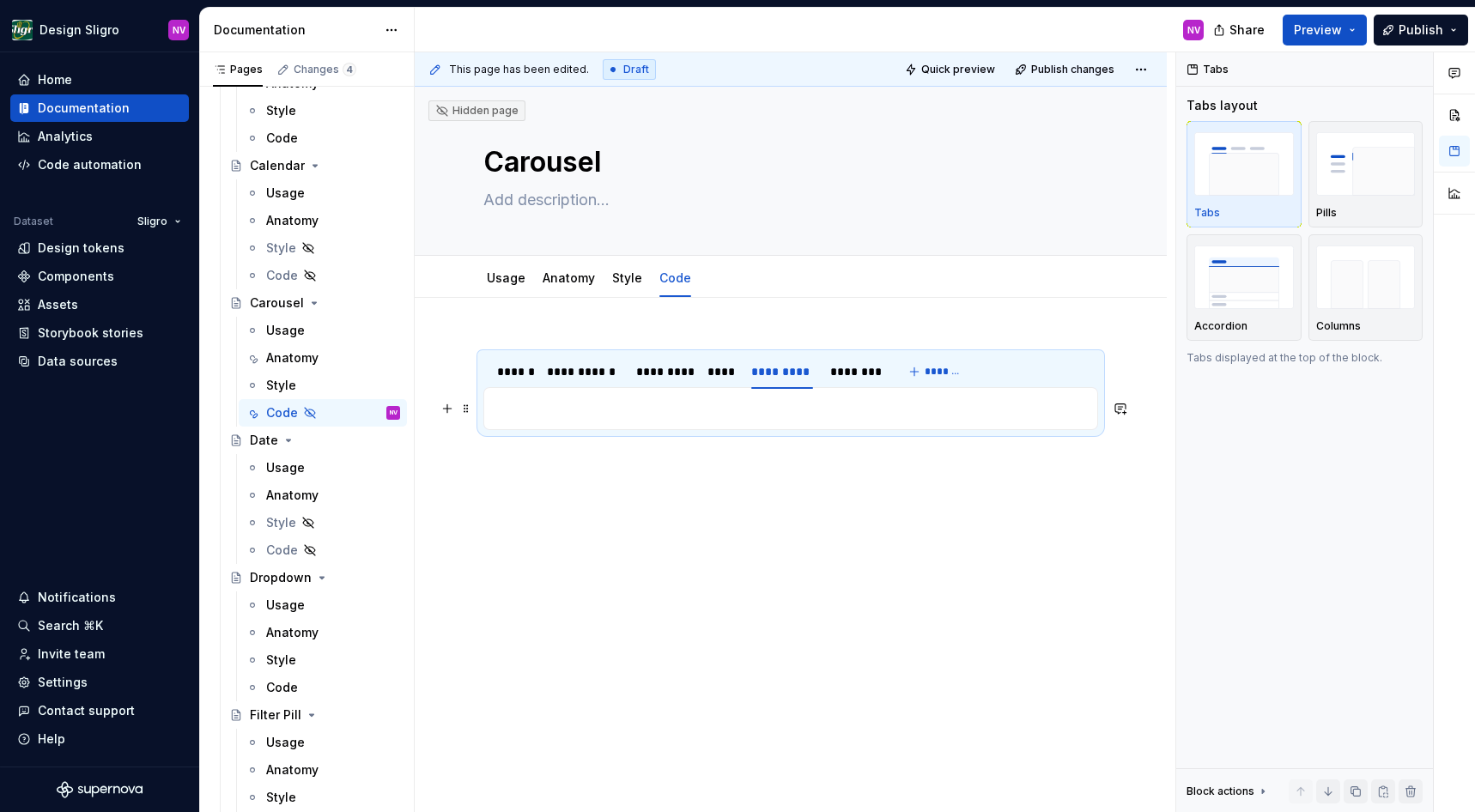
click at [755, 412] on p at bounding box center [790, 409] width 592 height 21
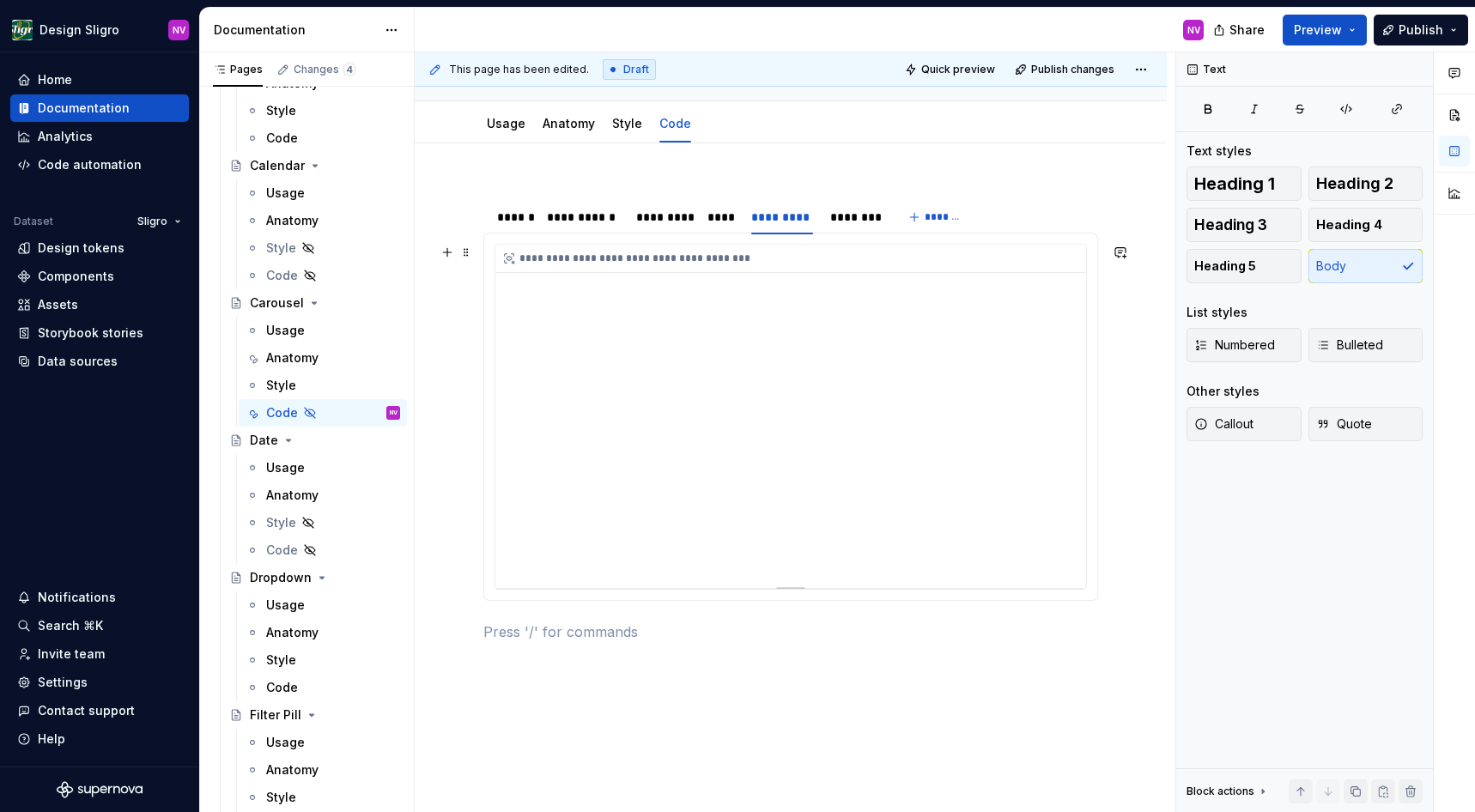
click at [723, 523] on div "**********" at bounding box center [791, 416] width 591 height 343
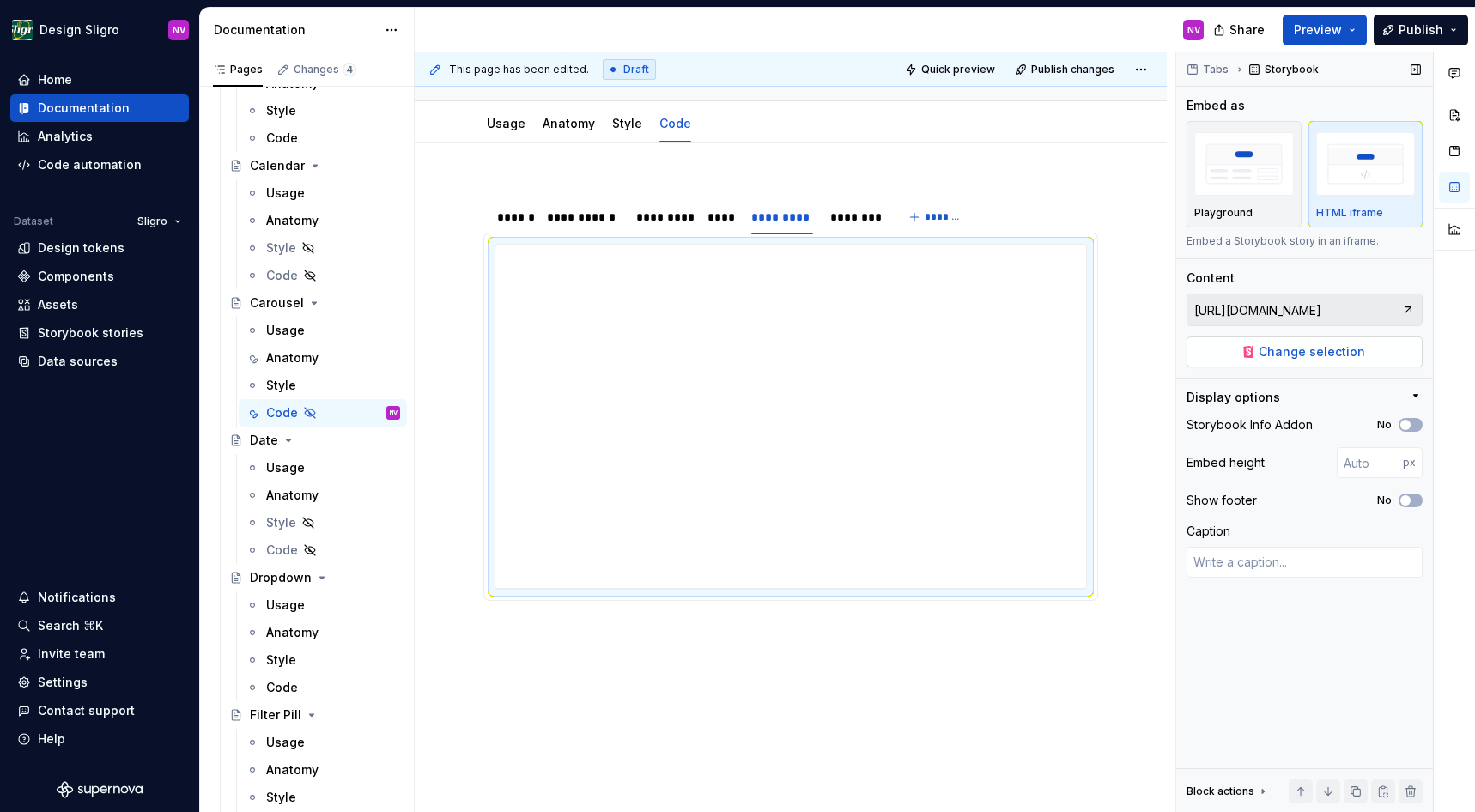
click at [1320, 355] on span "Change selection" at bounding box center [1311, 352] width 106 height 17
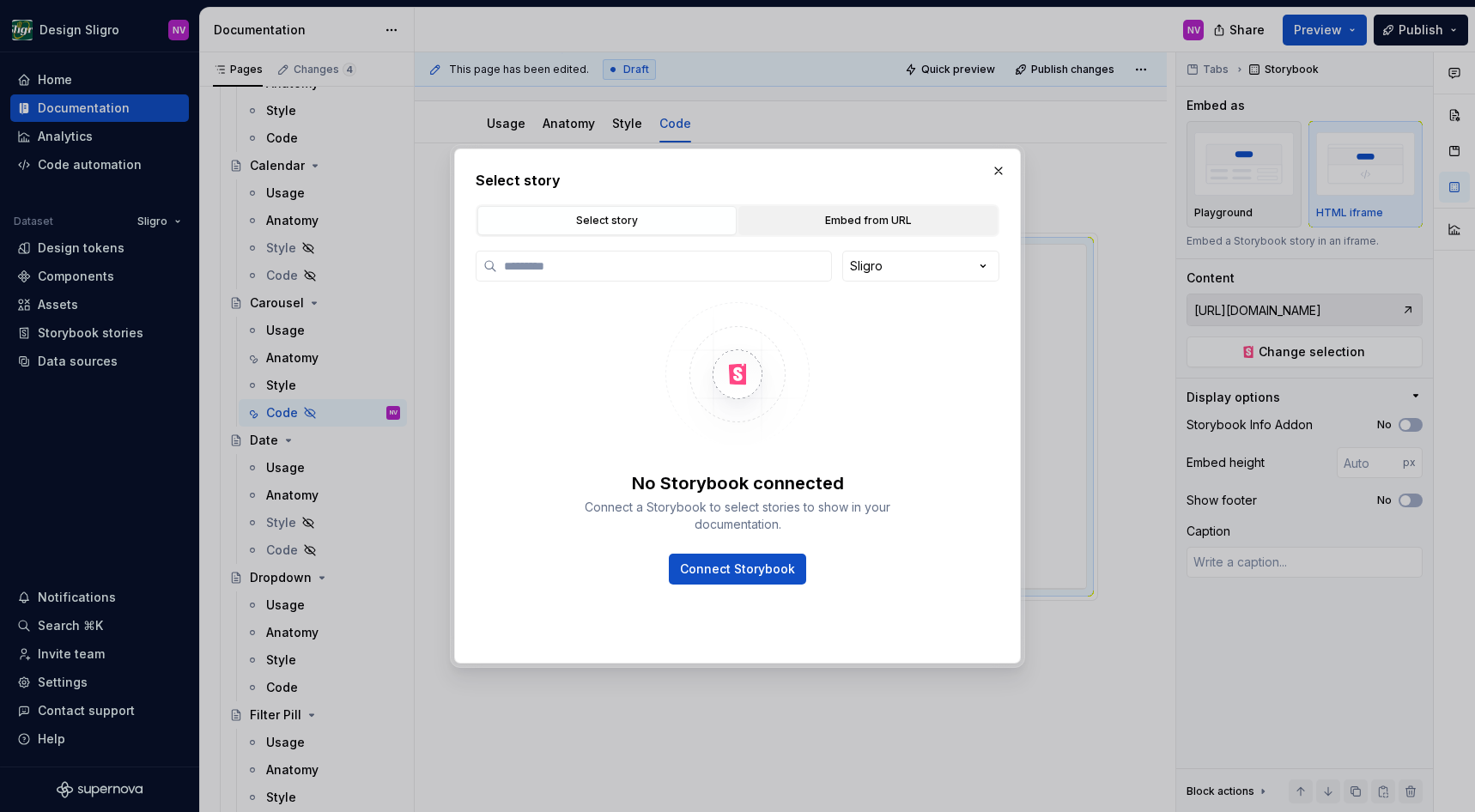
click at [848, 229] on div "Embed from URL" at bounding box center [868, 221] width 248 height 17
type textarea "*"
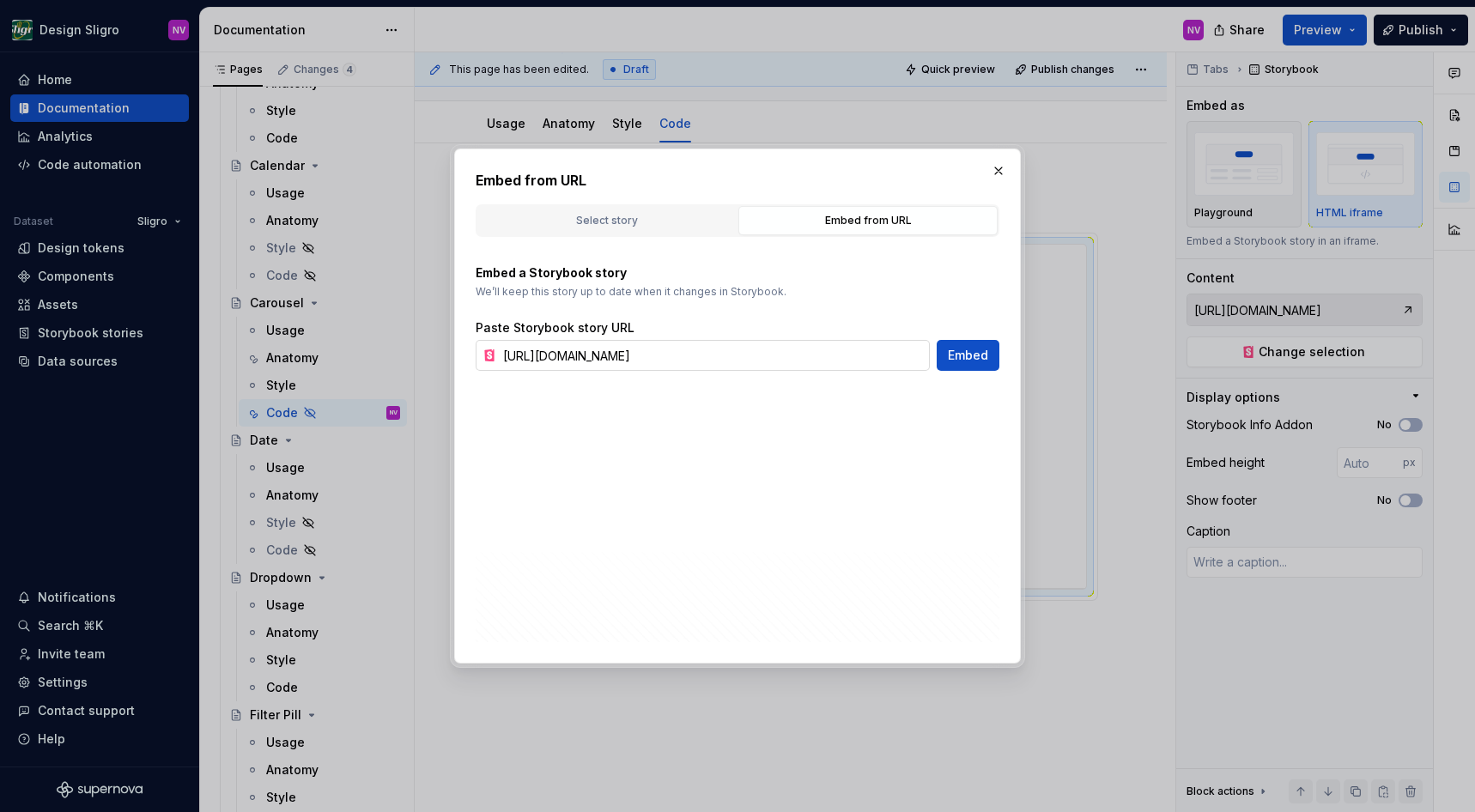
click at [730, 358] on input "https://tooling-nlb-public.toolslgrtlrtxuv.net/storybook/?path=/story/ui-carous…" at bounding box center [713, 356] width 433 height 31
paste input "dekweker"
type input "https://tooling-nlb-public.toolslgrtlrtxuv.net/storybook/?path=/story/ui-carous…"
click at [980, 348] on span "Embed" at bounding box center [968, 356] width 40 height 17
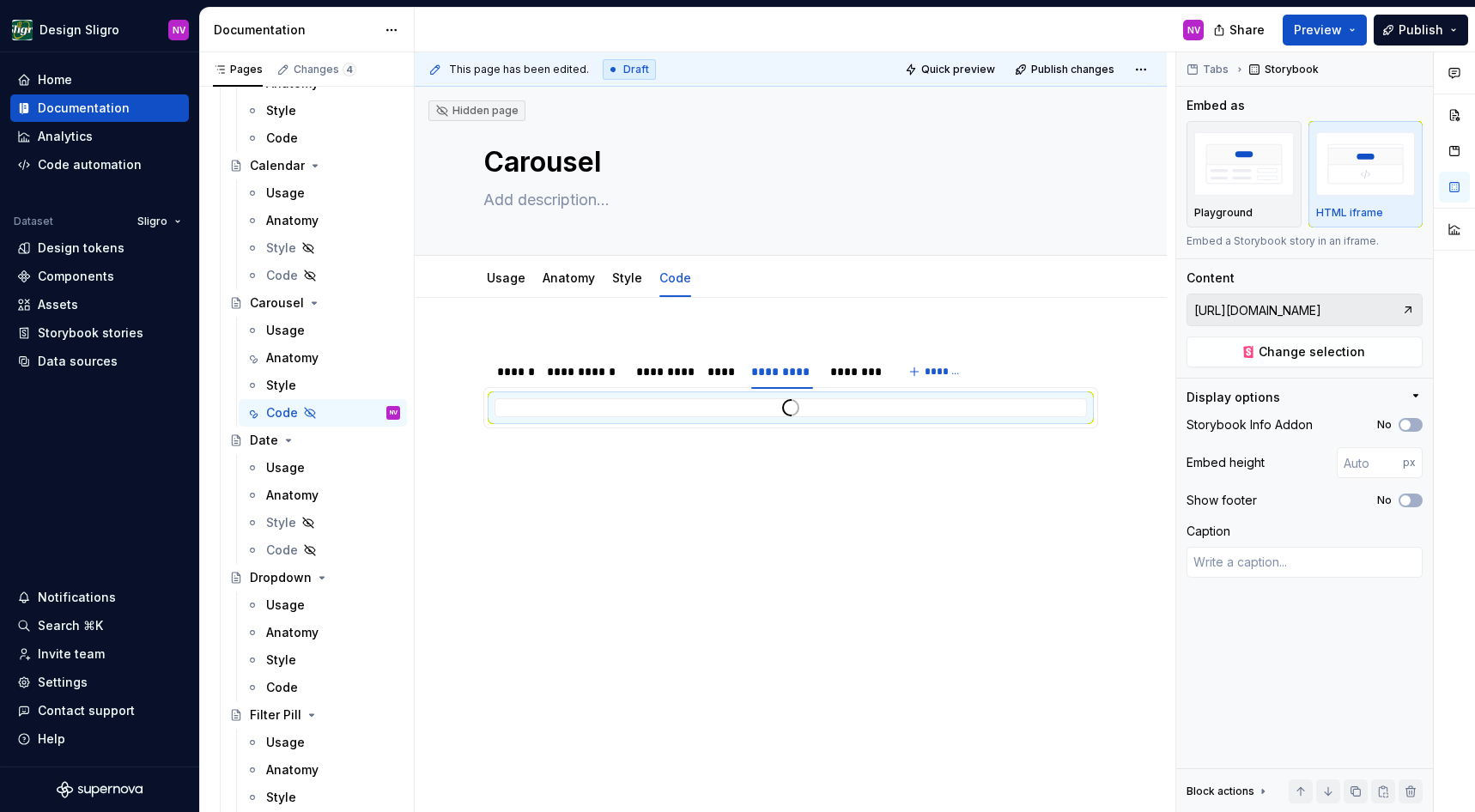
type textarea "*"
type input "https://tooling-nlb-public.toolslgrtlrtxuv.net/storybook/?path=/story/ui-carous…"
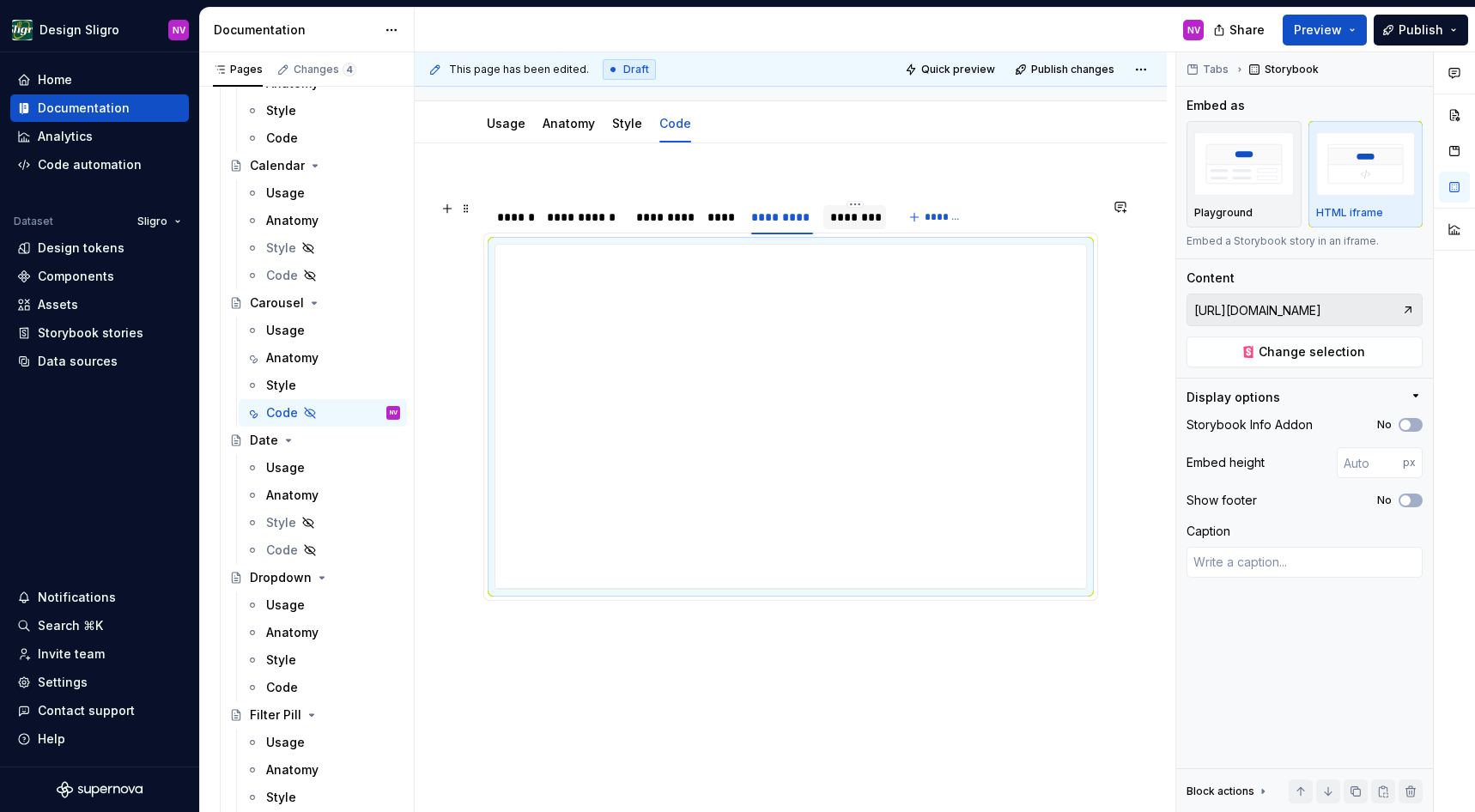
click at [854, 226] on div "********" at bounding box center [855, 217] width 50 height 17
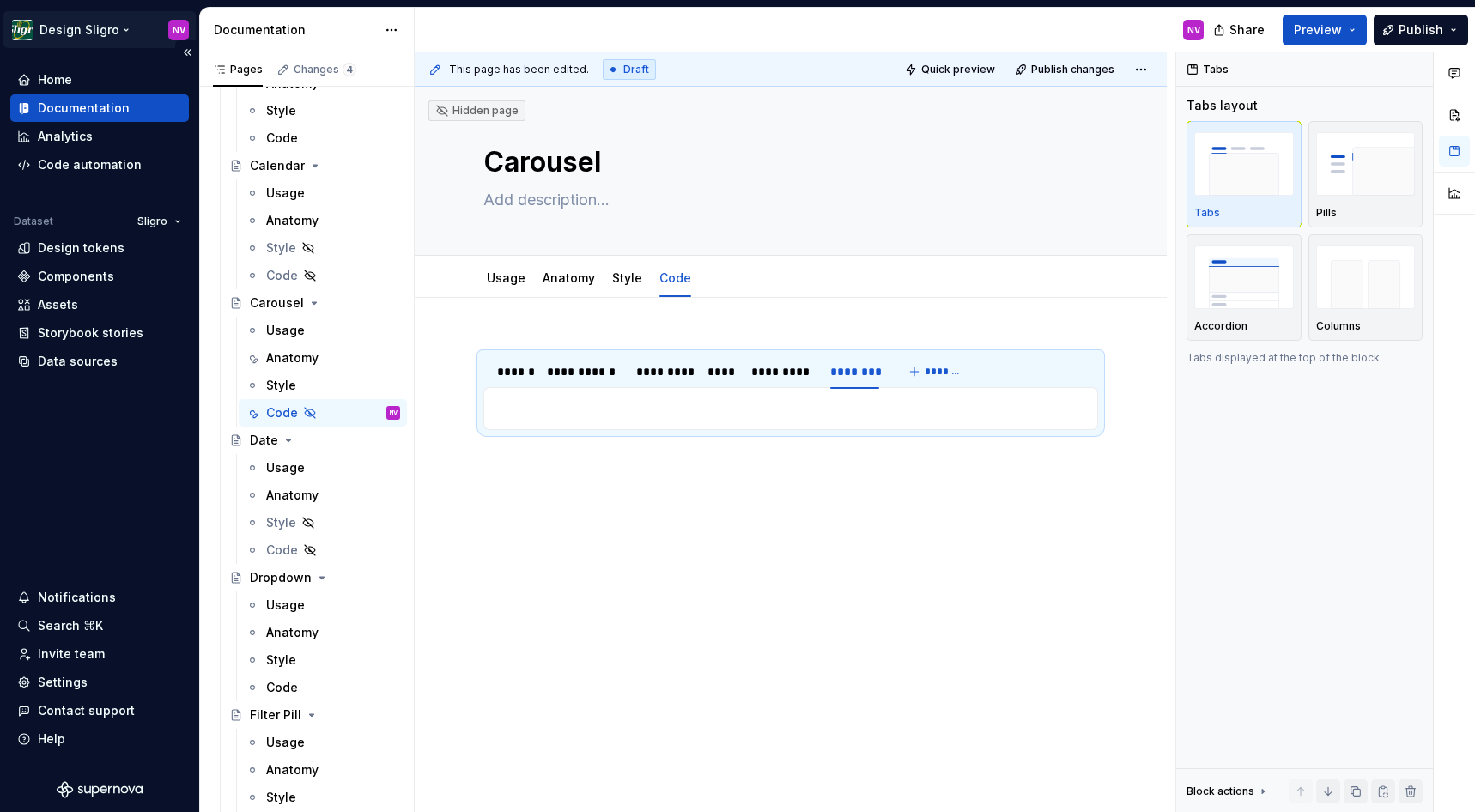
click at [47, 31] on html "Design Sligro NV Home Documentation Analytics Code automation Dataset Sligro De…" at bounding box center [738, 406] width 1475 height 812
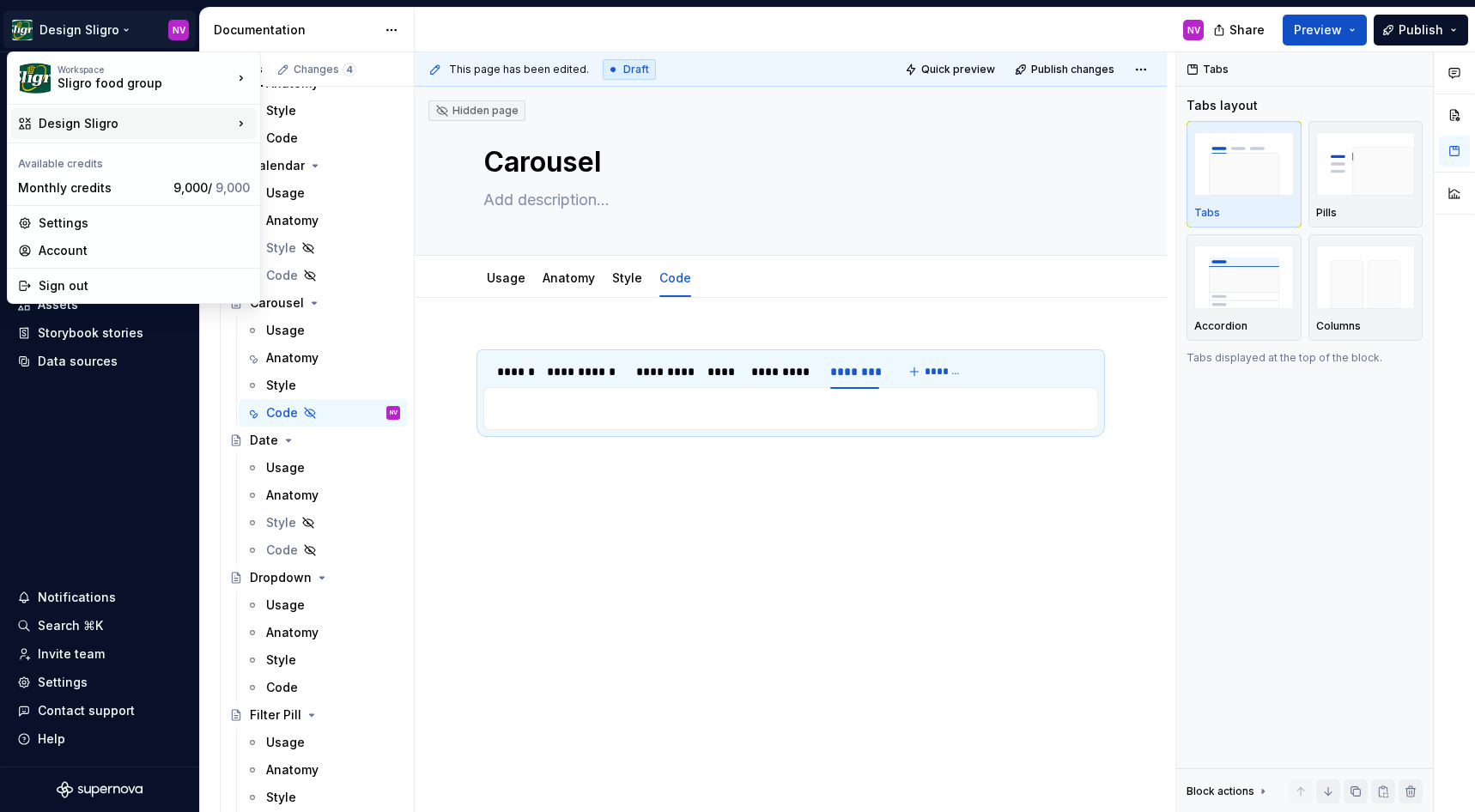
type textarea "*"
click at [43, 217] on div "Settings" at bounding box center [143, 223] width 211 height 17
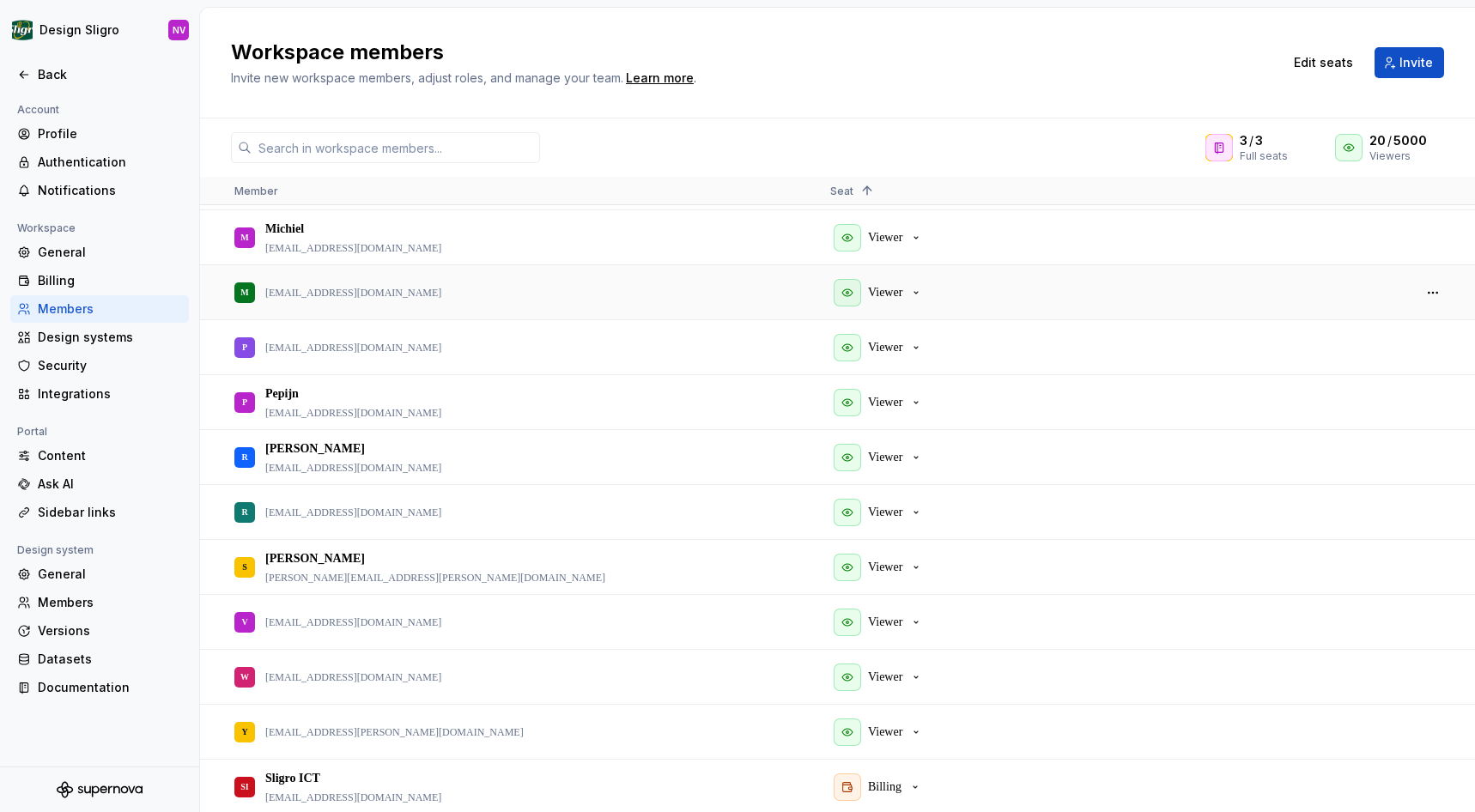
scroll to position [659, 0]
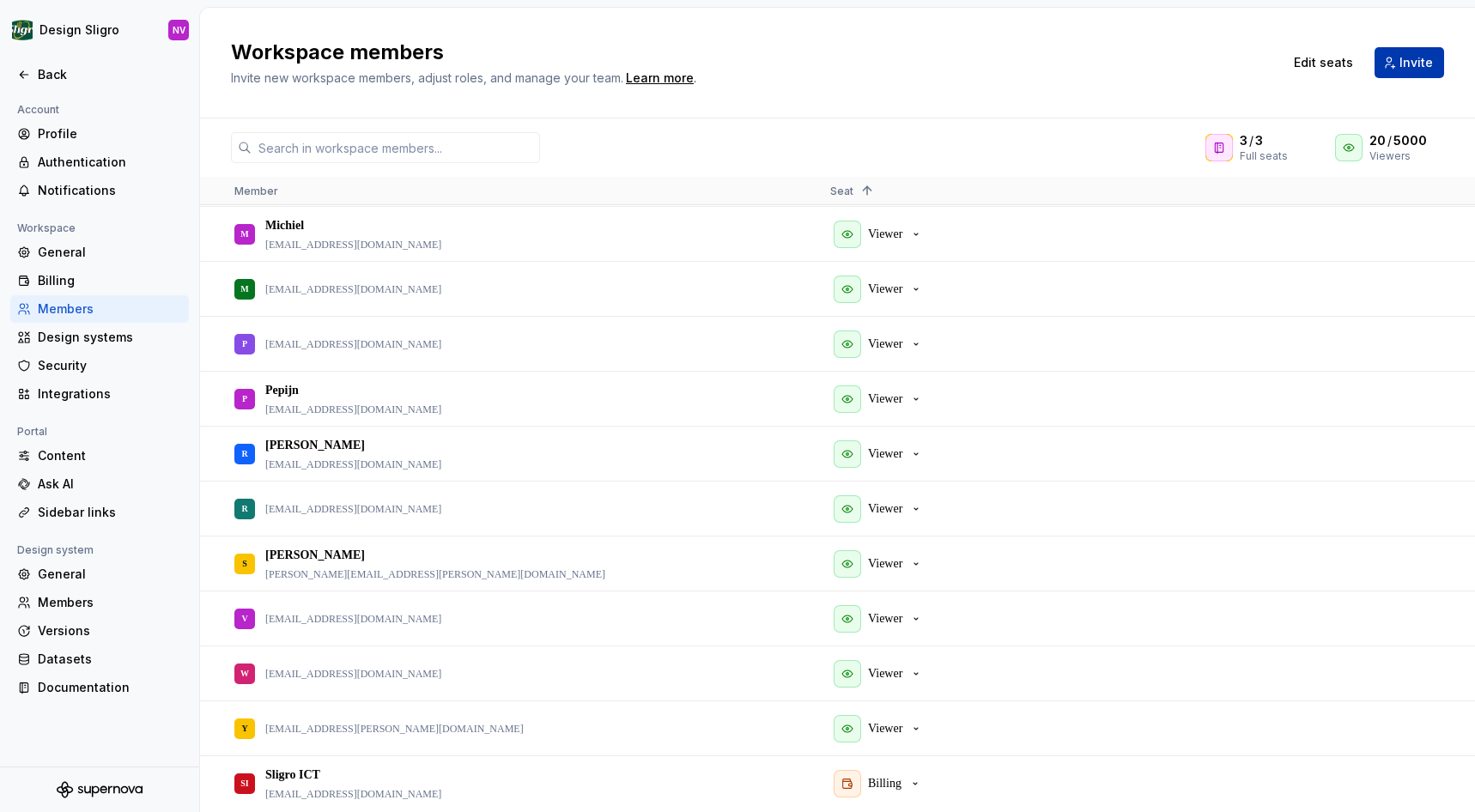
click at [1407, 70] on span "Invite" at bounding box center [1416, 63] width 33 height 17
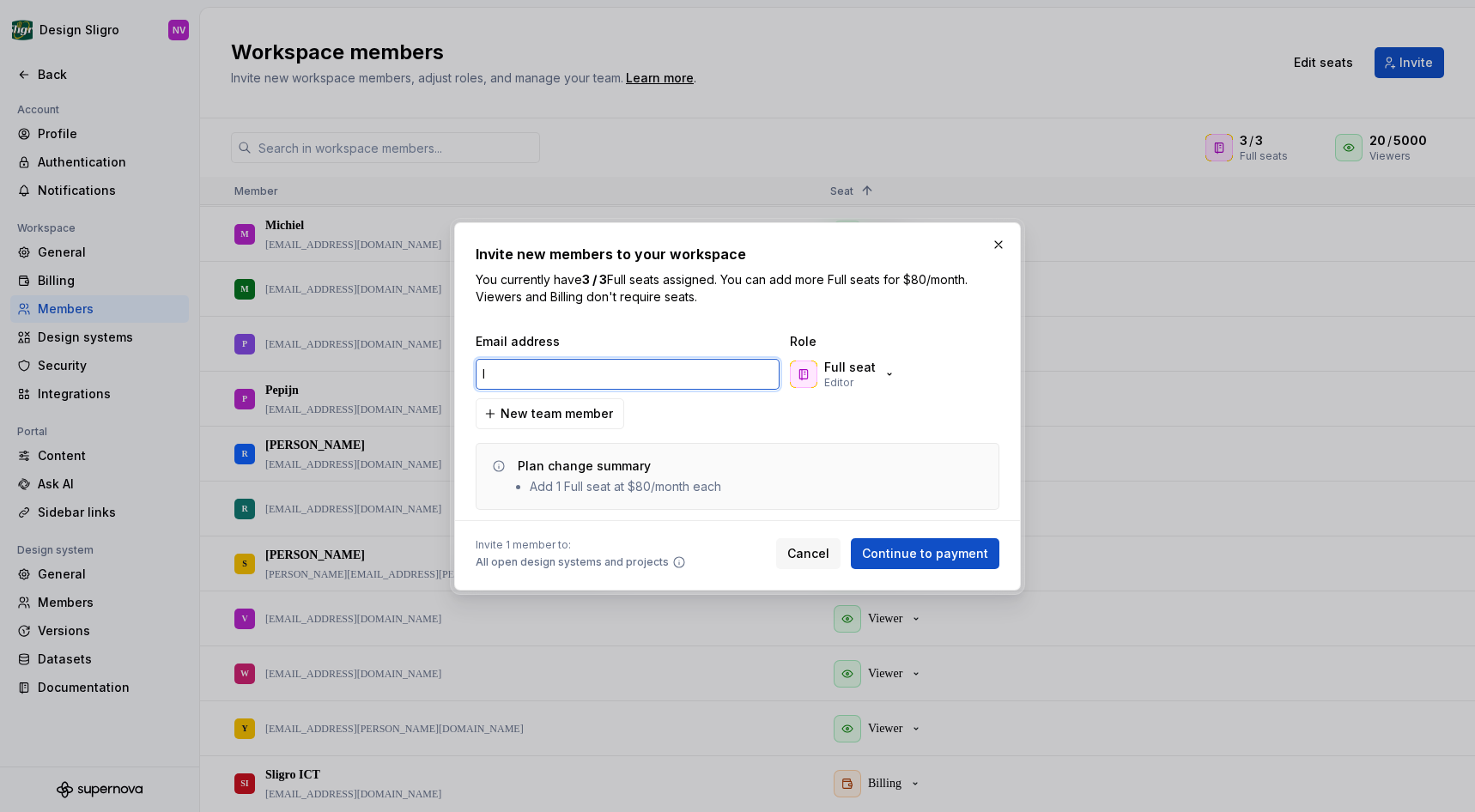
click at [615, 380] on input "l" at bounding box center [627, 374] width 304 height 31
paste input "ivanbon@sligro.n"
type input "ivanbon@sligro.nl"
click at [542, 414] on span "New team member" at bounding box center [557, 414] width 113 height 17
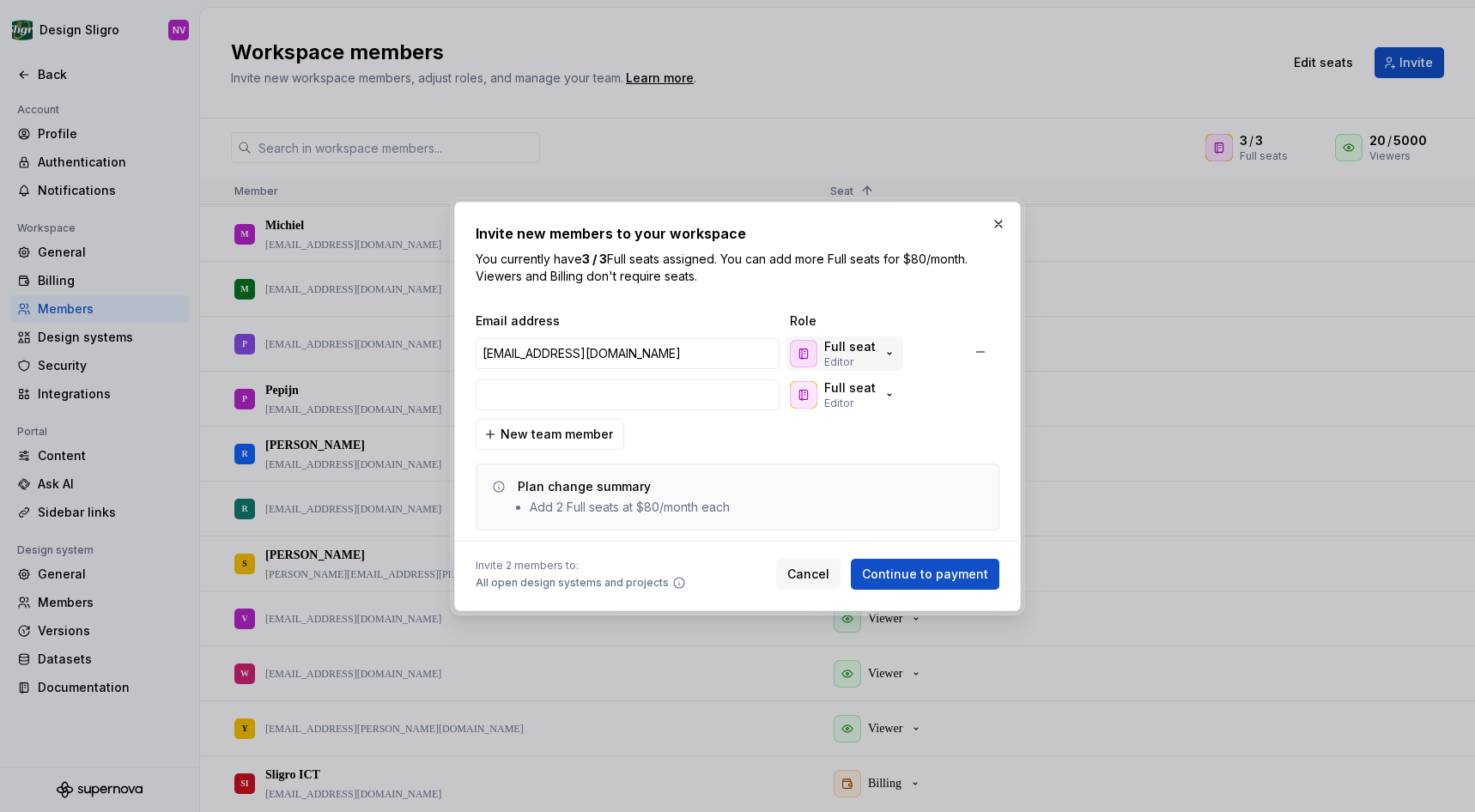
click at [856, 358] on div "Full seat Editor" at bounding box center [850, 354] width 52 height 31
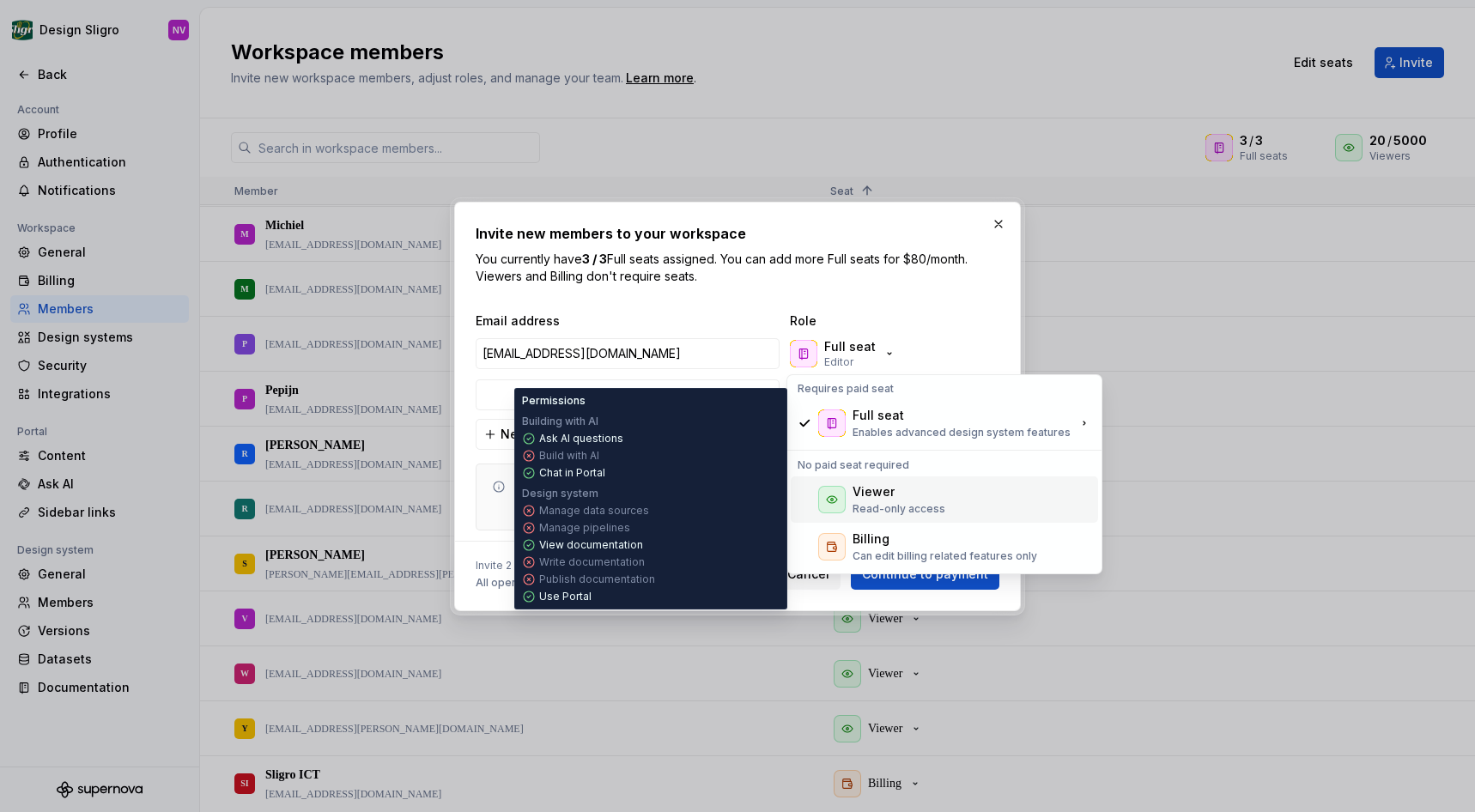
click at [866, 489] on div "Viewer" at bounding box center [874, 492] width 42 height 17
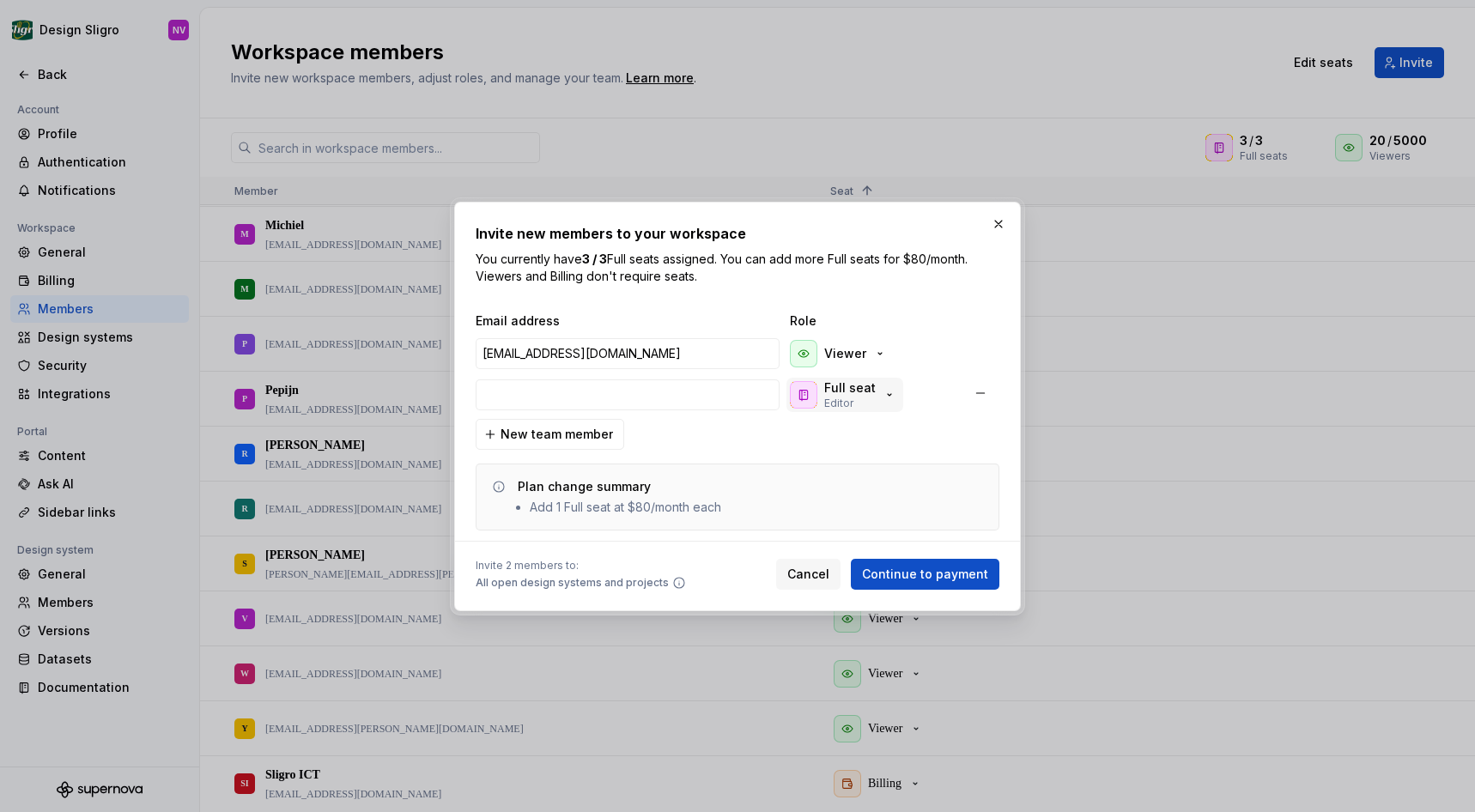
click at [864, 383] on p "Full seat" at bounding box center [850, 388] width 52 height 17
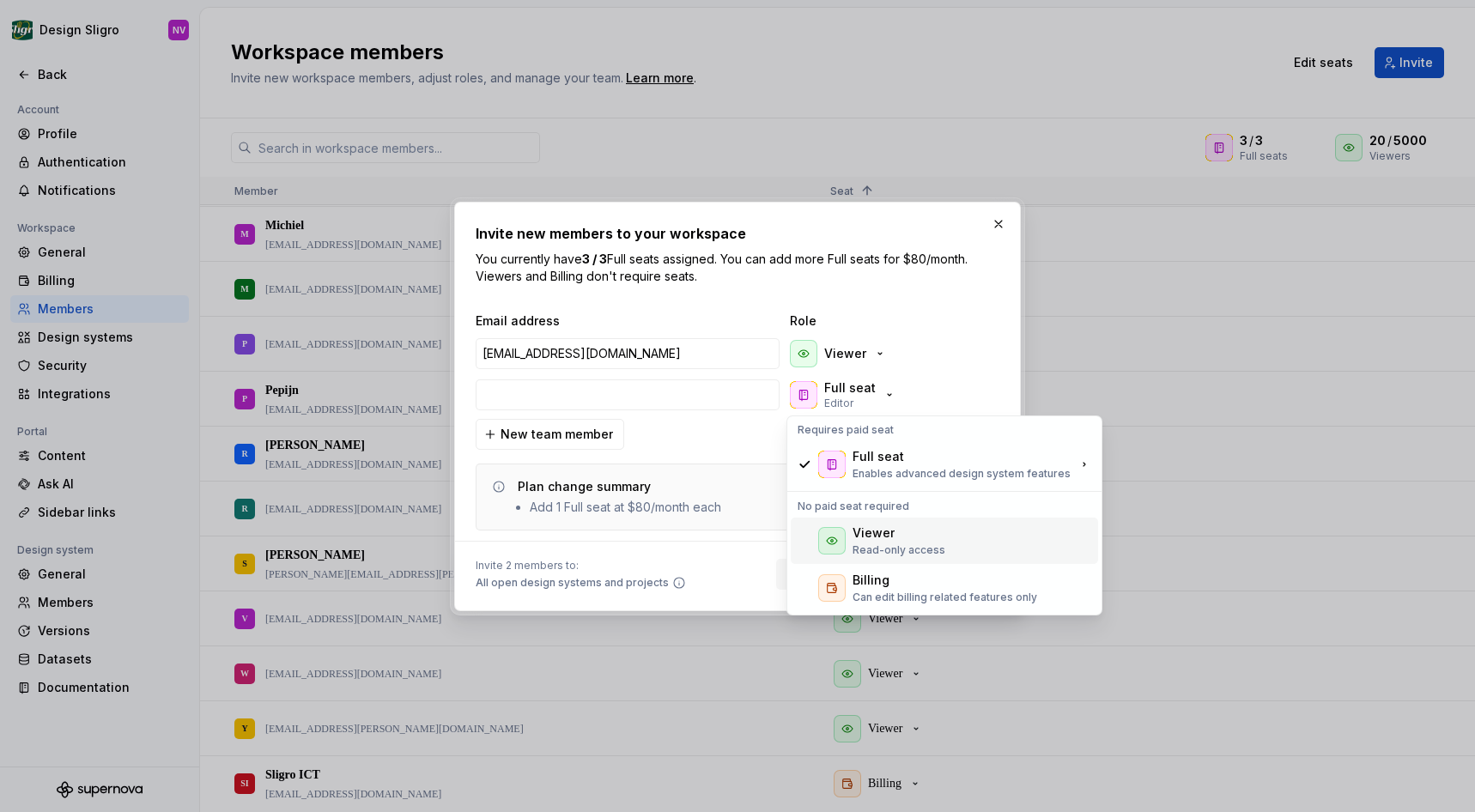
click at [850, 527] on div "Viewer Read-only access" at bounding box center [944, 540] width 307 height 46
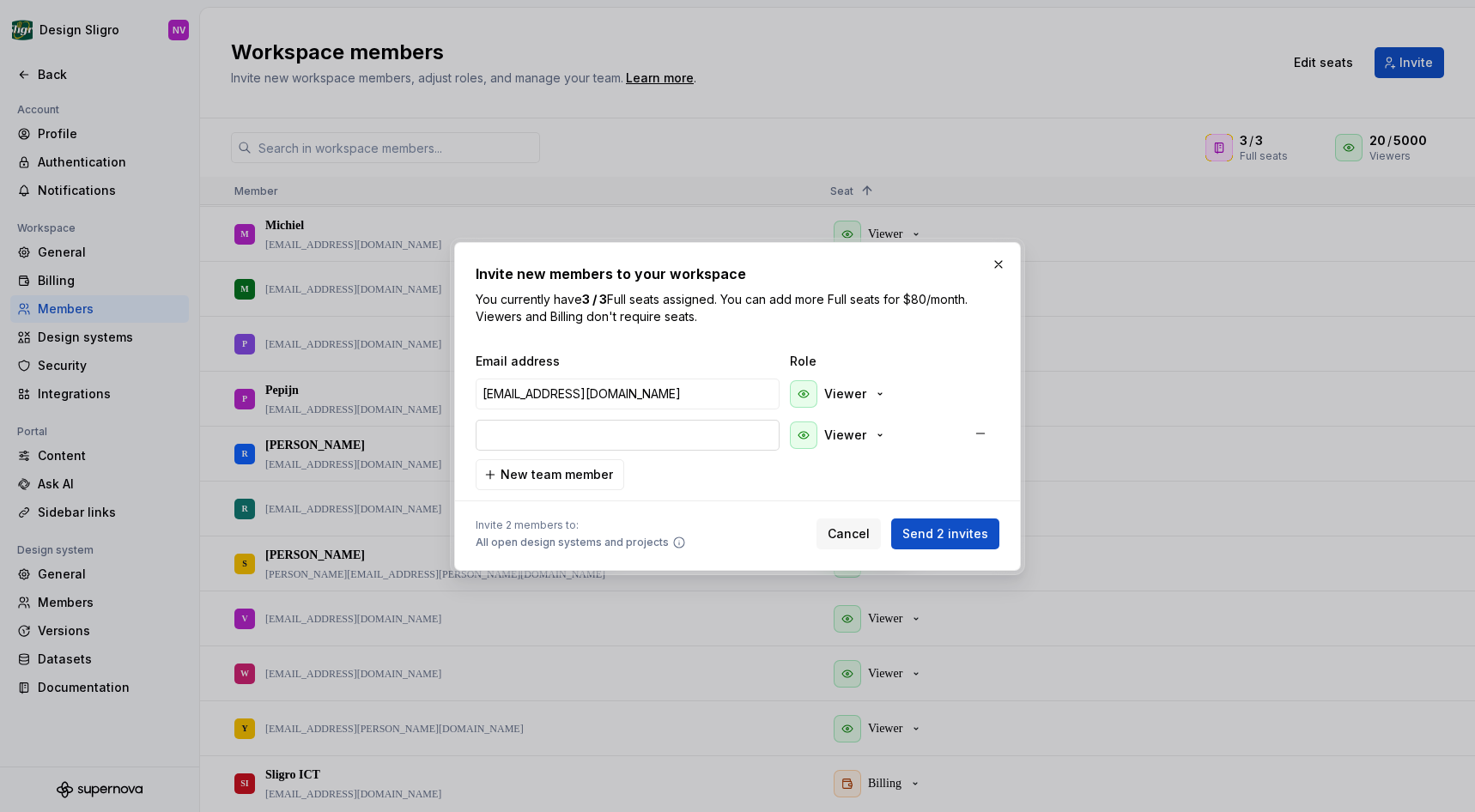
click at [592, 435] on input "email" at bounding box center [627, 435] width 304 height 31
click at [1433, 263] on body "Design Sligro NV Back Account Profile Authentication Notifications Workspace Ge…" at bounding box center [738, 406] width 1475 height 812
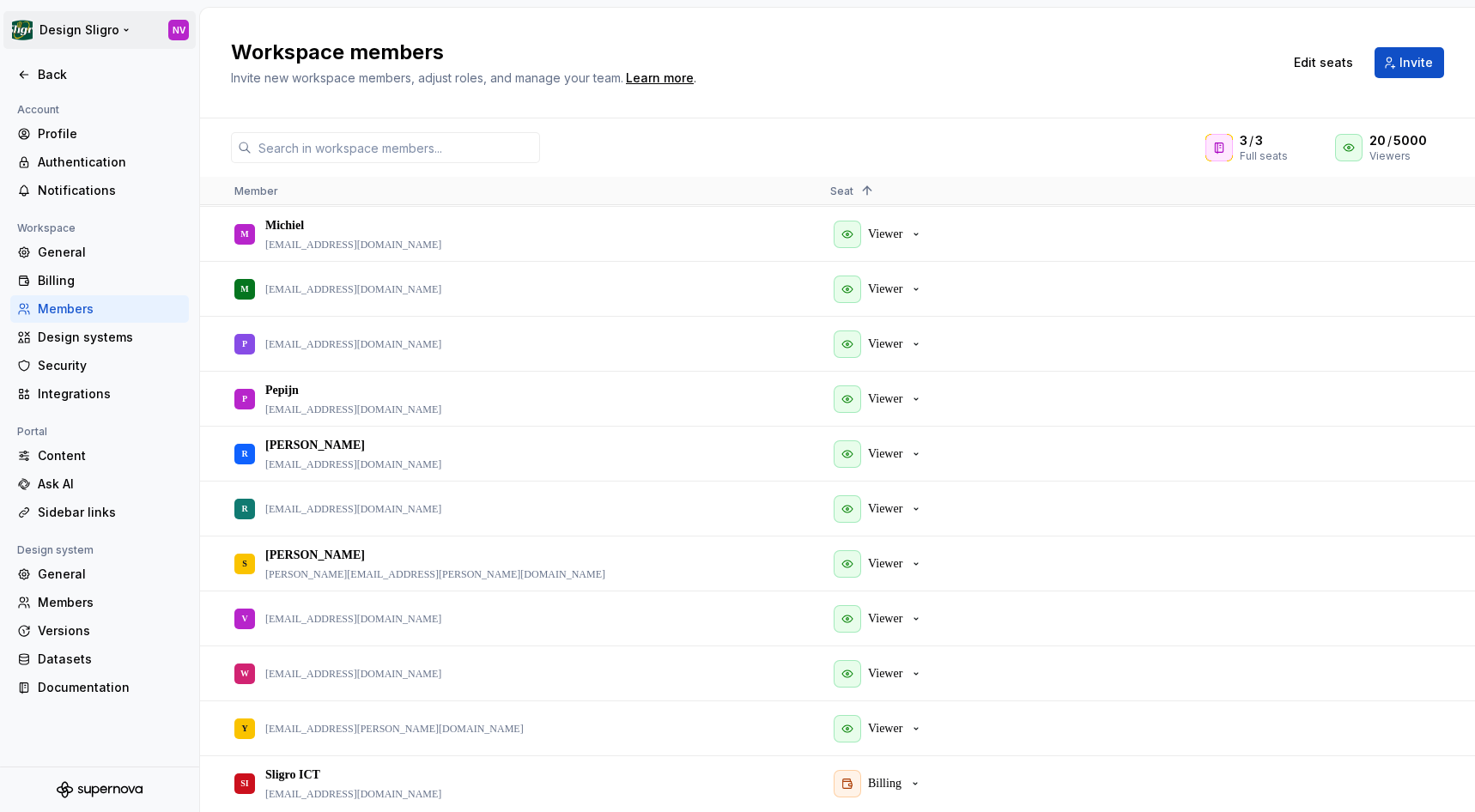
click at [57, 29] on html "Design Sligro NV Back Account Profile Authentication Notifications Workspace Ge…" at bounding box center [738, 406] width 1475 height 812
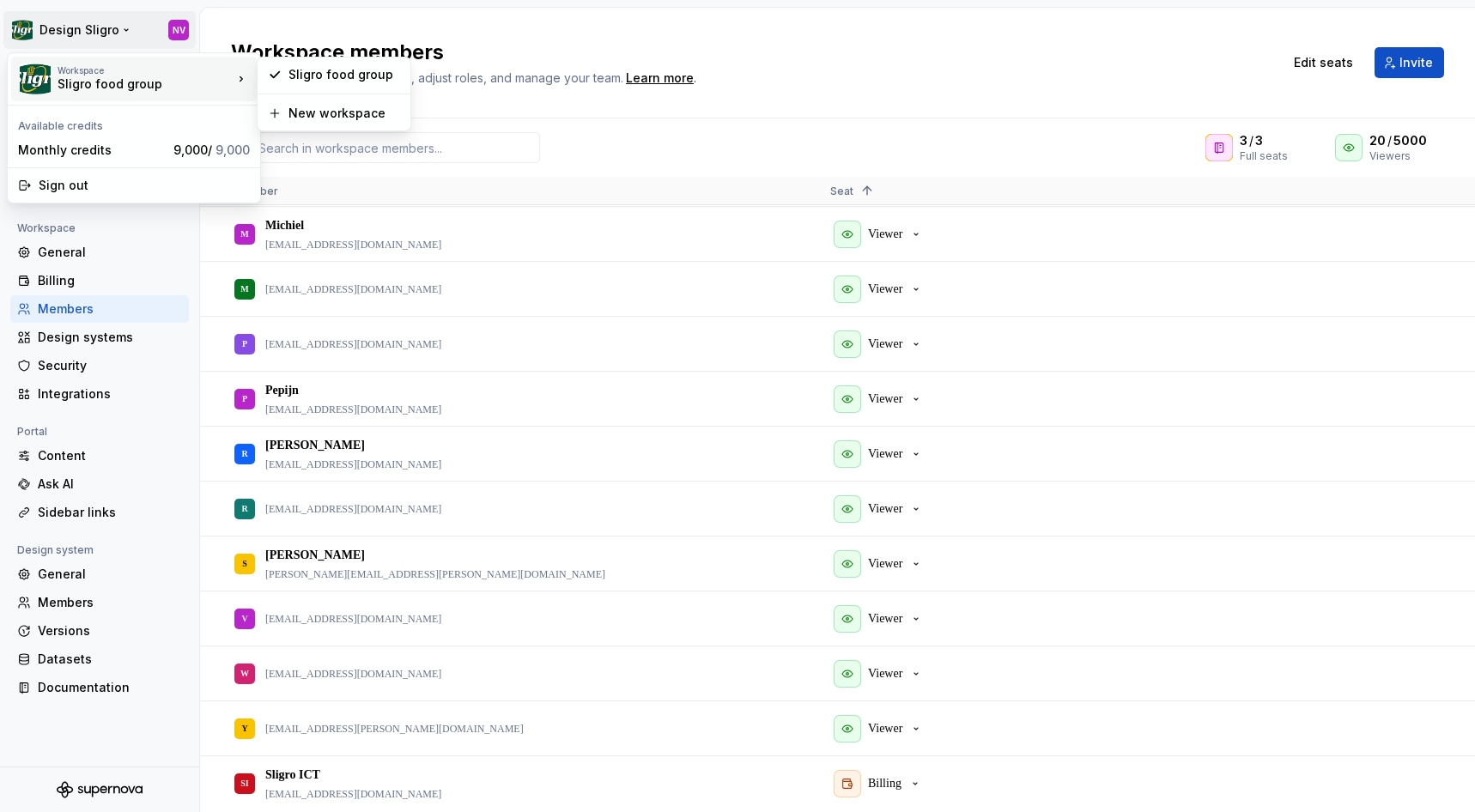
click at [1325, 80] on html "Design Sligro NV Back Account Profile Authentication Notifications Workspace Ge…" at bounding box center [738, 406] width 1475 height 812
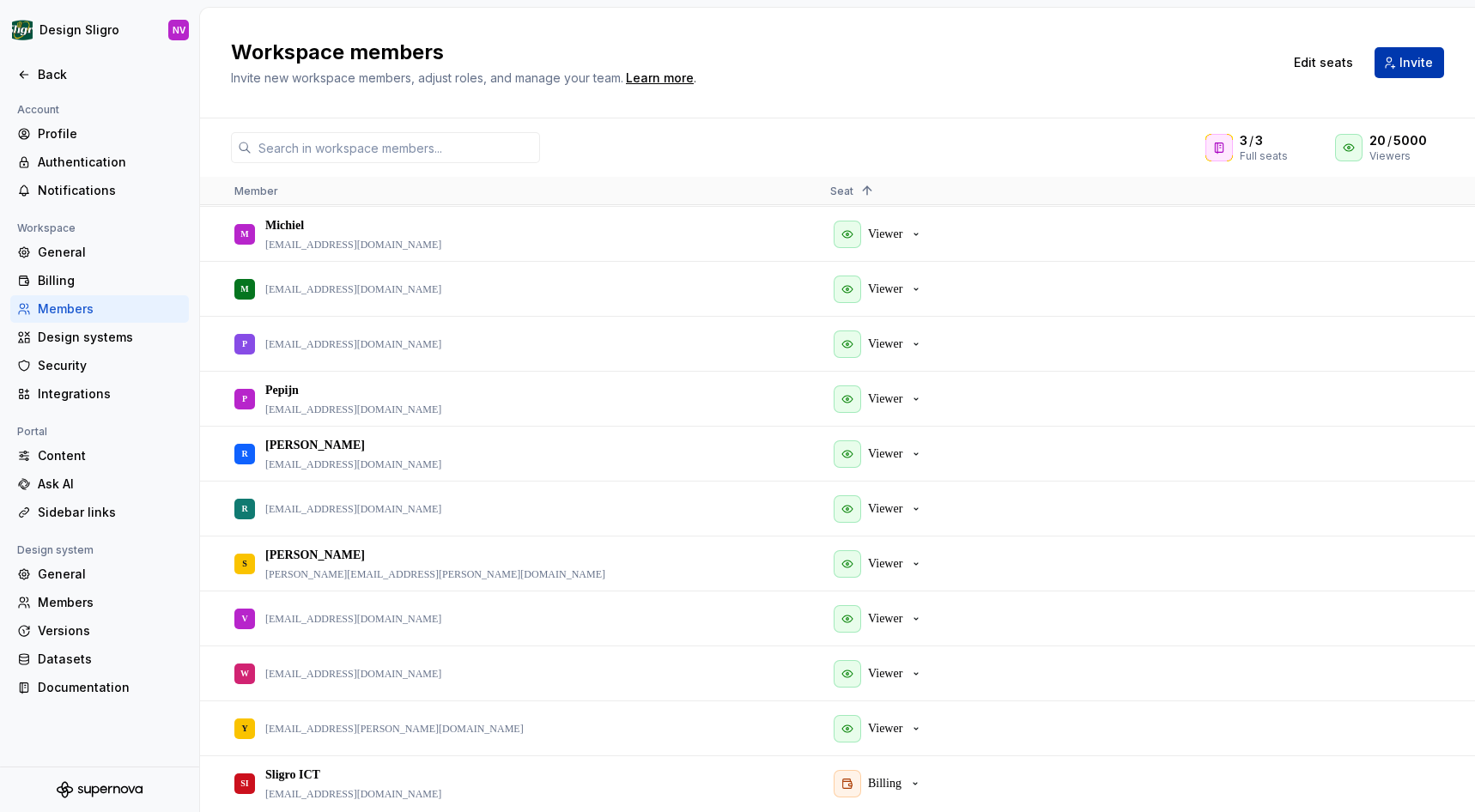
click at [1395, 59] on button "Invite" at bounding box center [1409, 62] width 70 height 31
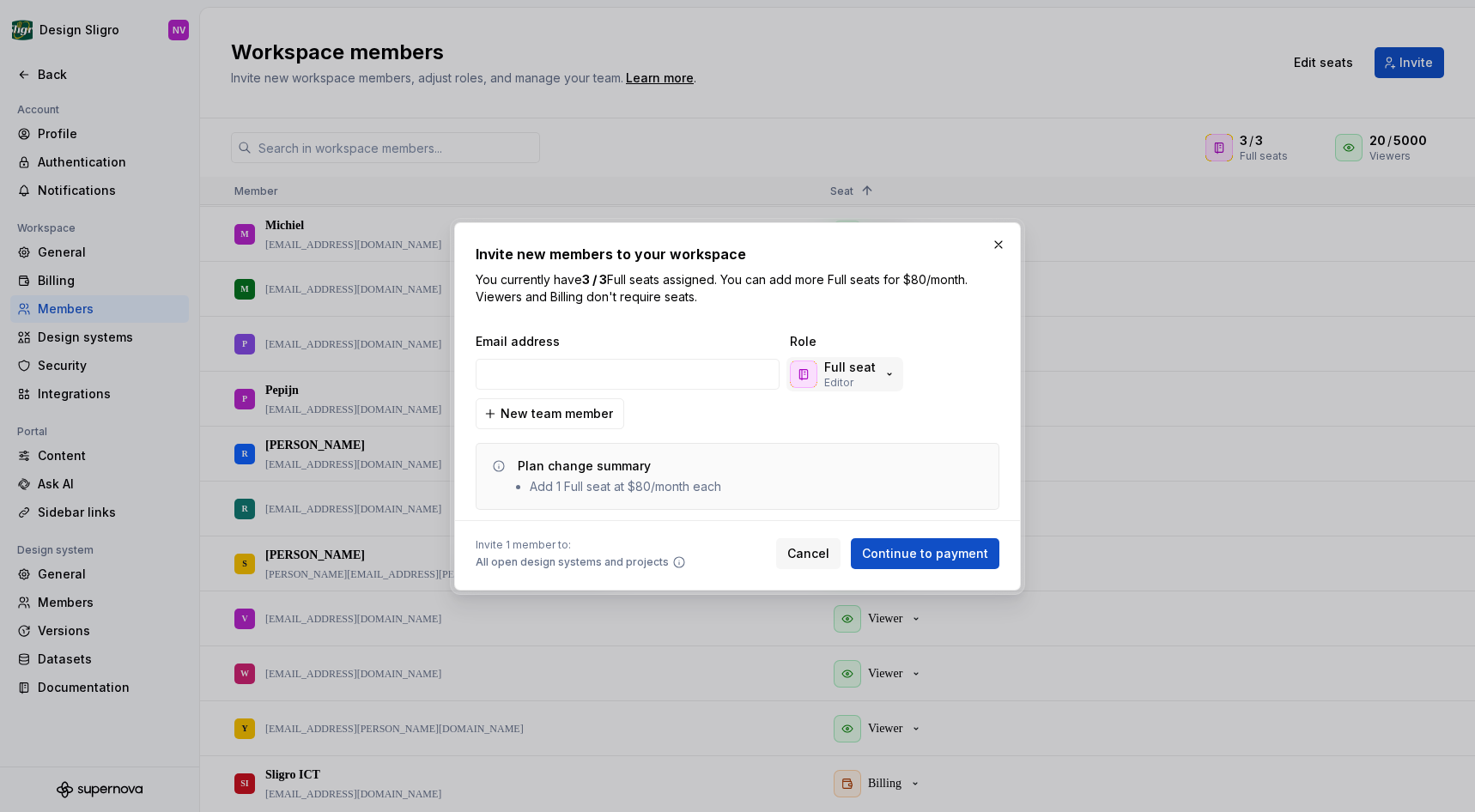
click at [803, 368] on icon "button" at bounding box center [804, 374] width 13 height 13
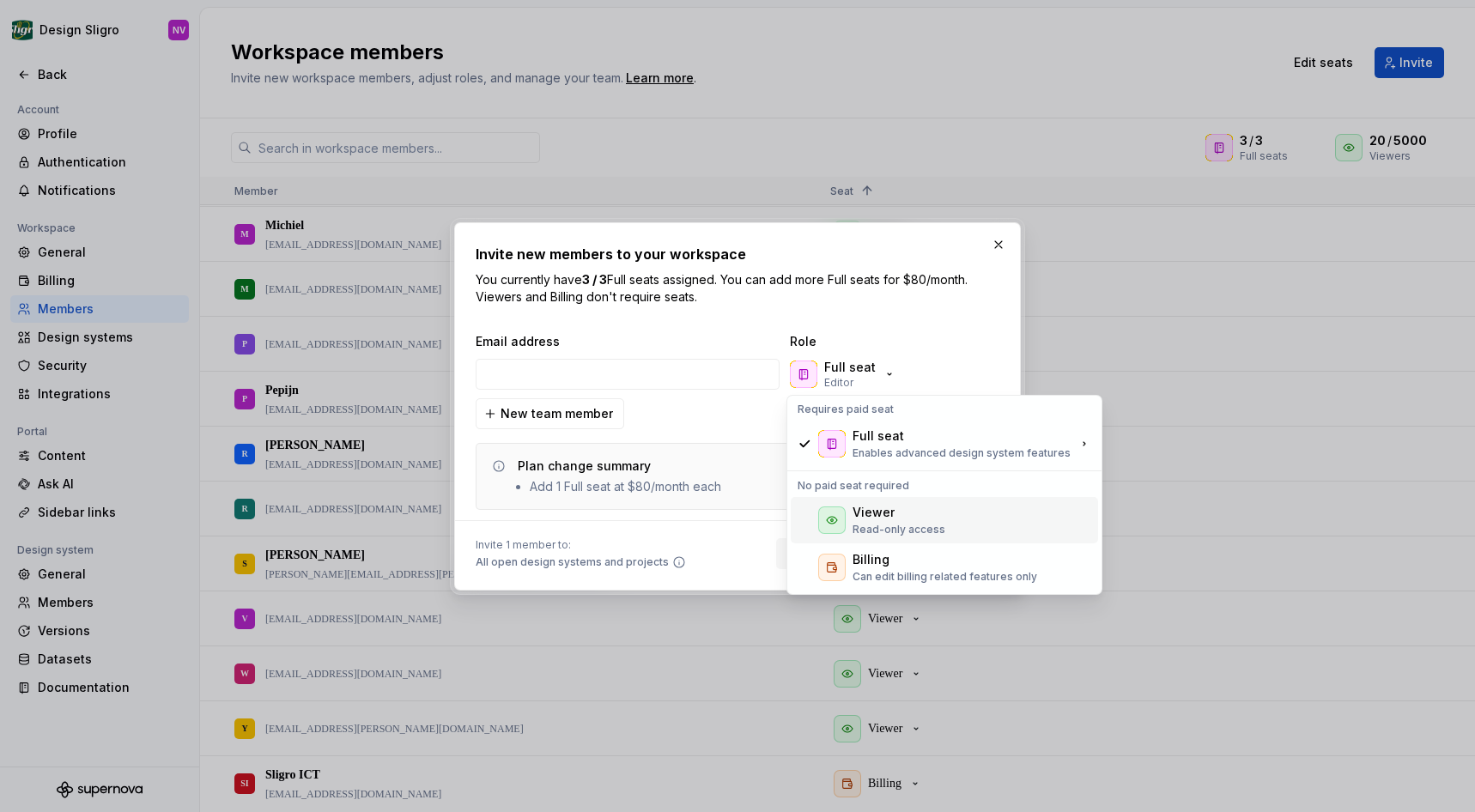
click at [854, 513] on div "Viewer" at bounding box center [874, 513] width 42 height 17
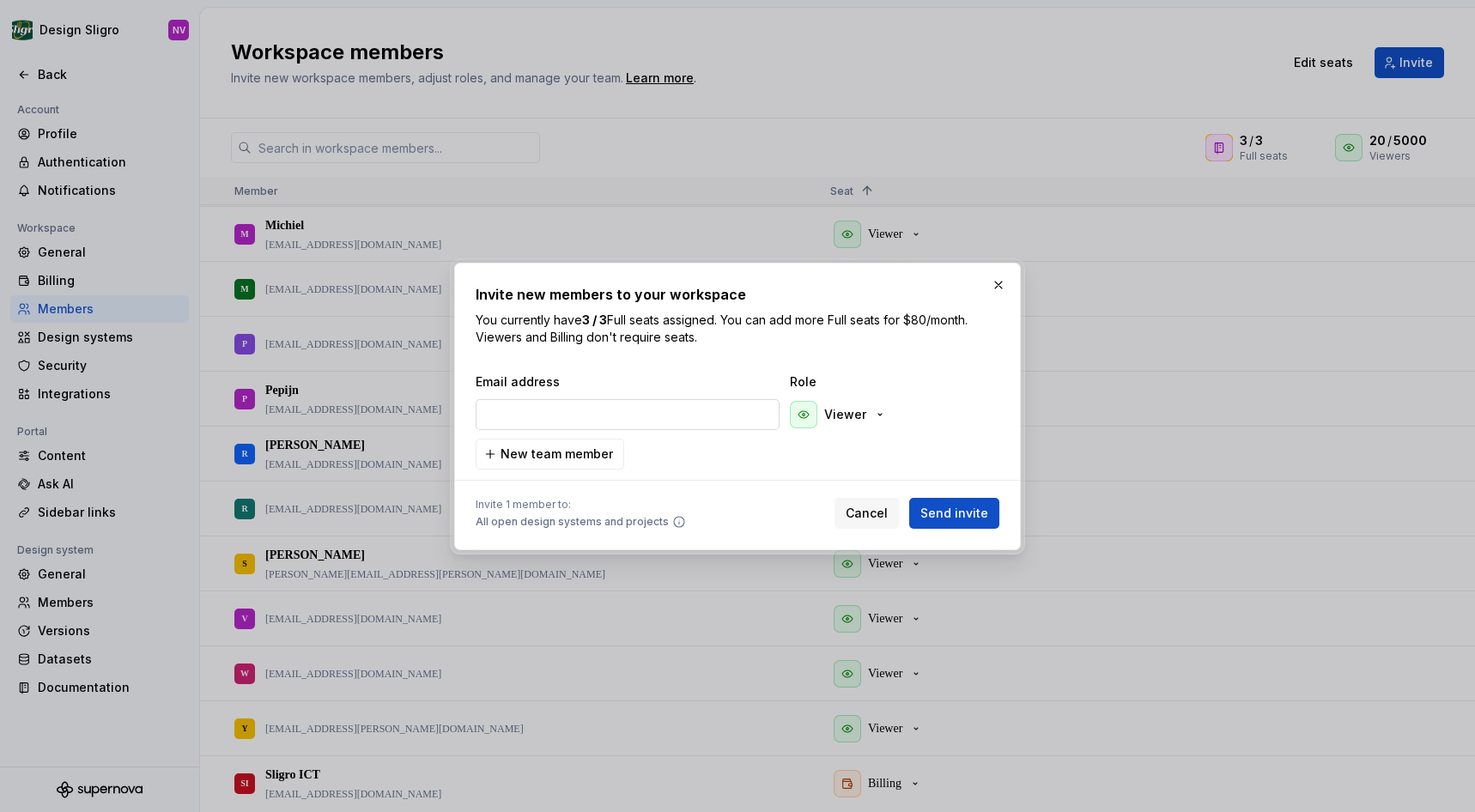
click at [664, 424] on input "email" at bounding box center [627, 414] width 304 height 31
paste input "Laura.VandenEynde@amexiogroup.com"
type input "Laura.VandenEynde@amexiogroup.com"
click at [585, 455] on span "New team member" at bounding box center [557, 454] width 113 height 17
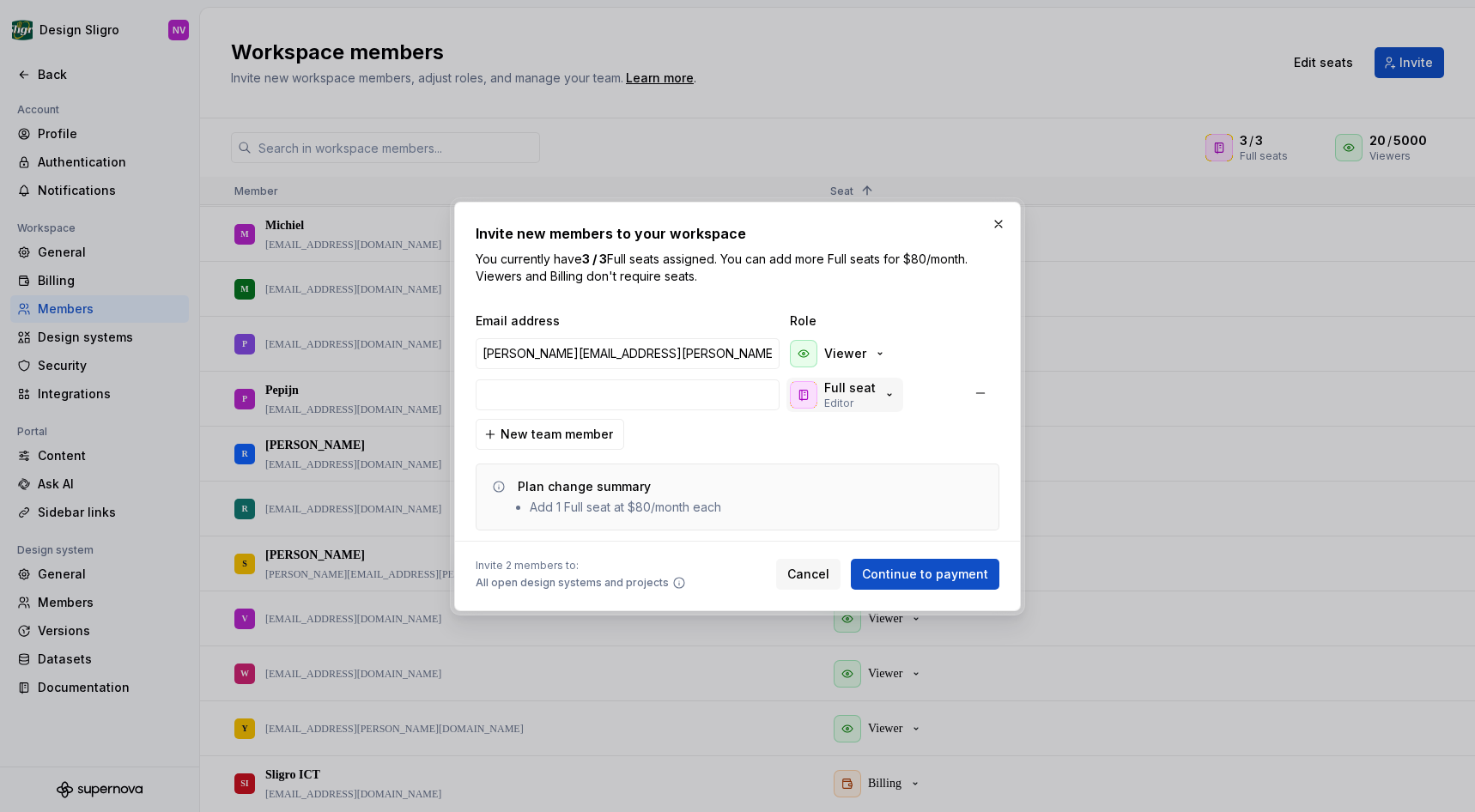
click at [859, 390] on p "Full seat" at bounding box center [850, 388] width 52 height 17
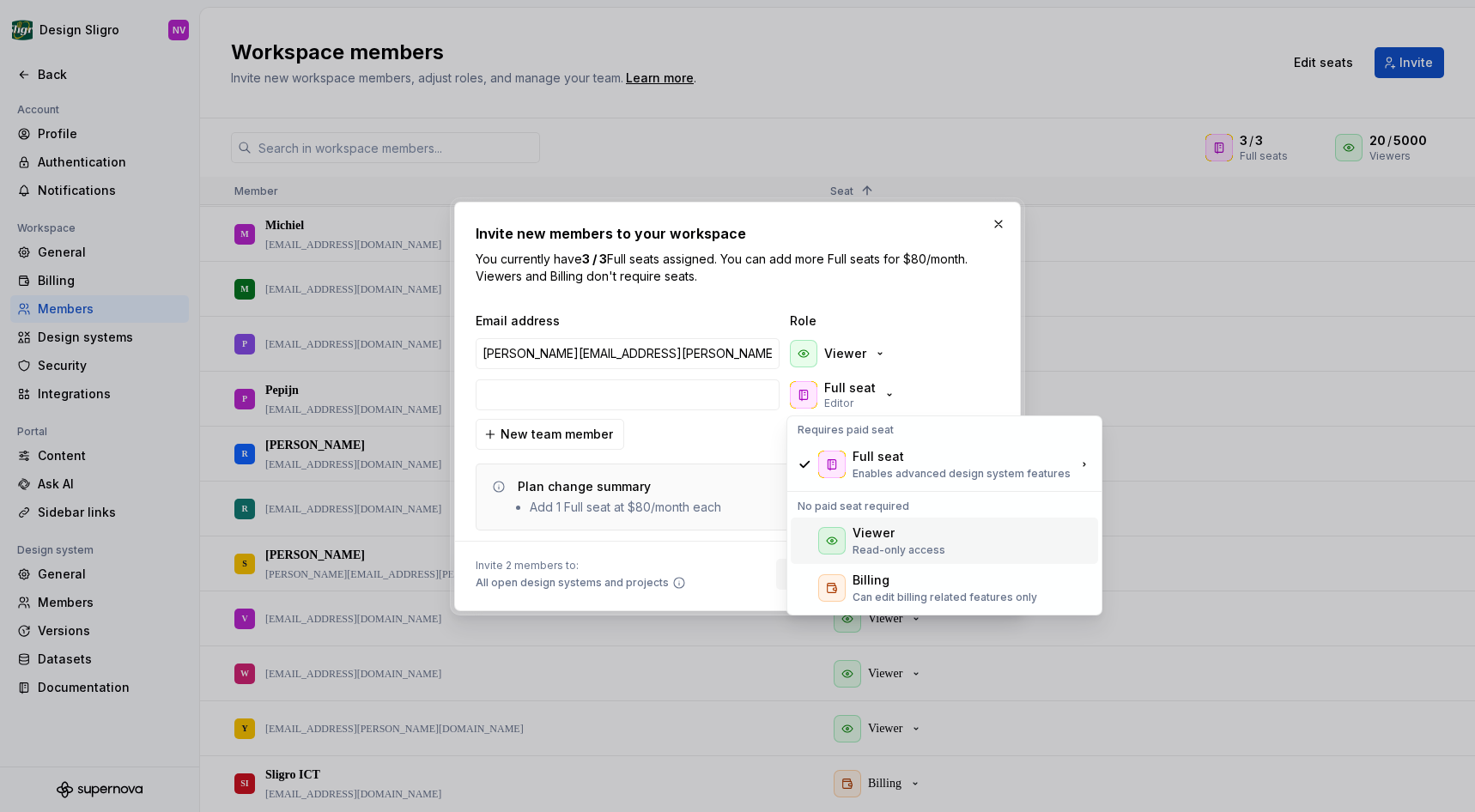
click at [854, 535] on div "Viewer" at bounding box center [874, 534] width 42 height 17
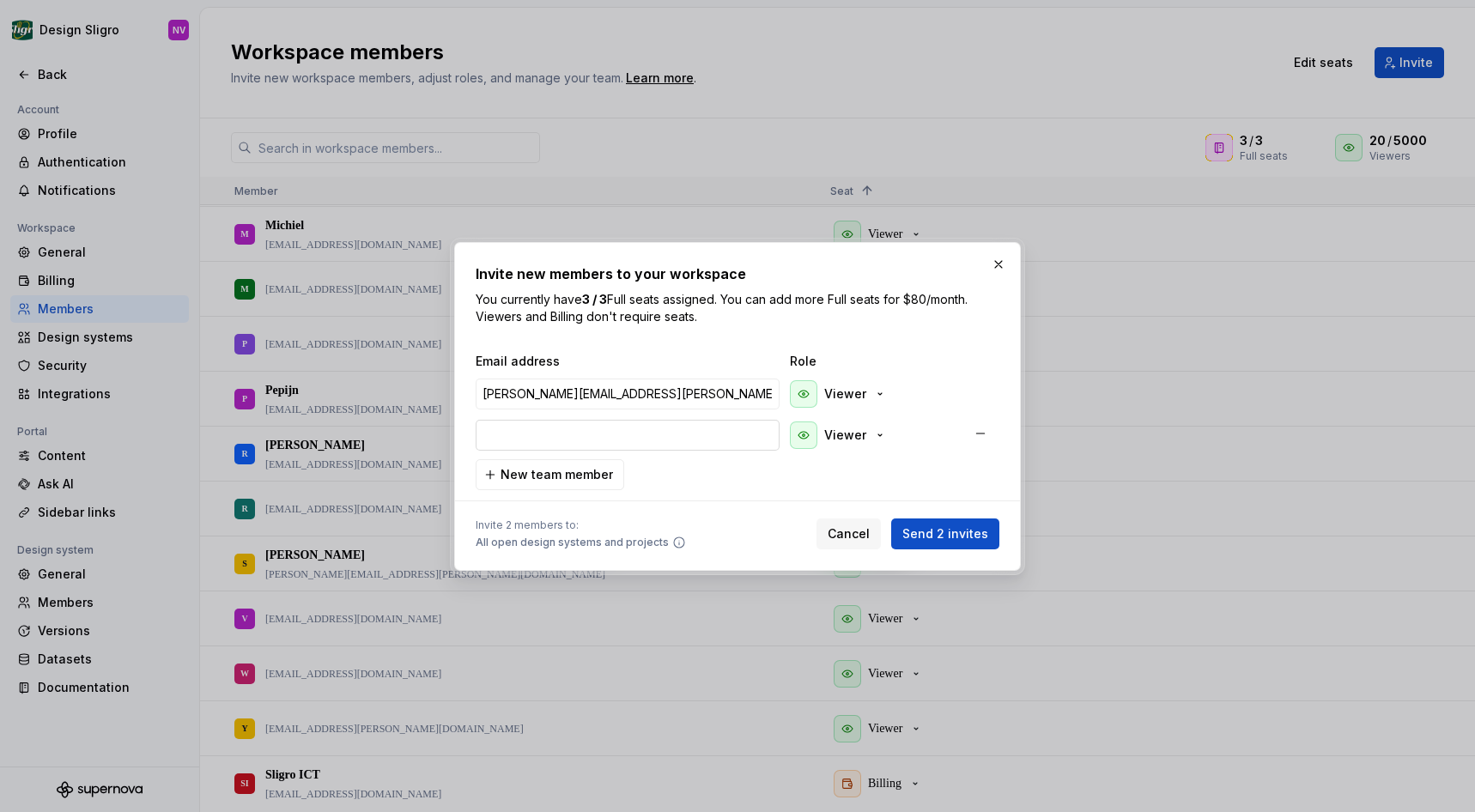
click at [710, 432] on input "email" at bounding box center [627, 435] width 304 height 31
type input "ivanbon@sligro.nl"
click at [664, 437] on input "ivanbon@sligro.nl" at bounding box center [627, 435] width 304 height 31
click at [939, 531] on span "Send 2 invites" at bounding box center [946, 534] width 86 height 17
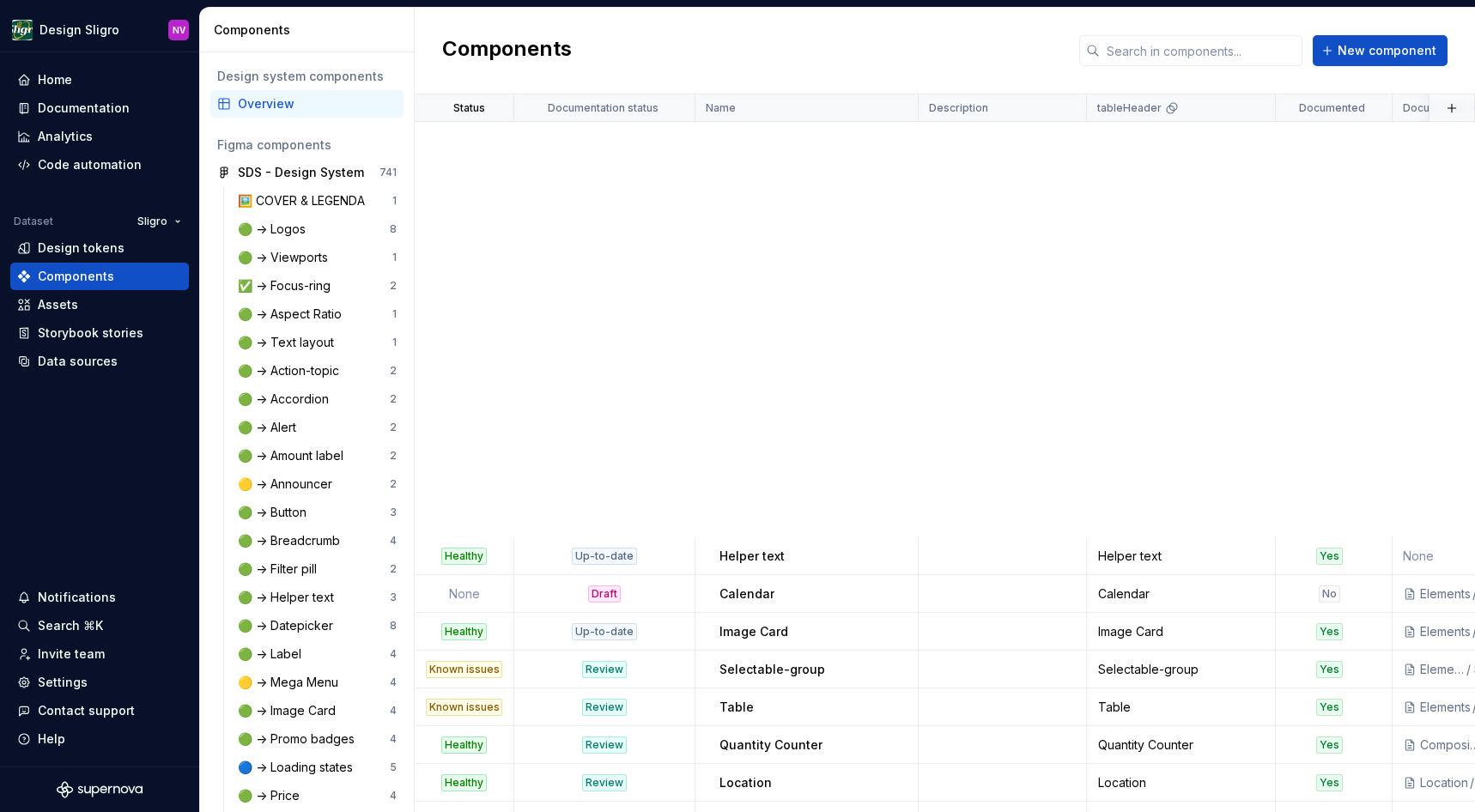
scroll to position [821, 0]
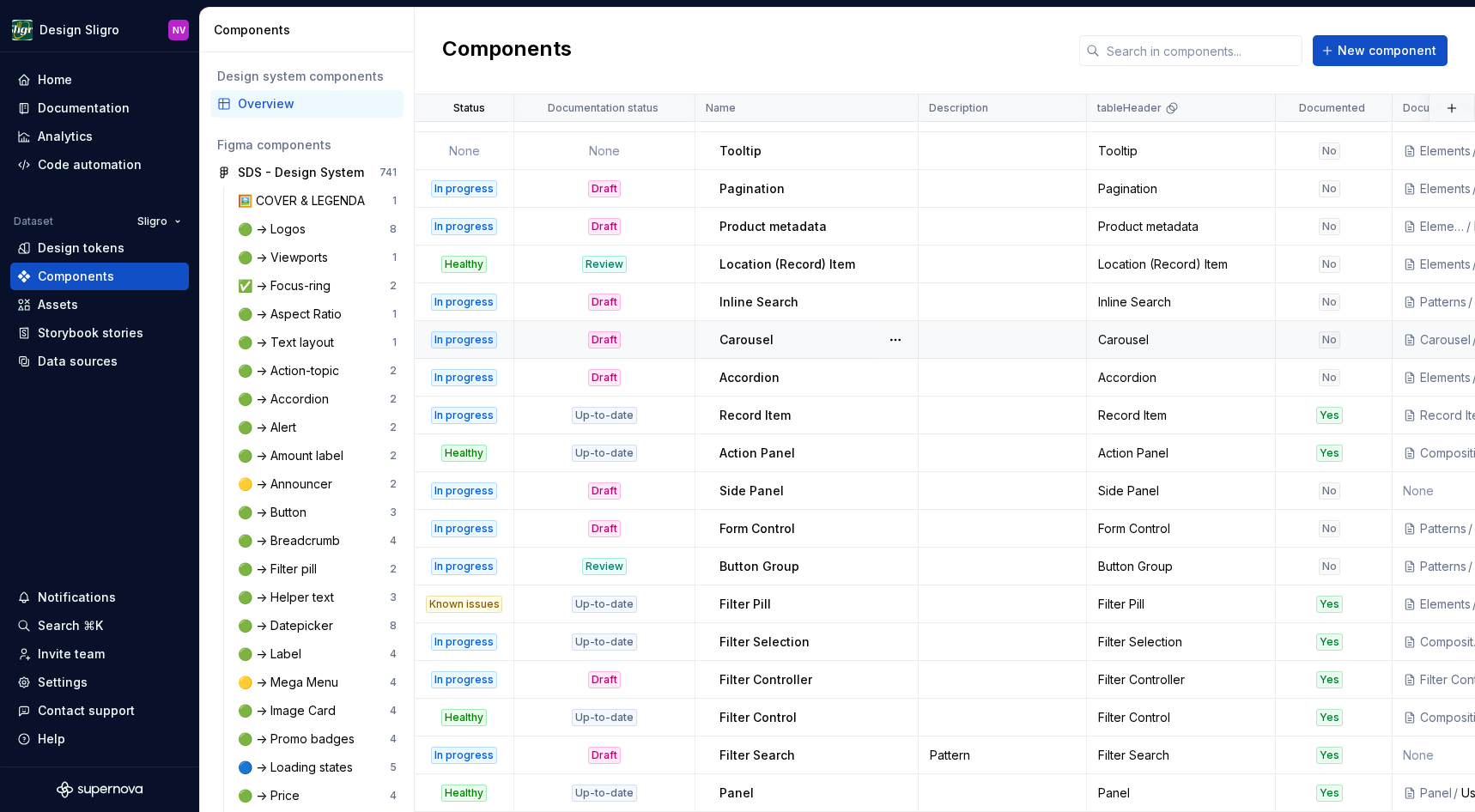
click at [776, 335] on div "Carousel" at bounding box center [818, 340] width 197 height 17
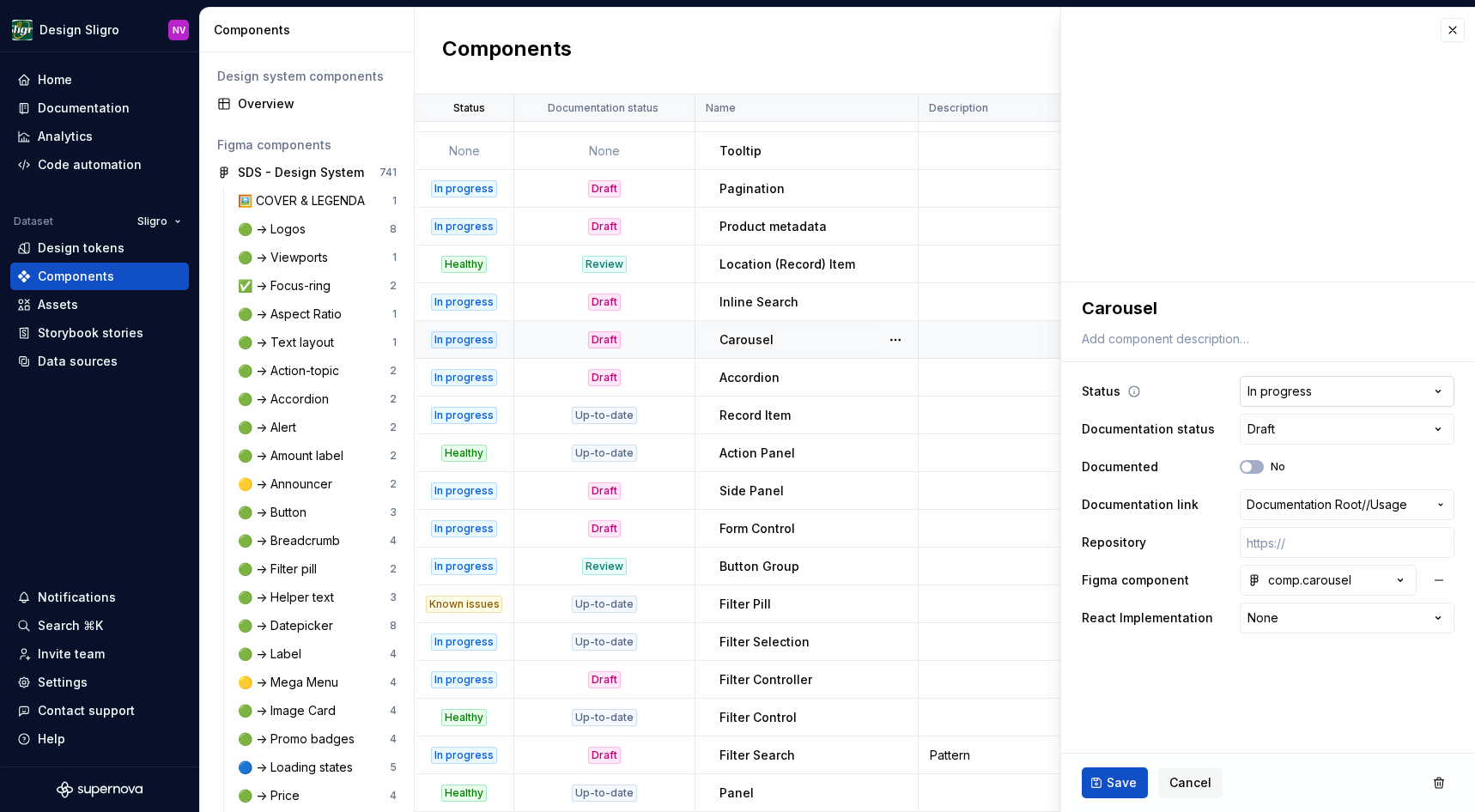
type textarea "*"
click at [1373, 390] on html "Design Sligro NV Home Documentation Analytics Code automation Dataset Sligro De…" at bounding box center [738, 406] width 1475 height 812
select select "**********"
type textarea "*"
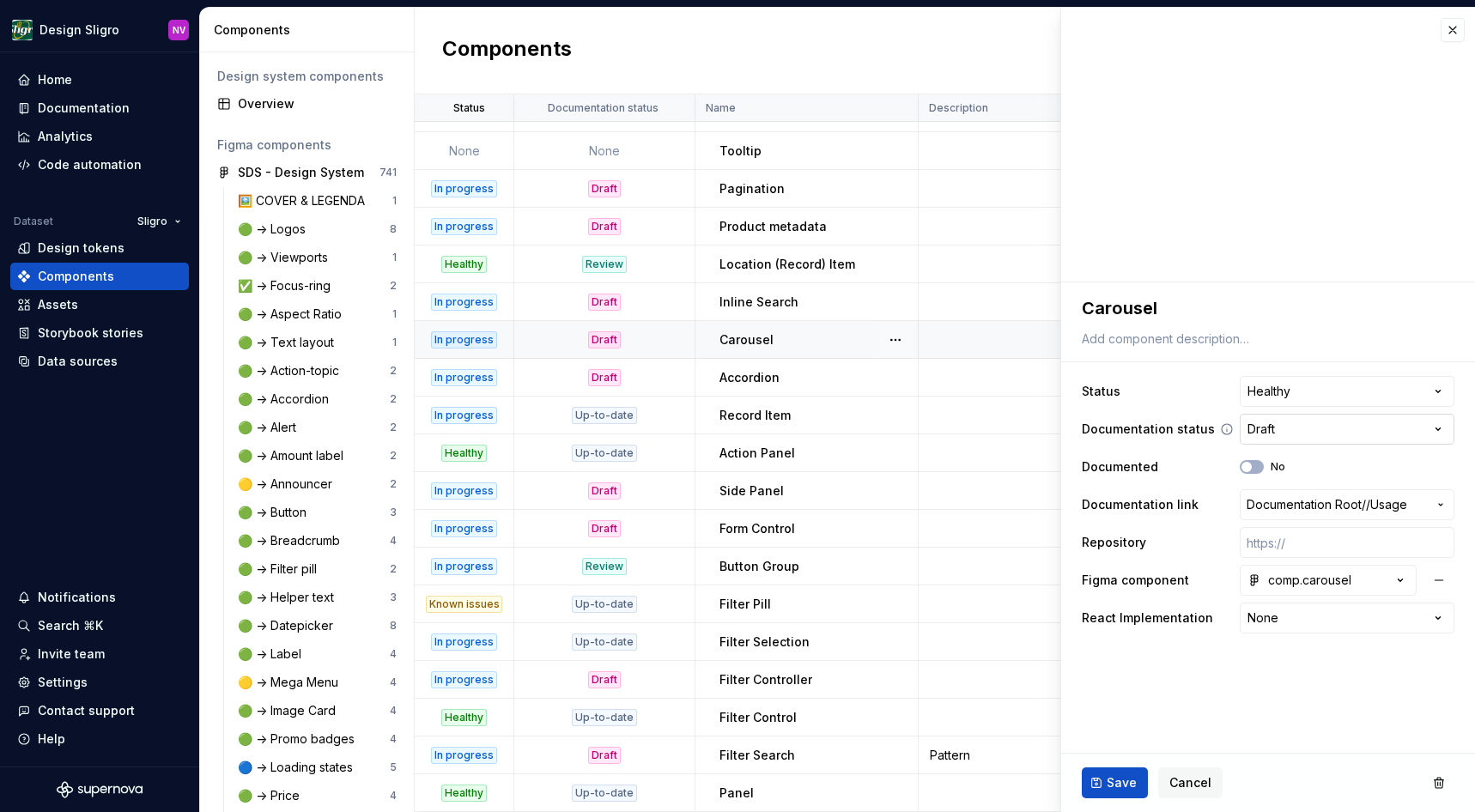
click at [1311, 431] on html "Design Sligro NV Home Documentation Analytics Code automation Dataset Sligro De…" at bounding box center [738, 406] width 1475 height 812
select select "**********"
click at [1260, 468] on button "No" at bounding box center [1251, 467] width 24 height 13
type textarea "*"
click at [1282, 604] on html "Design Sligro NV Home Documentation Analytics Code automation Dataset Sligro De…" at bounding box center [738, 406] width 1475 height 812
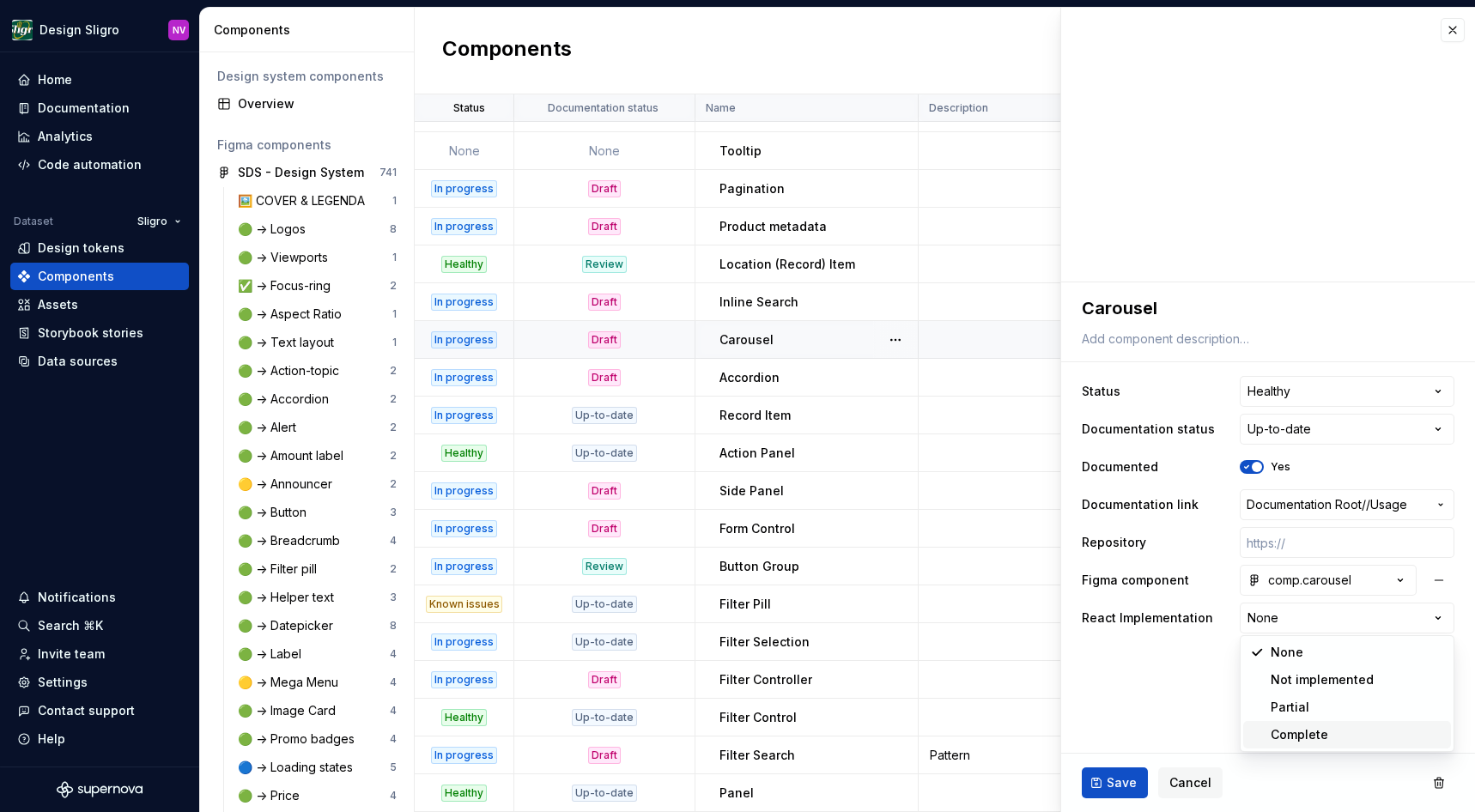
select select "**********"
click at [1113, 777] on span "Save" at bounding box center [1121, 783] width 30 height 17
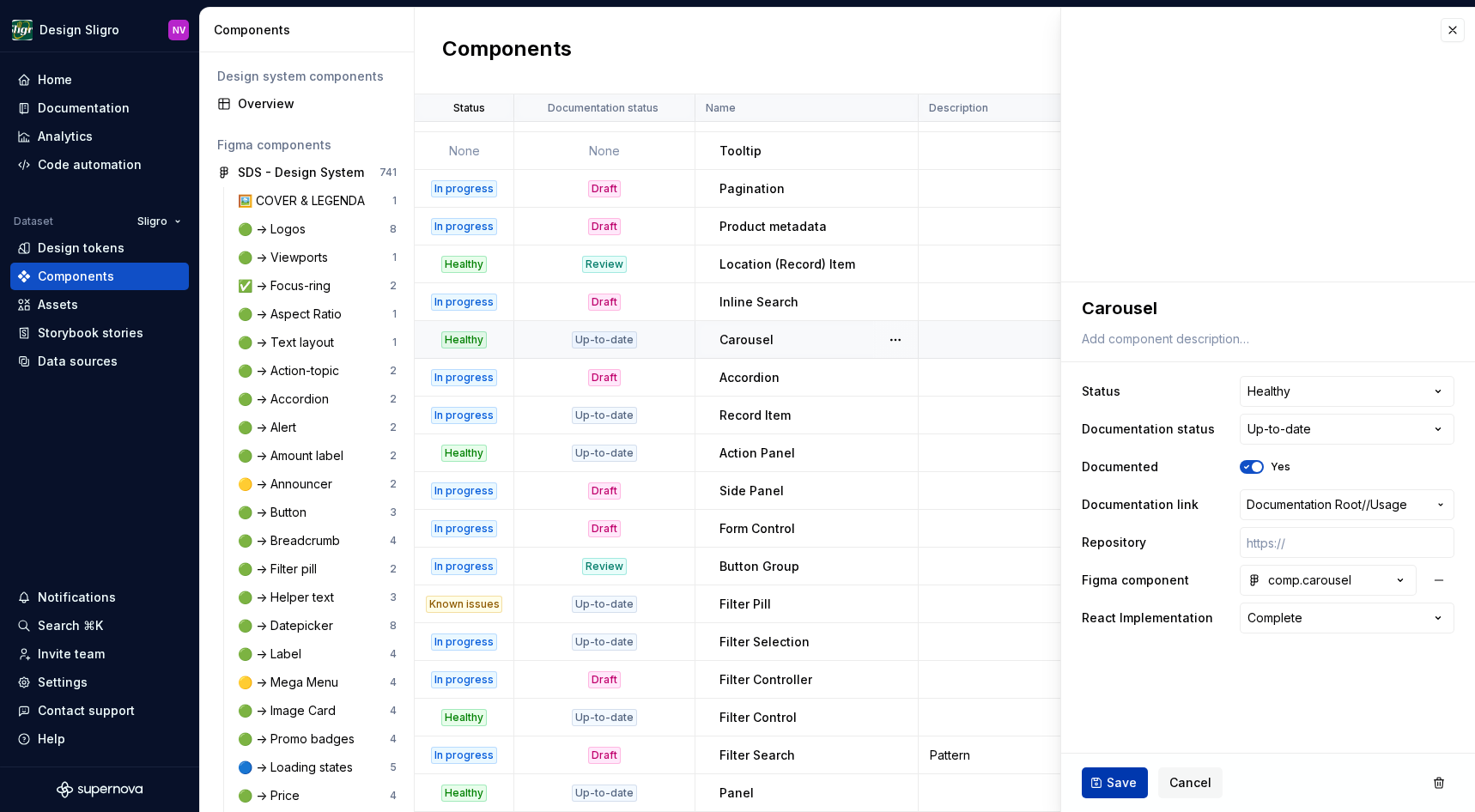
type textarea "*"
